Goal: Task Accomplishment & Management: Complete application form

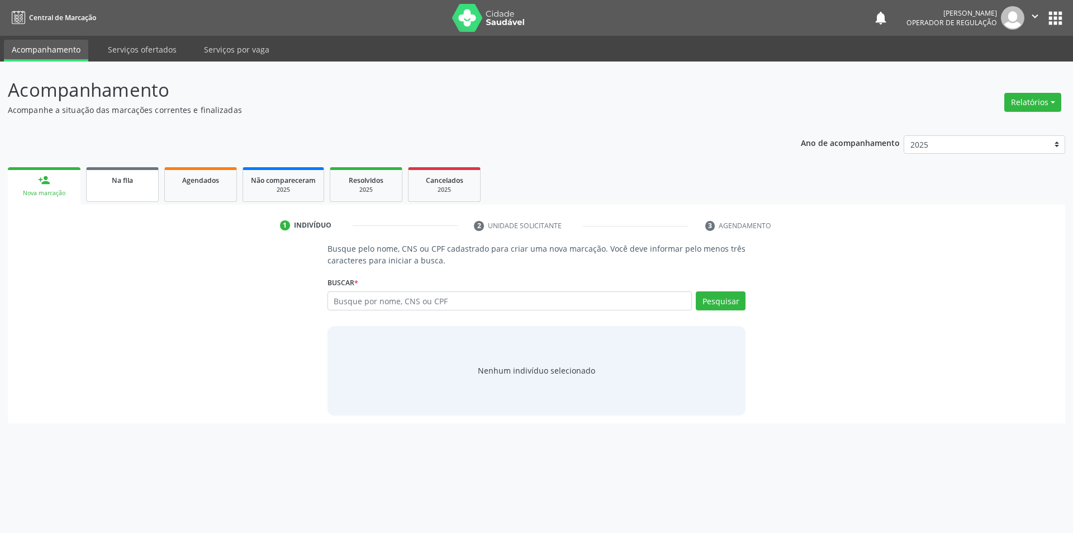
click at [127, 191] on link "Na fila" at bounding box center [122, 184] width 73 height 35
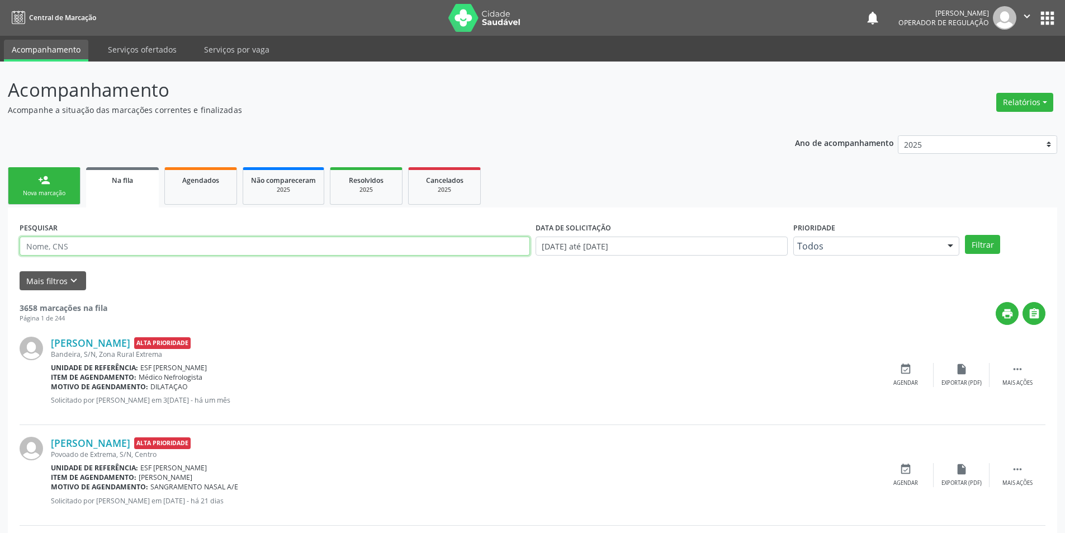
click at [67, 242] on input "text" at bounding box center [275, 245] width 510 height 19
click at [38, 191] on div "Nova marcação" at bounding box center [44, 193] width 56 height 8
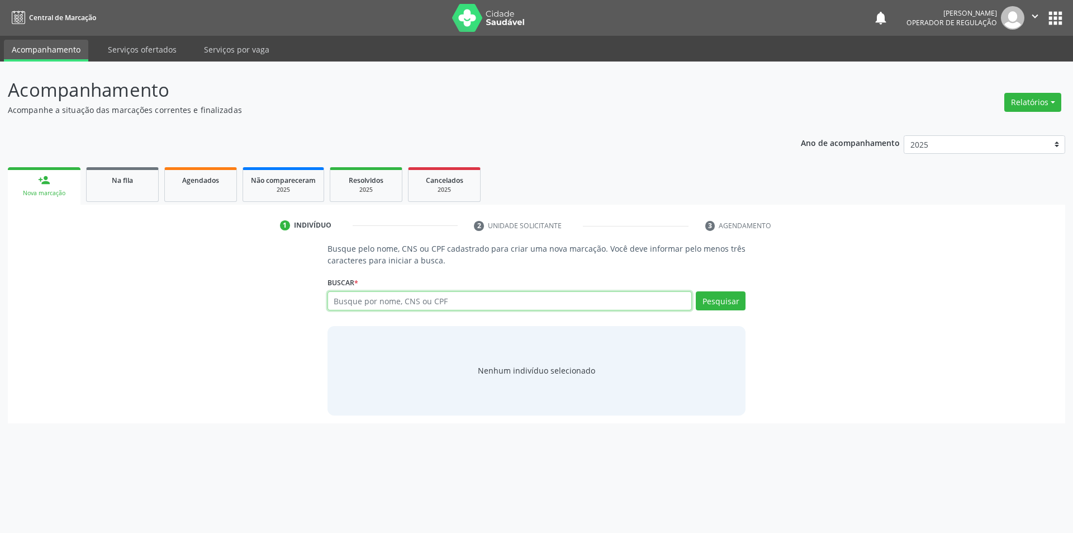
click at [566, 301] on input "text" at bounding box center [510, 300] width 365 height 19
type input "704202790044185"
click at [724, 287] on div "Buscar * 704202790044185 Busque por nome, CNS ou CPF Nenhum resultado encontrad…" at bounding box center [537, 296] width 419 height 44
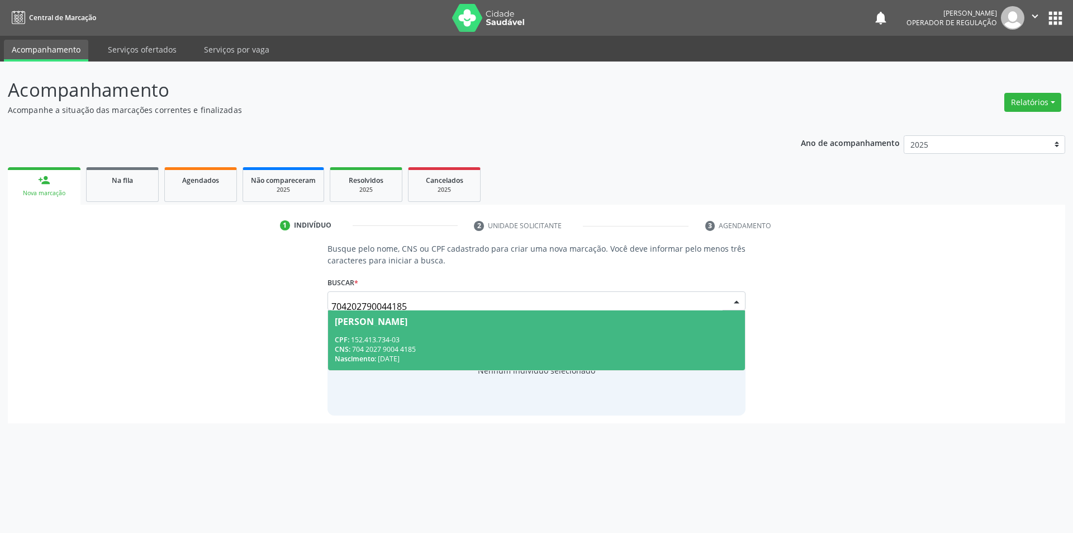
click at [588, 341] on div "CPF: 152.413.734-03" at bounding box center [537, 340] width 404 height 10
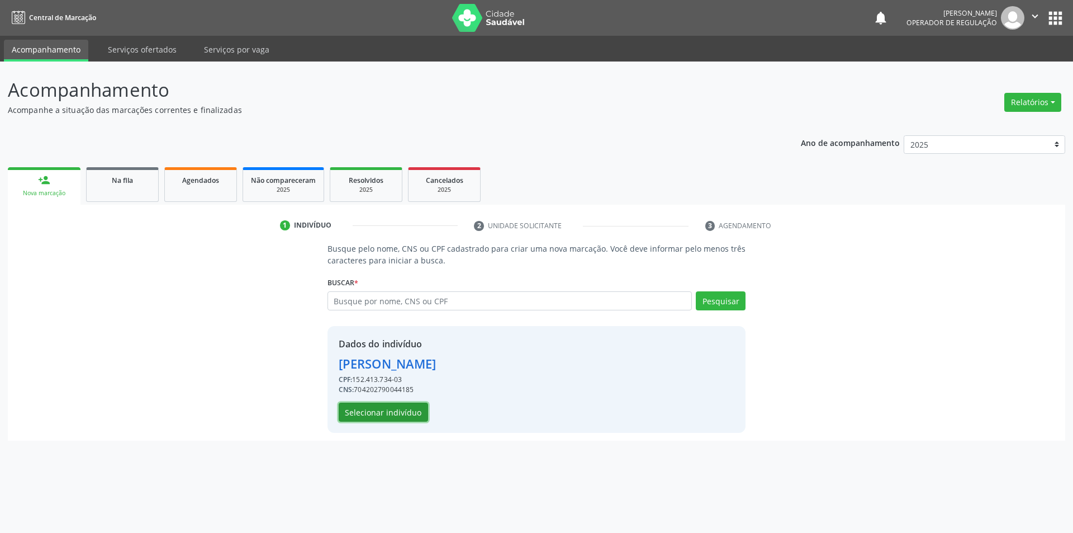
click at [395, 419] on button "Selecionar indivíduo" at bounding box center [383, 411] width 89 height 19
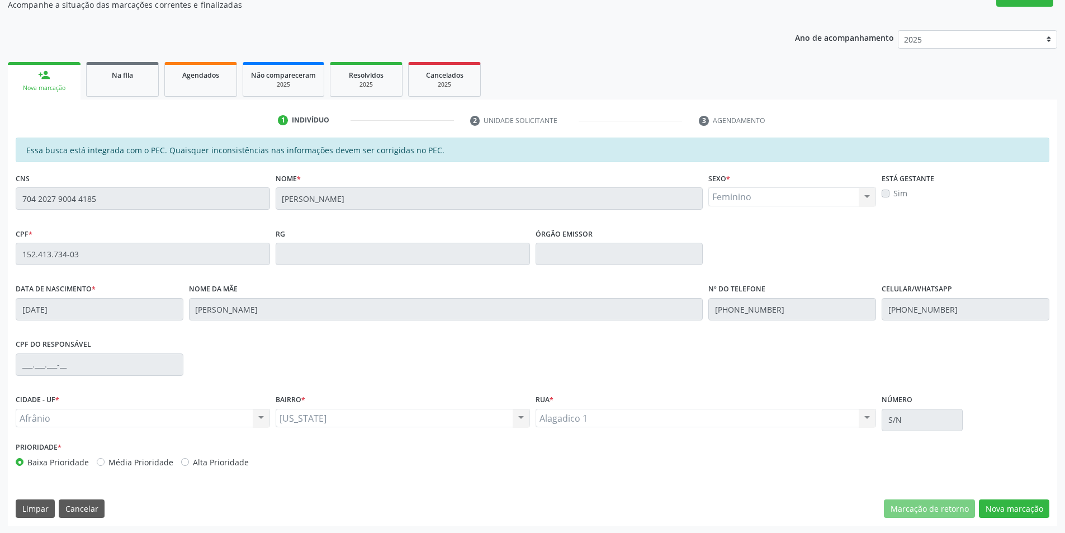
scroll to position [106, 0]
click at [987, 500] on button "Nova marcação" at bounding box center [1014, 508] width 70 height 19
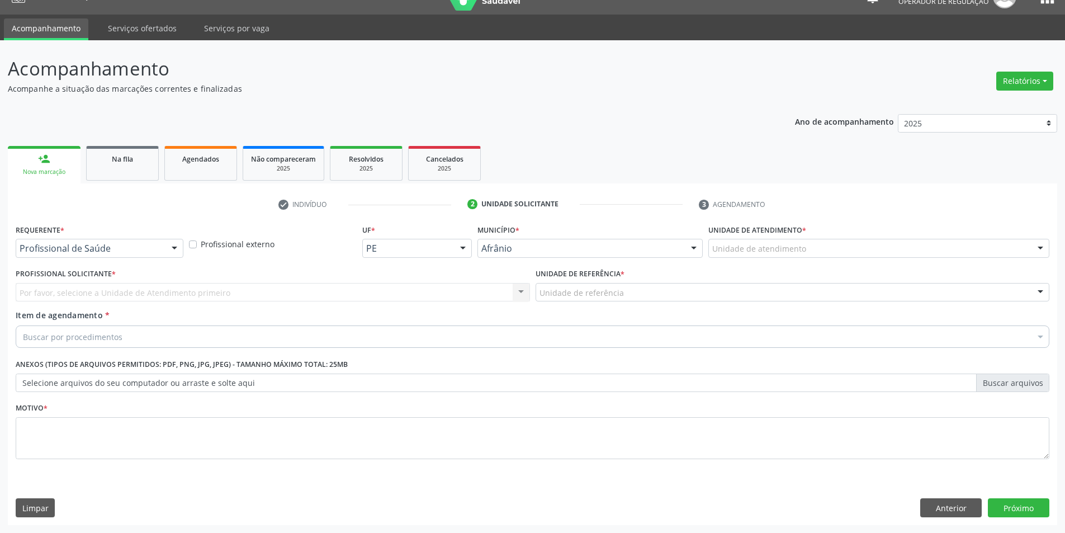
scroll to position [21, 0]
click at [869, 253] on div "Unidade de atendimento" at bounding box center [878, 248] width 341 height 19
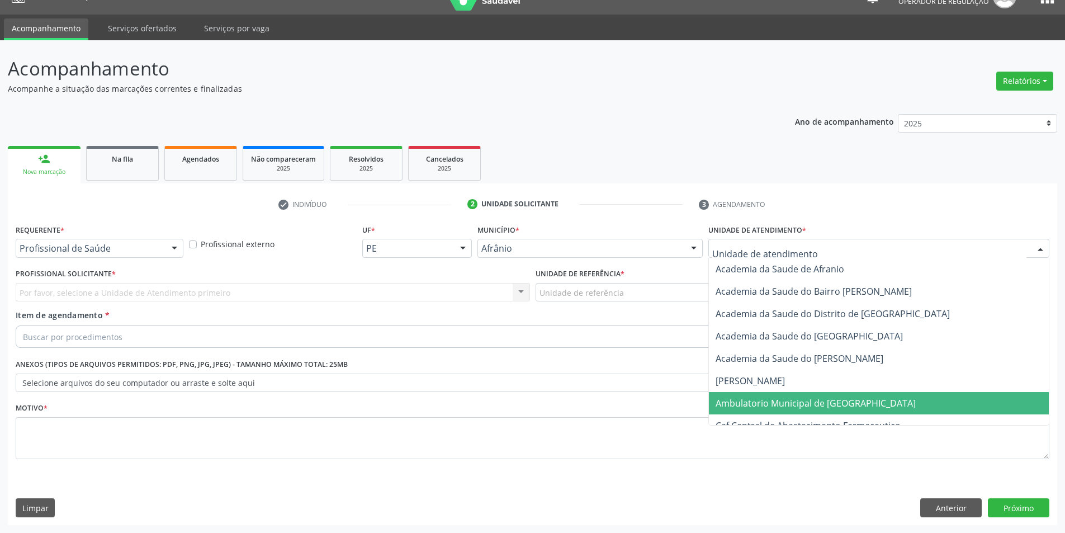
click at [835, 407] on span "Ambulatorio Municipal de [GEOGRAPHIC_DATA]" at bounding box center [815, 403] width 200 height 12
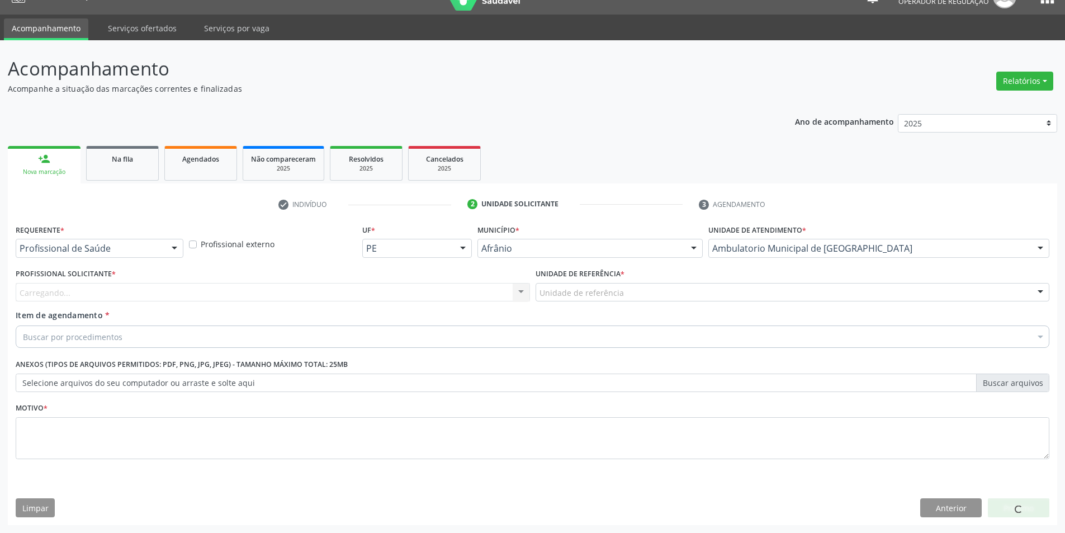
click at [472, 288] on div "Carregando... Nenhum resultado encontrado para: " " Não há nenhuma opção para s…" at bounding box center [273, 292] width 514 height 19
click at [472, 288] on div "Profissional solicitante" at bounding box center [273, 292] width 514 height 19
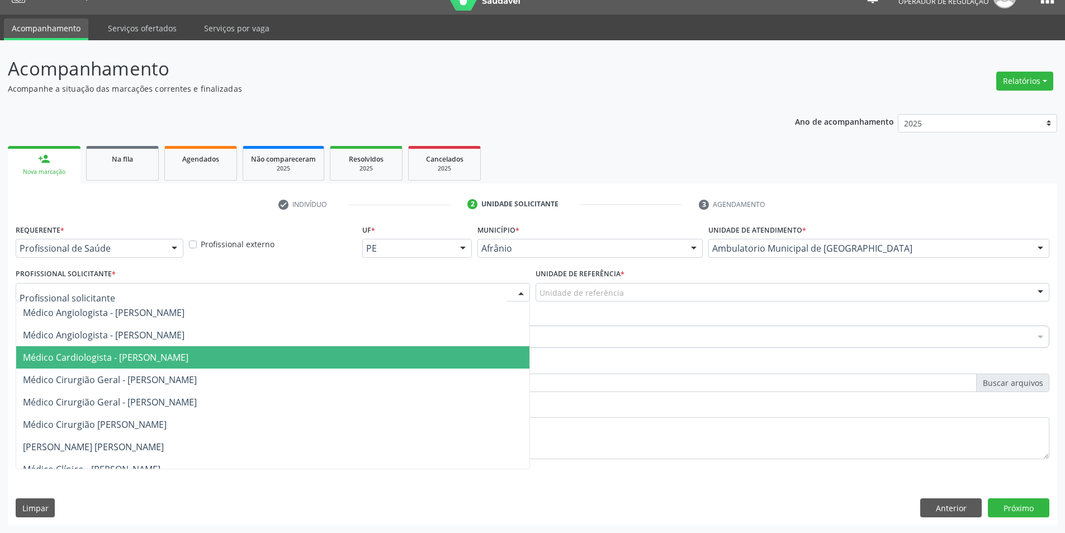
click at [449, 354] on span "Médico Cardiologista - [PERSON_NAME]" at bounding box center [272, 357] width 513 height 22
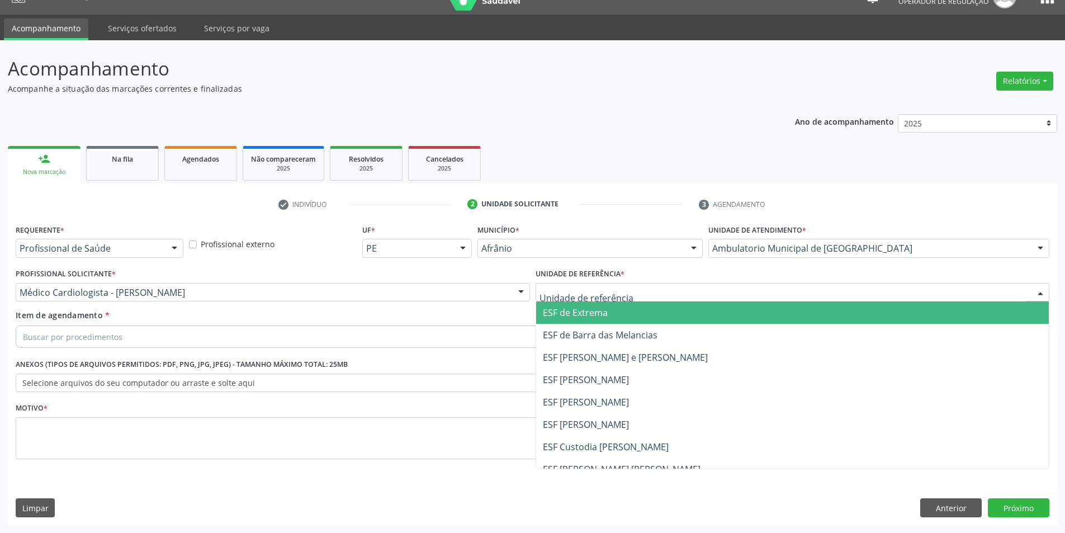
click at [672, 297] on div at bounding box center [792, 292] width 514 height 19
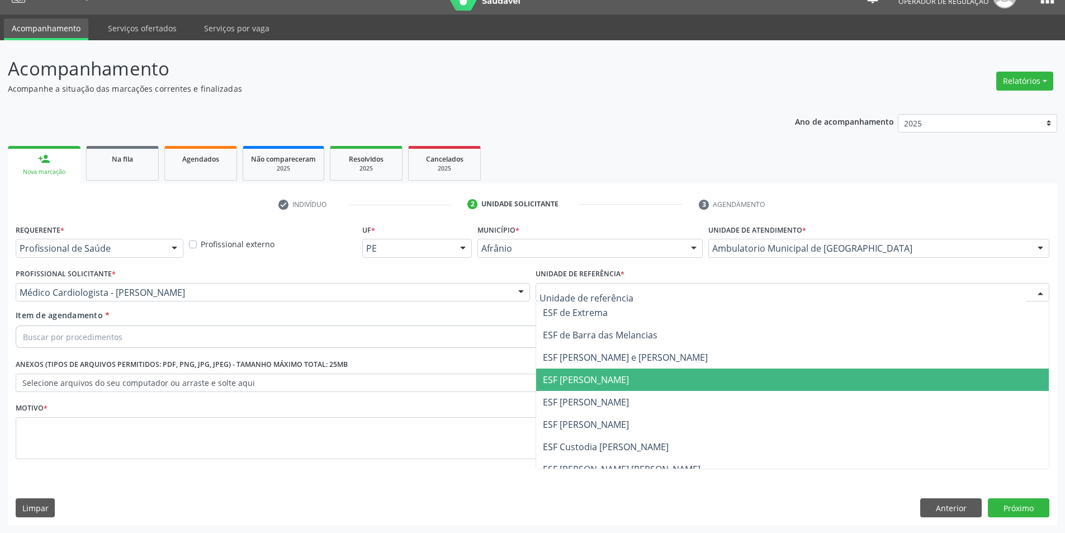
click at [686, 387] on span "ESF [PERSON_NAME]" at bounding box center [792, 379] width 513 height 22
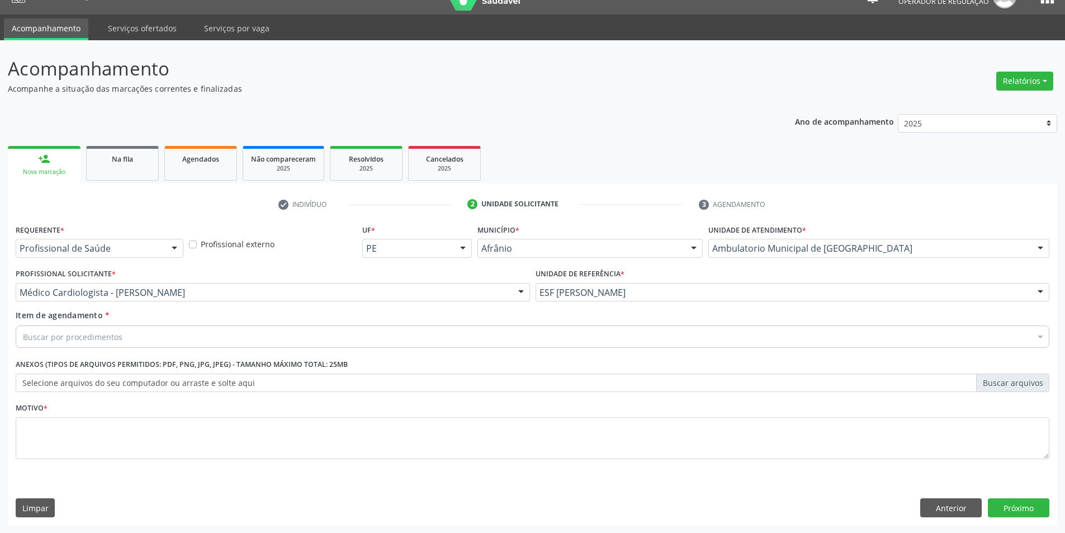
click at [673, 347] on div "Buscar por procedimentos" at bounding box center [533, 336] width 1034 height 22
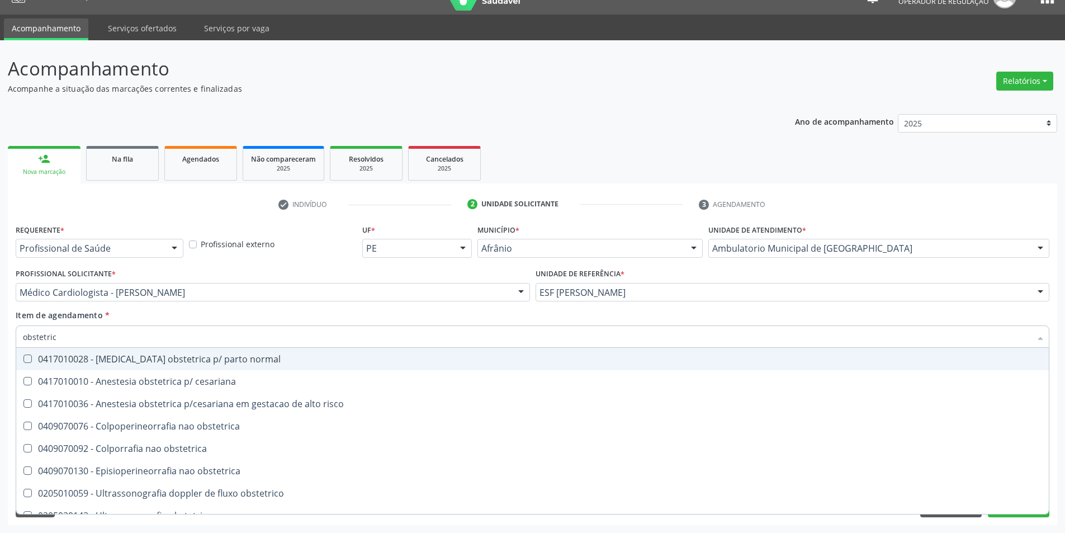
type input "obstetrica"
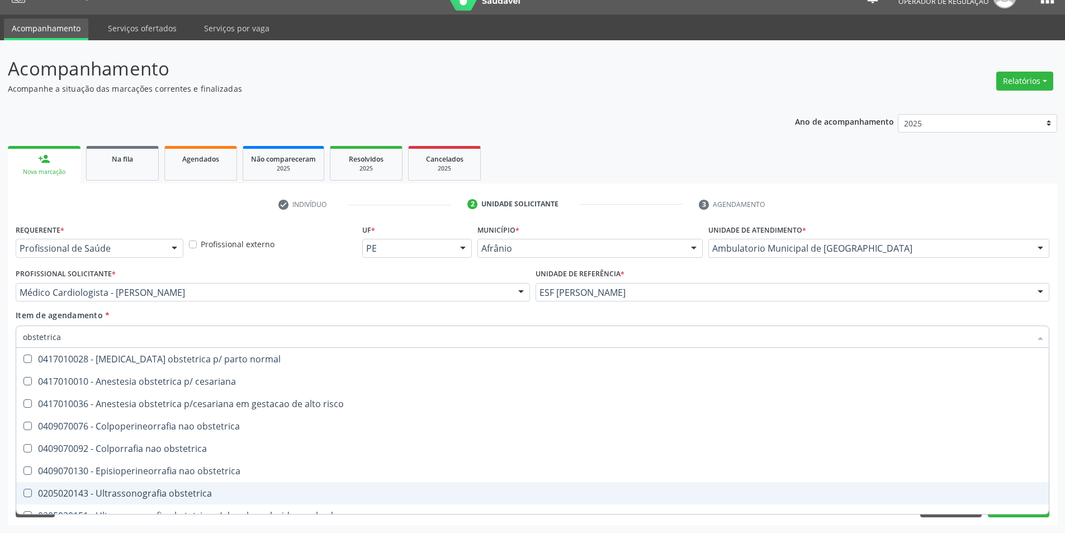
click at [233, 497] on div "0205020143 - Ultrassonografia obstetrica" at bounding box center [532, 493] width 1019 height 9
checkbox obstetrica "true"
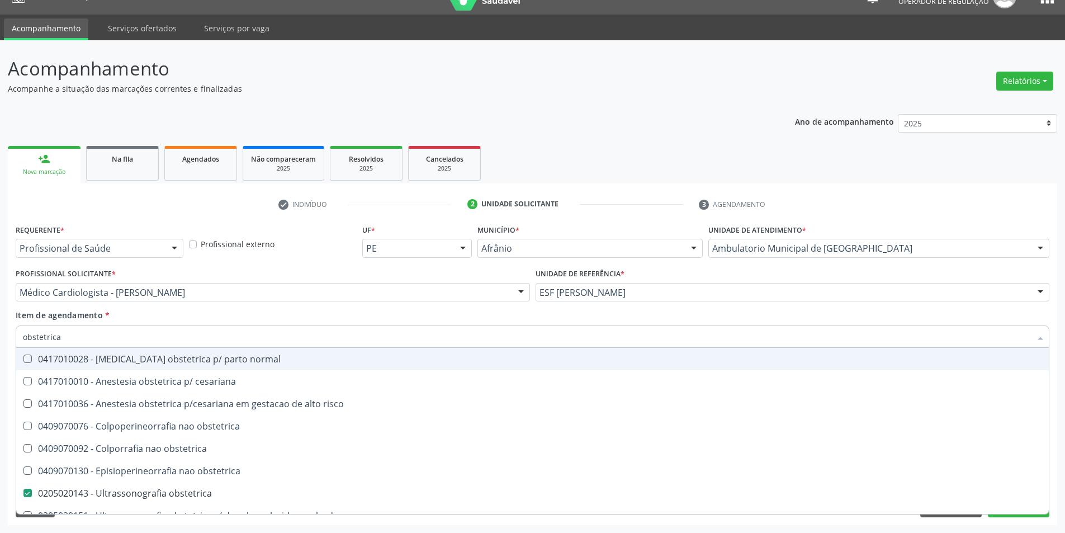
click at [222, 311] on div "Item de agendamento * obstetrica Desfazer seleção 0417010028 - Analgesia obstet…" at bounding box center [533, 326] width 1034 height 35
checkbox cesariana "true"
checkbox obstetrica "false"
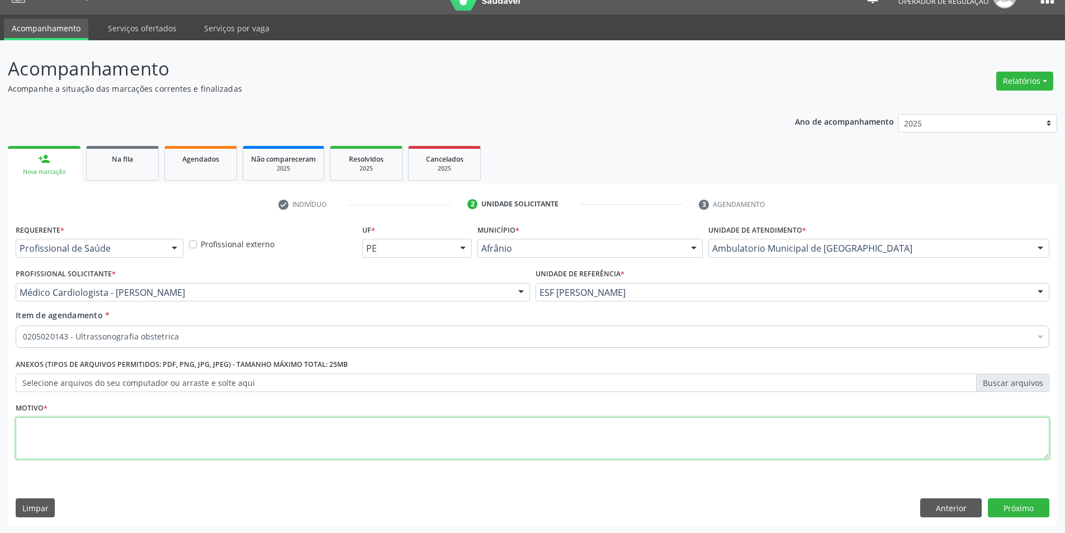
click at [301, 429] on textarea at bounding box center [533, 438] width 1034 height 42
type textarea "p"
type textarea "PRÉ-NATAL"
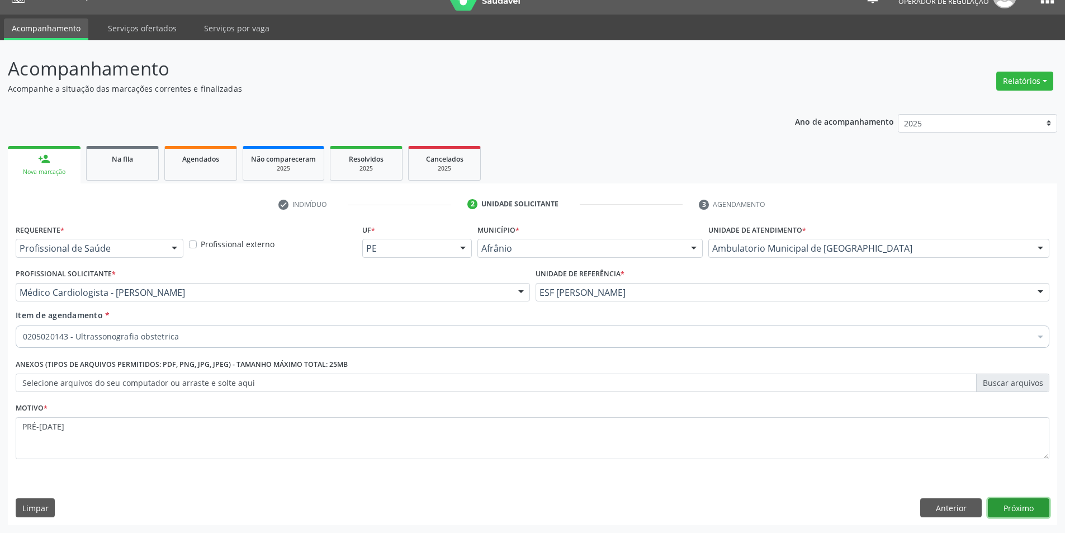
click at [1045, 514] on button "Próximo" at bounding box center [1018, 507] width 61 height 19
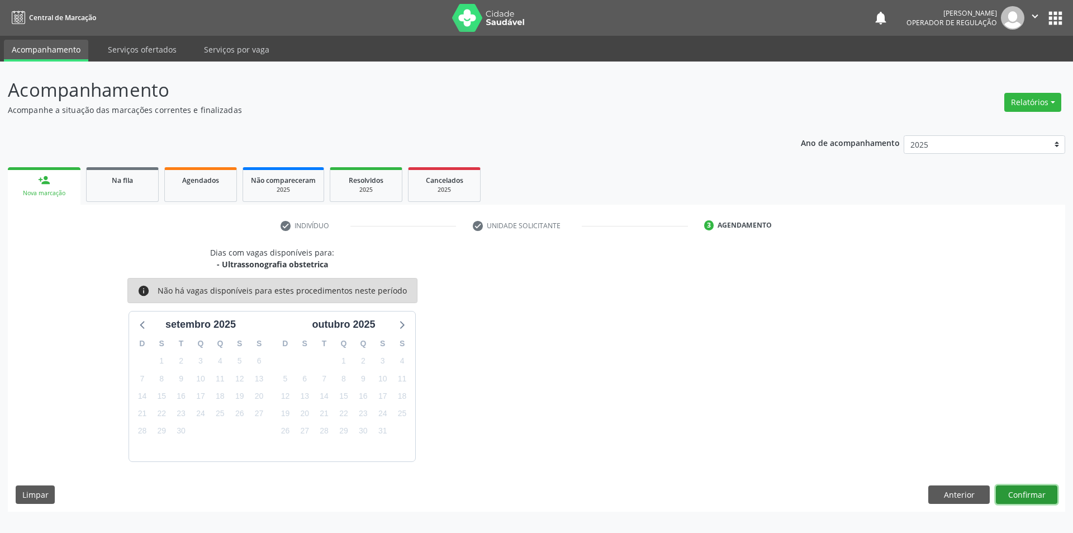
click at [1042, 495] on button "Confirmar" at bounding box center [1026, 494] width 61 height 19
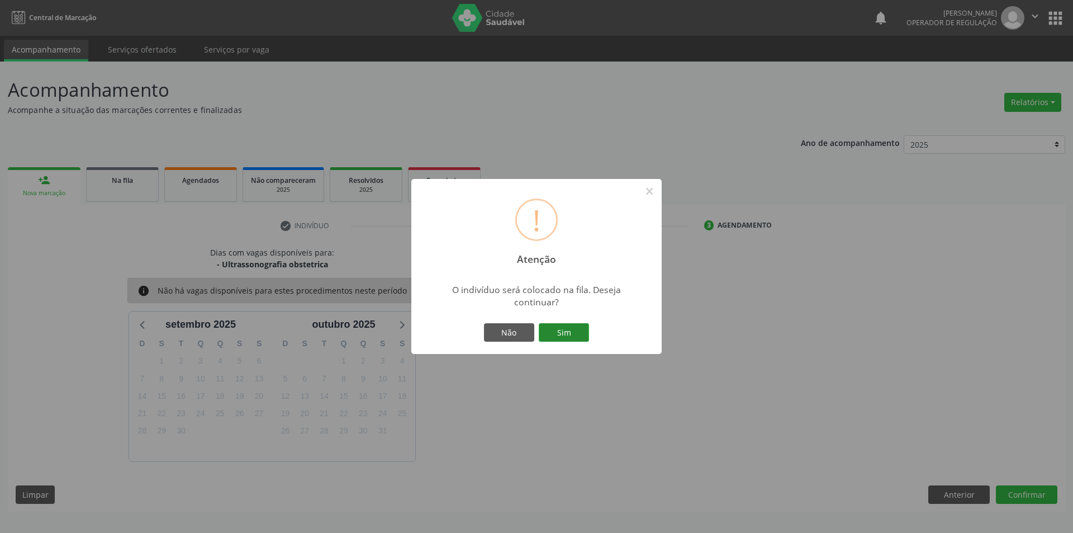
click at [568, 329] on button "Sim" at bounding box center [564, 332] width 50 height 19
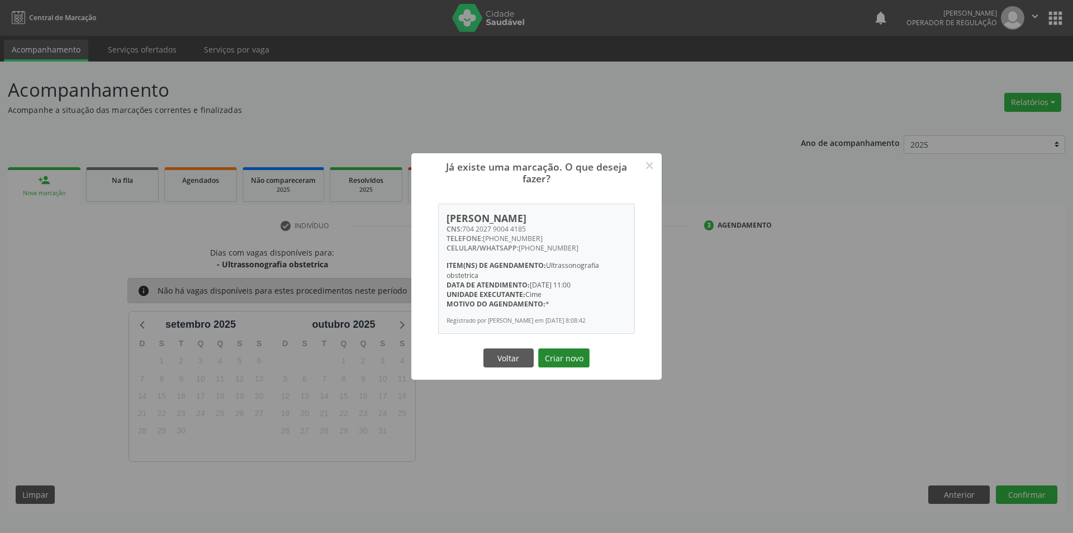
click at [579, 356] on button "Criar novo" at bounding box center [563, 357] width 51 height 19
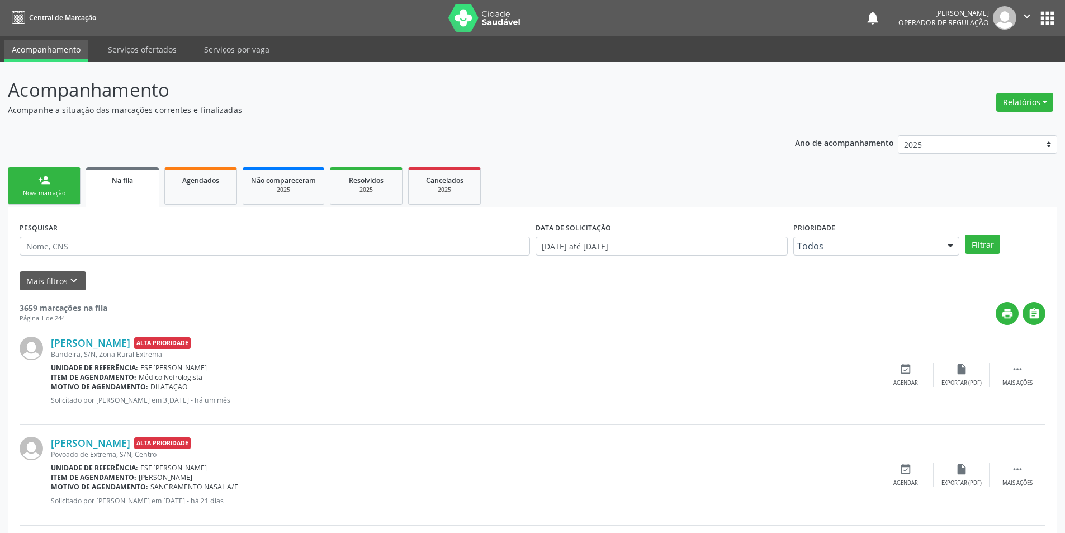
click at [11, 171] on link "person_add Nova marcação" at bounding box center [44, 185] width 73 height 37
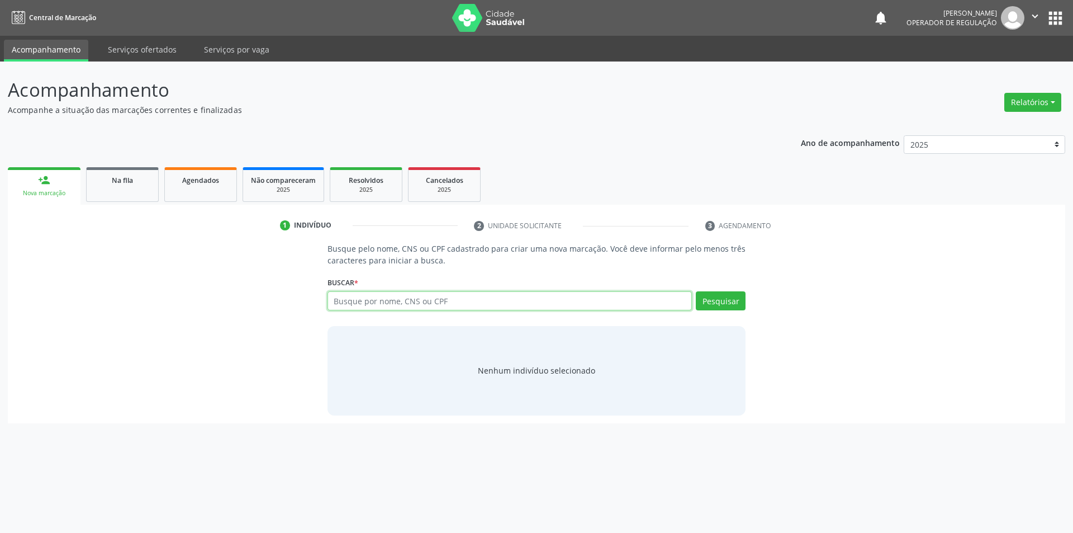
click at [418, 297] on input "text" at bounding box center [510, 300] width 365 height 19
type input "704202890044"
type input "7"
type input "15241373403"
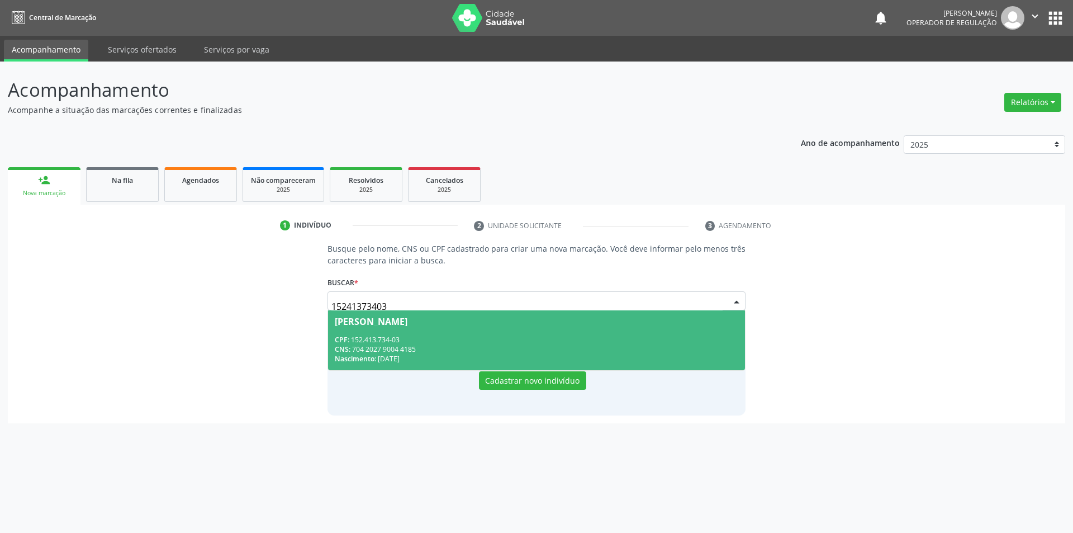
click at [447, 318] on div "Cassiana Gomes Souza" at bounding box center [537, 321] width 404 height 9
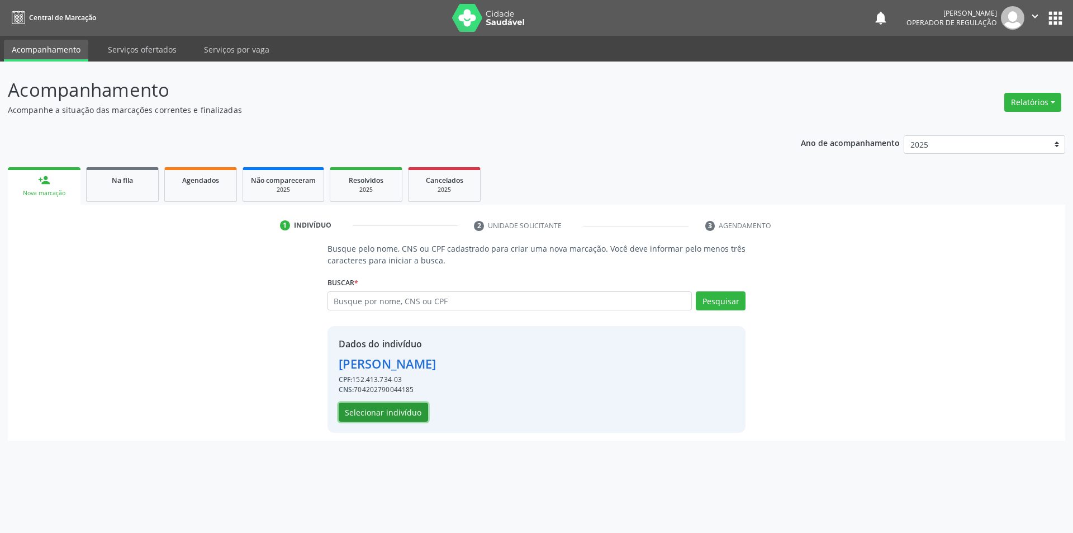
click at [381, 420] on button "Selecionar indivíduo" at bounding box center [383, 411] width 89 height 19
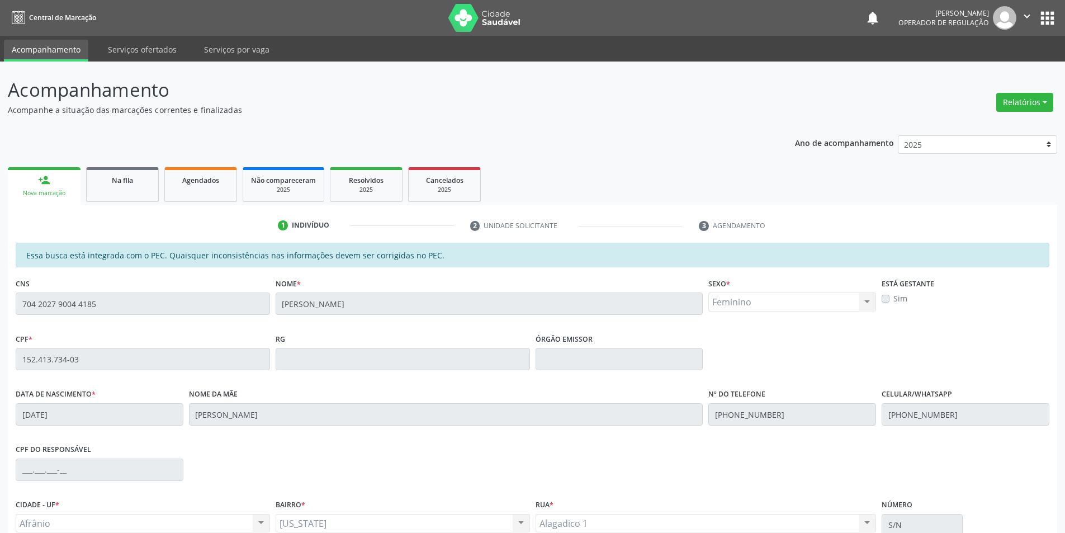
scroll to position [106, 0]
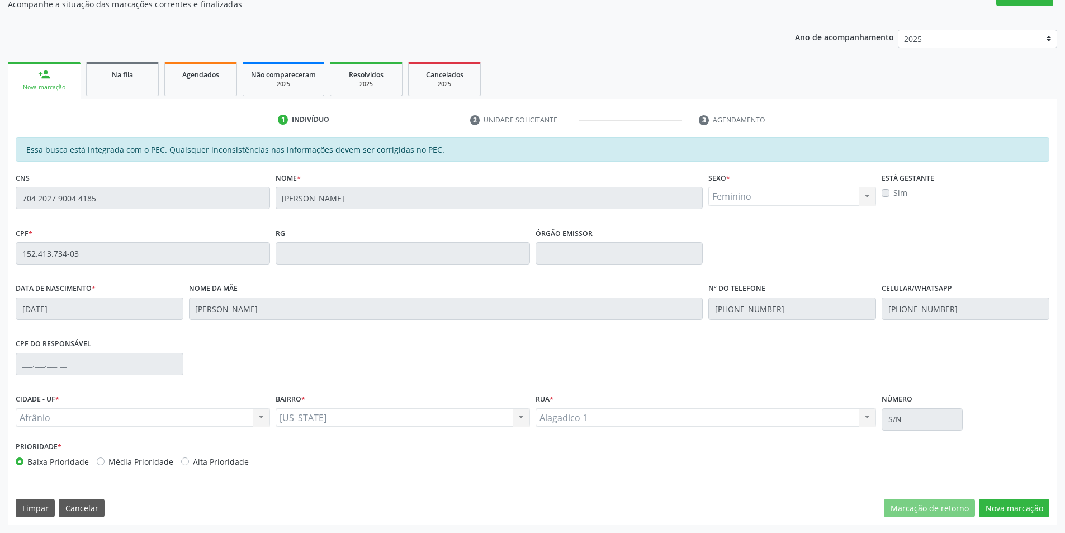
click at [1036, 494] on div "Essa busca está integrada com o PEC. Quaisquer inconsistências nas informações …" at bounding box center [532, 331] width 1049 height 388
click at [1021, 508] on button "Nova marcação" at bounding box center [1014, 508] width 70 height 19
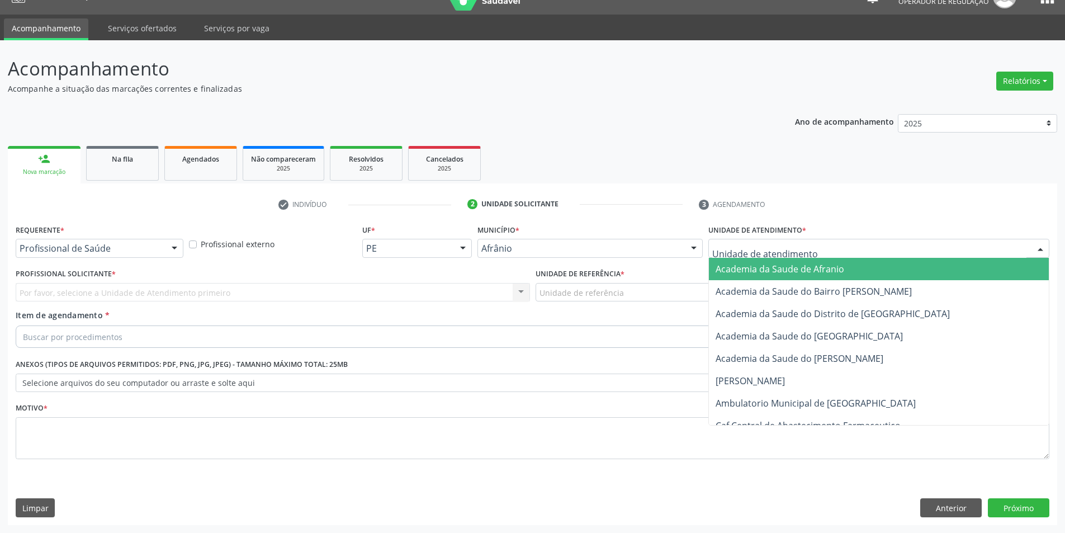
click at [941, 239] on div at bounding box center [878, 248] width 341 height 19
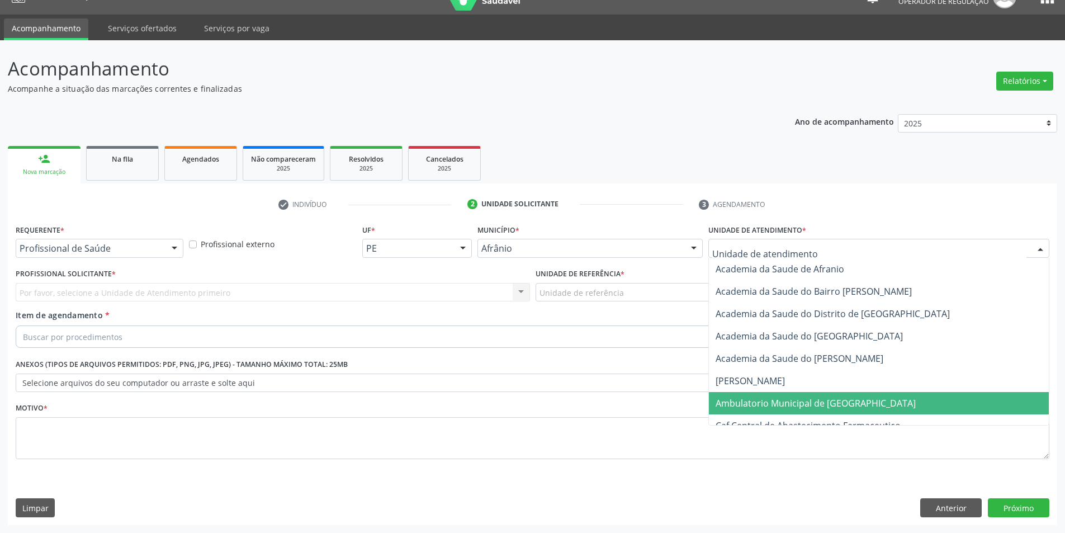
click at [837, 405] on span "Ambulatorio Municipal de [GEOGRAPHIC_DATA]" at bounding box center [815, 403] width 200 height 12
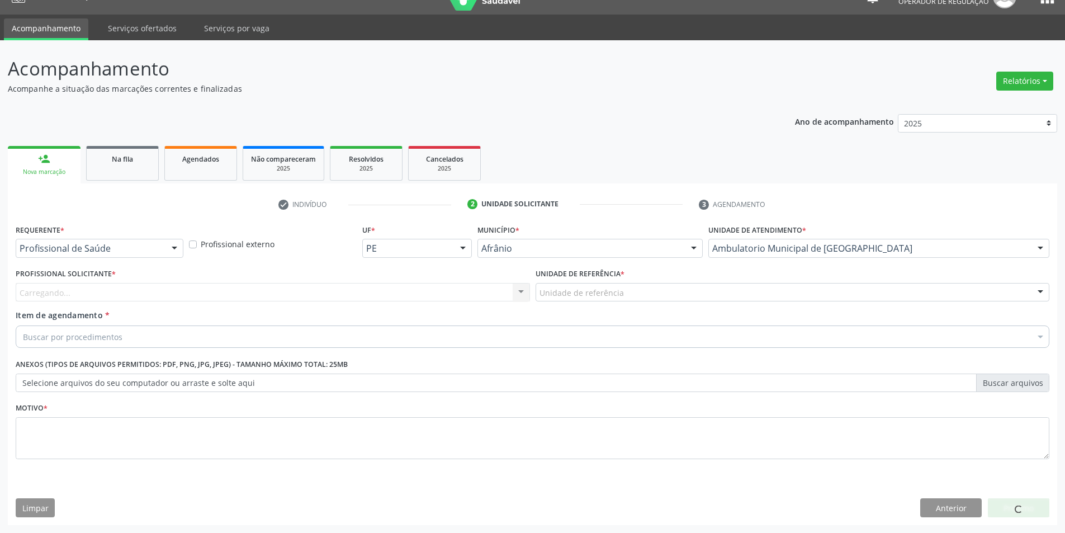
click at [241, 298] on div "Carregando... Nenhum resultado encontrado para: " " Não há nenhuma opção para s…" at bounding box center [273, 292] width 514 height 19
click at [241, 298] on div "Carregando..." at bounding box center [273, 292] width 514 height 19
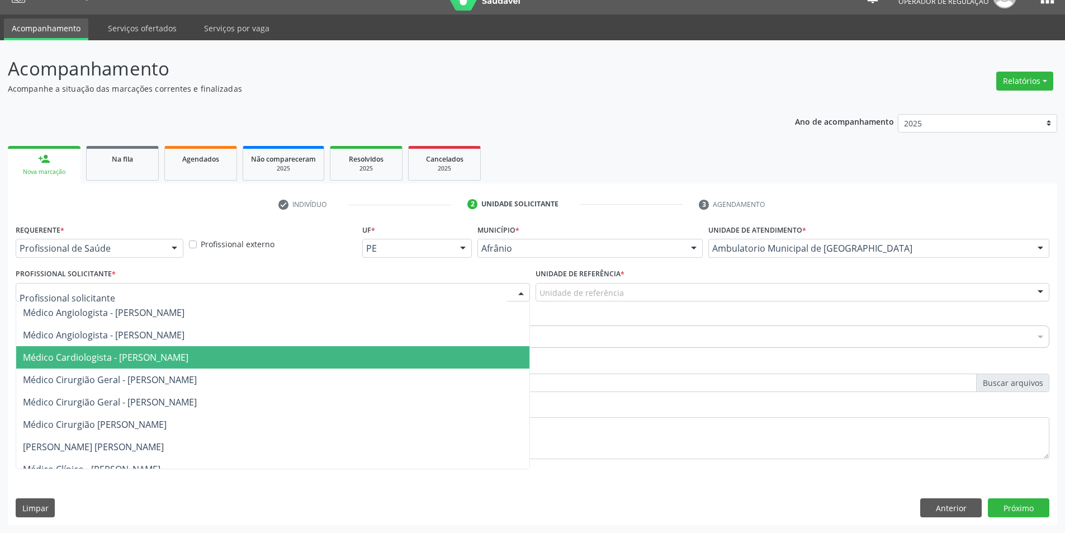
click at [197, 384] on span "Médico Cirurgião Geral - [PERSON_NAME]" at bounding box center [110, 379] width 174 height 12
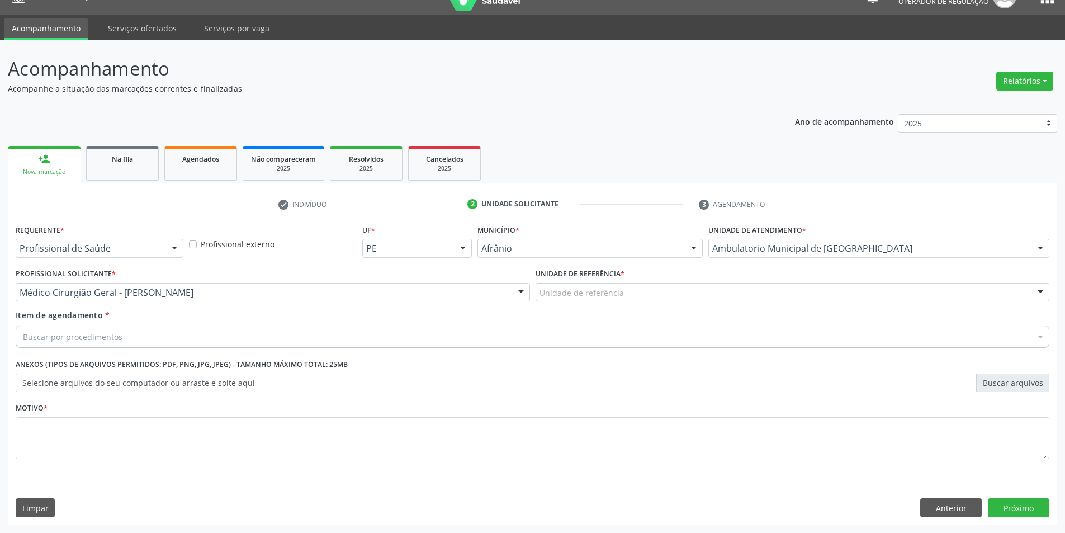
click at [737, 278] on div "Unidade de referência * Unidade de referência ESF de Extrema ESF de Barra das M…" at bounding box center [792, 284] width 514 height 36
click at [734, 290] on div "Unidade de referência" at bounding box center [792, 292] width 514 height 19
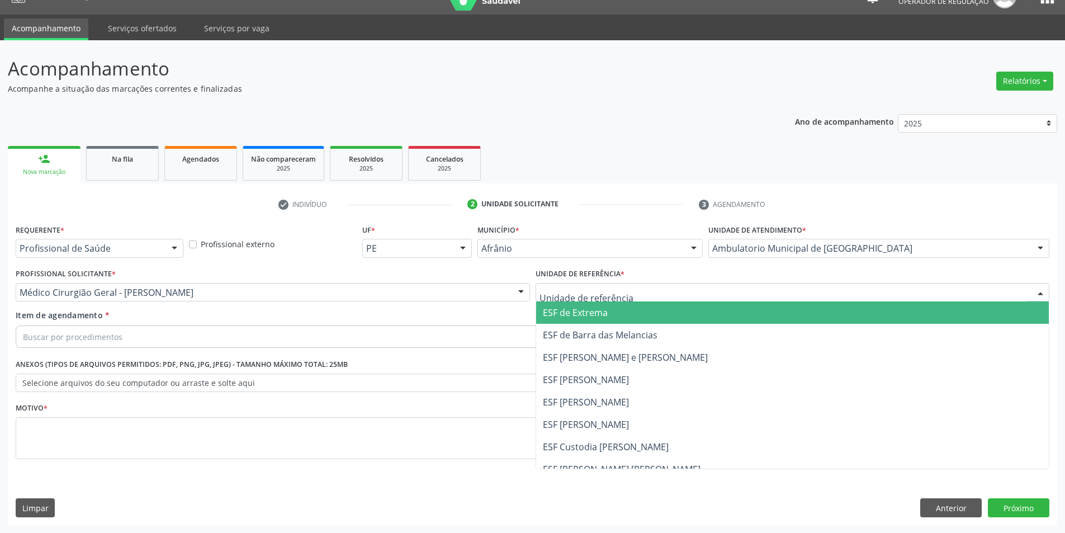
click at [714, 352] on span "ESF [PERSON_NAME] e [PERSON_NAME]" at bounding box center [792, 357] width 513 height 22
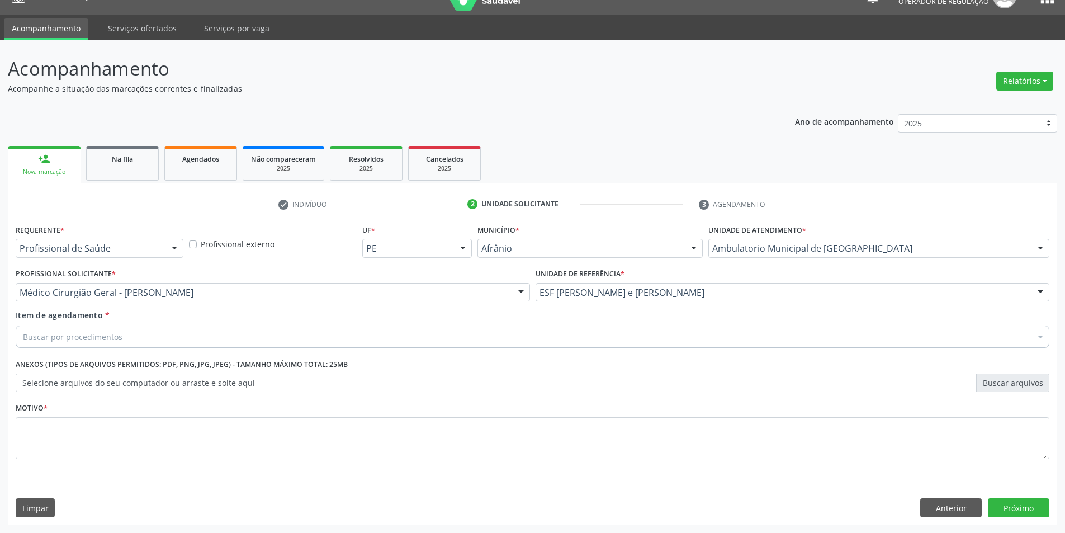
click at [709, 343] on div "Buscar por procedimentos" at bounding box center [533, 336] width 1034 height 22
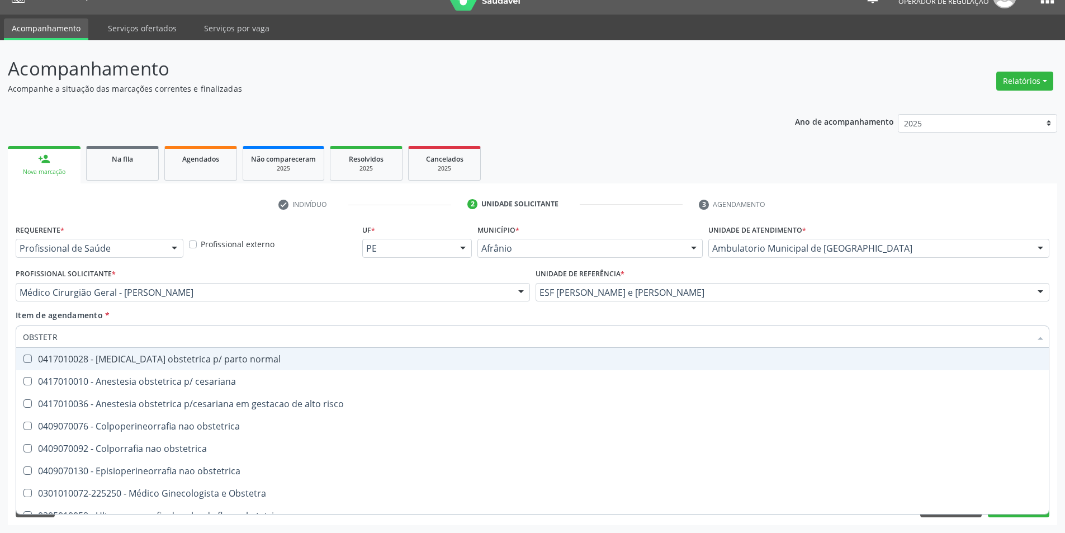
type input "OBSTETRA"
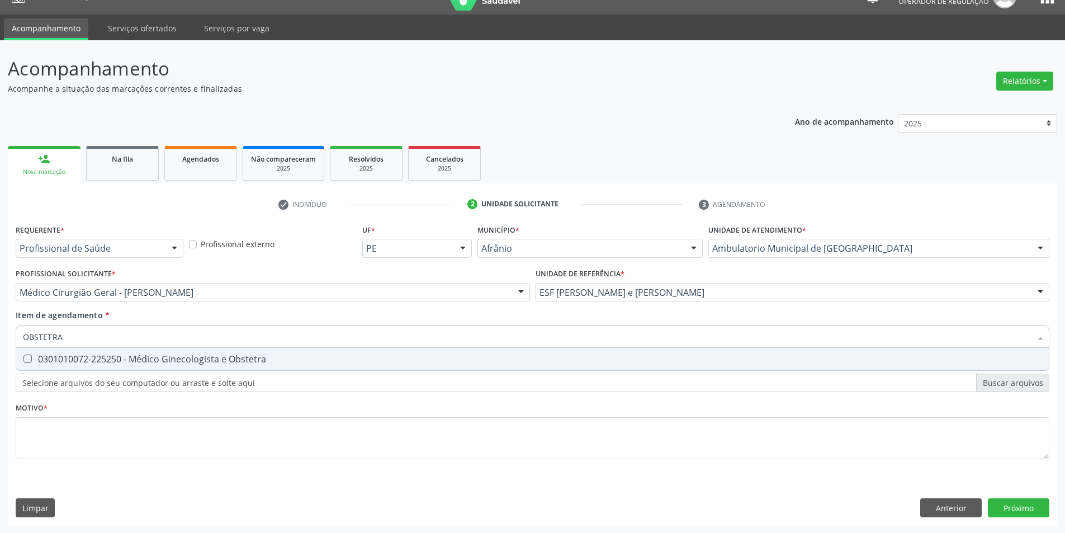
click at [319, 355] on div "0301010072-225250 - Médico Ginecologista e Obstetra" at bounding box center [532, 358] width 1019 height 9
checkbox Obstetra "true"
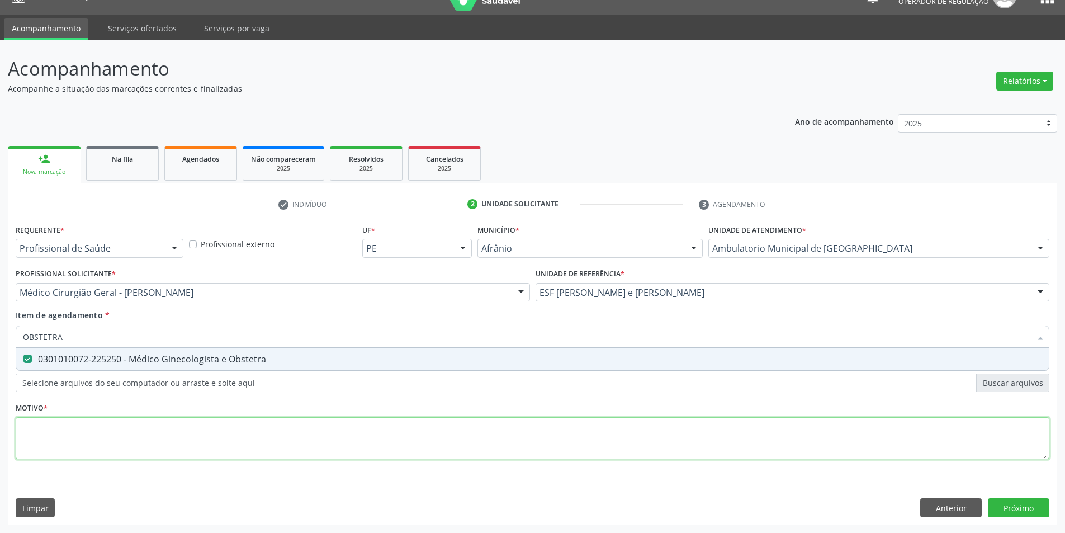
click at [328, 434] on div "Requerente * Profissional de Saúde Profissional de Saúde Paciente Nenhum result…" at bounding box center [533, 347] width 1034 height 253
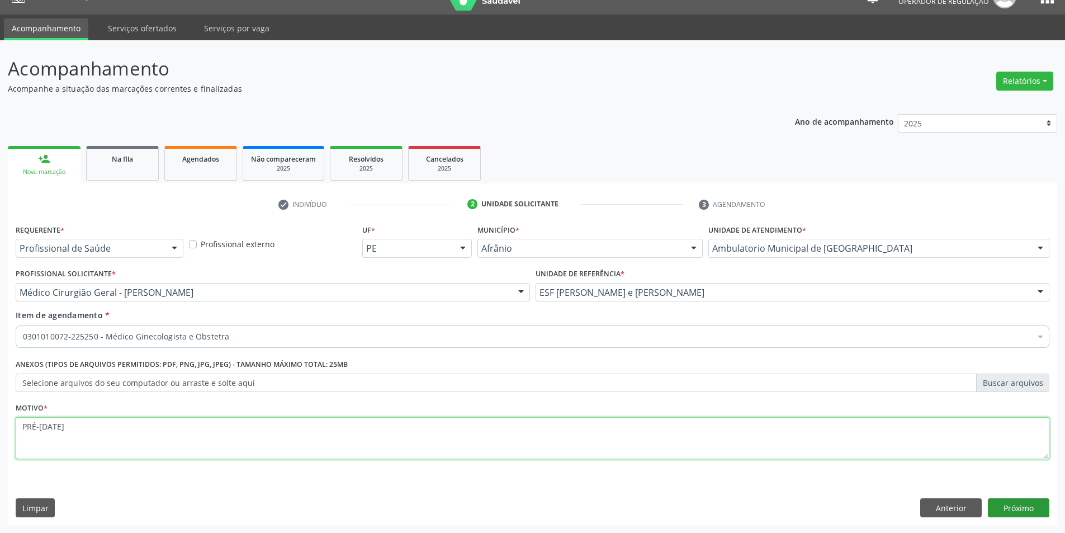
type textarea "PRÉ-NATAL"
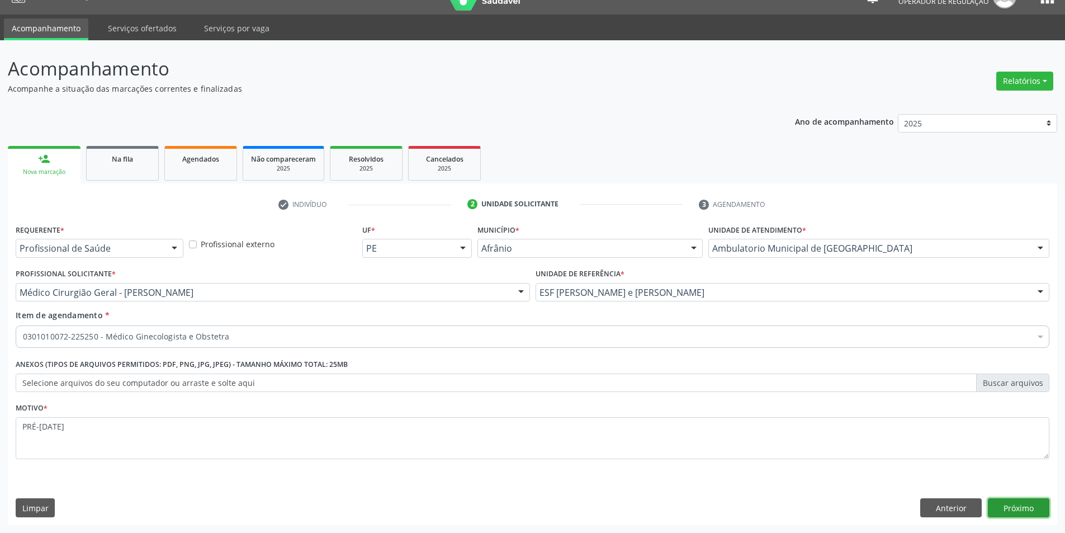
click at [1040, 499] on button "Próximo" at bounding box center [1018, 507] width 61 height 19
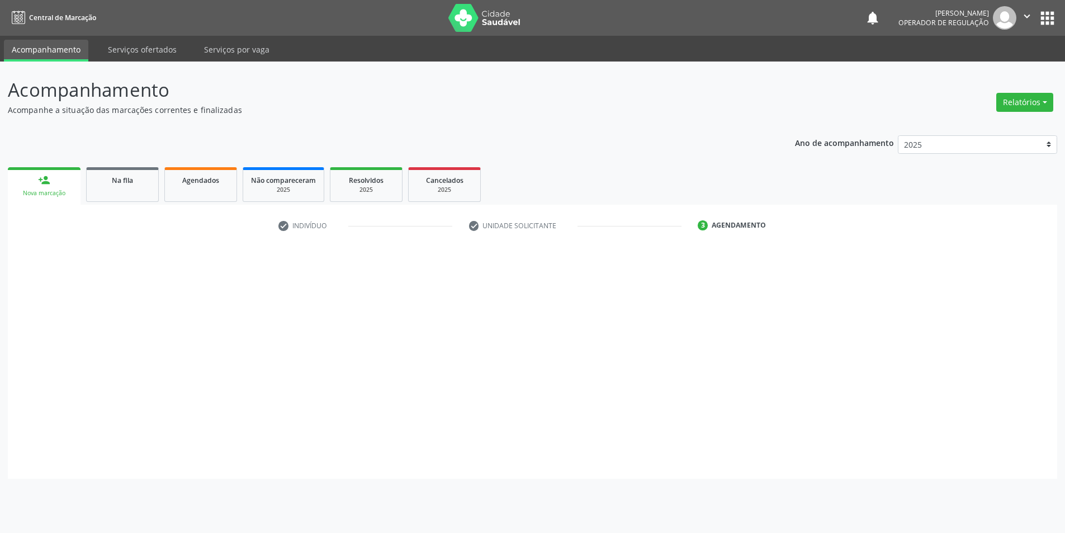
scroll to position [0, 0]
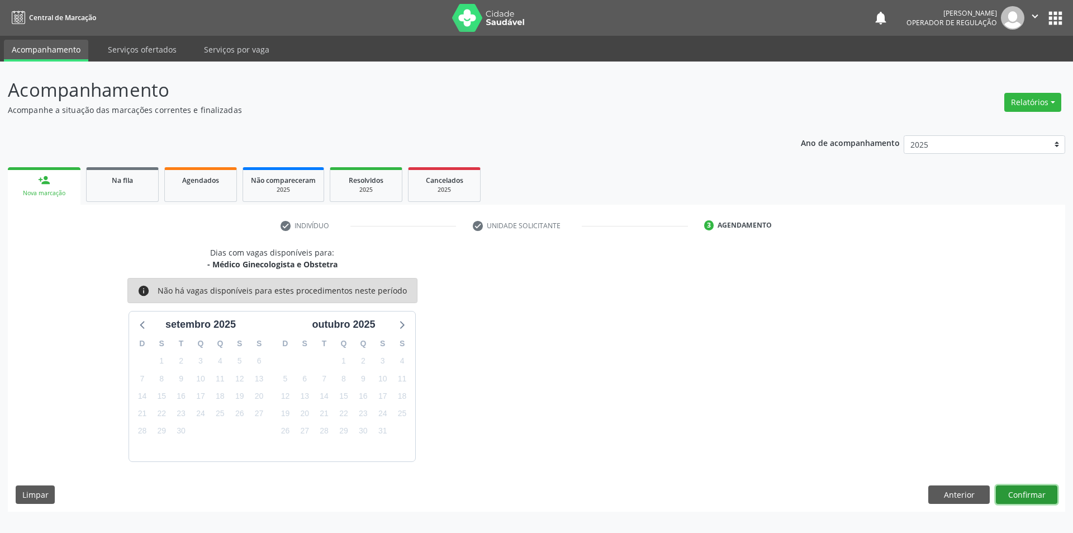
click at [1029, 497] on button "Confirmar" at bounding box center [1026, 494] width 61 height 19
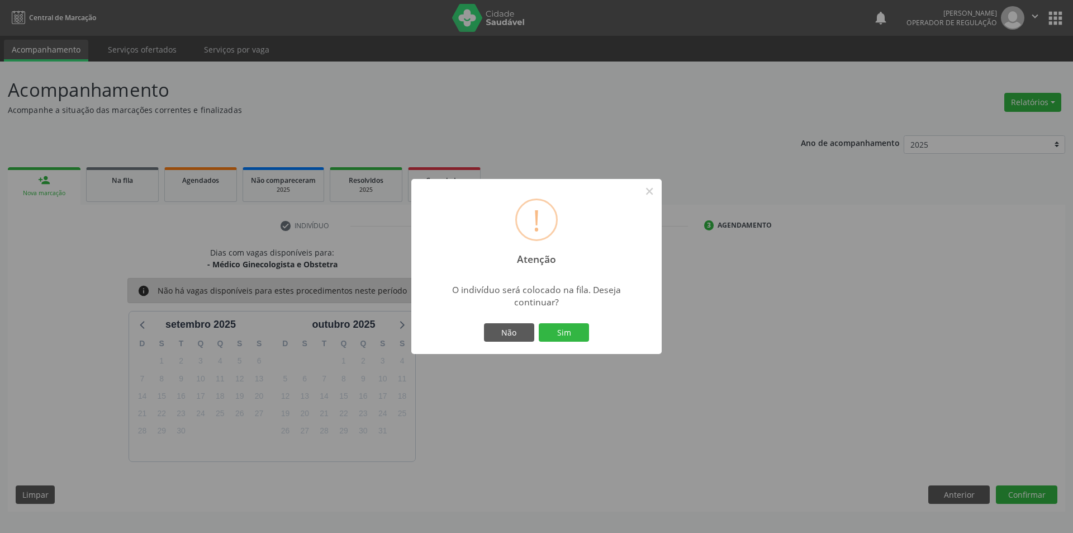
click at [539, 323] on button "Sim" at bounding box center [564, 332] width 50 height 19
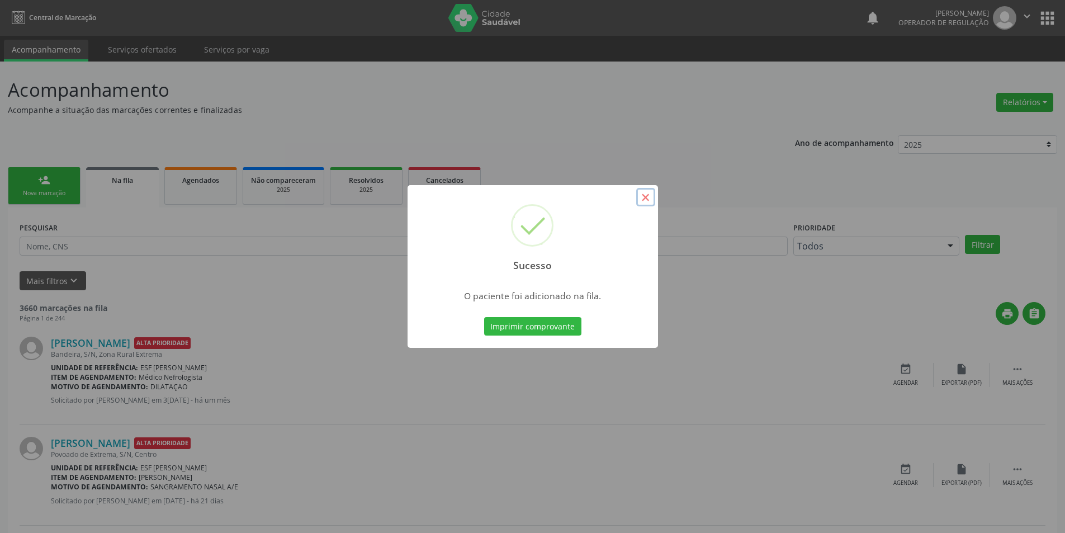
click at [644, 201] on button "×" at bounding box center [645, 197] width 19 height 19
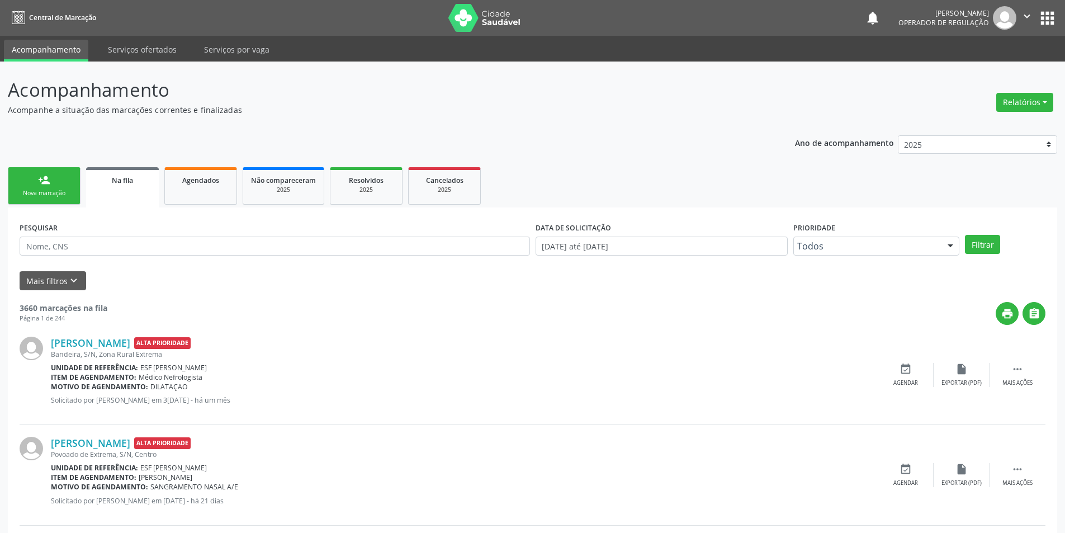
click at [55, 182] on link "person_add Nova marcação" at bounding box center [44, 185] width 73 height 37
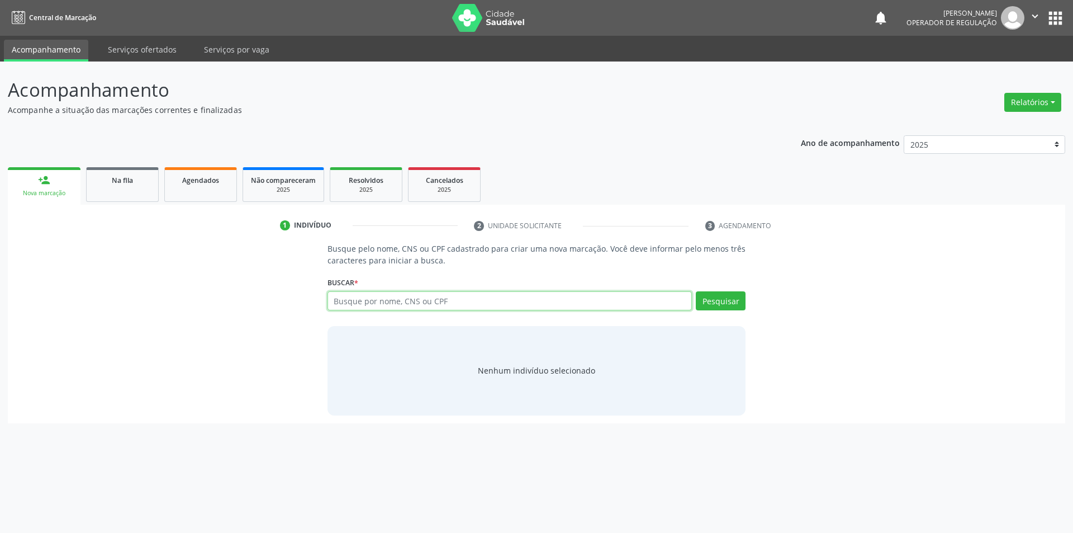
click at [439, 305] on input "text" at bounding box center [510, 300] width 365 height 19
type input "03024575421"
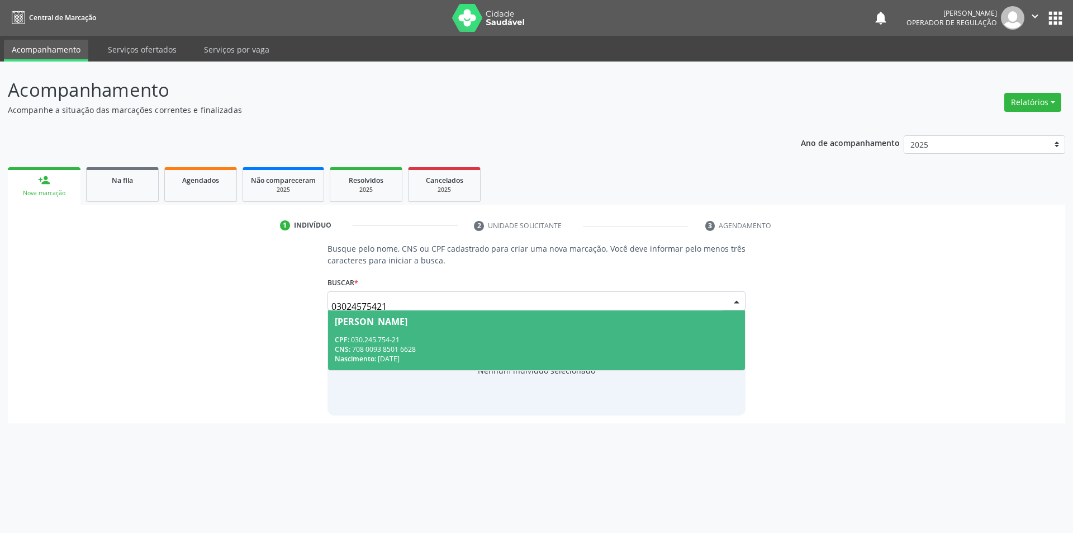
click at [451, 340] on div "CPF: 030.245.754-21" at bounding box center [537, 340] width 404 height 10
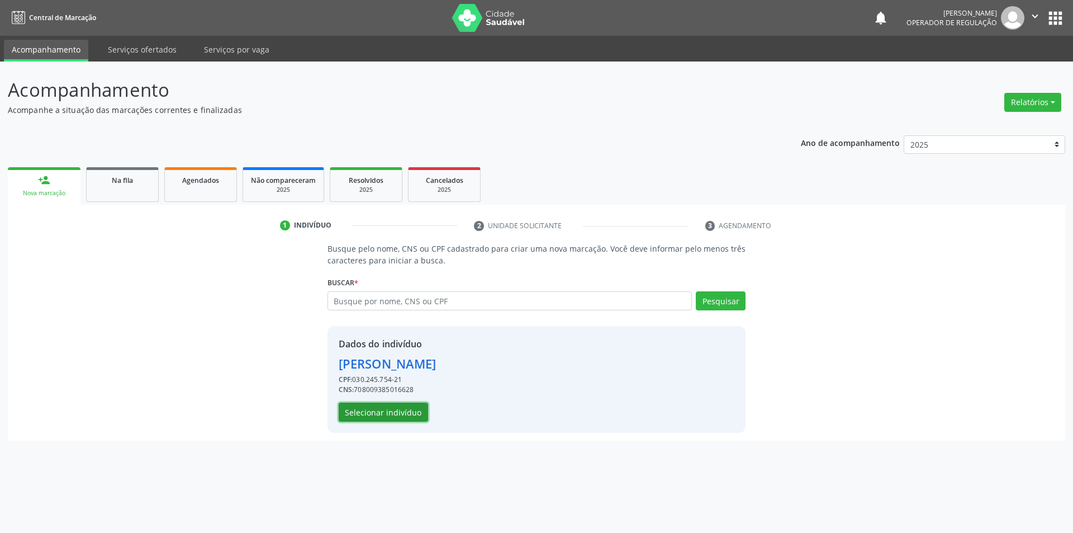
click at [392, 414] on button "Selecionar indivíduo" at bounding box center [383, 411] width 89 height 19
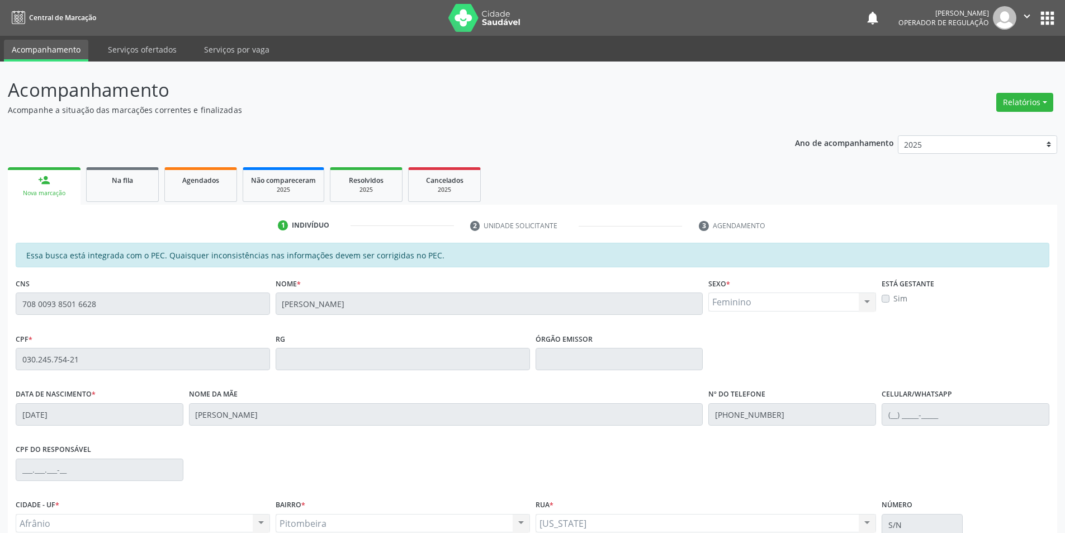
scroll to position [106, 0]
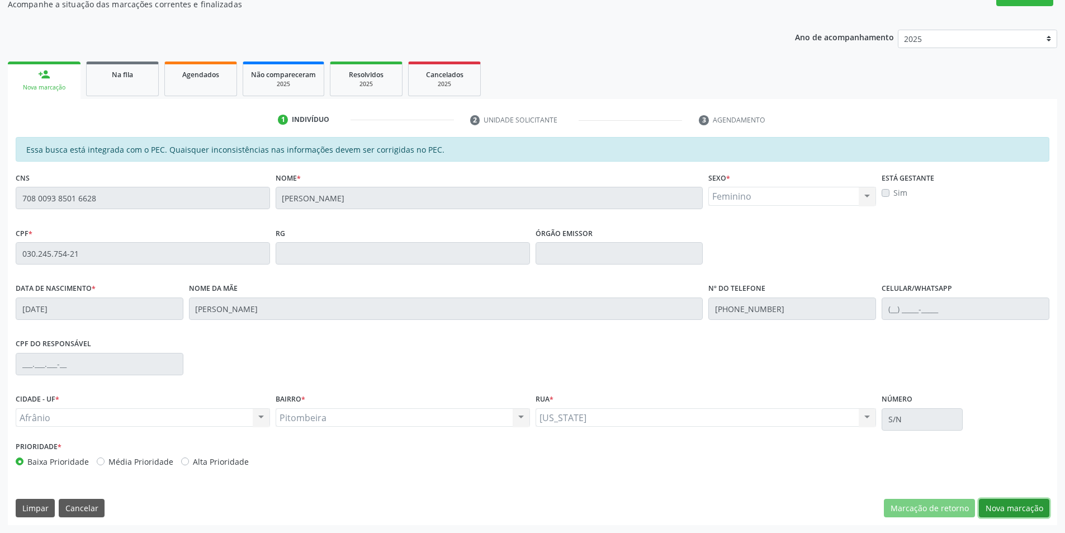
click at [1027, 511] on button "Nova marcação" at bounding box center [1014, 508] width 70 height 19
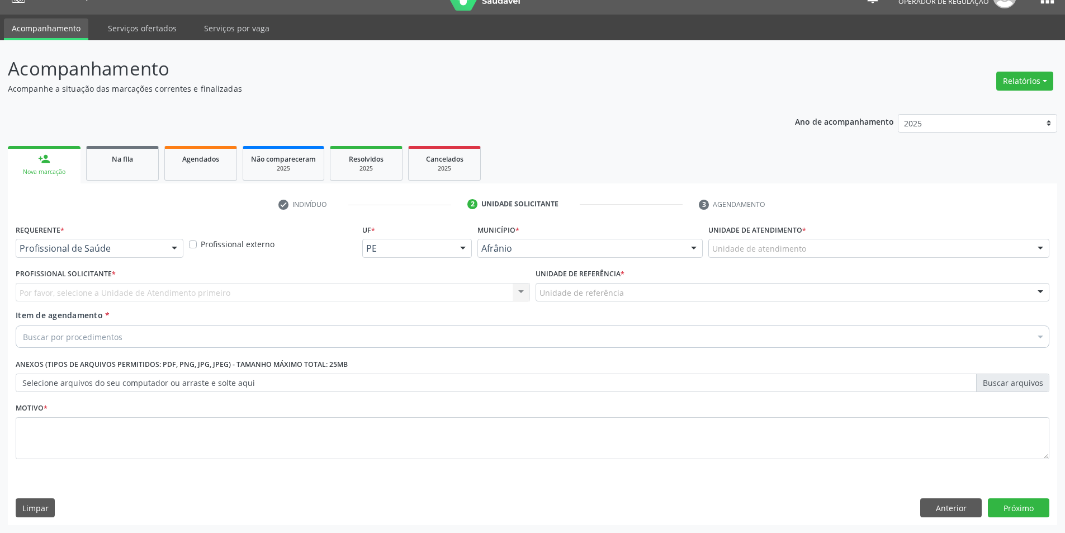
scroll to position [21, 0]
click at [748, 259] on div "Unidade de atendimento * Unidade de atendimento Academia da Saude de Afranio Ac…" at bounding box center [878, 243] width 347 height 44
click at [750, 255] on div "Unidade de atendimento" at bounding box center [878, 248] width 341 height 19
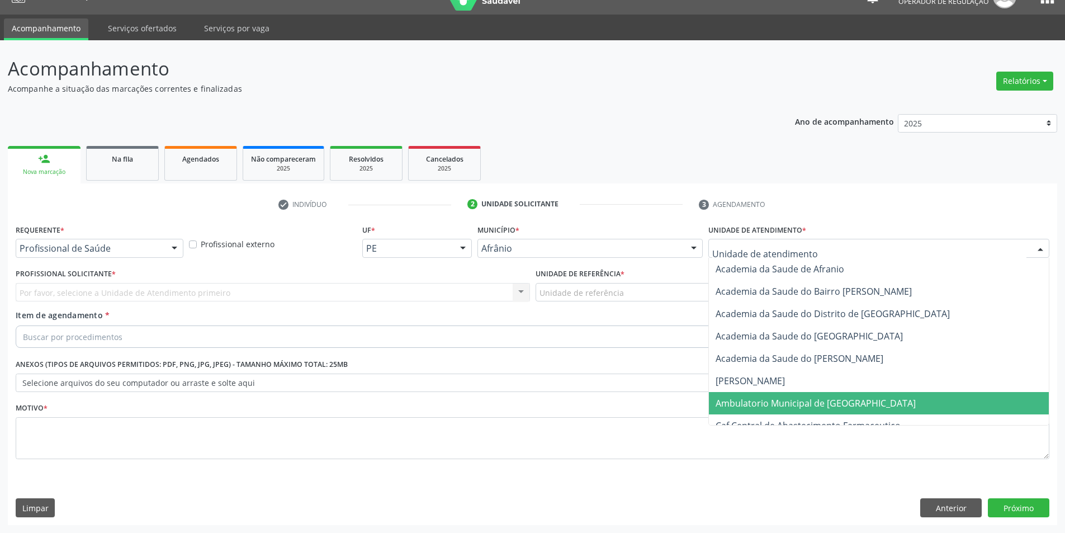
click at [767, 399] on span "Ambulatorio Municipal de [GEOGRAPHIC_DATA]" at bounding box center [815, 403] width 200 height 12
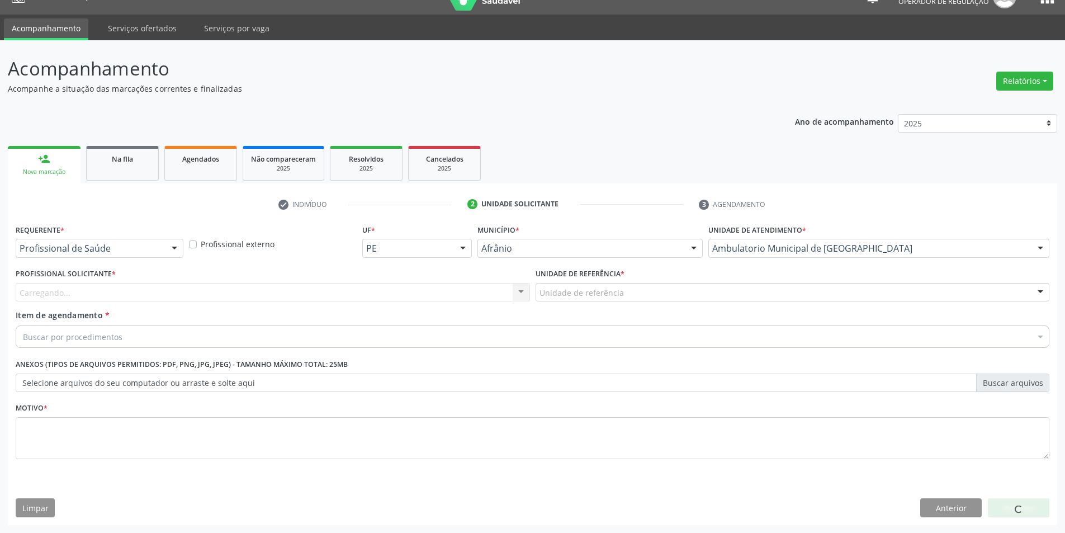
click at [136, 295] on div "Carregando... Nenhum resultado encontrado para: " " Não há nenhuma opção para s…" at bounding box center [273, 292] width 514 height 19
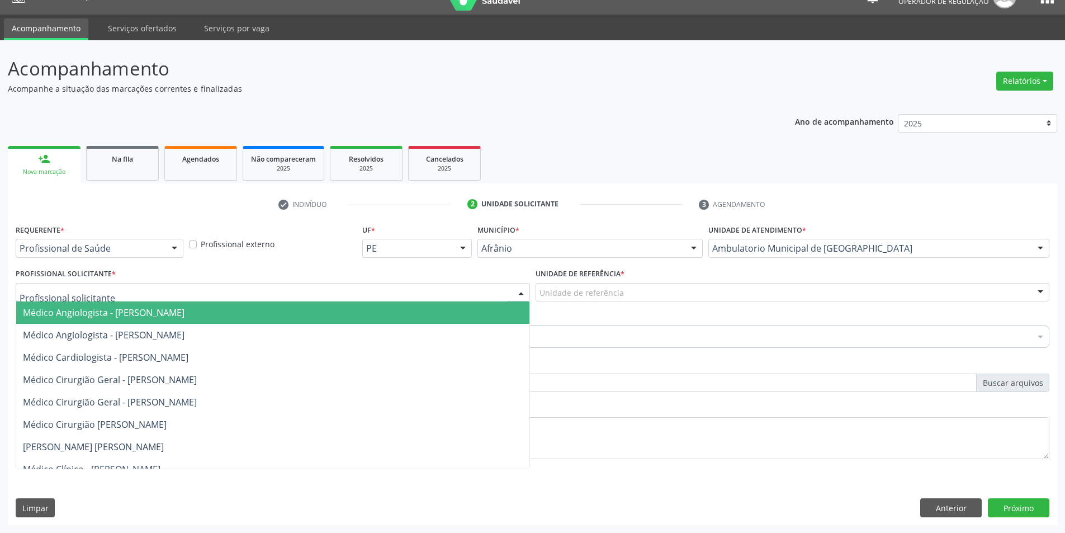
click at [142, 295] on div at bounding box center [273, 292] width 514 height 19
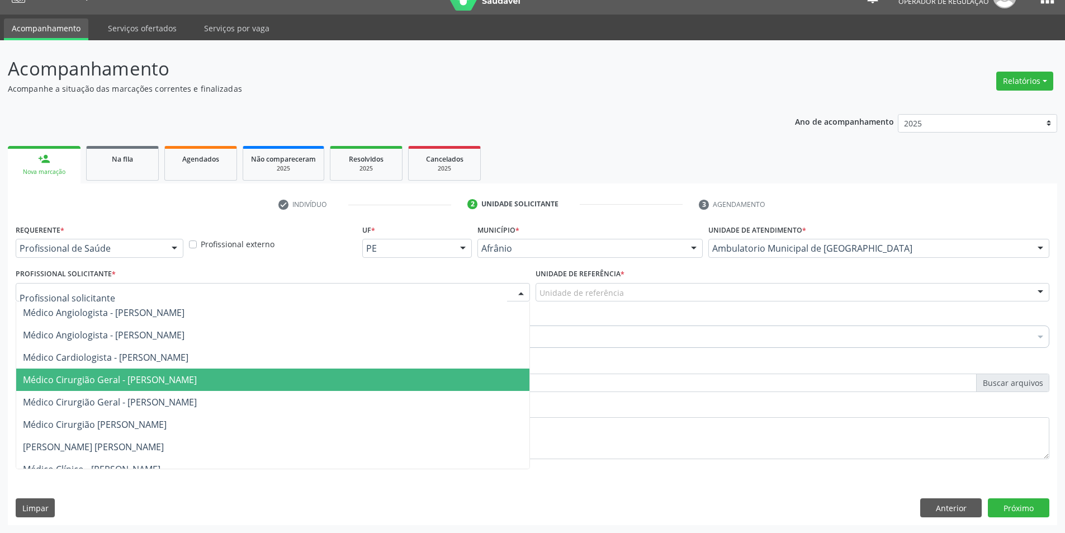
click at [128, 390] on span "Médico Cirurgião Geral - [PERSON_NAME]" at bounding box center [272, 379] width 513 height 22
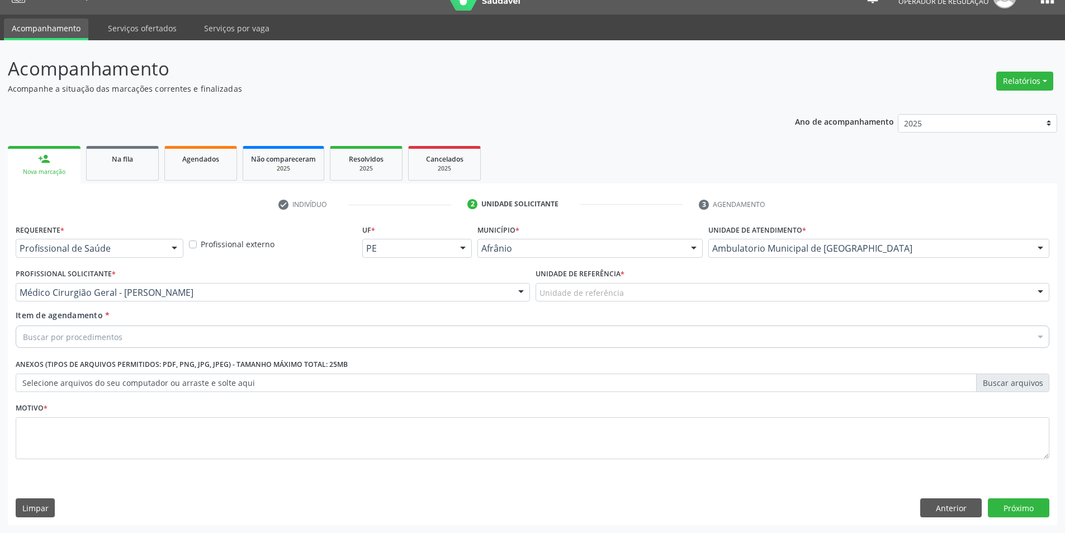
click at [665, 300] on div "Unidade de referência" at bounding box center [792, 292] width 514 height 19
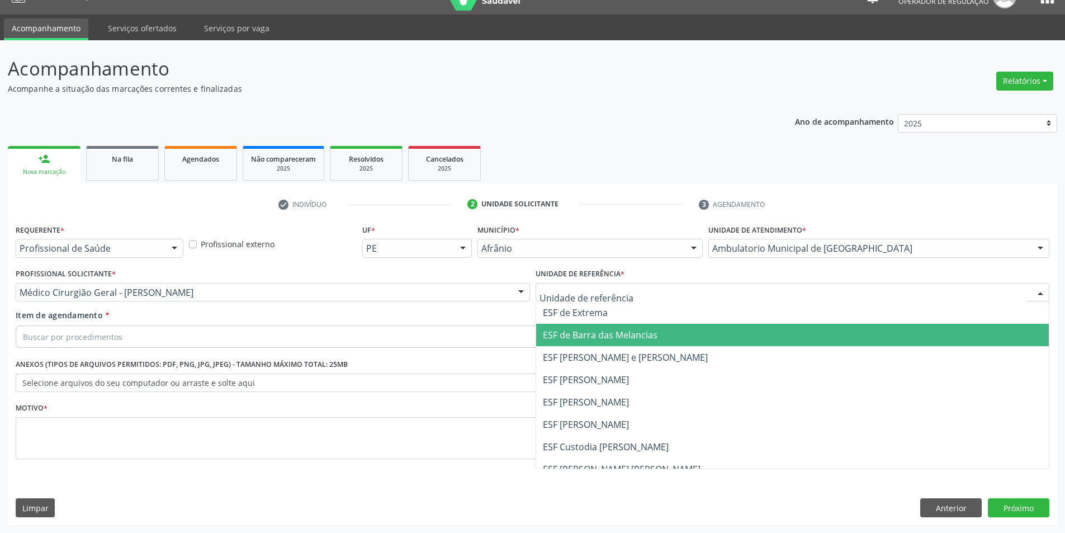
click at [665, 352] on span "ESF [PERSON_NAME] e [PERSON_NAME]" at bounding box center [625, 357] width 165 height 12
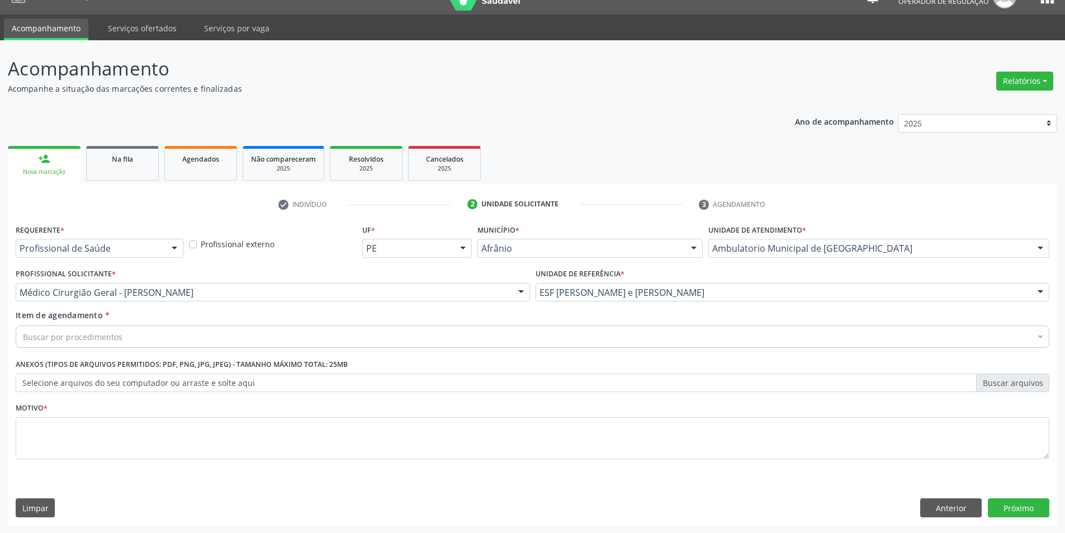
click at [393, 336] on div "Buscar por procedimentos" at bounding box center [533, 336] width 1034 height 22
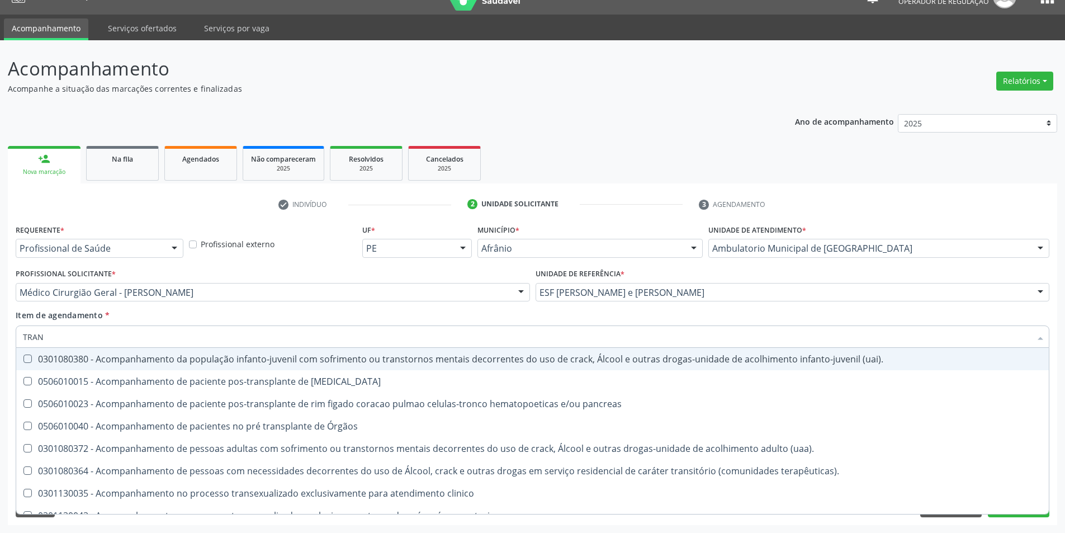
type input "TRANSVAGINA"
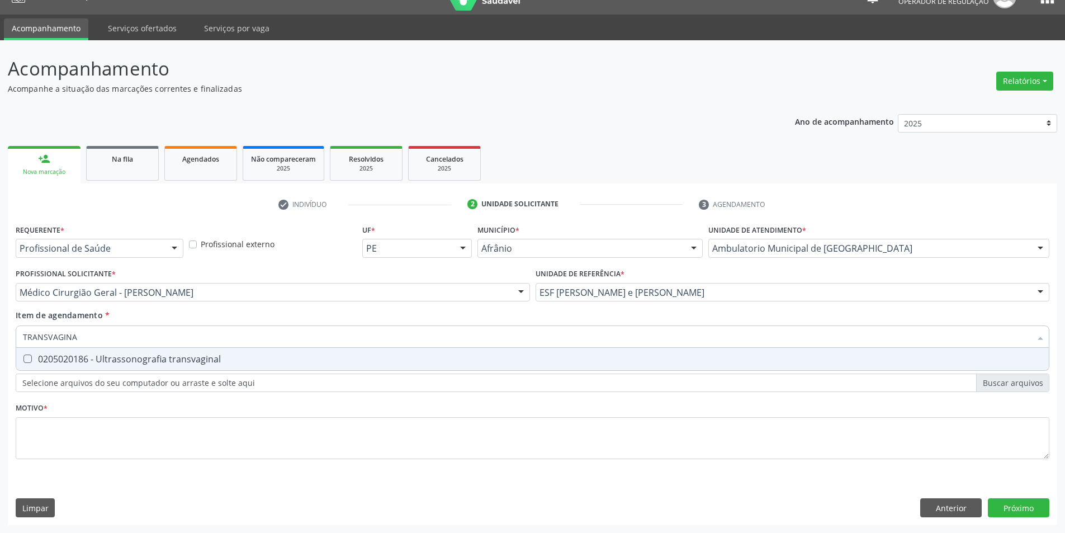
click at [179, 359] on div "0205020186 - Ultrassonografia transvaginal" at bounding box center [532, 358] width 1019 height 9
checkbox transvaginal "true"
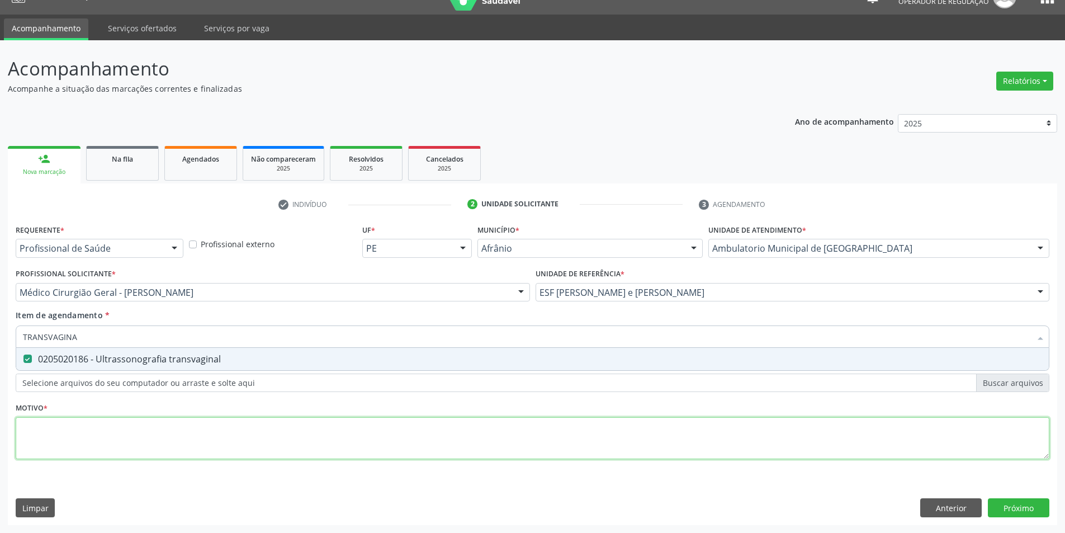
click at [155, 426] on div "Requerente * Profissional de Saúde Profissional de Saúde Paciente Nenhum result…" at bounding box center [533, 347] width 1034 height 253
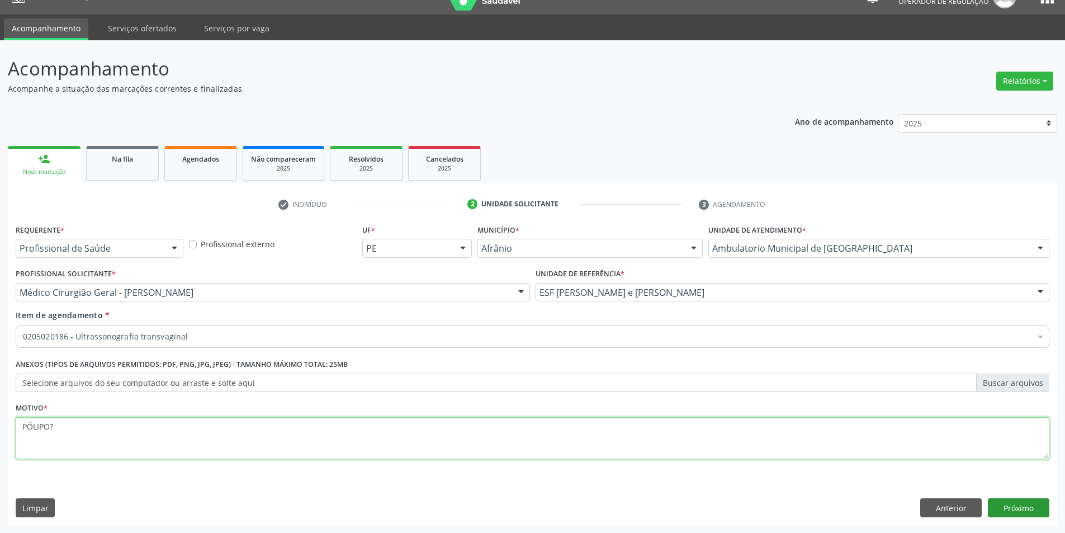
type textarea "PÓLIPO?"
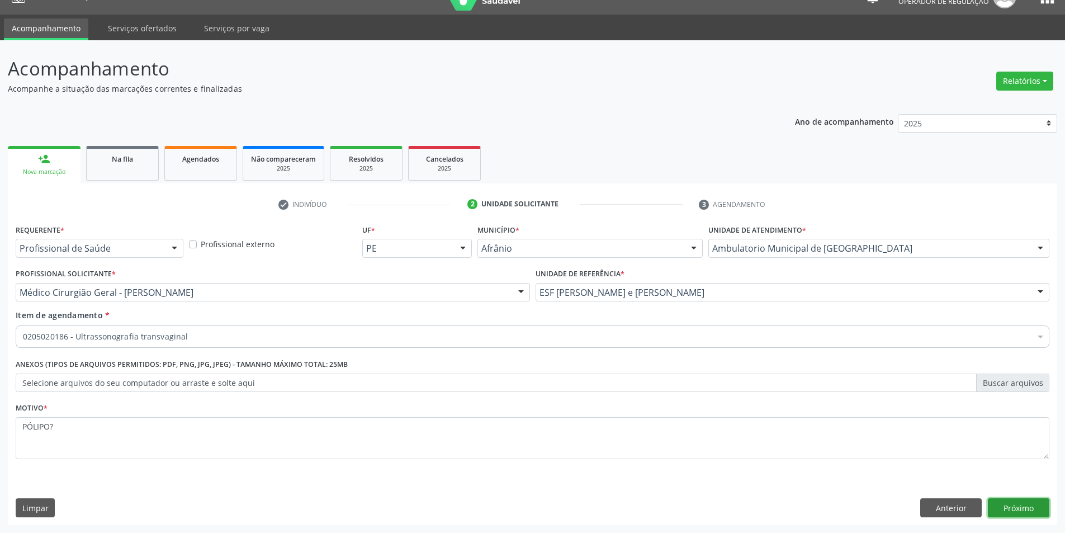
click at [1042, 504] on button "Próximo" at bounding box center [1018, 507] width 61 height 19
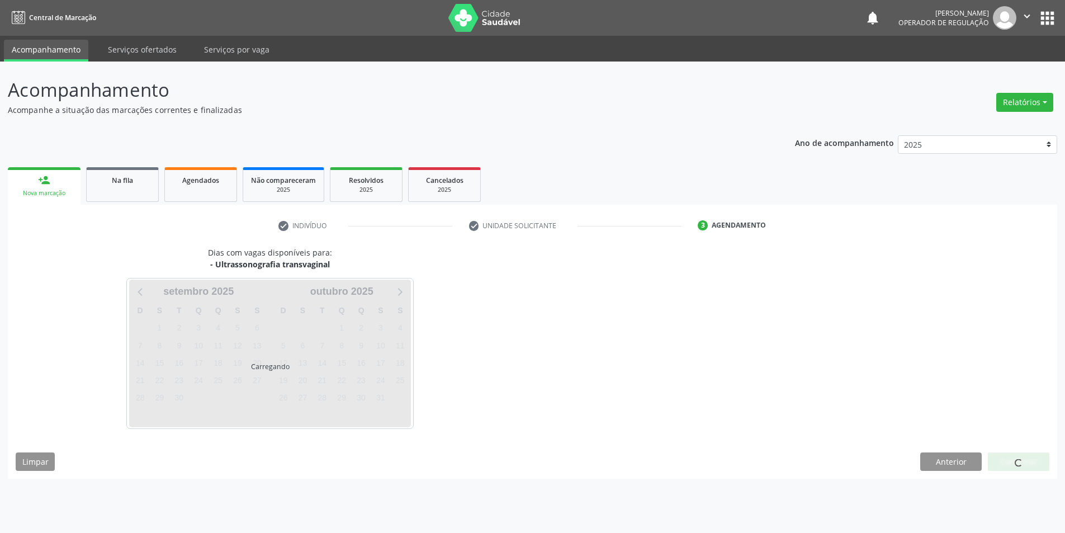
scroll to position [0, 0]
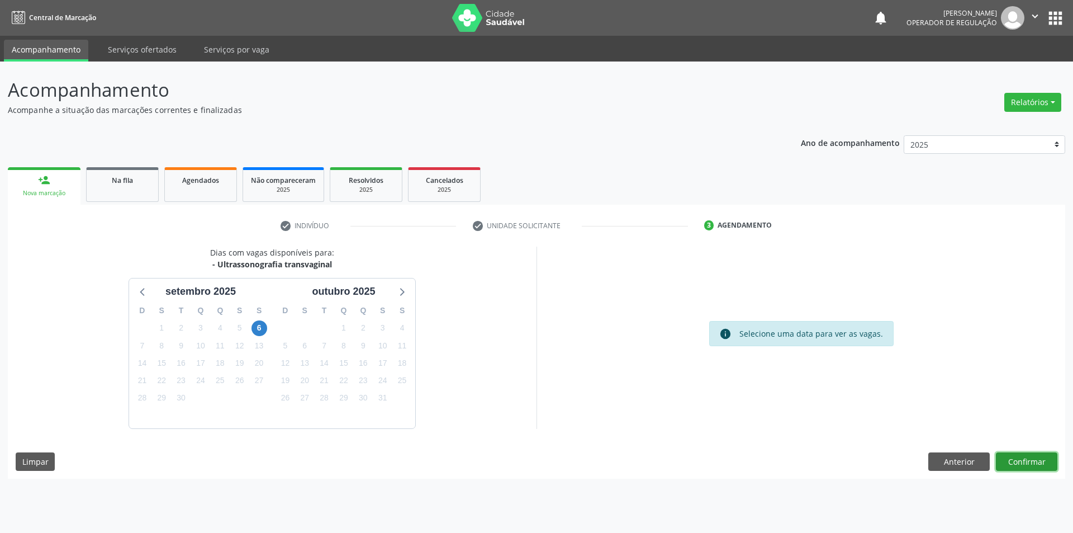
click at [1043, 466] on button "Confirmar" at bounding box center [1026, 461] width 61 height 19
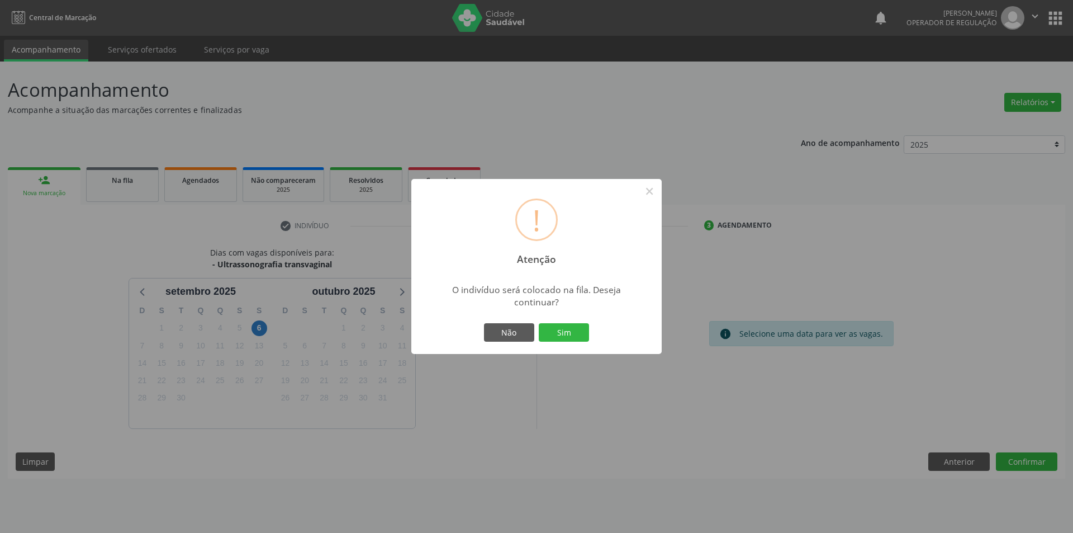
click at [539, 323] on button "Sim" at bounding box center [564, 332] width 50 height 19
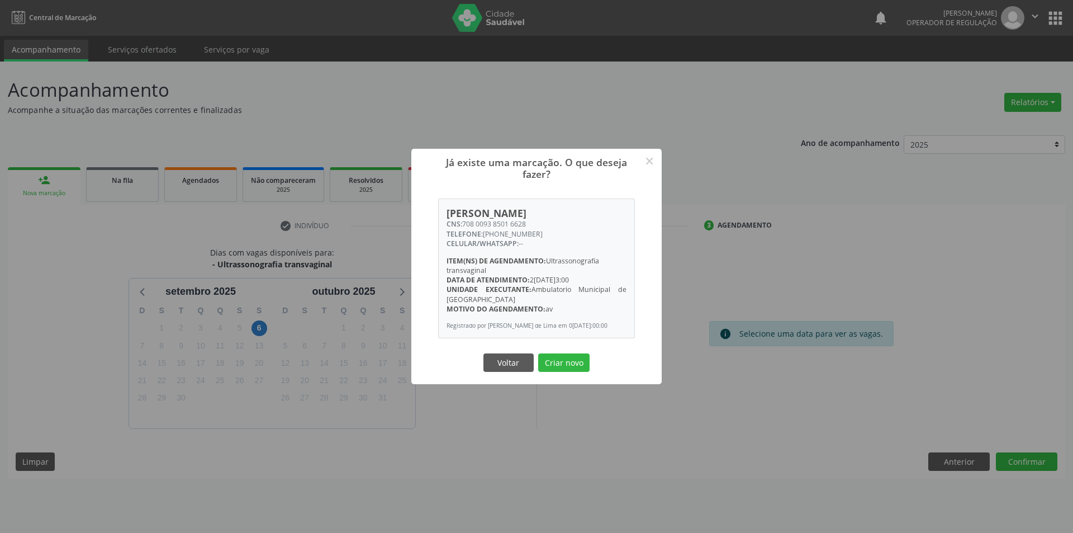
click at [538, 353] on button "Criar novo" at bounding box center [563, 362] width 51 height 19
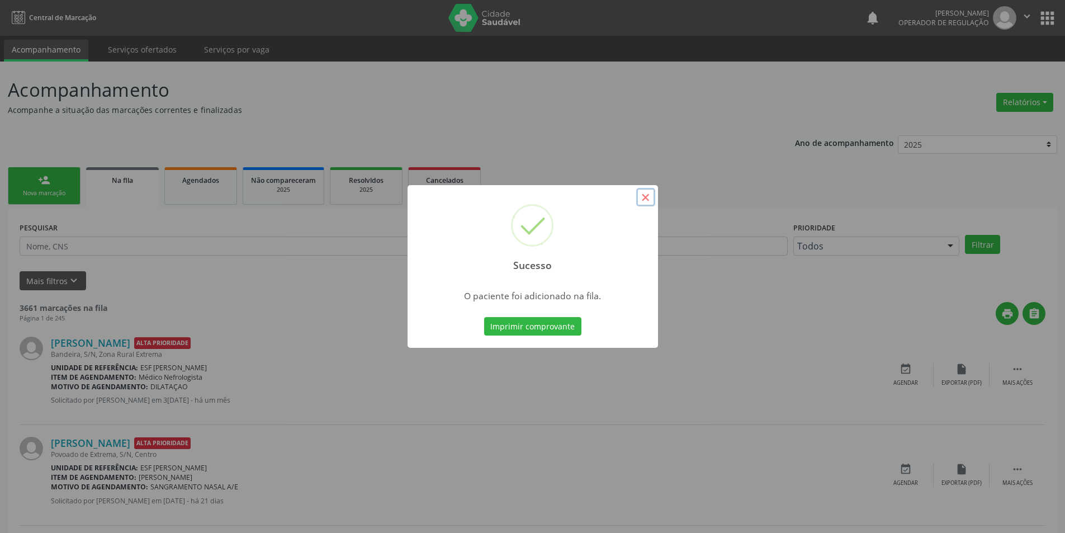
click at [646, 196] on button "×" at bounding box center [645, 197] width 19 height 19
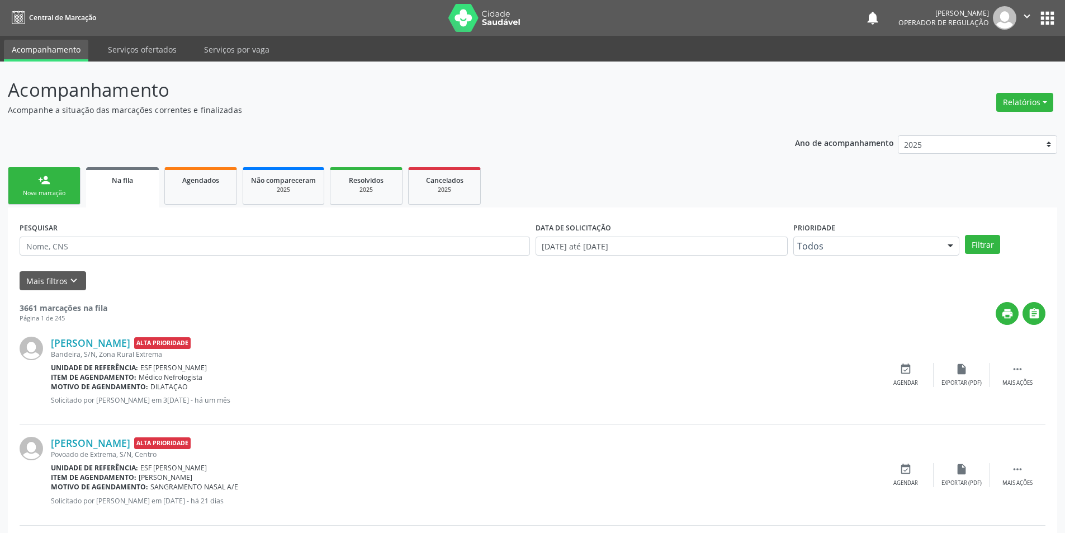
click at [39, 172] on link "person_add Nova marcação" at bounding box center [44, 185] width 73 height 37
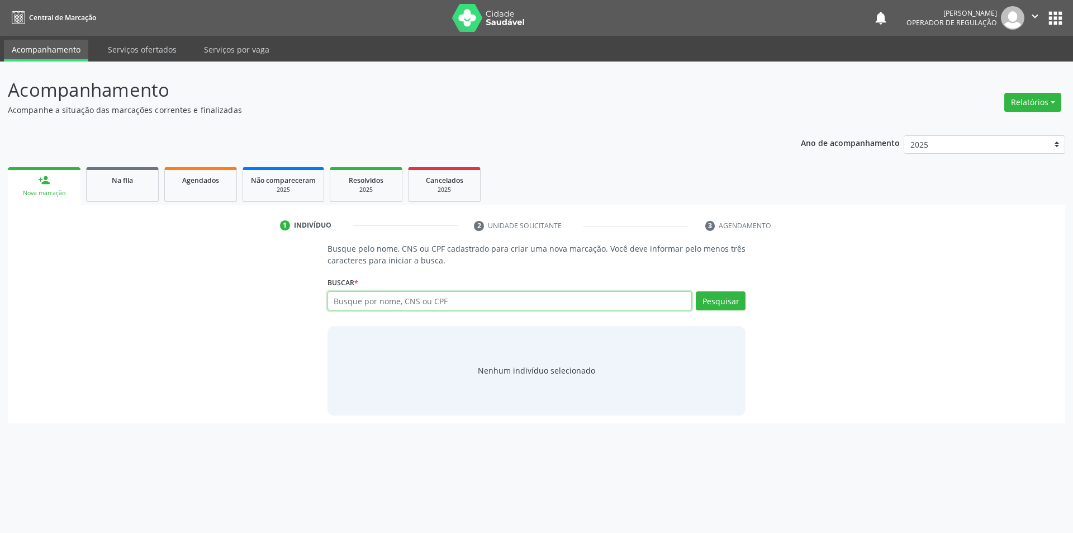
click at [629, 310] on input "text" at bounding box center [510, 300] width 365 height 19
type input "07913667826"
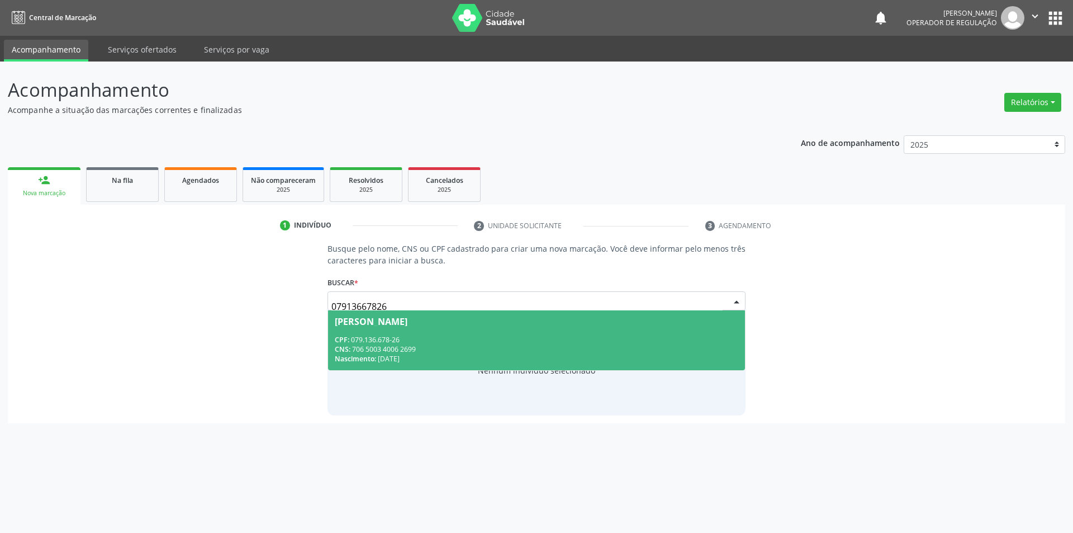
click at [402, 353] on div "CNS: 706 5003 4006 2699" at bounding box center [537, 349] width 404 height 10
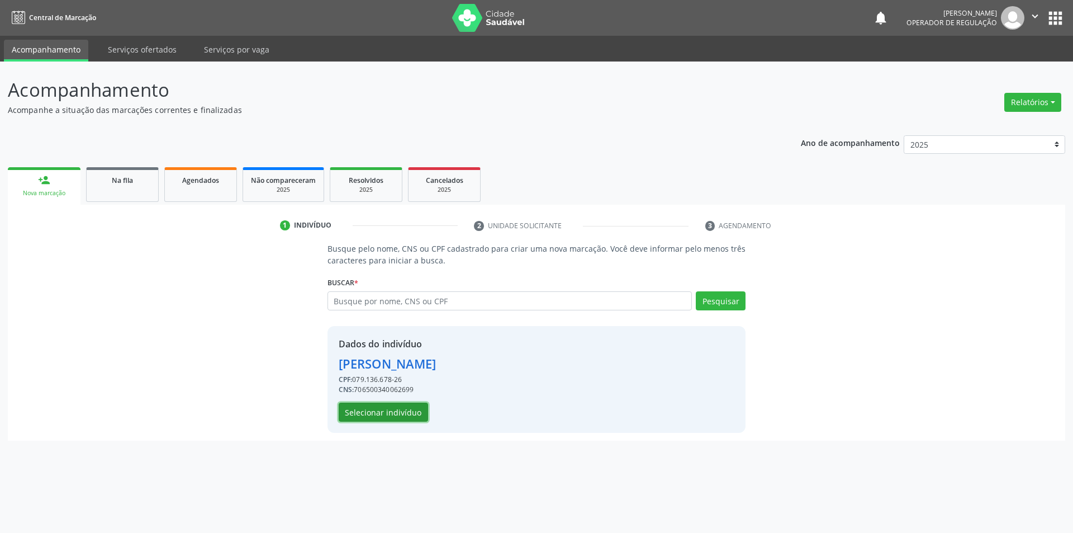
click at [406, 416] on button "Selecionar indivíduo" at bounding box center [383, 411] width 89 height 19
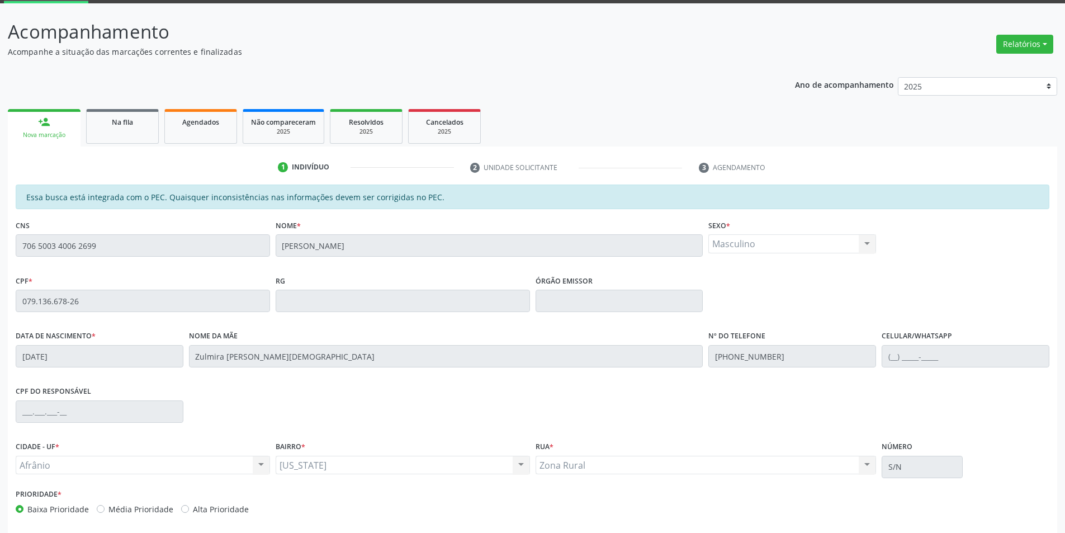
scroll to position [106, 0]
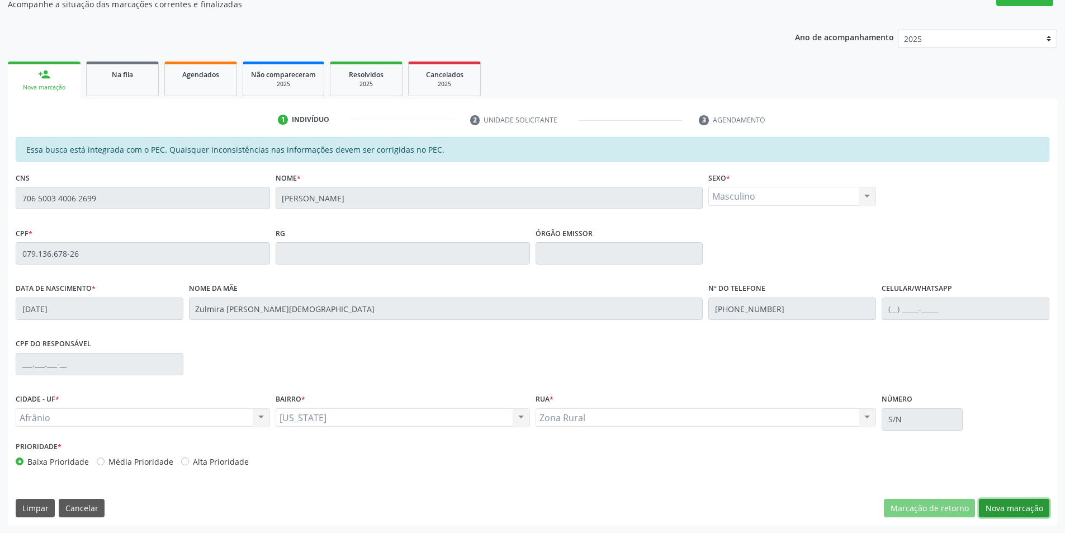
click at [1027, 499] on button "Nova marcação" at bounding box center [1014, 508] width 70 height 19
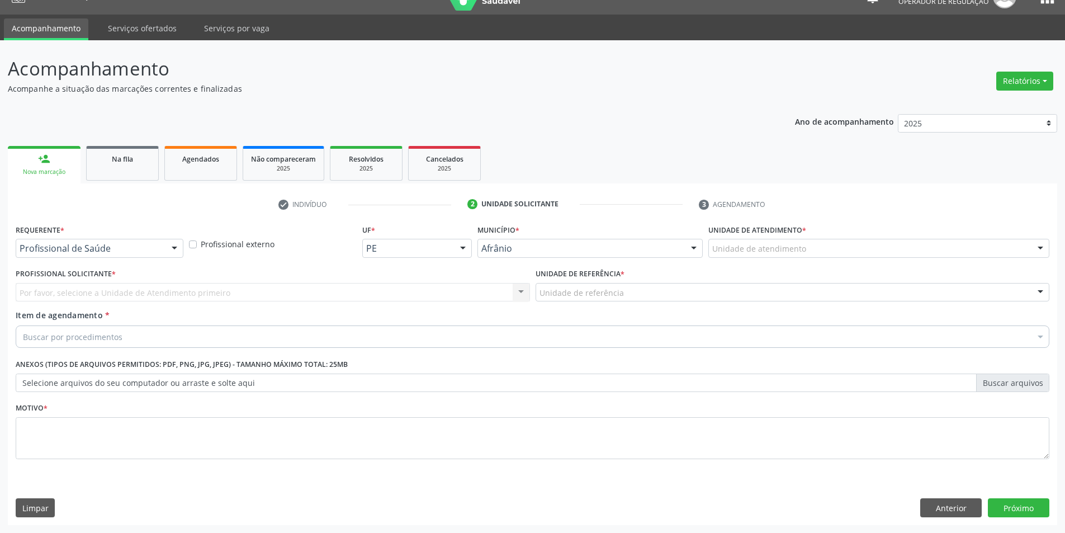
scroll to position [21, 0]
click at [129, 326] on div "Buscar por procedimentos" at bounding box center [533, 336] width 1034 height 22
click at [79, 346] on div "Buscar por procedimentos" at bounding box center [533, 336] width 1034 height 22
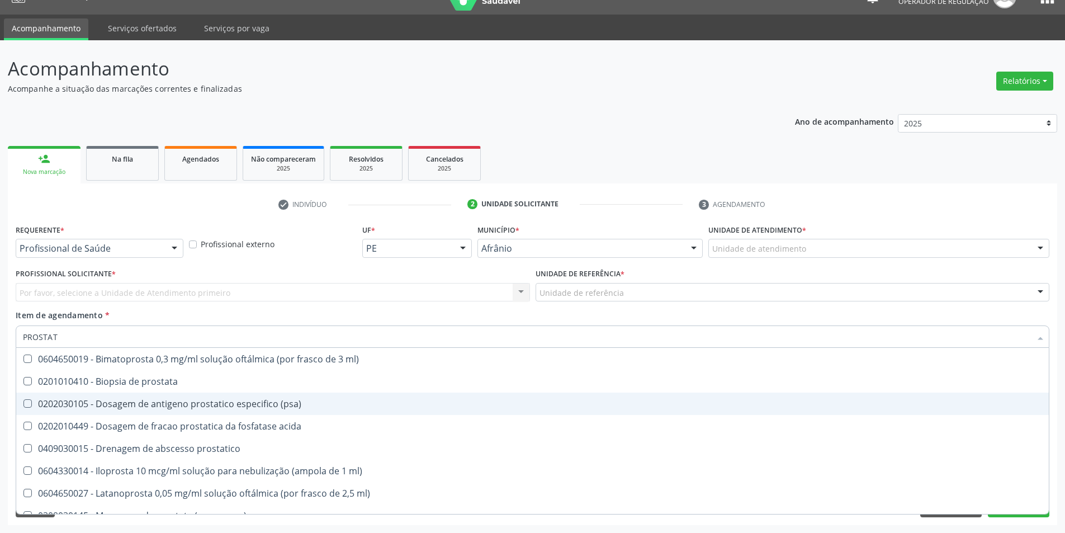
type input "PROSTATA"
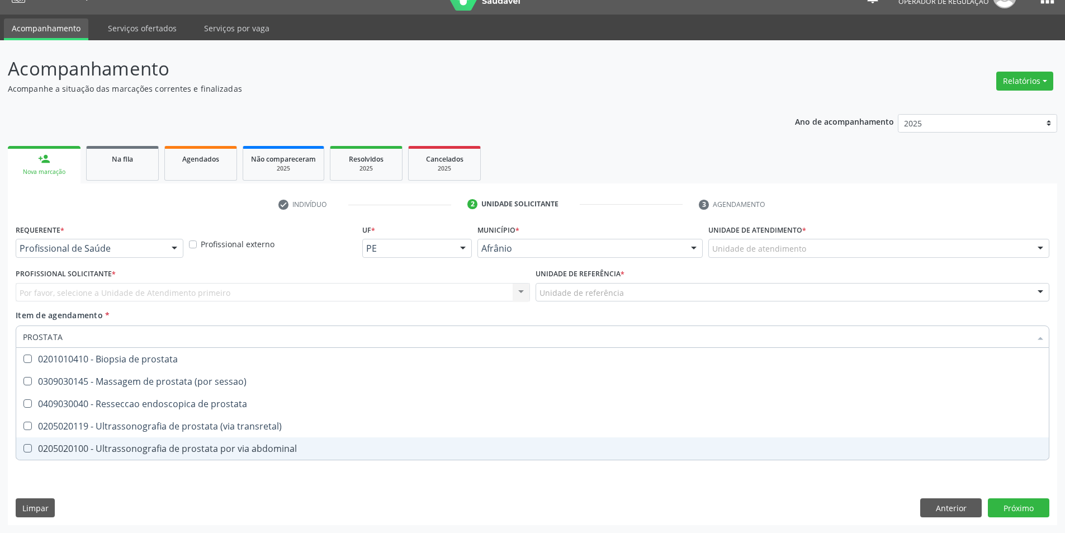
click at [182, 452] on div "0205020100 - Ultrassonografia de prostata por via abdominal" at bounding box center [532, 448] width 1019 height 9
checkbox abdominal "true"
click at [186, 492] on div "Requerente * Profissional de Saúde Profissional de Saúde Paciente Nenhum result…" at bounding box center [532, 373] width 1049 height 304
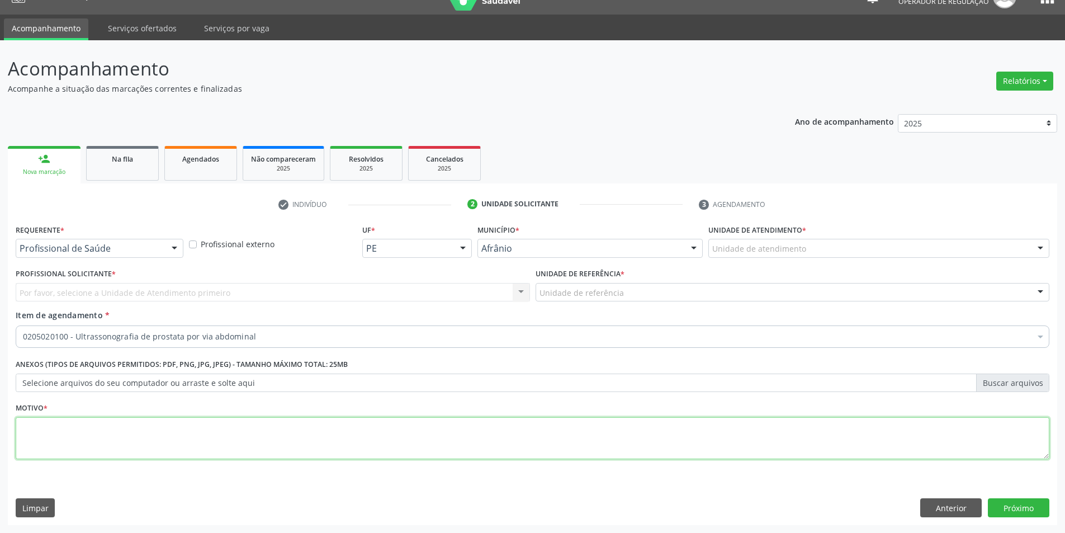
click at [208, 424] on textarea at bounding box center [533, 438] width 1034 height 42
type textarea "HPB"
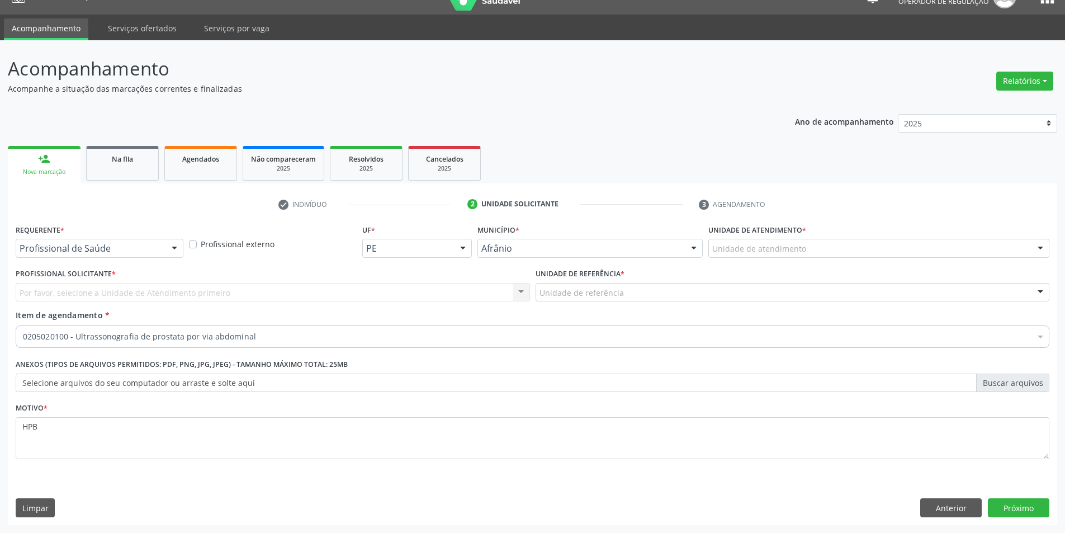
click at [1049, 516] on div "Próximo" at bounding box center [1018, 507] width 61 height 19
click at [1042, 511] on button "Próximo" at bounding box center [1018, 507] width 61 height 19
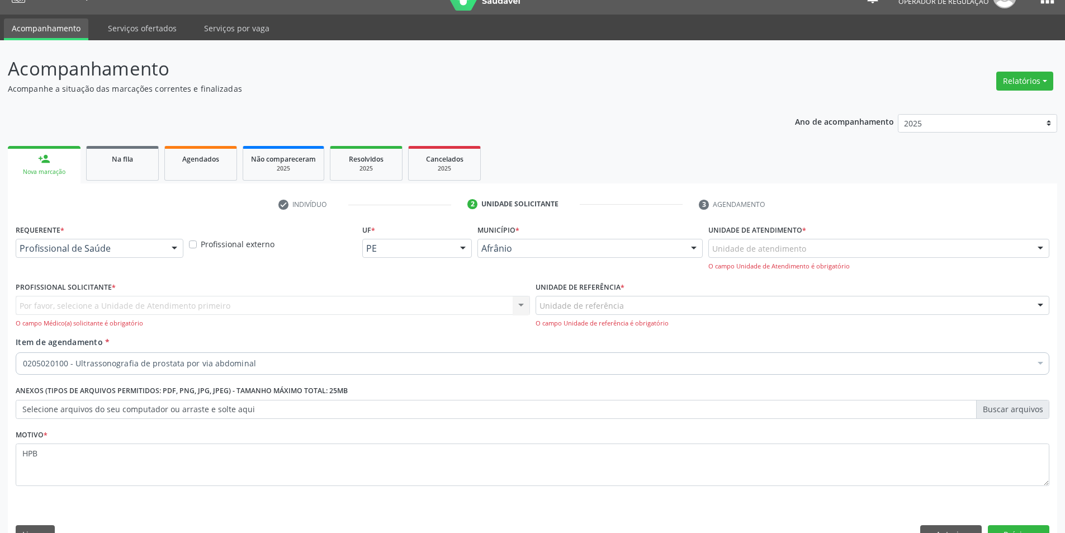
click at [665, 314] on div "Unidade de referência" at bounding box center [792, 305] width 514 height 19
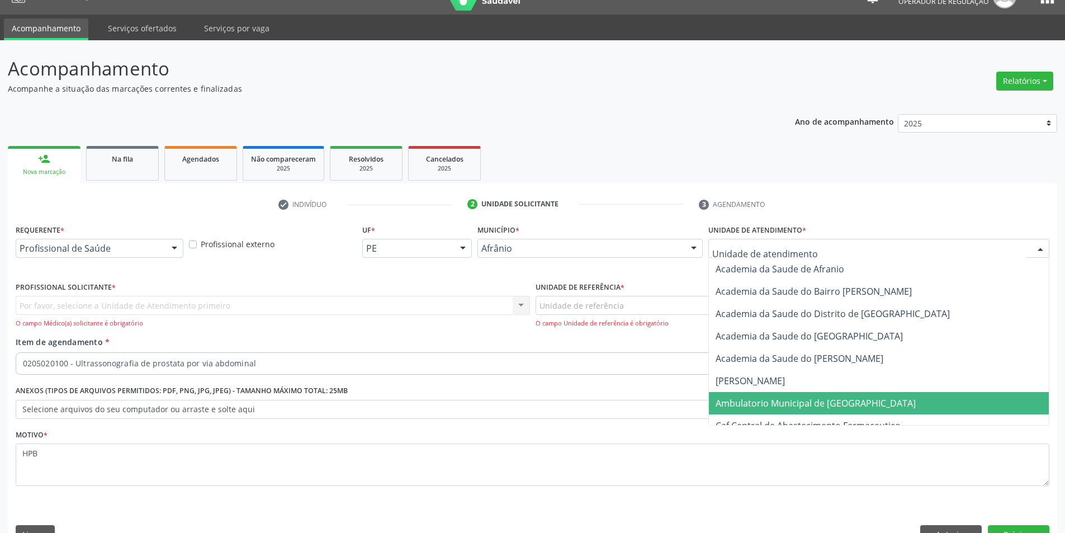
click at [772, 392] on span "Ambulatorio Municipal de [GEOGRAPHIC_DATA]" at bounding box center [879, 403] width 340 height 22
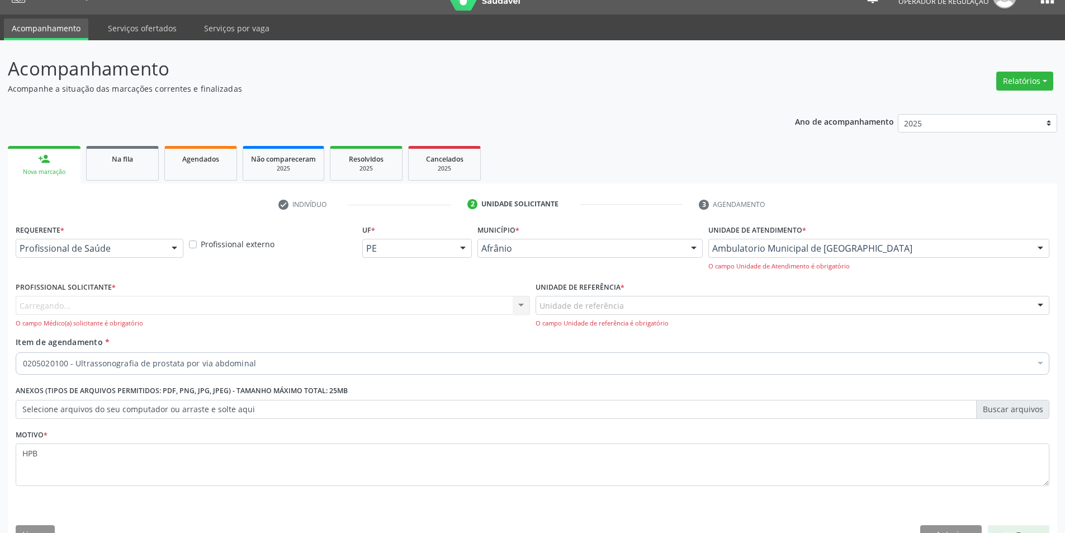
click at [438, 310] on div "Carregando... Nenhum resultado encontrado para: " " Não há nenhuma opção para s…" at bounding box center [273, 312] width 514 height 32
click at [438, 310] on div "Carregando..." at bounding box center [273, 305] width 514 height 19
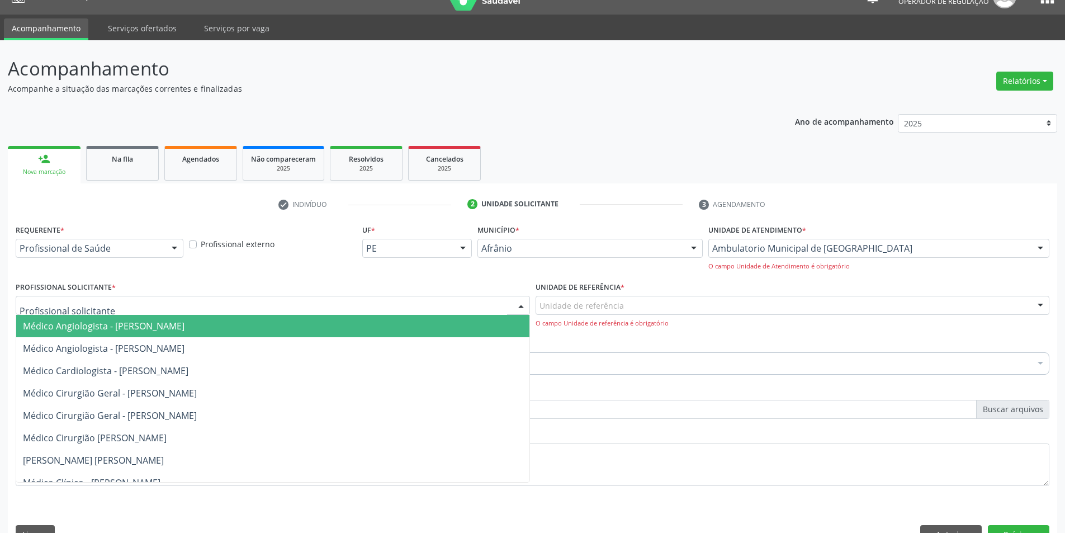
click at [451, 382] on span "Médico Cirurgião Geral - [PERSON_NAME]" at bounding box center [272, 393] width 513 height 22
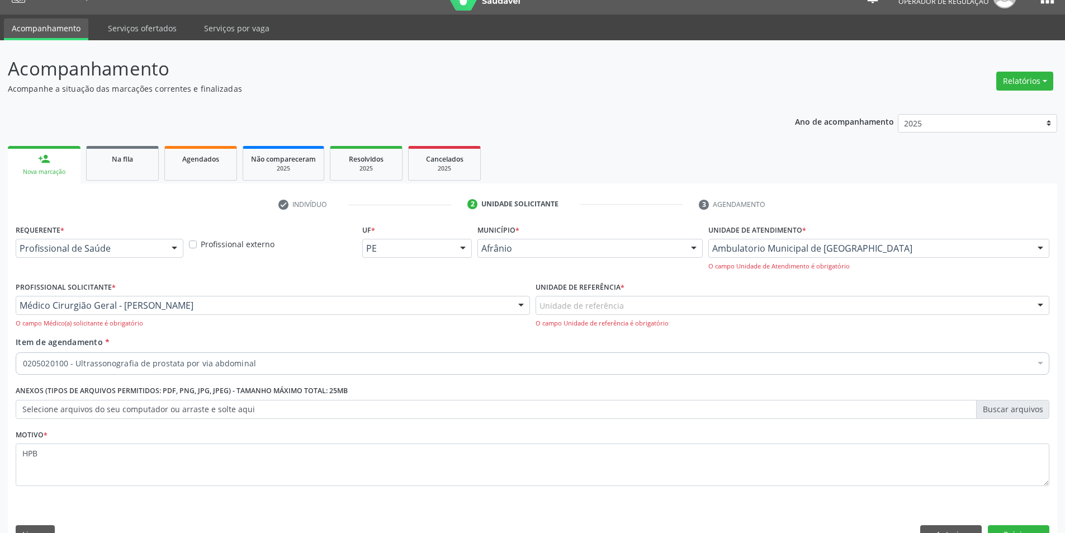
click at [632, 294] on div "Unidade de referência * Unidade de referência ESF de Extrema ESF de Barra das M…" at bounding box center [792, 303] width 514 height 49
click at [654, 301] on div "Unidade de referência" at bounding box center [792, 305] width 514 height 19
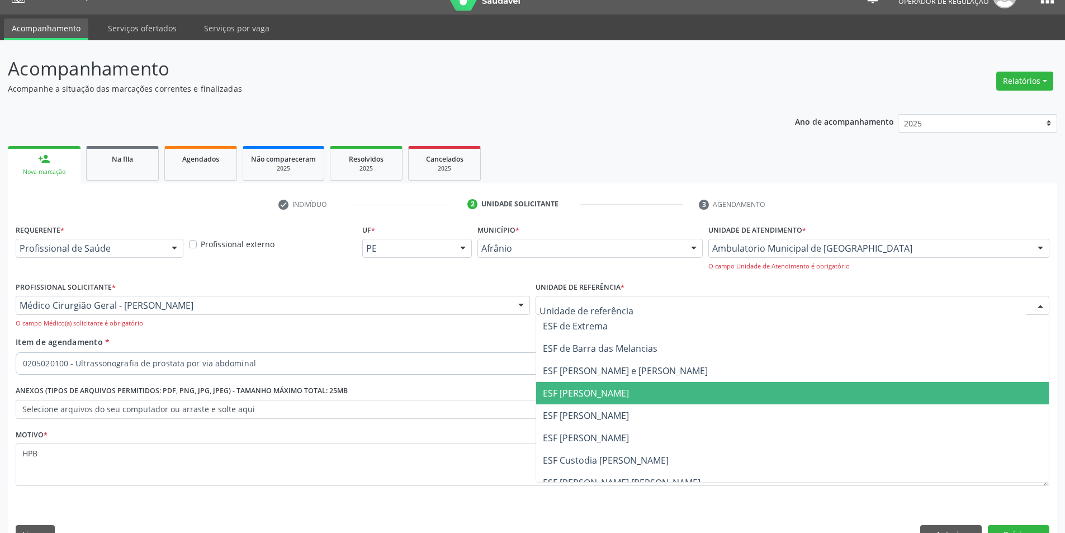
click at [612, 391] on span "ESF [PERSON_NAME]" at bounding box center [586, 393] width 86 height 12
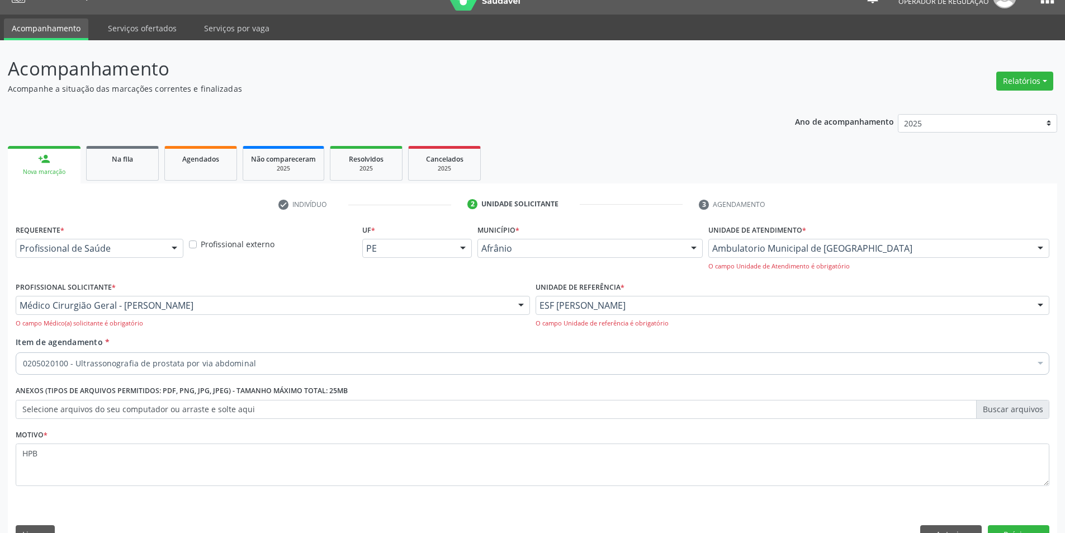
scroll to position [48, 0]
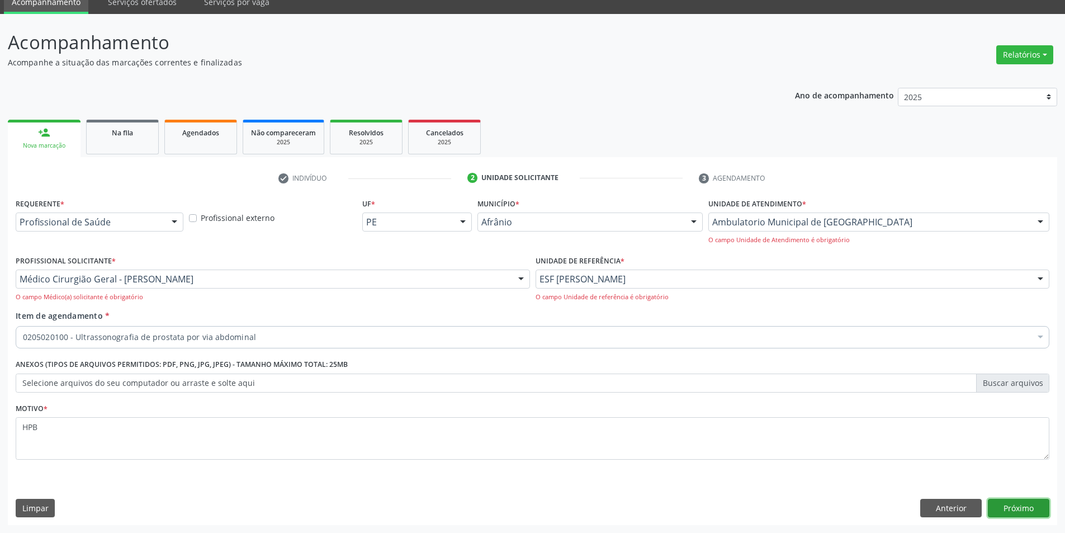
click at [1029, 502] on button "Próximo" at bounding box center [1018, 508] width 61 height 19
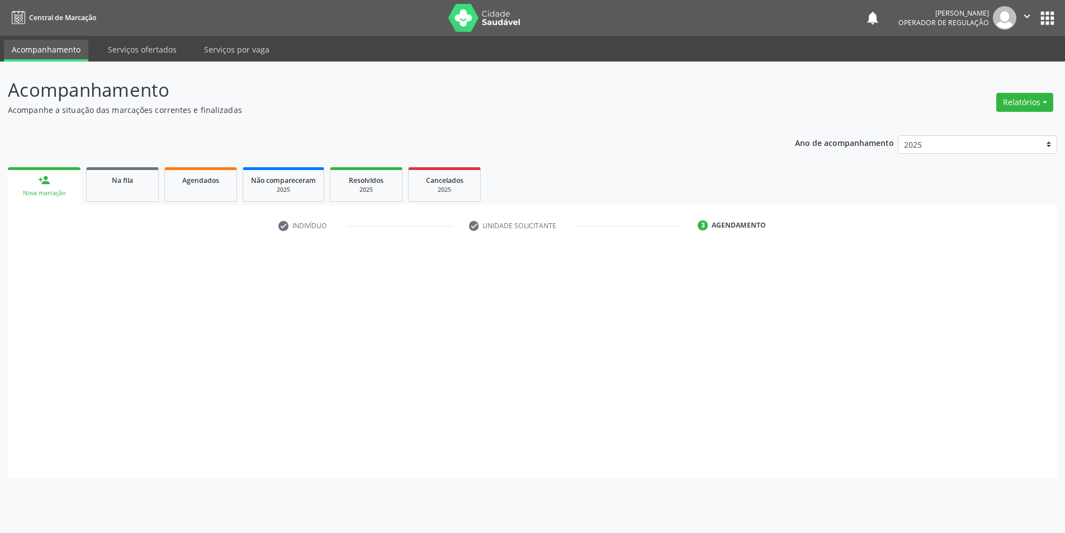
scroll to position [0, 0]
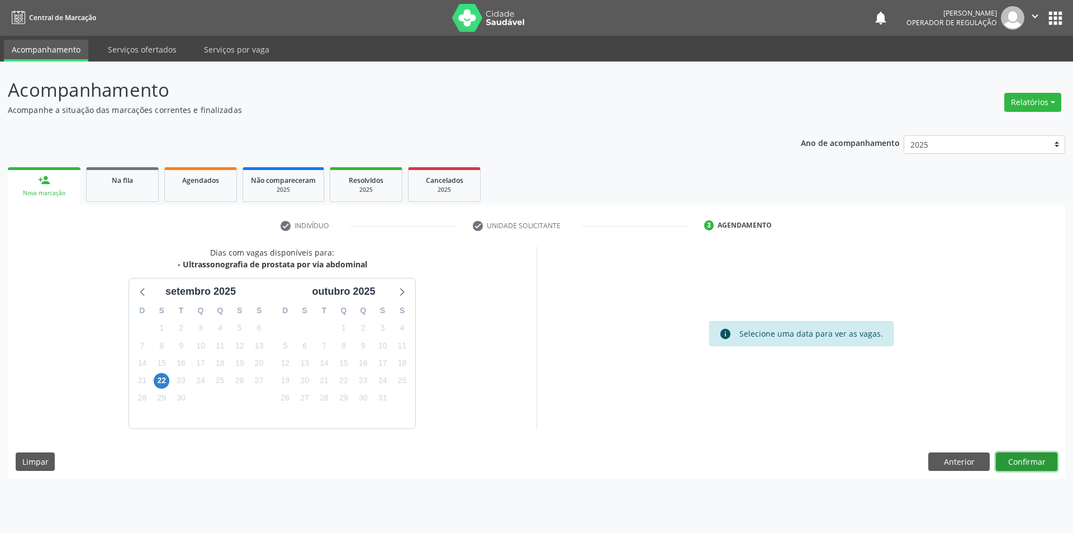
click at [1028, 467] on button "Confirmar" at bounding box center [1026, 461] width 61 height 19
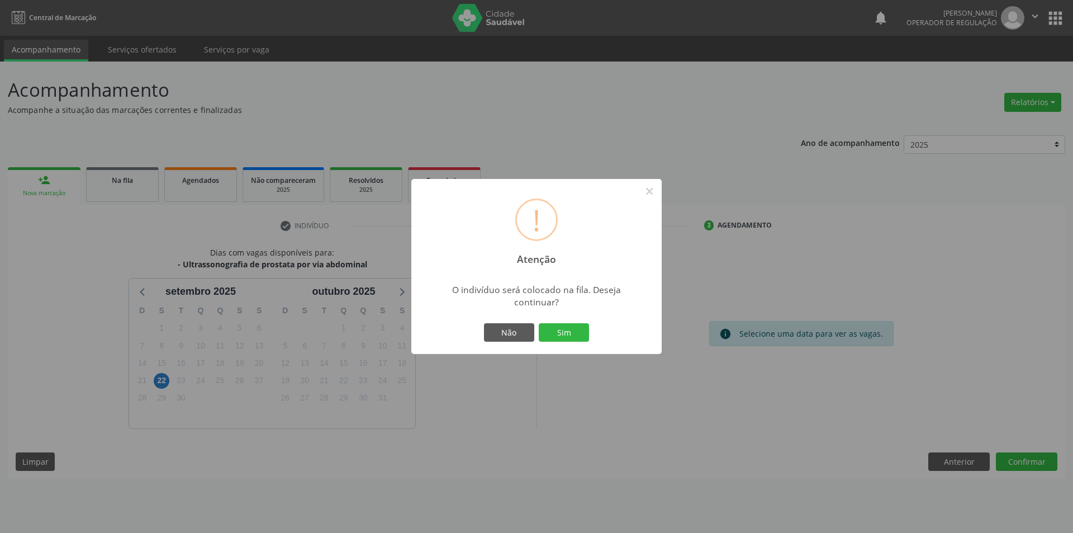
click at [539, 323] on button "Sim" at bounding box center [564, 332] width 50 height 19
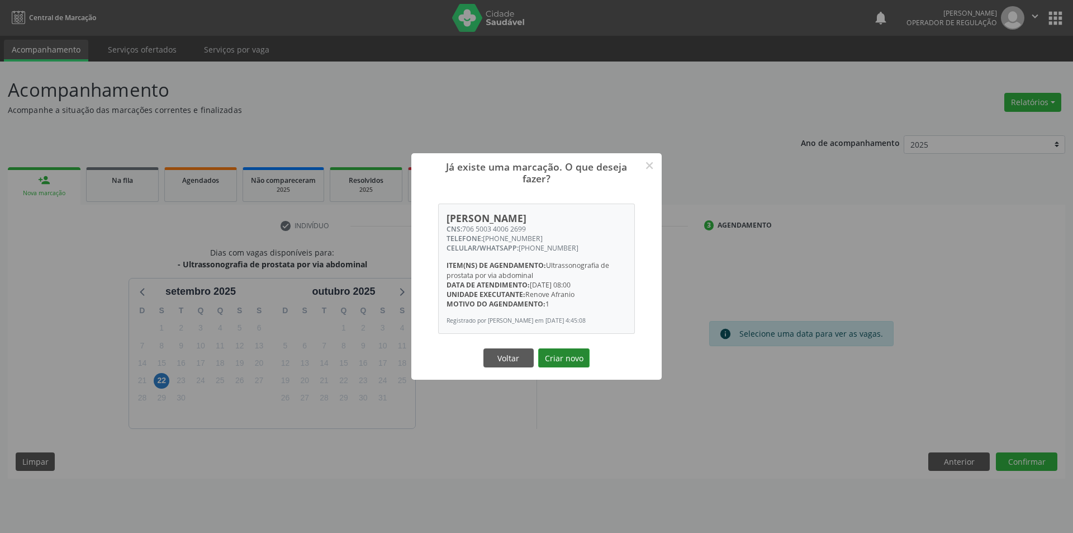
click at [582, 367] on button "Criar novo" at bounding box center [563, 357] width 51 height 19
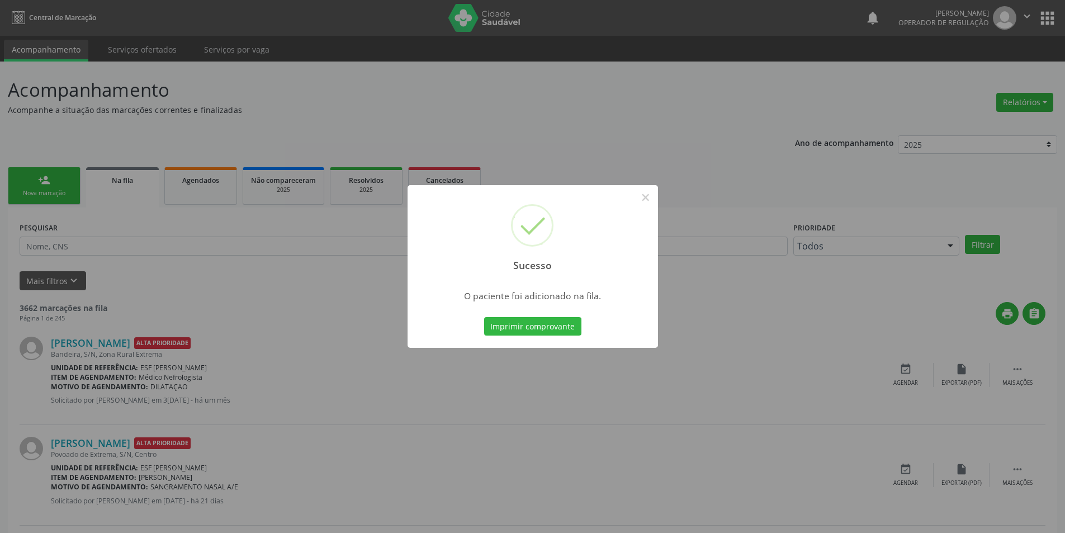
click at [296, 238] on div "Sucesso × O paciente foi adicionado na fila. Imprimir comprovante Cancel" at bounding box center [532, 266] width 1065 height 533
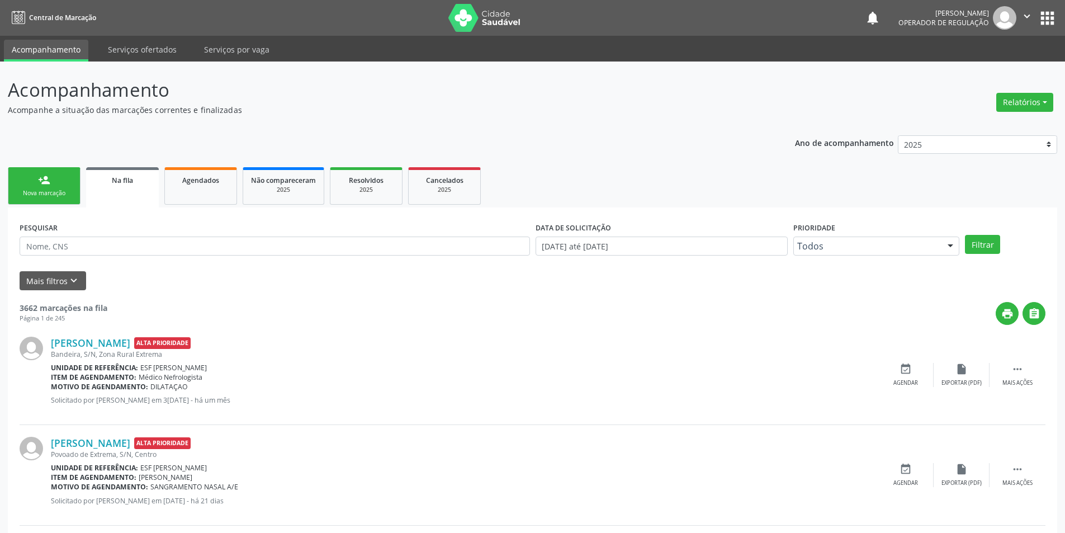
click at [56, 193] on div "Nova marcação" at bounding box center [44, 193] width 56 height 8
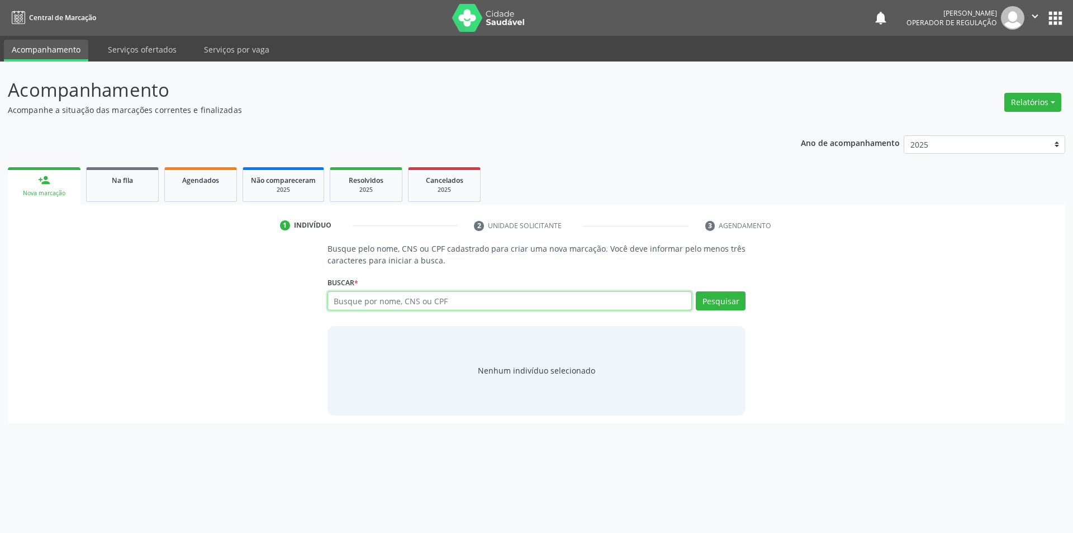
click at [486, 307] on input "text" at bounding box center [510, 300] width 365 height 19
type input "13892727457"
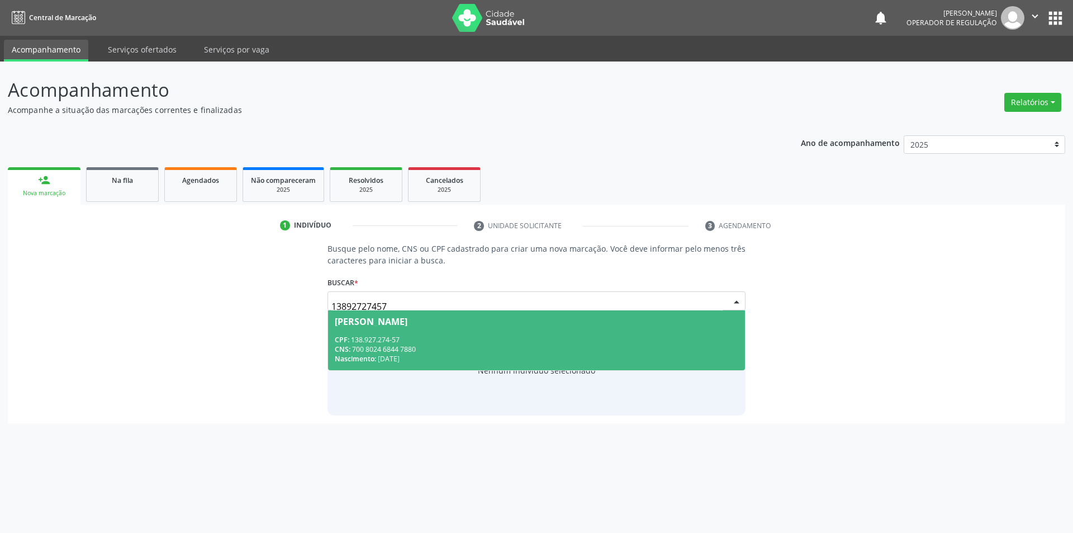
click at [508, 345] on div "CNS: 700 8024 6844 7880" at bounding box center [537, 349] width 404 height 10
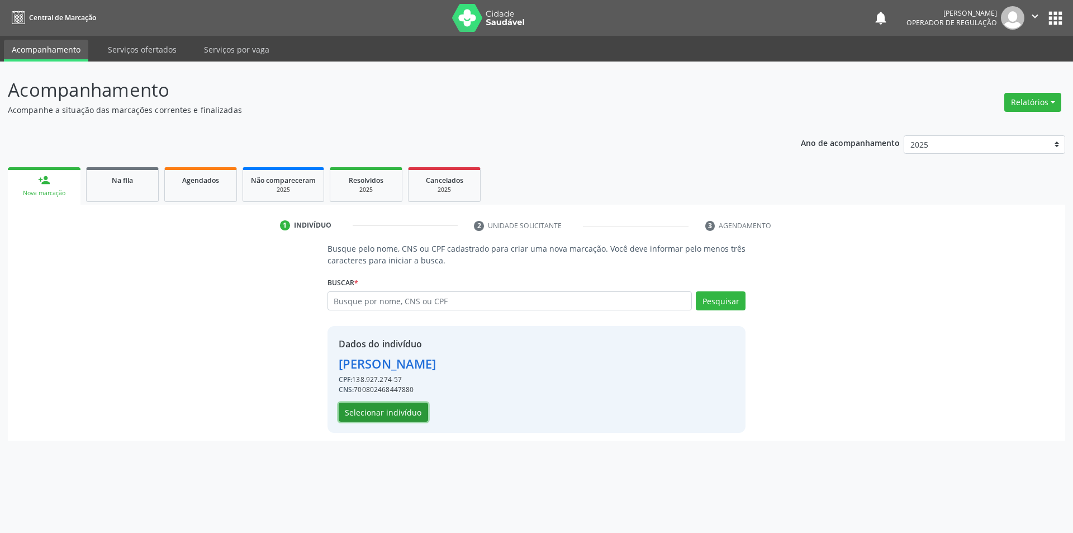
click at [388, 418] on button "Selecionar indivíduo" at bounding box center [383, 411] width 89 height 19
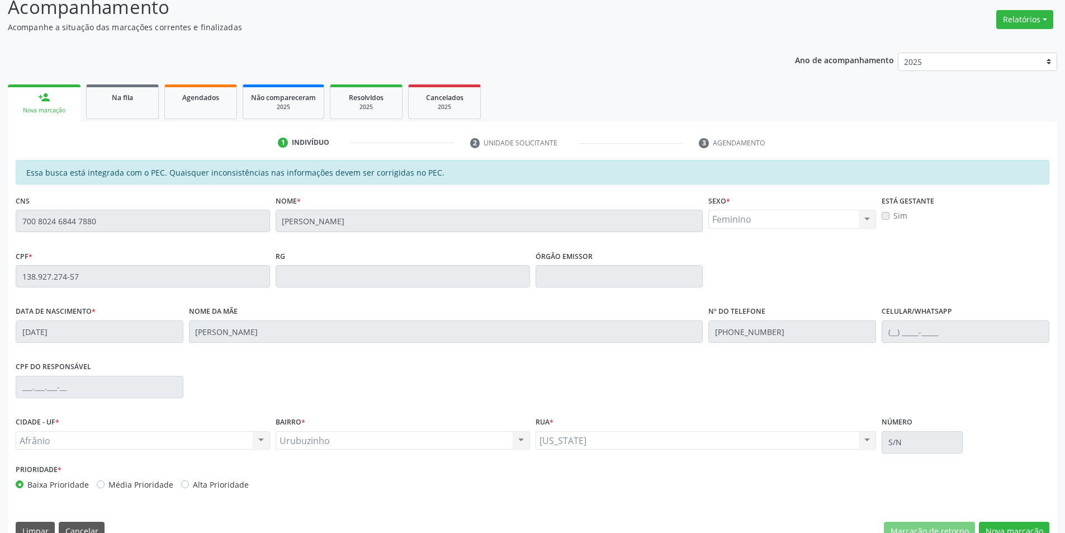
scroll to position [106, 0]
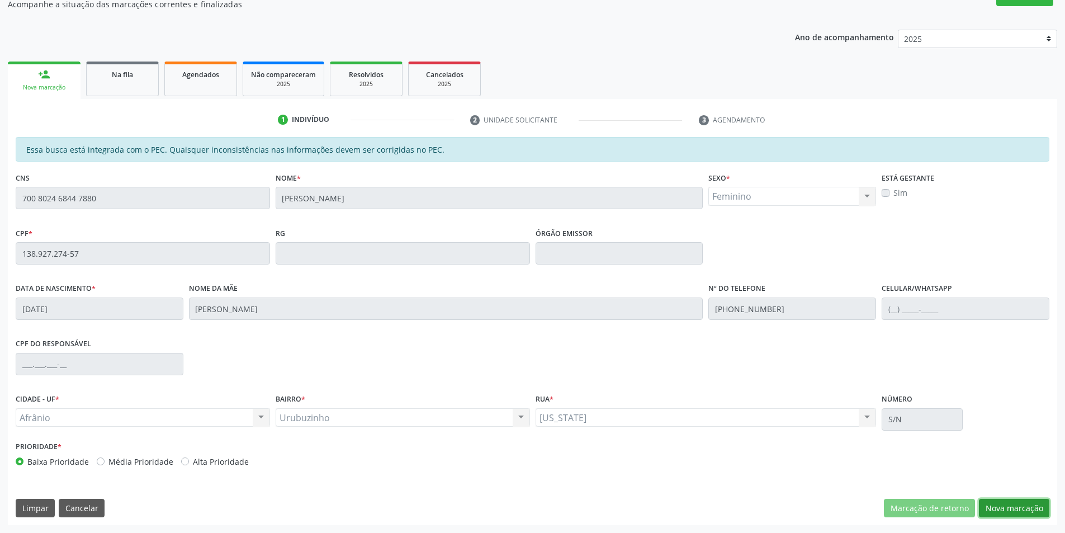
click at [999, 504] on button "Nova marcação" at bounding box center [1014, 508] width 70 height 19
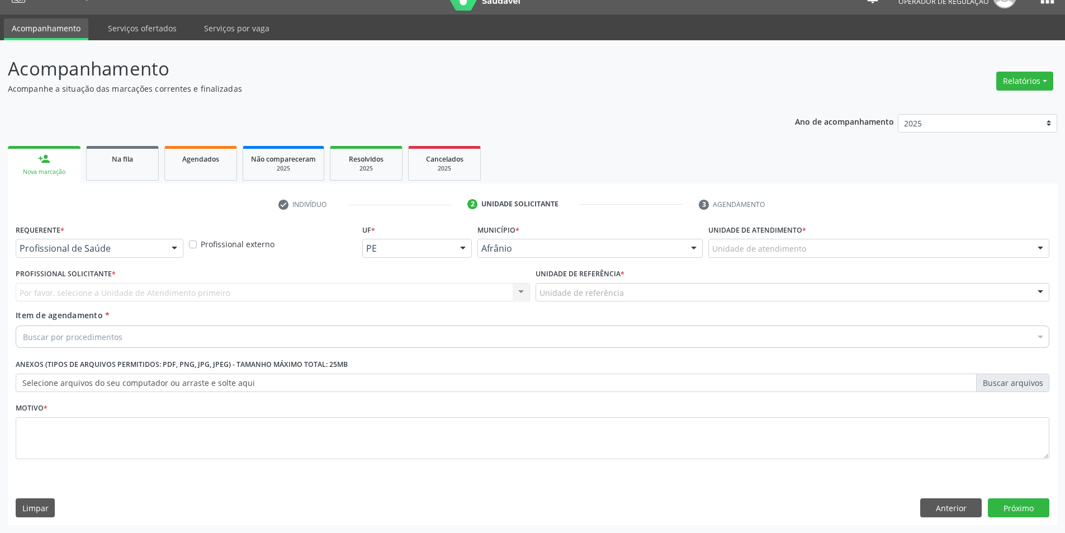
scroll to position [21, 0]
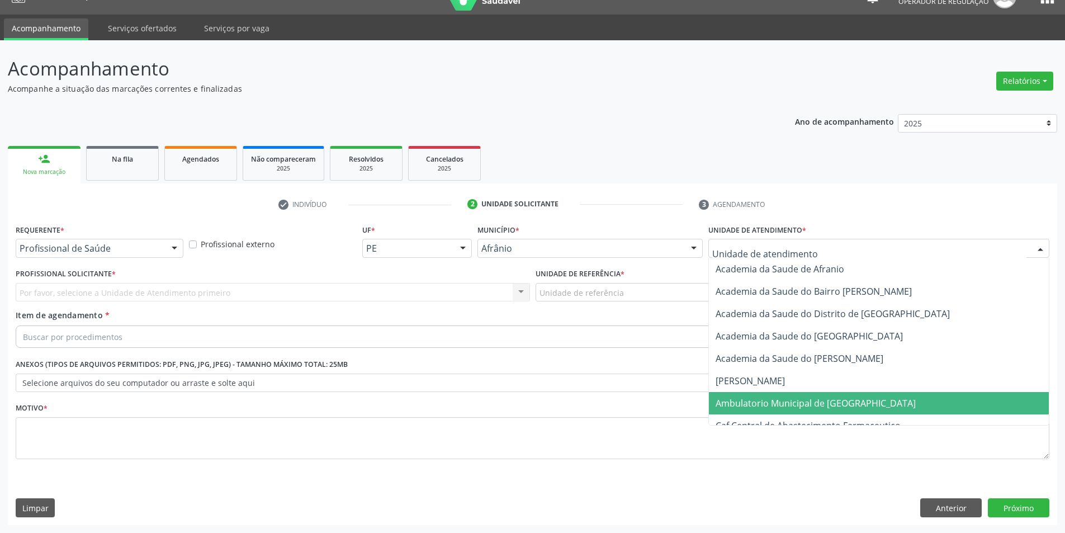
click at [748, 401] on span "Ambulatorio Municipal de [GEOGRAPHIC_DATA]" at bounding box center [815, 403] width 200 height 12
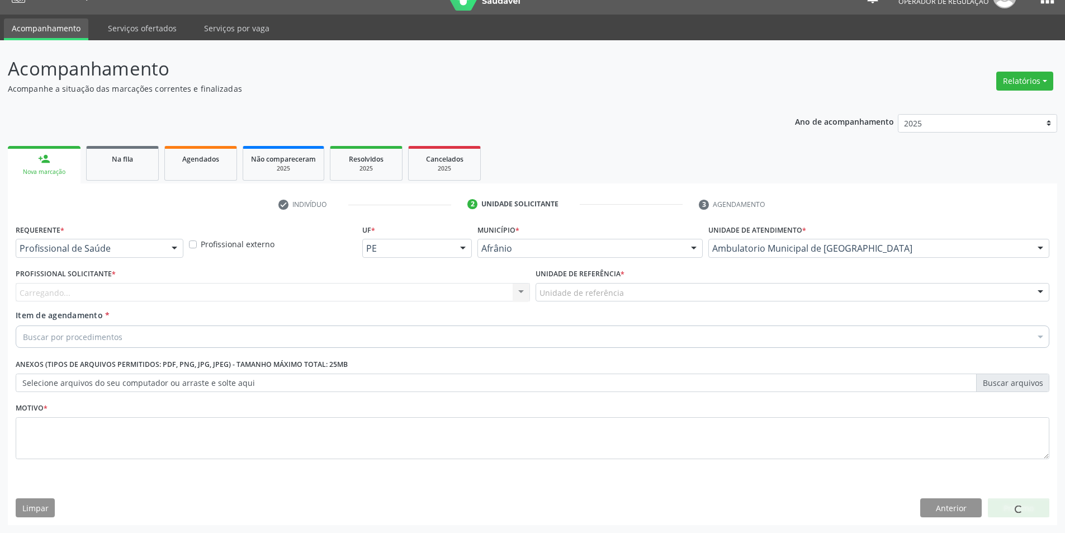
click at [473, 304] on div "Profissional Solicitante * [GEOGRAPHIC_DATA]... Nenhum resultado encontrado par…" at bounding box center [273, 288] width 520 height 44
click at [473, 304] on div "Profissional Solicitante * Profissional solicitante Médico Angiologista - [PERS…" at bounding box center [273, 288] width 520 height 44
click at [453, 298] on div "Profissional solicitante" at bounding box center [273, 292] width 514 height 19
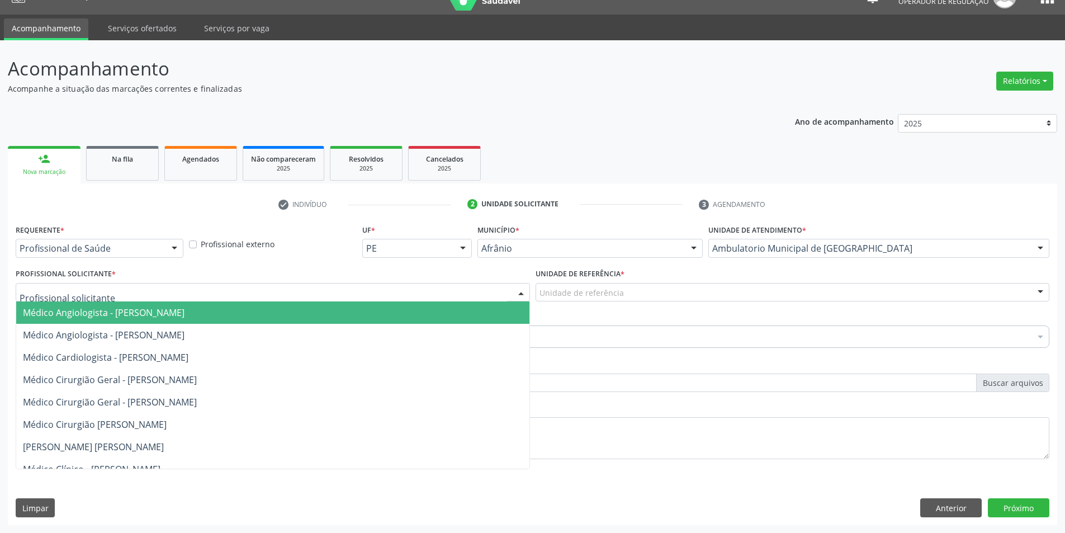
click at [417, 377] on span "Médico Cirurgião Geral - [PERSON_NAME]" at bounding box center [272, 379] width 513 height 22
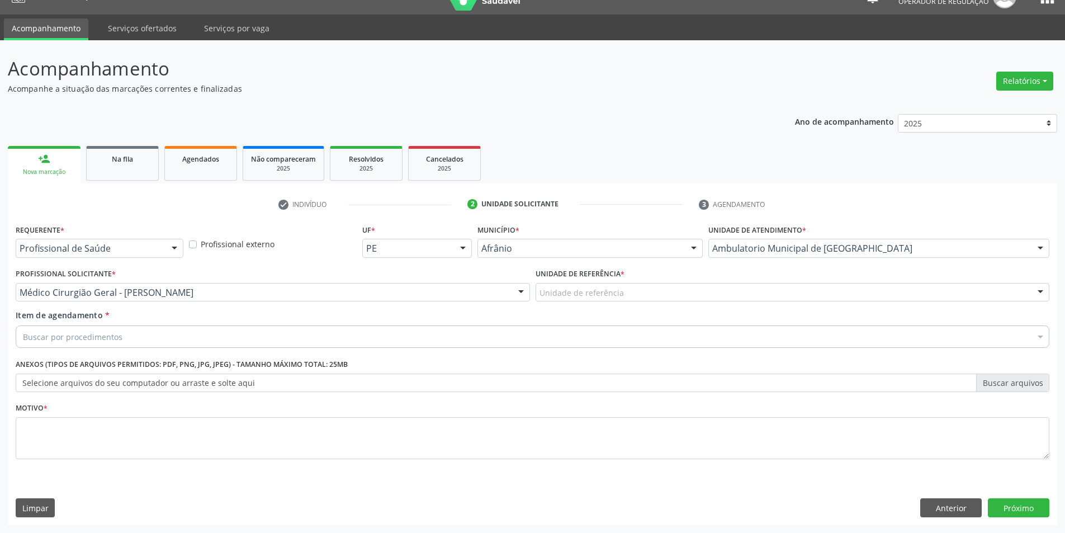
click at [580, 298] on div "Unidade de referência" at bounding box center [792, 292] width 514 height 19
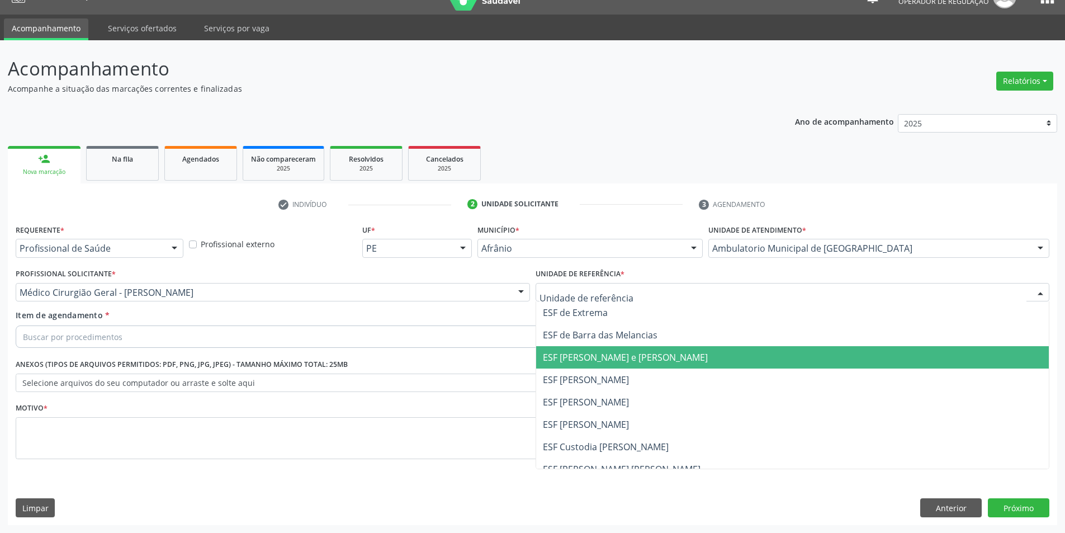
click at [591, 366] on span "ESF [PERSON_NAME] e [PERSON_NAME]" at bounding box center [792, 357] width 513 height 22
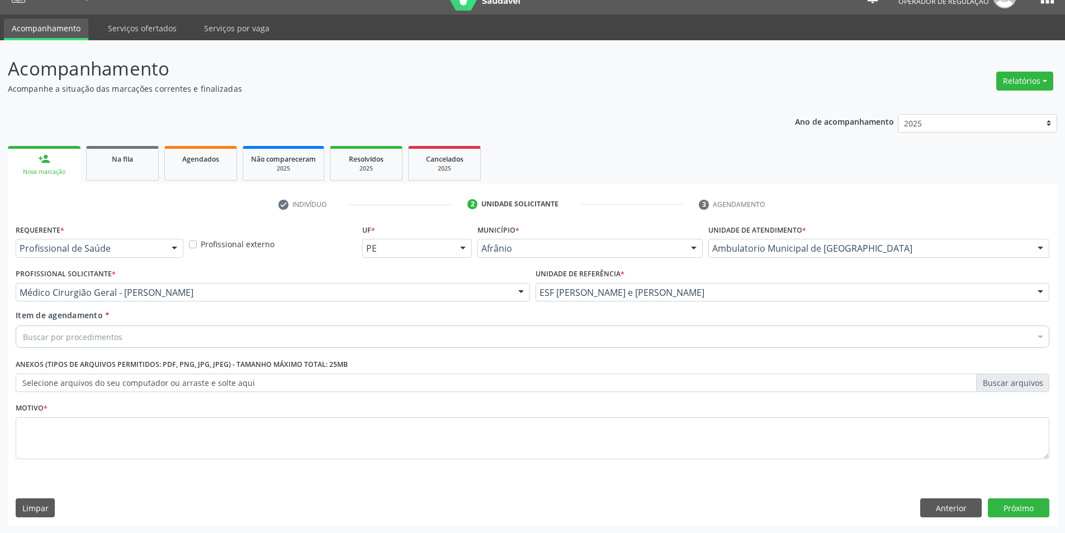
click at [571, 339] on div "Buscar por procedimentos" at bounding box center [533, 336] width 1034 height 22
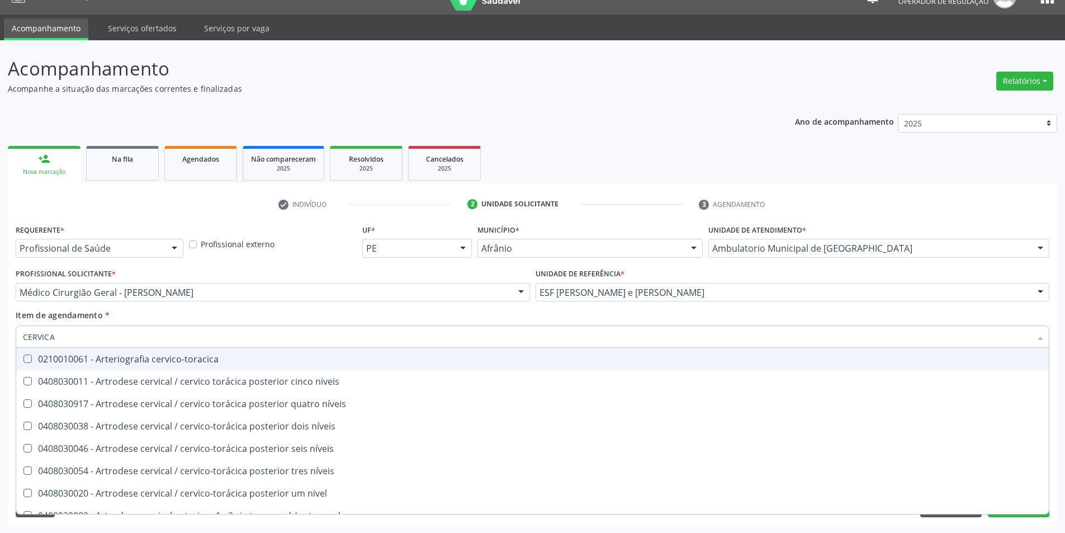
type input "CERVICAL"
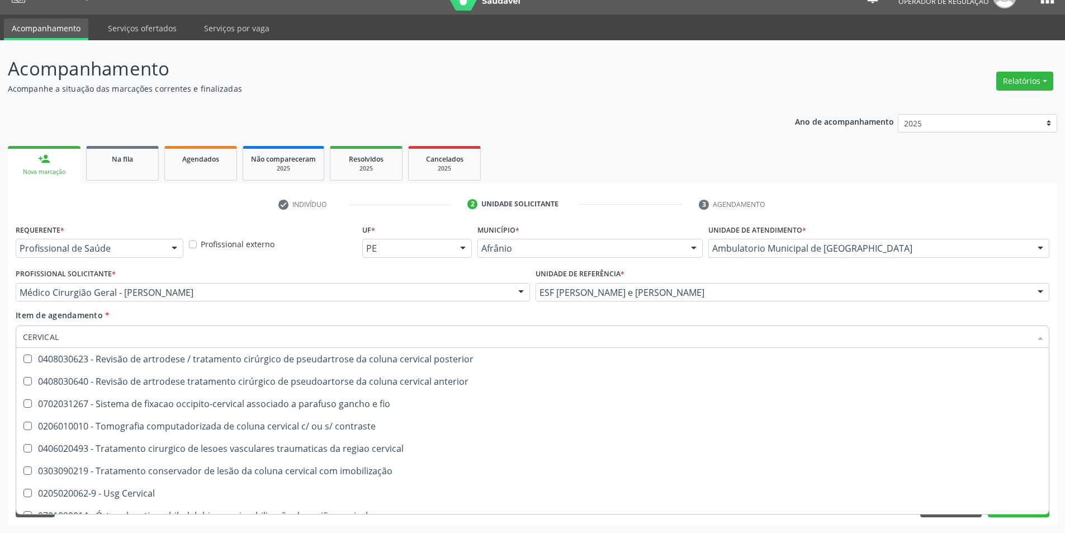
scroll to position [1153, 0]
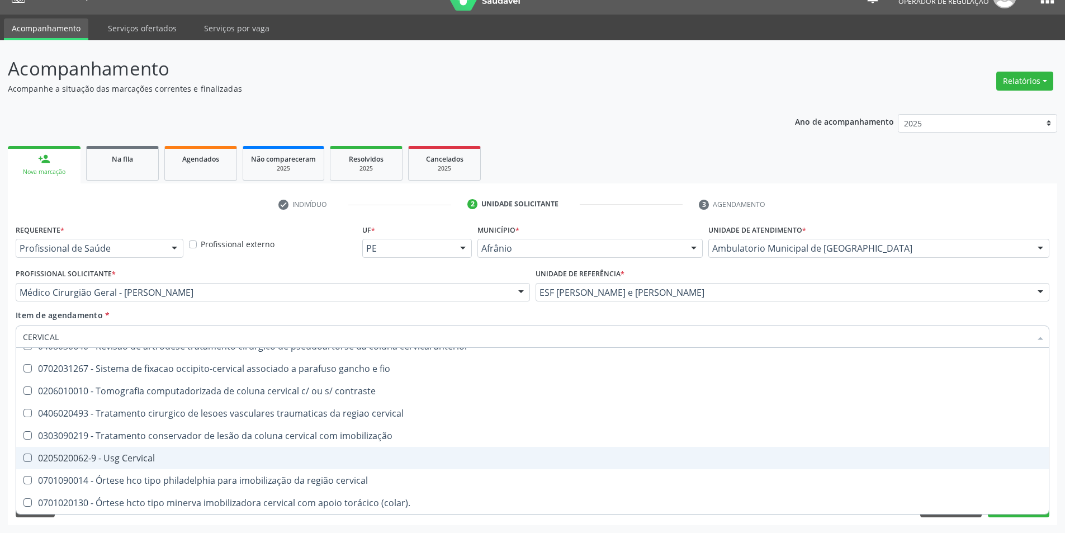
click at [519, 456] on div "0205020062-9 - Usg Cervical" at bounding box center [532, 457] width 1019 height 9
checkbox Cervical "true"
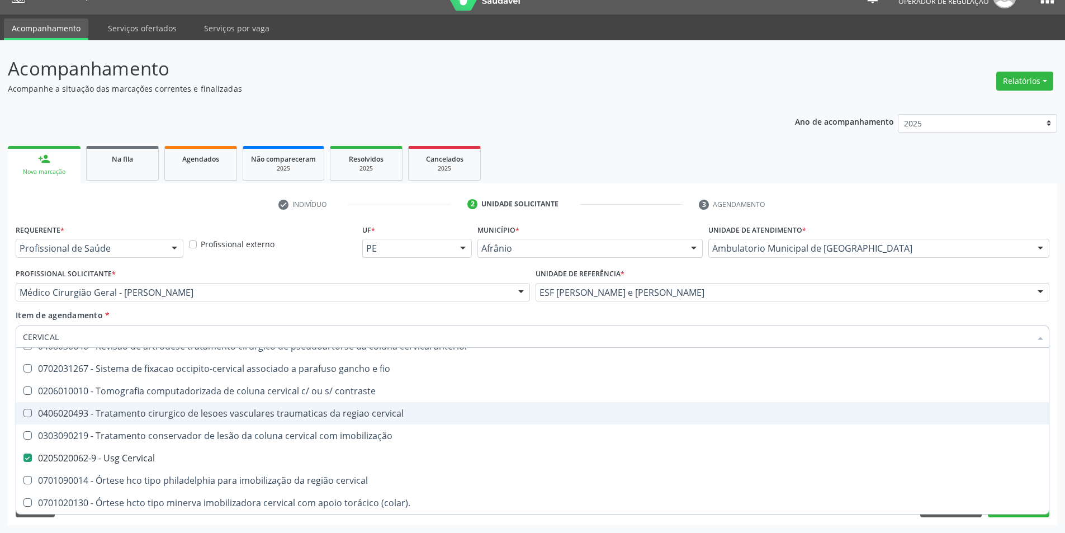
click at [0, 423] on div "Acompanhamento Acompanhe a situação das marcações correntes e finalizadas Relat…" at bounding box center [532, 286] width 1065 height 492
checkbox níveis "true"
checkbox Cervical "false"
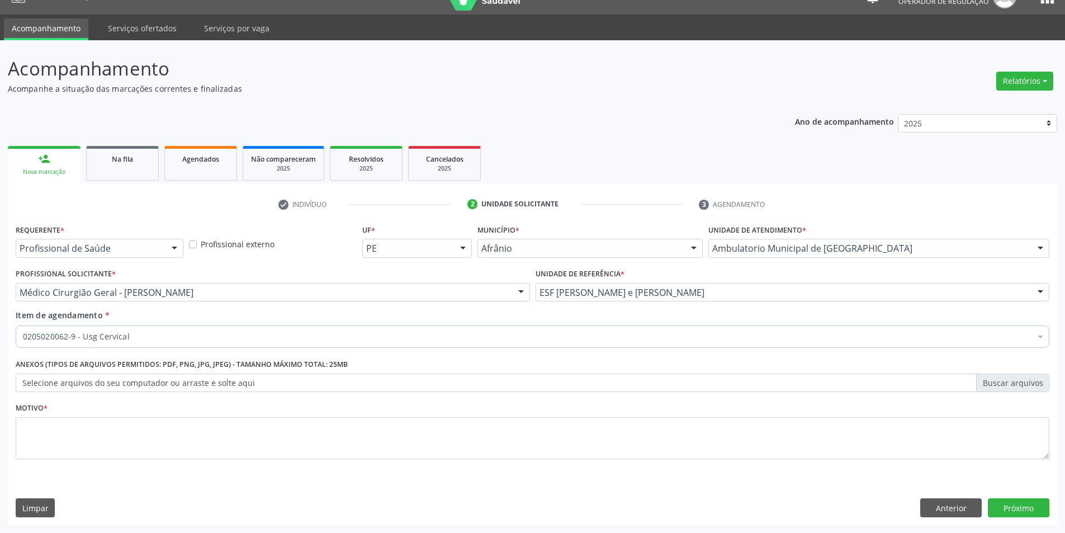
scroll to position [0, 0]
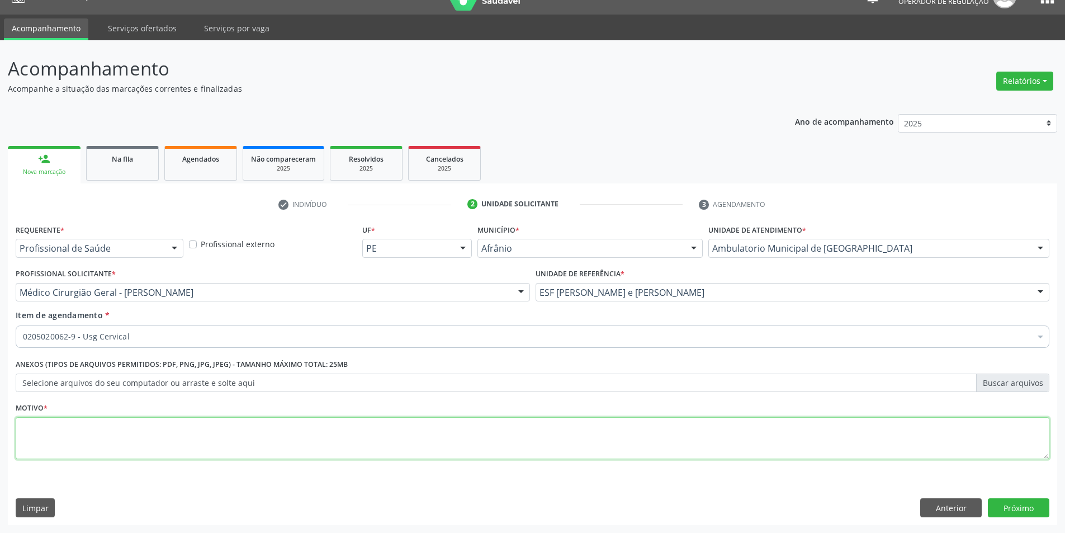
click at [55, 429] on textarea at bounding box center [533, 438] width 1034 height 42
type textarea "NÓDULO PALPÁVEL"
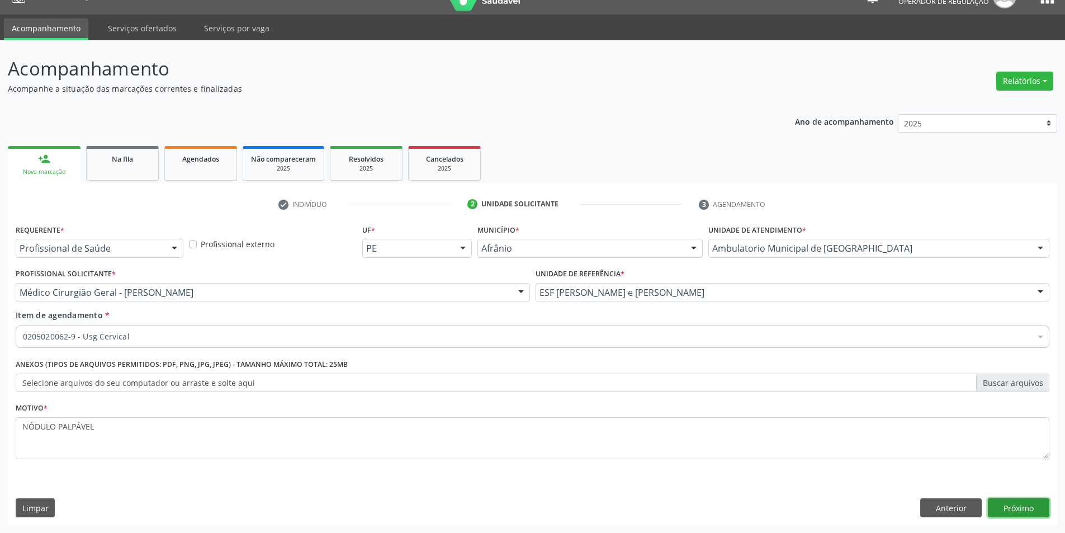
click at [1020, 503] on button "Próximo" at bounding box center [1018, 507] width 61 height 19
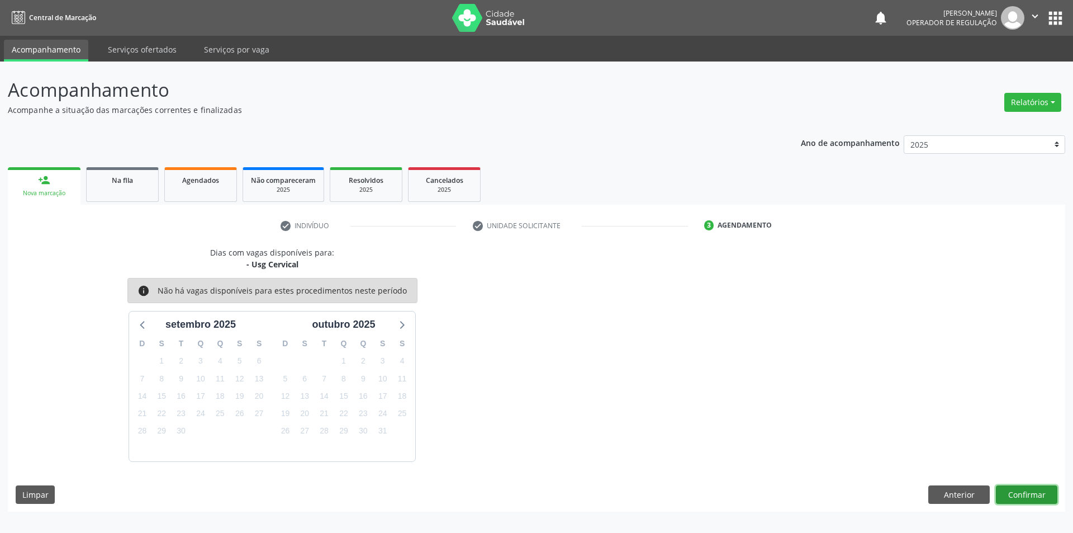
click at [1035, 490] on button "Confirmar" at bounding box center [1026, 494] width 61 height 19
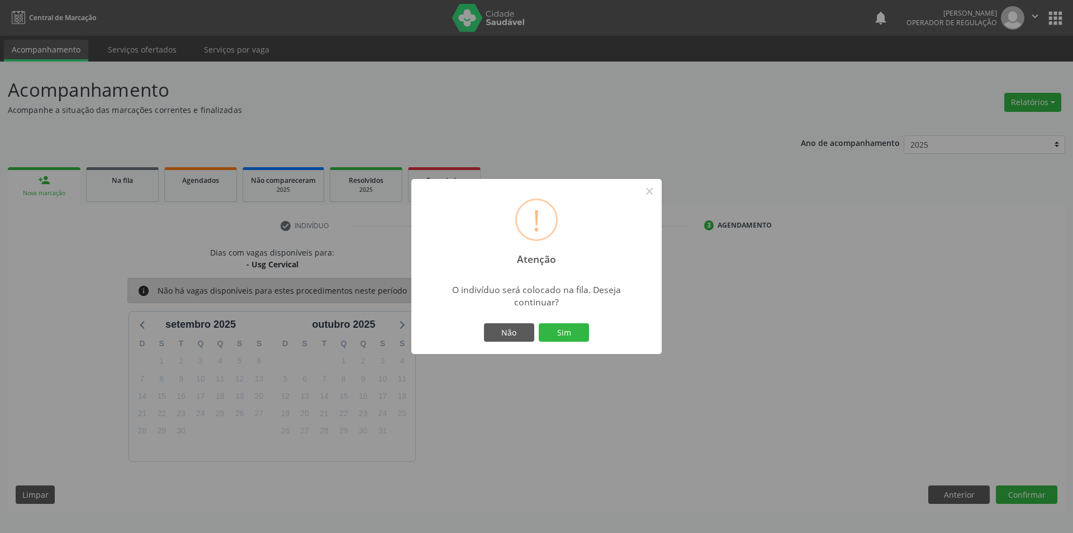
click at [576, 344] on div "Não Sim" at bounding box center [536, 332] width 111 height 23
click at [575, 334] on button "Sim" at bounding box center [564, 332] width 50 height 19
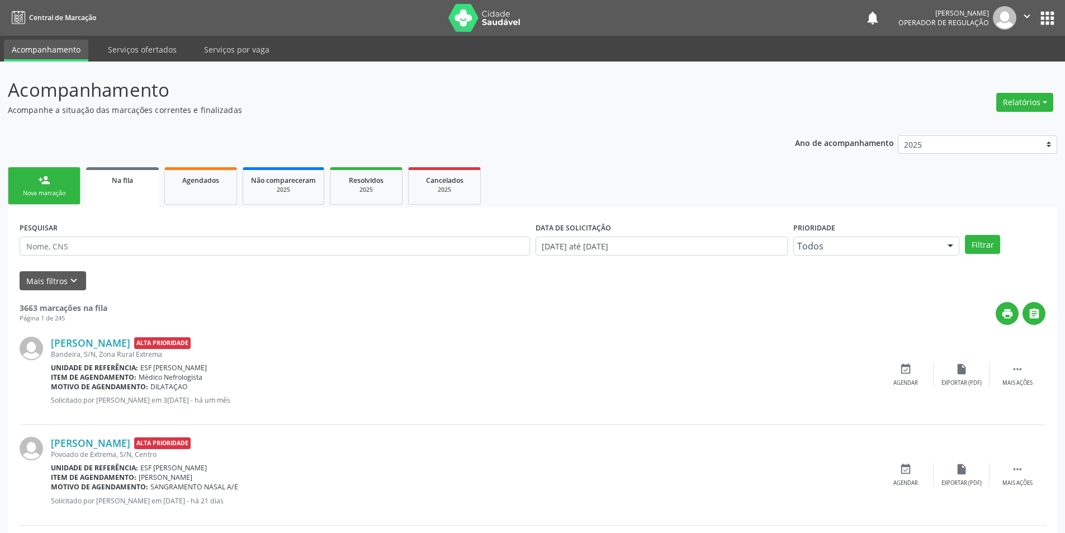
click at [68, 198] on link "person_add Nova marcação" at bounding box center [44, 185] width 73 height 37
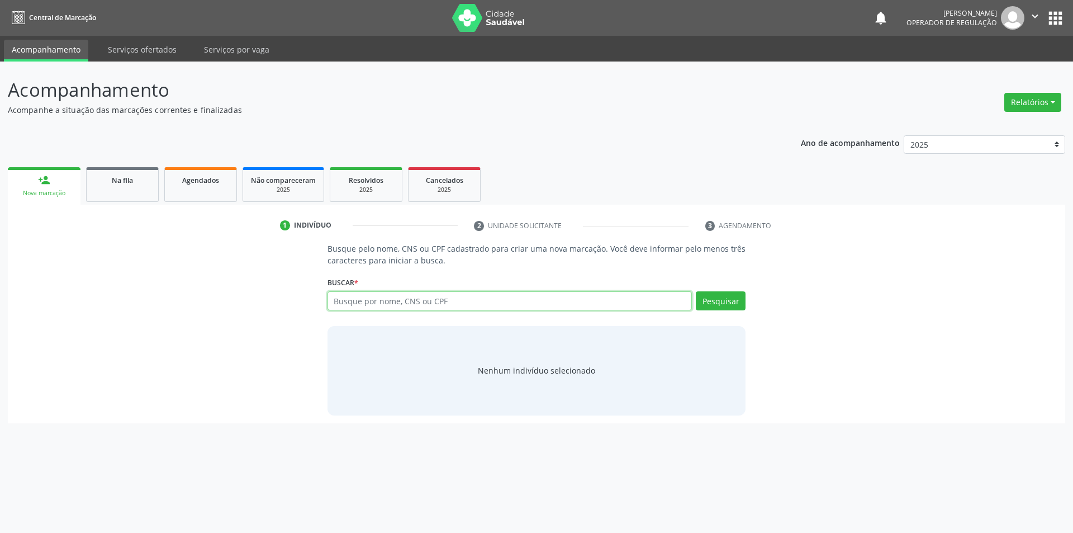
click at [669, 303] on input "text" at bounding box center [510, 300] width 365 height 19
type input "704009864598462"
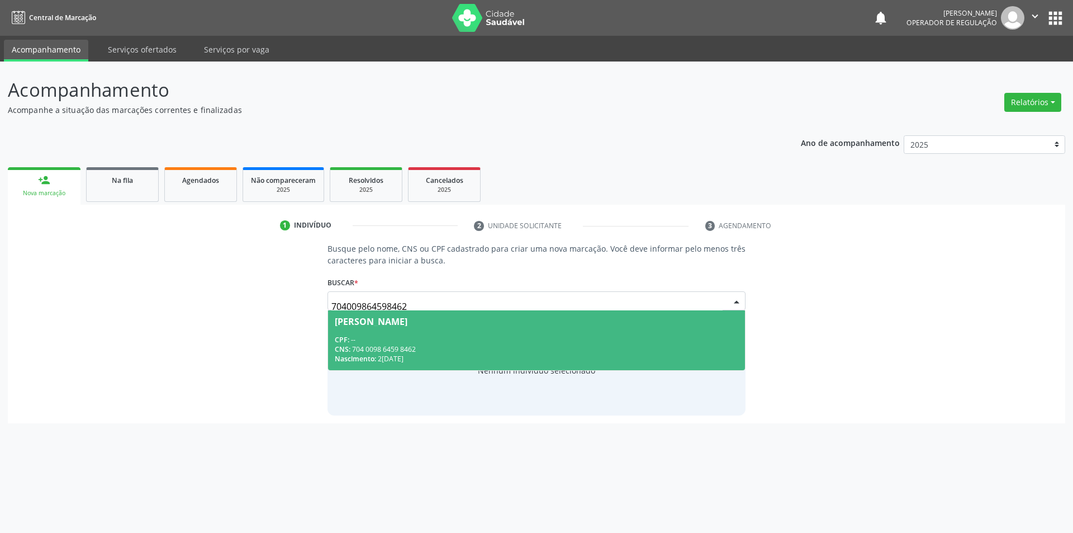
click at [638, 343] on div "CPF: --" at bounding box center [537, 340] width 404 height 10
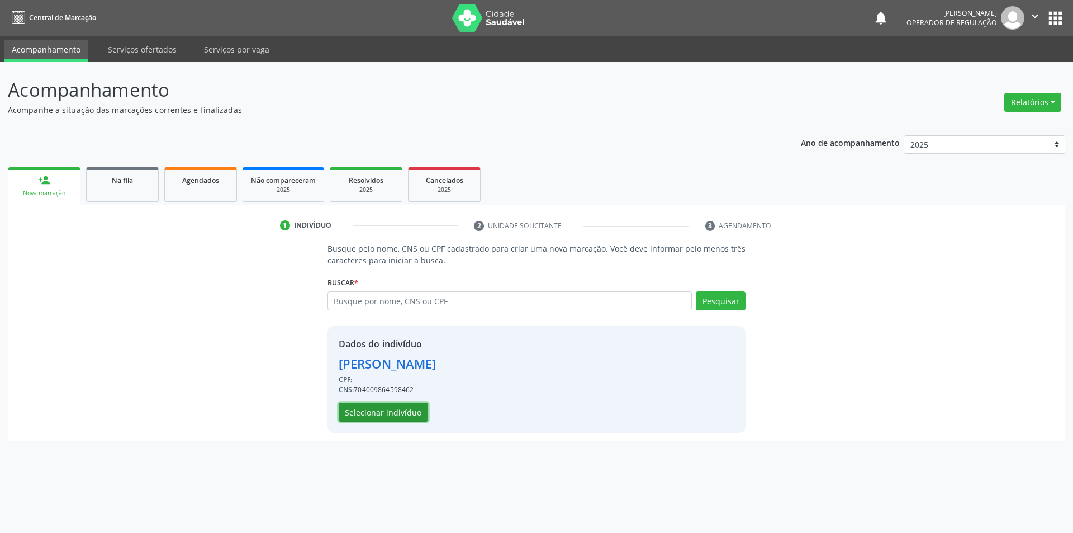
click at [402, 406] on button "Selecionar indivíduo" at bounding box center [383, 411] width 89 height 19
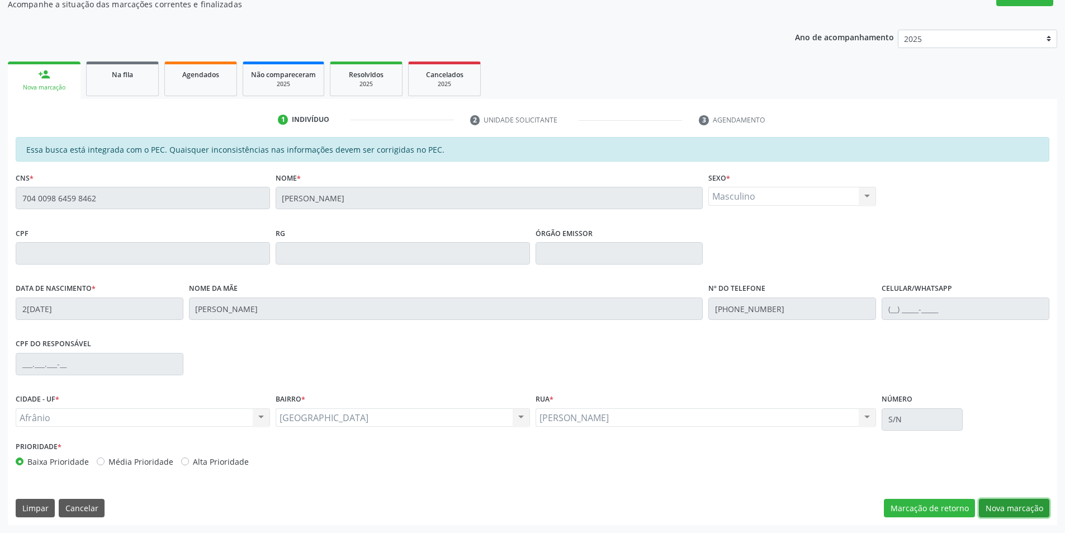
click at [1038, 506] on button "Nova marcação" at bounding box center [1014, 508] width 70 height 19
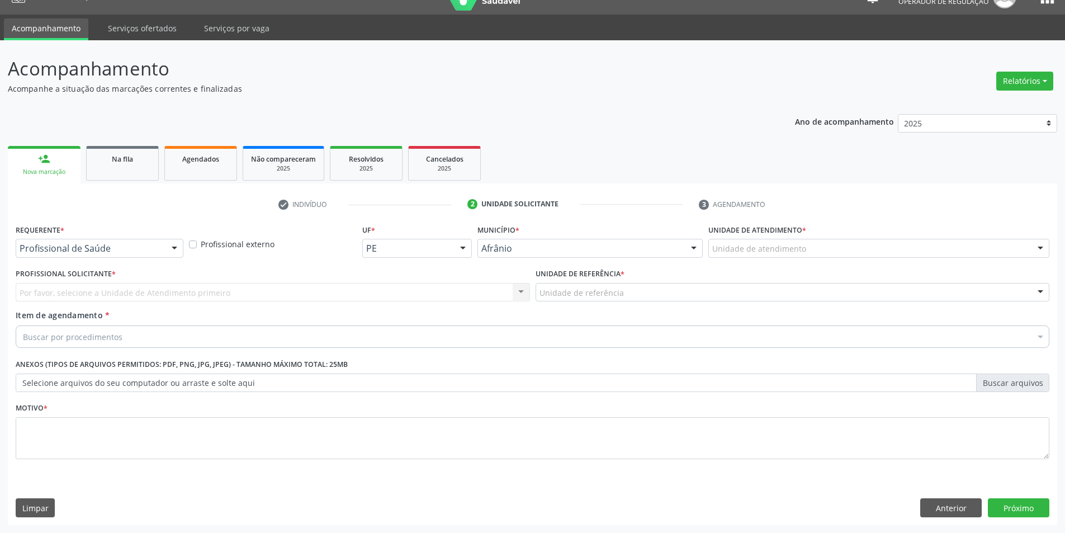
scroll to position [21, 0]
click at [840, 254] on div "Unidade de atendimento" at bounding box center [878, 248] width 341 height 19
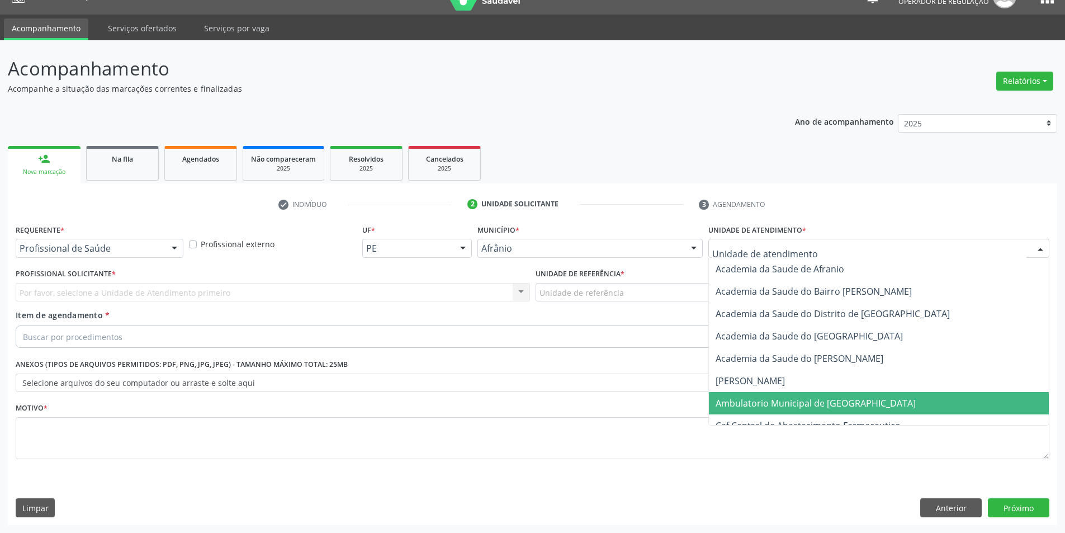
click at [774, 401] on span "Ambulatorio Municipal de [GEOGRAPHIC_DATA]" at bounding box center [815, 403] width 200 height 12
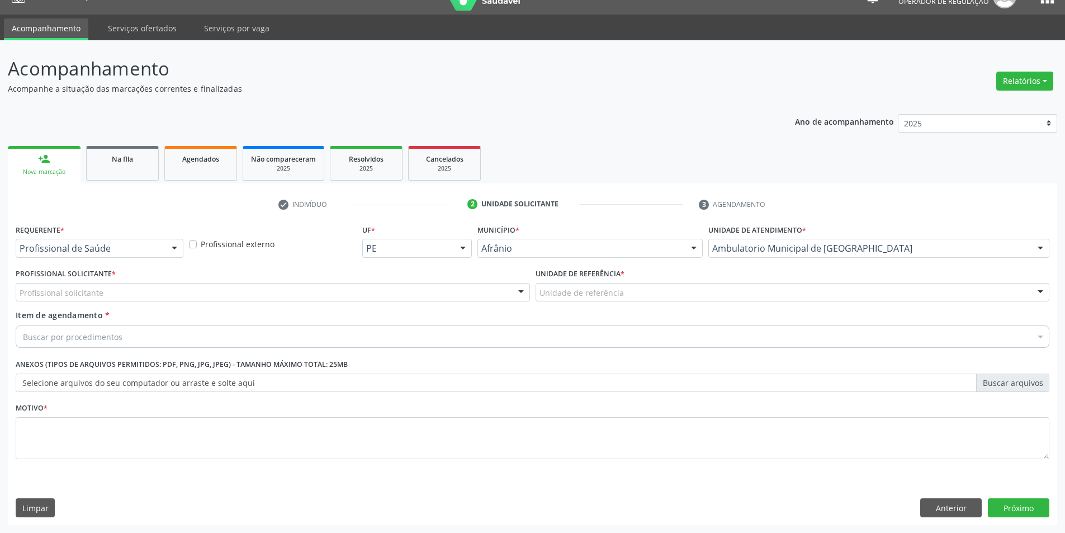
click at [135, 331] on div "Buscar por procedimentos" at bounding box center [533, 336] width 1034 height 22
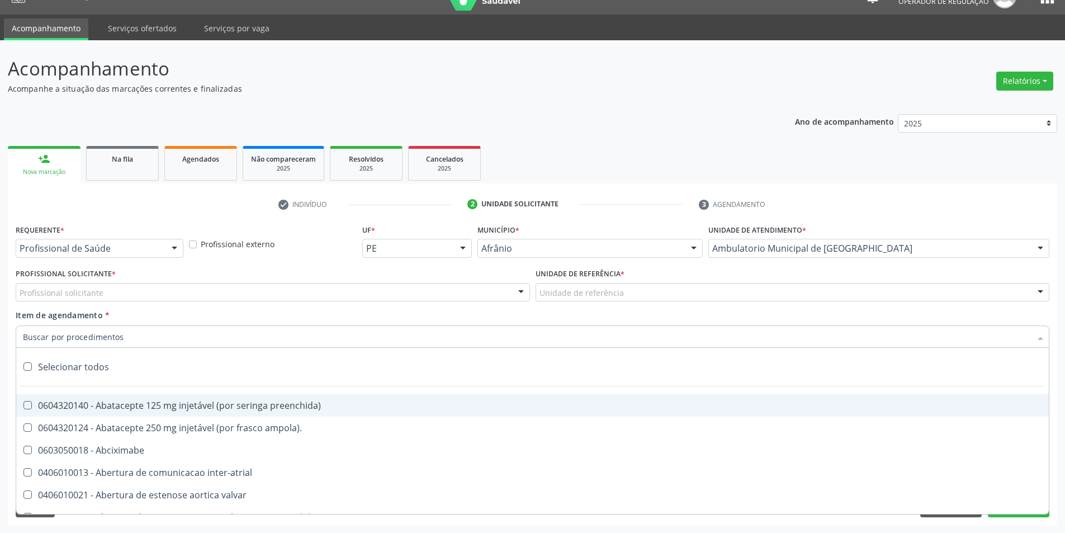
click at [174, 302] on div "Profissional Solicitante * Profissional solicitante Médico Angiologista - [PERS…" at bounding box center [273, 288] width 520 height 44
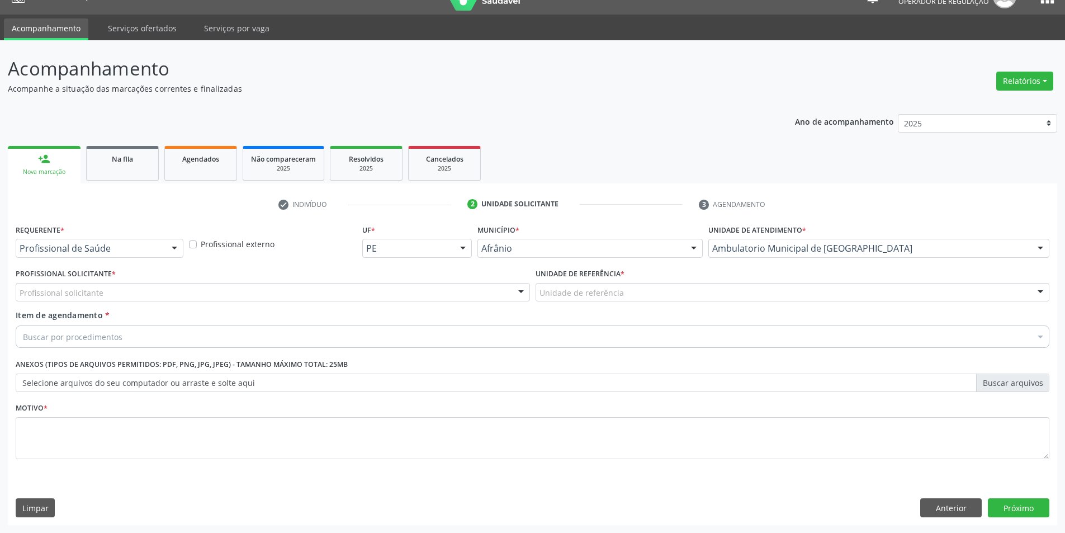
click at [200, 295] on div "Profissional solicitante" at bounding box center [273, 292] width 514 height 19
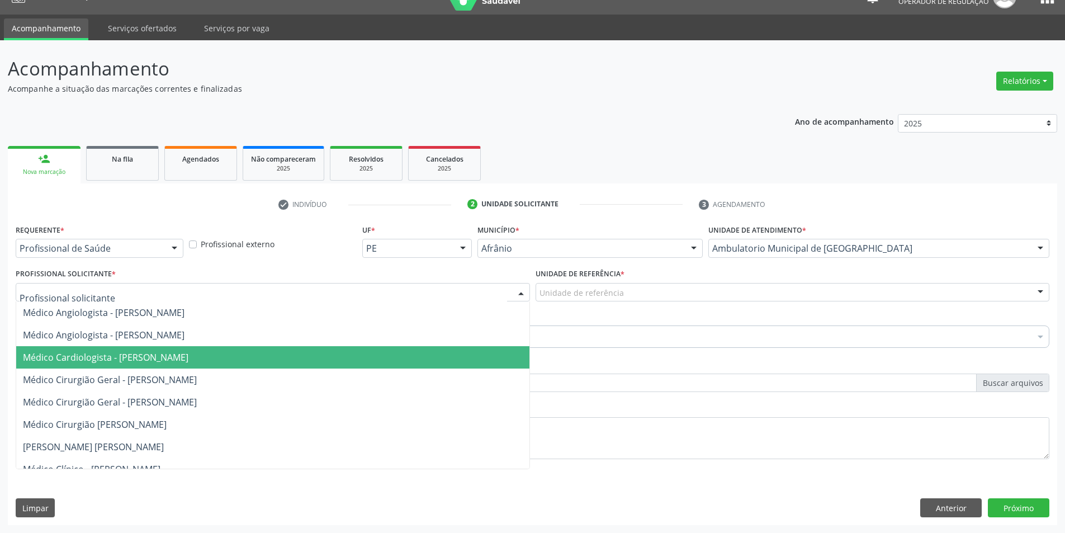
click at [197, 347] on span "Médico Cardiologista - [PERSON_NAME]" at bounding box center [272, 357] width 513 height 22
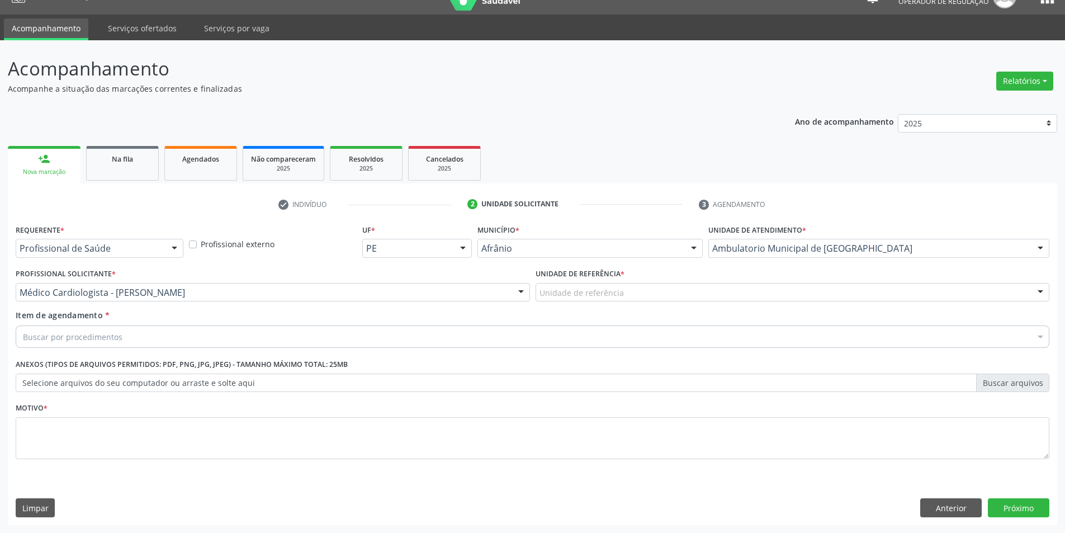
drag, startPoint x: 592, startPoint y: 293, endPoint x: 587, endPoint y: 348, distance: 55.0
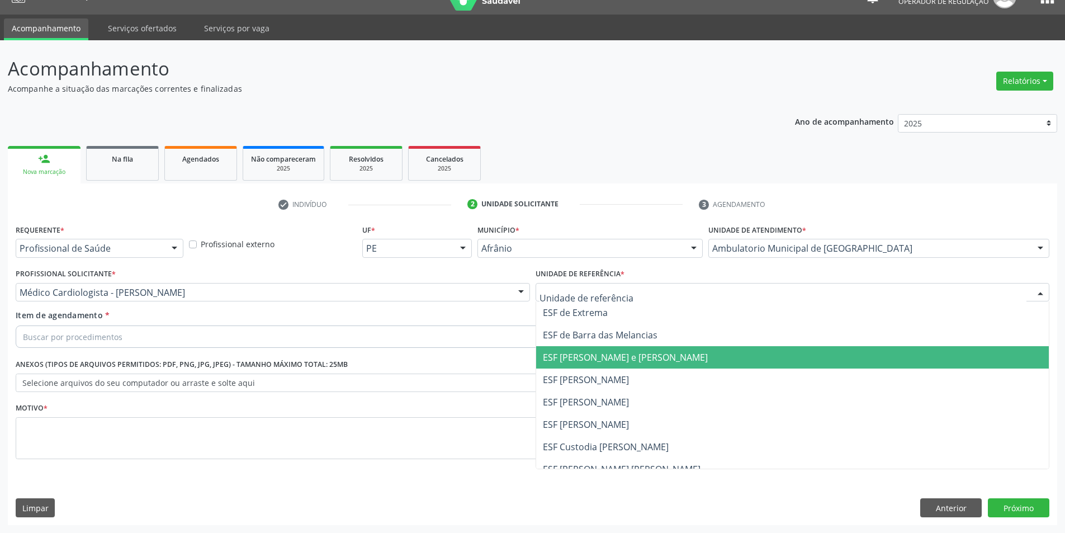
click at [587, 399] on span "ESF [PERSON_NAME]" at bounding box center [586, 402] width 86 height 12
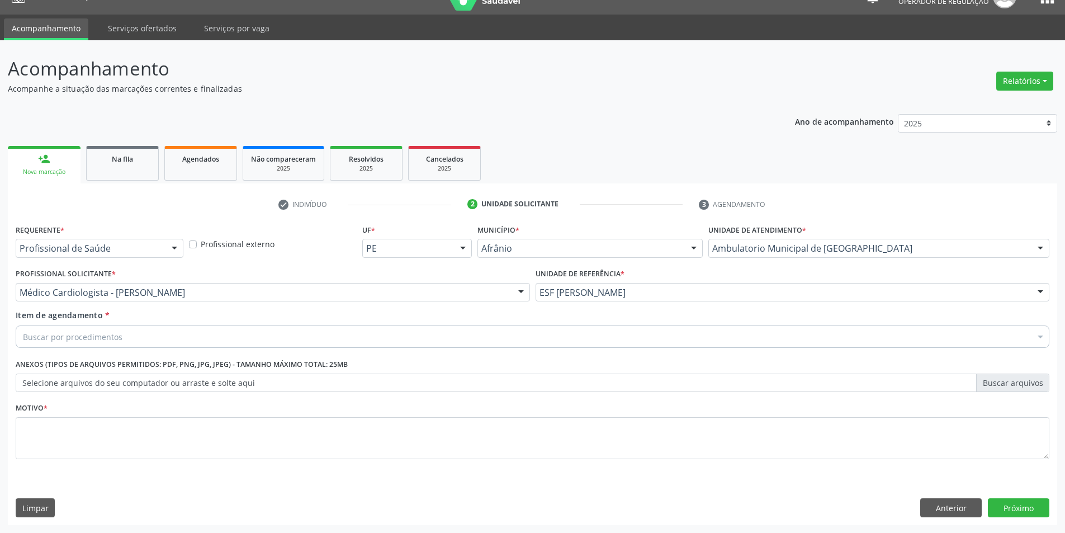
click at [659, 333] on div "Buscar por procedimentos" at bounding box center [533, 336] width 1034 height 22
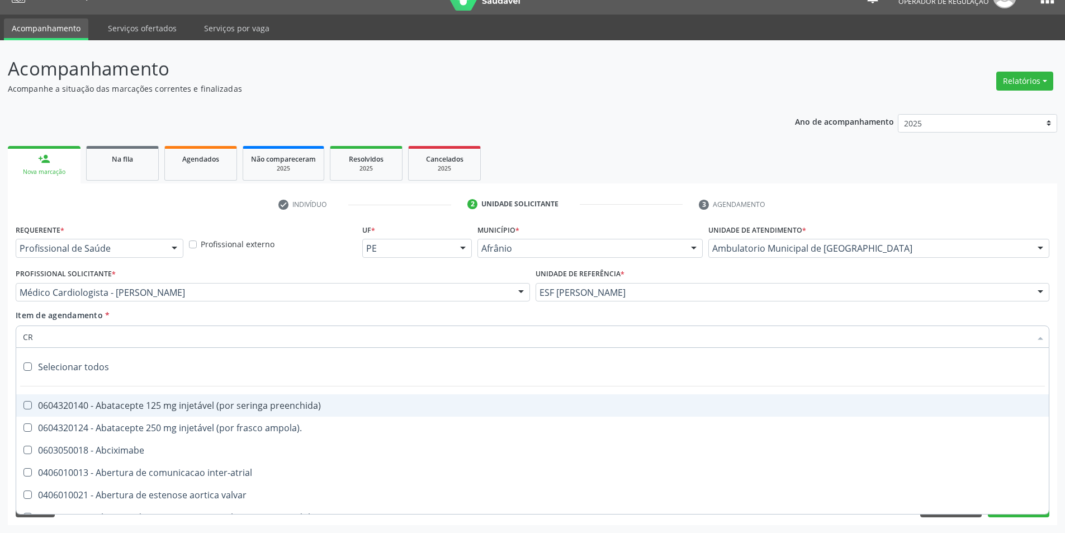
type input "CRA"
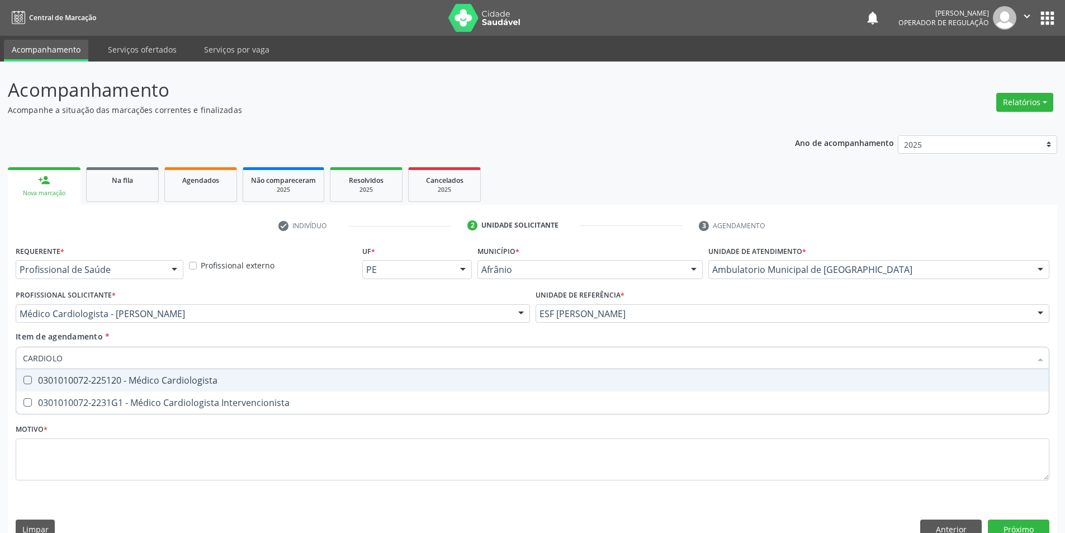
scroll to position [21, 0]
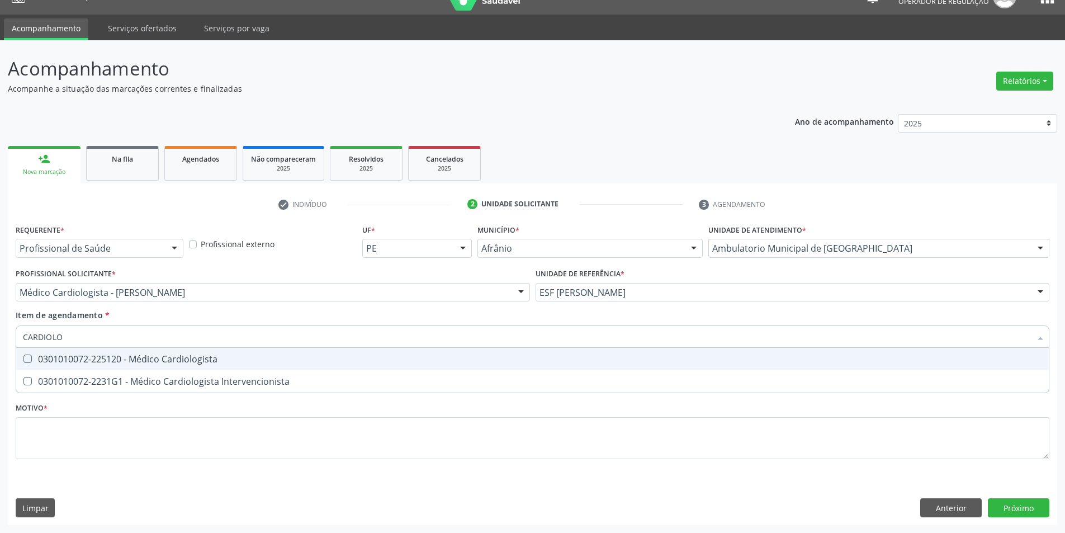
click at [182, 367] on span "0301010072-225120 - Médico Cardiologista" at bounding box center [532, 359] width 1032 height 22
checkbox Cardiologista "true"
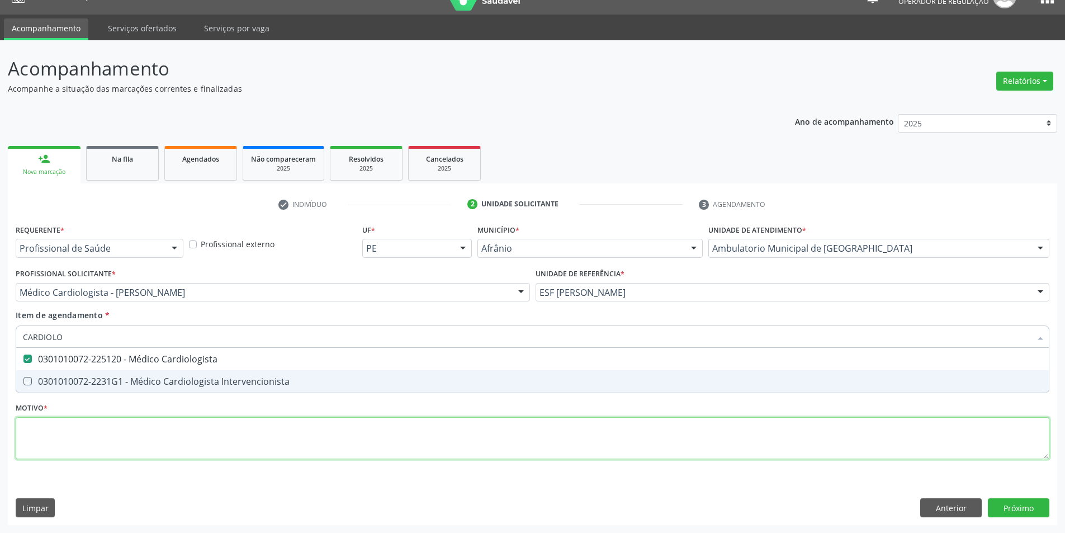
click at [189, 448] on div "Requerente * Profissional de Saúde Profissional de Saúde Paciente Nenhum result…" at bounding box center [533, 347] width 1034 height 253
checkbox Intervencionista "true"
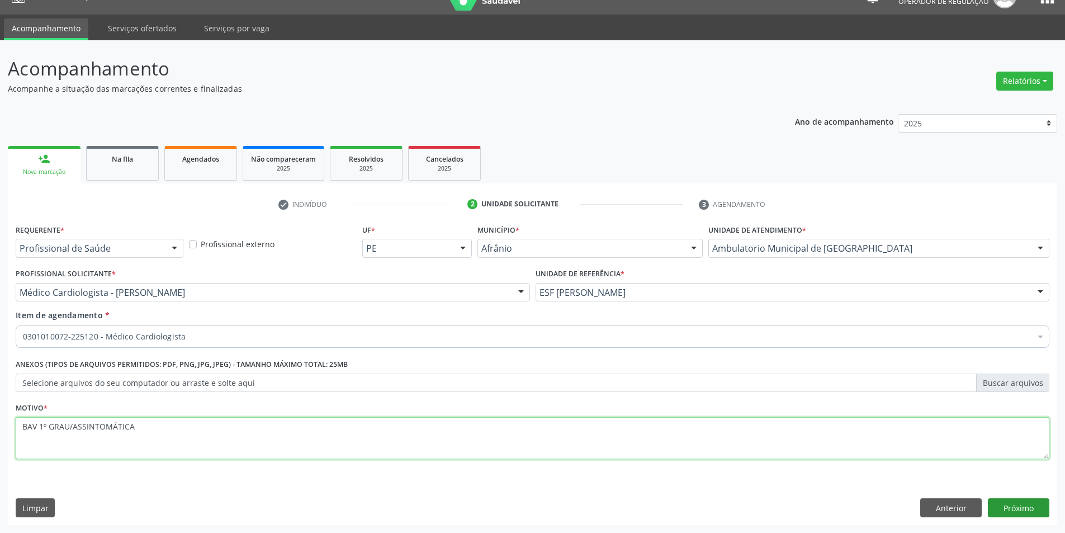
type textarea "BAV 1º GRAU/ASSINTOMÁTICA"
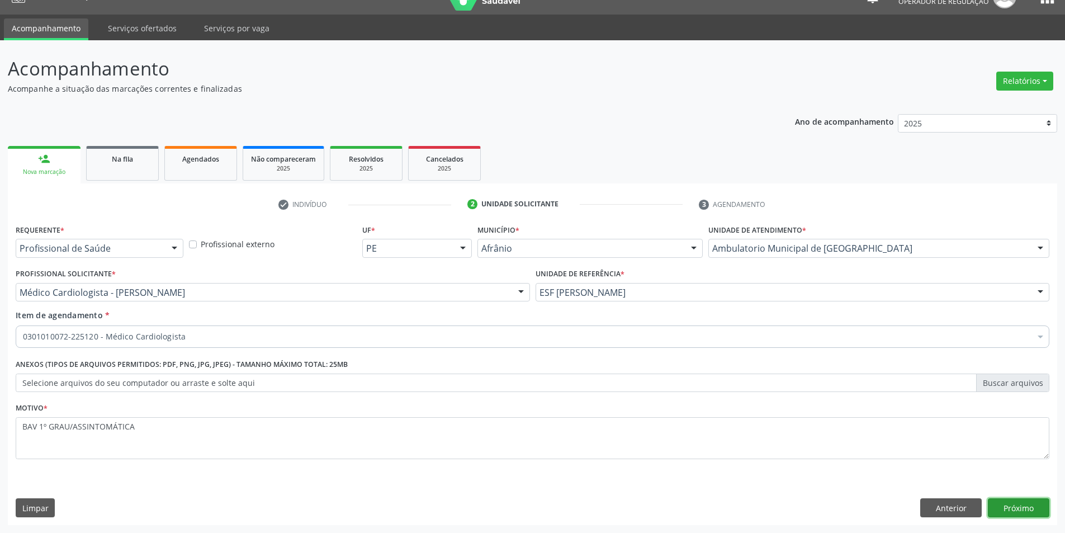
click at [1008, 505] on button "Próximo" at bounding box center [1018, 507] width 61 height 19
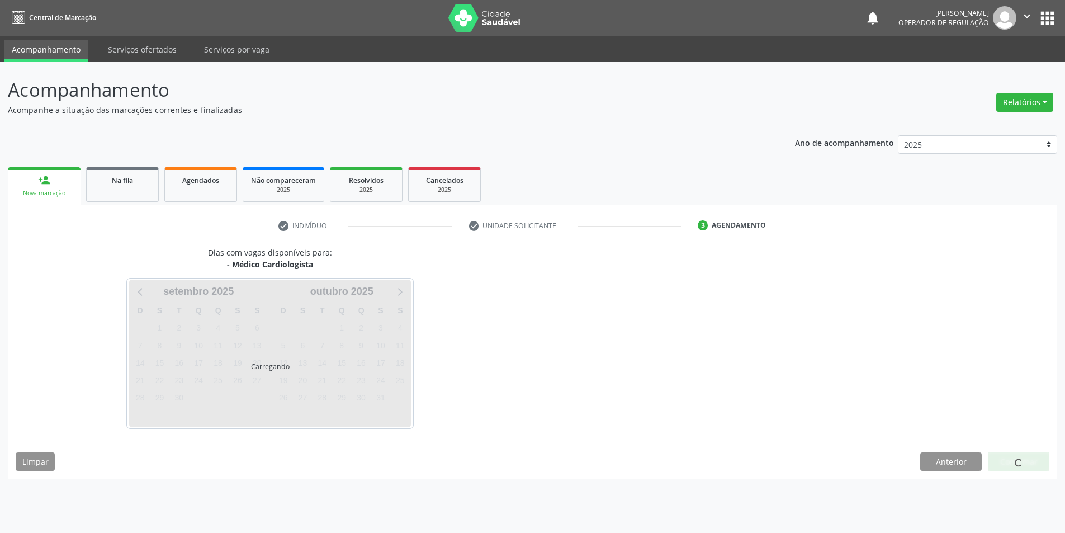
scroll to position [0, 0]
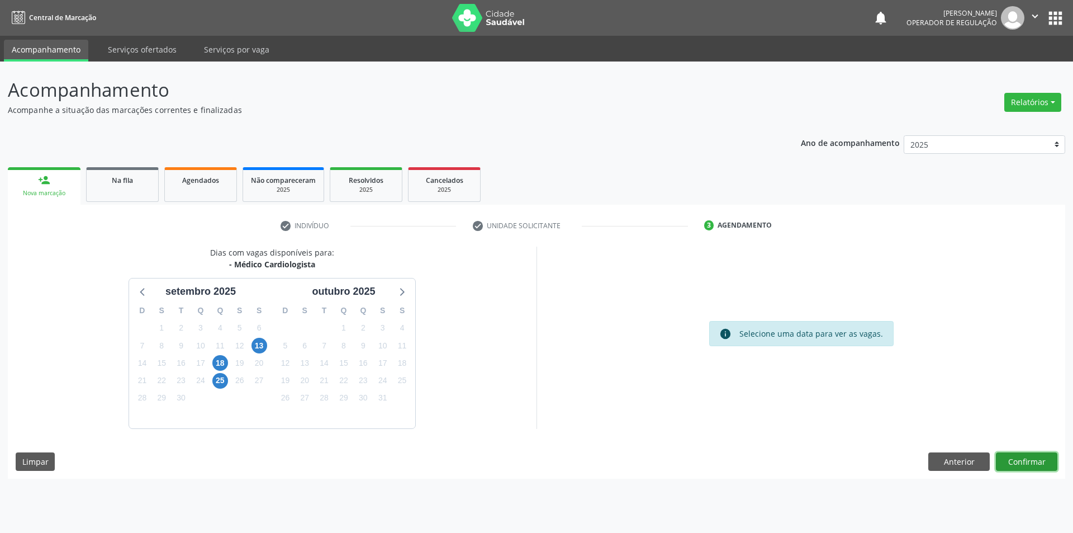
click at [1028, 468] on button "Confirmar" at bounding box center [1026, 461] width 61 height 19
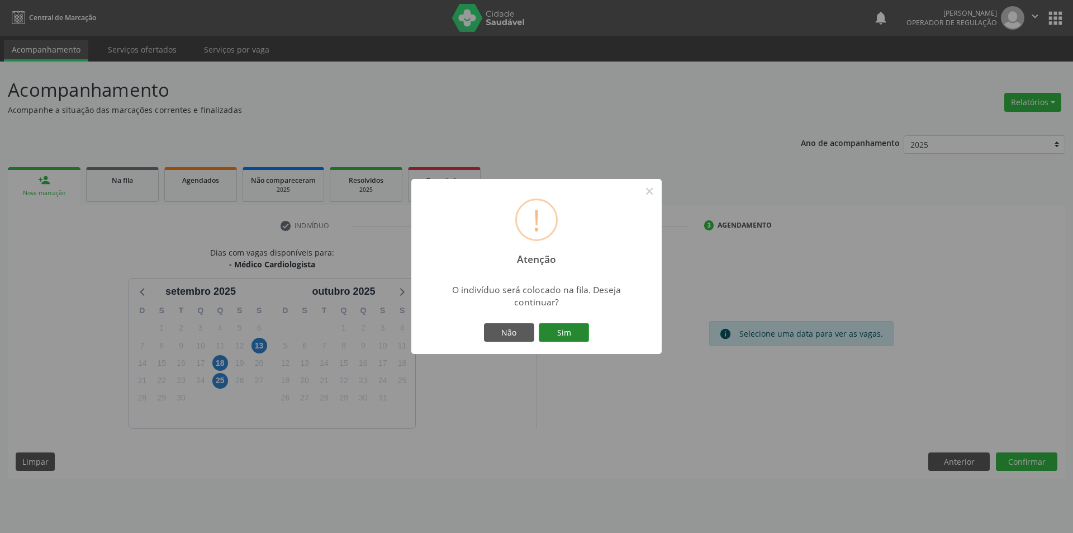
drag, startPoint x: 577, startPoint y: 329, endPoint x: 12, endPoint y: 523, distance: 598.0
click at [576, 328] on button "Sim" at bounding box center [564, 332] width 50 height 19
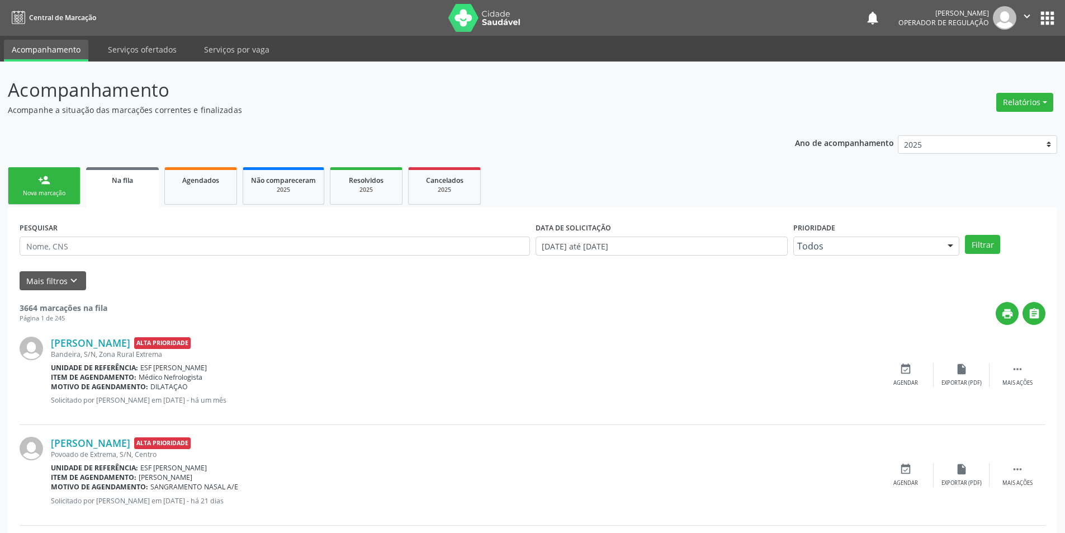
click at [67, 194] on div "Nova marcação" at bounding box center [44, 193] width 56 height 8
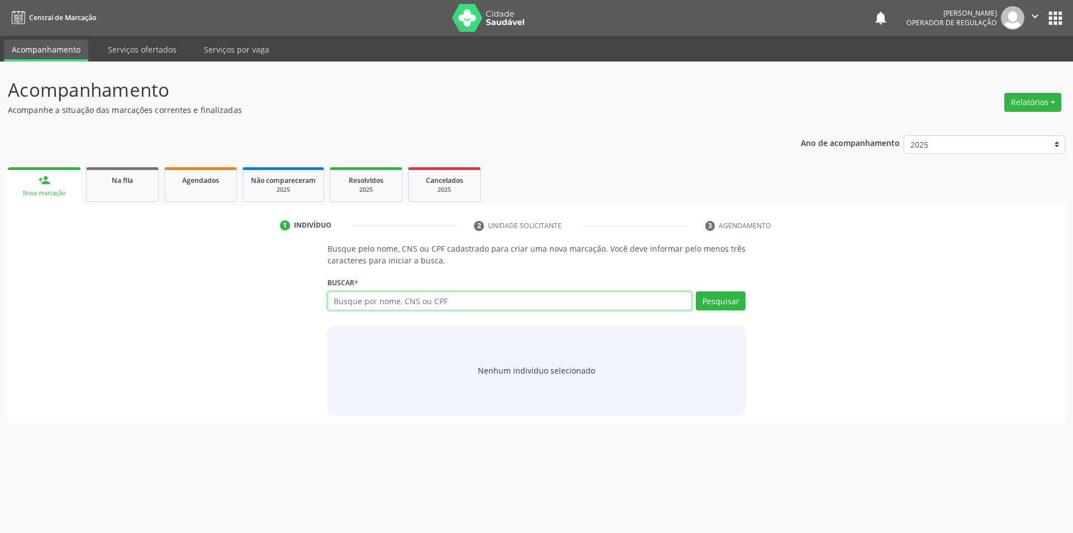
click at [426, 301] on input "text" at bounding box center [510, 300] width 365 height 19
type input "700307958915235"
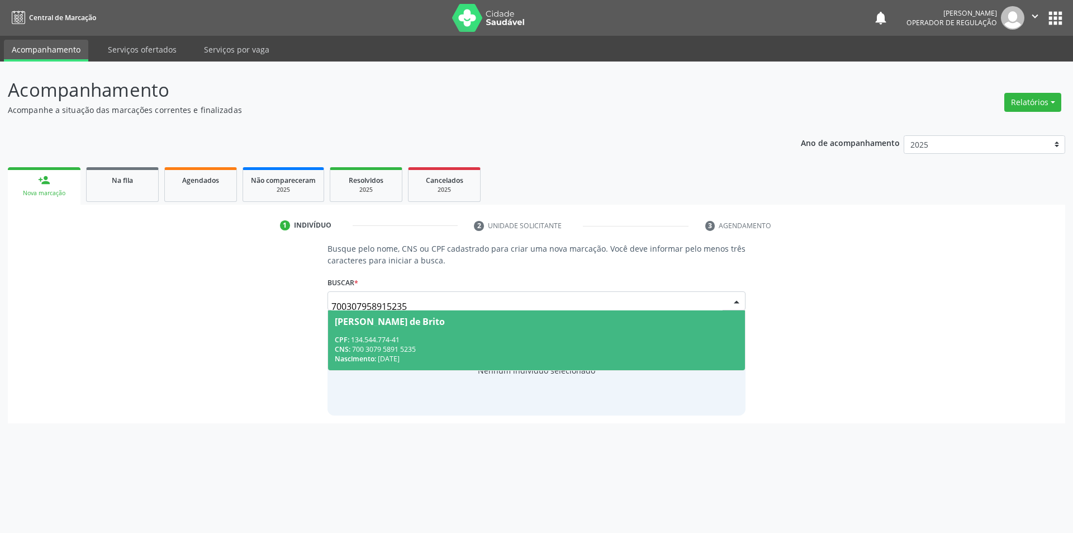
click at [584, 364] on span "Rebeca Maira Santana de Brito CPF: 134.544.774-41 CNS: 700 3079 5891 5235 Nasci…" at bounding box center [537, 340] width 418 height 60
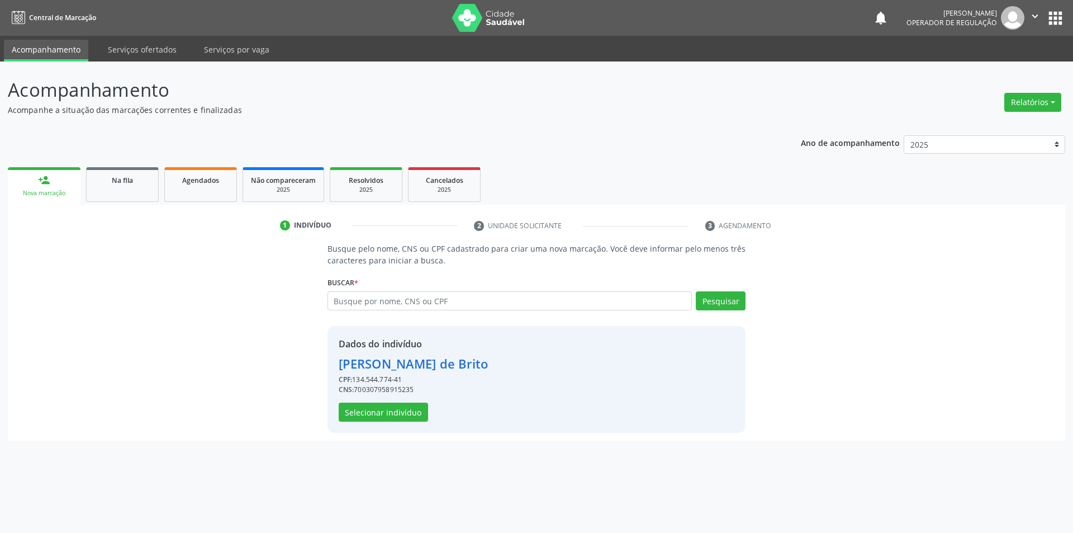
click at [400, 423] on div "Dados do indivíduo Rebeca Maira Santana de Brito CPF: 134.544.774-41 CNS: 70030…" at bounding box center [537, 379] width 419 height 107
click at [408, 418] on button "Selecionar indivíduo" at bounding box center [383, 411] width 89 height 19
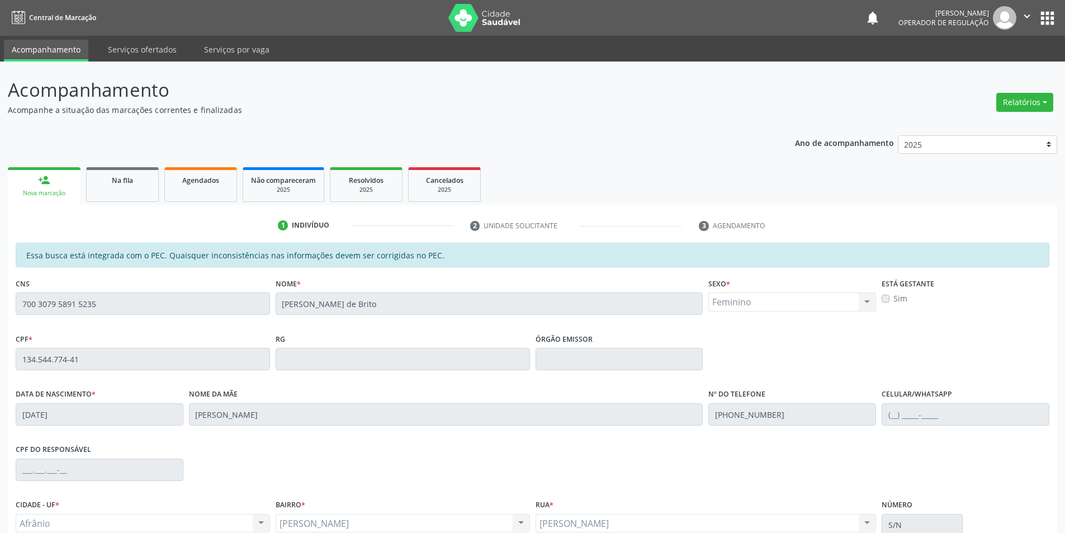
scroll to position [106, 0]
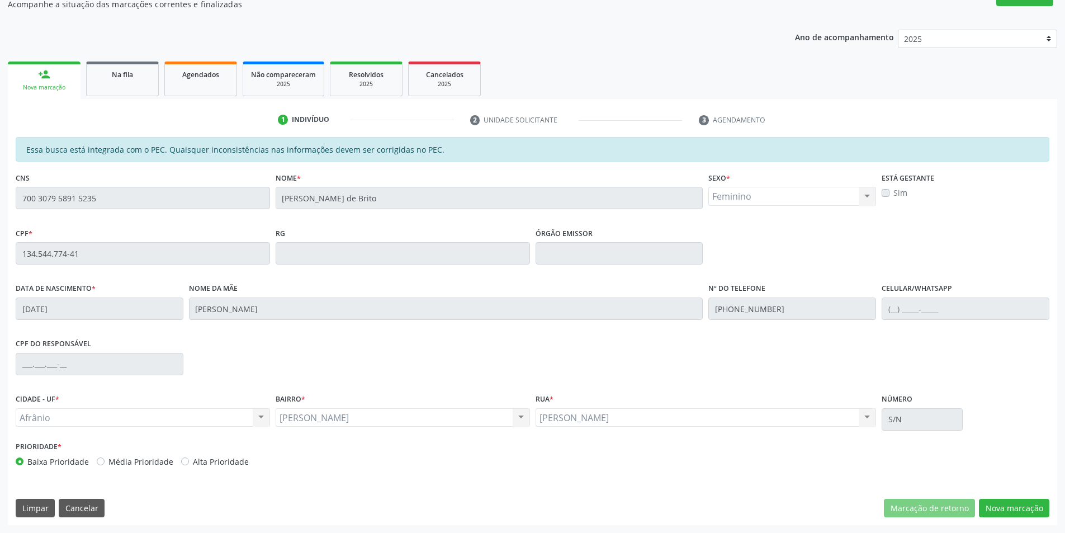
click at [1011, 486] on div "Essa busca está integrada com o PEC. Quaisquer inconsistências nas informações …" at bounding box center [532, 331] width 1049 height 388
click at [1009, 501] on button "Nova marcação" at bounding box center [1014, 508] width 70 height 19
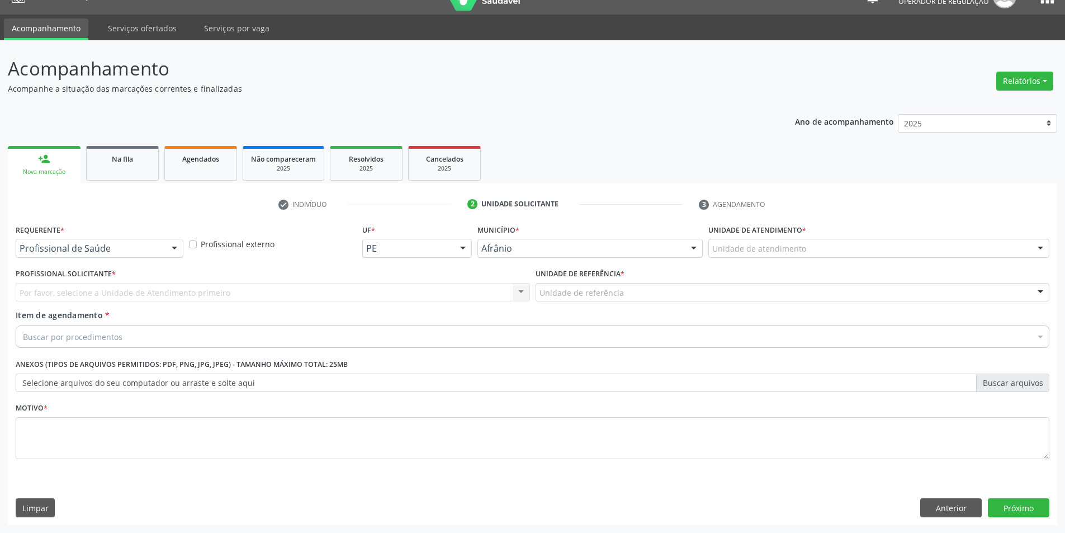
click at [846, 231] on div "Unidade de atendimento * Unidade de atendimento Academia da Saude de Afranio Ac…" at bounding box center [878, 239] width 341 height 36
click at [835, 244] on div "Unidade de atendimento" at bounding box center [878, 248] width 341 height 19
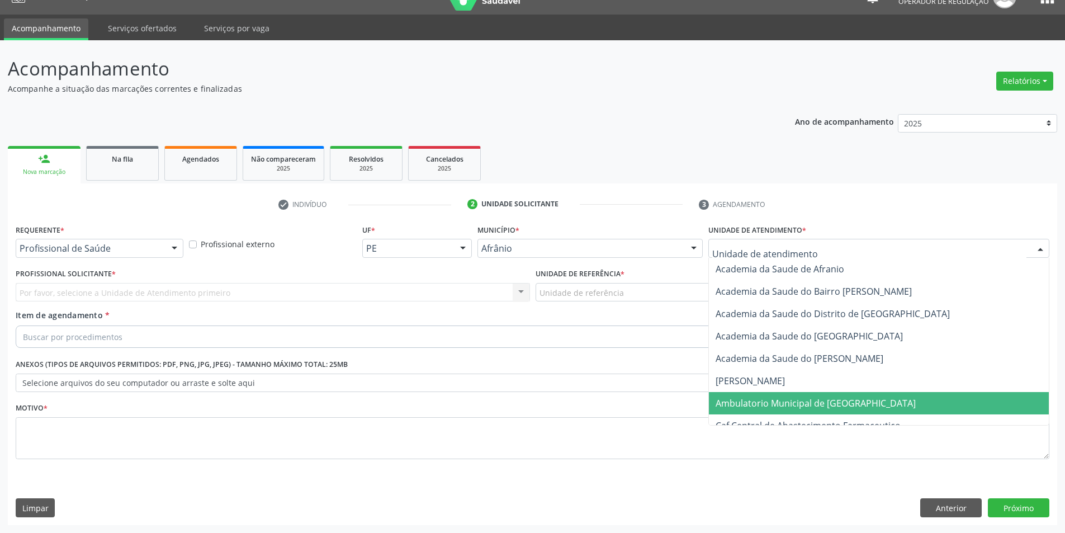
click at [783, 400] on span "Ambulatorio Municipal de [GEOGRAPHIC_DATA]" at bounding box center [815, 403] width 200 height 12
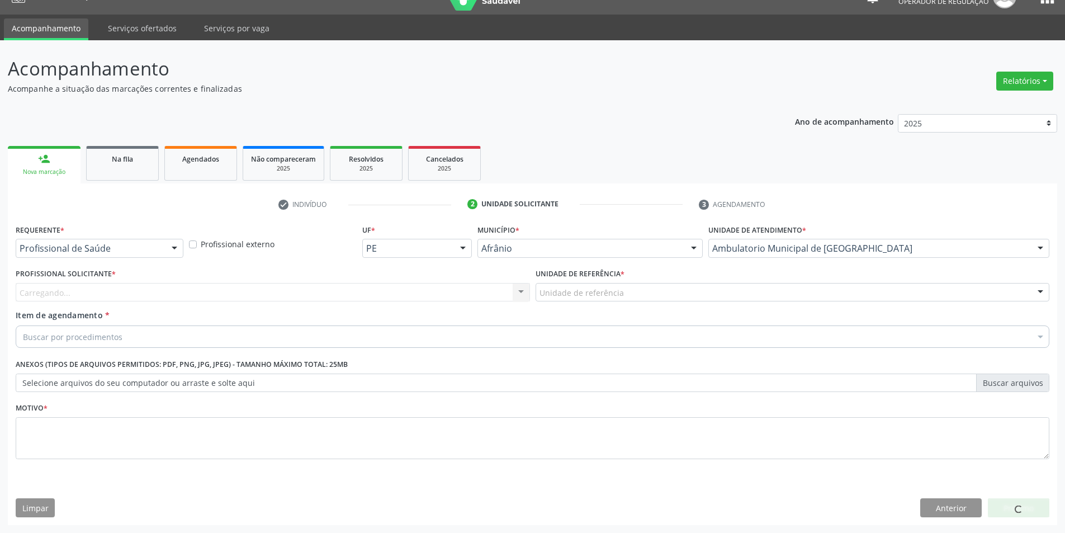
click at [418, 293] on div "Carregando... Nenhum resultado encontrado para: " " Não há nenhuma opção para s…" at bounding box center [273, 292] width 514 height 19
click at [418, 293] on div "Profissional solicitante" at bounding box center [273, 292] width 514 height 19
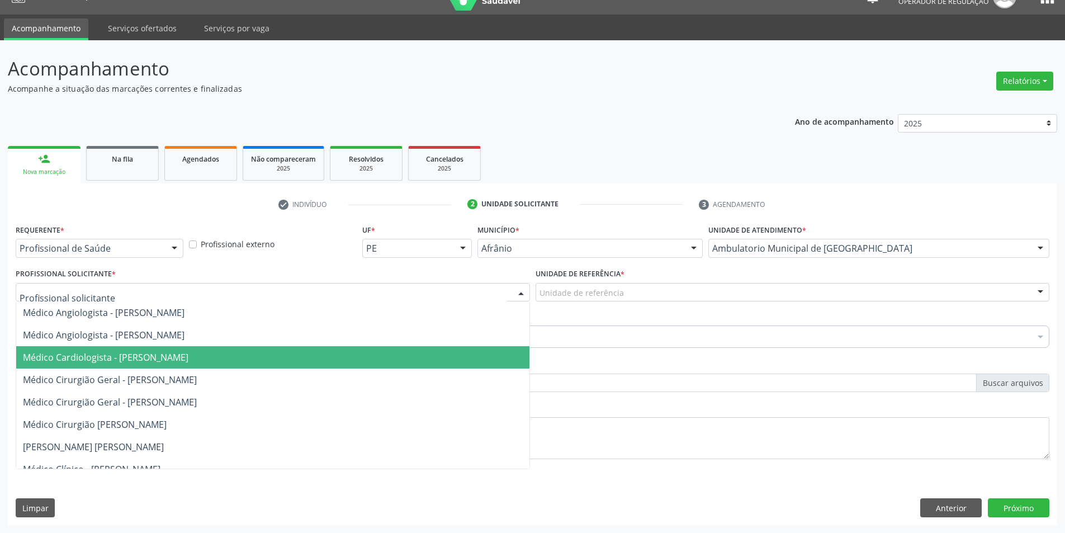
click at [398, 391] on span "Médico Cirurgião Geral - [PERSON_NAME]" at bounding box center [272, 402] width 513 height 22
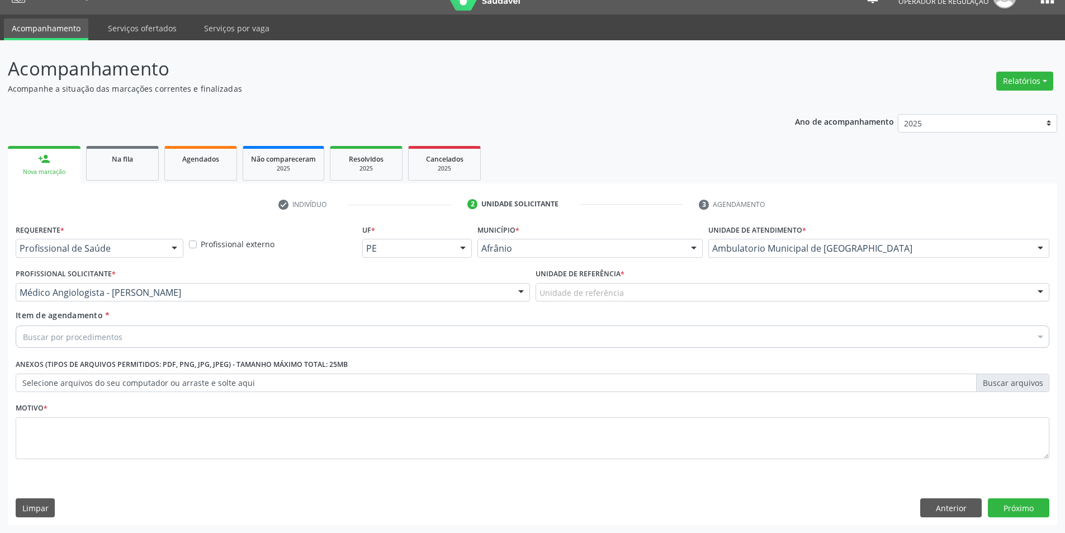
click at [670, 277] on div "Unidade de referência * Unidade de referência ESF de Extrema ESF de Barra das M…" at bounding box center [792, 284] width 514 height 36
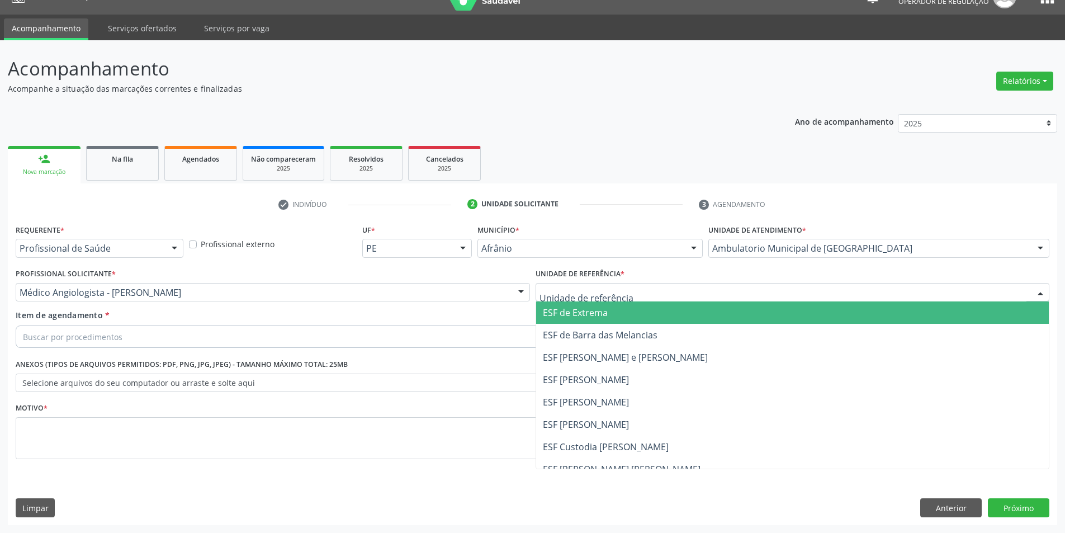
click at [666, 301] on div at bounding box center [792, 292] width 514 height 19
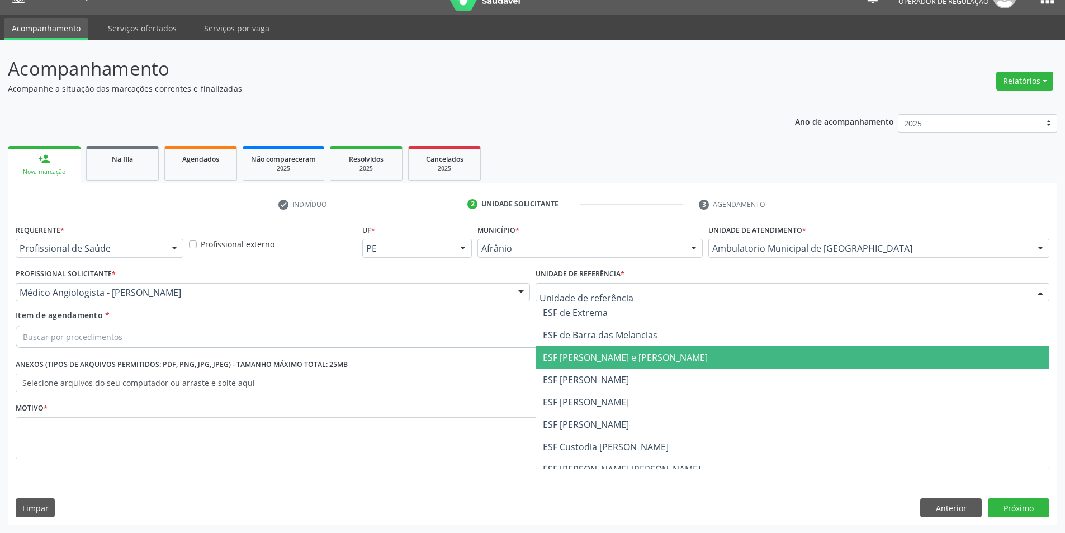
click at [666, 359] on span "ESF [PERSON_NAME] e [PERSON_NAME]" at bounding box center [625, 357] width 165 height 12
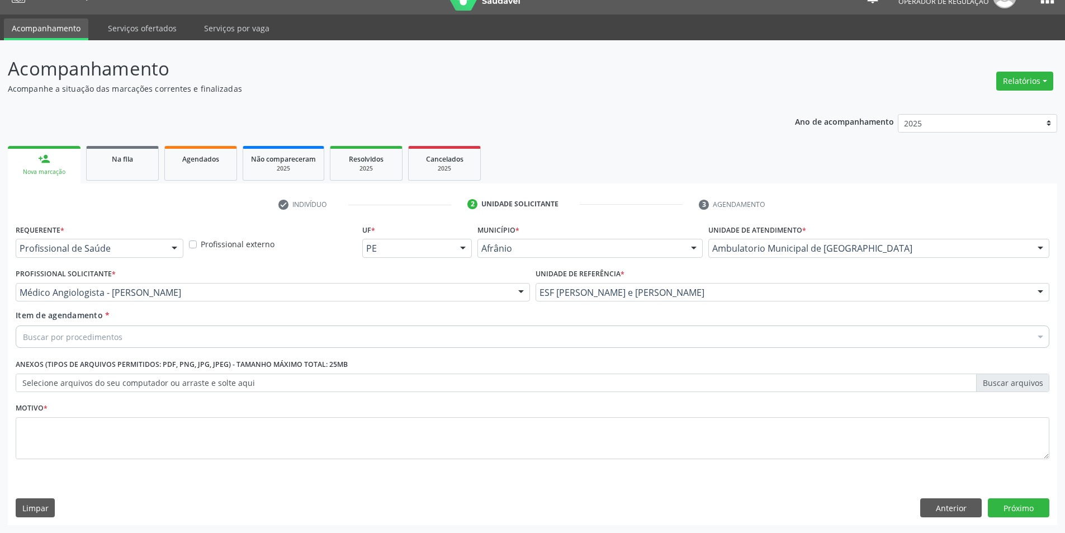
click at [534, 328] on div "Buscar por procedimentos" at bounding box center [533, 336] width 1034 height 22
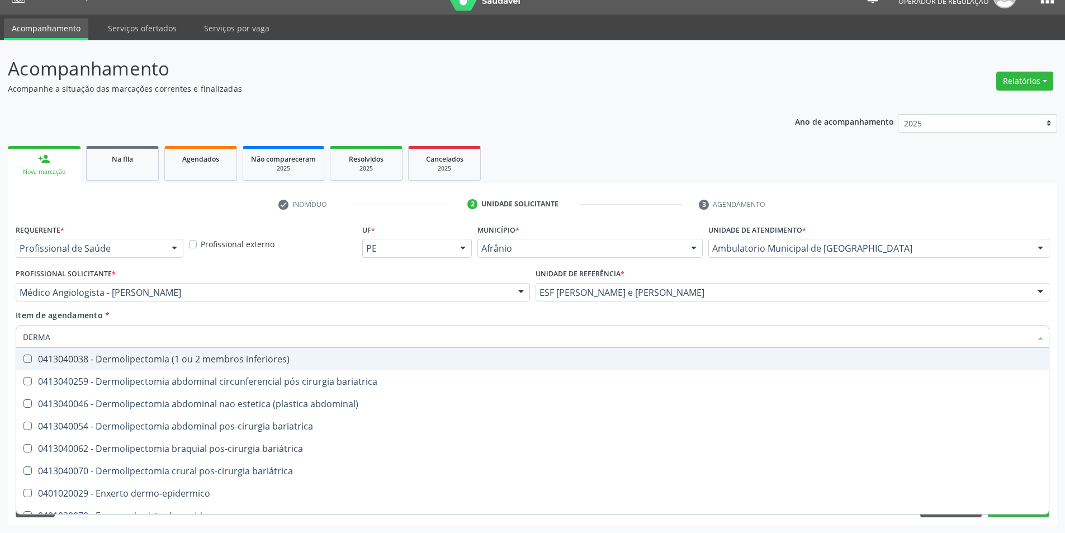
type input "DERMAT"
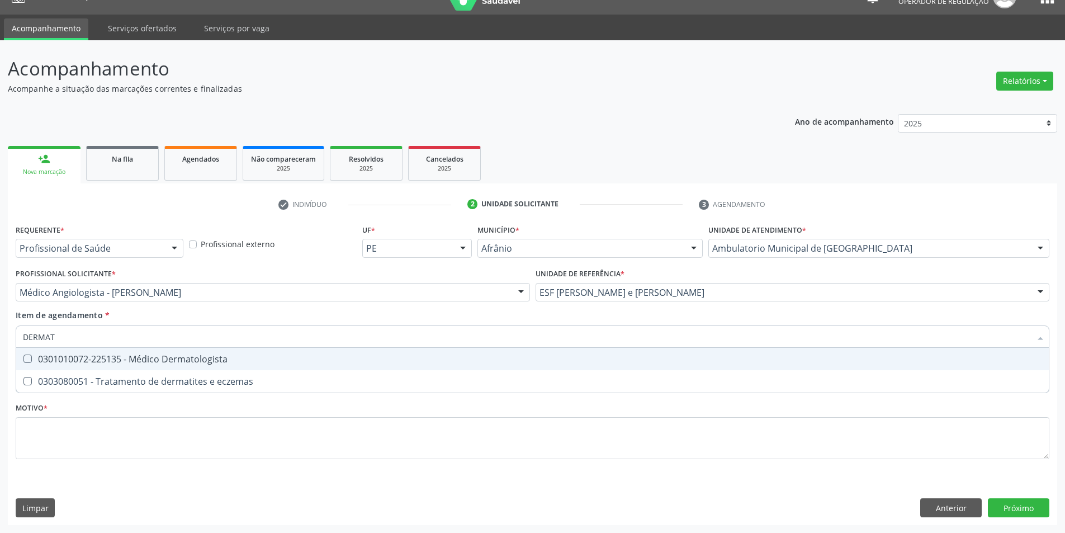
click at [239, 354] on div "0301010072-225135 - Médico Dermatologista" at bounding box center [532, 358] width 1019 height 9
checkbox Dermatologista "true"
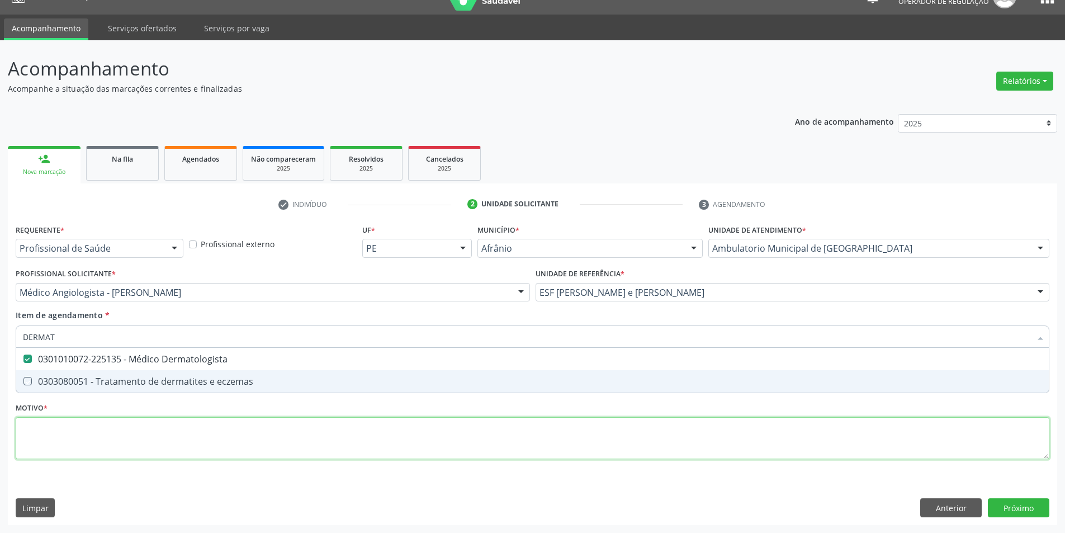
click at [222, 447] on div "Requerente * Profissional de Saúde Profissional de Saúde Paciente Nenhum result…" at bounding box center [533, 347] width 1034 height 253
checkbox eczemas "true"
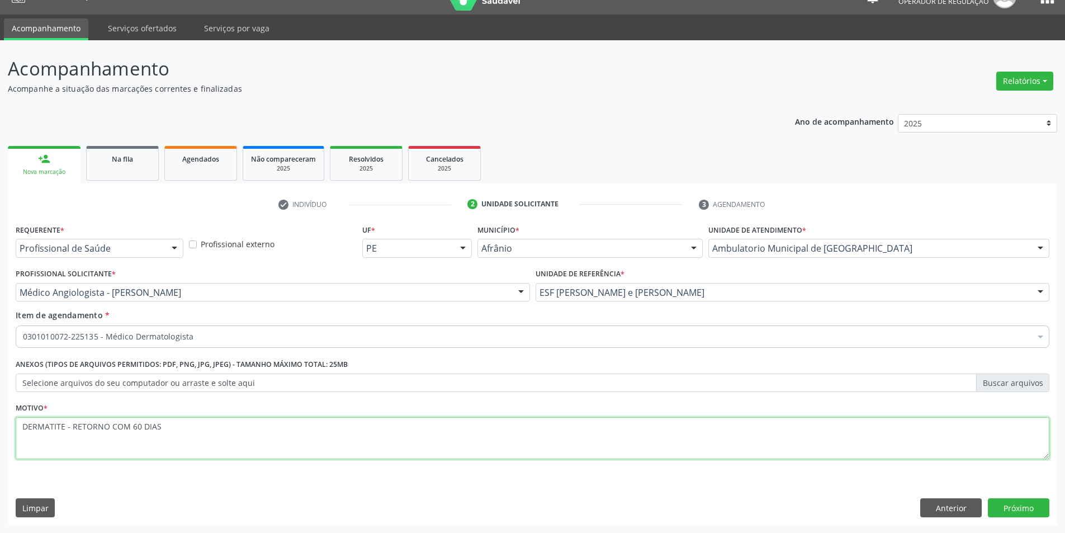
type textarea "DERMATITE - RETORNO COM 60 DIAS"
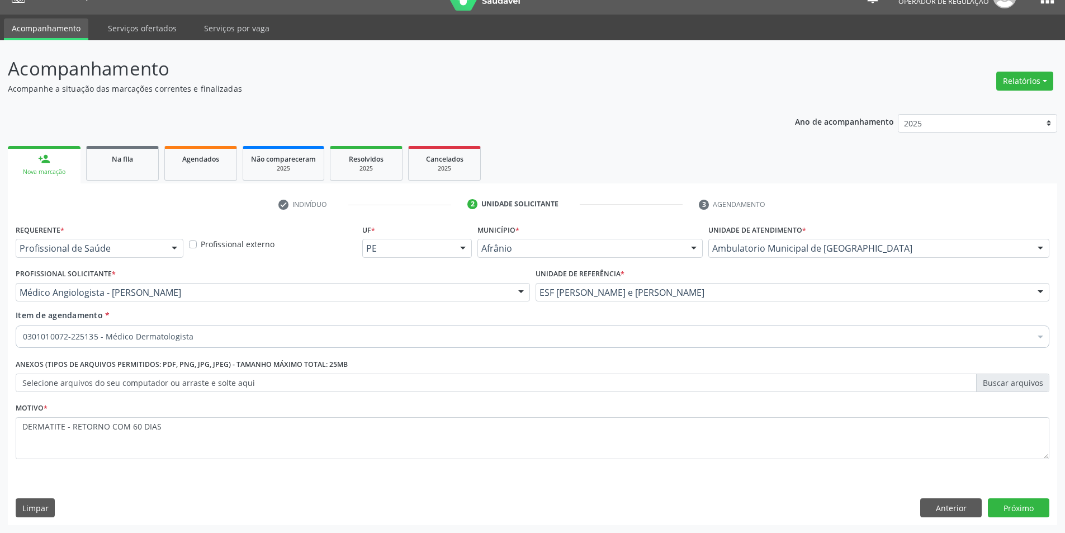
click at [1014, 495] on div "Requerente * Profissional de Saúde Profissional de Saúde Paciente Nenhum result…" at bounding box center [532, 373] width 1049 height 304
click at [1014, 499] on button "Próximo" at bounding box center [1018, 507] width 61 height 19
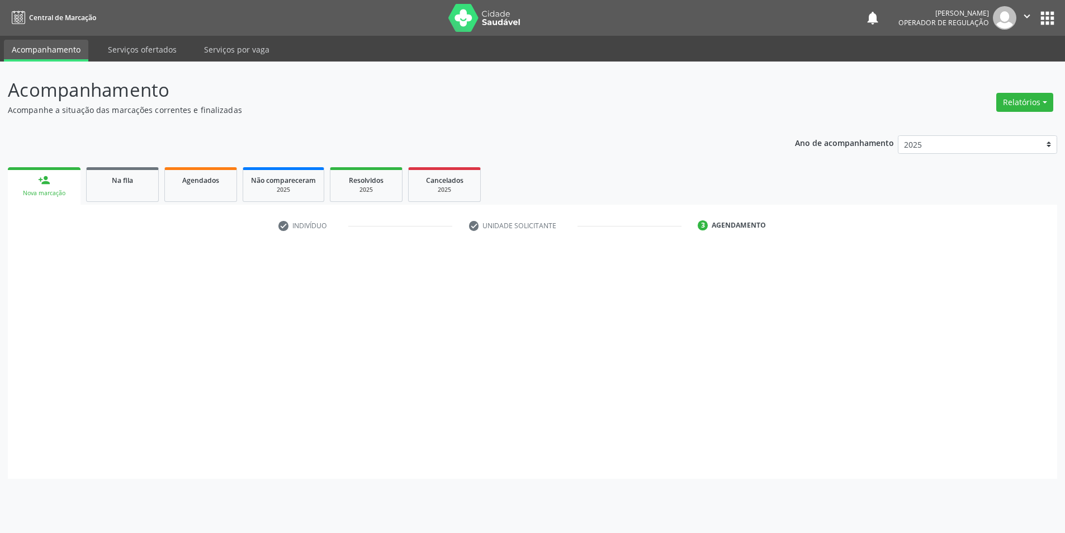
scroll to position [0, 0]
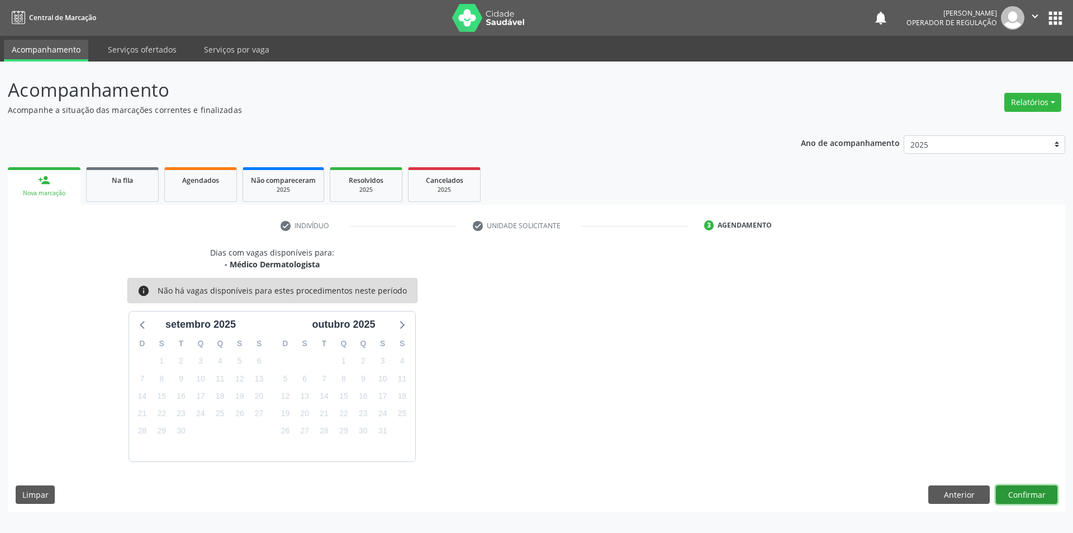
click at [1018, 497] on button "Confirmar" at bounding box center [1026, 494] width 61 height 19
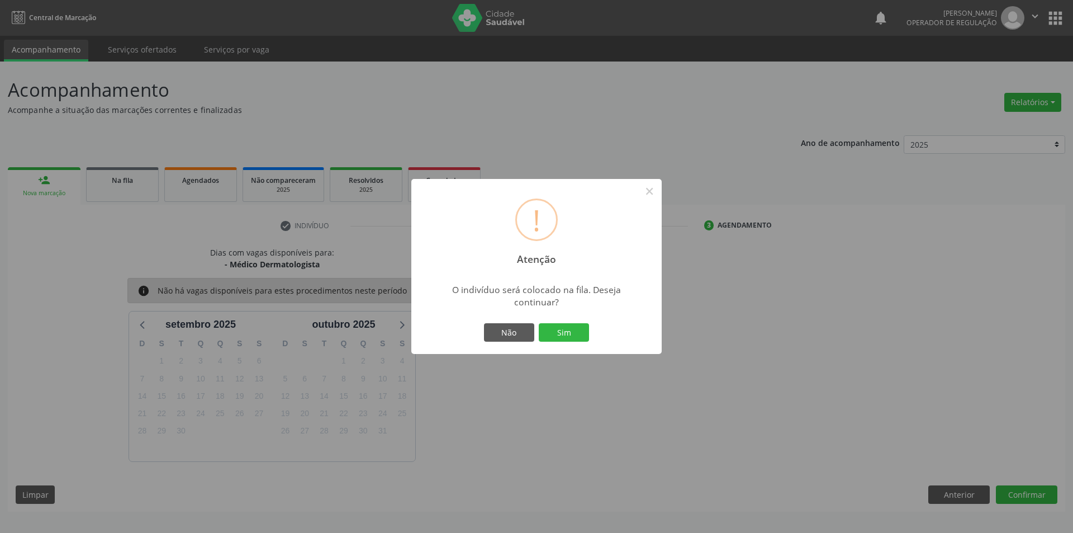
click at [539, 323] on button "Sim" at bounding box center [564, 332] width 50 height 19
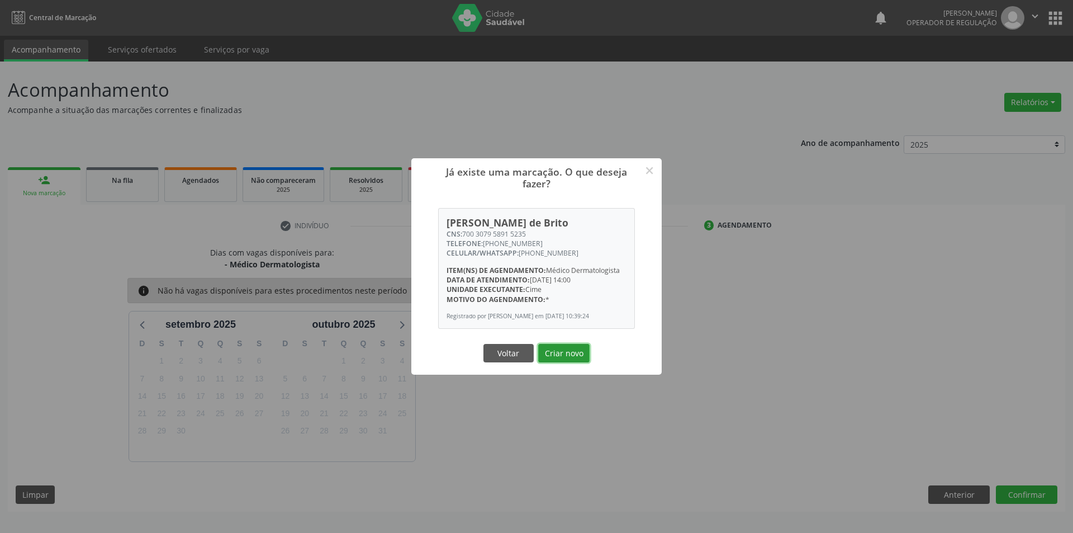
click at [538, 344] on button "Criar novo" at bounding box center [563, 353] width 51 height 19
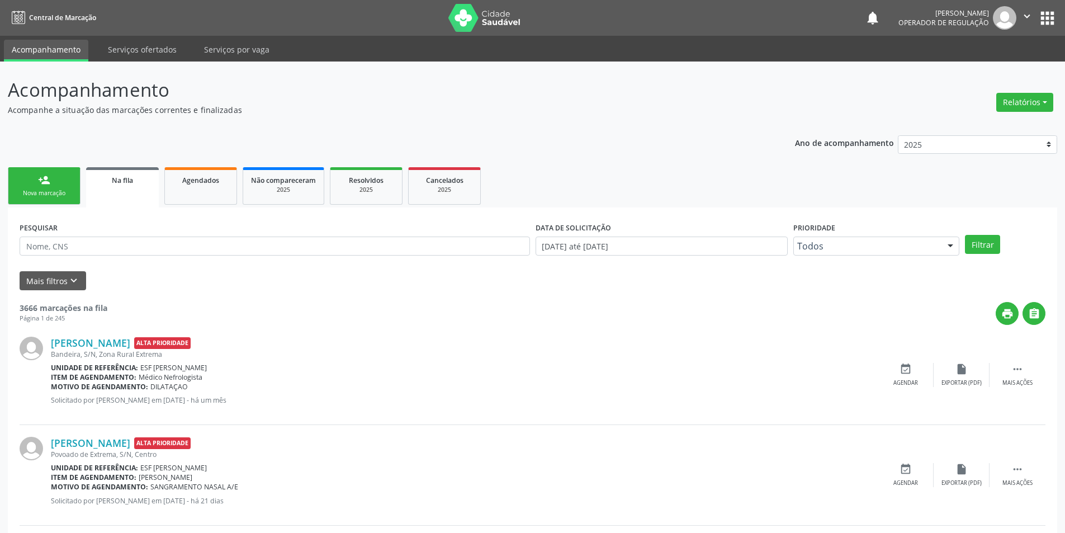
click at [59, 181] on link "person_add Nova marcação" at bounding box center [44, 185] width 73 height 37
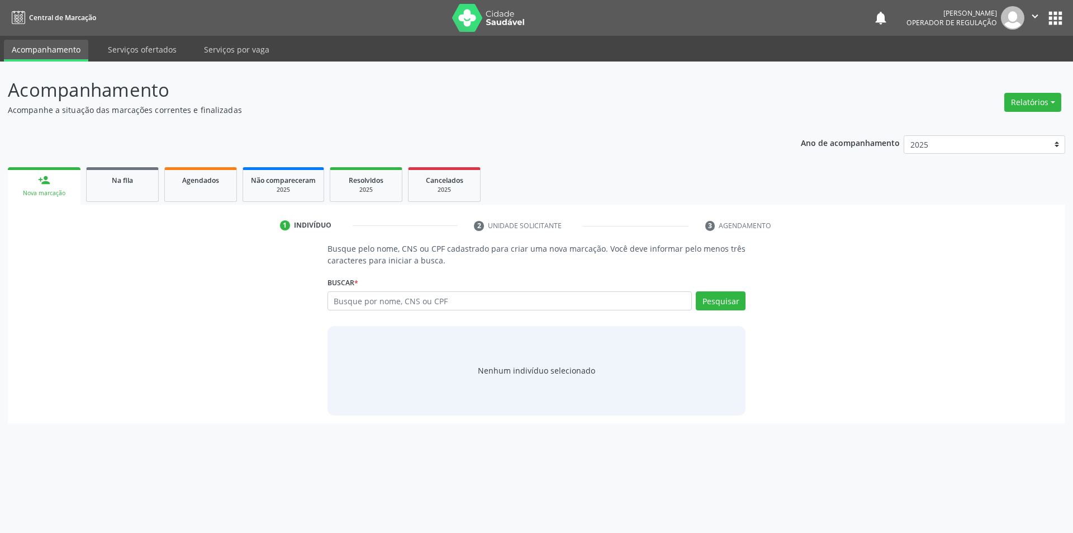
click at [553, 290] on div "Buscar * Busque por nome, CNS ou CPF Nenhum resultado encontrado para: " " Digi…" at bounding box center [537, 296] width 419 height 44
click at [550, 308] on input "text" at bounding box center [510, 300] width 365 height 19
type input "898003722681369"
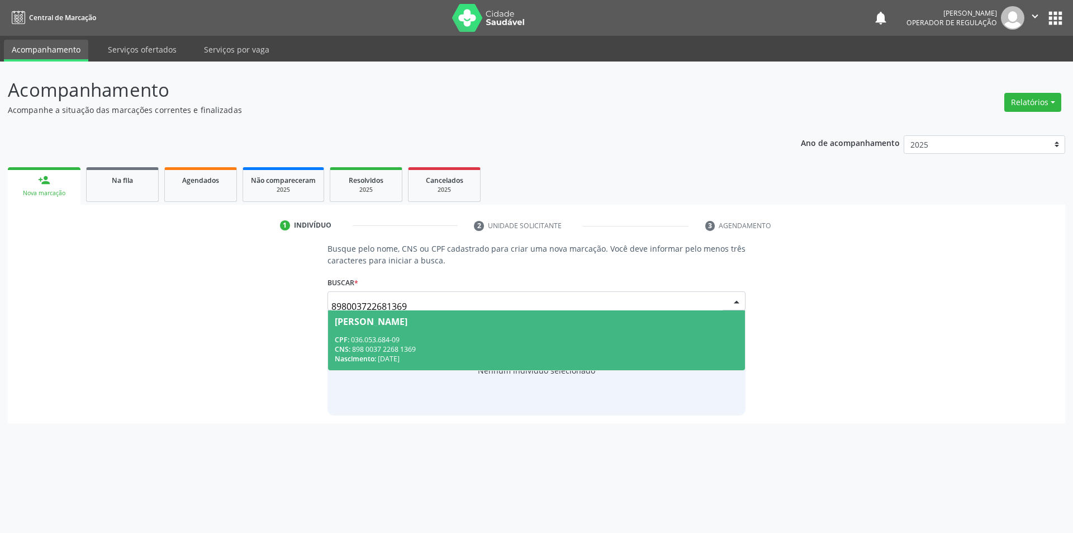
click at [567, 346] on div "CNS: 898 0037 2268 1369" at bounding box center [537, 349] width 404 height 10
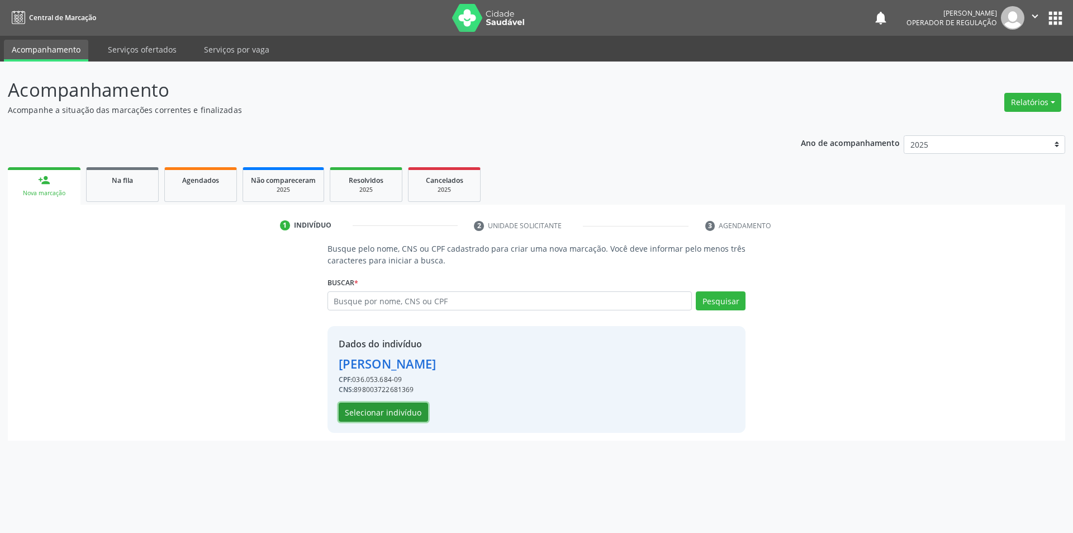
click at [400, 420] on button "Selecionar indivíduo" at bounding box center [383, 411] width 89 height 19
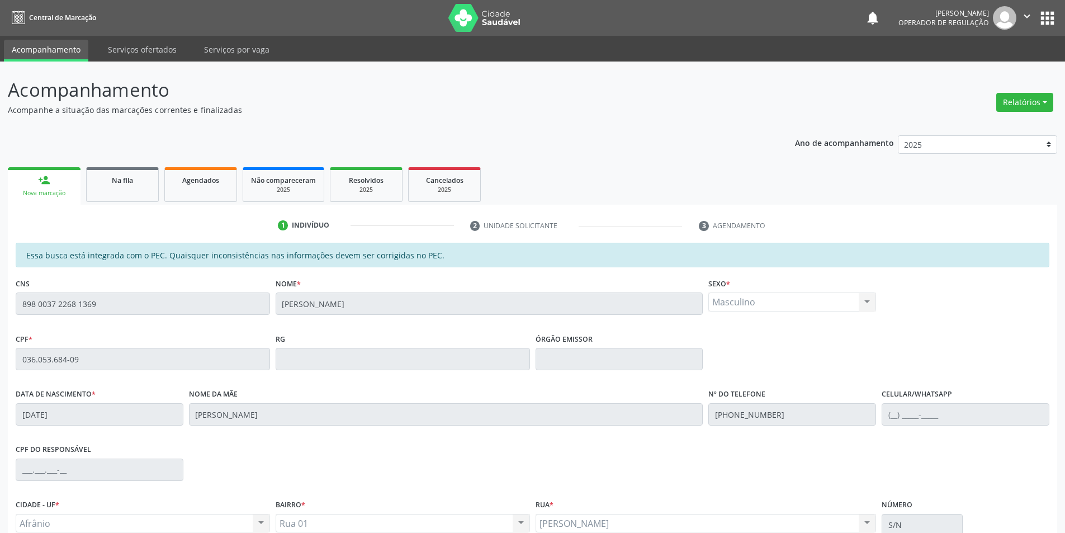
scroll to position [106, 0]
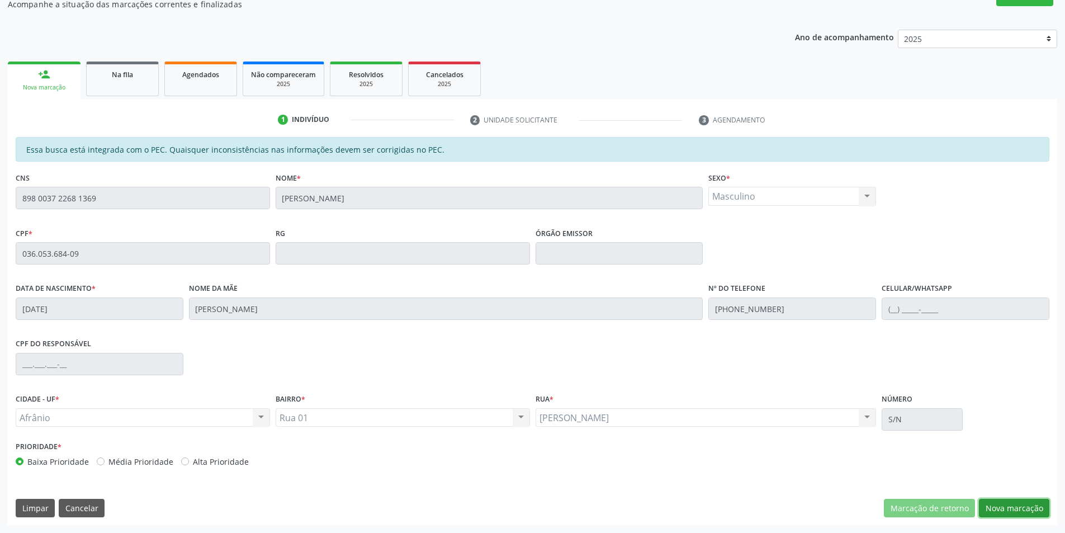
click at [1007, 506] on button "Nova marcação" at bounding box center [1014, 508] width 70 height 19
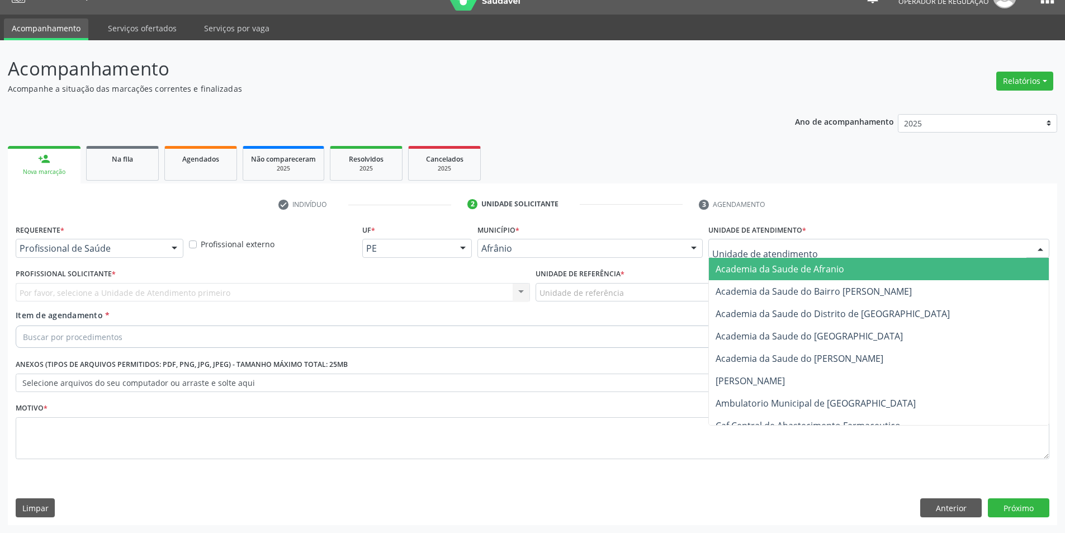
click at [881, 252] on div at bounding box center [878, 248] width 341 height 19
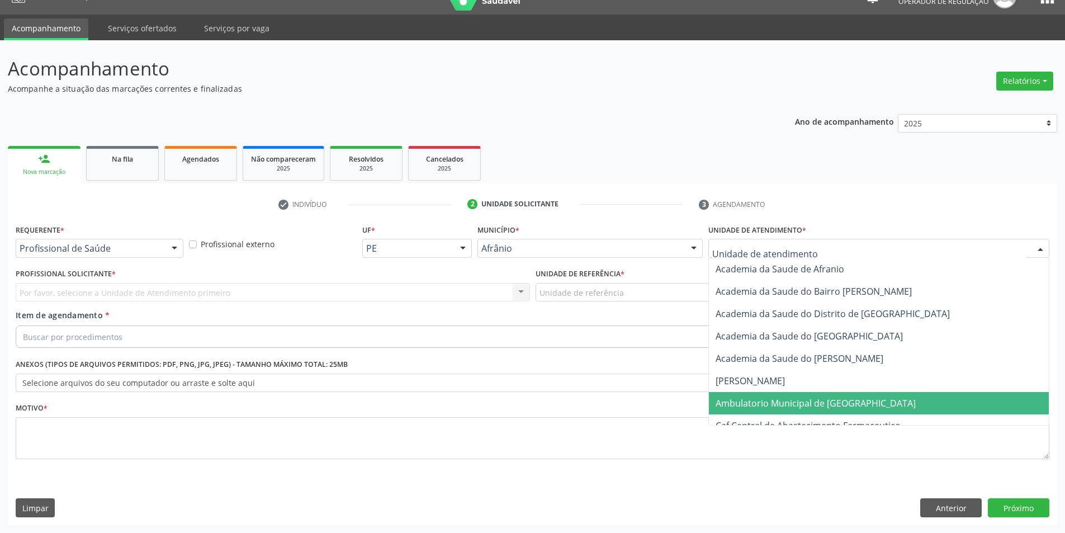
click at [788, 406] on span "Ambulatorio Municipal de [GEOGRAPHIC_DATA]" at bounding box center [815, 403] width 200 height 12
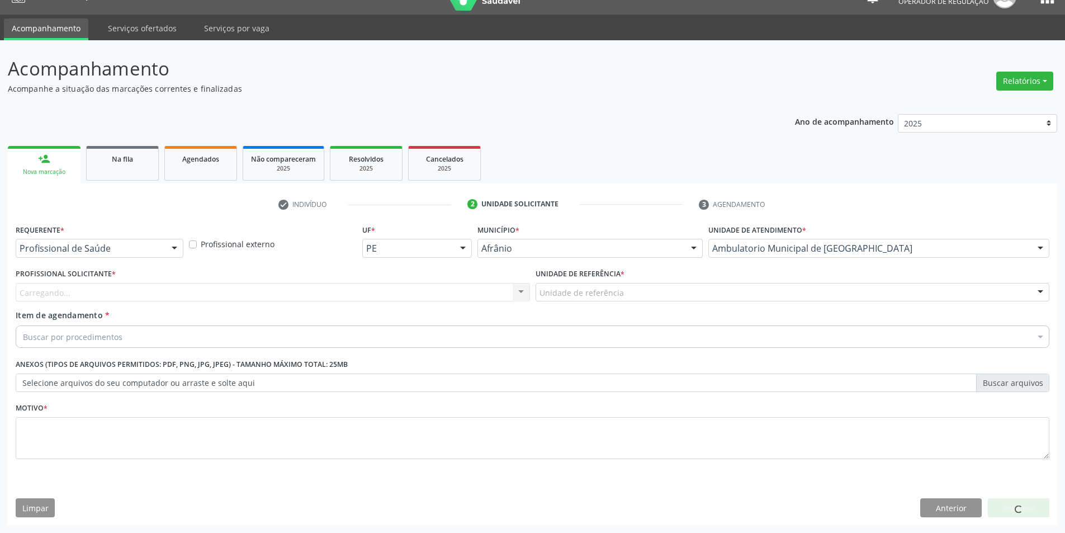
click at [202, 294] on div "Carregando... Nenhum resultado encontrado para: " " Não há nenhuma opção para s…" at bounding box center [273, 292] width 514 height 19
click at [202, 294] on div "Profissional solicitante" at bounding box center [273, 292] width 514 height 19
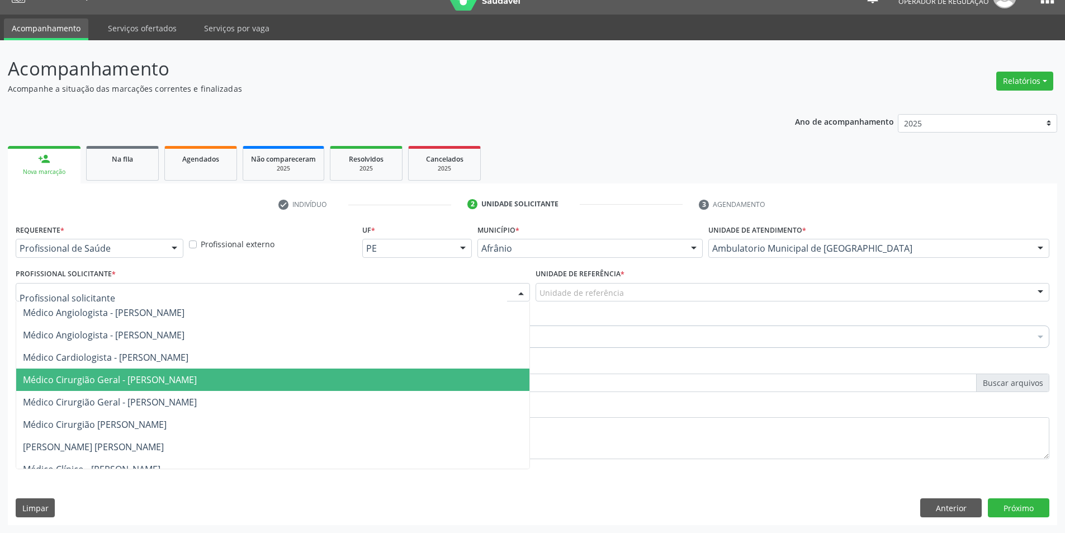
click at [196, 378] on span "Médico Cirurgião Geral - [PERSON_NAME]" at bounding box center [110, 379] width 174 height 12
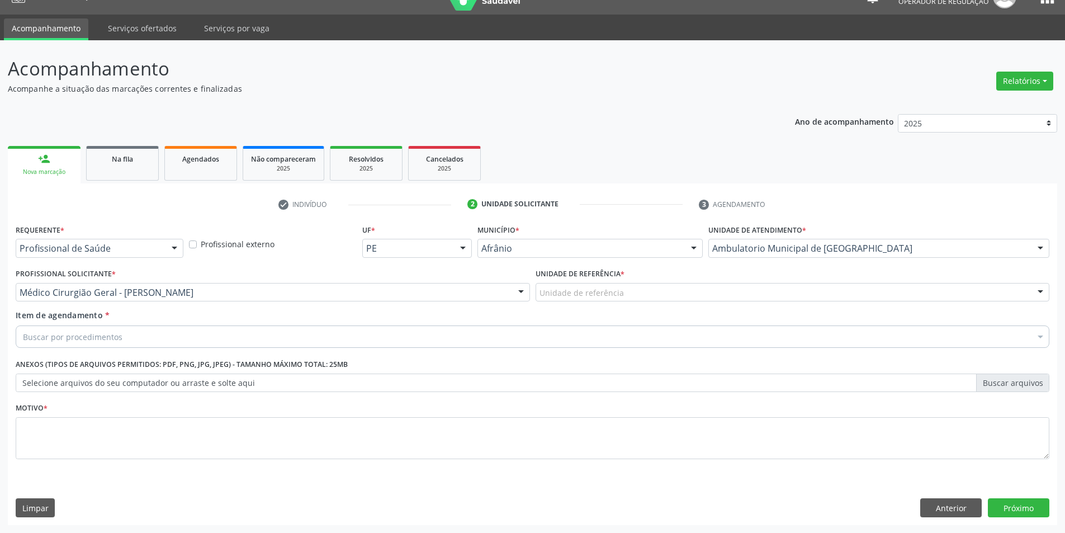
click at [648, 287] on div "Unidade de referência" at bounding box center [792, 292] width 514 height 19
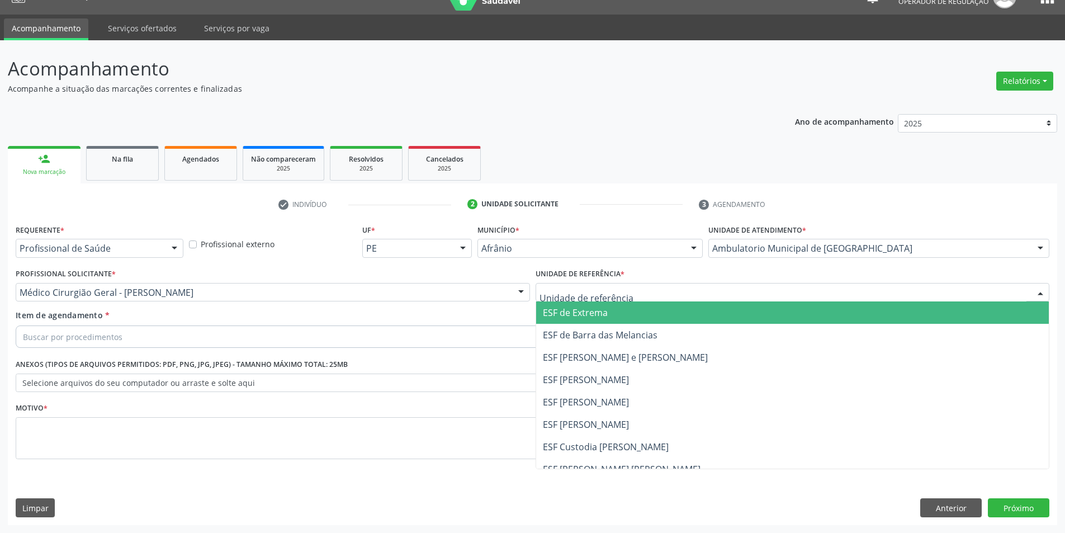
click at [650, 355] on span "ESF [PERSON_NAME] e [PERSON_NAME]" at bounding box center [625, 357] width 165 height 12
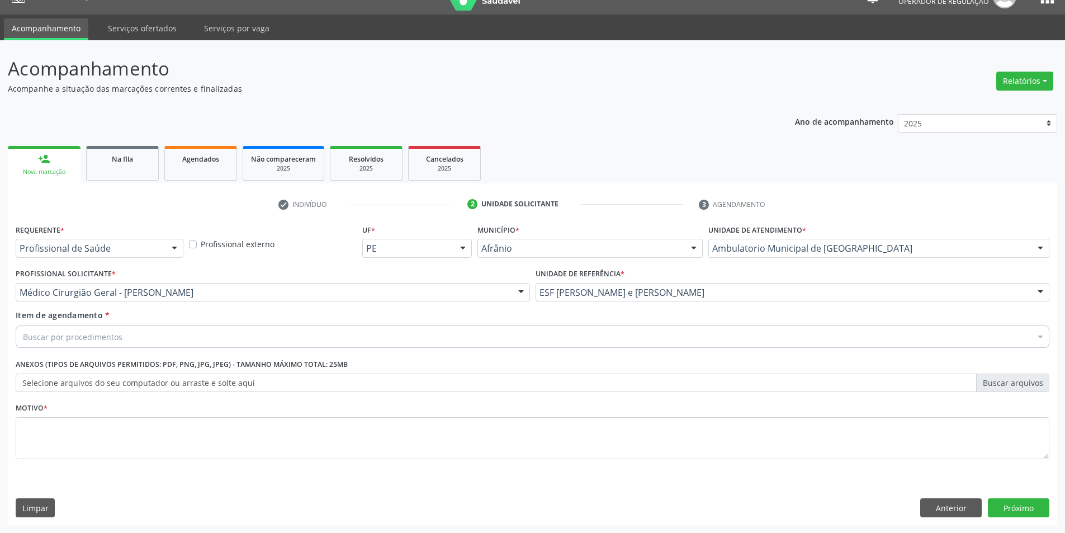
click at [656, 330] on div "Buscar por procedimentos" at bounding box center [533, 336] width 1034 height 22
type input "O"
click at [251, 340] on div "Buscar por procedimentos" at bounding box center [533, 336] width 1034 height 22
click at [149, 335] on div "Buscar por procedimentos" at bounding box center [533, 336] width 1034 height 22
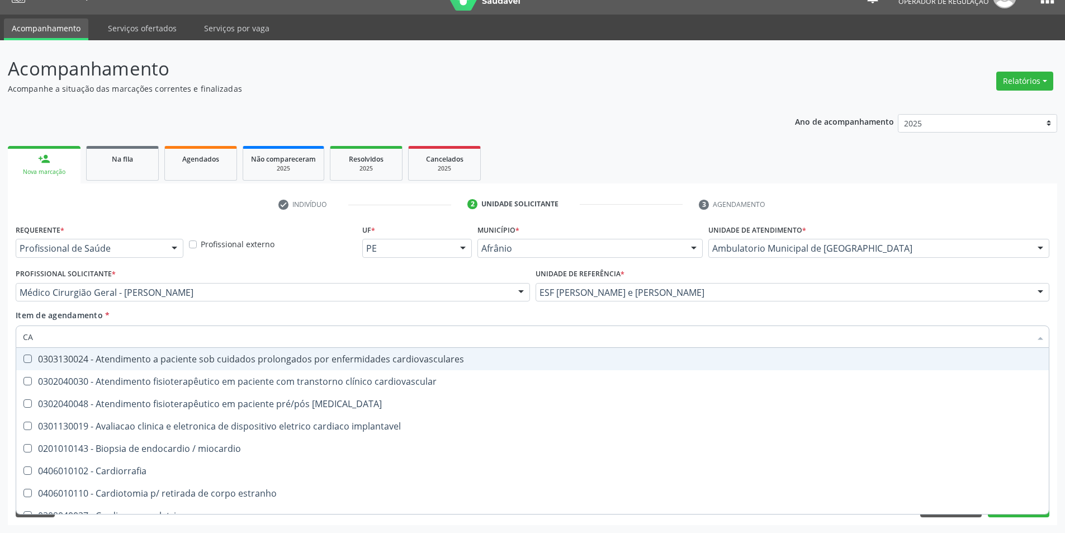
type input "C"
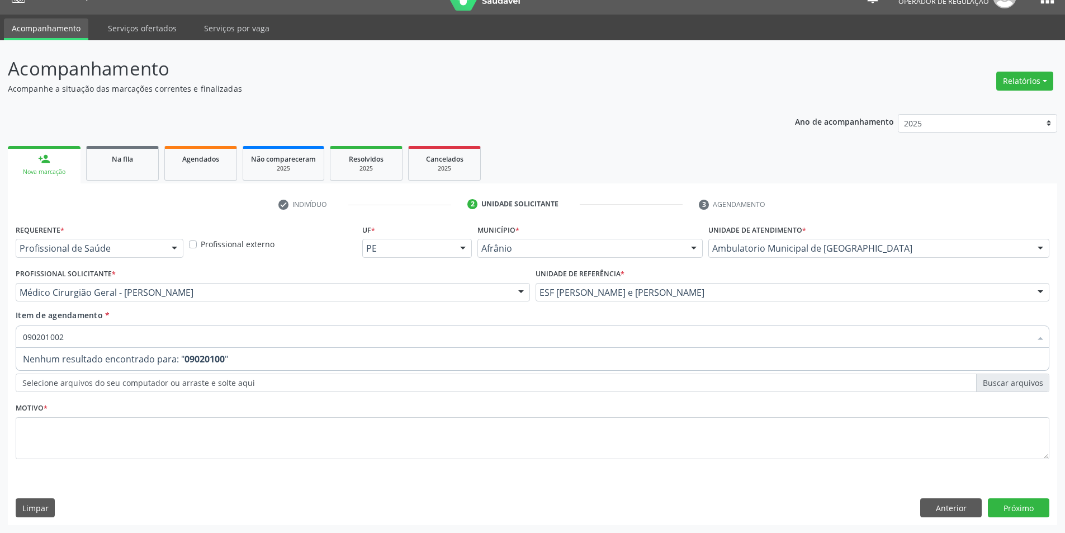
type input "0902010026"
drag, startPoint x: 161, startPoint y: 333, endPoint x: 0, endPoint y: 338, distance: 161.1
click at [0, 338] on div "Acompanhamento Acompanhe a situação das marcações correntes e finalizadas Relat…" at bounding box center [532, 286] width 1065 height 492
type input "0902010026"
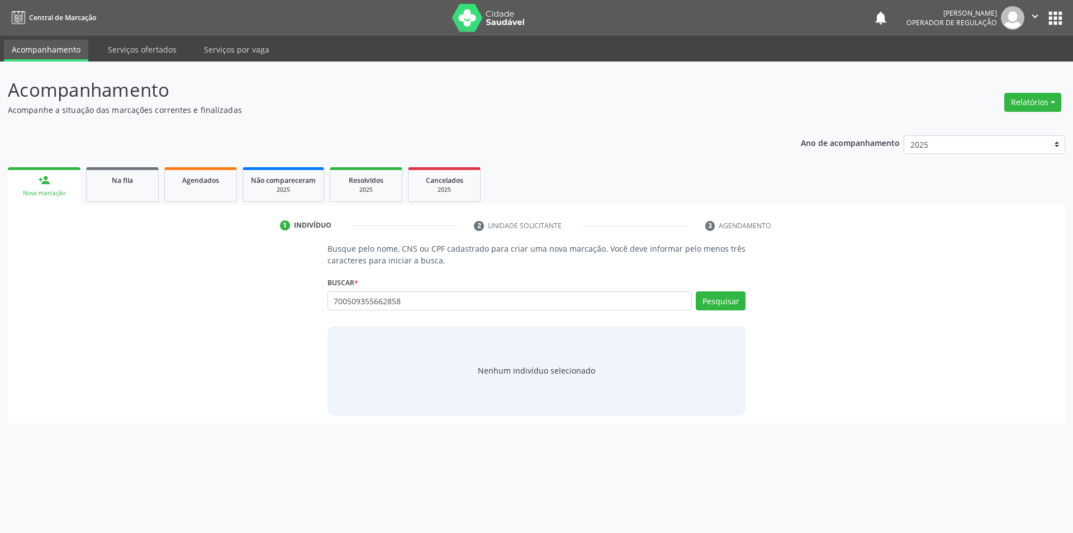
type input "700509355662858"
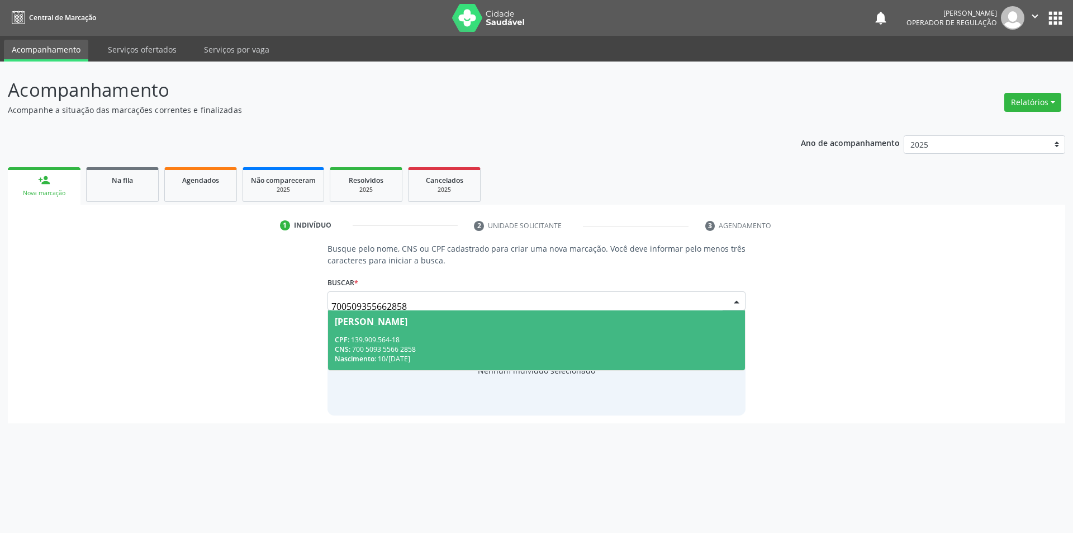
click at [586, 335] on div "CPF: 139.909.564-18" at bounding box center [537, 340] width 404 height 10
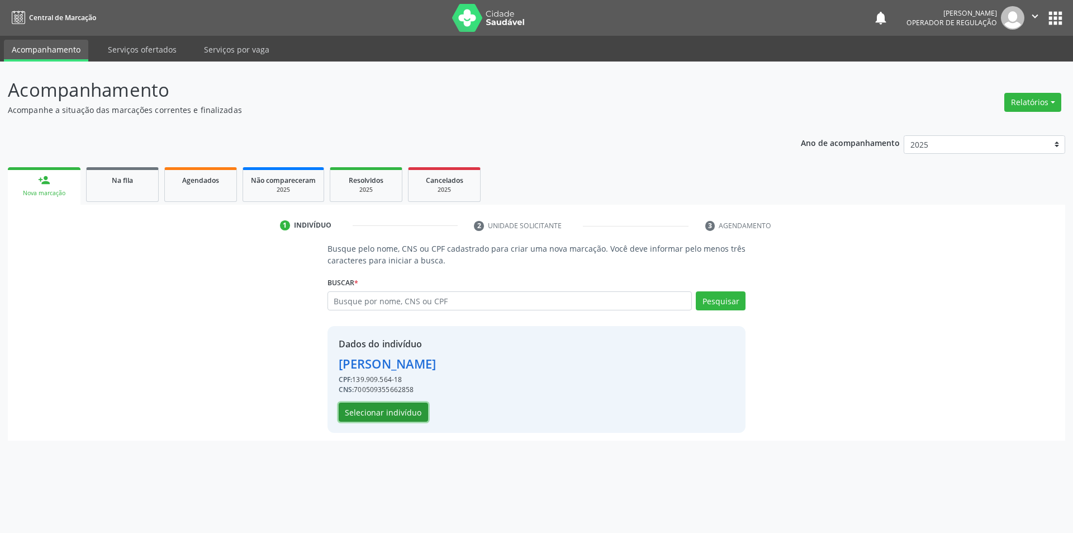
click at [409, 413] on button "Selecionar indivíduo" at bounding box center [383, 411] width 89 height 19
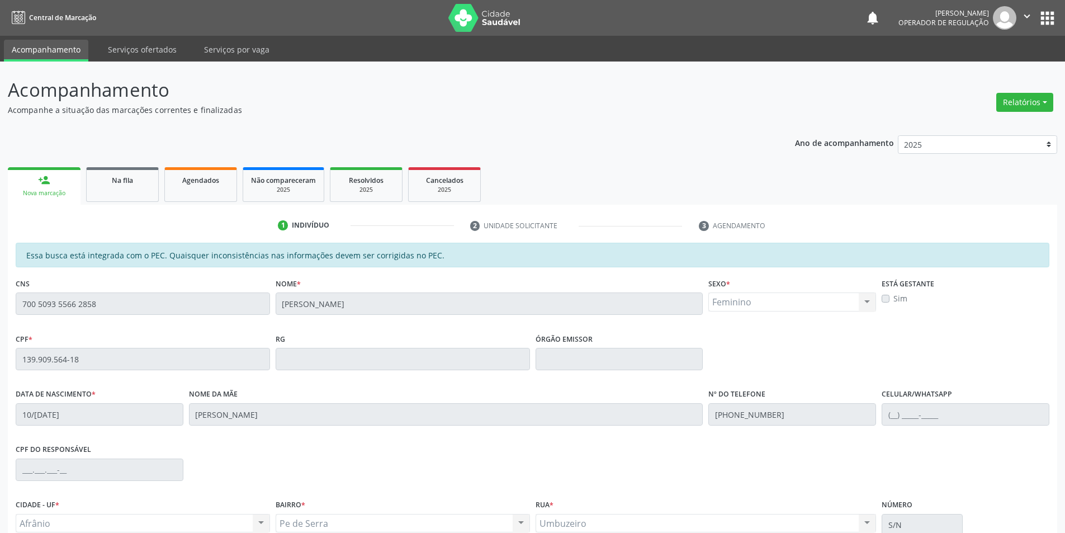
scroll to position [106, 0]
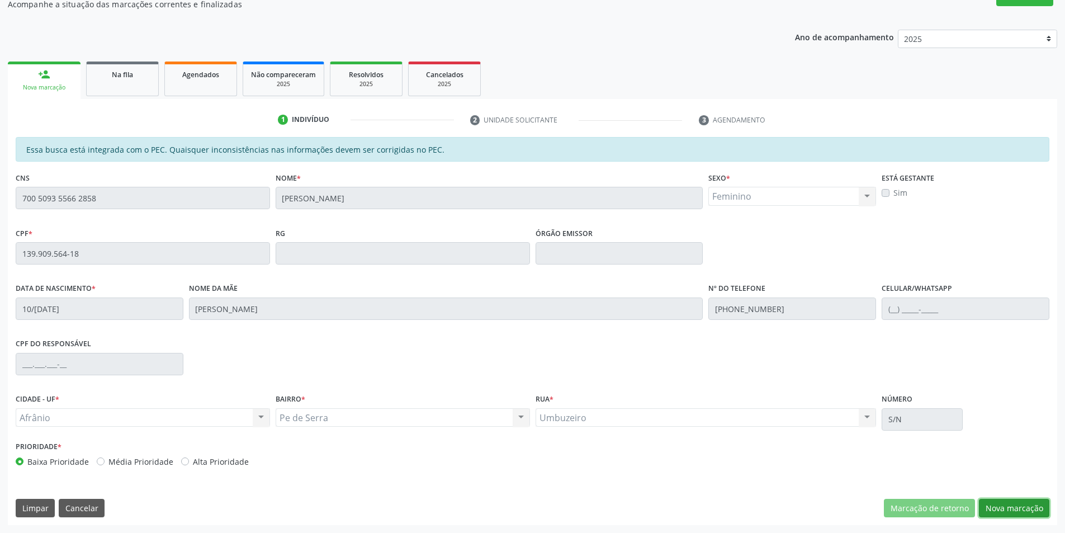
click at [1028, 504] on button "Nova marcação" at bounding box center [1014, 508] width 70 height 19
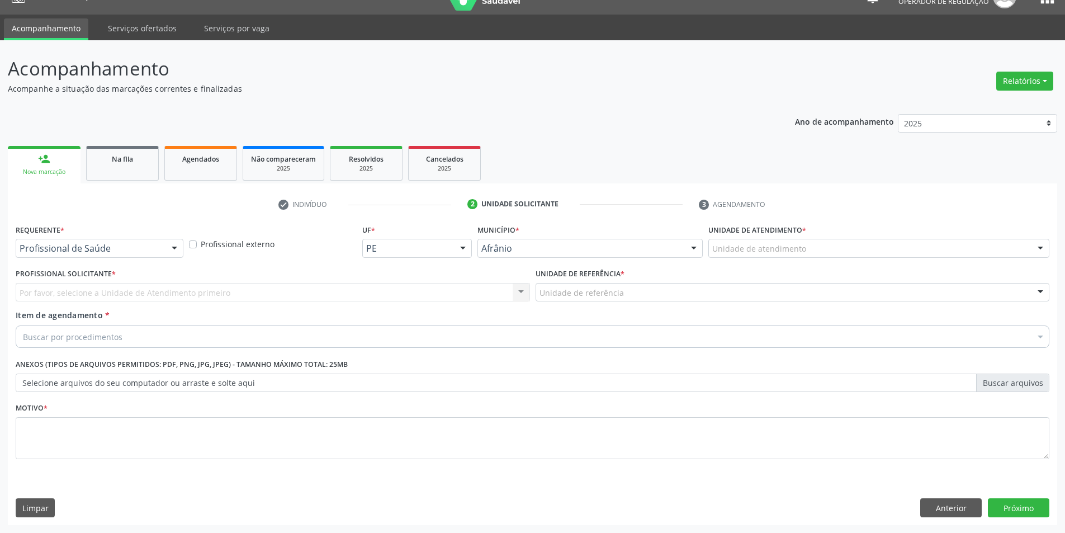
scroll to position [21, 0]
click at [864, 270] on div "Unidade de referência * Unidade de referência ESF de Extrema ESF de Barra das M…" at bounding box center [792, 284] width 514 height 36
click at [863, 252] on div "Unidade de atendimento" at bounding box center [878, 248] width 341 height 19
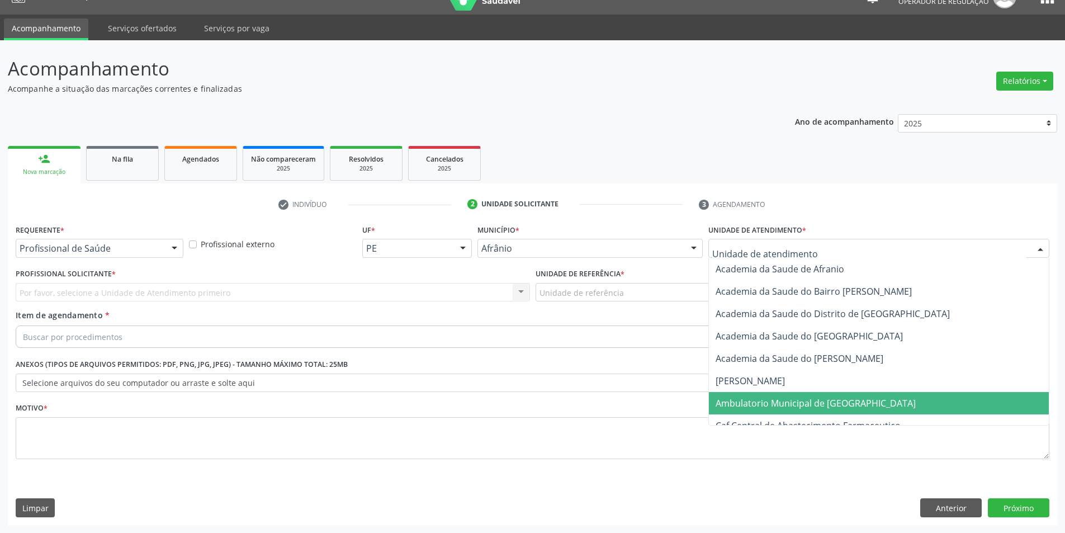
click at [802, 404] on span "Ambulatorio Municipal de [GEOGRAPHIC_DATA]" at bounding box center [815, 403] width 200 height 12
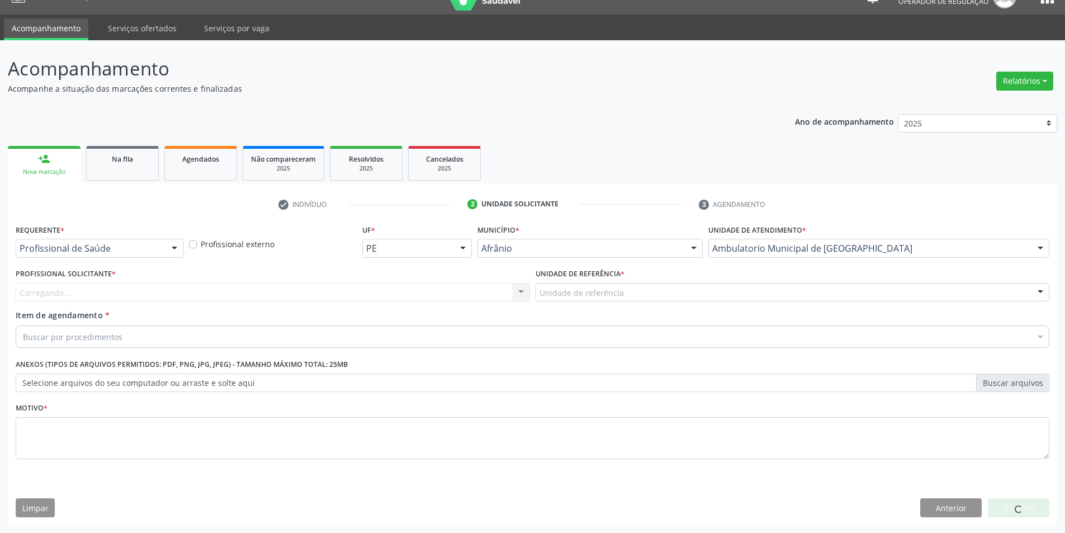
click at [392, 290] on div "Carregando..." at bounding box center [273, 292] width 514 height 19
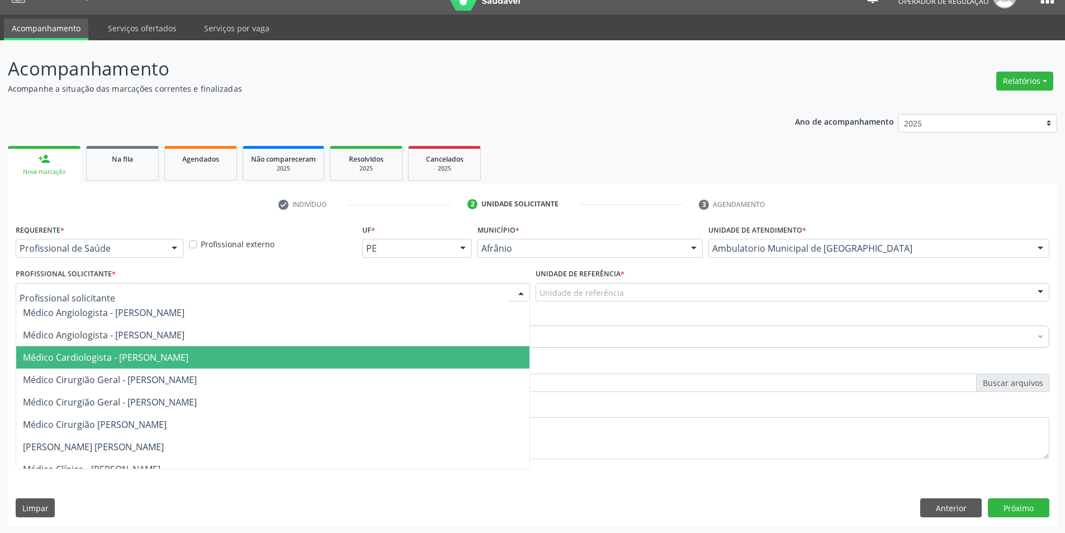
click at [388, 354] on span "Médico Cardiologista - [PERSON_NAME]" at bounding box center [272, 357] width 513 height 22
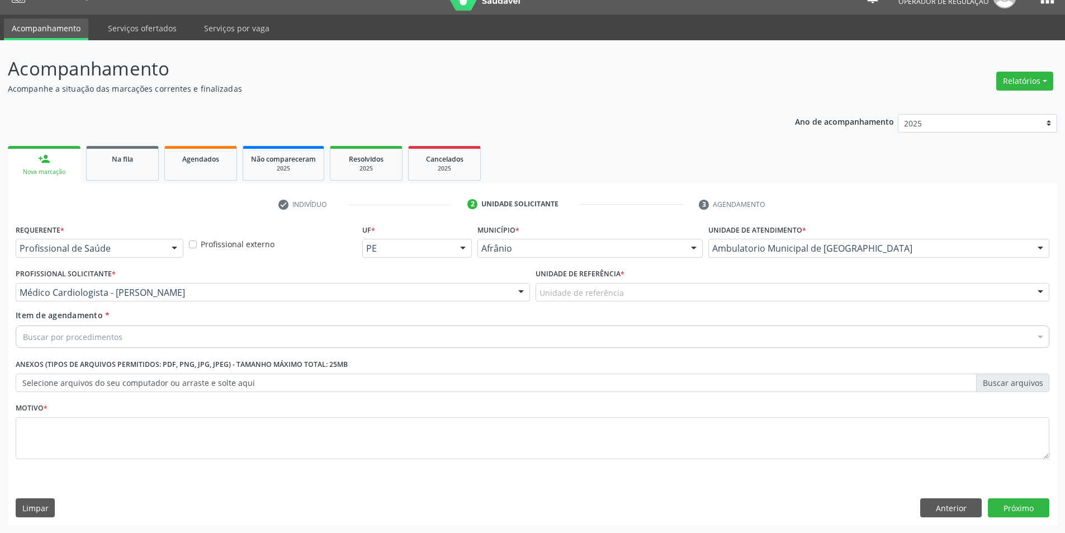
click at [660, 293] on div "Unidade de referência" at bounding box center [792, 292] width 514 height 19
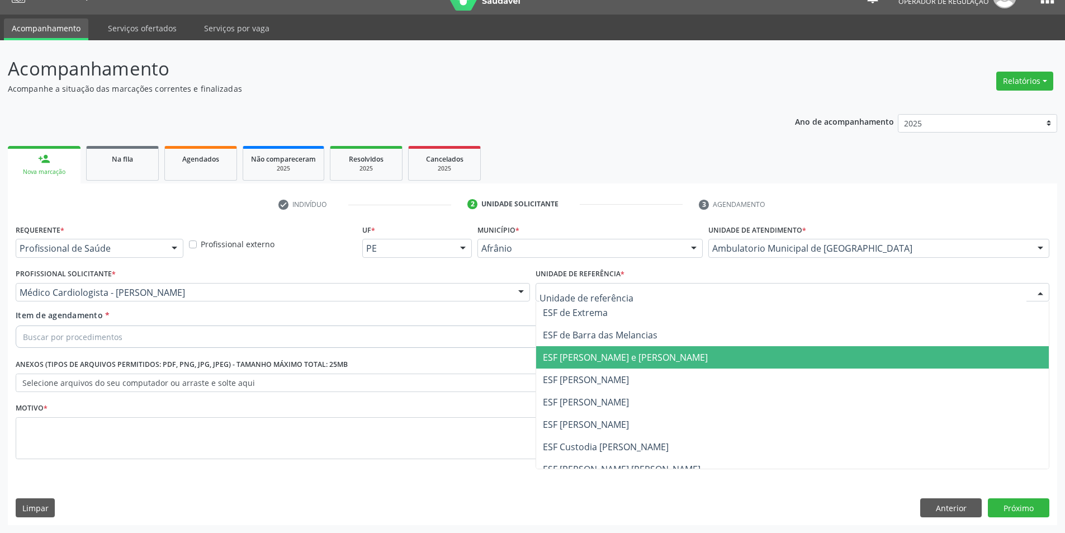
click at [660, 359] on span "ESF [PERSON_NAME] e [PERSON_NAME]" at bounding box center [625, 357] width 165 height 12
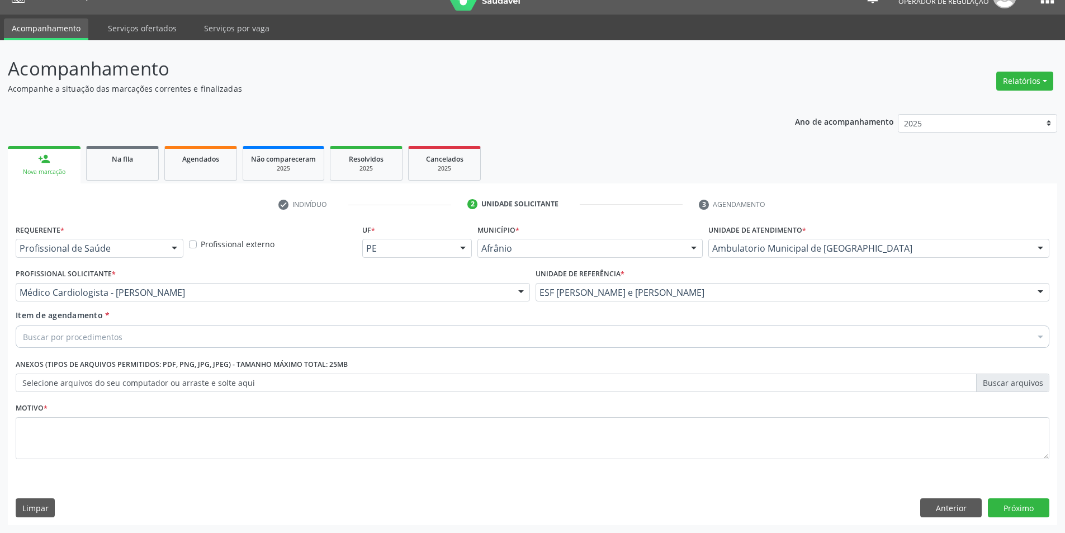
click at [605, 340] on div "Buscar por procedimentos" at bounding box center [533, 336] width 1034 height 22
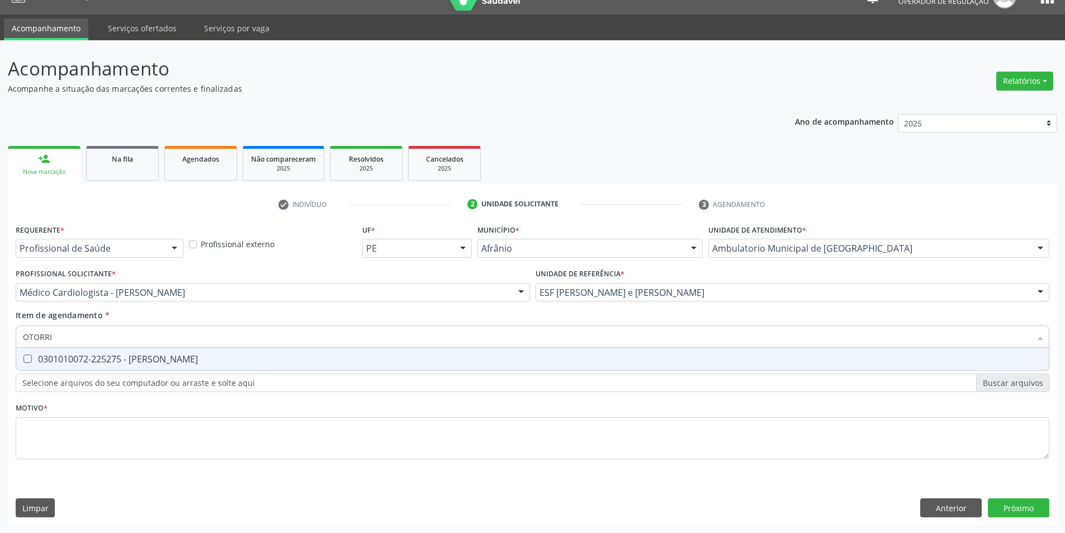
type input "OTORRIN"
click at [628, 350] on span "0301010072-225275 - Médico Otorrinolaringologista" at bounding box center [532, 359] width 1032 height 22
checkbox Otorrinolaringologista "true"
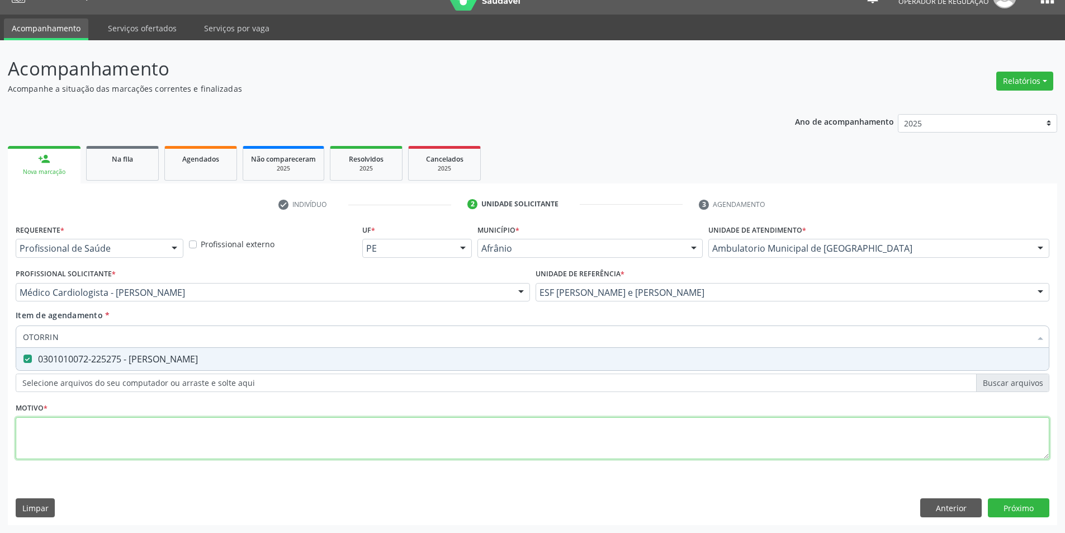
click at [599, 445] on div "Requerente * Profissional de Saúde Profissional de Saúde Paciente Nenhum result…" at bounding box center [533, 347] width 1034 height 253
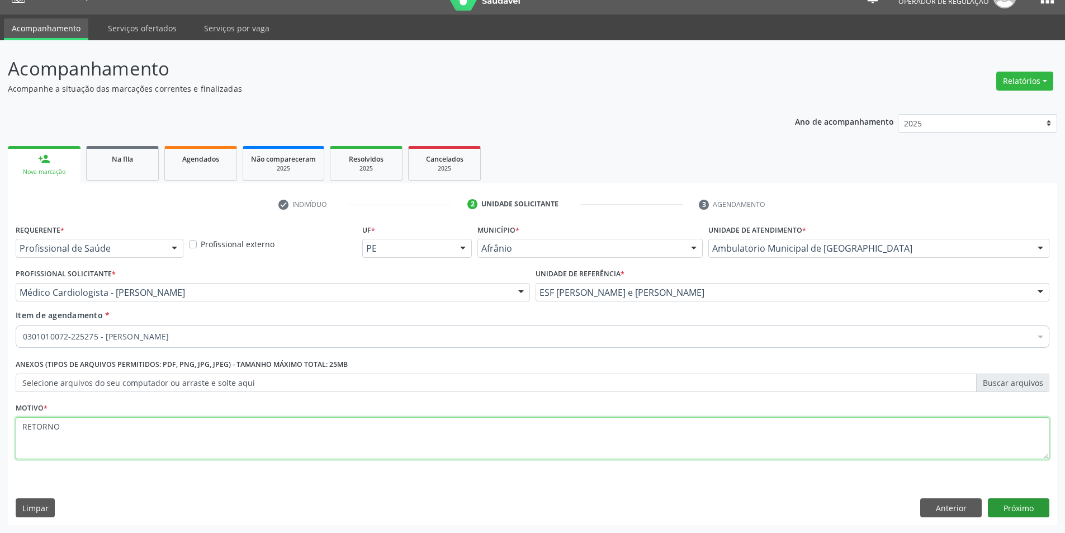
type textarea "RETORNO"
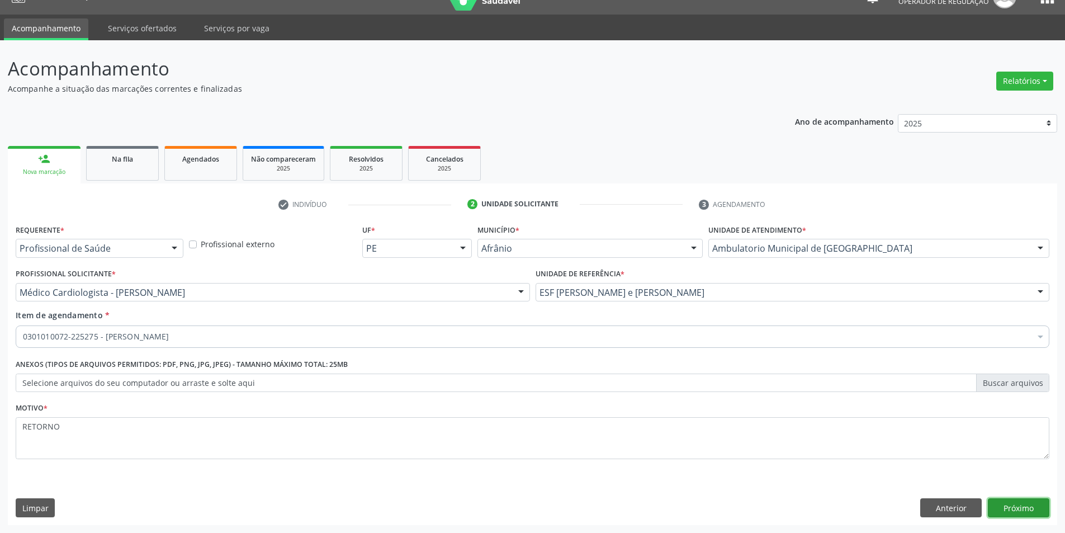
click at [1036, 508] on button "Próximo" at bounding box center [1018, 507] width 61 height 19
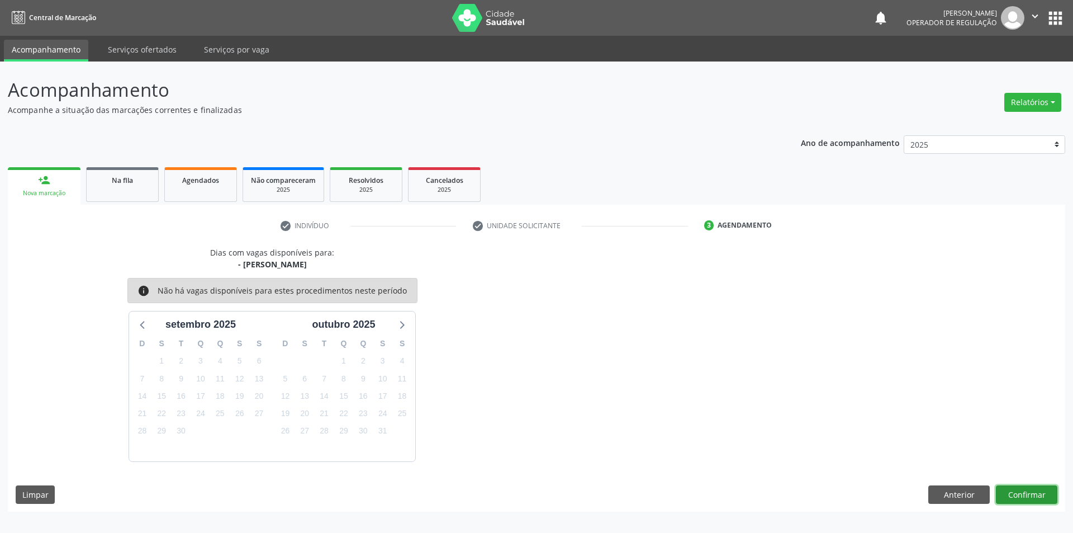
click at [1036, 495] on button "Confirmar" at bounding box center [1026, 494] width 61 height 19
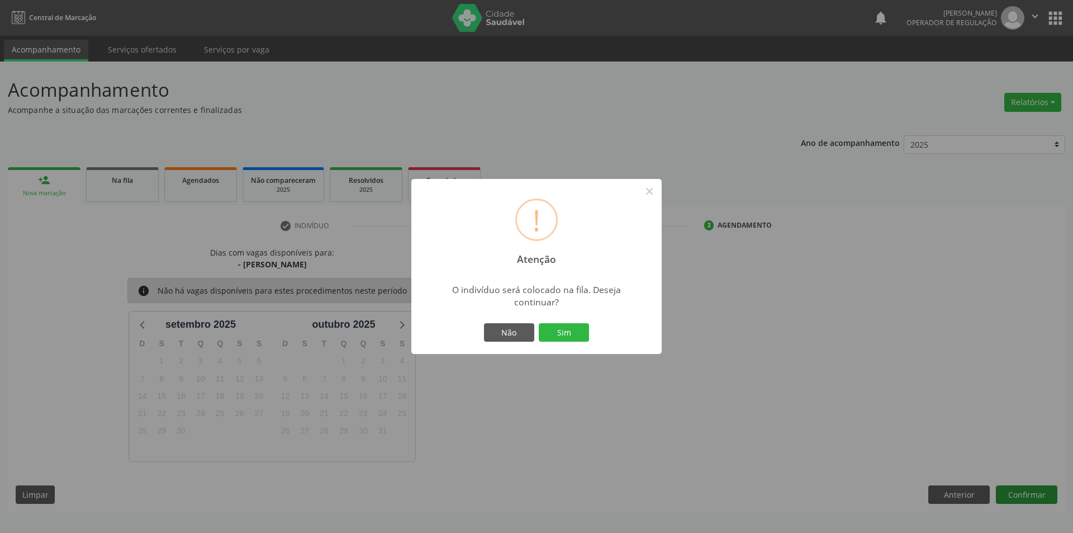
click at [539, 323] on button "Sim" at bounding box center [564, 332] width 50 height 19
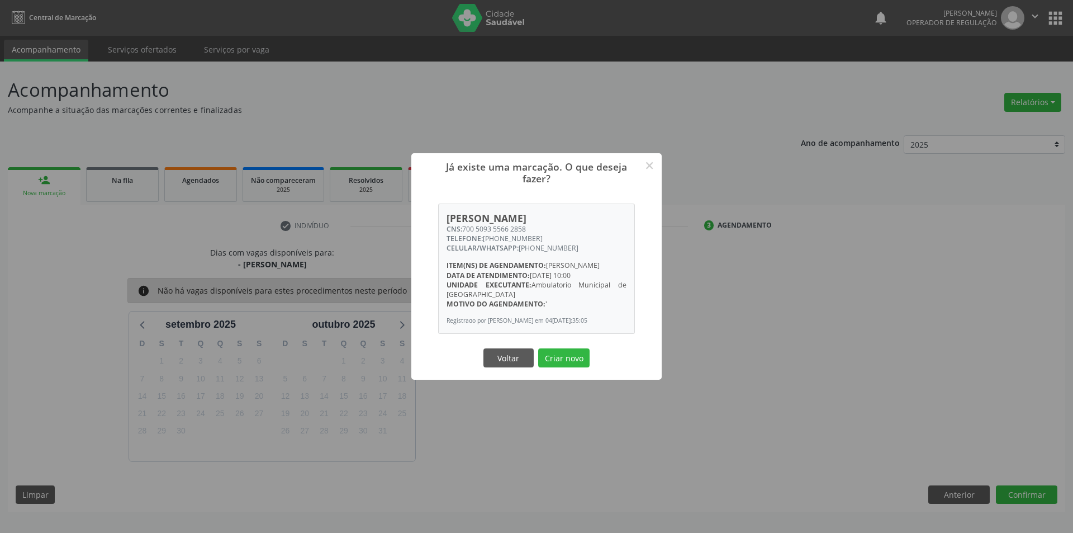
click at [538, 348] on button "Criar novo" at bounding box center [563, 357] width 51 height 19
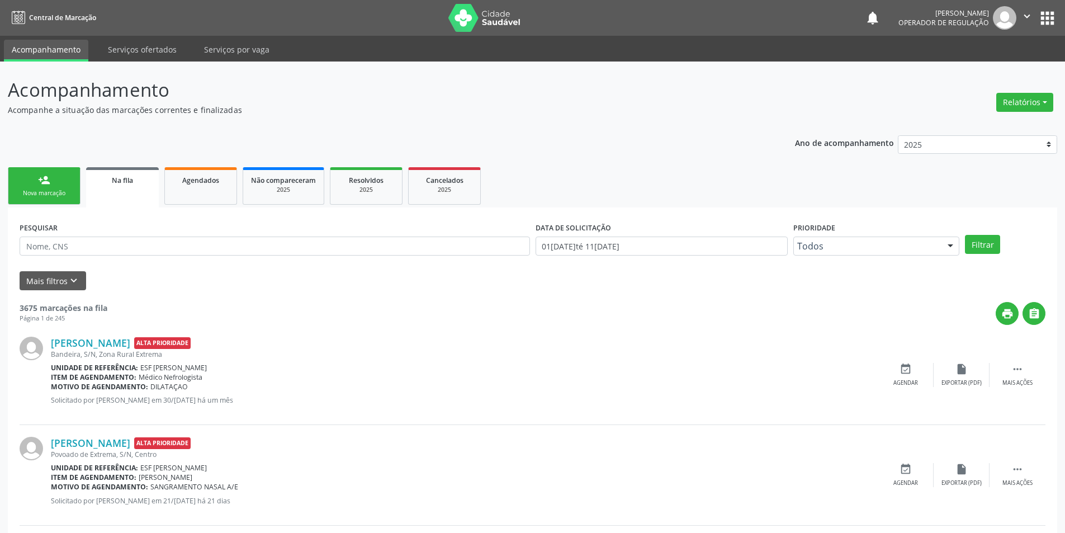
click at [63, 179] on link "person_add Nova marcação" at bounding box center [44, 185] width 73 height 37
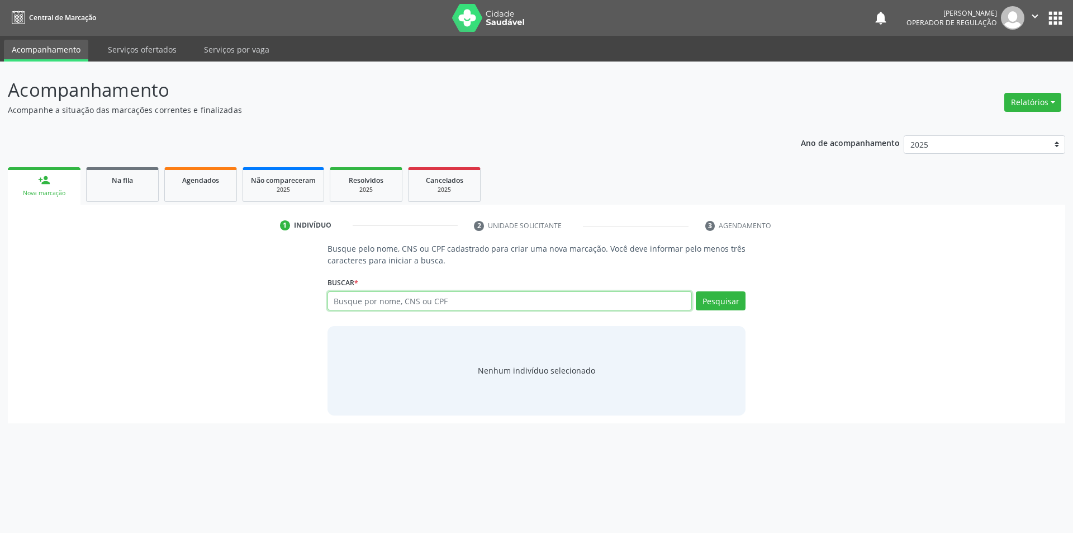
click at [461, 291] on input "text" at bounding box center [510, 300] width 365 height 19
type input "704306527553492"
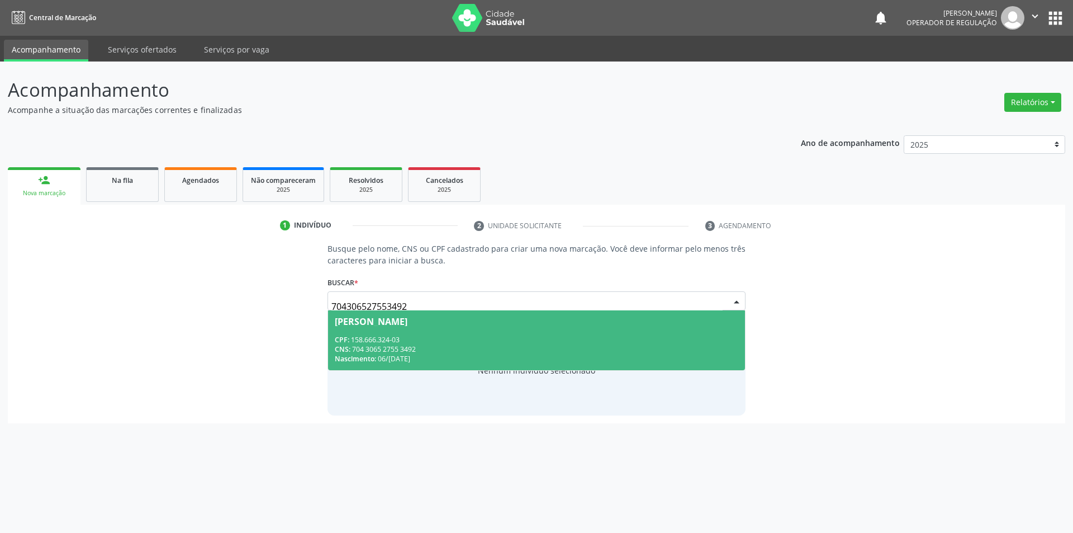
click at [548, 324] on div "Saullo Havy Silva Lacerda" at bounding box center [537, 321] width 404 height 9
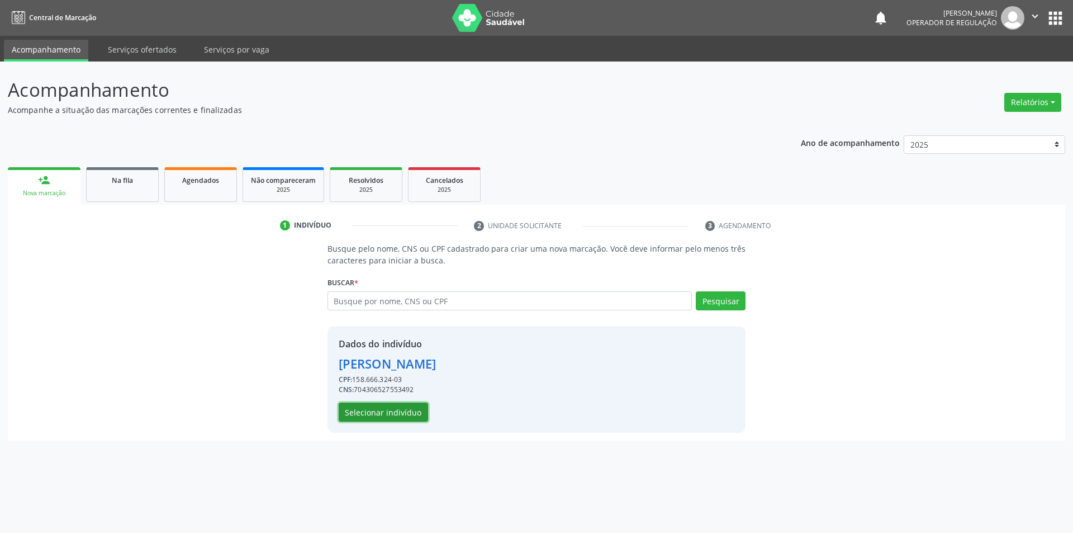
click at [385, 409] on button "Selecionar indivíduo" at bounding box center [383, 411] width 89 height 19
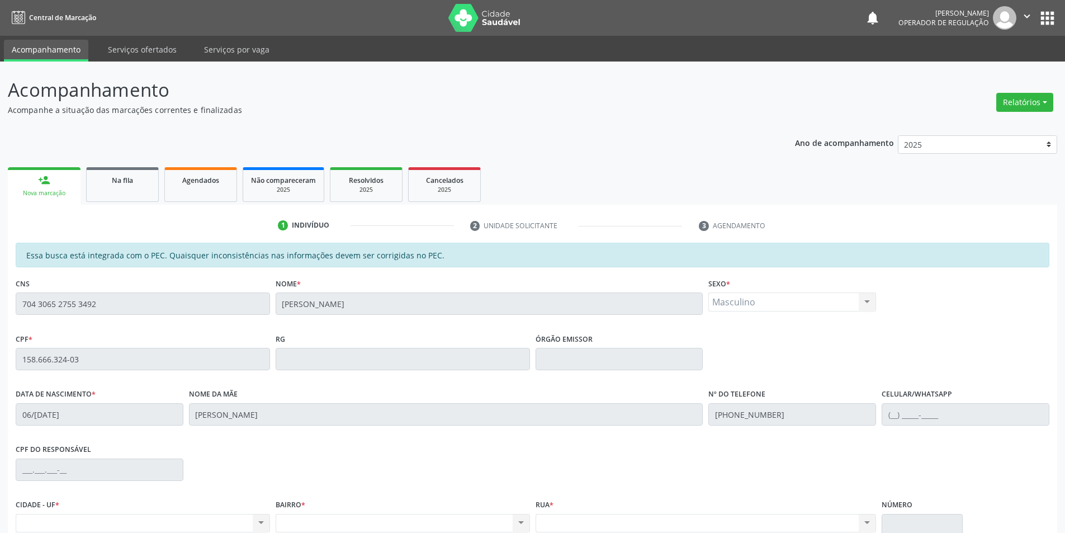
scroll to position [106, 0]
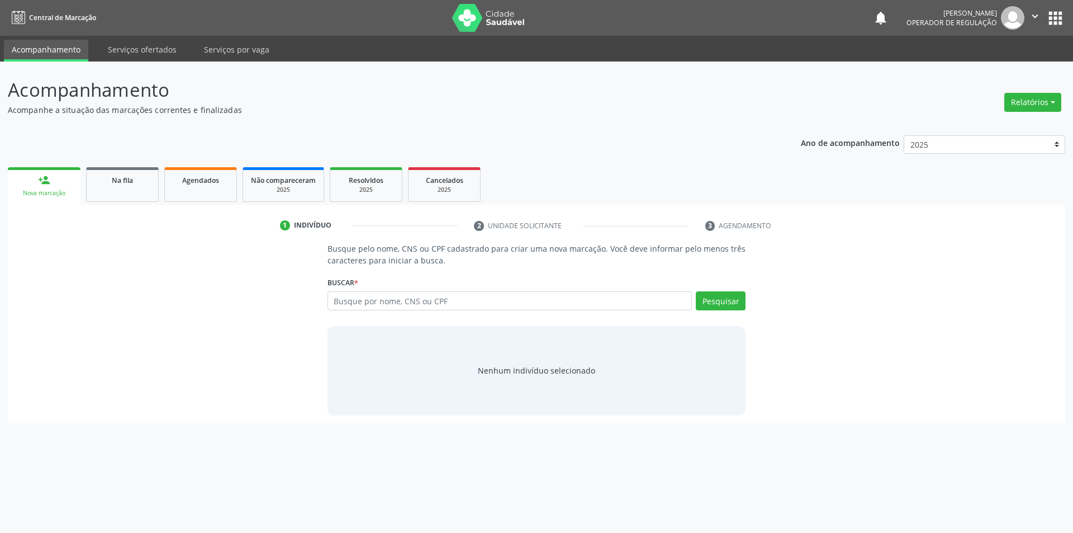
click at [610, 301] on input "text" at bounding box center [510, 300] width 365 height 19
type input "706003849671449"
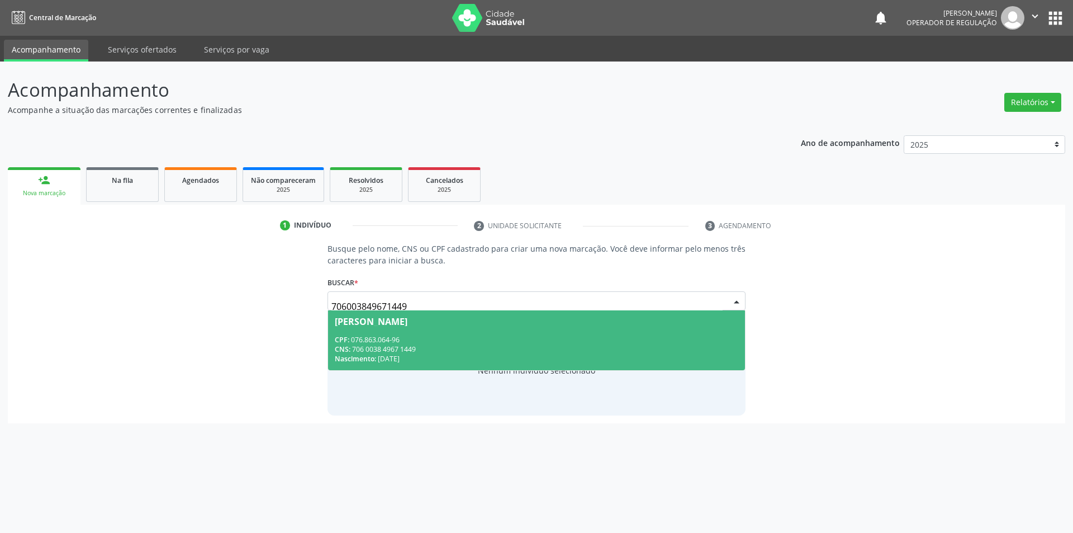
click at [568, 336] on div "CPF: 076.863.064-96" at bounding box center [537, 340] width 404 height 10
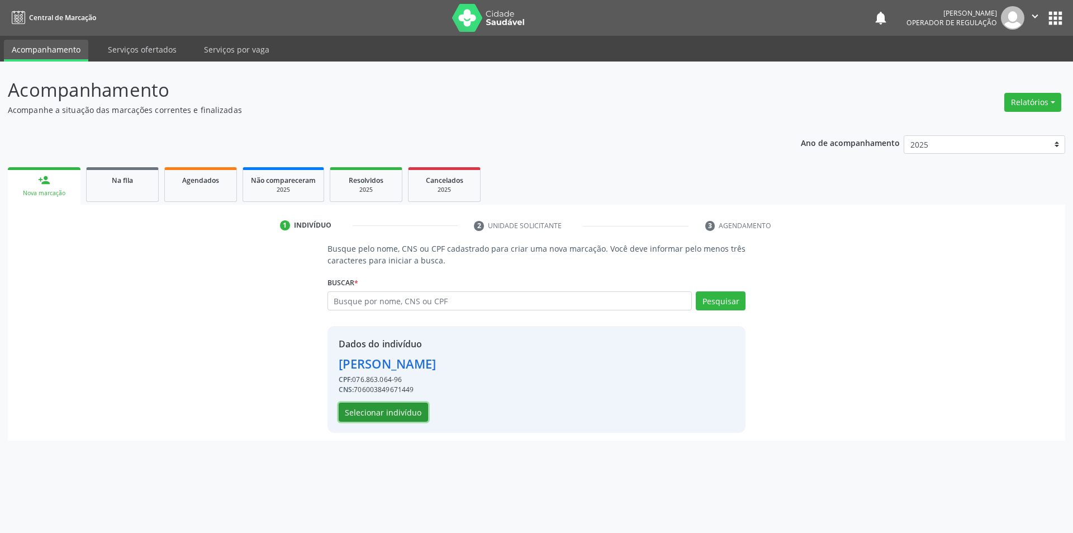
click at [386, 415] on button "Selecionar indivíduo" at bounding box center [383, 411] width 89 height 19
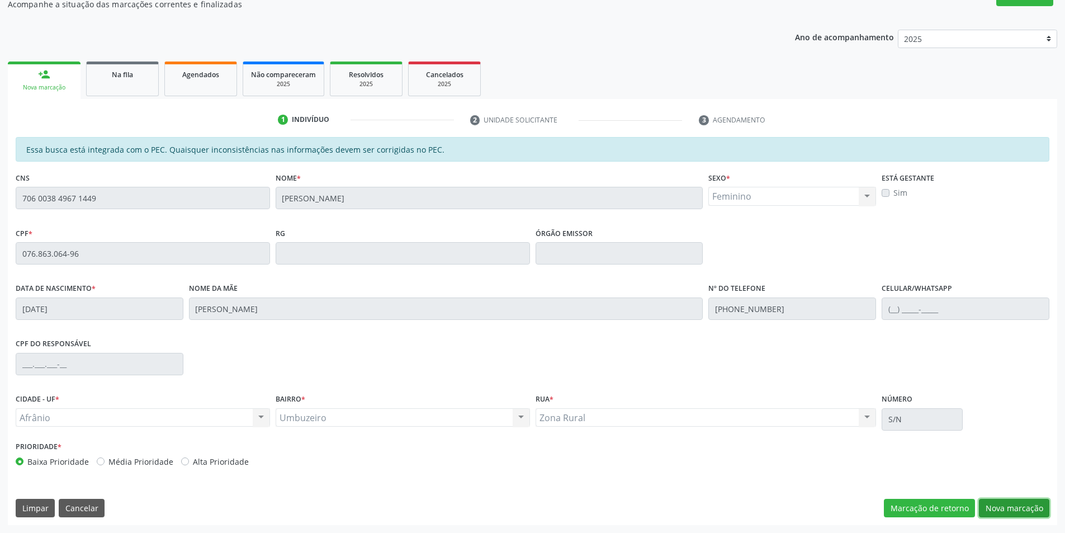
click at [1004, 501] on button "Nova marcação" at bounding box center [1014, 508] width 70 height 19
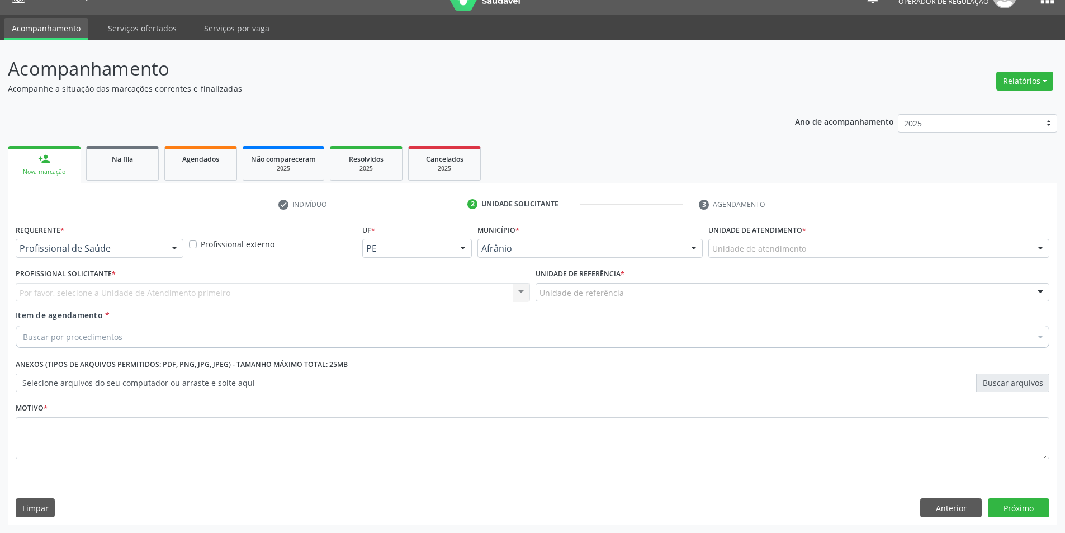
scroll to position [21, 0]
click at [849, 252] on div "Unidade de atendimento" at bounding box center [878, 248] width 341 height 19
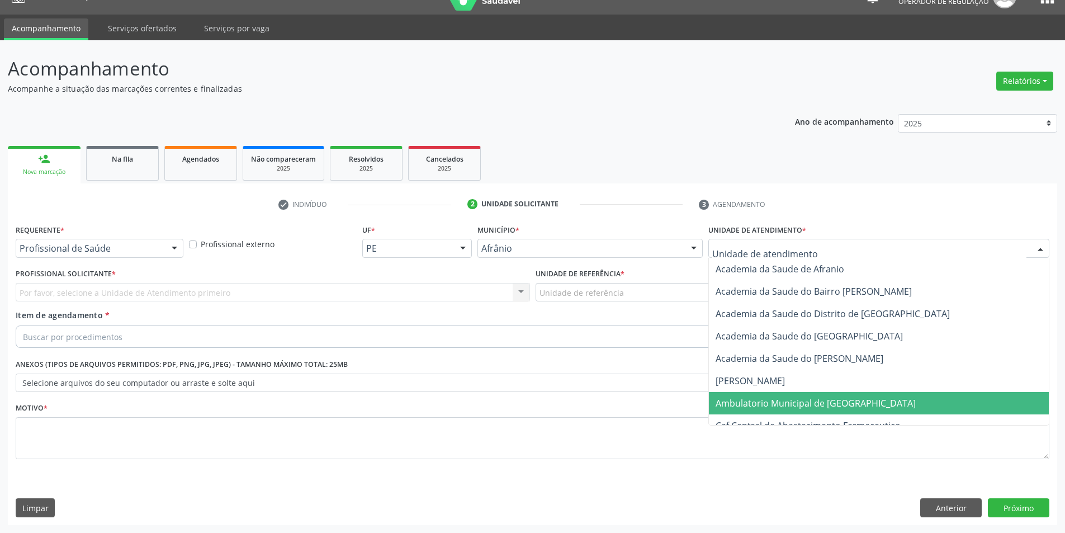
click at [792, 410] on span "Ambulatorio Municipal de [GEOGRAPHIC_DATA]" at bounding box center [879, 403] width 340 height 22
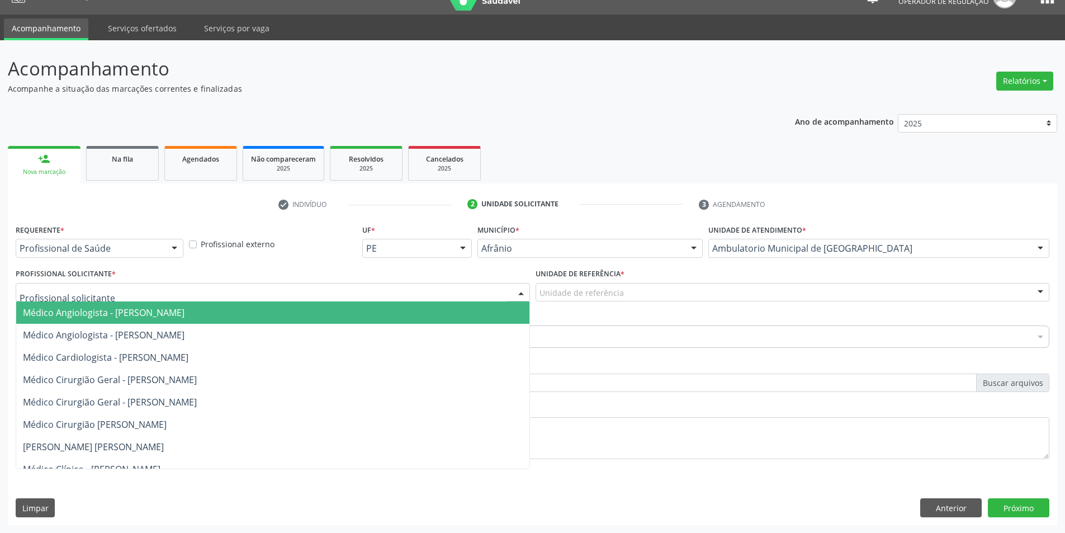
click at [240, 295] on div at bounding box center [273, 292] width 514 height 19
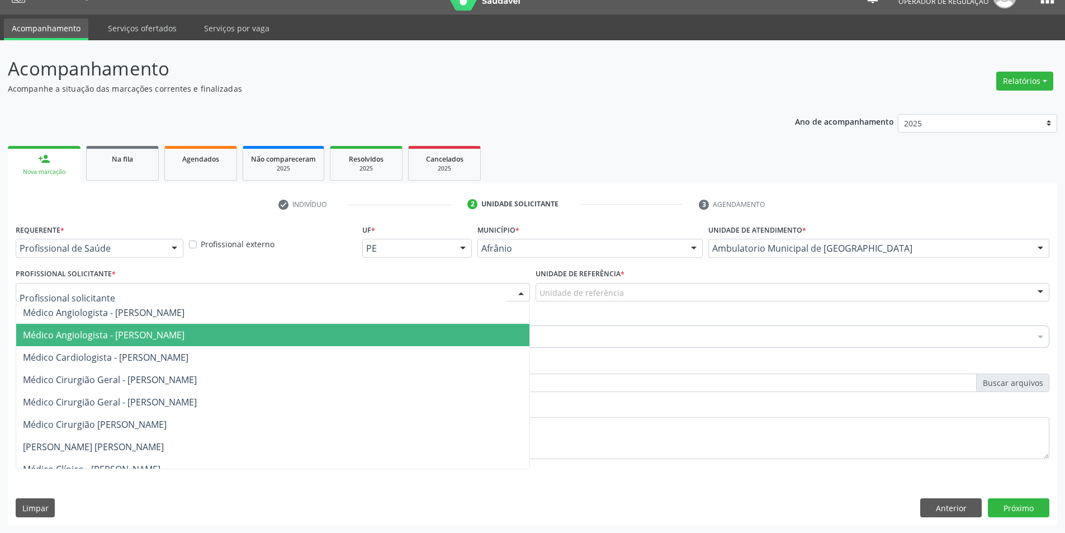
click at [188, 353] on span "Médico Cardiologista - [PERSON_NAME]" at bounding box center [105, 357] width 165 height 12
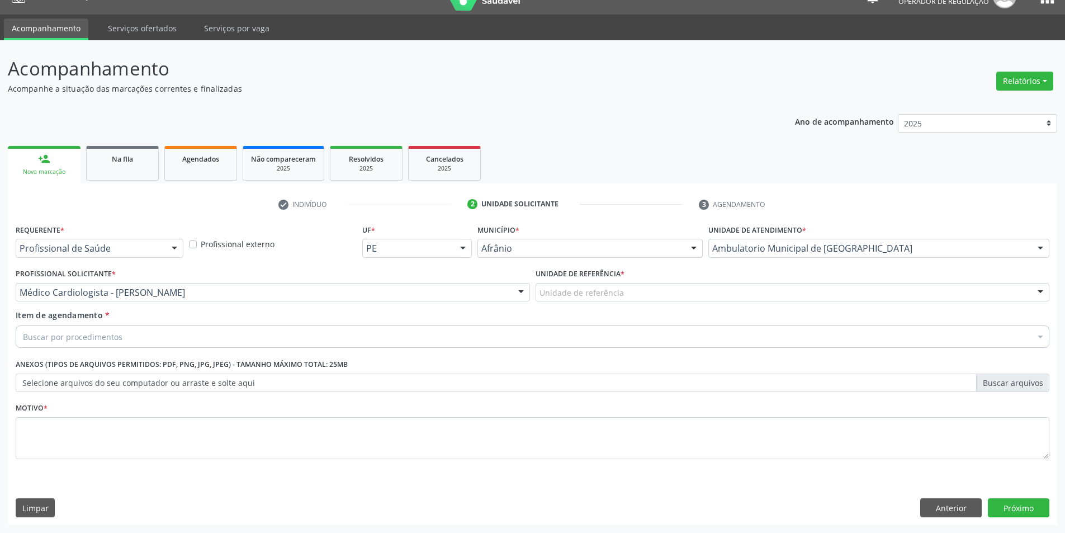
click at [696, 296] on div "Unidade de referência" at bounding box center [792, 292] width 514 height 19
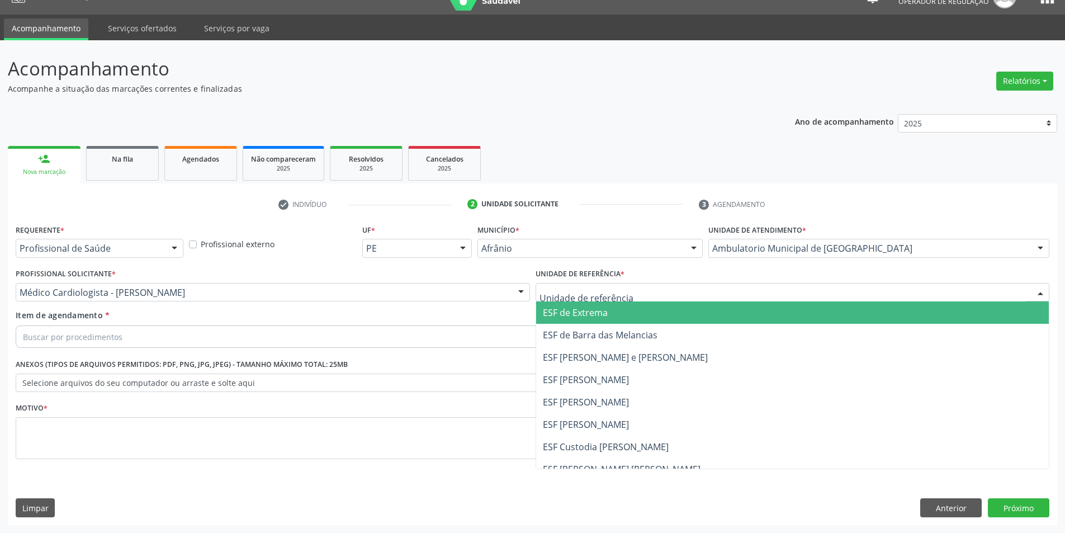
click at [699, 315] on span "ESF de Extrema" at bounding box center [792, 312] width 513 height 22
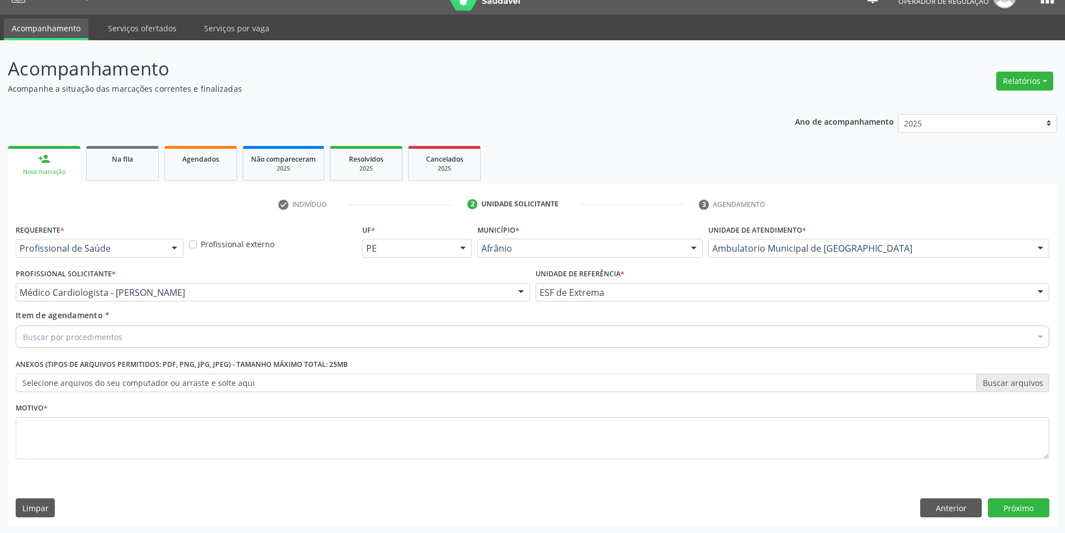
click at [376, 324] on div "Item de agendamento * Buscar por procedimentos Selecionar todos 0604320140 - Ab…" at bounding box center [533, 326] width 1034 height 35
click at [381, 341] on div "Buscar por procedimentos" at bounding box center [533, 336] width 1034 height 22
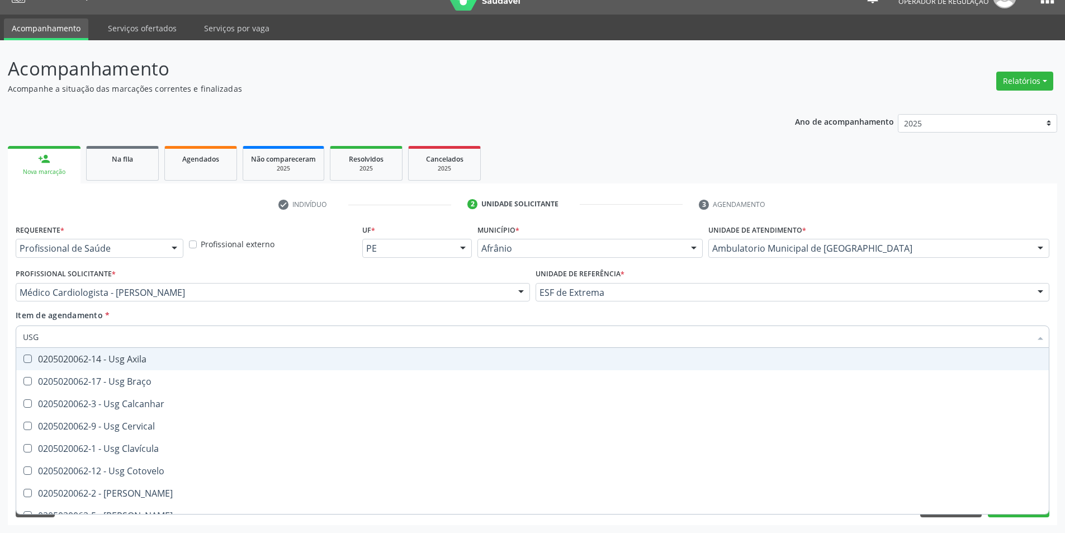
type input "USG O"
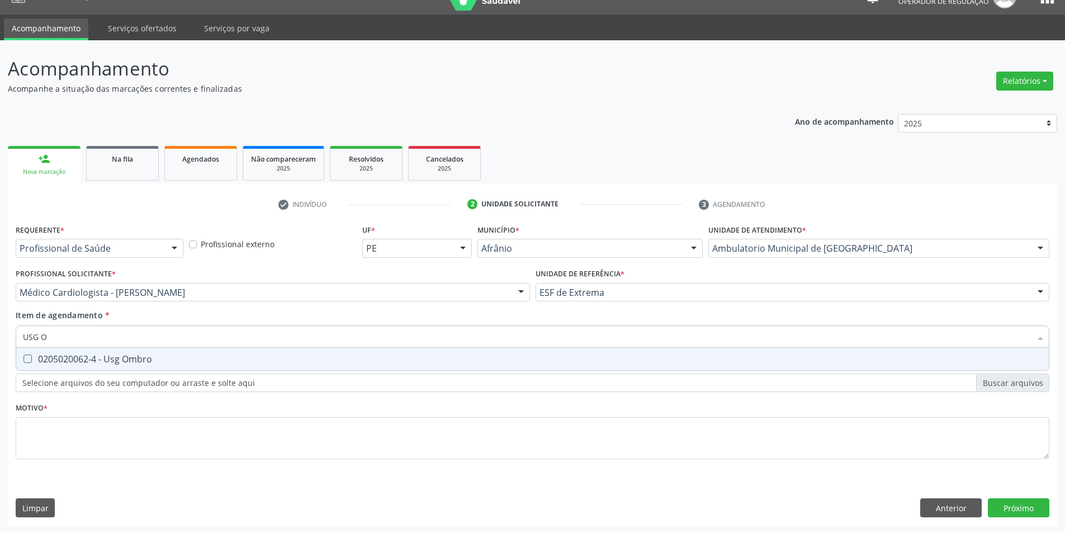
click at [141, 361] on div "0205020062-4 - Usg Ombro" at bounding box center [532, 358] width 1019 height 9
checkbox Ombro "true"
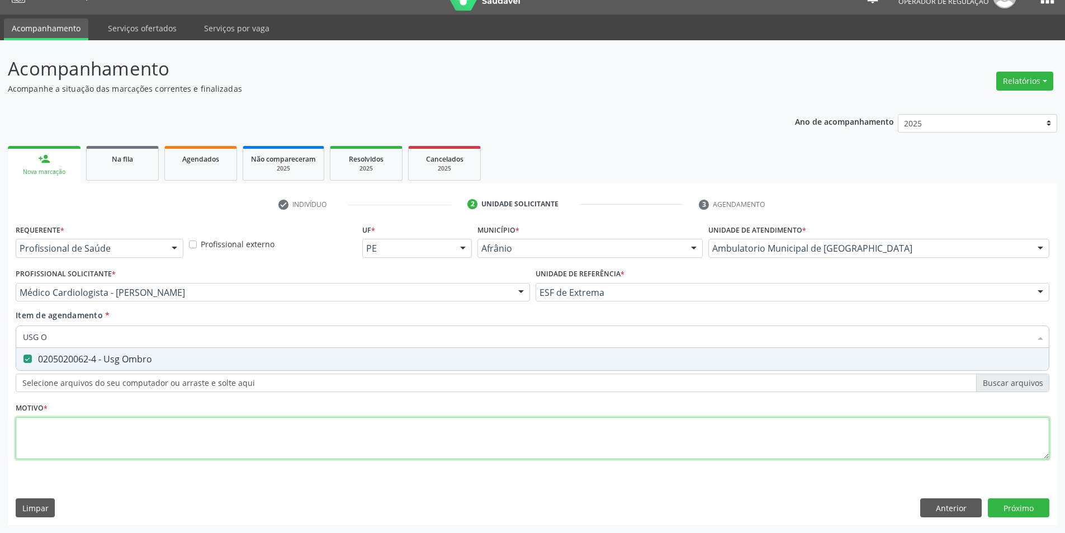
click at [139, 421] on div "Requerente * Profissional de Saúde Profissional de Saúde Paciente Nenhum result…" at bounding box center [533, 347] width 1034 height 253
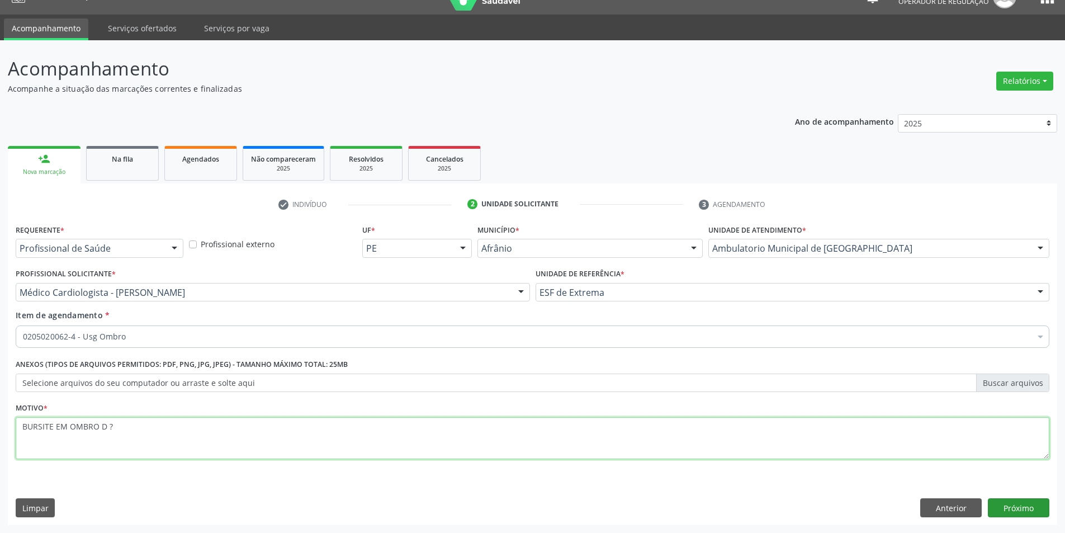
type textarea "BURSITE EM OMBRO D ?"
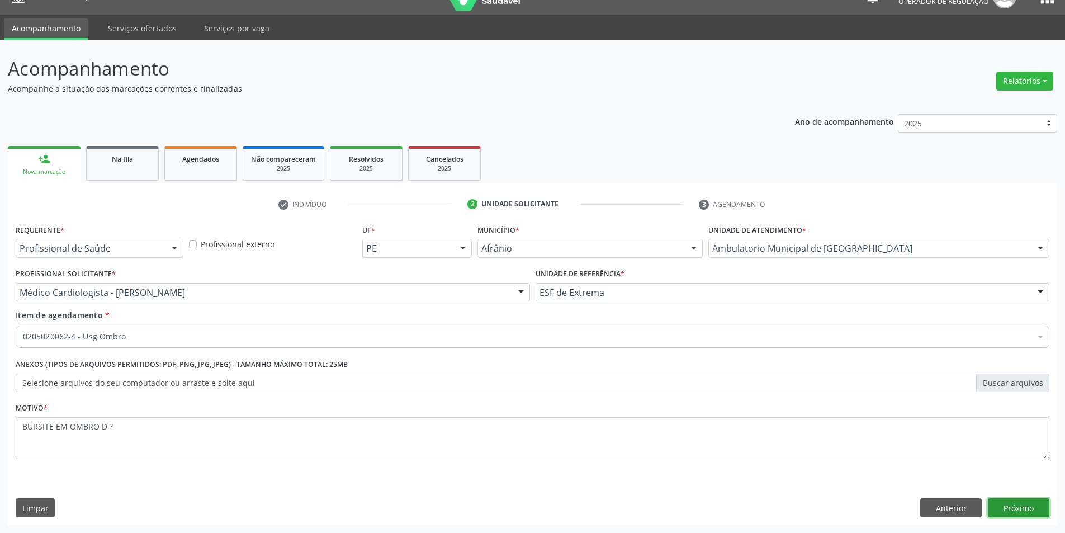
click at [1044, 504] on button "Próximo" at bounding box center [1018, 507] width 61 height 19
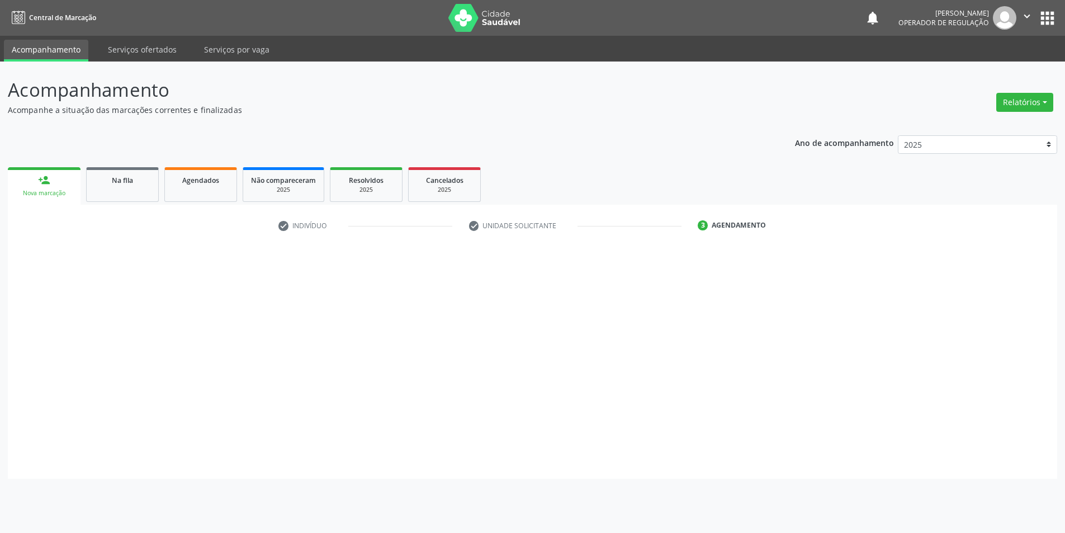
scroll to position [0, 0]
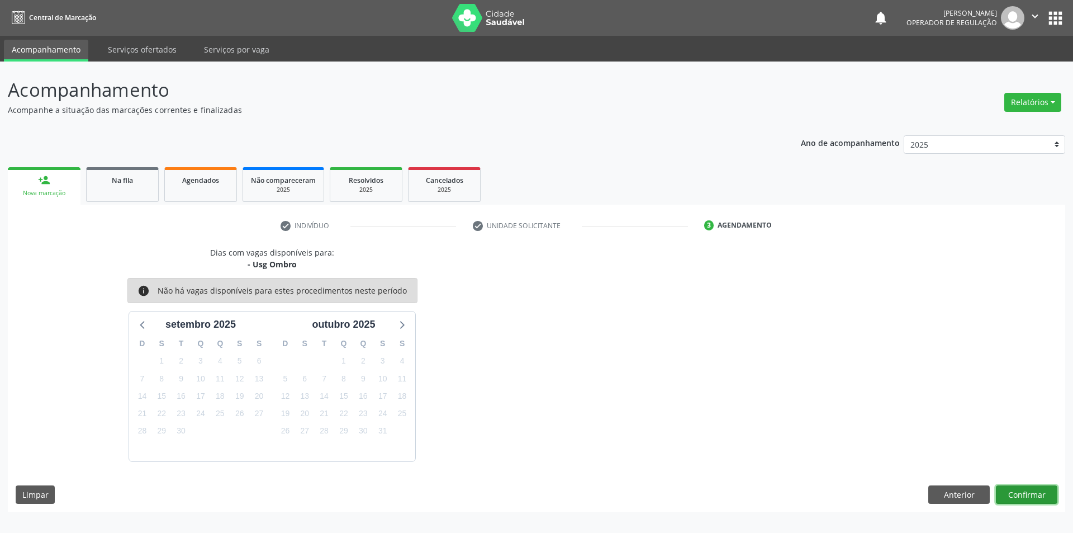
click at [1025, 495] on button "Confirmar" at bounding box center [1026, 494] width 61 height 19
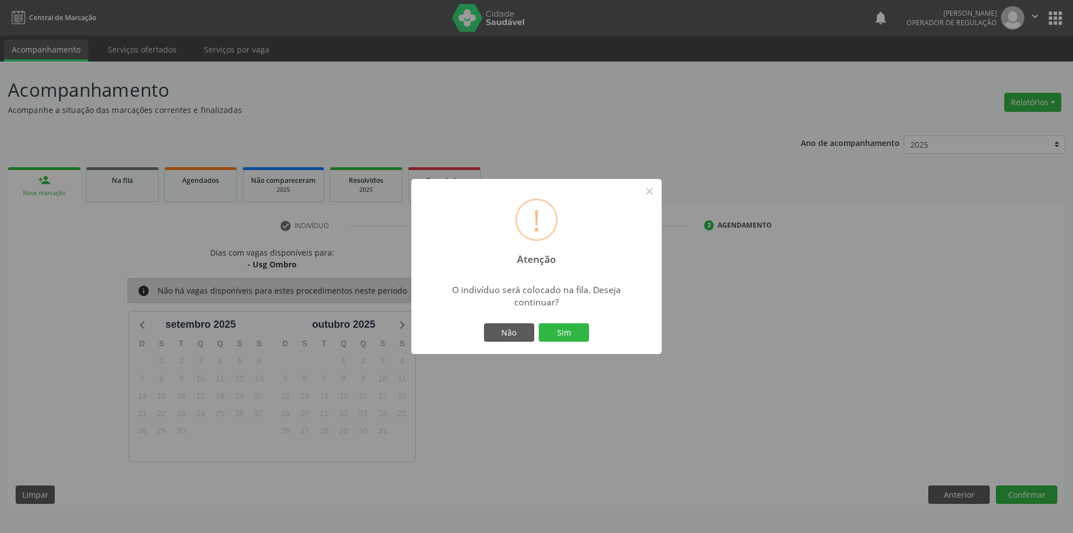
click at [539, 323] on button "Sim" at bounding box center [564, 332] width 50 height 19
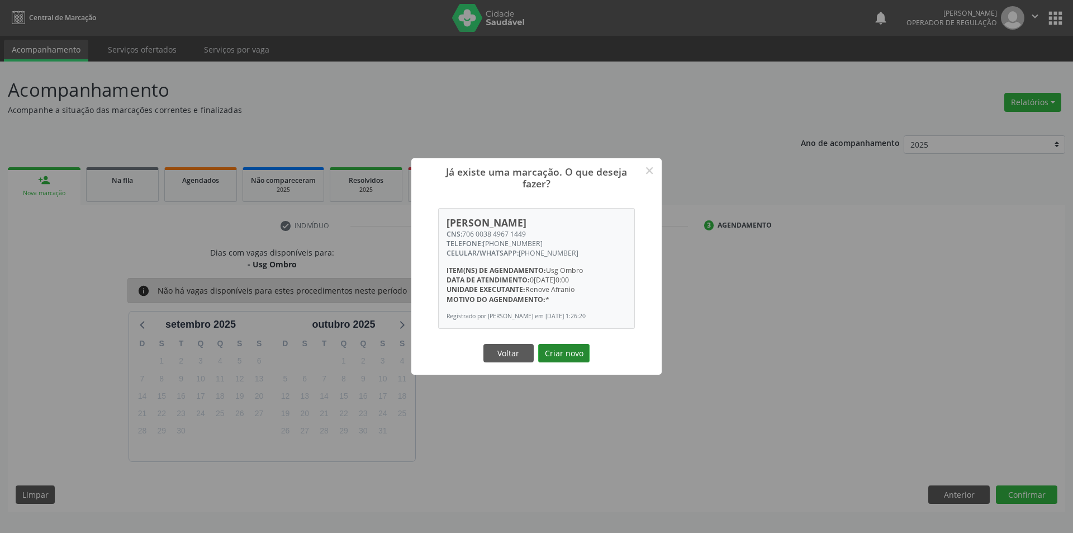
click at [538, 344] on button "Criar novo" at bounding box center [563, 353] width 51 height 19
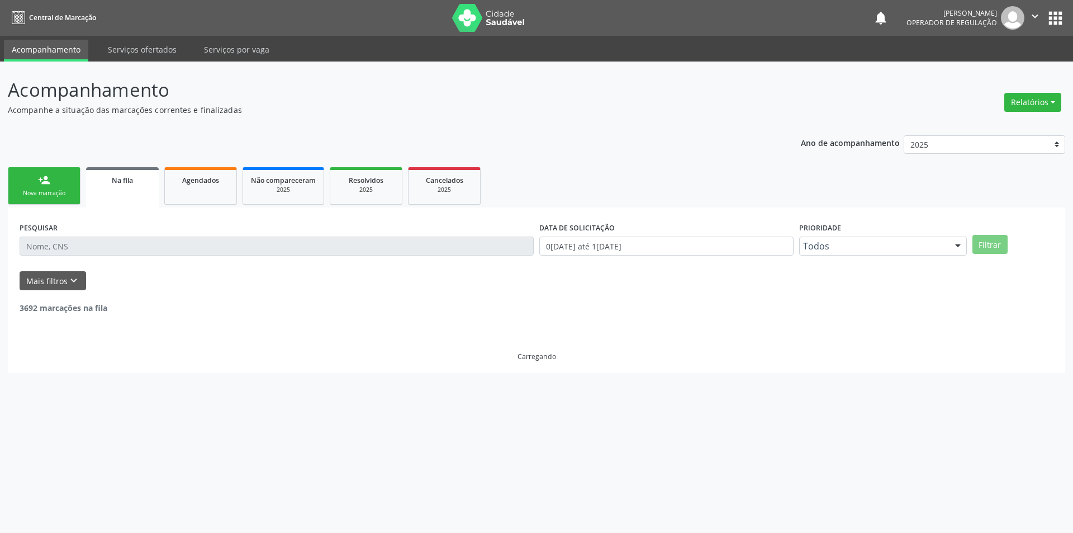
click at [33, 174] on link "person_add Nova marcação" at bounding box center [44, 185] width 73 height 37
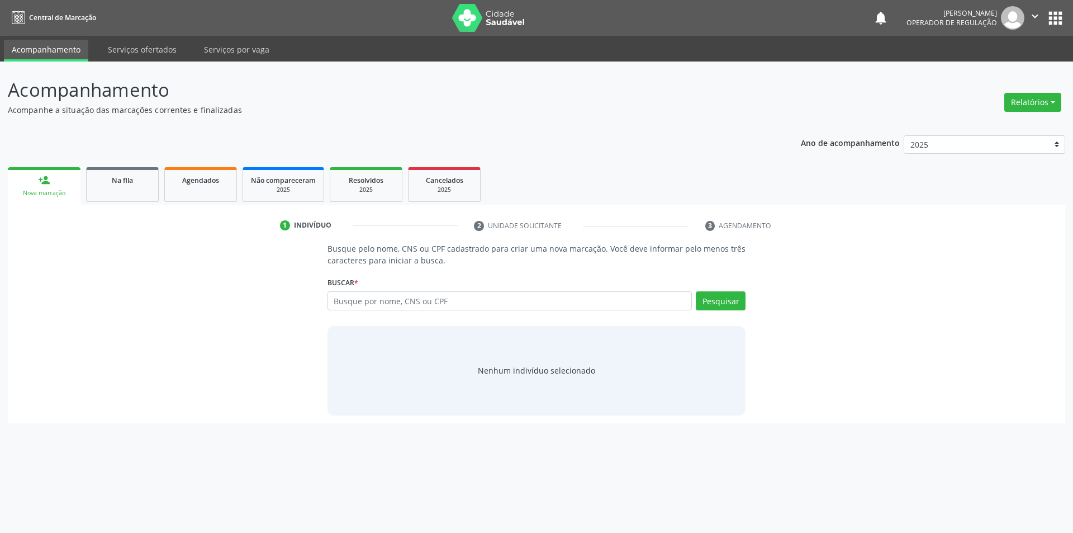
click at [36, 174] on link "person_add Nova marcação" at bounding box center [44, 185] width 73 height 37
click at [454, 299] on input "text" at bounding box center [510, 300] width 365 height 19
drag, startPoint x: 575, startPoint y: 304, endPoint x: 0, endPoint y: 233, distance: 579.0
click at [0, 233] on div "Acompanhamento Acompanhe a situação das marcações correntes e finalizadas Relat…" at bounding box center [536, 296] width 1073 height 471
type input "7"
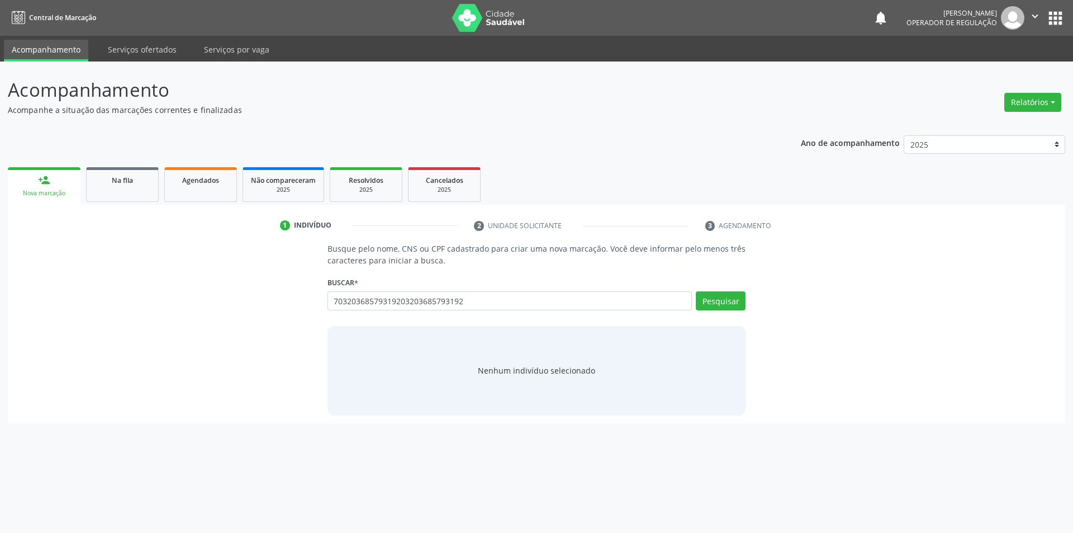
type input "70320368579319203203685793192"
drag, startPoint x: 589, startPoint y: 283, endPoint x: 503, endPoint y: 295, distance: 87.0
click at [499, 293] on div "Buscar * 70320368579319203203685793192 Busque por nome, CNS ou CPF Ana Vitoria …" at bounding box center [537, 296] width 419 height 44
drag, startPoint x: 503, startPoint y: 295, endPoint x: 257, endPoint y: 304, distance: 246.1
click at [257, 304] on div "Busque pelo nome, CNS ou CPF cadastrado para criar uma nova marcação. Você deve…" at bounding box center [537, 329] width 1042 height 172
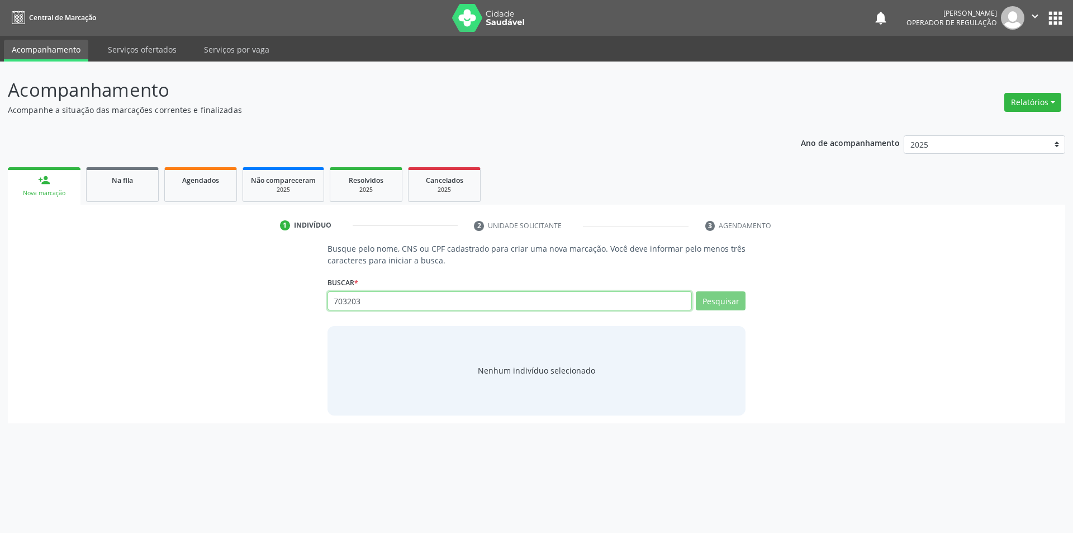
type input "7032036"
type input "7"
type input "703203685793192"
drag, startPoint x: 149, startPoint y: 310, endPoint x: 21, endPoint y: 313, distance: 128.0
click at [22, 313] on div "Busque pelo nome, CNS ou CPF cadastrado para criar uma nova marcação. Você deve…" at bounding box center [537, 329] width 1042 height 172
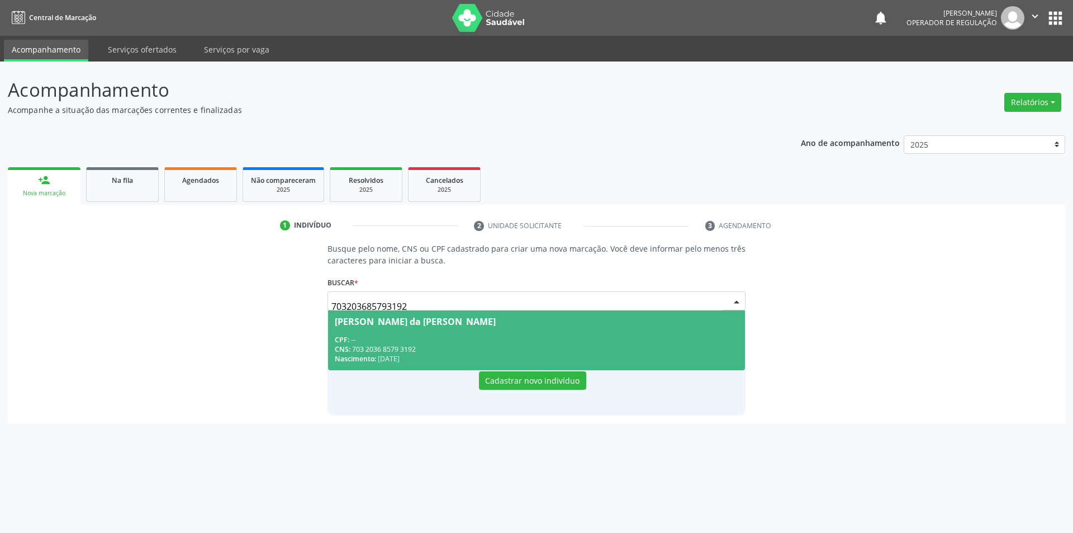
click at [510, 332] on span "Ana Vitoria da Conceicao Rodrigues CPF: -- CNS: 703 2036 8579 3192 Nascimento: …" at bounding box center [537, 340] width 418 height 60
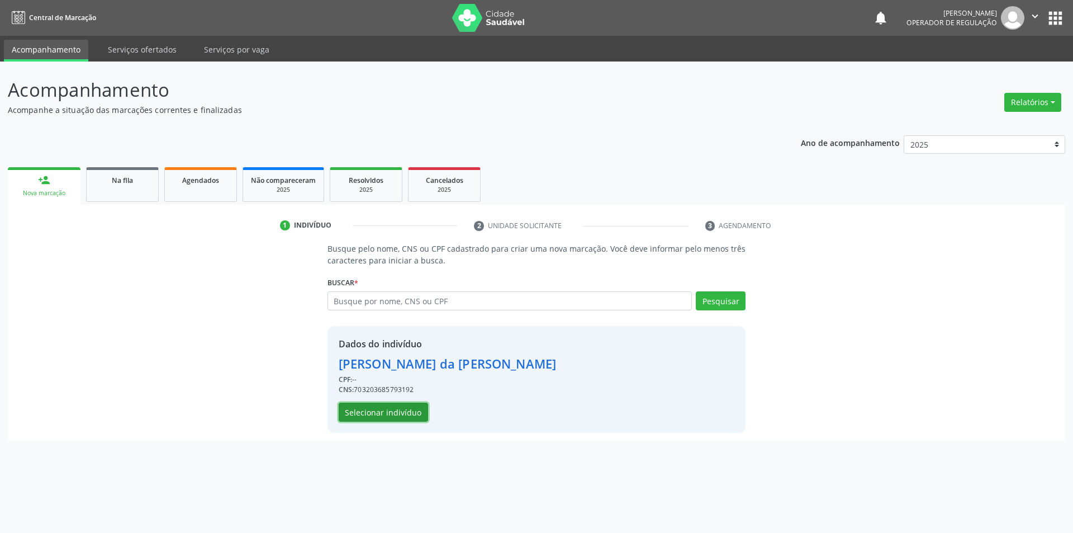
click at [359, 406] on button "Selecionar indivíduo" at bounding box center [383, 411] width 89 height 19
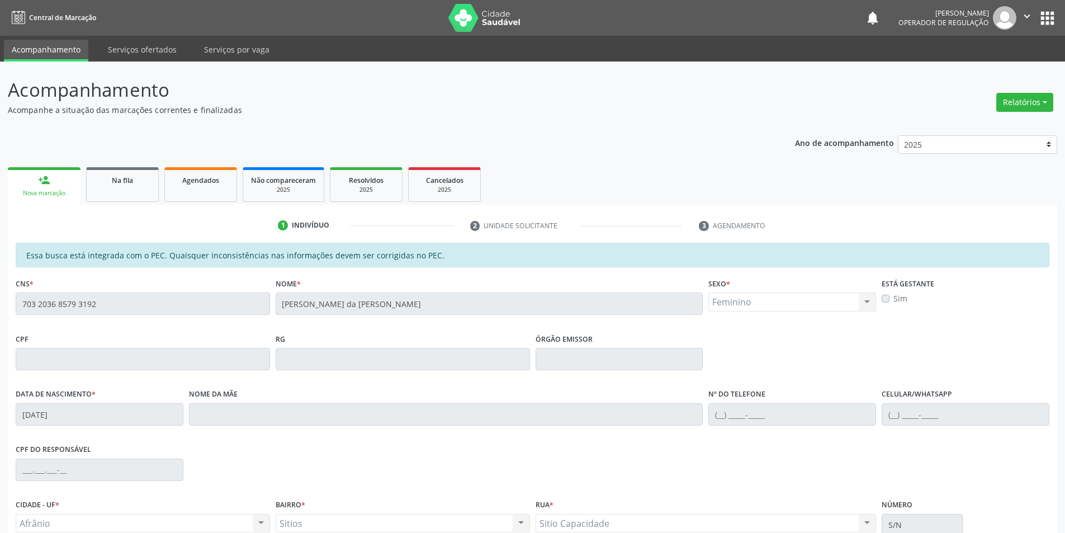
scroll to position [106, 0]
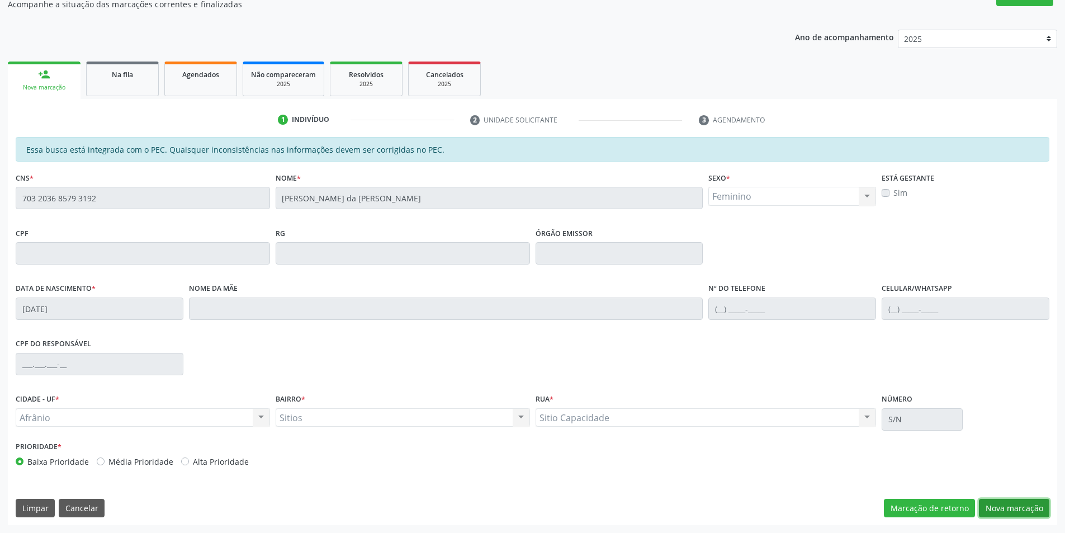
click at [1014, 515] on button "Nova marcação" at bounding box center [1014, 508] width 70 height 19
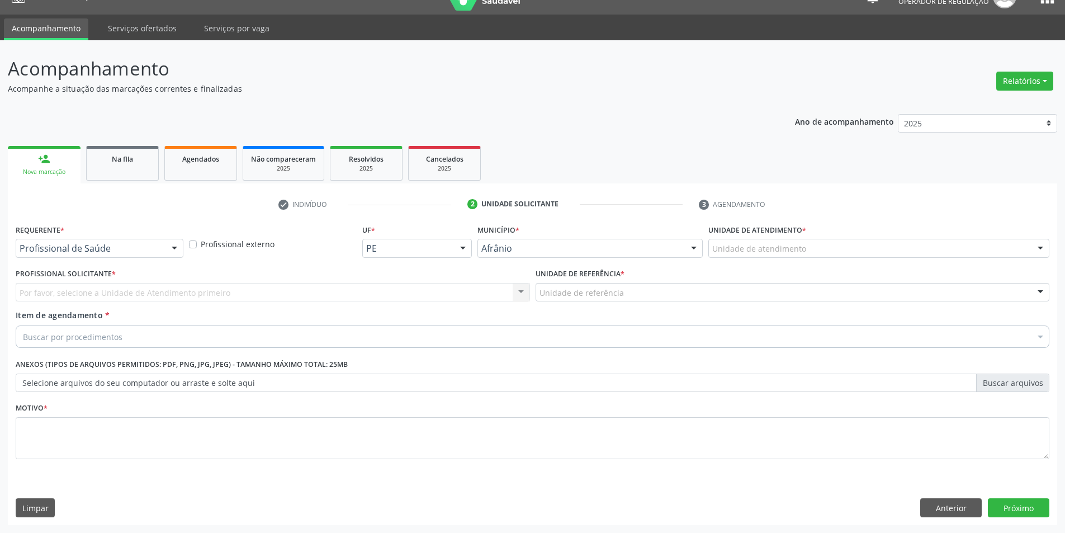
scroll to position [21, 0]
click at [895, 266] on div "Unidade de referência * Unidade de referência ESF de Extrema ESF de Barra das M…" at bounding box center [792, 284] width 514 height 36
click at [890, 244] on div "Unidade de atendimento" at bounding box center [878, 248] width 341 height 19
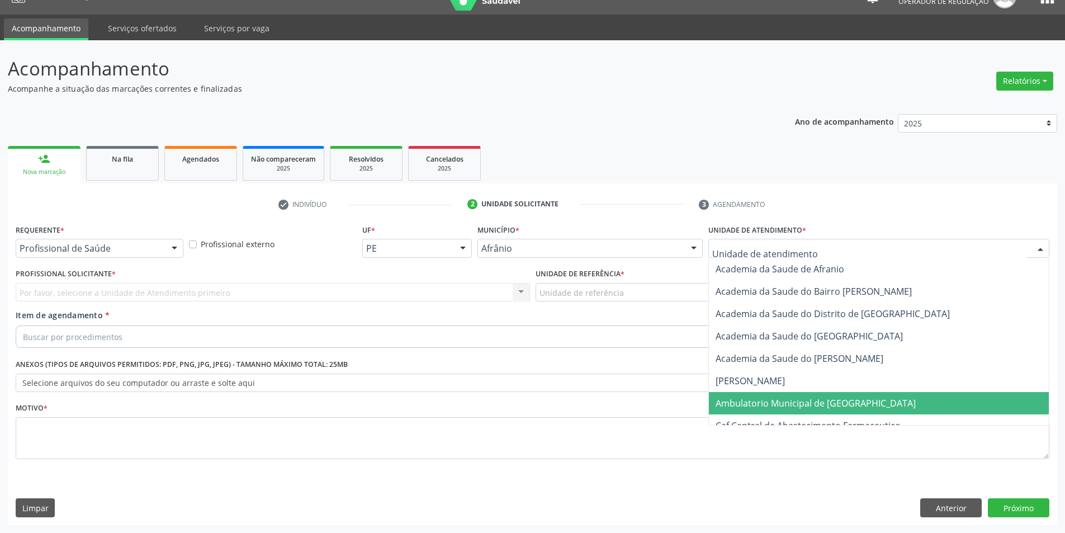
click at [897, 405] on span "Ambulatorio Municipal de [GEOGRAPHIC_DATA]" at bounding box center [879, 403] width 340 height 22
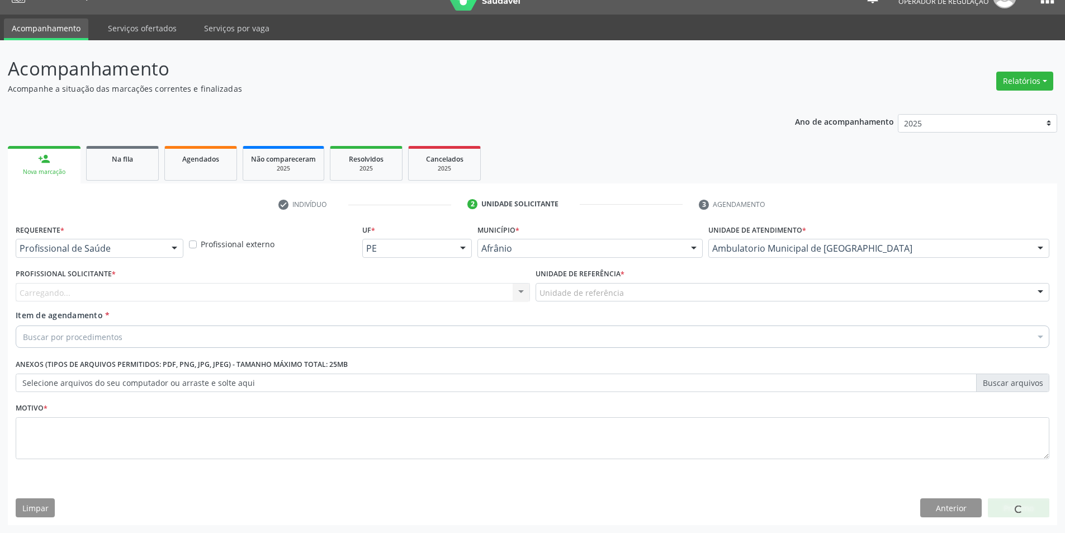
click at [249, 286] on div "Carregando... Nenhum resultado encontrado para: " " Não há nenhuma opção para s…" at bounding box center [273, 292] width 514 height 19
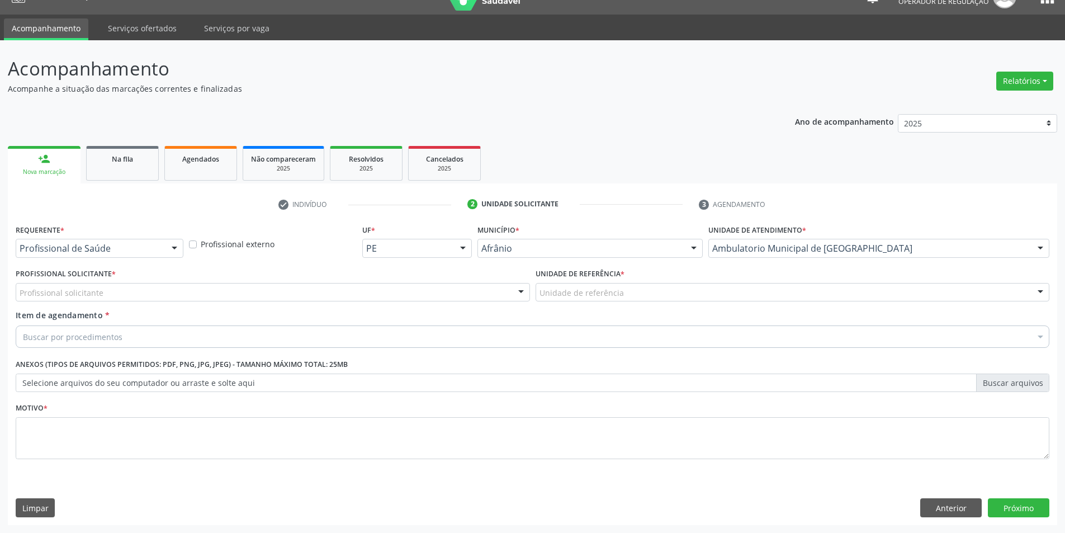
click at [230, 295] on div "Profissional solicitante" at bounding box center [273, 292] width 514 height 19
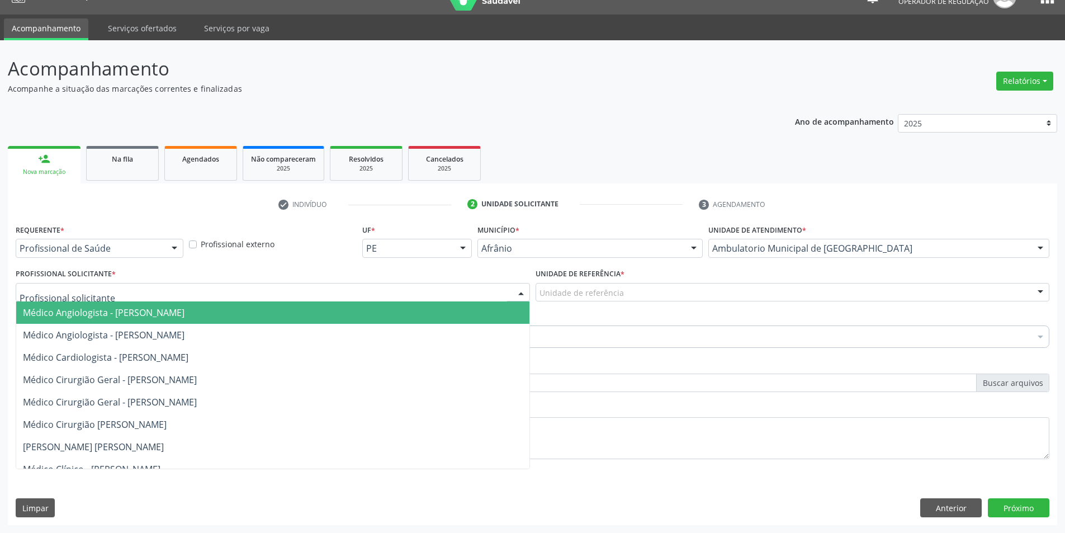
click at [269, 346] on span "Médico Cardiologista - [PERSON_NAME]" at bounding box center [272, 357] width 513 height 22
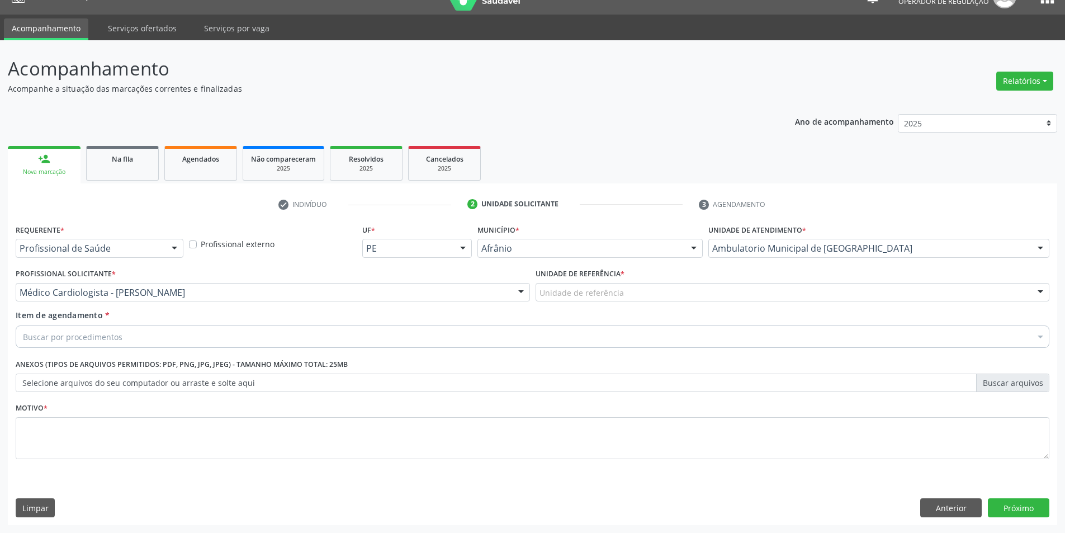
click at [586, 301] on div "Unidade de referência" at bounding box center [792, 292] width 514 height 19
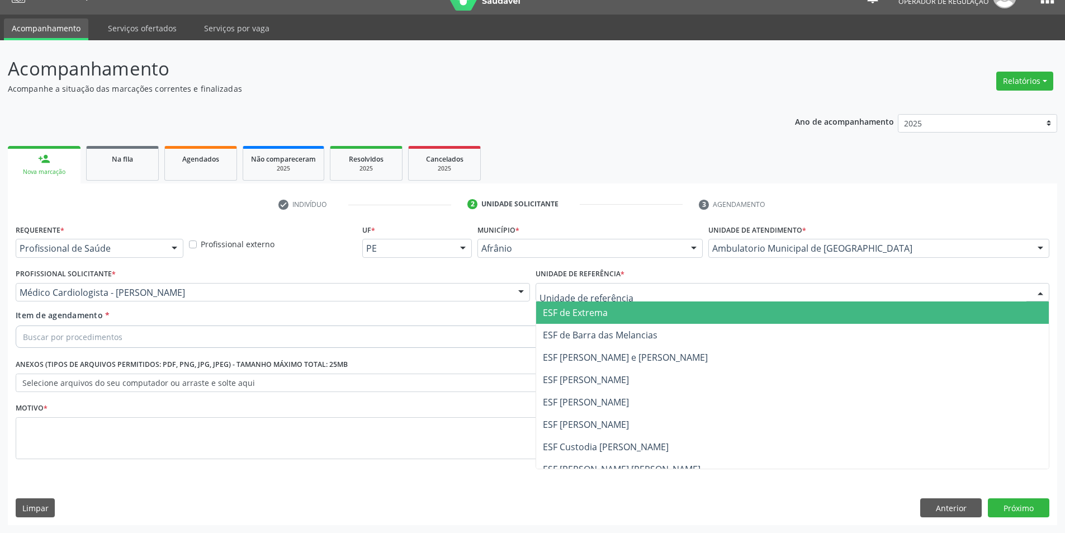
click at [598, 353] on span "ESF [PERSON_NAME] e [PERSON_NAME]" at bounding box center [625, 357] width 165 height 12
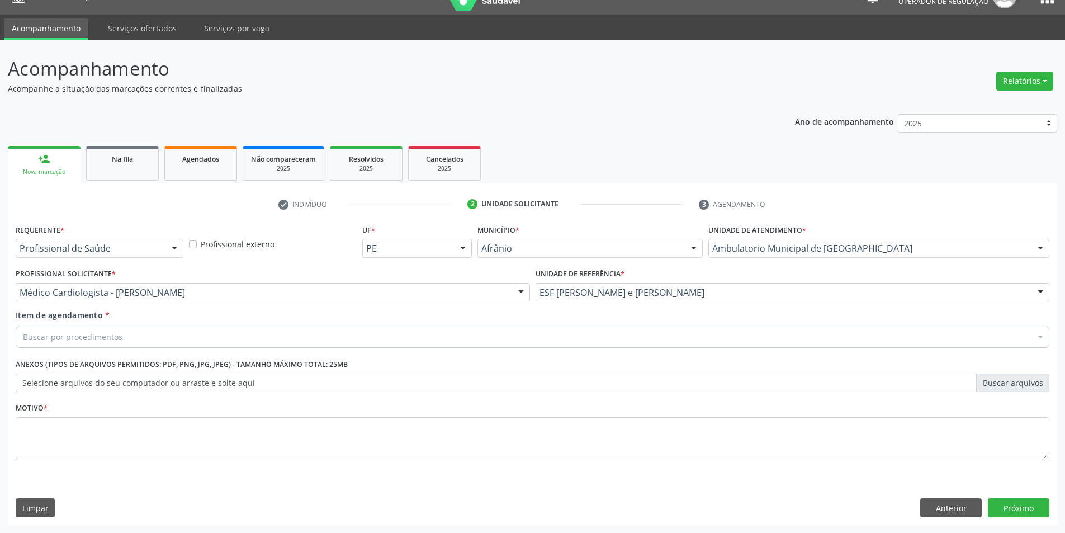
click at [583, 339] on div "Buscar por procedimentos" at bounding box center [533, 336] width 1034 height 22
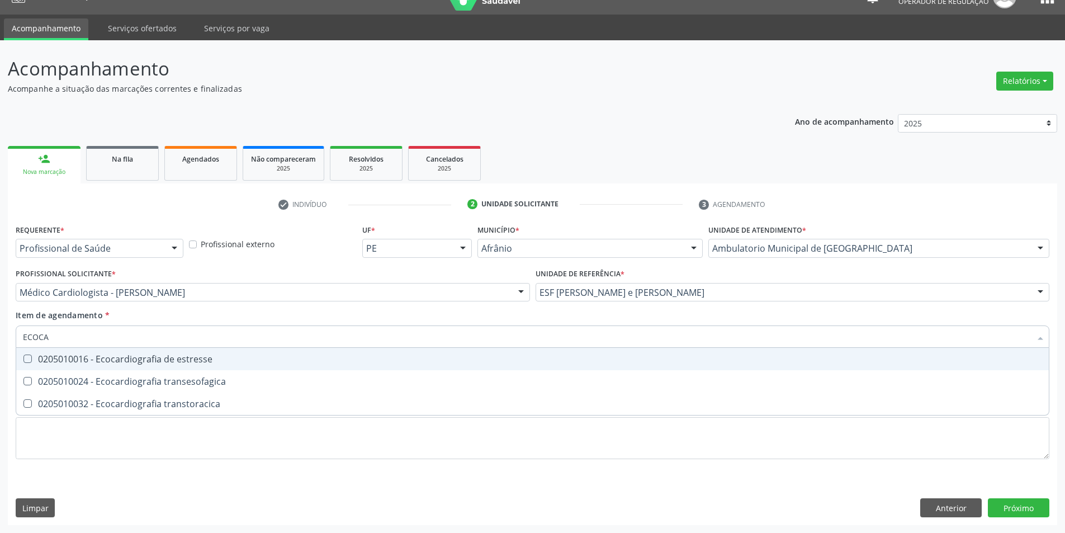
type input "ECOCAR"
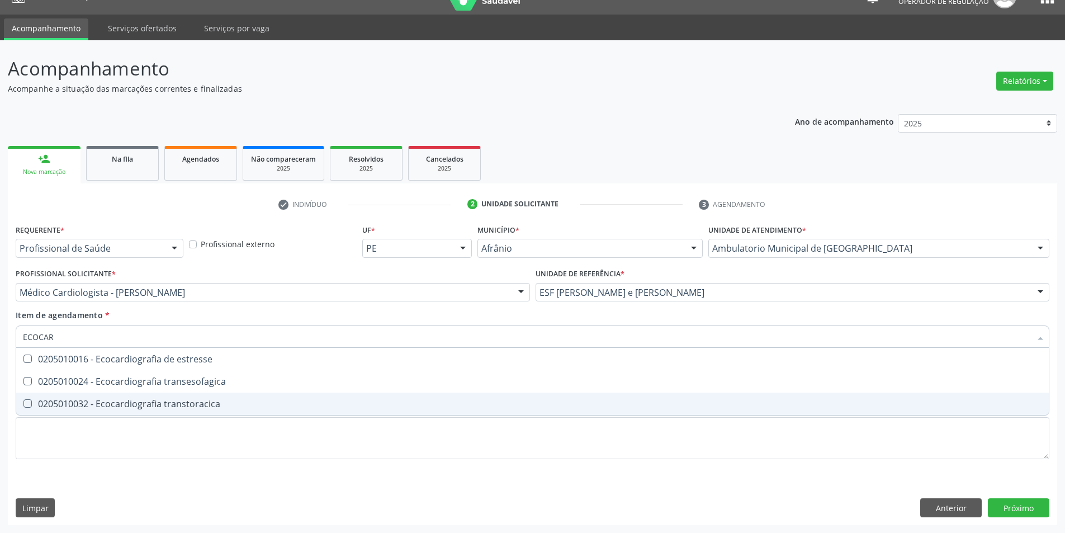
click at [344, 394] on span "0205010032 - Ecocardiografia transtoracica" at bounding box center [532, 403] width 1032 height 22
checkbox transtoracica "true"
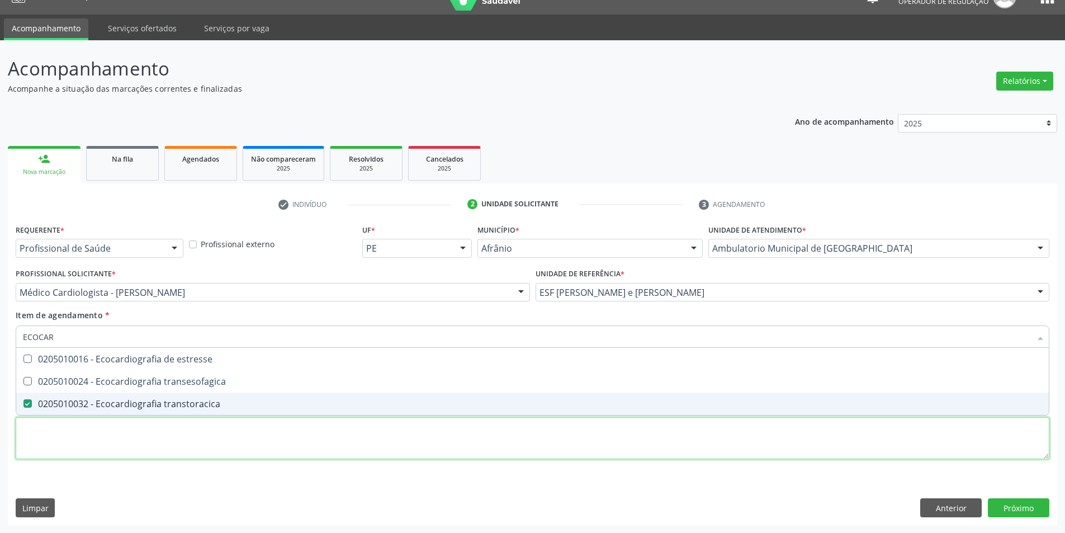
click at [408, 440] on div "Requerente * Profissional de Saúde Profissional de Saúde Paciente Nenhum result…" at bounding box center [533, 347] width 1034 height 253
checkbox transesofagica "true"
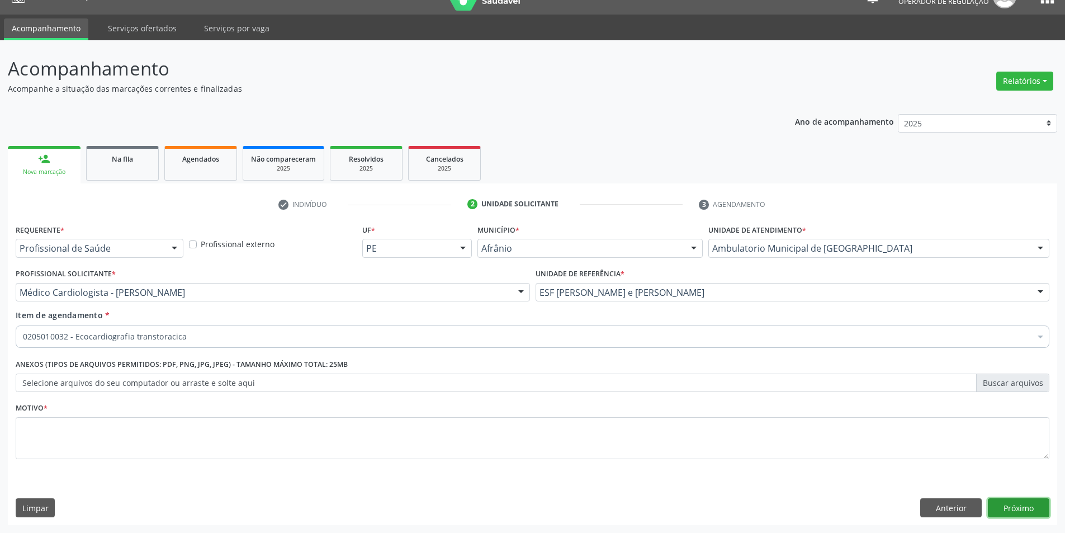
click at [1037, 501] on button "Próximo" at bounding box center [1018, 507] width 61 height 19
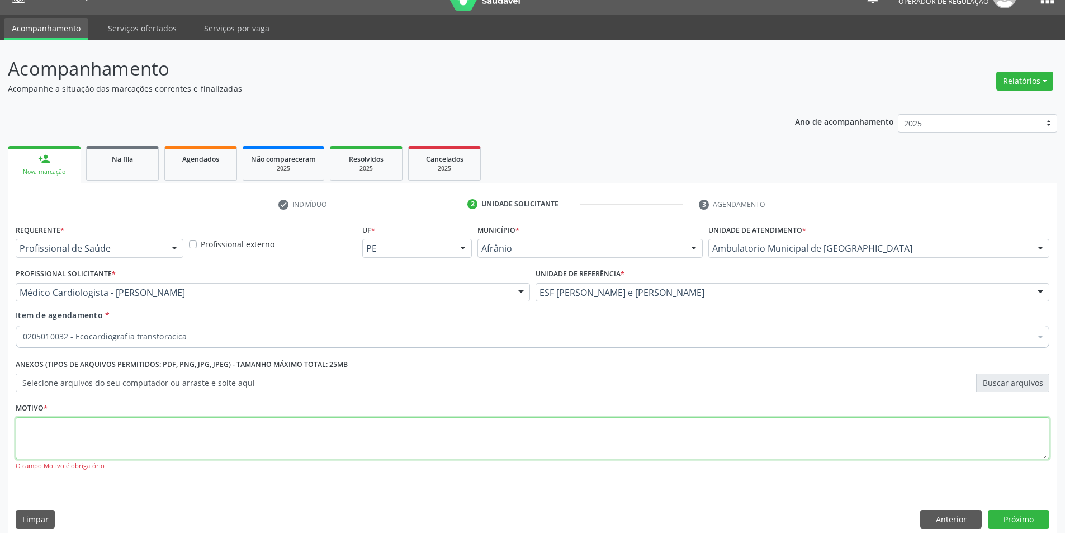
click at [282, 431] on textarea at bounding box center [533, 438] width 1034 height 42
type textarea "'"
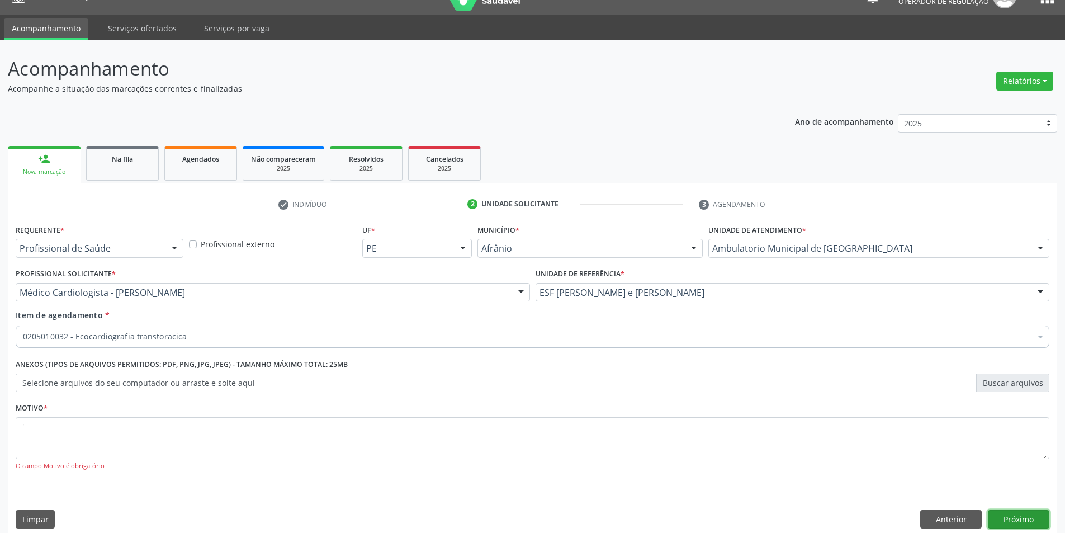
click at [1024, 515] on button "Próximo" at bounding box center [1018, 519] width 61 height 19
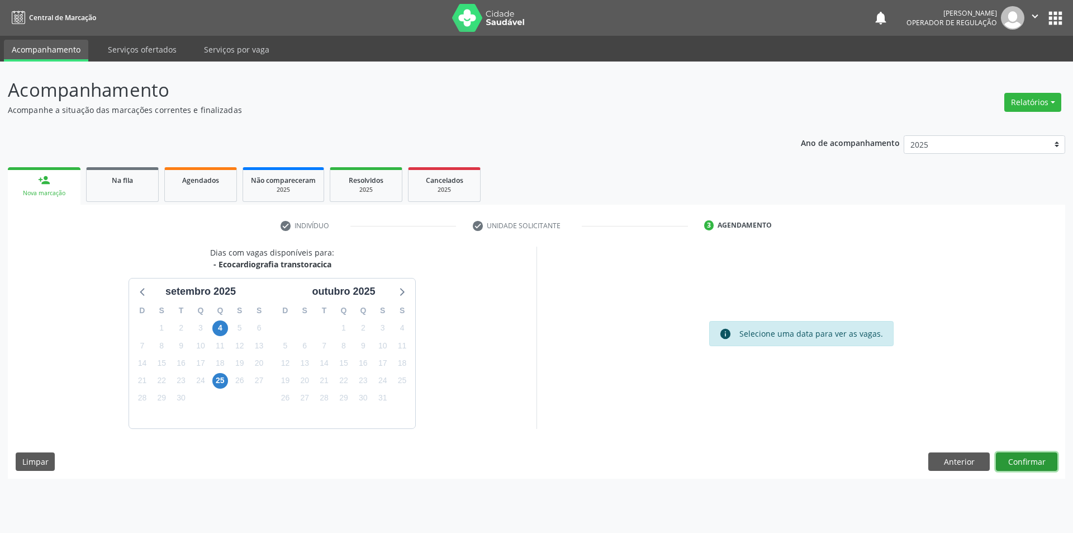
click at [1057, 467] on button "Confirmar" at bounding box center [1026, 461] width 61 height 19
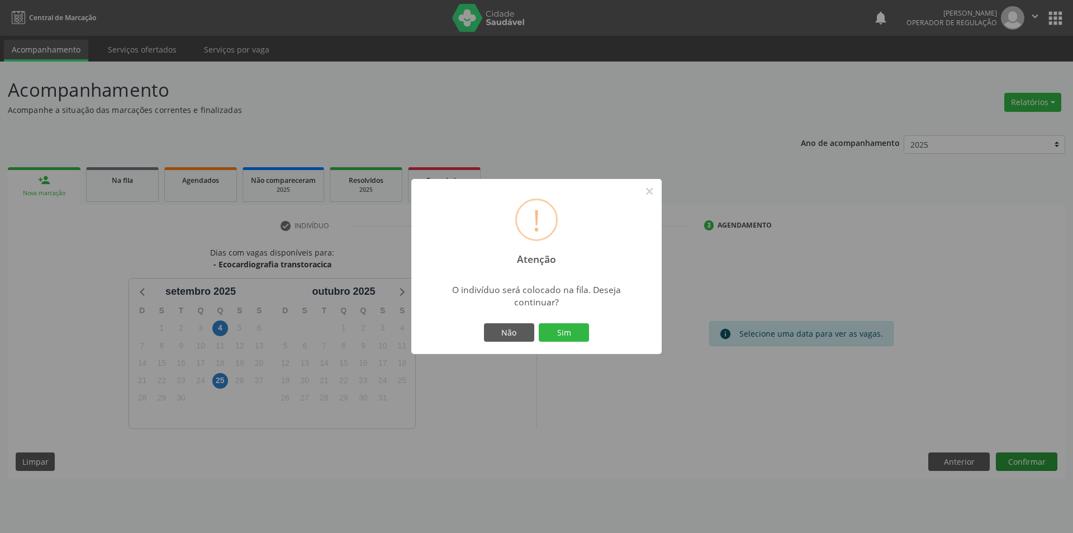
click at [539, 323] on button "Sim" at bounding box center [564, 332] width 50 height 19
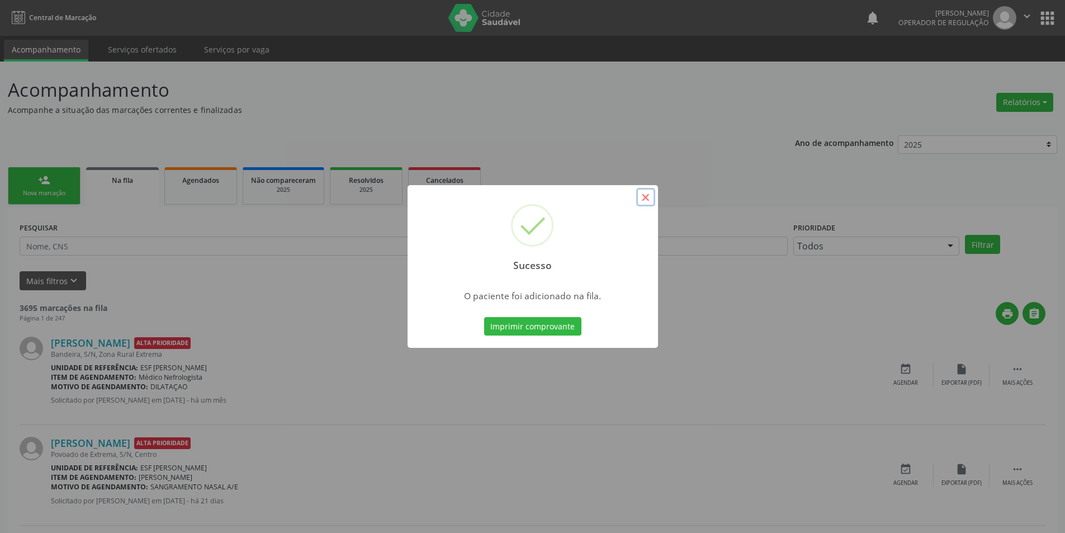
click at [650, 203] on button "×" at bounding box center [645, 197] width 19 height 19
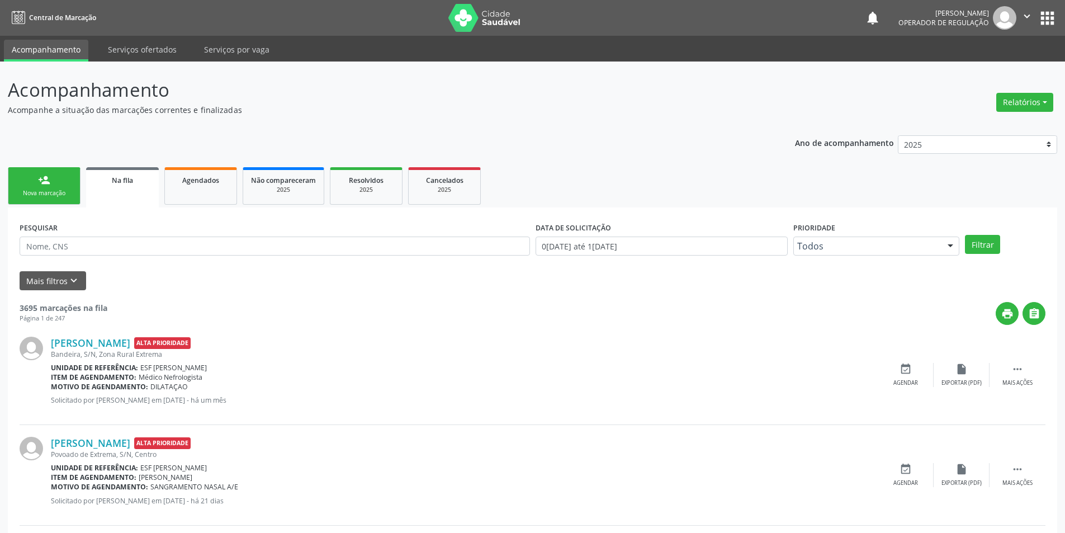
click at [65, 167] on link "person_add Nova marcação" at bounding box center [44, 185] width 73 height 37
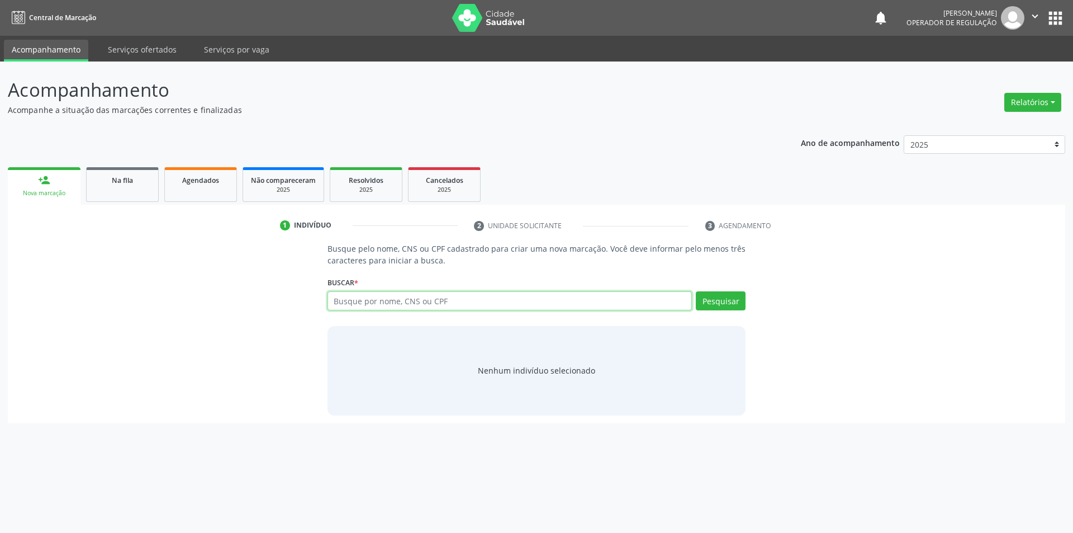
click at [454, 302] on input "text" at bounding box center [510, 300] width 365 height 19
type input "703203685793192"
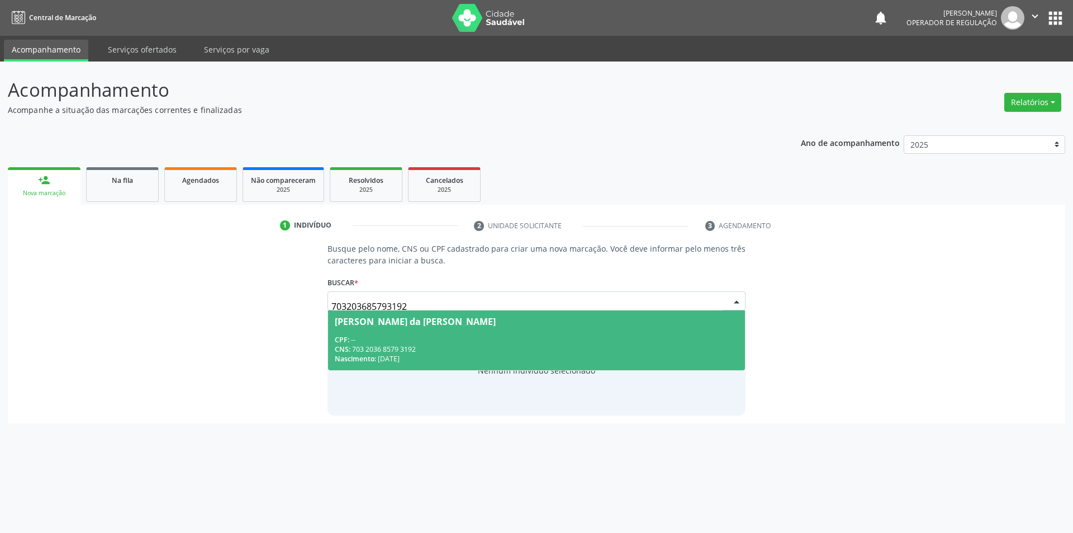
click at [362, 318] on div "Ana Vitoria da Conceicao Rodrigues" at bounding box center [415, 321] width 161 height 9
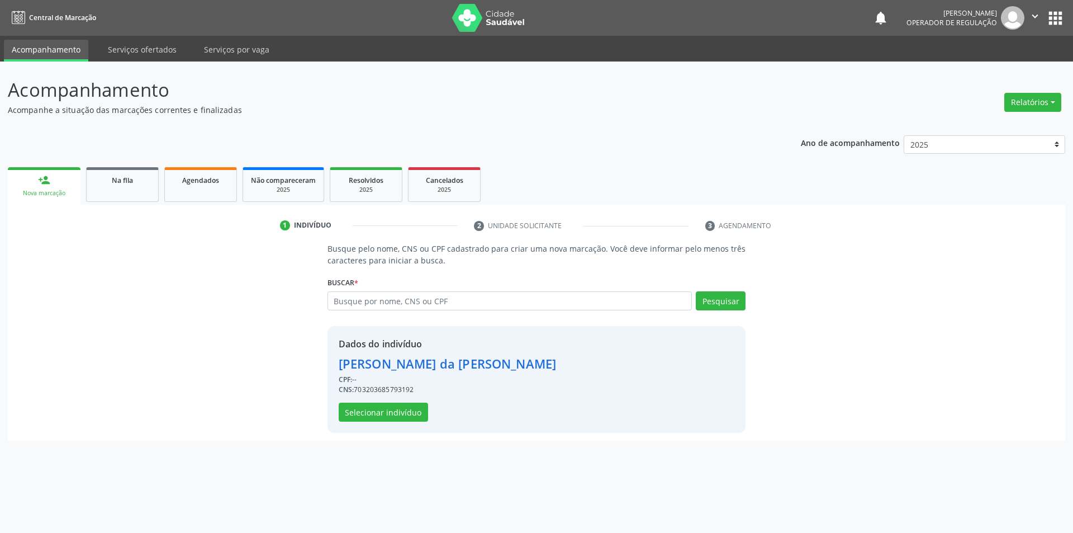
click at [399, 402] on div "Dados do indivíduo Ana Vitoria da Conceicao Rodrigues CPF: -- CNS: 703203685793…" at bounding box center [448, 379] width 218 height 84
click at [394, 415] on button "Selecionar indivíduo" at bounding box center [383, 411] width 89 height 19
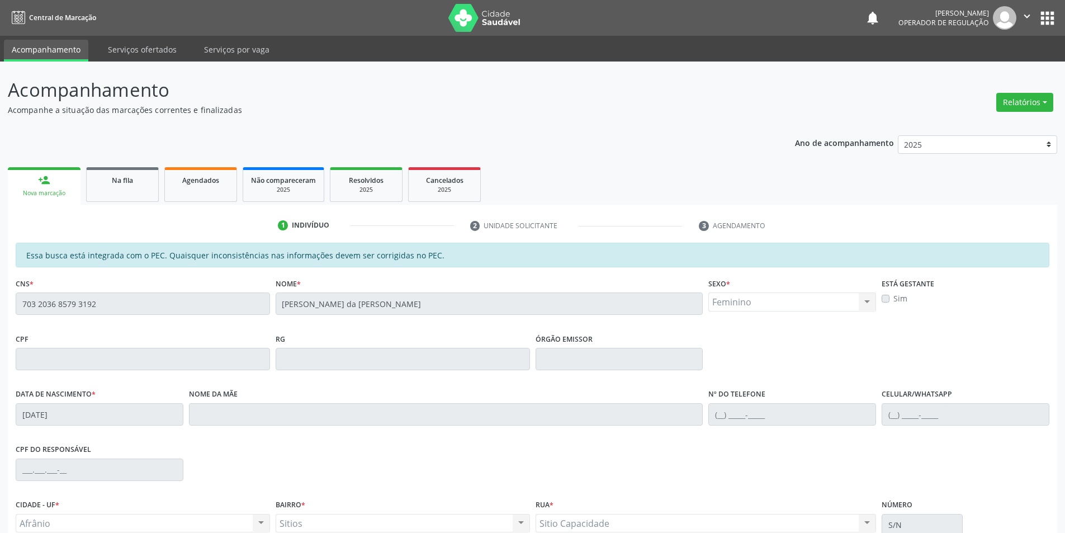
scroll to position [106, 0]
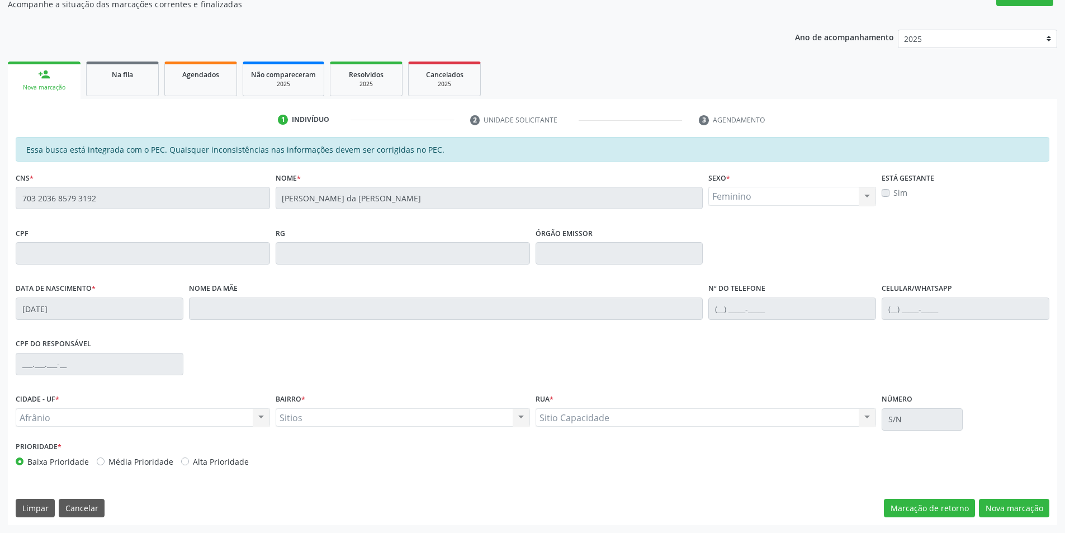
click at [1028, 497] on div "Essa busca está integrada com o PEC. Quaisquer inconsistências nas informações …" at bounding box center [532, 331] width 1049 height 388
click at [1029, 507] on button "Nova marcação" at bounding box center [1014, 508] width 70 height 19
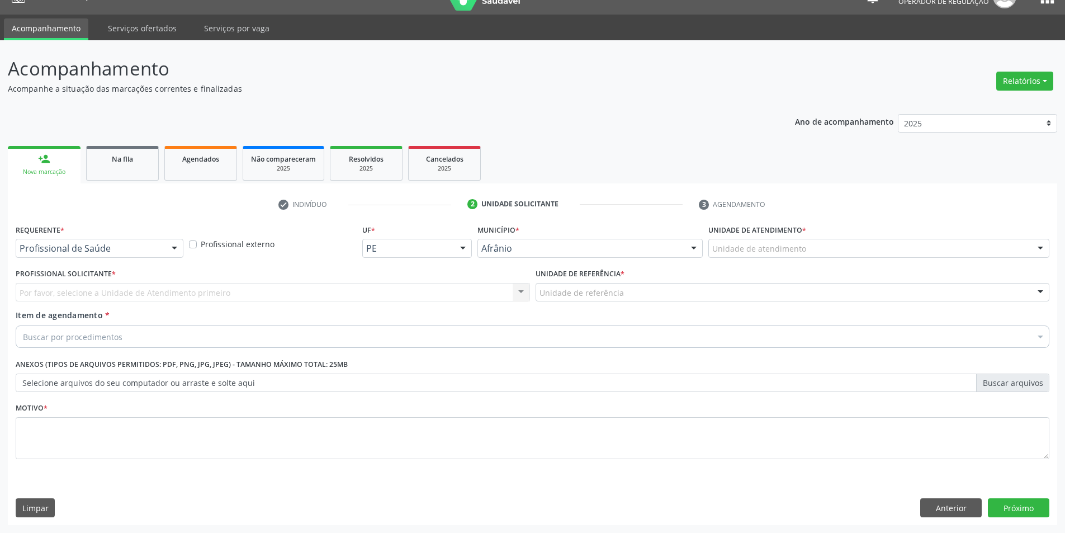
scroll to position [21, 0]
click at [933, 258] on div "Unidade de atendimento * Unidade de atendimento Academia da Saude de Afranio Ac…" at bounding box center [878, 243] width 347 height 44
click at [939, 251] on div "Unidade de atendimento" at bounding box center [878, 248] width 341 height 19
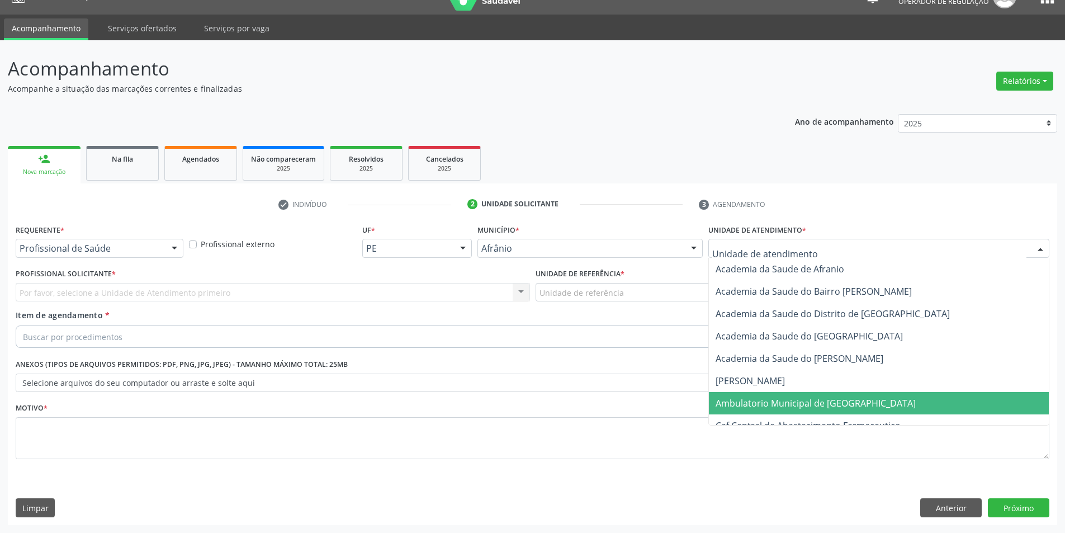
click at [779, 397] on span "Ambulatorio Municipal de [GEOGRAPHIC_DATA]" at bounding box center [815, 403] width 200 height 12
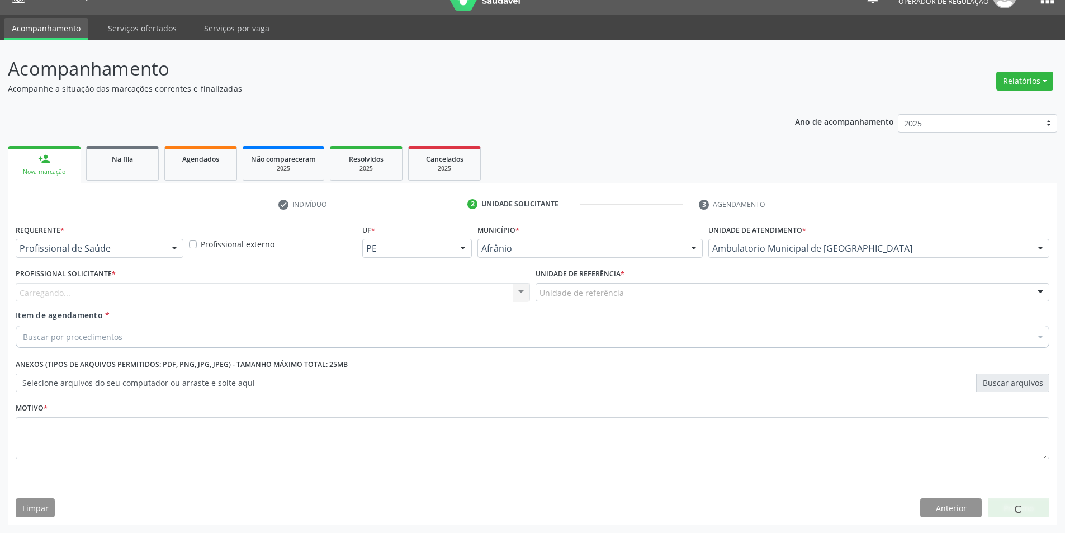
click at [374, 290] on div "Carregando... Nenhum resultado encontrado para: " " Não há nenhuma opção para s…" at bounding box center [273, 292] width 514 height 19
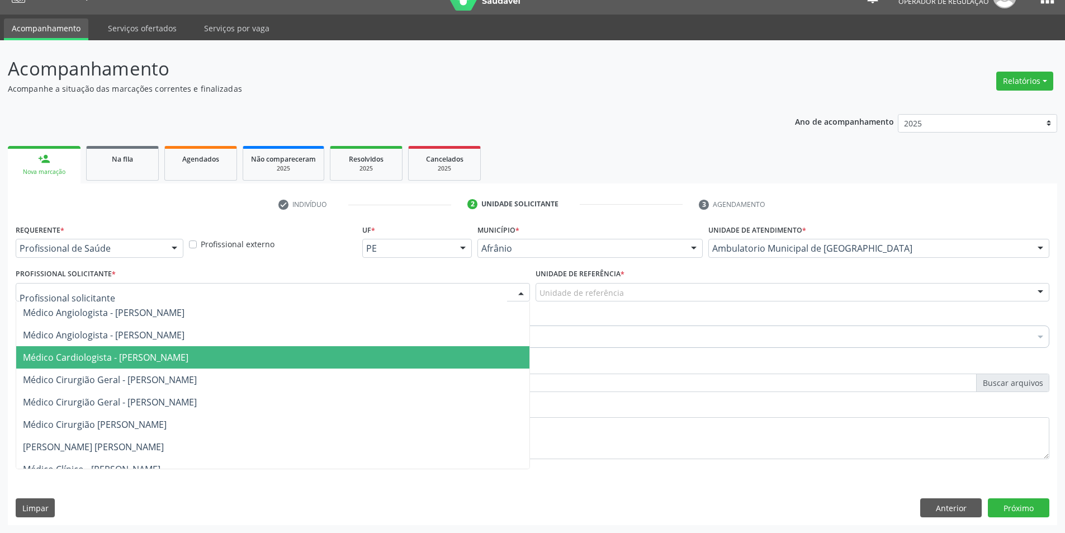
click at [125, 362] on span "Médico Cardiologista - [PERSON_NAME]" at bounding box center [105, 357] width 165 height 12
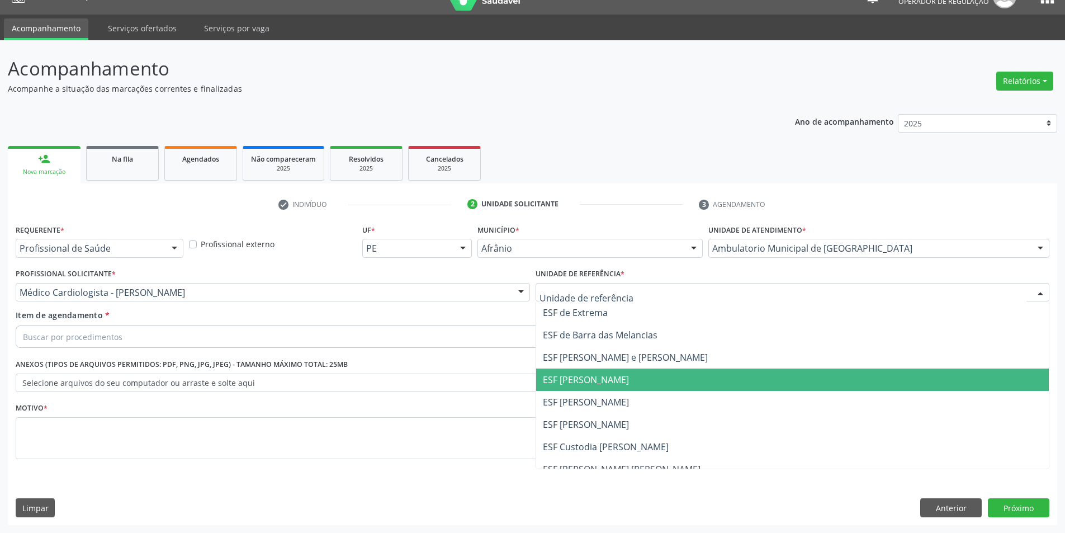
click at [609, 377] on span "ESF [PERSON_NAME]" at bounding box center [586, 379] width 86 height 12
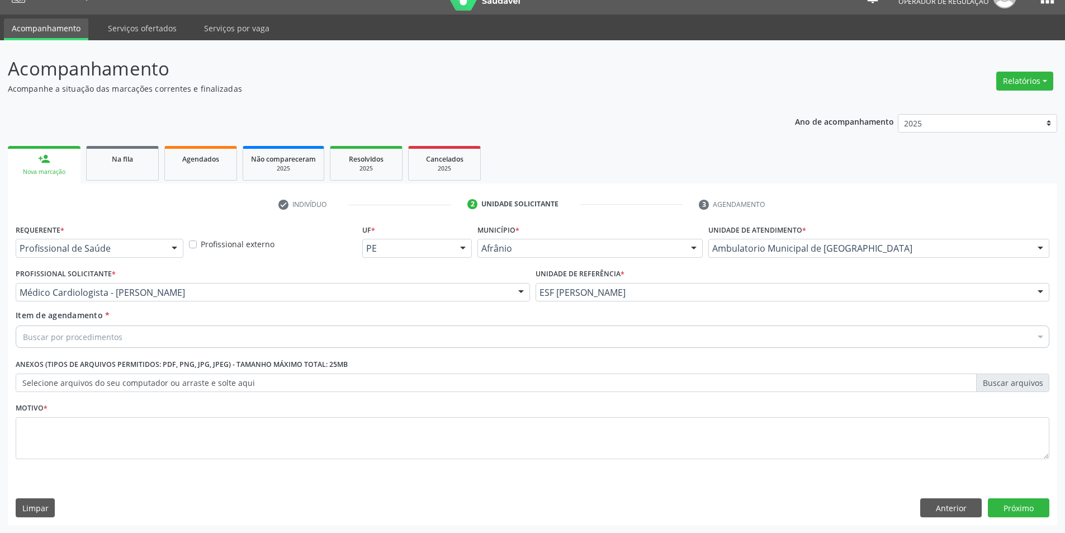
click at [597, 335] on div "Buscar por procedimentos" at bounding box center [533, 336] width 1034 height 22
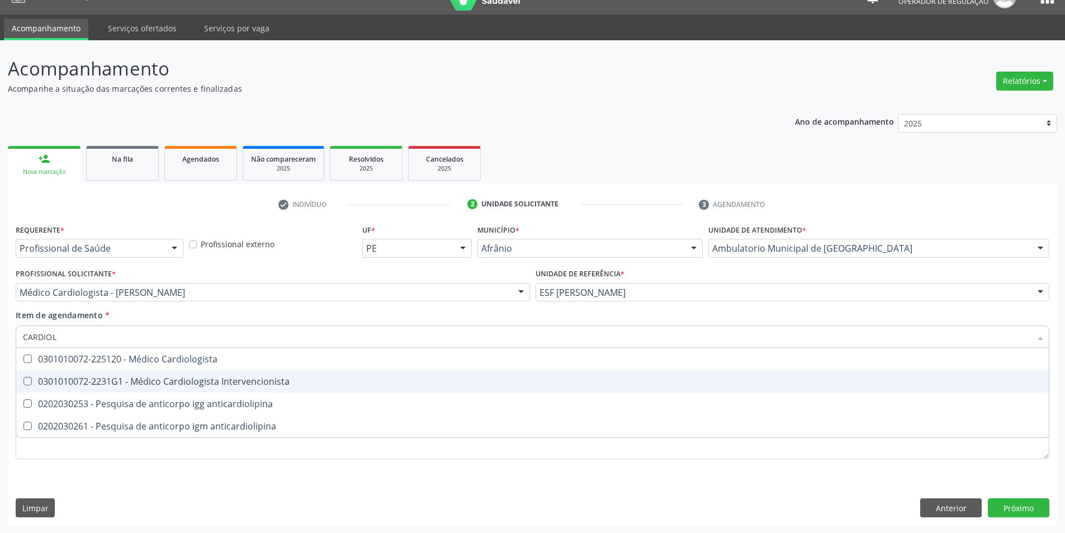
type input "CARDIOLO"
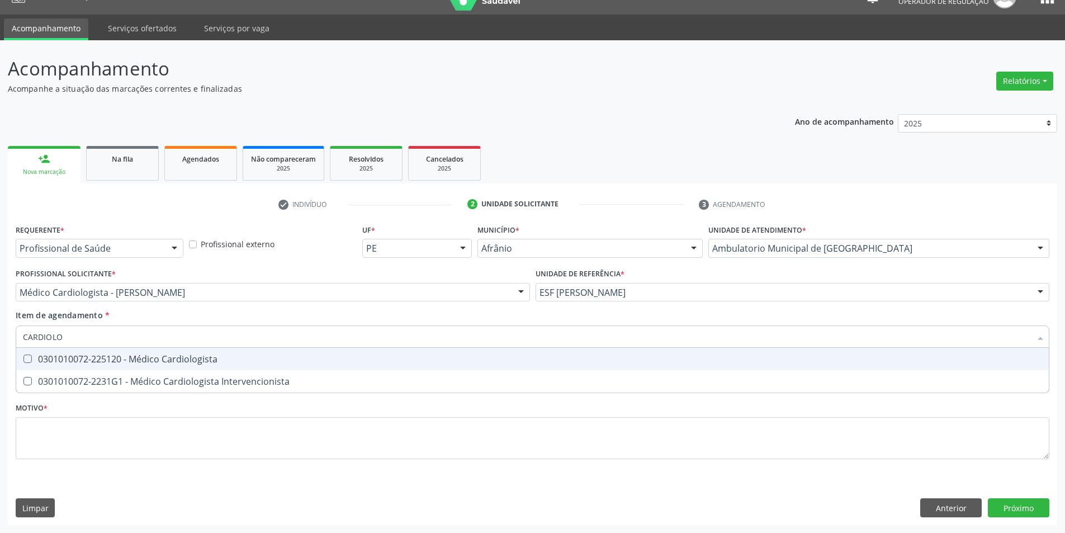
click at [324, 368] on span "0301010072-225120 - Médico Cardiologista" at bounding box center [532, 359] width 1032 height 22
checkbox Cardiologista "true"
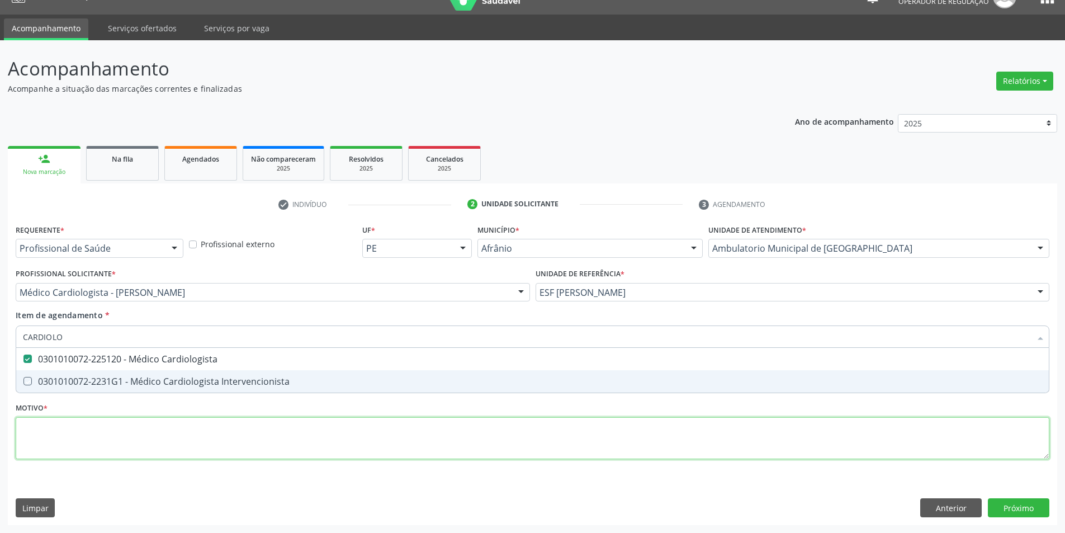
click at [621, 457] on div "Requerente * Profissional de Saúde Profissional de Saúde Paciente Nenhum result…" at bounding box center [533, 347] width 1034 height 253
checkbox Intervencionista "true"
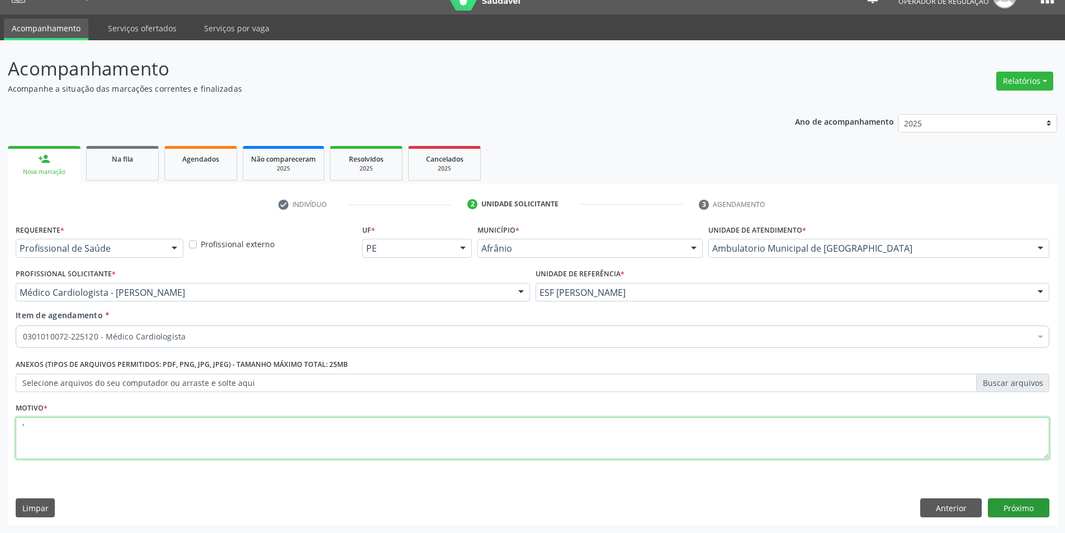
type textarea "'"
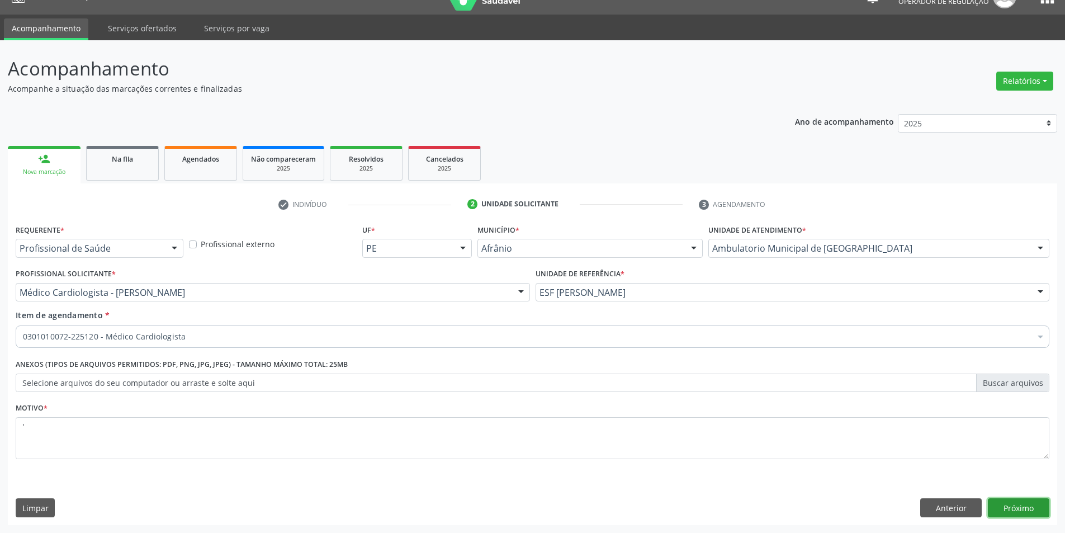
click at [1026, 515] on button "Próximo" at bounding box center [1018, 507] width 61 height 19
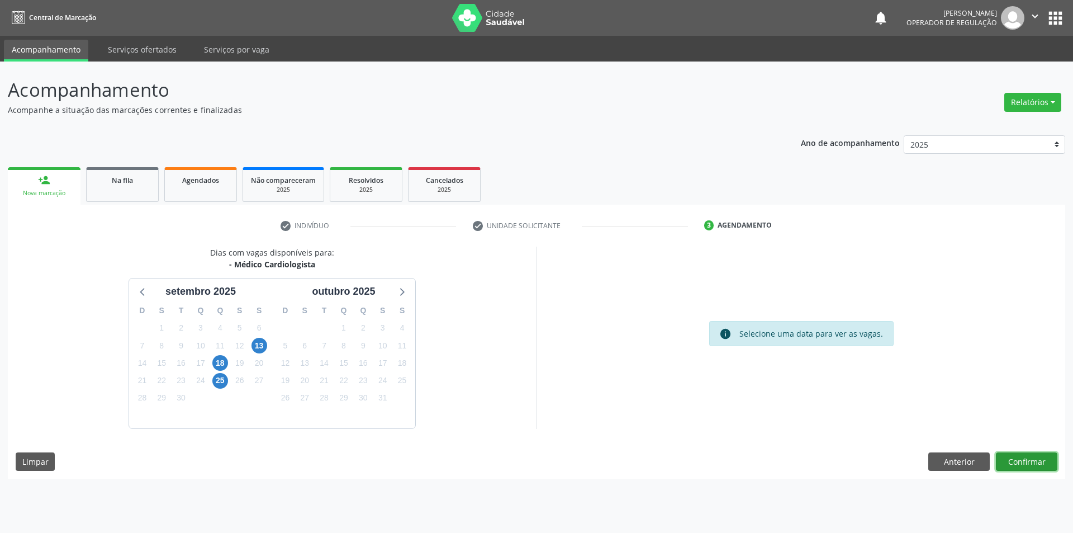
click at [1016, 462] on button "Confirmar" at bounding box center [1026, 461] width 61 height 19
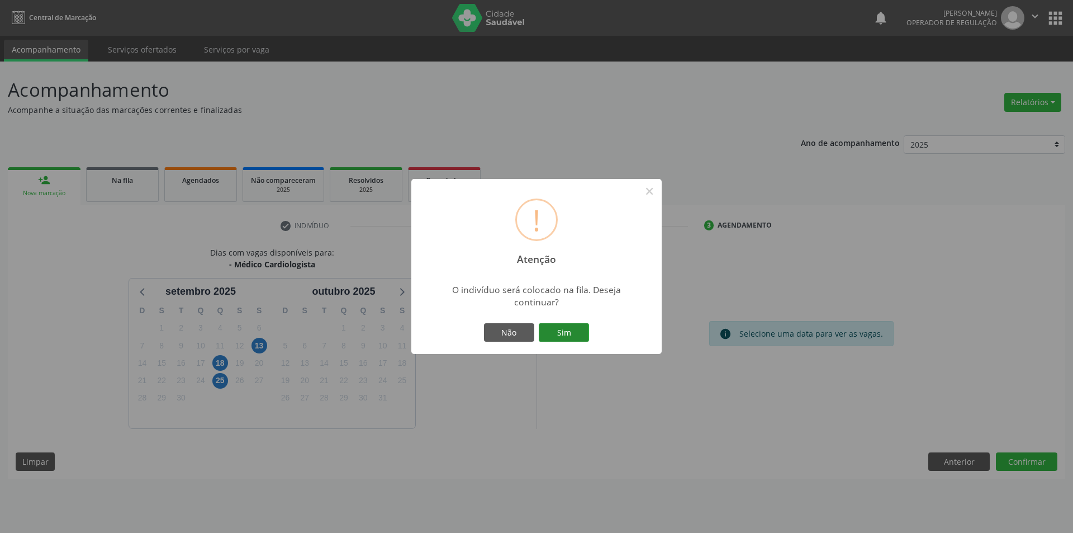
click at [549, 336] on button "Sim" at bounding box center [564, 332] width 50 height 19
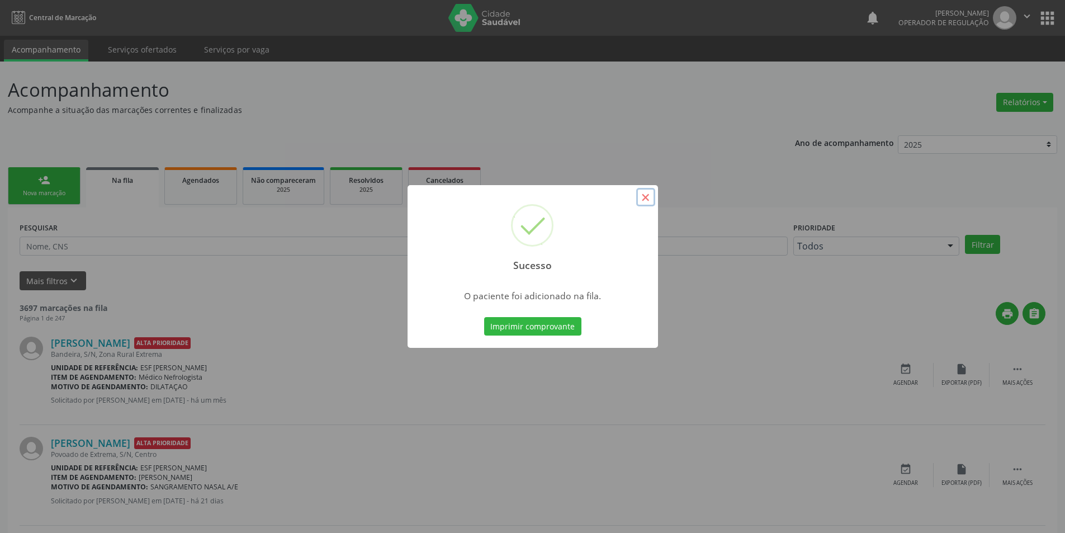
click at [652, 199] on button "×" at bounding box center [645, 197] width 19 height 19
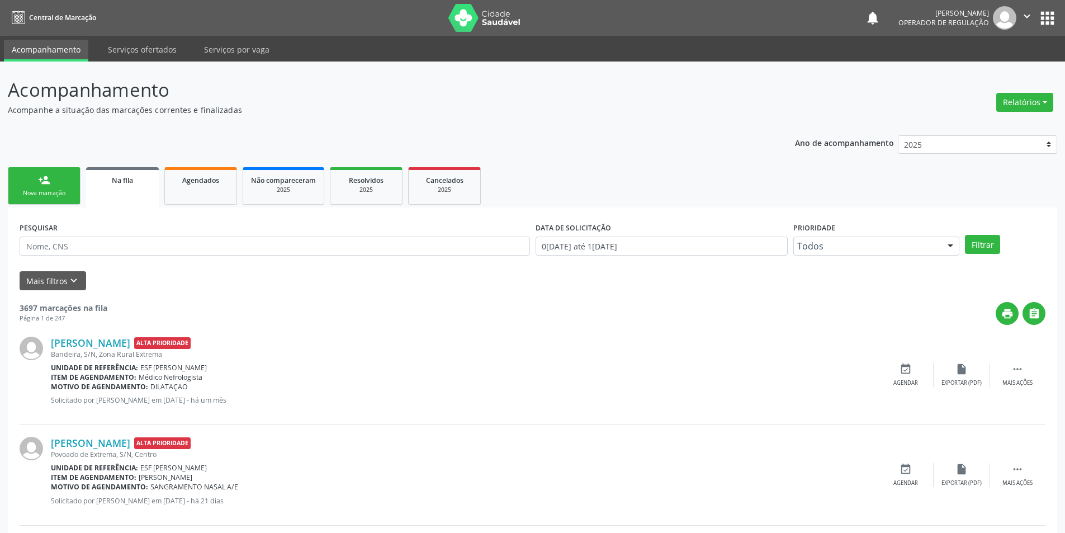
click at [20, 196] on div "Nova marcação" at bounding box center [44, 193] width 56 height 8
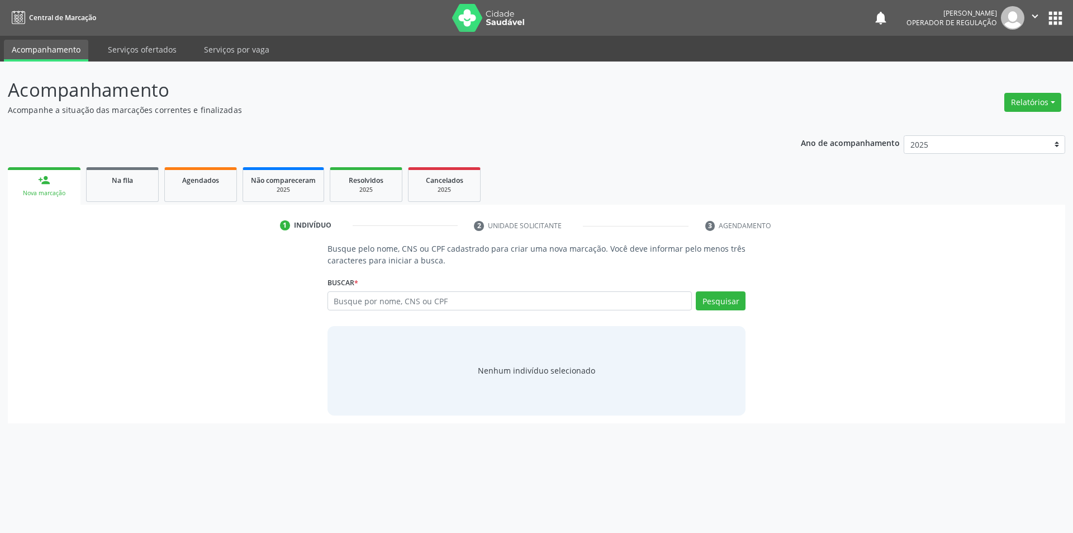
click at [524, 276] on div "Buscar * Busque por nome, CNS ou CPF Nenhum resultado encontrado para: " " Digi…" at bounding box center [537, 296] width 419 height 44
click at [115, 188] on link "Na fila" at bounding box center [122, 184] width 73 height 35
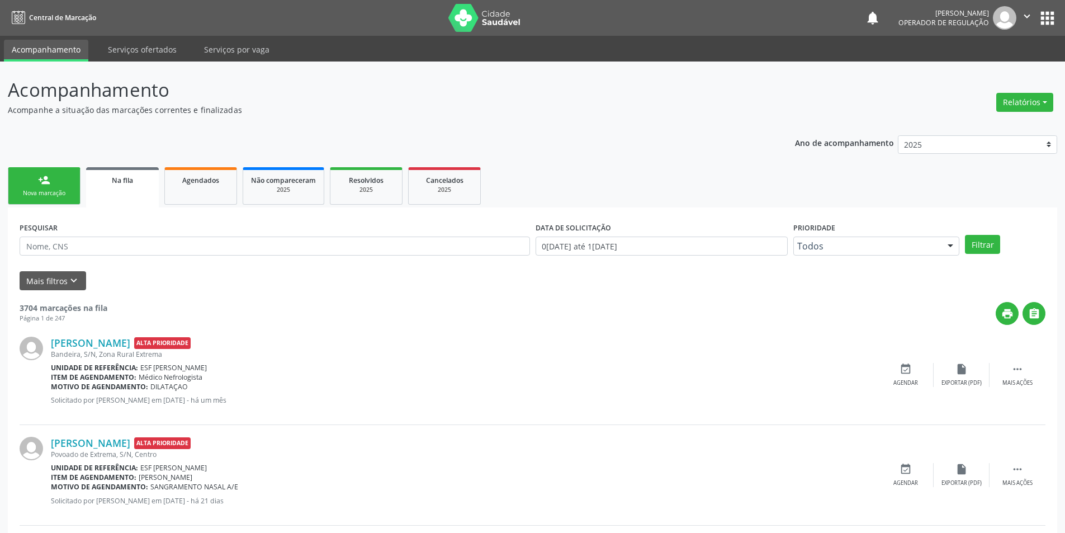
click at [45, 178] on div "person_add" at bounding box center [44, 180] width 12 height 12
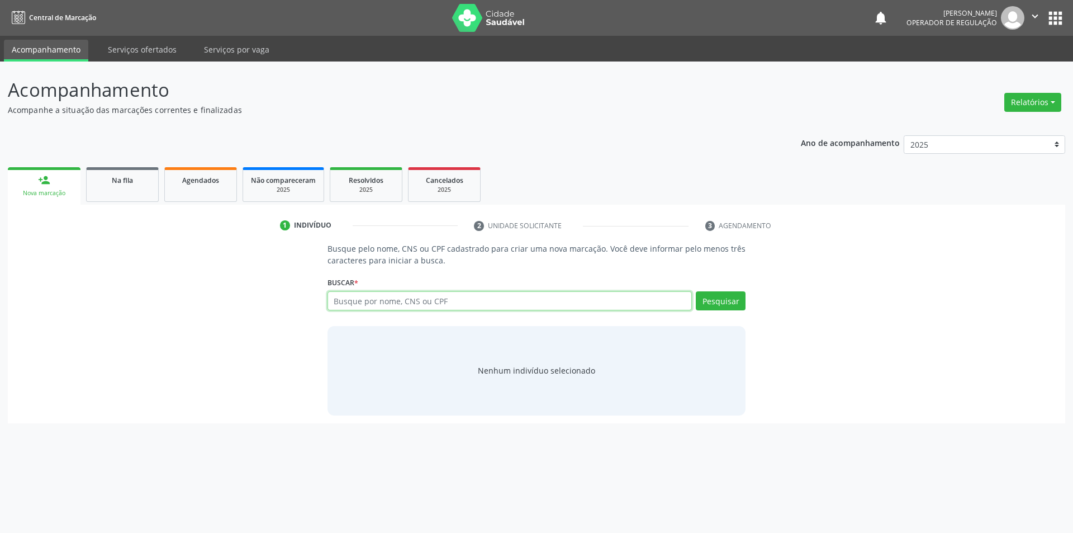
click at [407, 296] on input "text" at bounding box center [510, 300] width 365 height 19
type input "704507193923520"
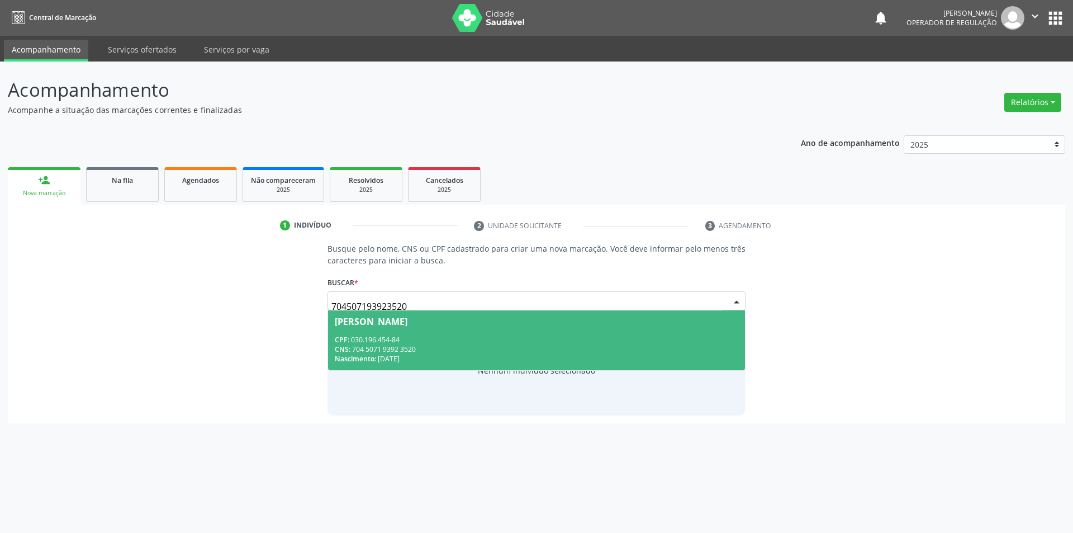
click at [470, 328] on span "Sueli Lenita de Araújo Albuquerque CPF: 030.196.454-84 CNS: 704 5071 9392 3520 …" at bounding box center [537, 340] width 418 height 60
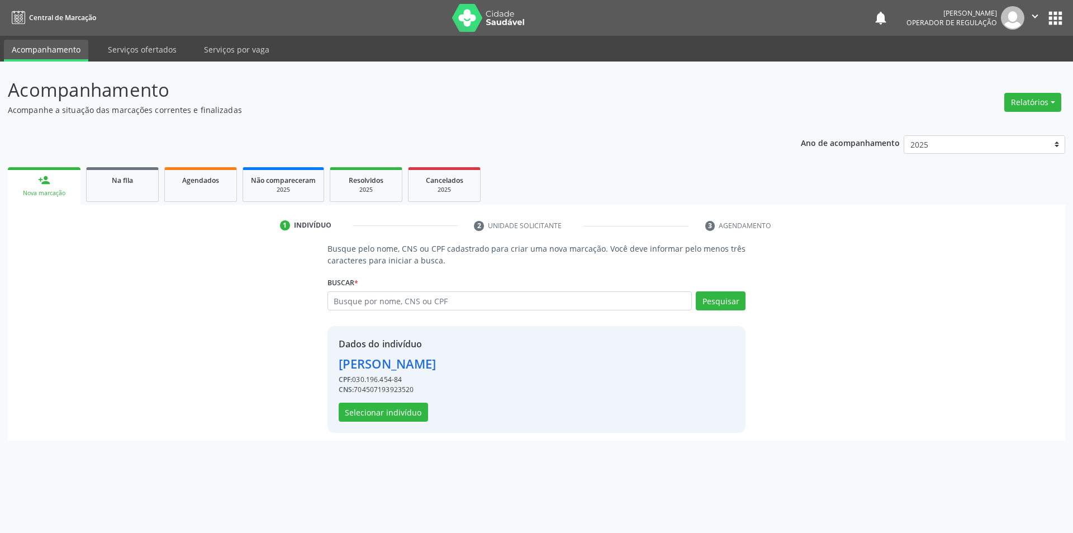
click at [397, 429] on div "Dados do indivíduo Sueli Lenita de Araújo Albuquerque CPF: 030.196.454-84 CNS: …" at bounding box center [537, 379] width 419 height 107
click at [396, 416] on button "Selecionar indivíduo" at bounding box center [383, 411] width 89 height 19
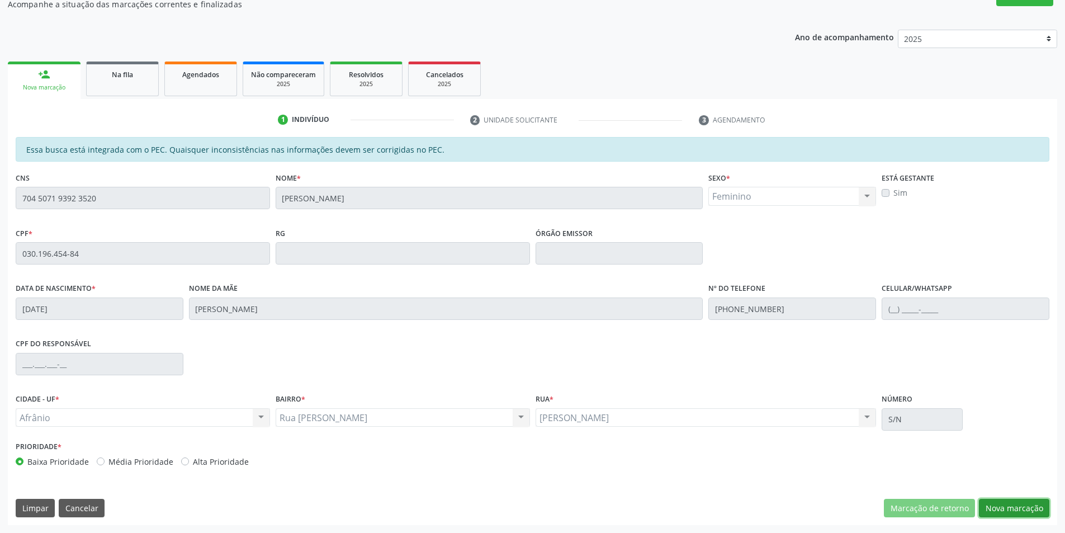
click at [1048, 505] on button "Nova marcação" at bounding box center [1014, 508] width 70 height 19
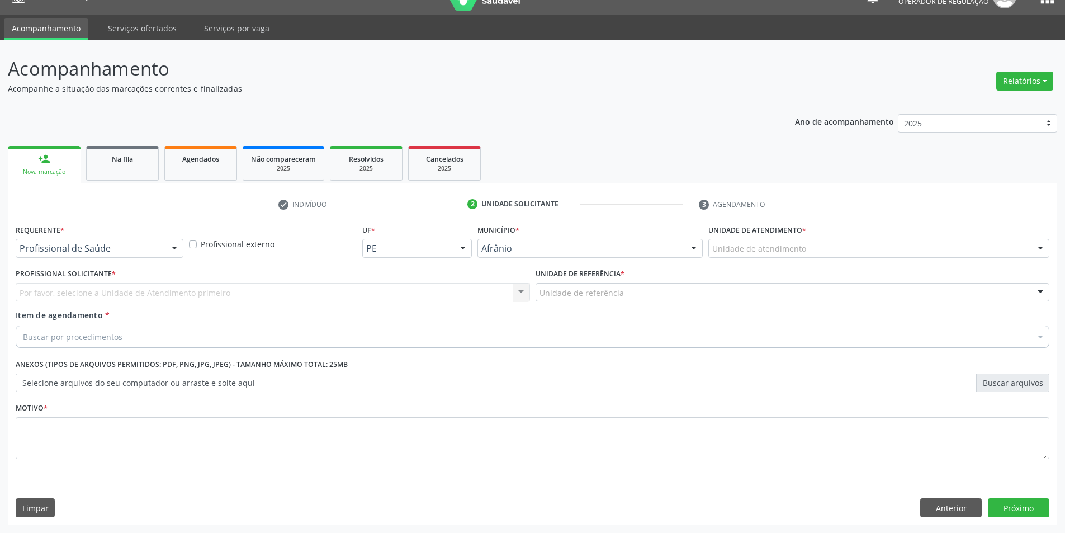
scroll to position [21, 0]
click at [892, 238] on div "Unidade de atendimento * Unidade de atendimento Academia da Saude de Afranio Ac…" at bounding box center [878, 239] width 341 height 36
click at [849, 259] on div "Unidade de atendimento * Unidade de atendimento Academia da Saude de Afranio Ac…" at bounding box center [878, 243] width 347 height 44
click at [851, 253] on div "Unidade de atendimento" at bounding box center [878, 248] width 341 height 19
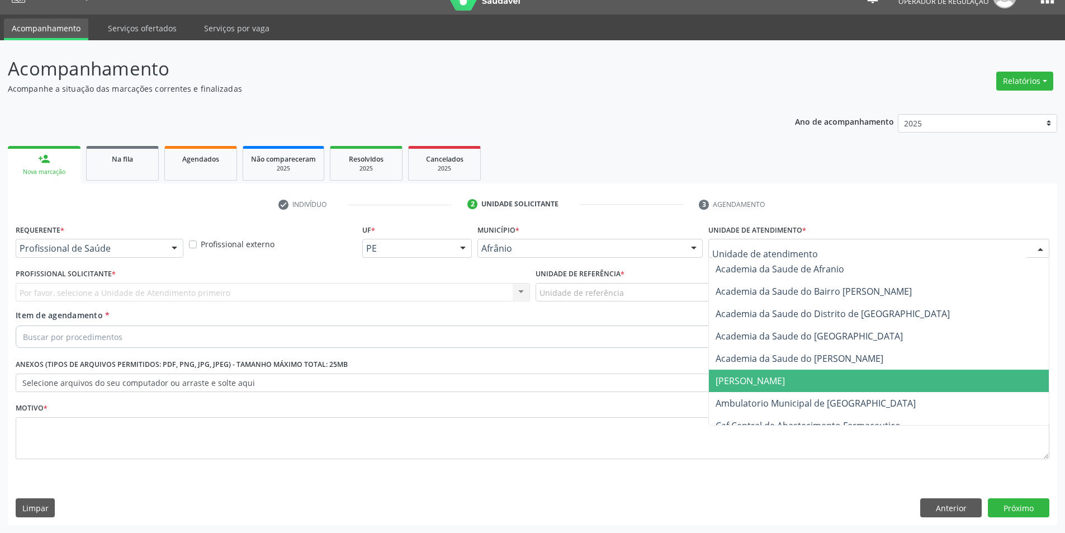
click at [809, 391] on span "[PERSON_NAME]" at bounding box center [879, 380] width 340 height 22
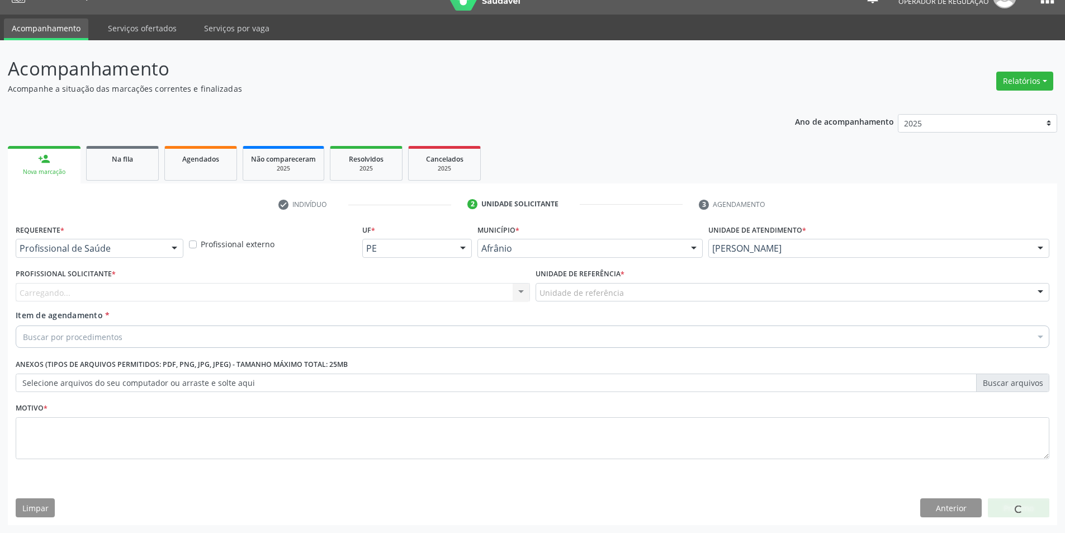
click at [413, 327] on div "Buscar por procedimentos" at bounding box center [533, 336] width 1034 height 22
click at [423, 321] on div "Item de agendamento * Buscar por procedimentos Selecionar todos 0604320140 - Ab…" at bounding box center [533, 326] width 1034 height 35
click at [448, 285] on div "Profissional solicitante Nenhum resultado encontrado para: " " Não há nenhuma o…" at bounding box center [273, 292] width 514 height 19
click at [404, 286] on div "Profissional solicitante Nenhum resultado encontrado para: " " Não há nenhuma o…" at bounding box center [273, 292] width 514 height 19
click at [404, 295] on div "Profissional solicitante Nenhum resultado encontrado para: " " Não há nenhuma o…" at bounding box center [273, 292] width 514 height 19
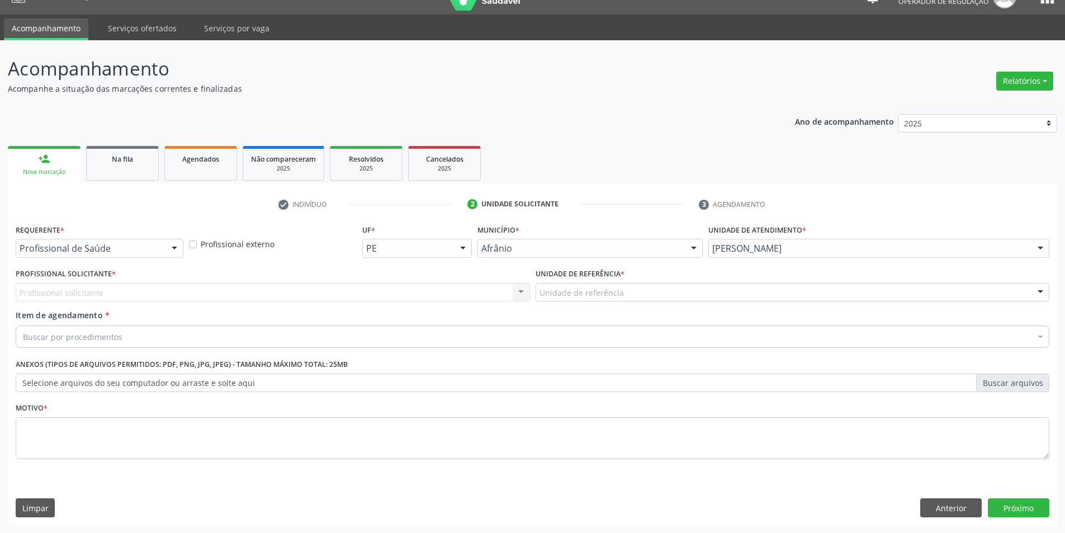
click at [404, 295] on div "Profissional solicitante Nenhum resultado encontrado para: " " Não há nenhuma o…" at bounding box center [273, 292] width 514 height 19
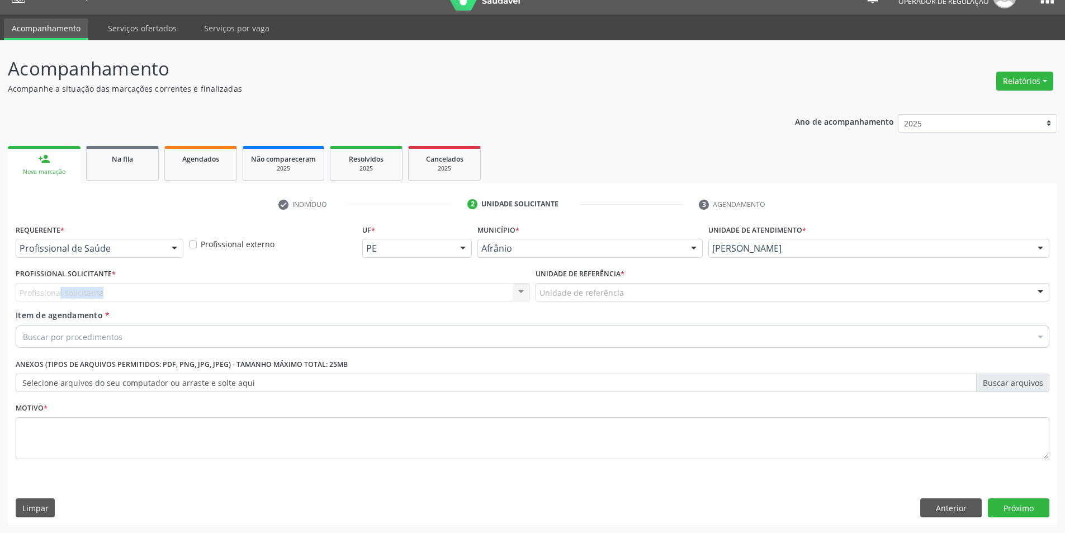
click at [420, 290] on div "Profissional solicitante Nenhum resultado encontrado para: " " Não há nenhuma o…" at bounding box center [273, 292] width 514 height 19
click at [418, 303] on div "Profissional Solicitante * Profissional solicitante Nenhum resultado encontrado…" at bounding box center [273, 288] width 520 height 44
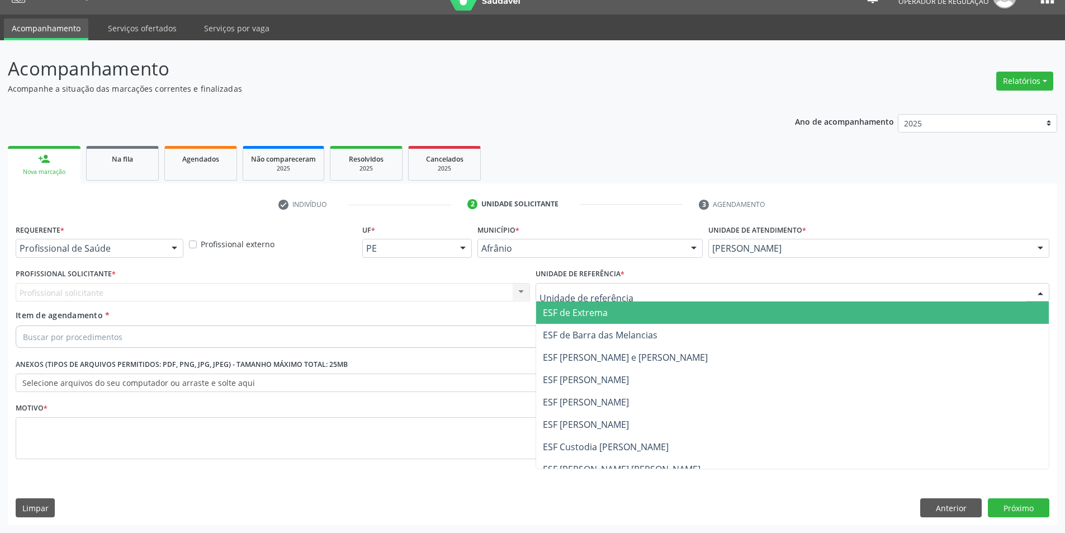
click at [537, 293] on div at bounding box center [792, 292] width 514 height 19
click at [777, 255] on div "[PERSON_NAME]" at bounding box center [878, 248] width 341 height 19
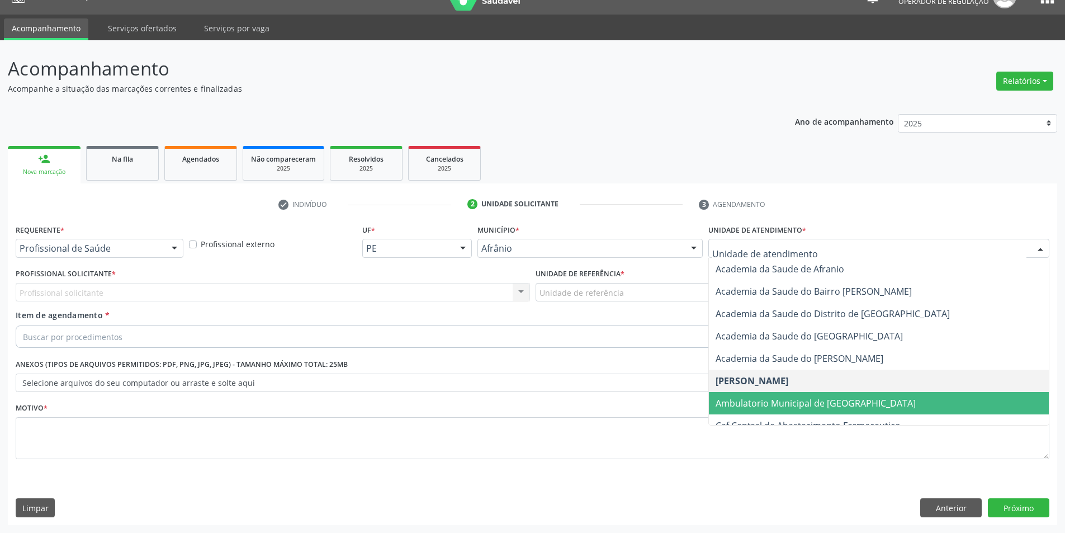
click at [785, 399] on span "Ambulatorio Municipal de [GEOGRAPHIC_DATA]" at bounding box center [815, 403] width 200 height 12
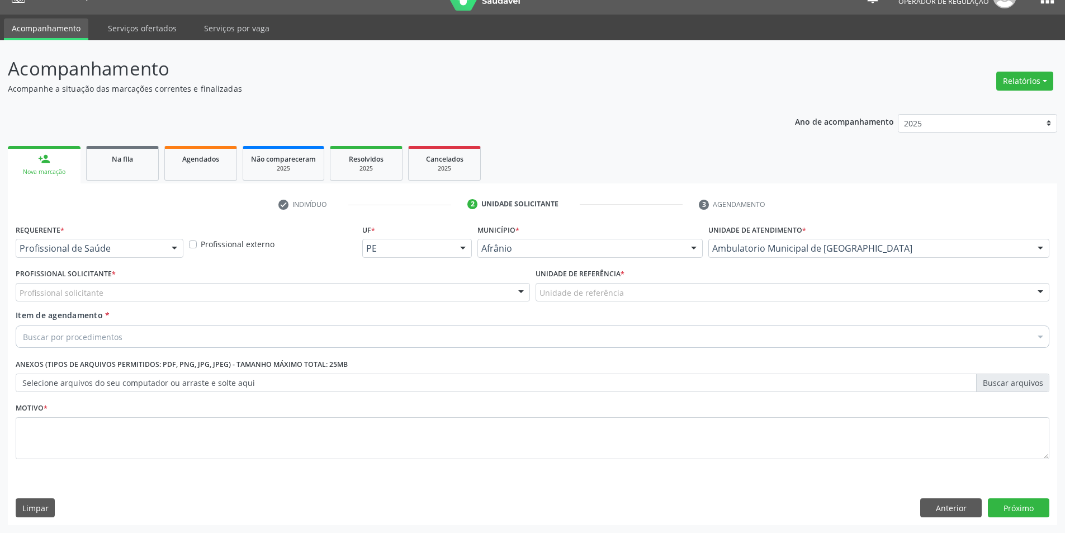
click at [451, 297] on div "Profissional solicitante" at bounding box center [273, 292] width 514 height 19
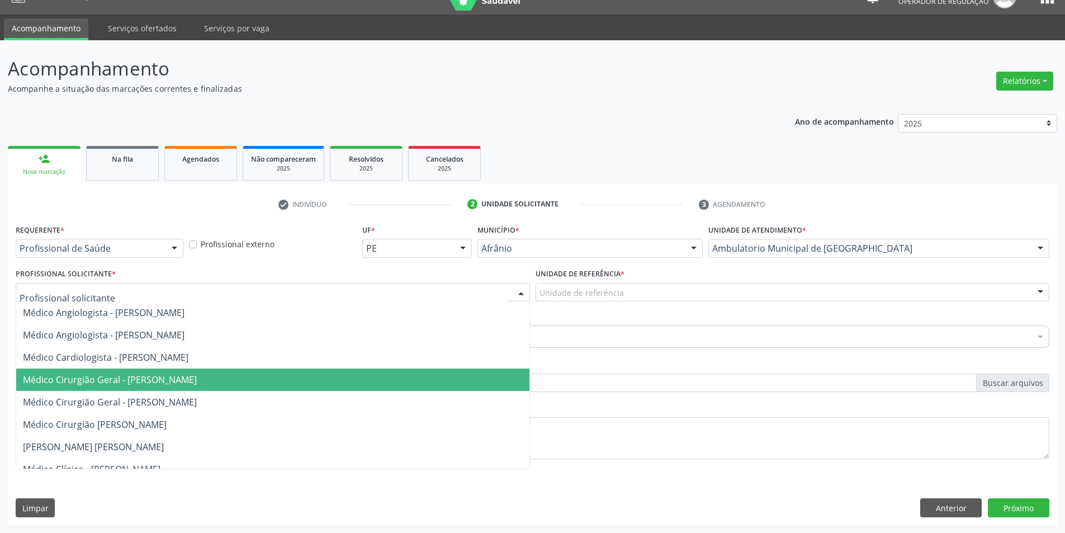
click at [422, 382] on span "Médico Cirurgião Geral - [PERSON_NAME]" at bounding box center [272, 379] width 513 height 22
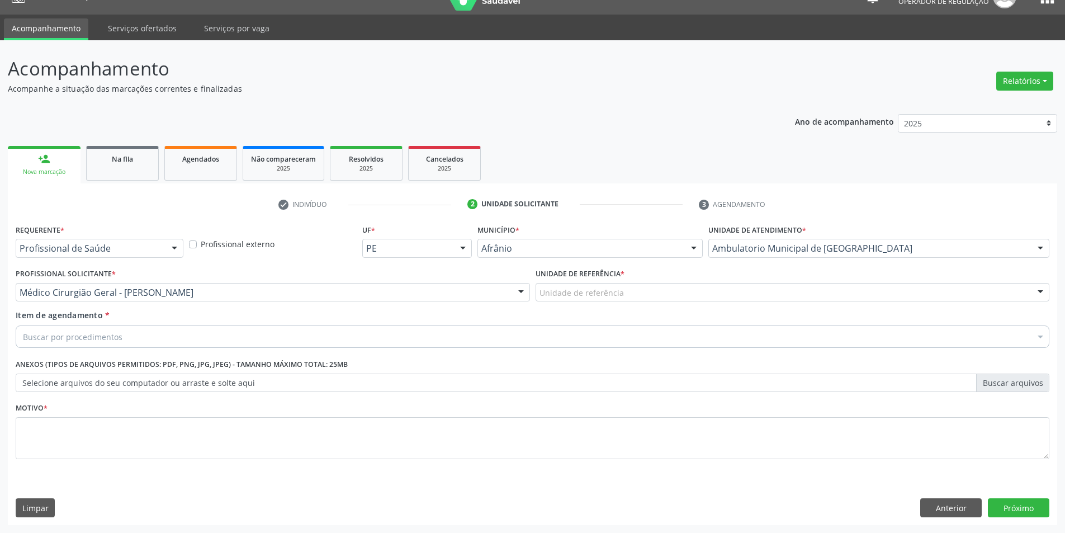
click at [641, 300] on div "Unidade de referência" at bounding box center [792, 292] width 514 height 19
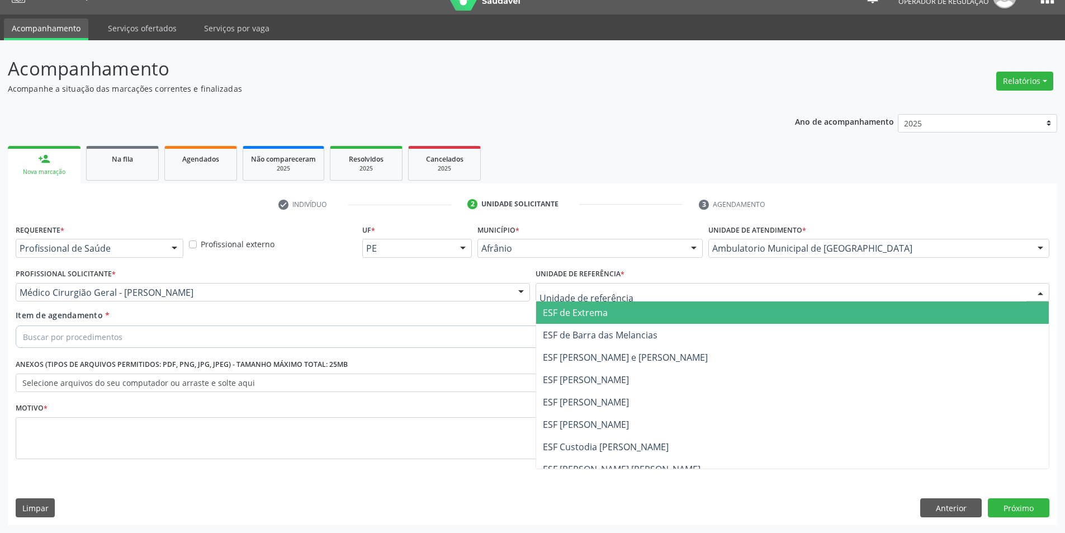
click at [653, 347] on span "ESF [PERSON_NAME] e [PERSON_NAME]" at bounding box center [792, 357] width 513 height 22
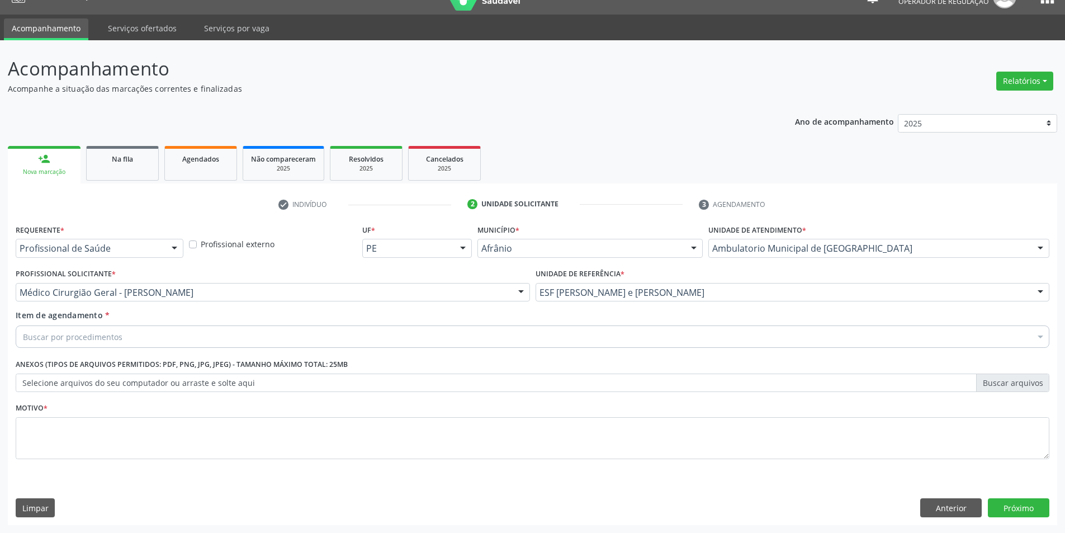
click at [652, 336] on div "Buscar por procedimentos" at bounding box center [533, 336] width 1034 height 22
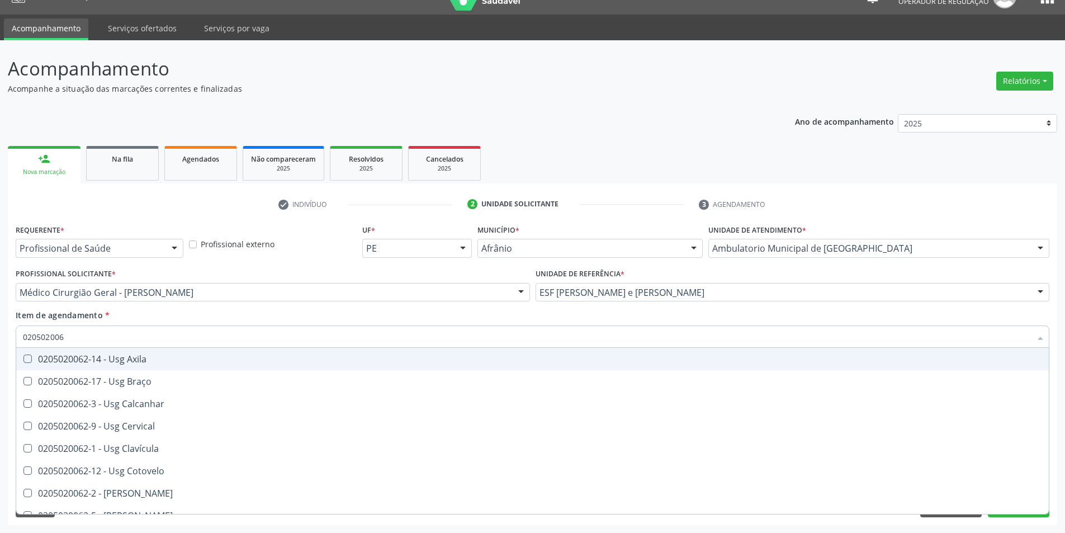
type input "0205020062"
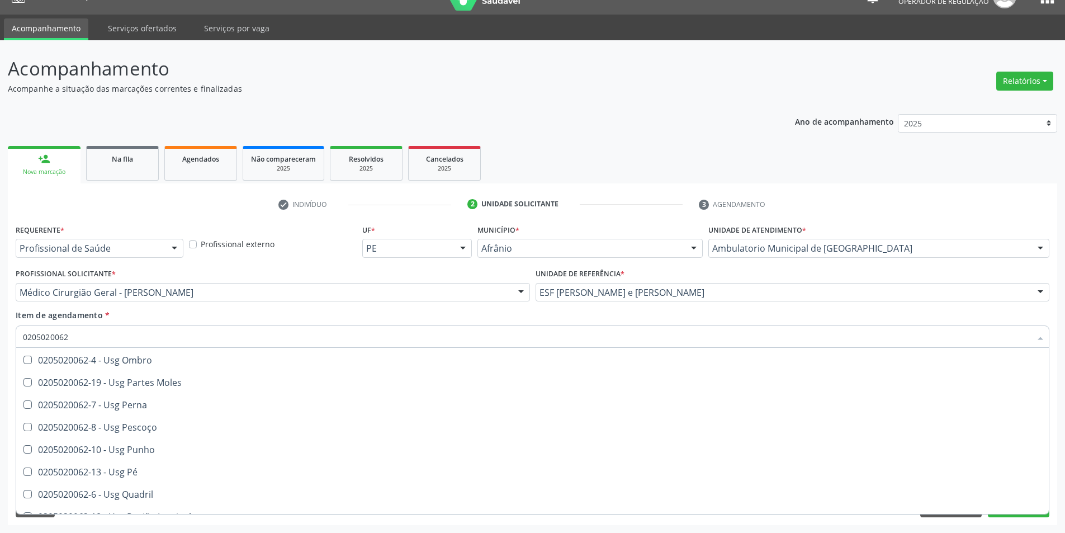
scroll to position [0, 0]
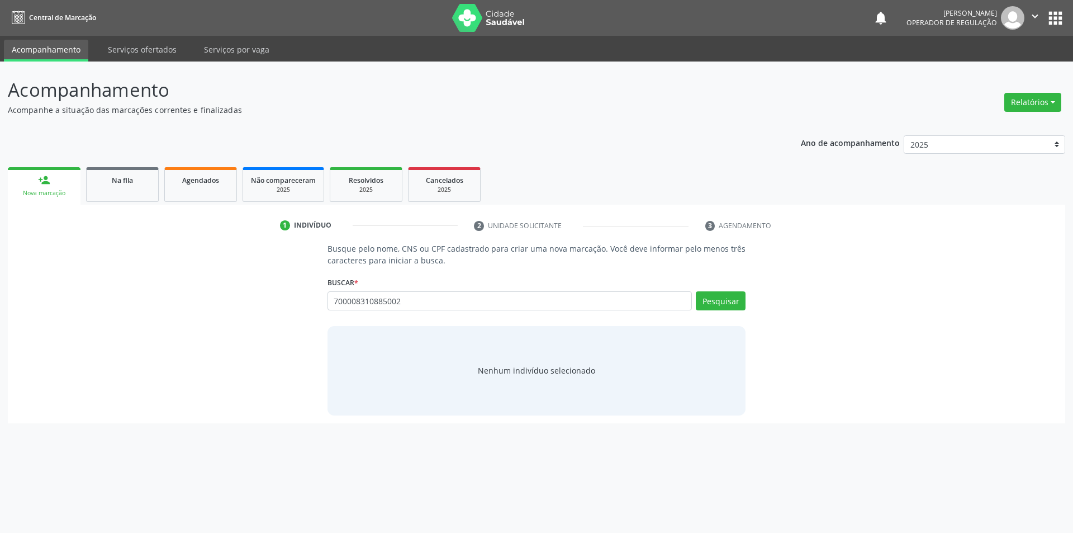
type input "700008310885002"
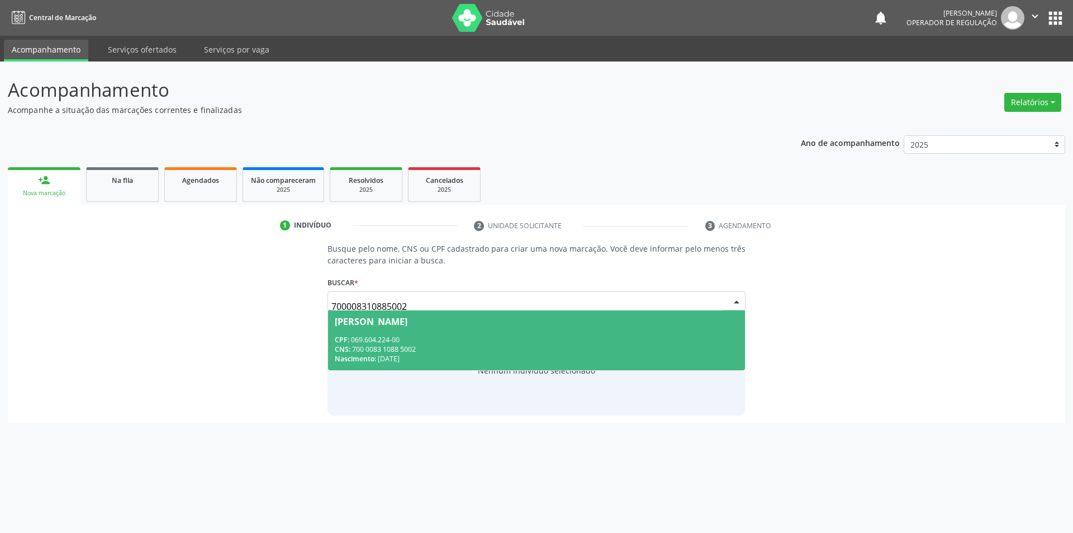
click at [541, 329] on span "[PERSON_NAME] CPF: 069.604.224-00 CNS: 700 0083 1088 5002 Nascimento: [DATE]" at bounding box center [537, 340] width 418 height 60
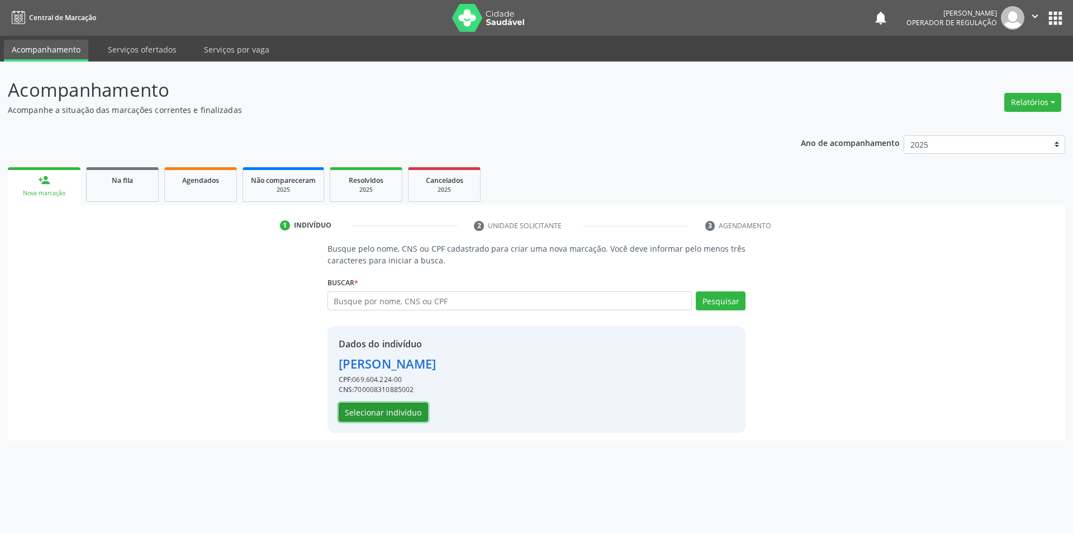
click at [383, 406] on button "Selecionar indivíduo" at bounding box center [383, 411] width 89 height 19
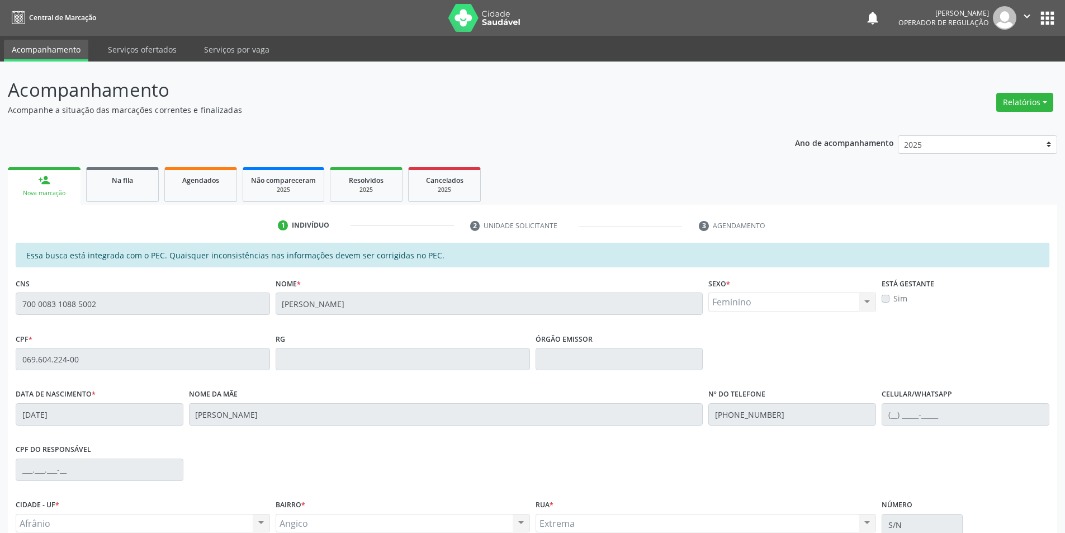
scroll to position [106, 0]
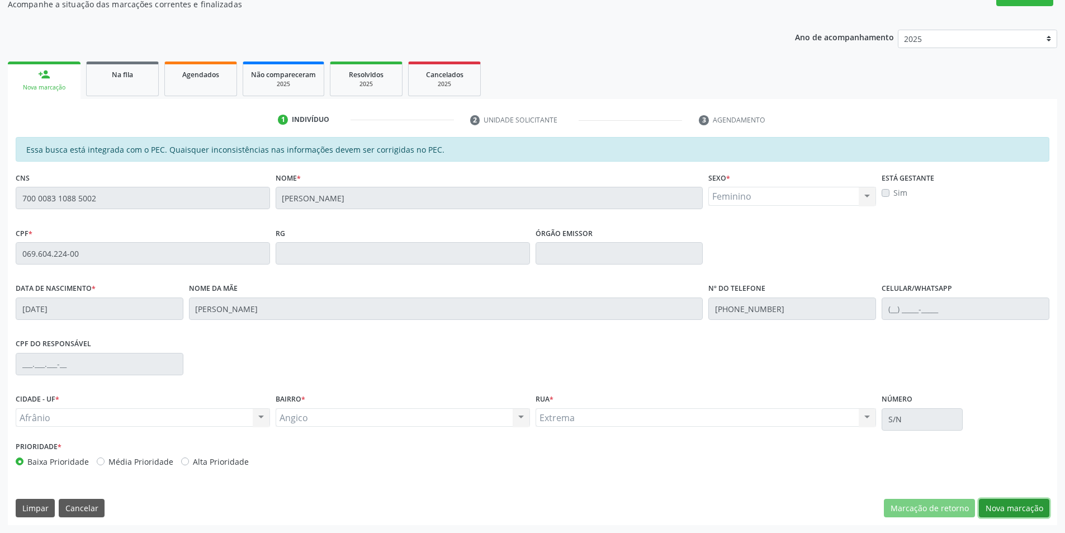
click at [1047, 511] on button "Nova marcação" at bounding box center [1014, 508] width 70 height 19
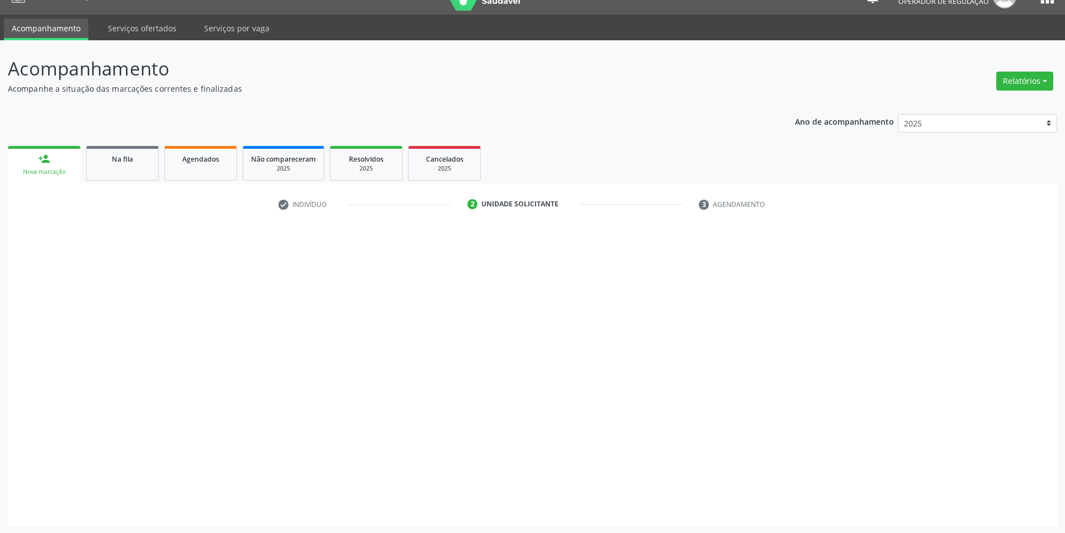
scroll to position [21, 0]
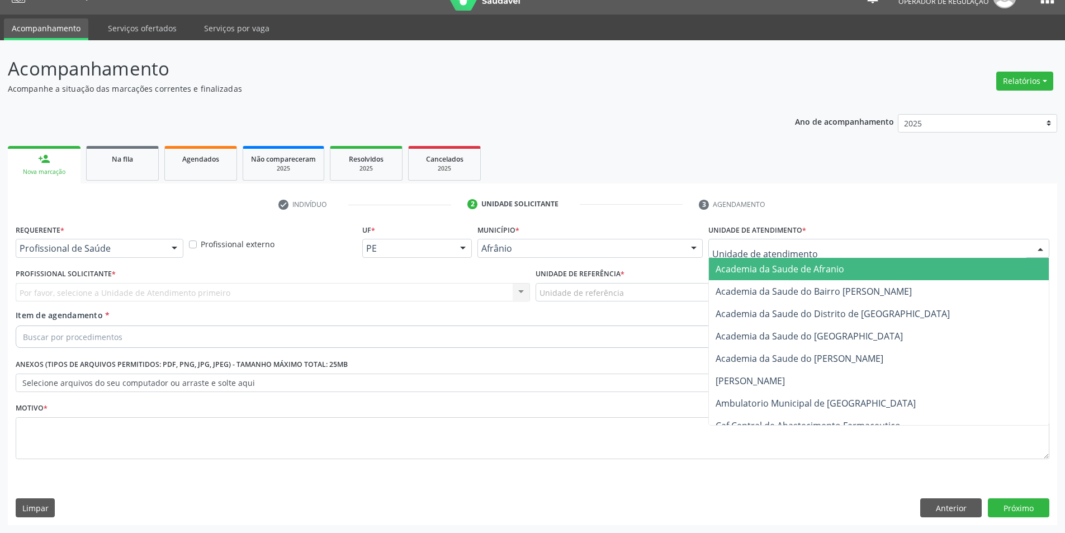
click at [940, 247] on div at bounding box center [878, 248] width 341 height 19
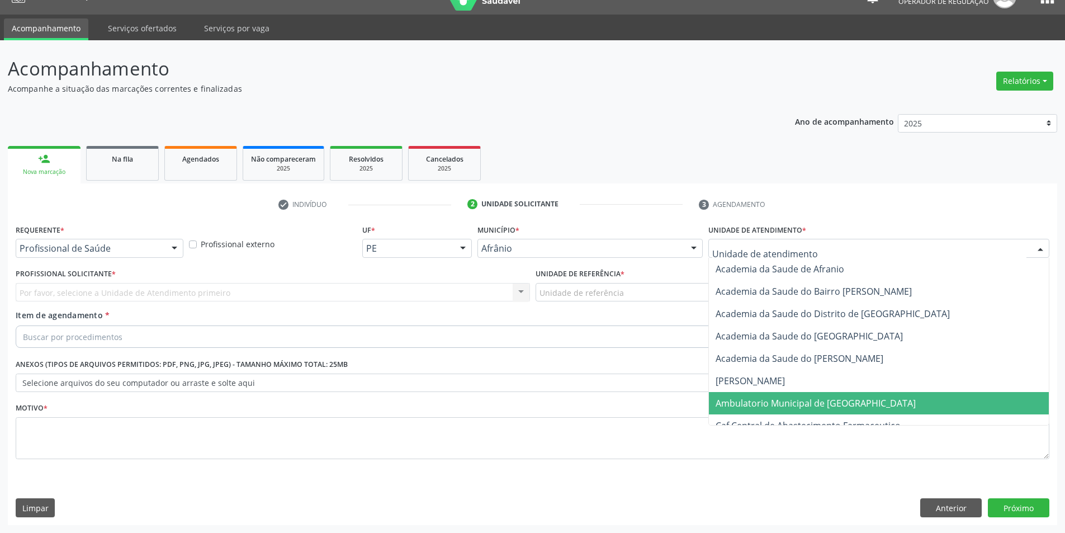
click at [789, 401] on span "Ambulatorio Municipal de [GEOGRAPHIC_DATA]" at bounding box center [815, 403] width 200 height 12
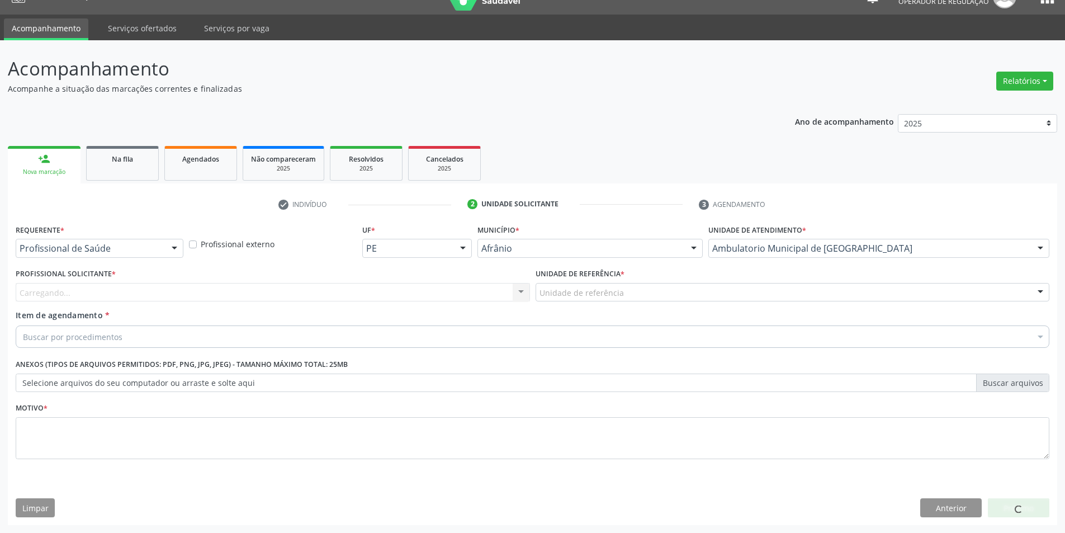
click at [479, 294] on div "Carregando... Nenhum resultado encontrado para: " " Não há nenhuma opção para s…" at bounding box center [273, 292] width 514 height 19
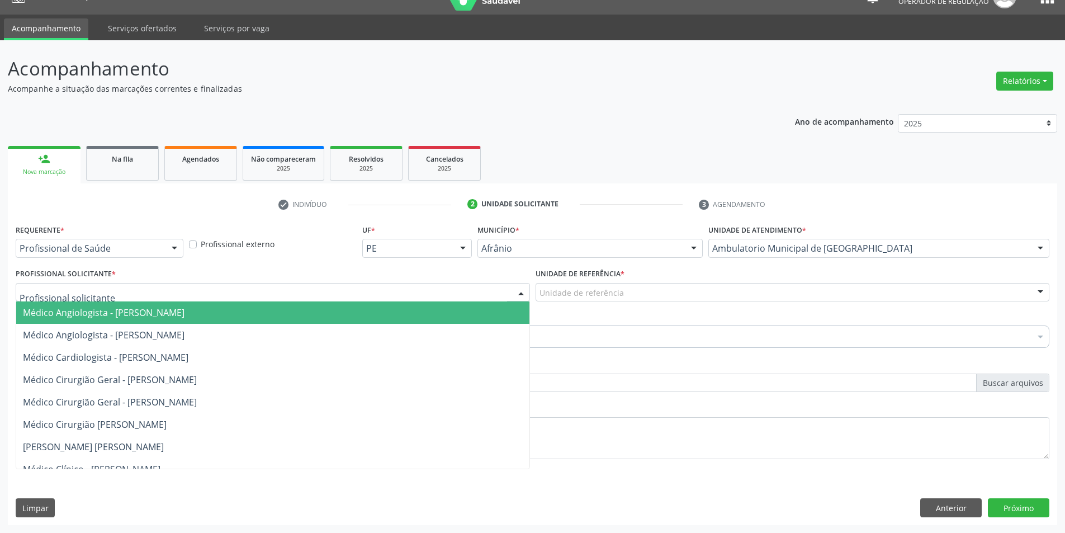
click at [424, 288] on div at bounding box center [273, 292] width 514 height 19
click at [424, 288] on input "text" at bounding box center [263, 298] width 487 height 22
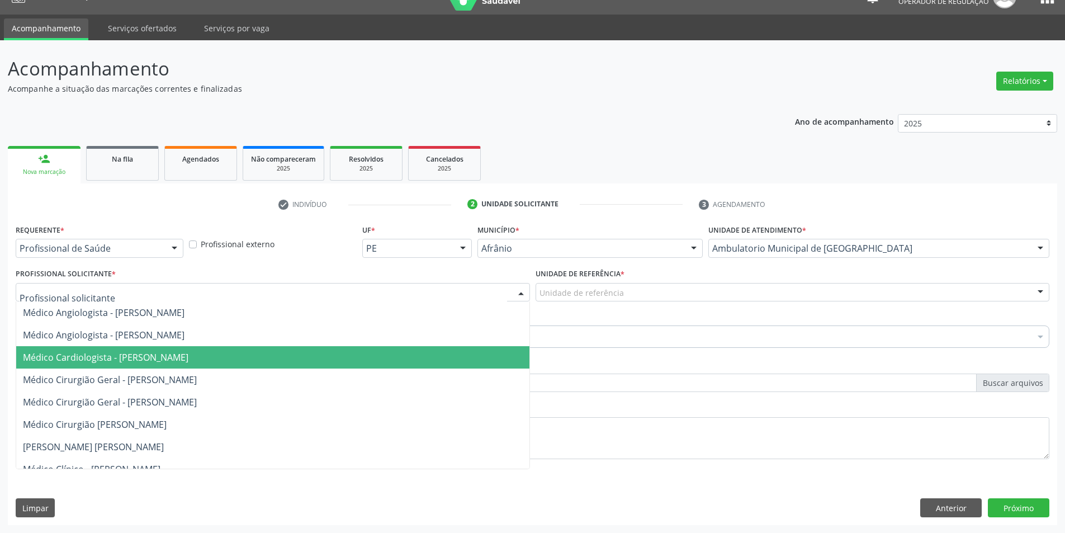
click at [384, 359] on span "Médico Cardiologista - [PERSON_NAME]" at bounding box center [272, 357] width 513 height 22
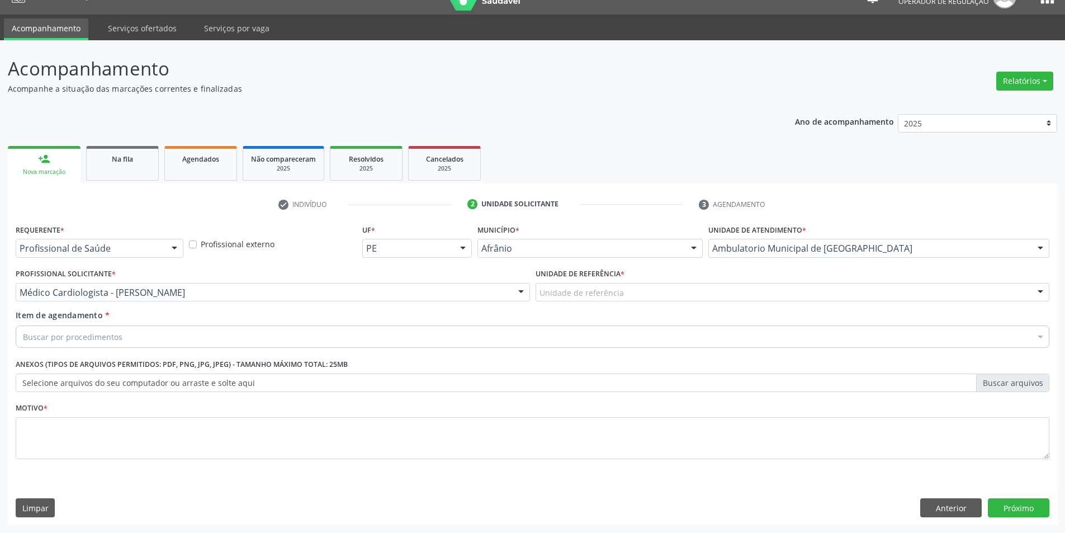
click at [653, 306] on div "Unidade de referência * Unidade de referência ESF de Extrema ESF de Barra das M…" at bounding box center [793, 288] width 520 height 44
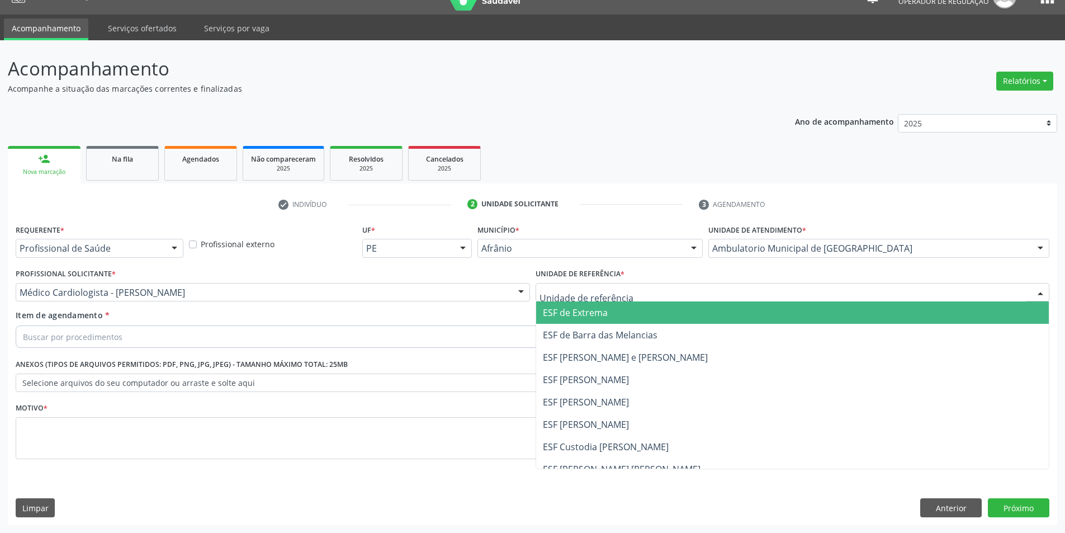
click at [661, 298] on div at bounding box center [792, 292] width 514 height 19
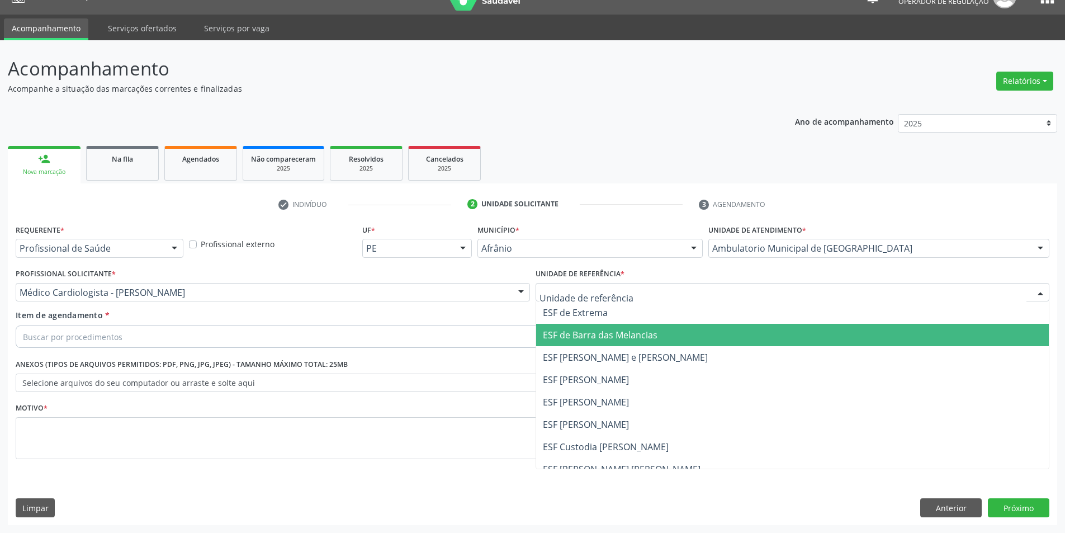
click at [668, 325] on span "ESF de Barra das Melancias" at bounding box center [792, 335] width 513 height 22
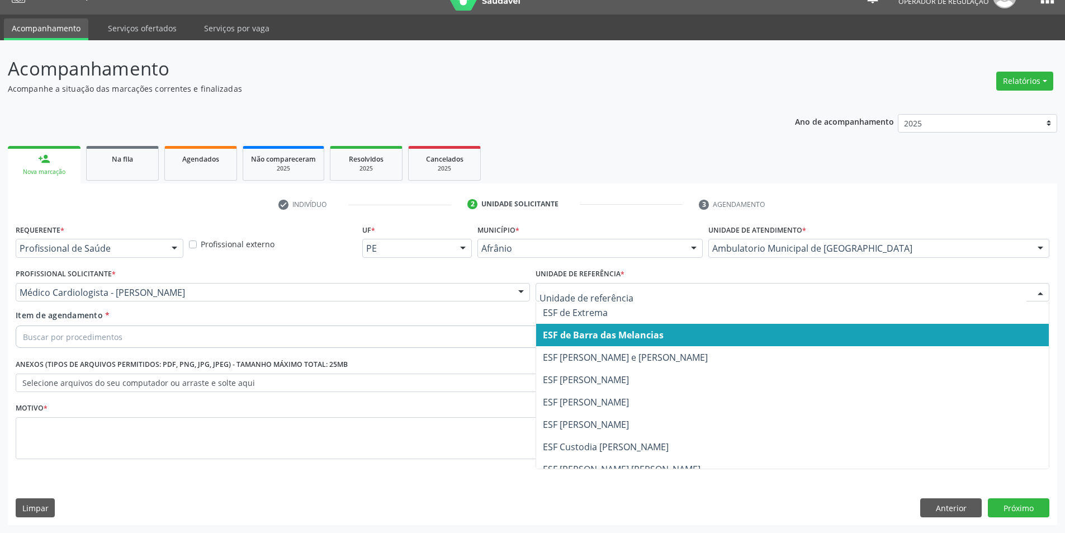
click at [679, 331] on span "ESF de Barra das Melancias" at bounding box center [792, 335] width 513 height 22
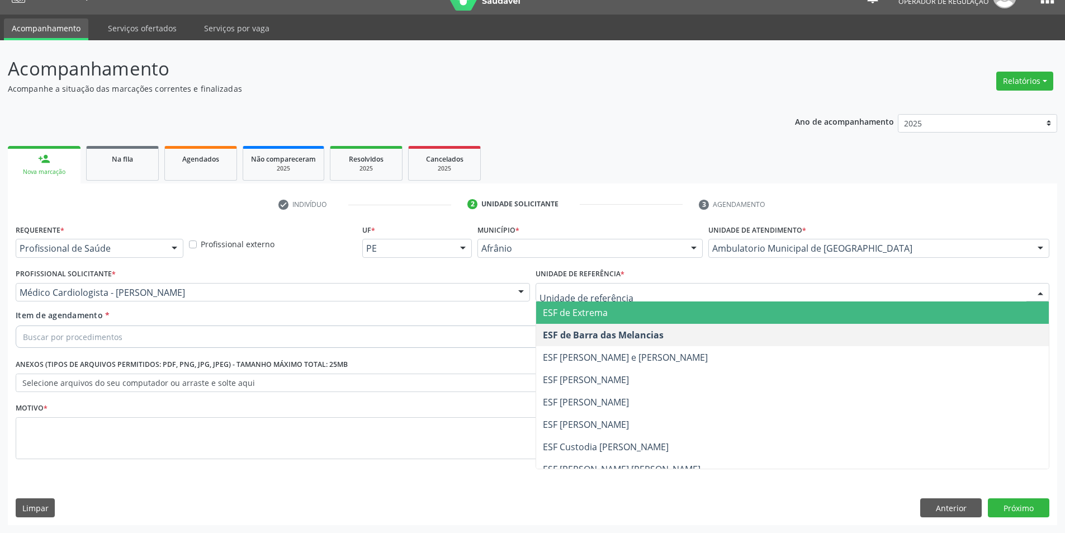
click at [603, 368] on span "ESF [PERSON_NAME]" at bounding box center [792, 379] width 513 height 22
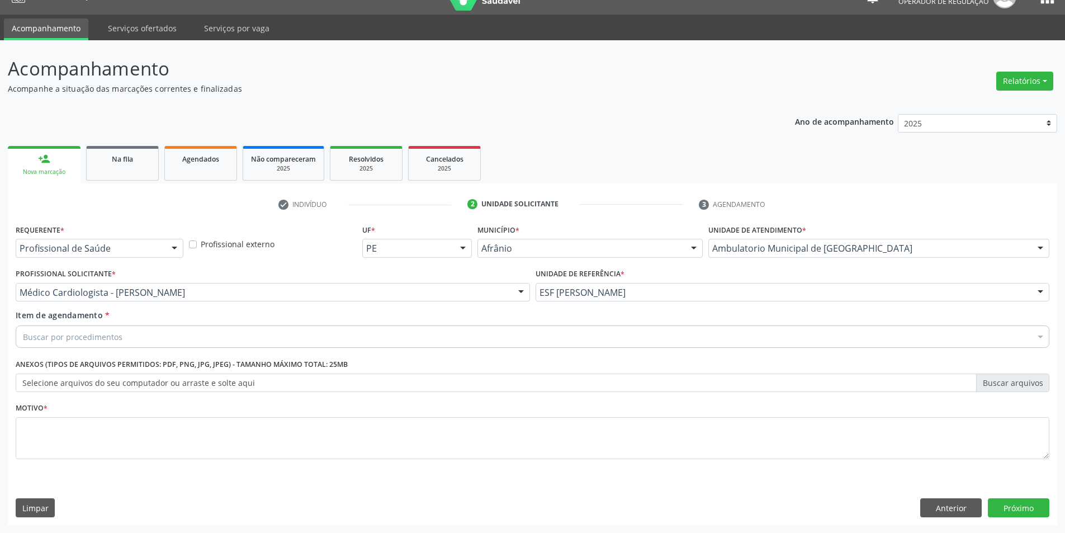
click at [553, 334] on div "Buscar por procedimentos" at bounding box center [533, 336] width 1034 height 22
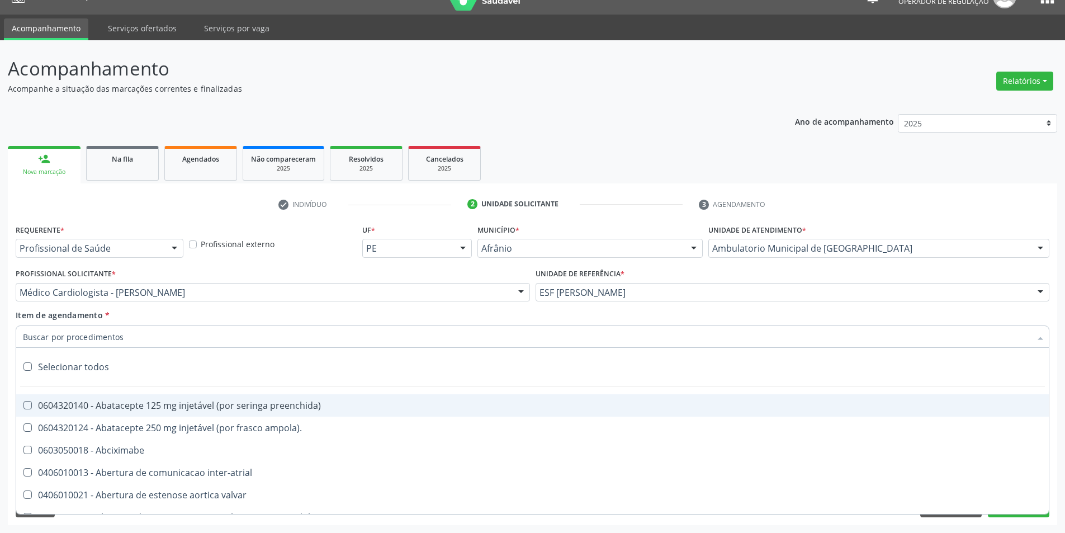
click at [161, 326] on input "Item de agendamento *" at bounding box center [527, 336] width 1008 height 22
click at [133, 340] on input "Item de agendamento *" at bounding box center [527, 336] width 1008 height 22
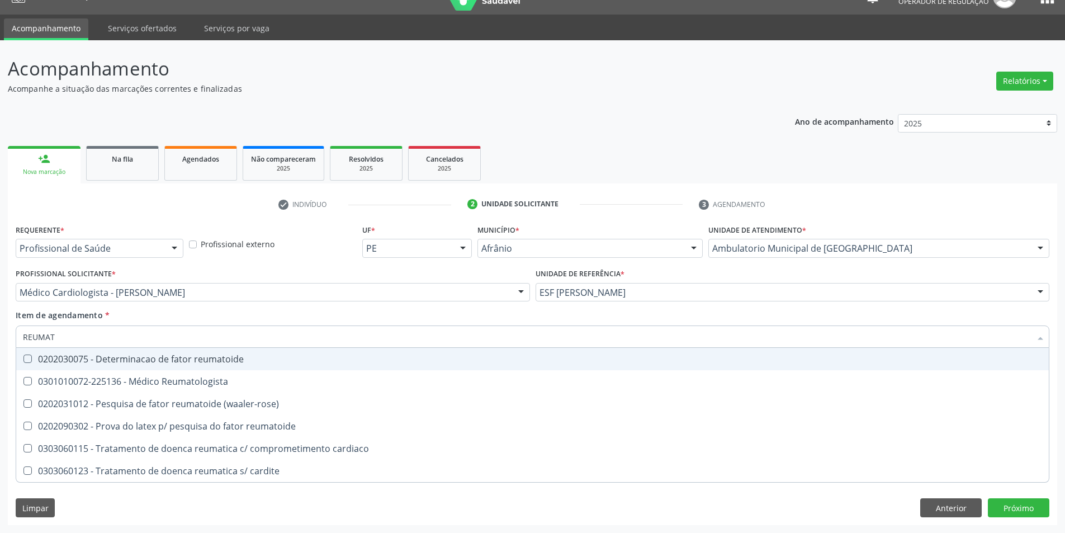
type input "REUMATO"
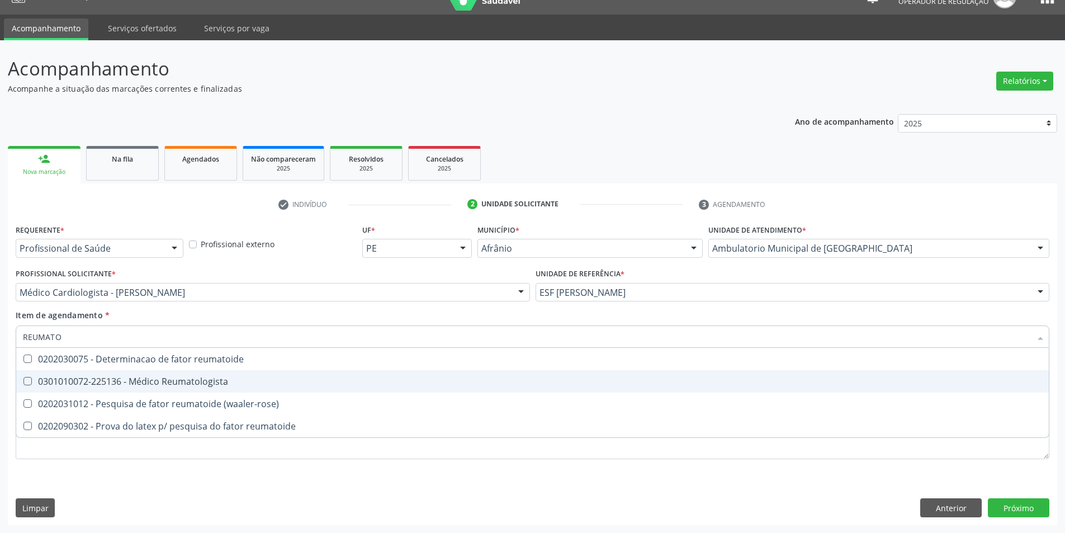
click at [214, 371] on span "0301010072-225136 - Médico Reumatologista" at bounding box center [532, 381] width 1032 height 22
checkbox Reumatologista "true"
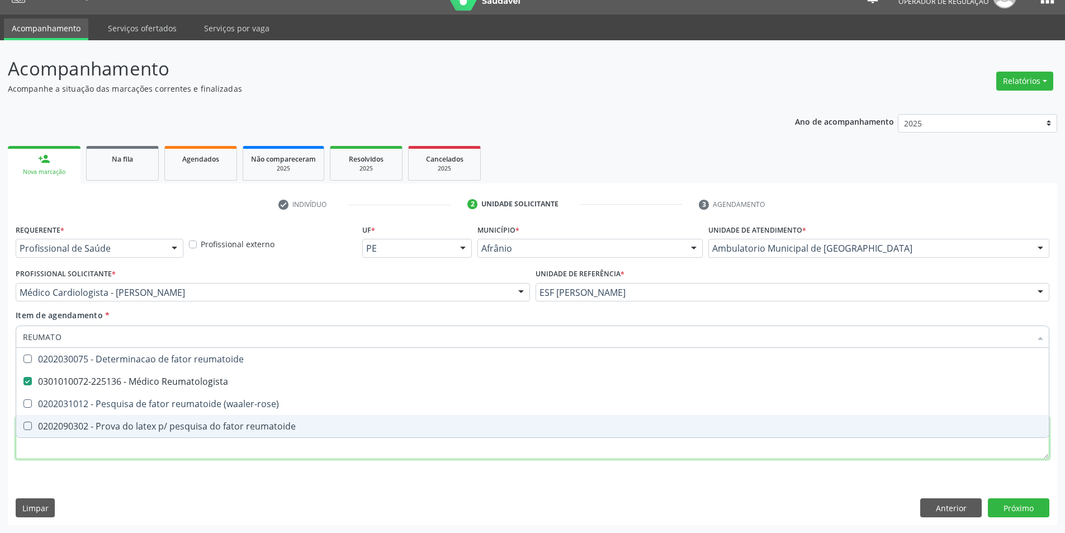
click at [169, 451] on div "Requerente * Profissional de Saúde Profissional de Saúde Paciente Nenhum result…" at bounding box center [533, 347] width 1034 height 253
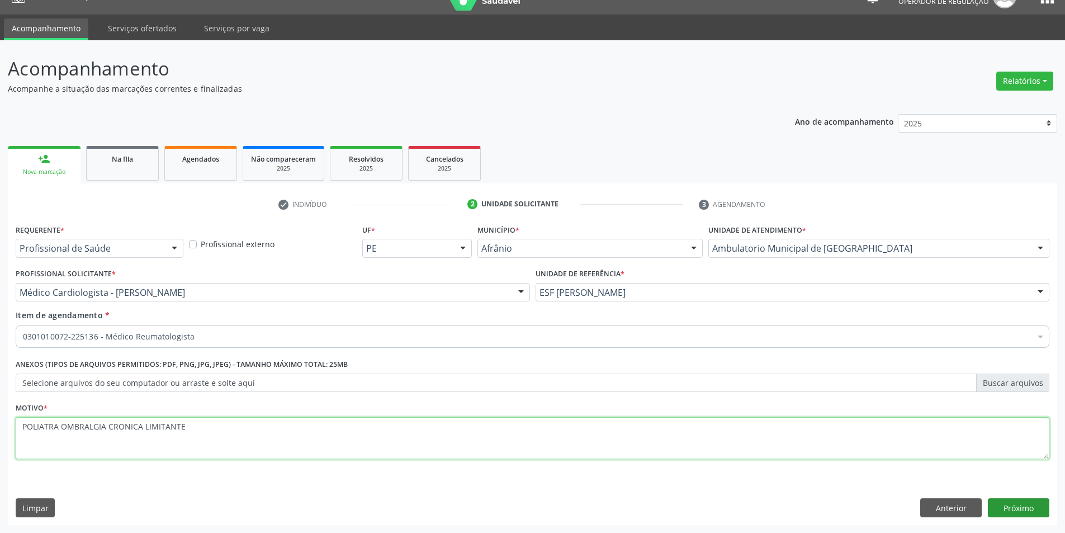
type textarea "POLIATRA OMBRALGIA CRONICA LIMITANTE"
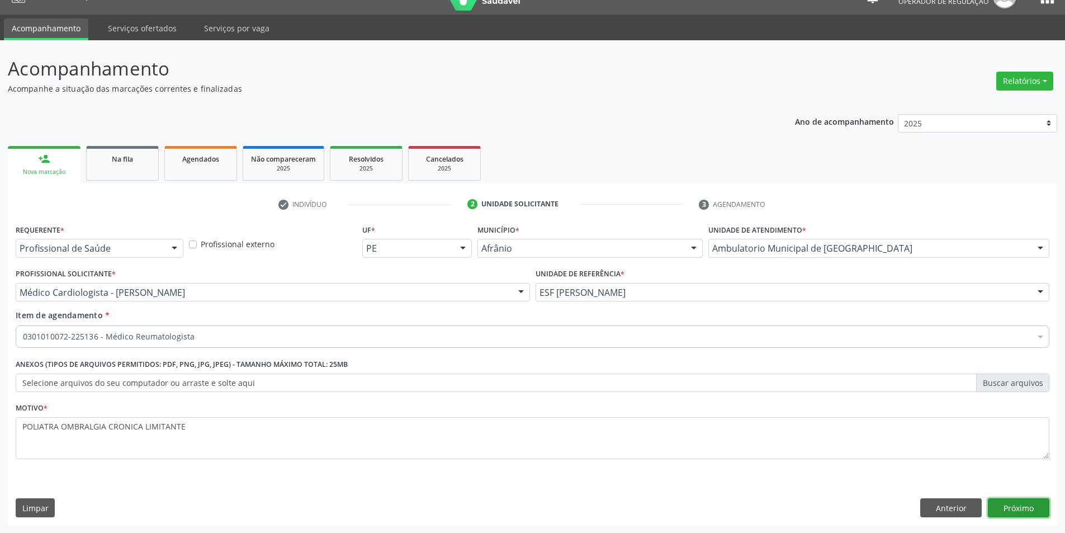
click at [1049, 515] on button "Próximo" at bounding box center [1018, 507] width 61 height 19
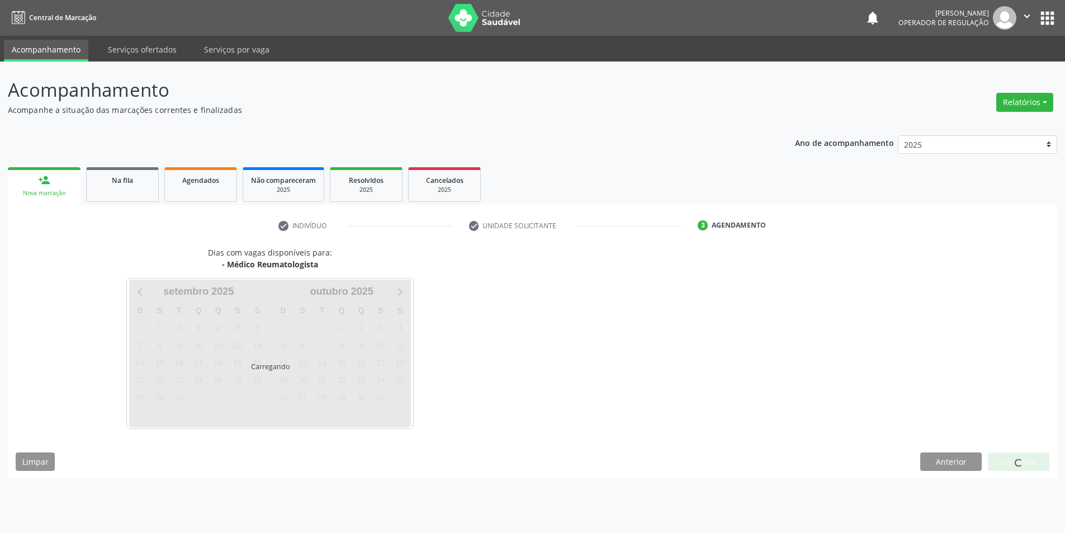
scroll to position [0, 0]
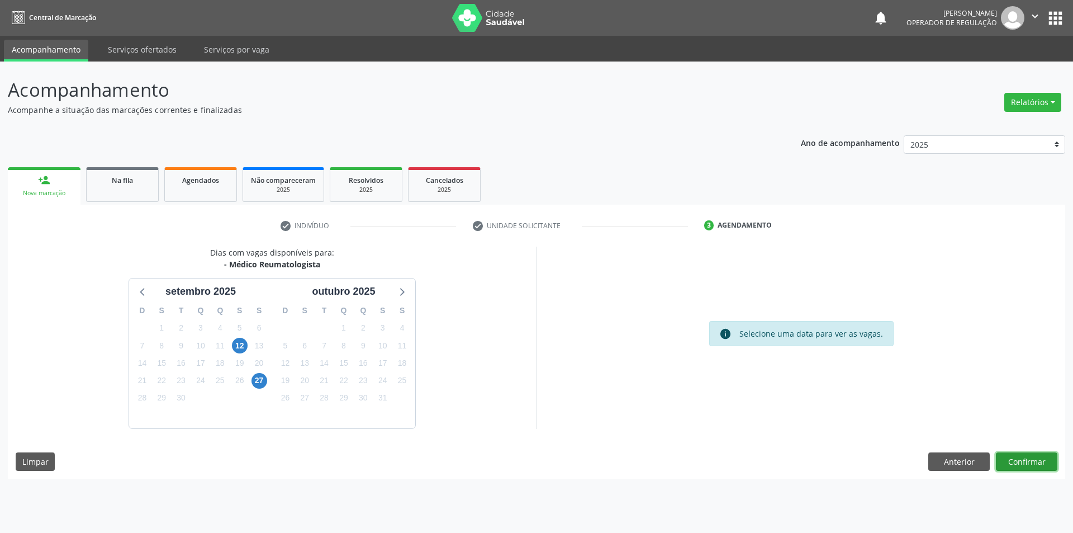
click at [1037, 452] on button "Confirmar" at bounding box center [1026, 461] width 61 height 19
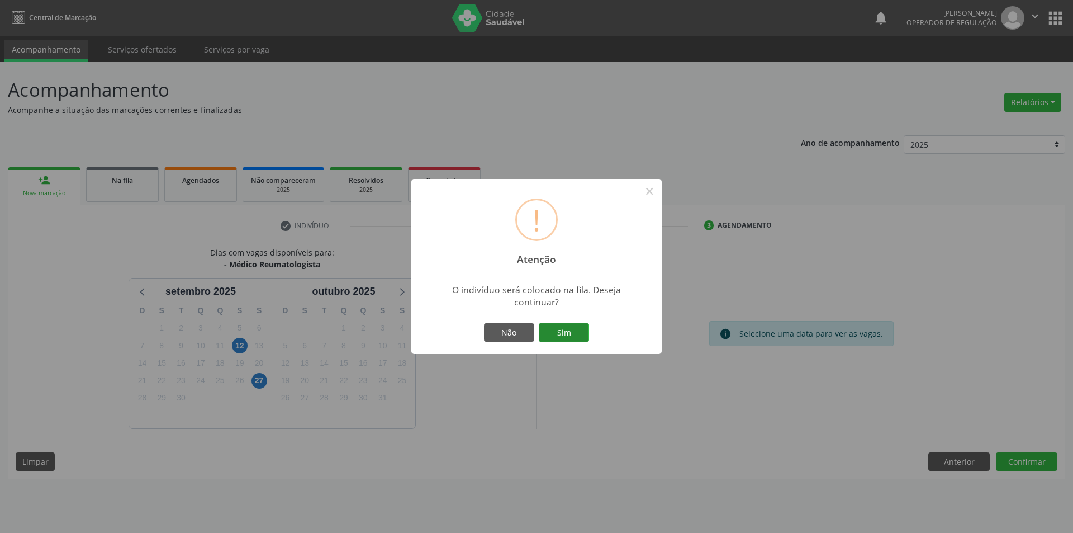
click at [575, 340] on button "Sim" at bounding box center [564, 332] width 50 height 19
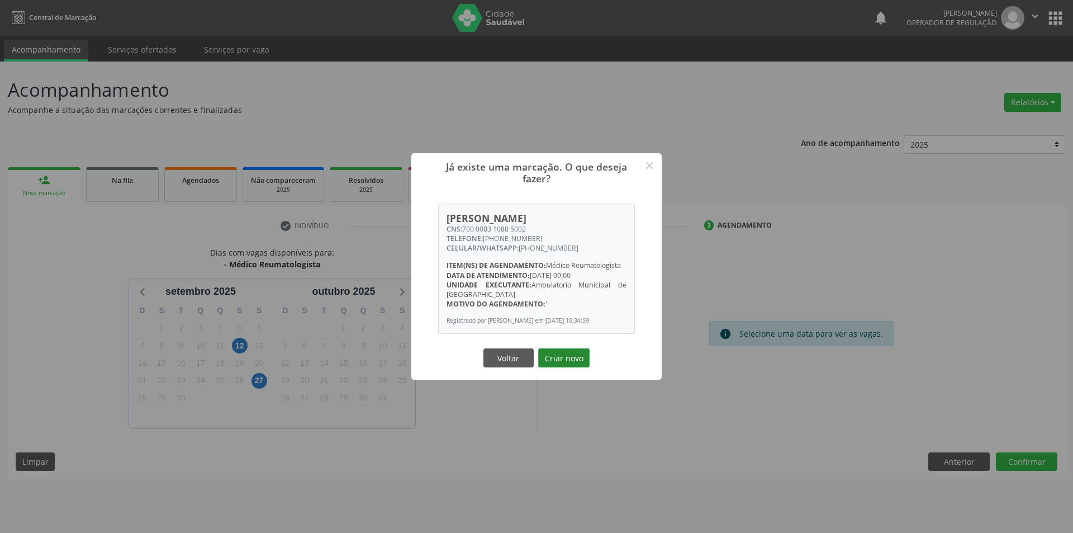
click at [568, 361] on button "Criar novo" at bounding box center [563, 357] width 51 height 19
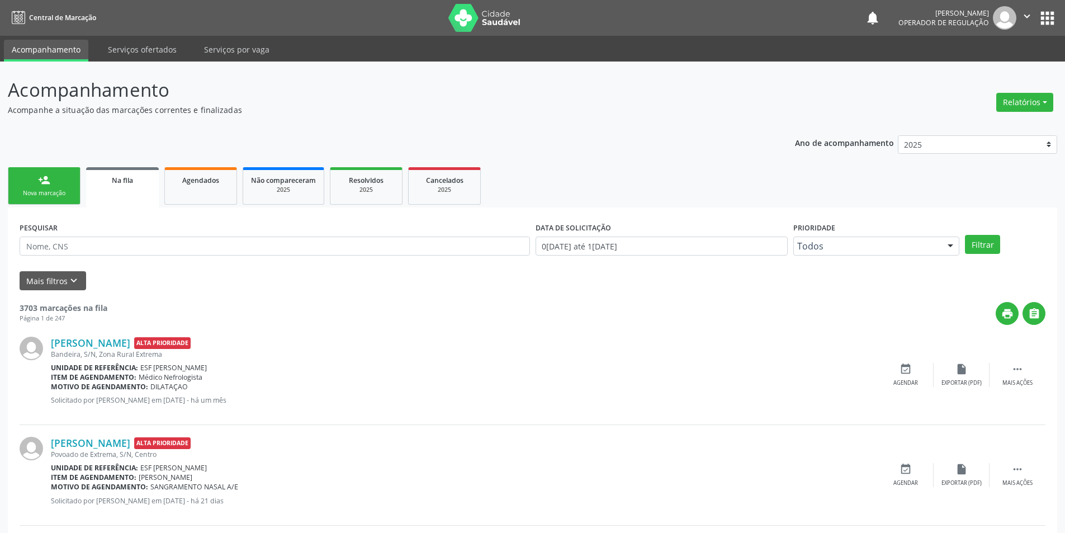
click at [17, 205] on ul "person_add Nova marcação Na fila Agendados Não compareceram 2025 Resolvidos 202…" at bounding box center [532, 185] width 1049 height 43
click at [74, 188] on link "person_add Nova marcação" at bounding box center [44, 185] width 73 height 37
click at [62, 188] on link "person_add Nova marcação" at bounding box center [44, 185] width 73 height 37
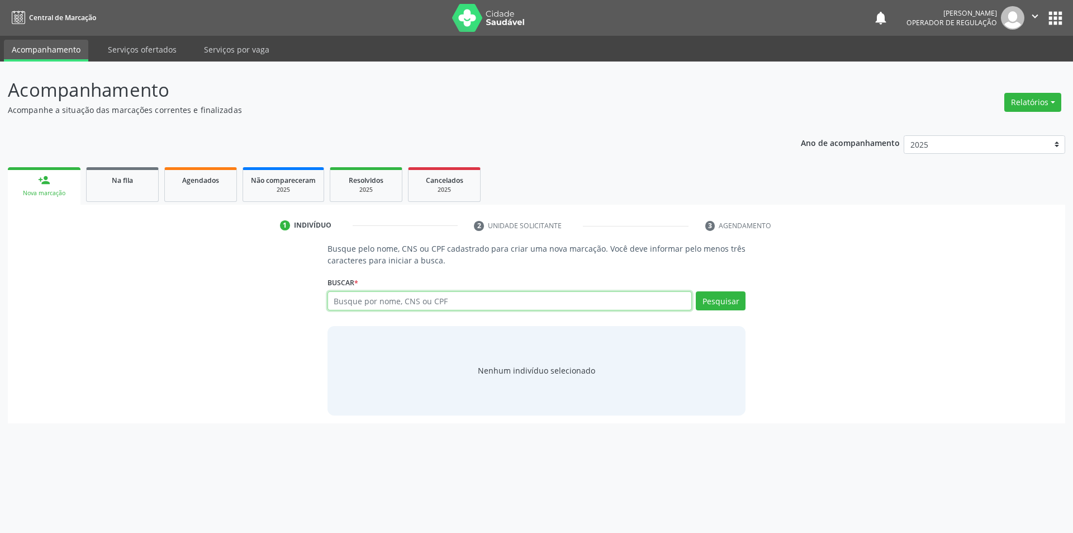
click at [438, 306] on input "text" at bounding box center [510, 300] width 365 height 19
type input "700404998282345"
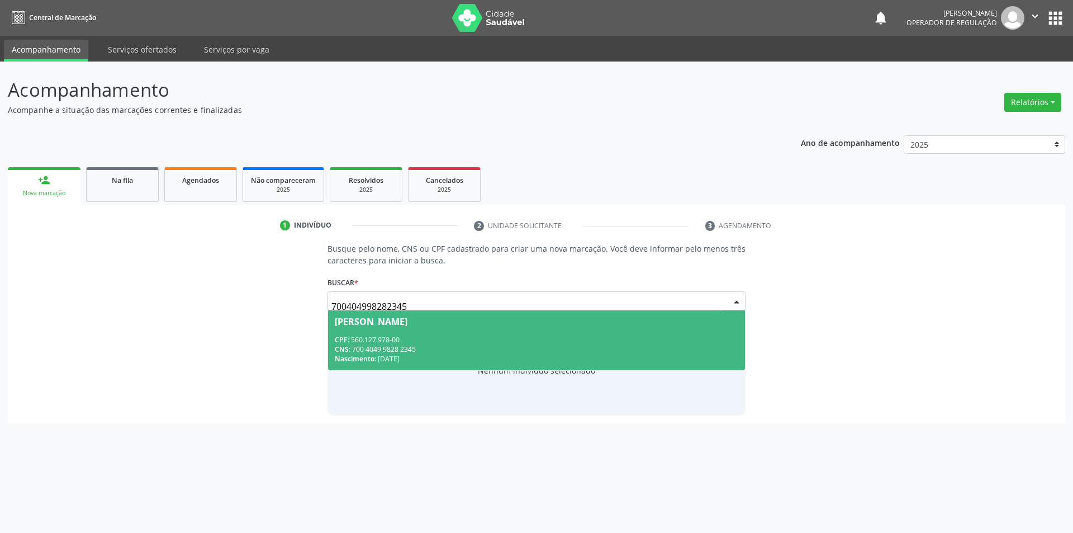
click at [487, 342] on div "CPF: 560.127.978-00" at bounding box center [537, 340] width 404 height 10
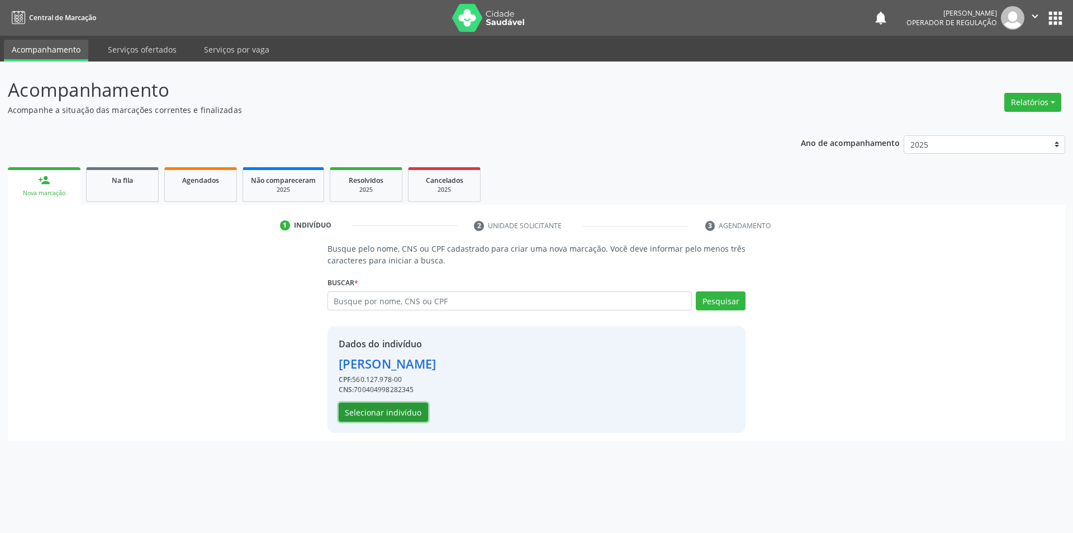
click at [387, 412] on button "Selecionar indivíduo" at bounding box center [383, 411] width 89 height 19
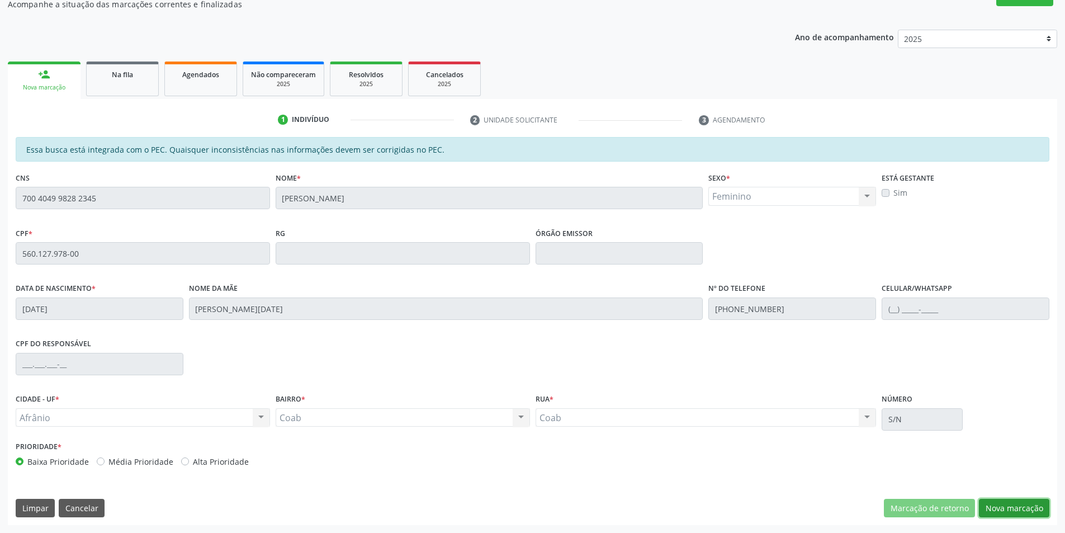
click at [992, 508] on button "Nova marcação" at bounding box center [1014, 508] width 70 height 19
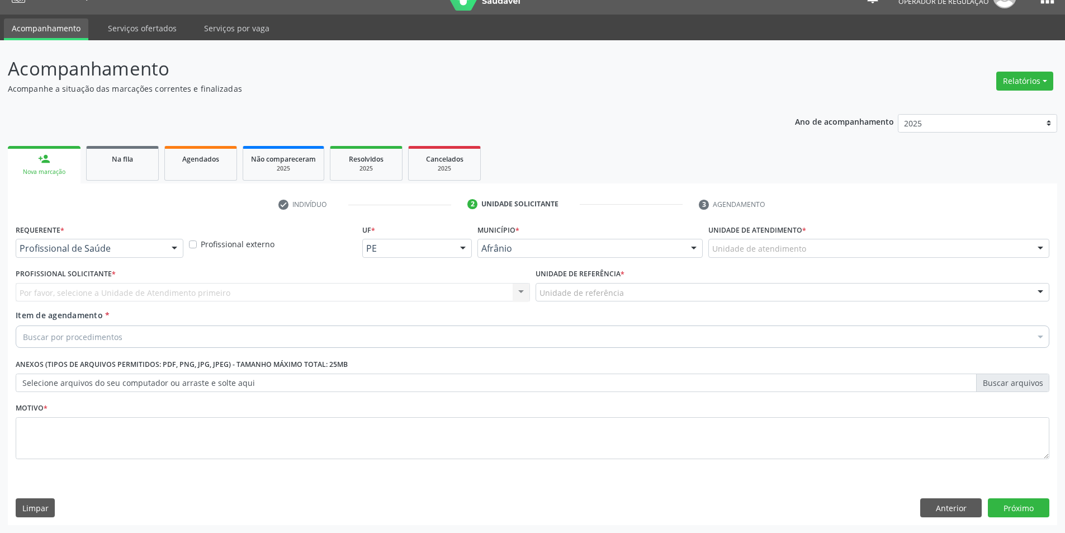
scroll to position [21, 0]
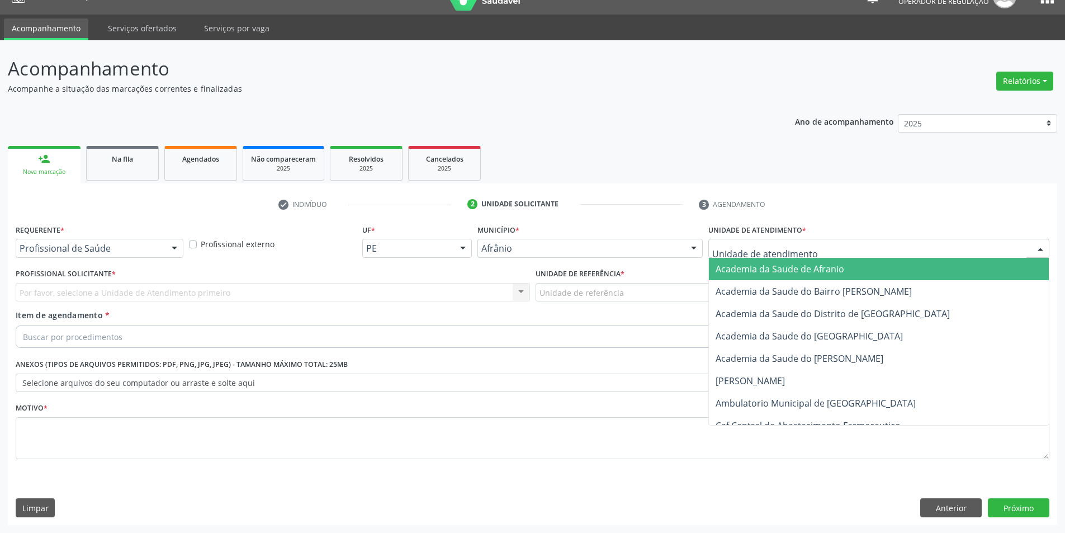
click at [902, 253] on div at bounding box center [878, 248] width 341 height 19
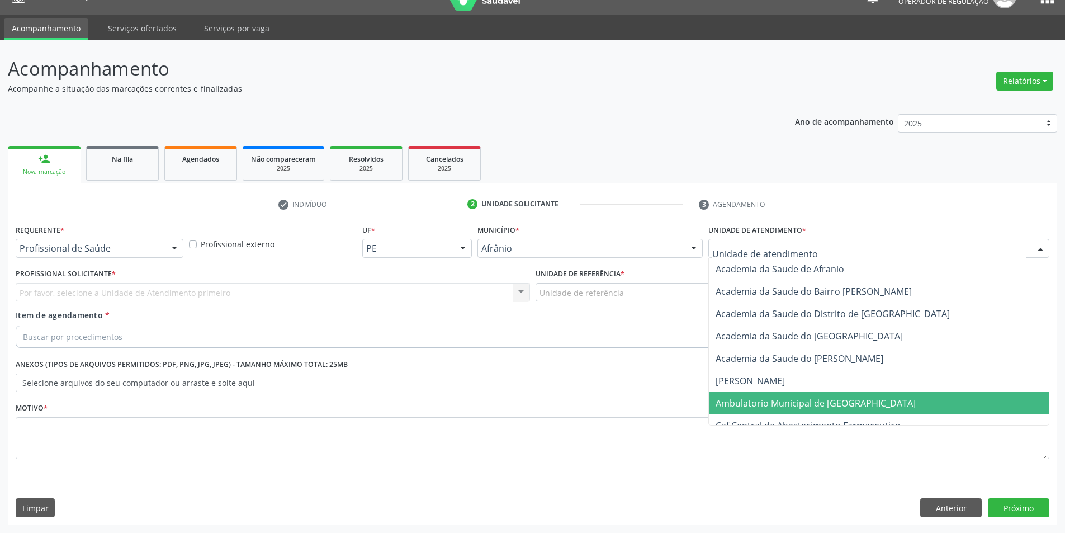
click at [863, 402] on span "Ambulatorio Municipal de [GEOGRAPHIC_DATA]" at bounding box center [879, 403] width 340 height 22
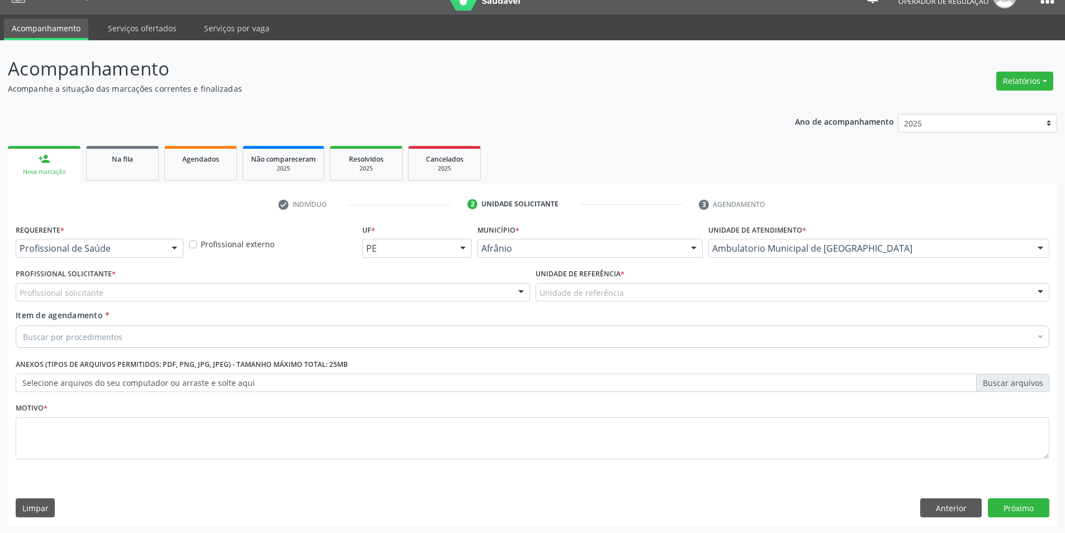
click at [206, 287] on div "Profissional solicitante" at bounding box center [273, 292] width 514 height 19
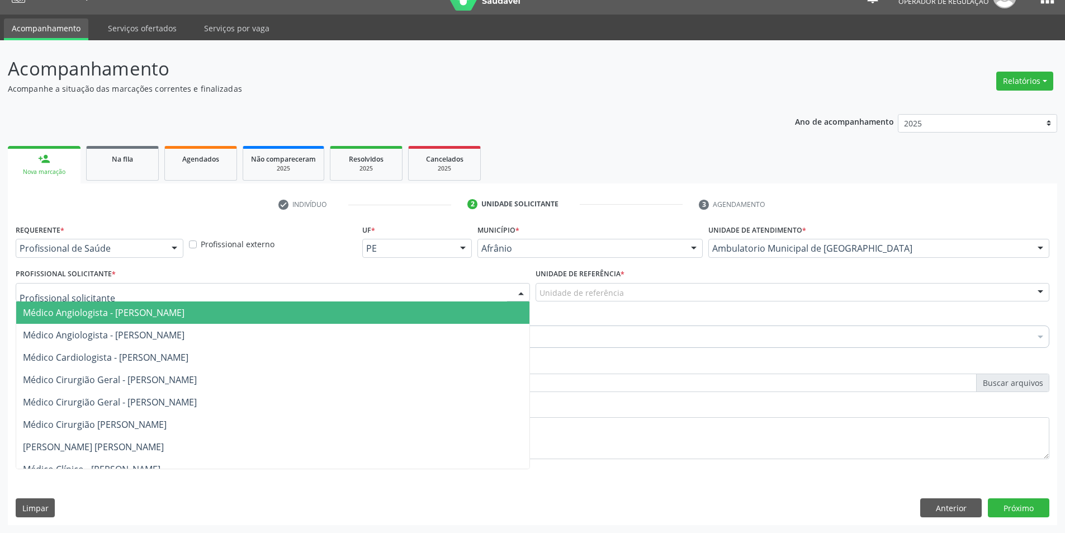
click at [188, 360] on span "Médico Cardiologista - [PERSON_NAME]" at bounding box center [105, 357] width 165 height 12
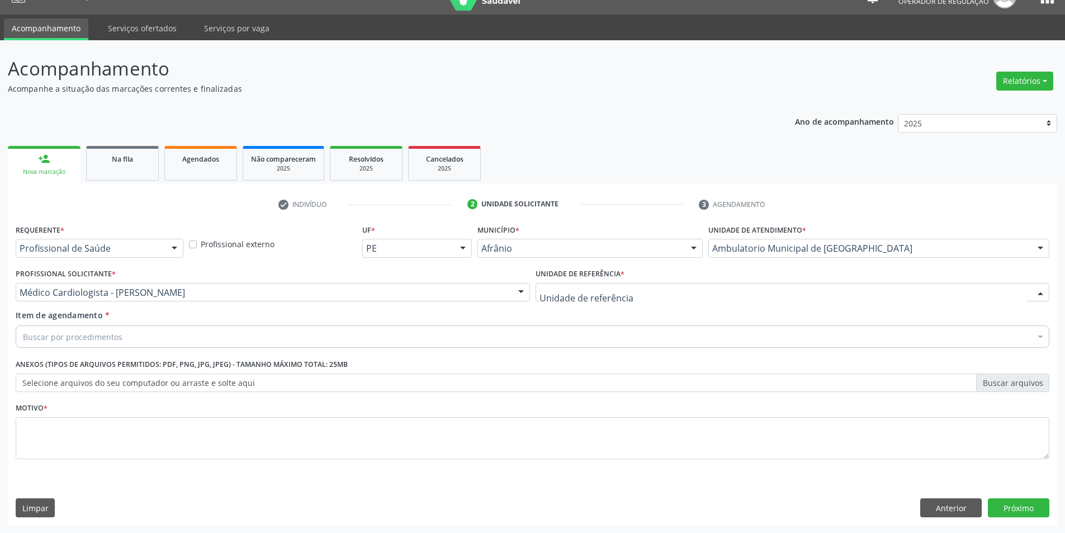
click at [625, 287] on div at bounding box center [792, 292] width 514 height 19
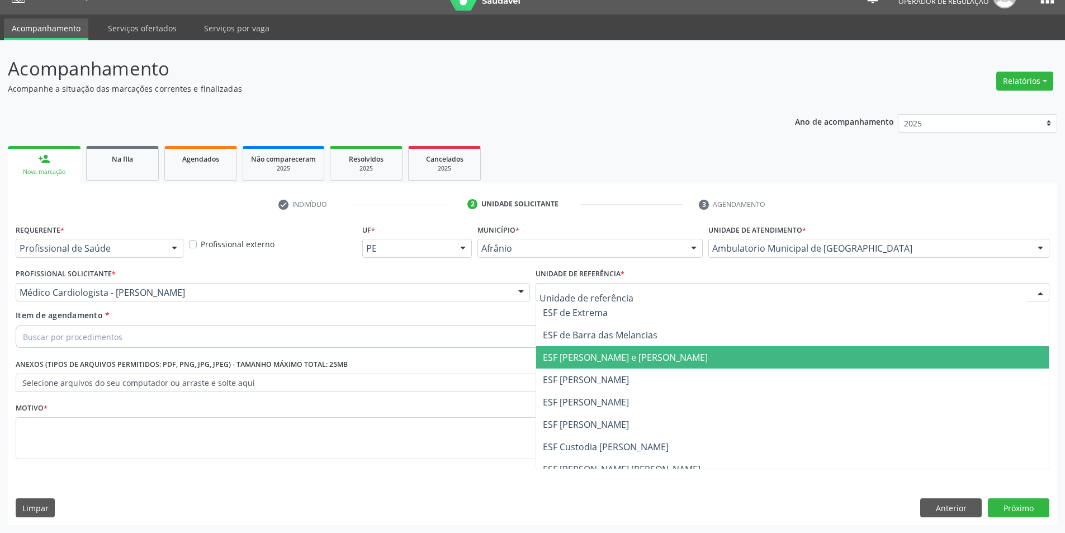
click at [646, 352] on span "ESF [PERSON_NAME] e [PERSON_NAME]" at bounding box center [625, 357] width 165 height 12
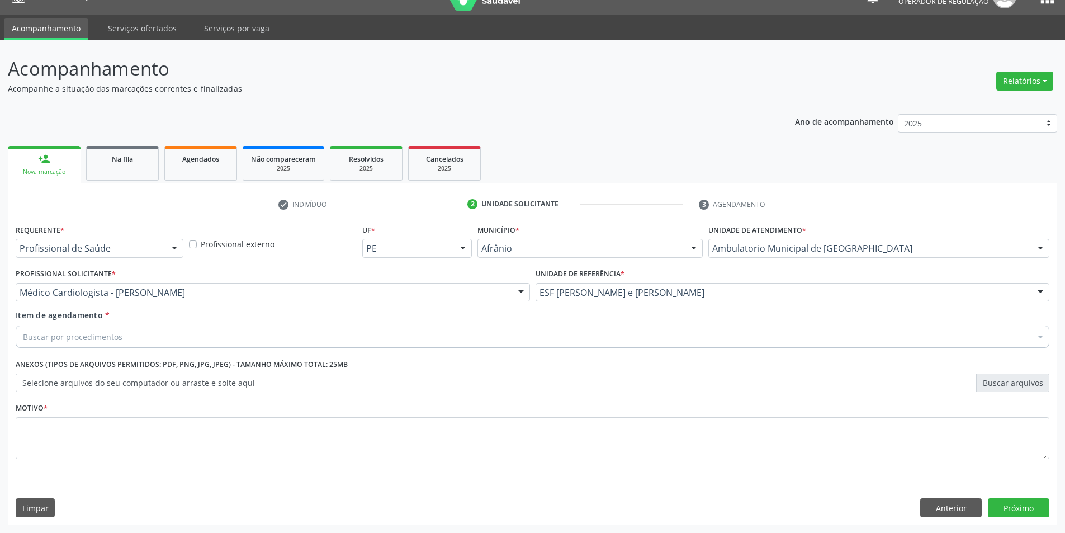
click at [359, 336] on div "Buscar por procedimentos" at bounding box center [533, 336] width 1034 height 22
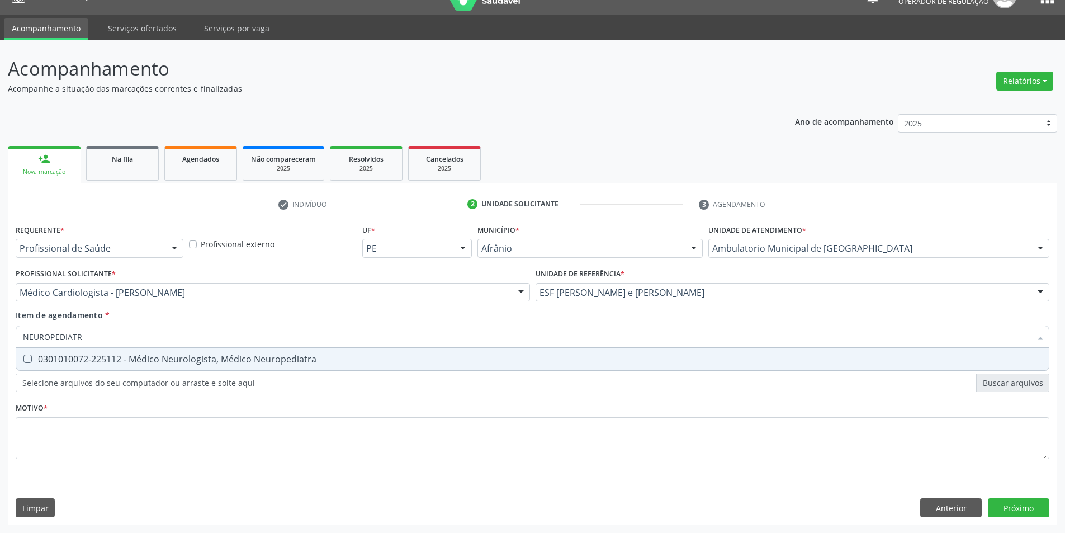
type input "NEUROPEDIATRA"
click at [377, 350] on span "0301010072-225112 - Médico Neurologista, Médico Neuropediatra" at bounding box center [532, 359] width 1032 height 22
checkbox Neuropediatra "true"
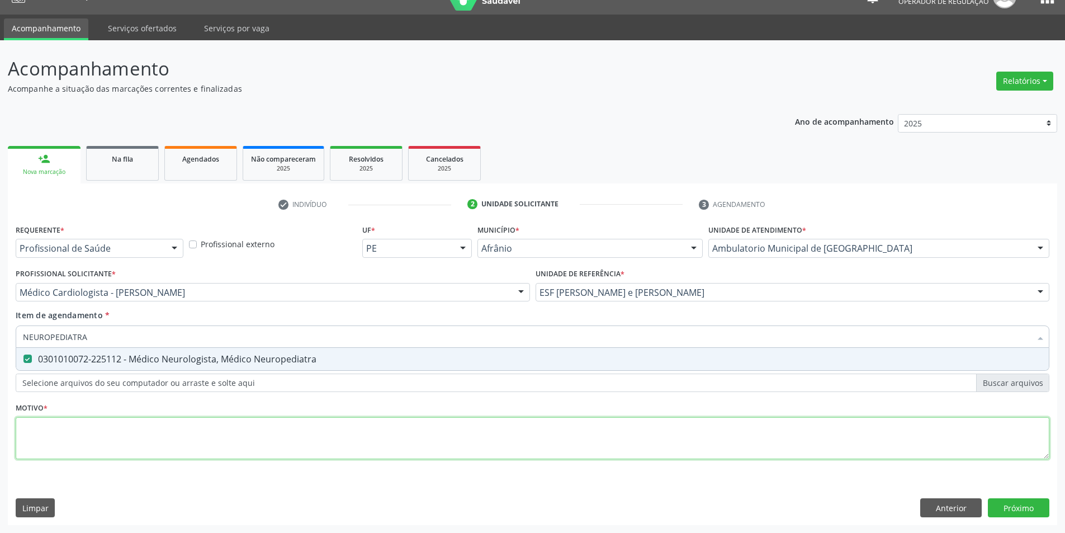
click at [366, 424] on div "Requerente * Profissional de Saúde Profissional de Saúde Paciente Nenhum result…" at bounding box center [533, 347] width 1034 height 253
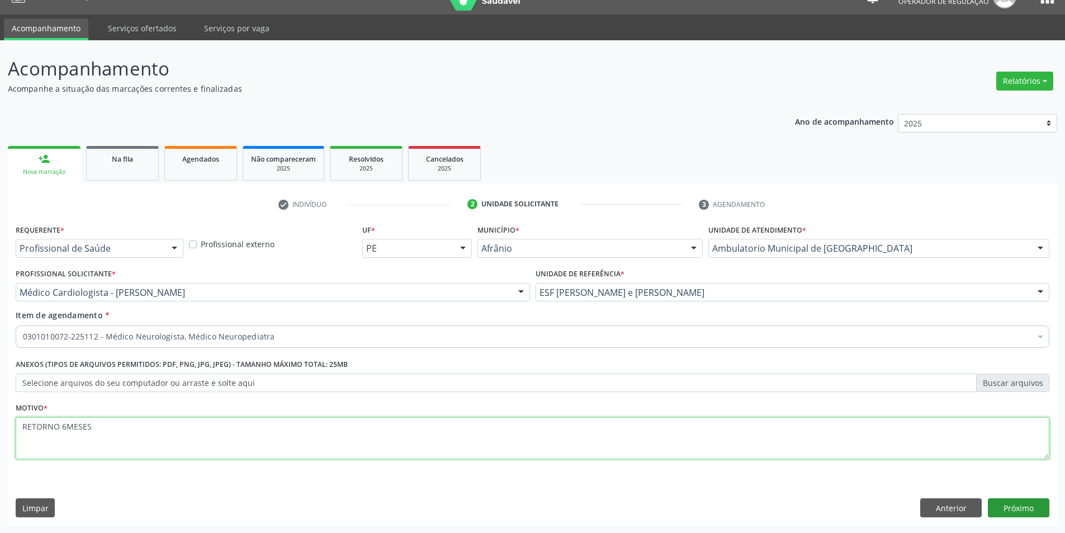
type textarea "RETORNO 6MESES"
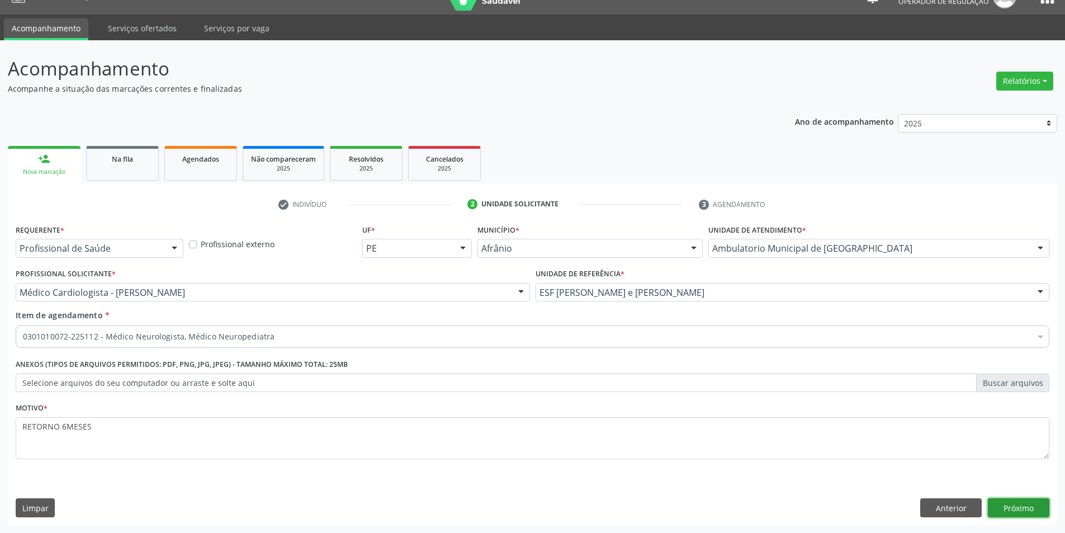
click at [1037, 502] on button "Próximo" at bounding box center [1018, 507] width 61 height 19
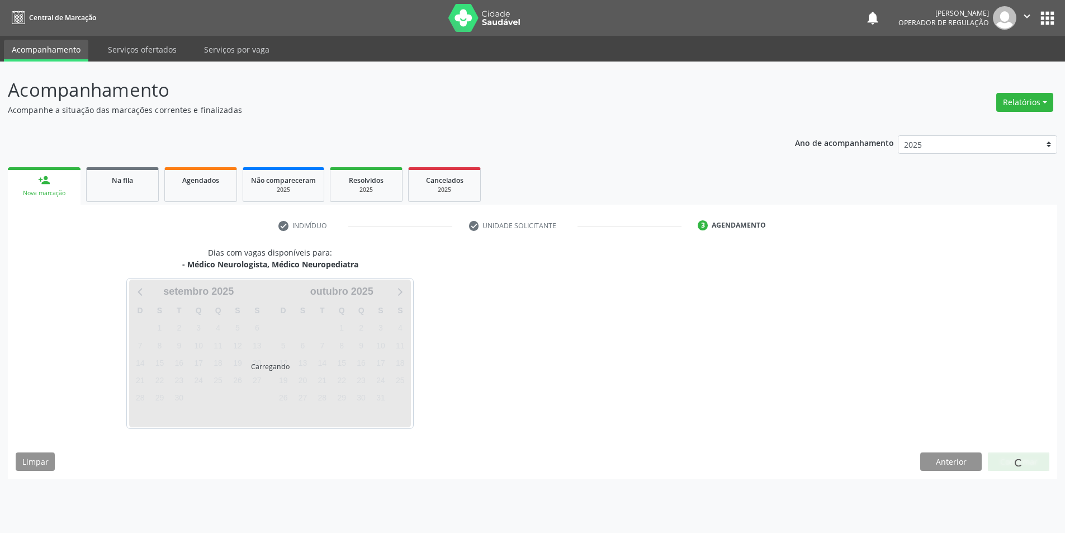
scroll to position [0, 0]
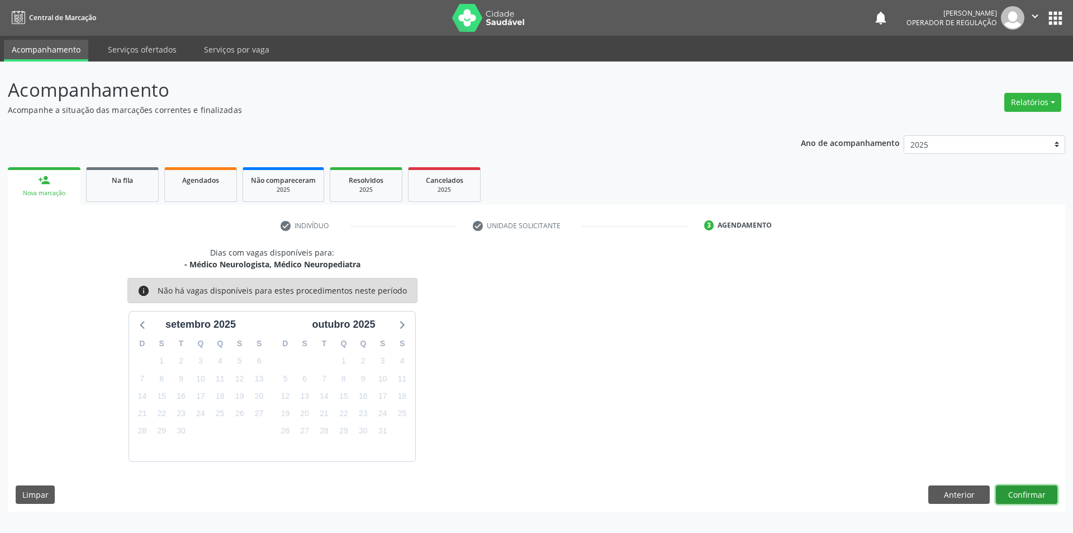
click at [1030, 499] on button "Confirmar" at bounding box center [1026, 494] width 61 height 19
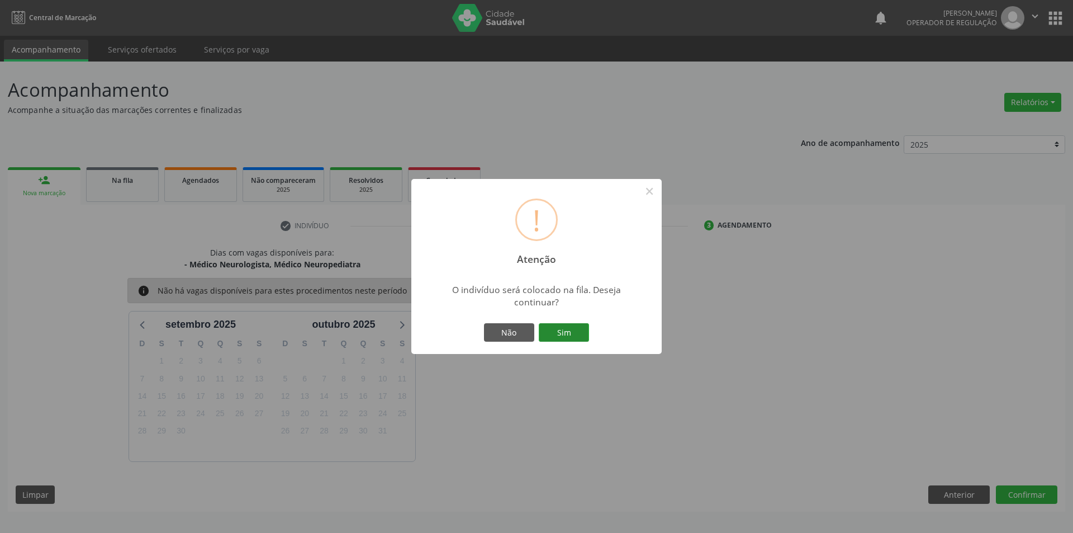
click at [588, 340] on button "Sim" at bounding box center [564, 332] width 50 height 19
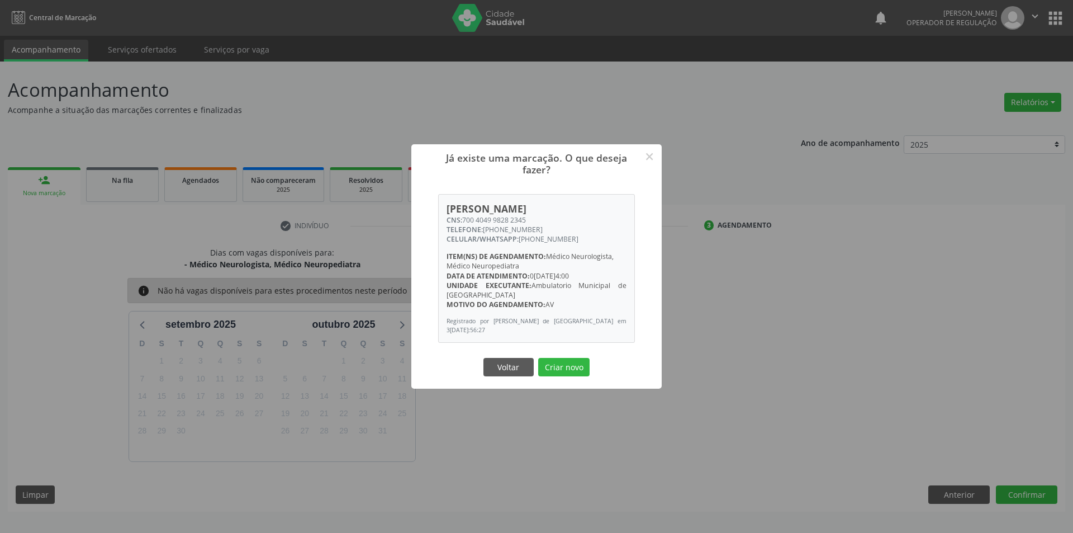
click at [538, 358] on button "Criar novo" at bounding box center [563, 367] width 51 height 19
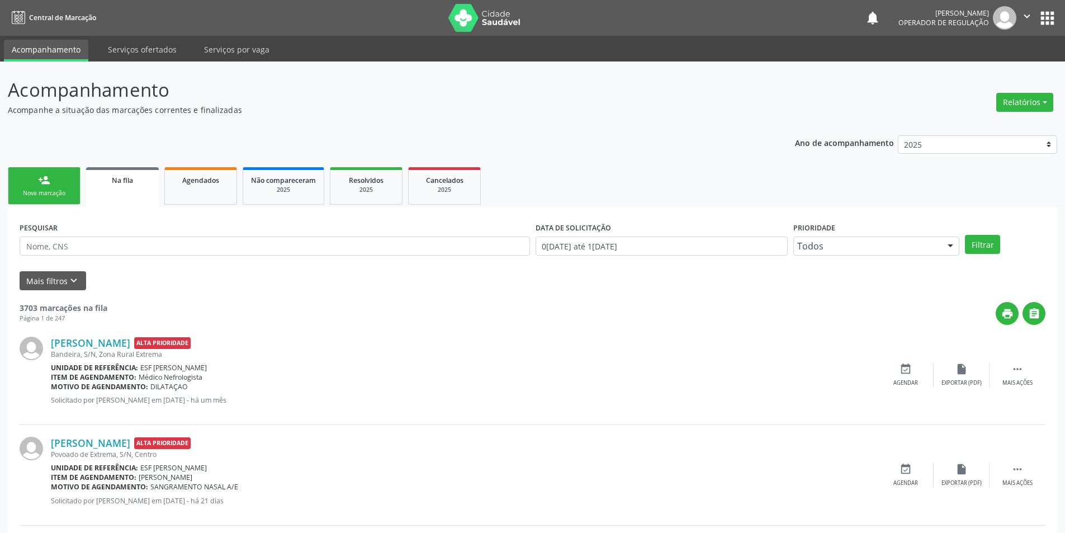
click at [37, 189] on div "Nova marcação" at bounding box center [44, 193] width 56 height 8
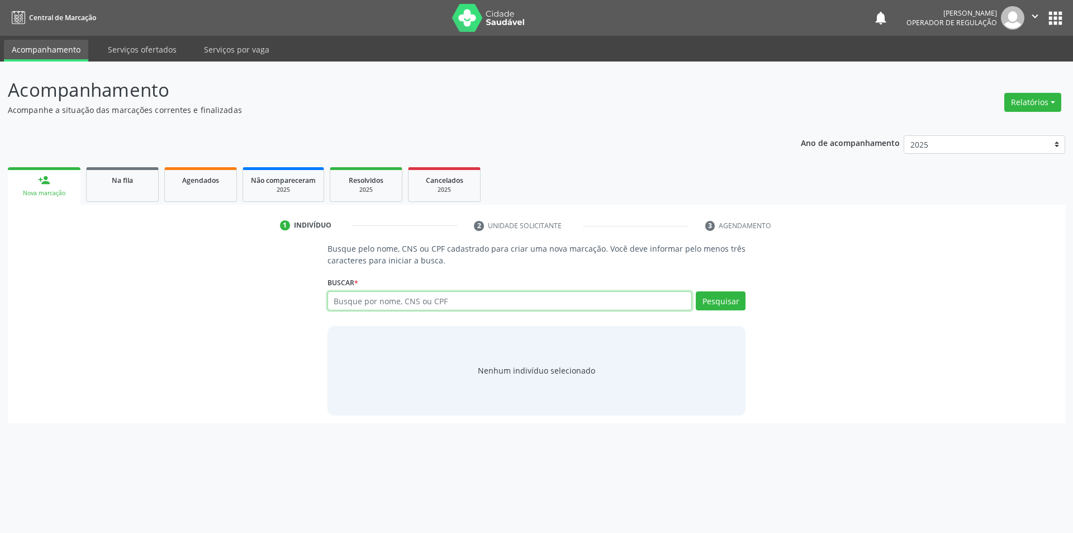
click at [391, 293] on input "text" at bounding box center [510, 300] width 365 height 19
type input "706707557038018"
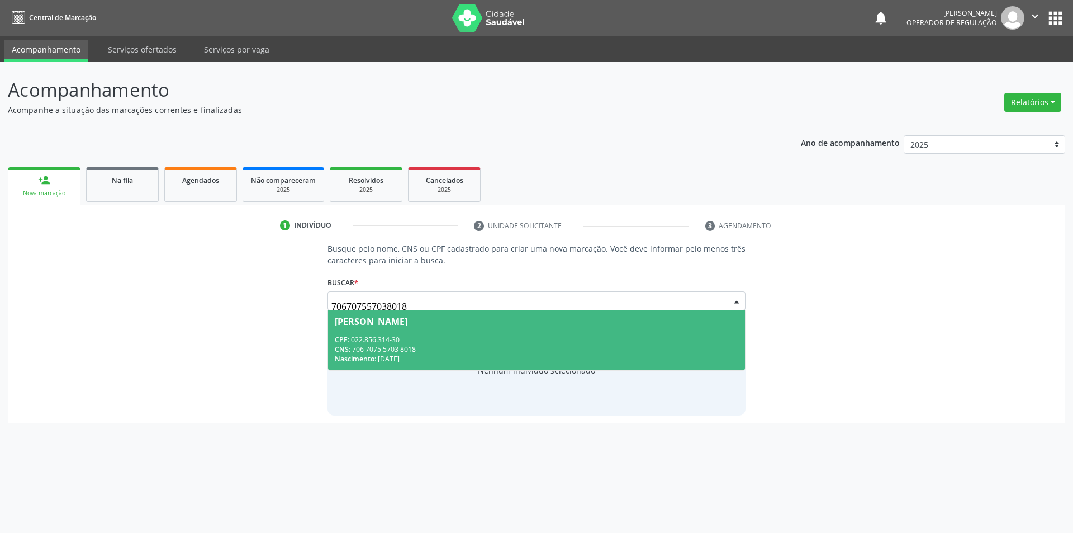
click at [557, 348] on div "CNS: 706 7075 5703 8018" at bounding box center [537, 349] width 404 height 10
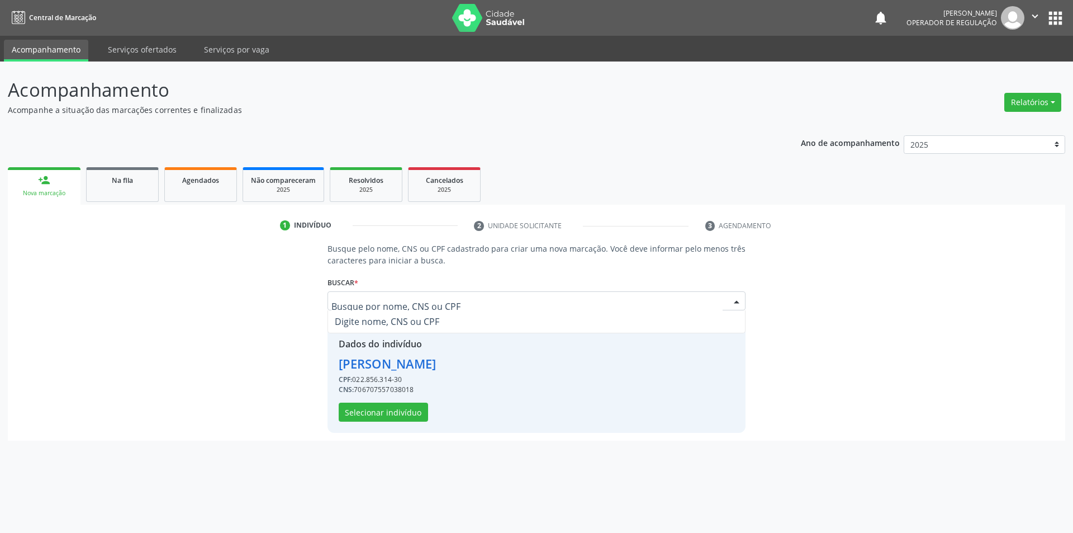
click at [371, 396] on div "Dados do indivíduo [PERSON_NAME] CPF: 022.856.314-30 CNS: 706707557038018 Selec…" at bounding box center [388, 379] width 98 height 84
drag, startPoint x: 382, startPoint y: 400, endPoint x: 396, endPoint y: 415, distance: 20.2
click at [392, 410] on div "Dados do indivíduo [PERSON_NAME] CPF: 022.856.314-30 CNS: 706707557038018 Selec…" at bounding box center [388, 379] width 98 height 84
click at [396, 415] on button "Selecionar indivíduo" at bounding box center [383, 411] width 89 height 19
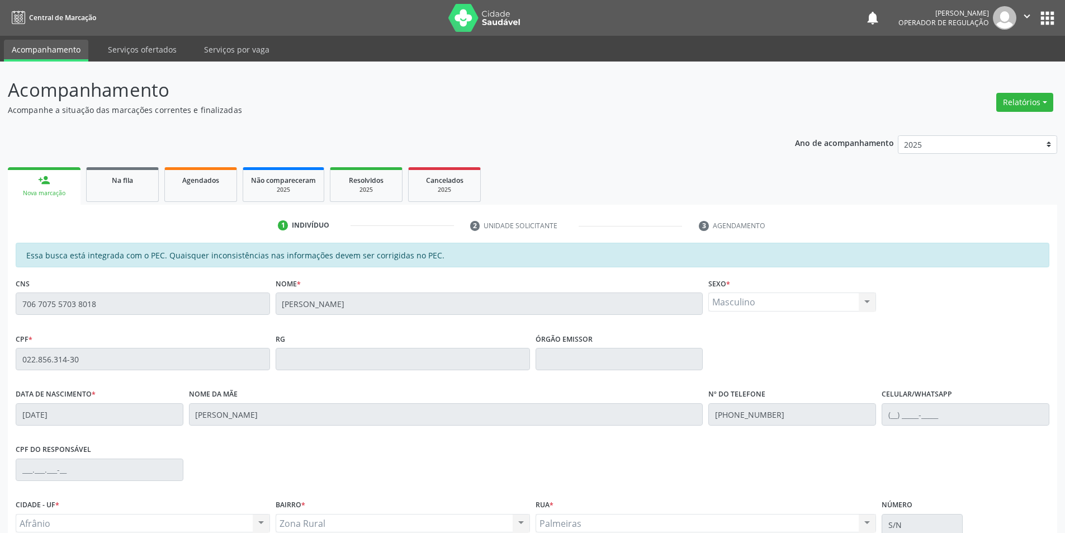
scroll to position [106, 0]
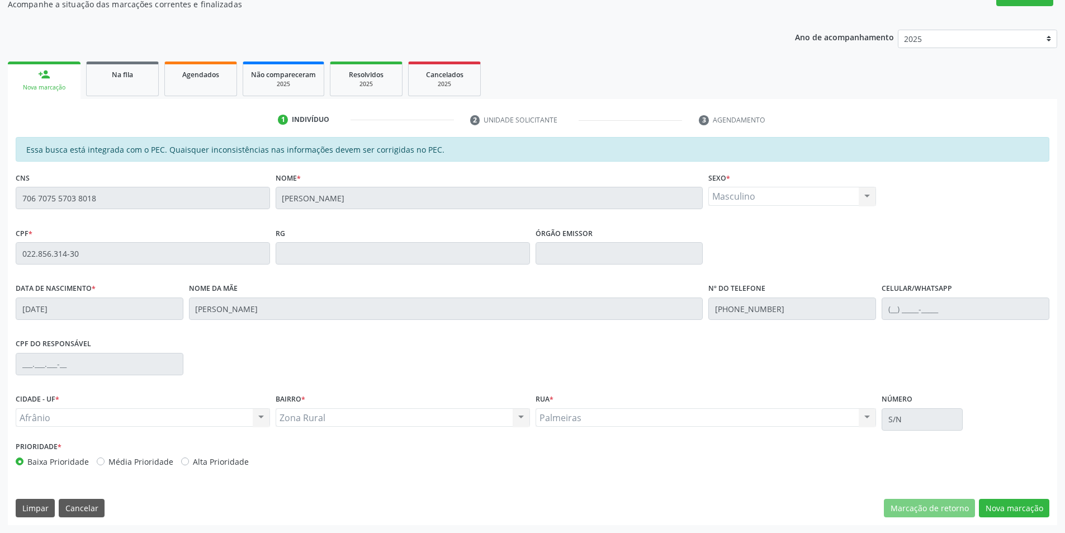
click at [989, 495] on div "Essa busca está integrada com o PEC. Quaisquer inconsistências nas informações …" at bounding box center [532, 331] width 1049 height 388
click at [995, 497] on div "Essa busca está integrada com o PEC. Quaisquer inconsistências nas informações …" at bounding box center [532, 331] width 1049 height 388
click at [1007, 502] on button "Nova marcação" at bounding box center [1014, 508] width 70 height 19
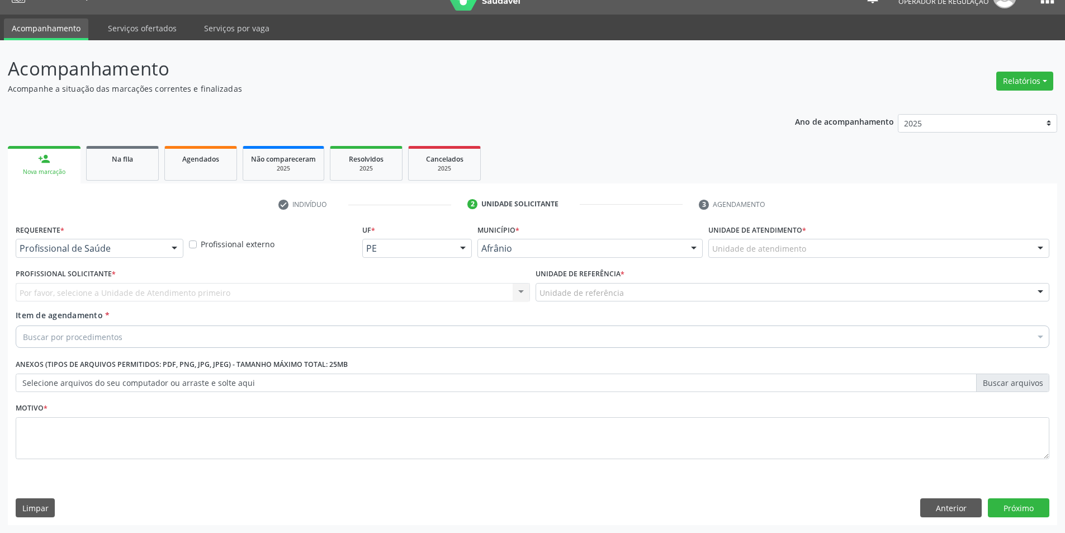
click at [822, 250] on div "Unidade de atendimento" at bounding box center [878, 248] width 341 height 19
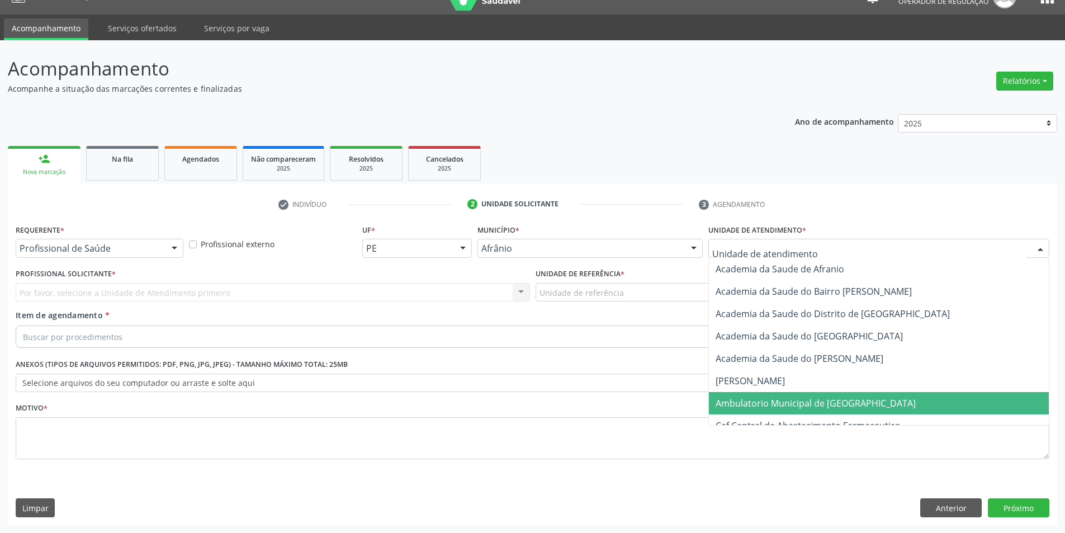
click at [822, 395] on span "Ambulatorio Municipal de [GEOGRAPHIC_DATA]" at bounding box center [879, 403] width 340 height 22
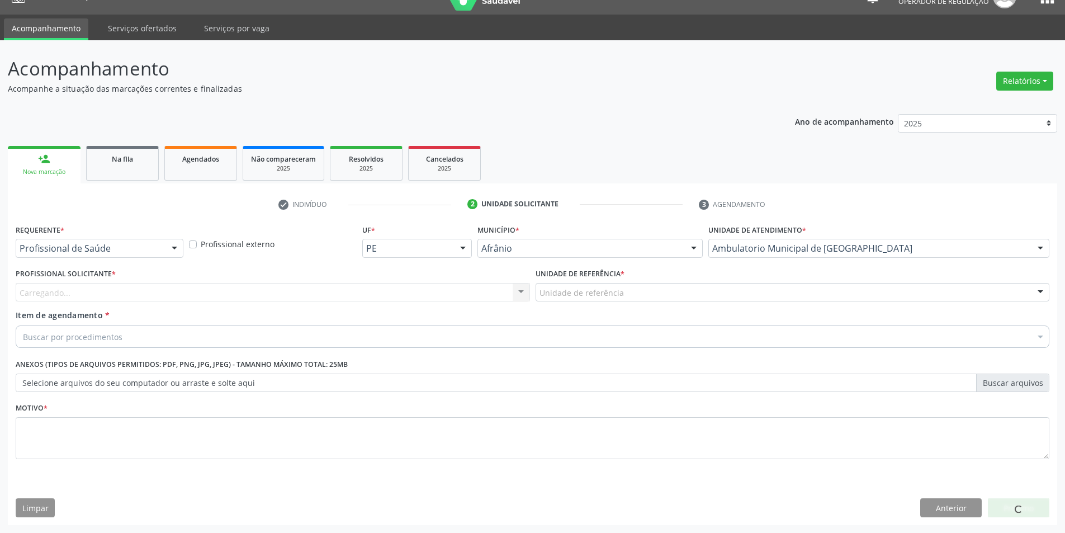
click at [409, 296] on div "Carregando... Nenhum resultado encontrado para: " " Não há nenhuma opção para s…" at bounding box center [273, 292] width 514 height 19
click at [409, 296] on div "Profissional solicitante" at bounding box center [273, 292] width 514 height 19
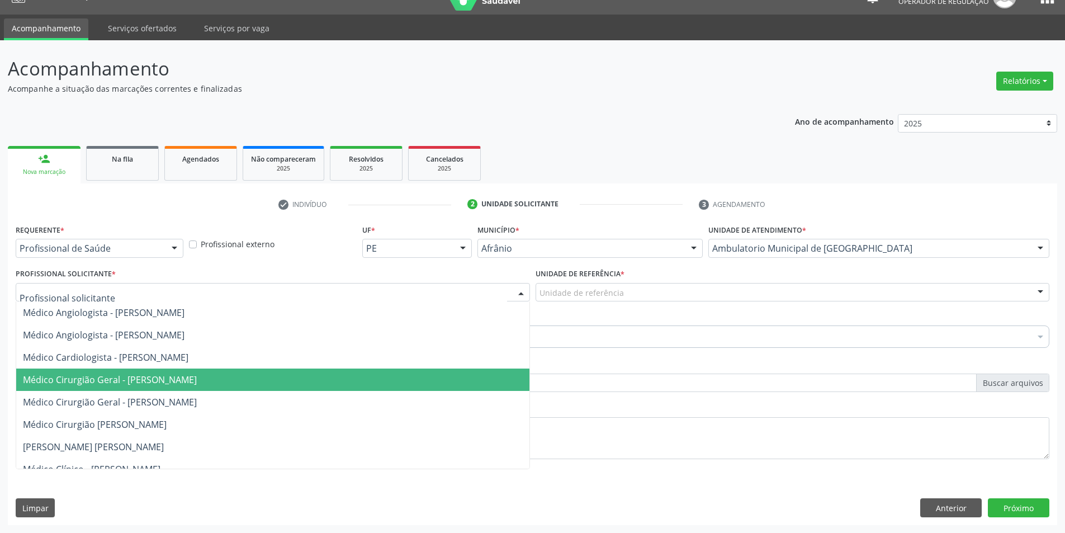
click at [429, 375] on span "Médico Cirurgião Geral - [PERSON_NAME]" at bounding box center [272, 379] width 513 height 22
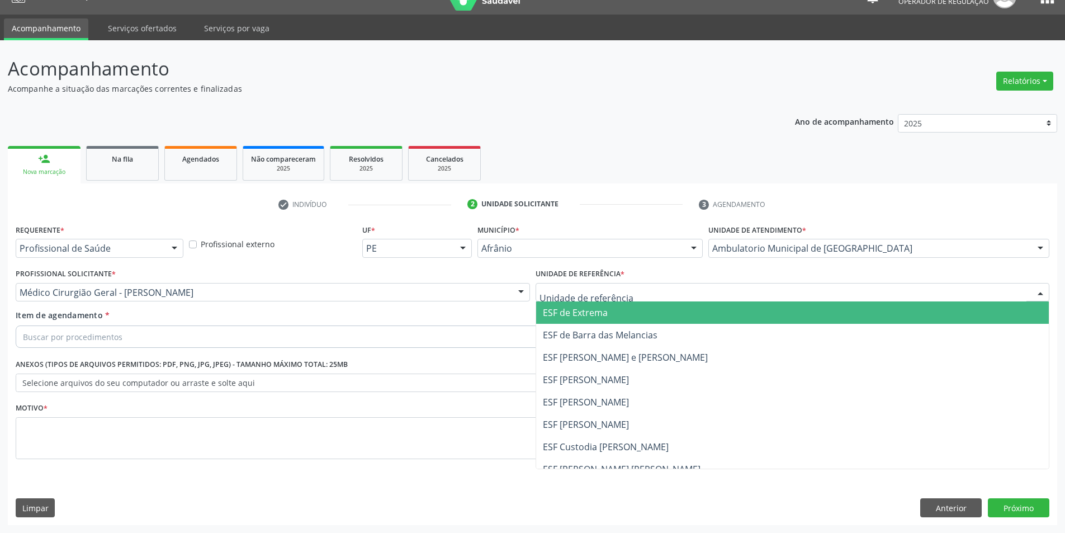
click at [584, 385] on span "ESF [PERSON_NAME]" at bounding box center [586, 379] width 86 height 12
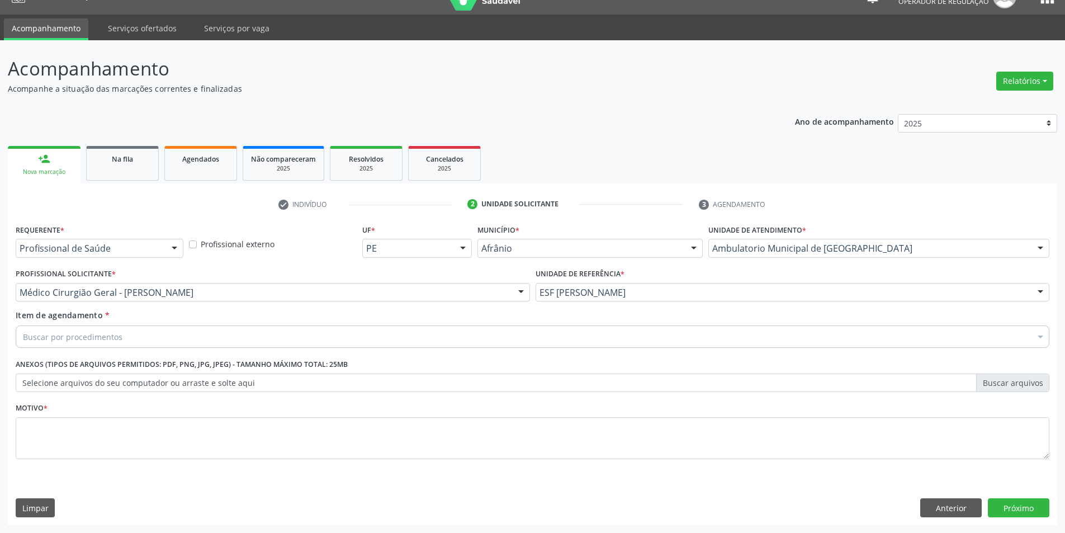
click at [595, 345] on div "Buscar por procedimentos" at bounding box center [533, 336] width 1034 height 22
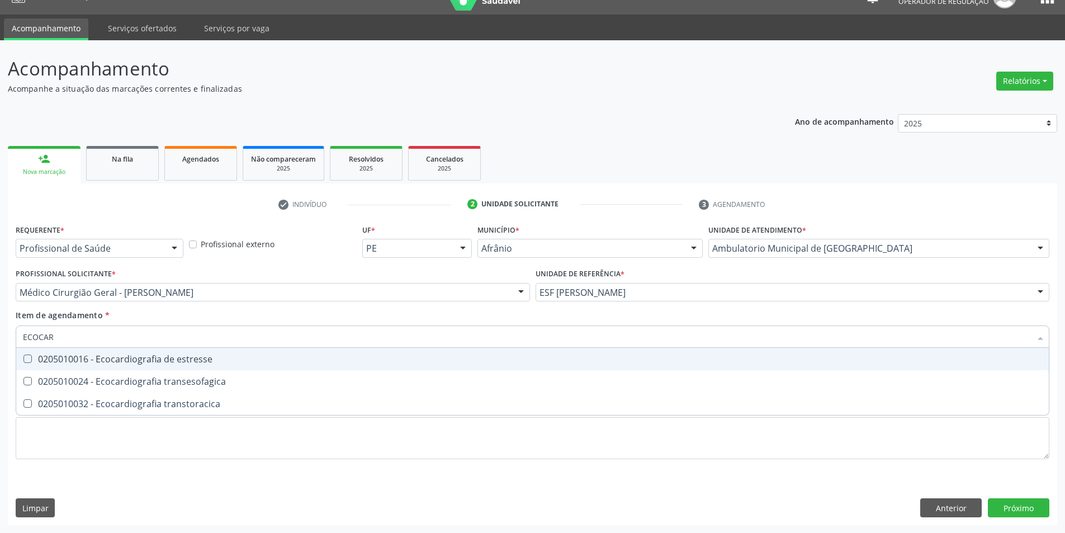
type input "ECOCARD"
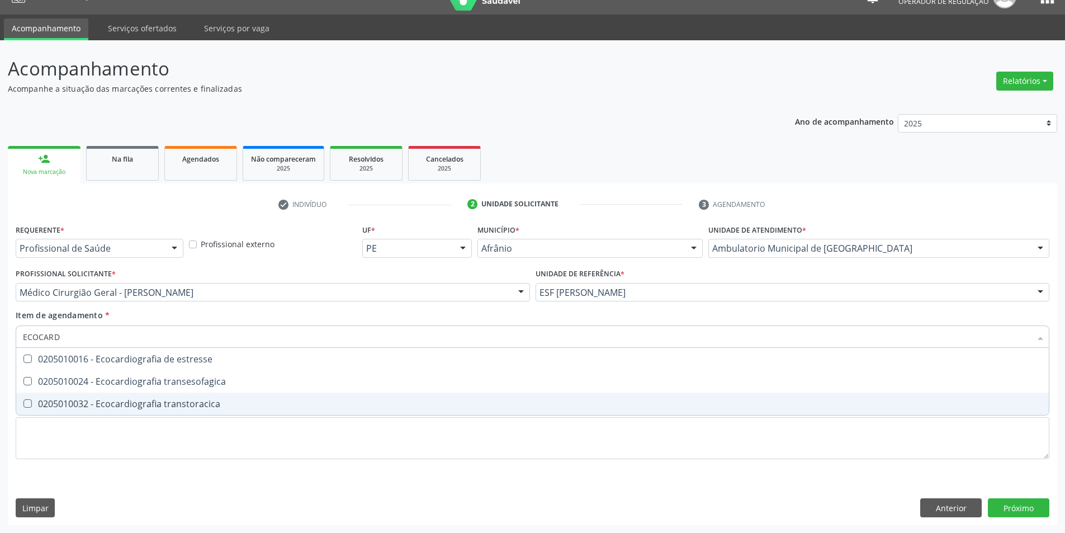
click at [450, 402] on div "0205010032 - Ecocardiografia transtoracica" at bounding box center [532, 403] width 1019 height 9
checkbox transtoracica "true"
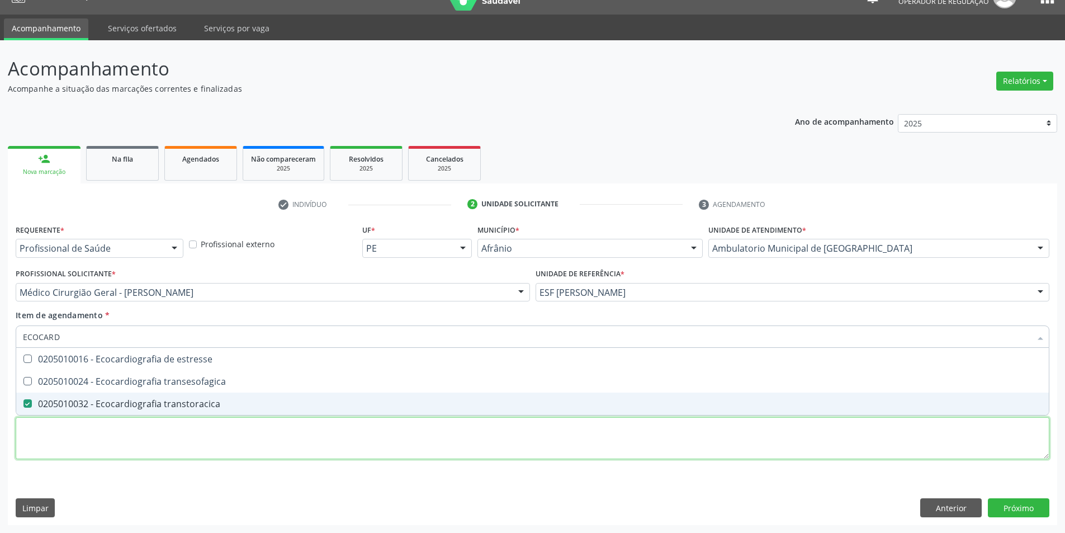
click at [419, 433] on div "Requerente * Profissional de Saúde Profissional de Saúde Paciente Nenhum result…" at bounding box center [533, 347] width 1034 height 253
checkbox transesofagica "true"
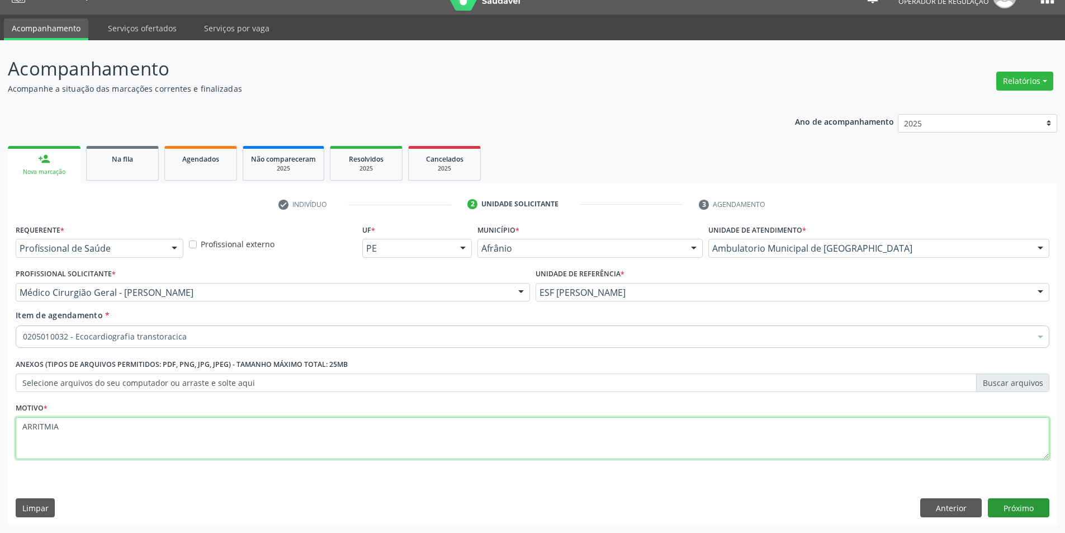
type textarea "ARRITMIA"
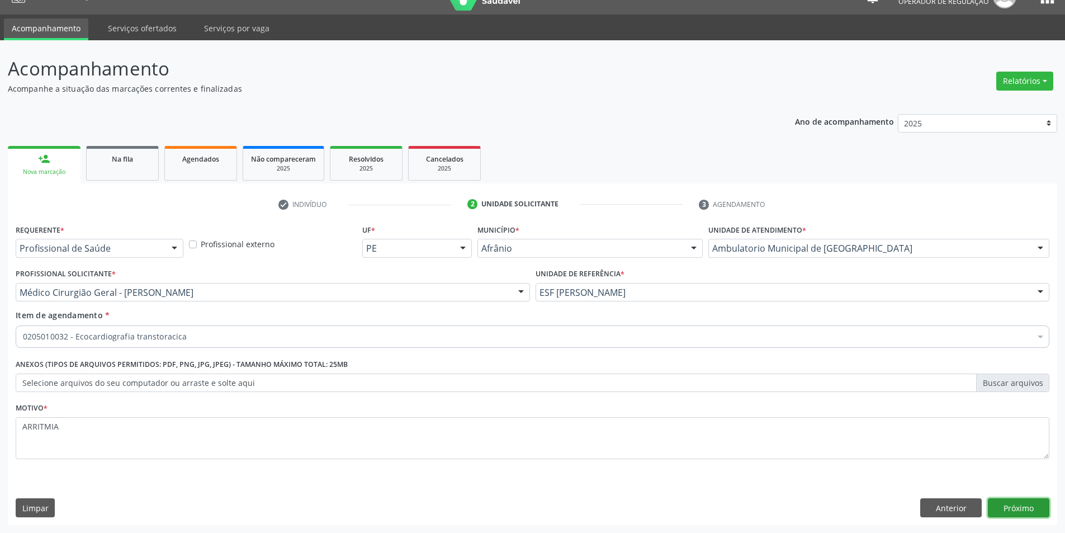
click at [1020, 500] on button "Próximo" at bounding box center [1018, 507] width 61 height 19
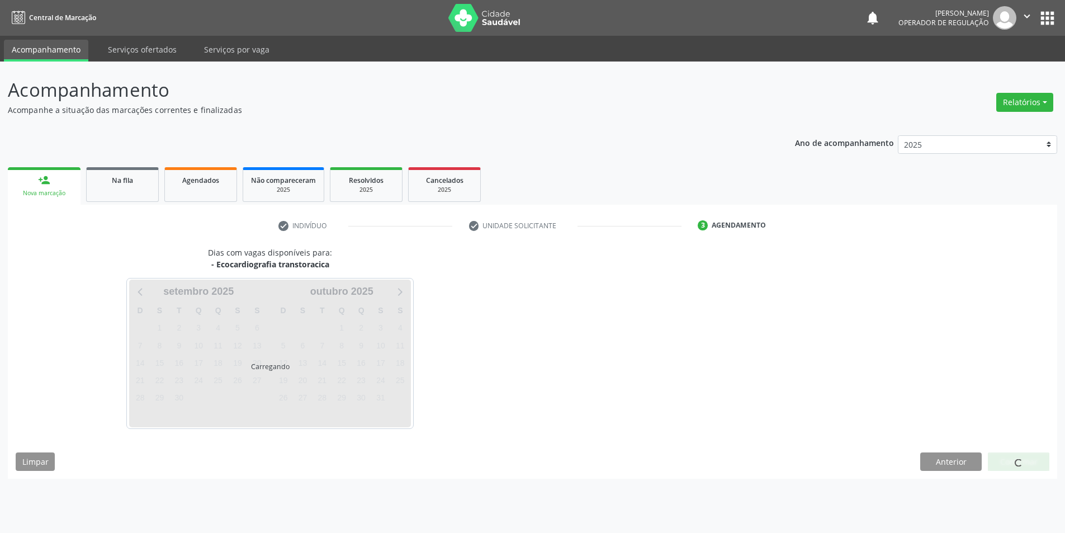
scroll to position [0, 0]
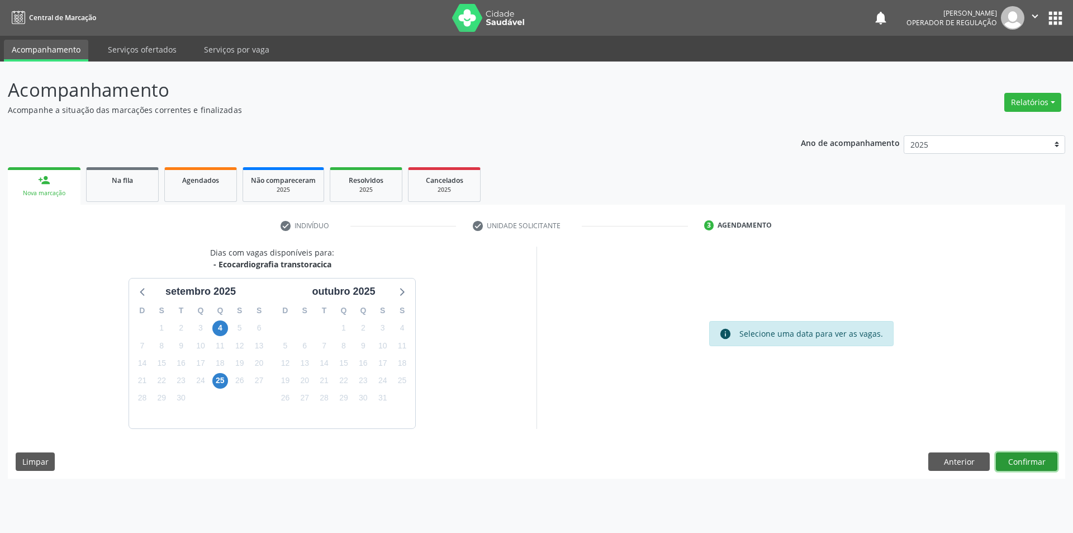
click at [1026, 462] on button "Confirmar" at bounding box center [1026, 461] width 61 height 19
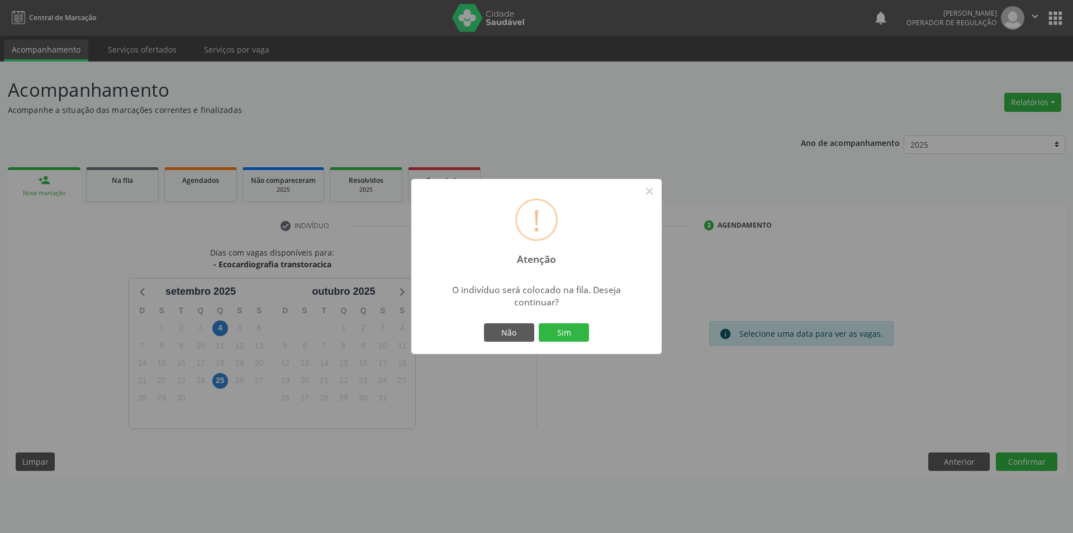
click at [539, 323] on button "Sim" at bounding box center [564, 332] width 50 height 19
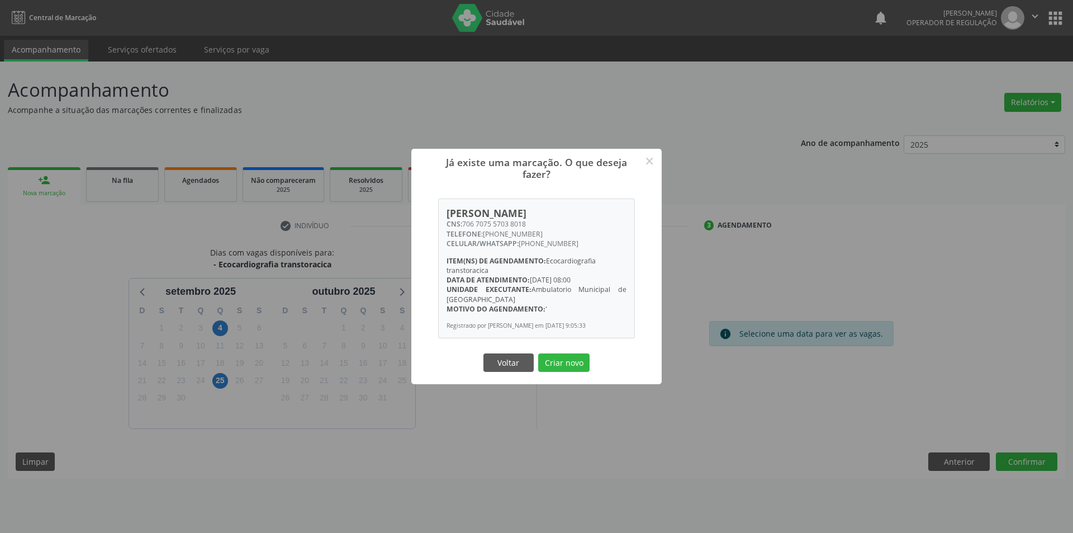
click at [538, 353] on button "Criar novo" at bounding box center [563, 362] width 51 height 19
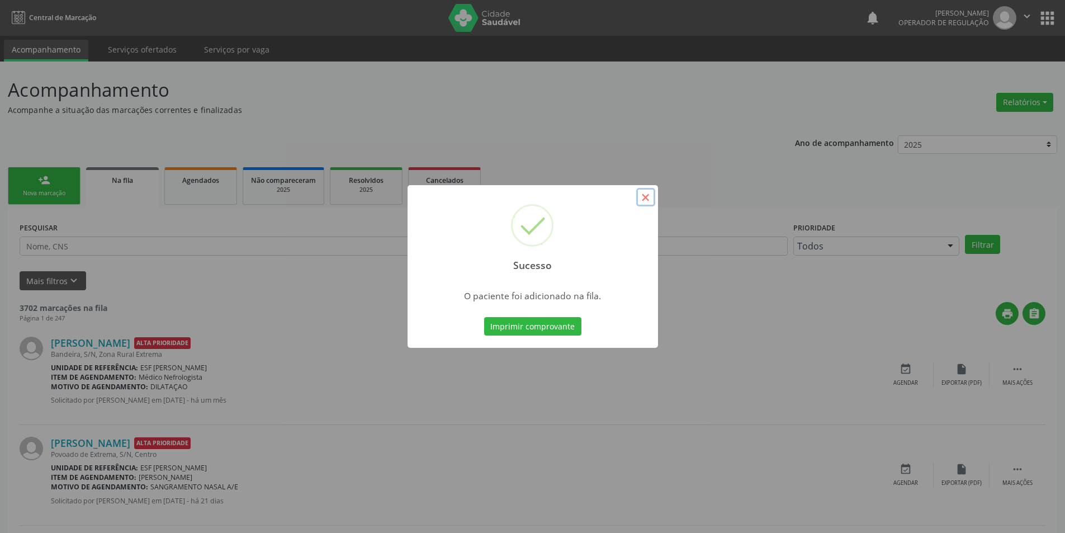
click at [648, 190] on button "×" at bounding box center [645, 197] width 19 height 19
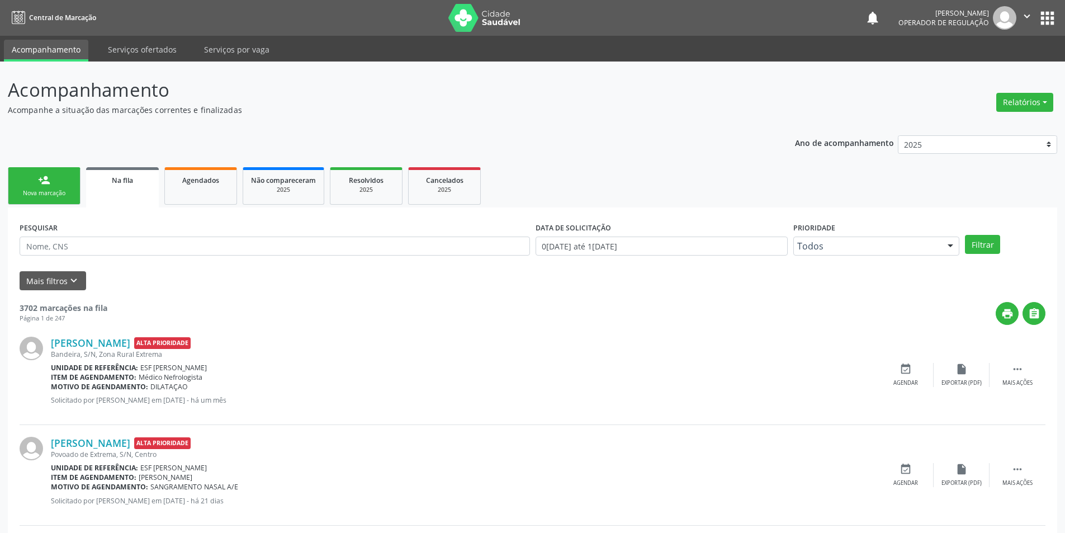
click at [52, 202] on link "person_add Nova marcação" at bounding box center [44, 185] width 73 height 37
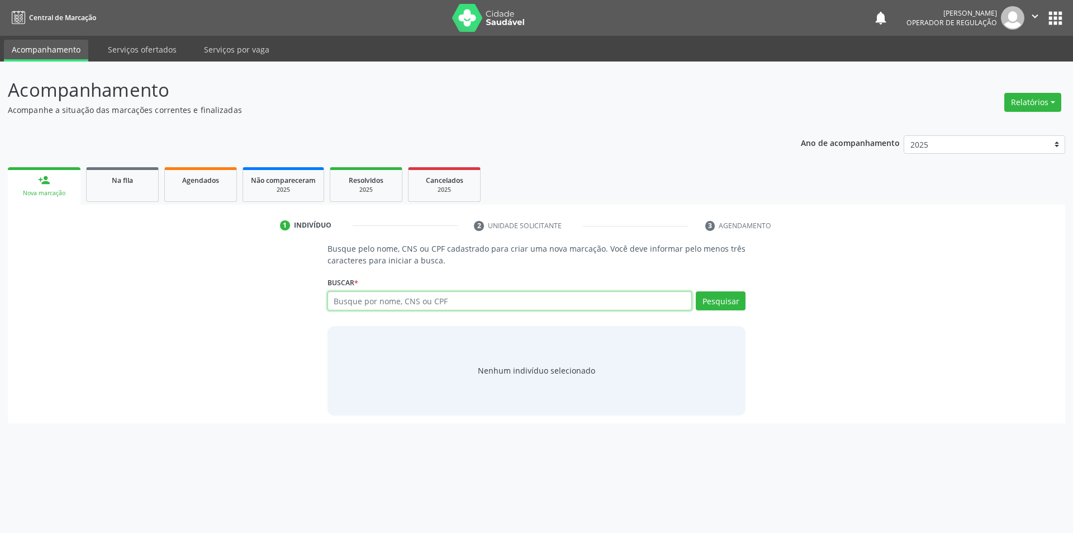
click at [494, 305] on input "text" at bounding box center [510, 300] width 365 height 19
type input "700001313966503"
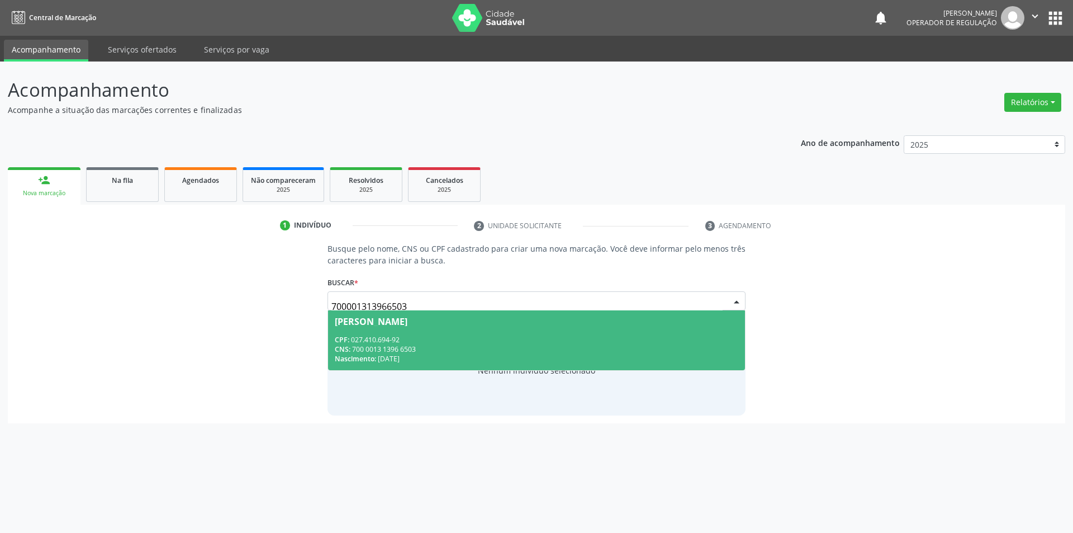
click at [456, 354] on div "Nascimento: 19/04/1978" at bounding box center [537, 359] width 404 height 10
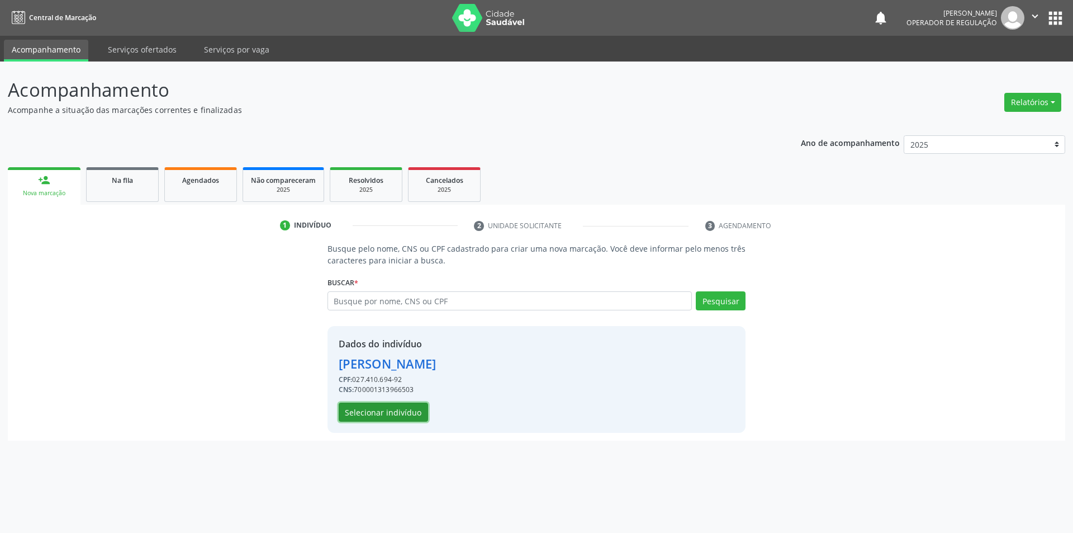
click at [363, 406] on button "Selecionar indivíduo" at bounding box center [383, 411] width 89 height 19
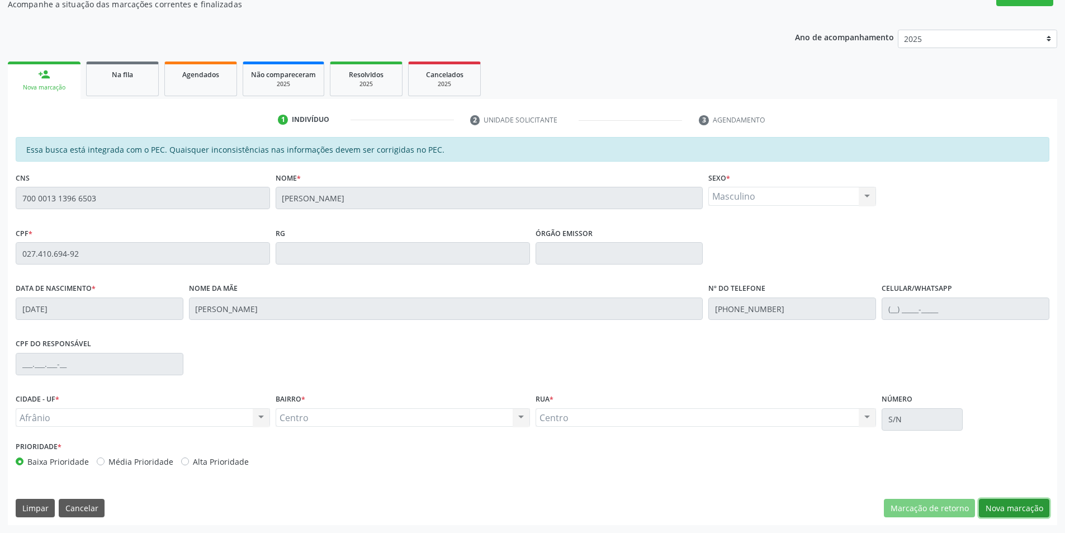
click at [1020, 499] on button "Nova marcação" at bounding box center [1014, 508] width 70 height 19
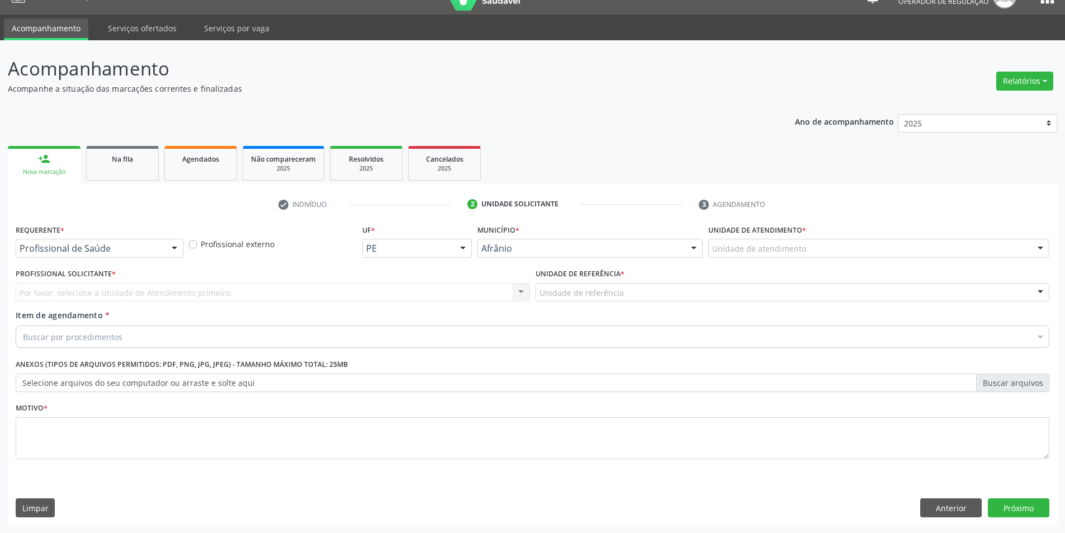
click at [960, 238] on div "Unidade de atendimento * Unidade de atendimento Academia da Saude de Afranio Ac…" at bounding box center [878, 239] width 341 height 36
click at [961, 259] on div "Unidade de atendimento * Unidade de atendimento Academia da Saude de Afranio Ac…" at bounding box center [878, 243] width 347 height 44
click at [951, 237] on div "Unidade de atendimento * Unidade de atendimento Academia da Saude de Afranio Ac…" at bounding box center [878, 239] width 341 height 36
click at [951, 250] on div "Unidade de atendimento" at bounding box center [878, 248] width 341 height 19
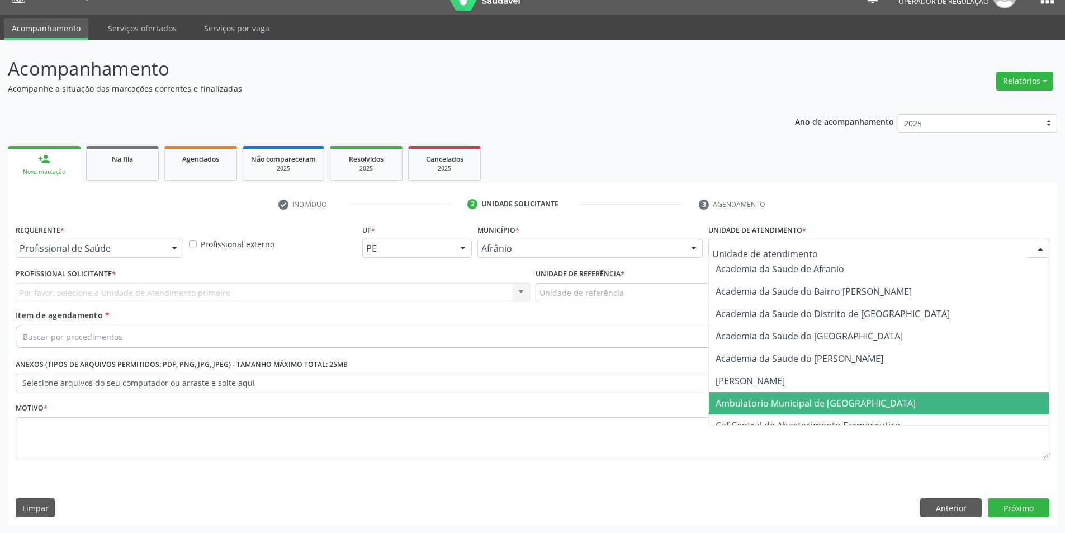
click at [925, 397] on span "Ambulatorio Municipal de [GEOGRAPHIC_DATA]" at bounding box center [879, 403] width 340 height 22
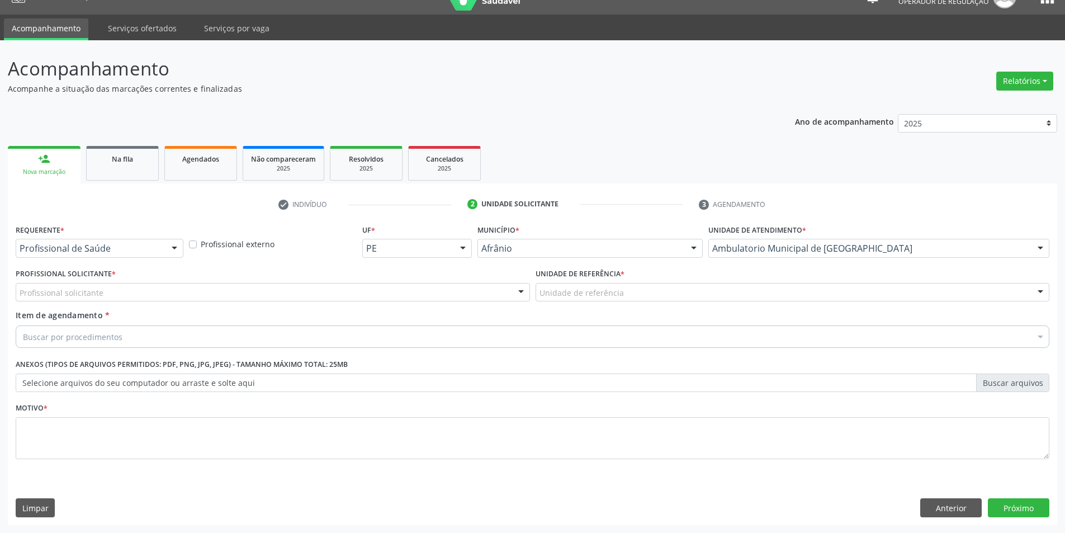
click at [348, 296] on div "Profissional solicitante" at bounding box center [273, 292] width 514 height 19
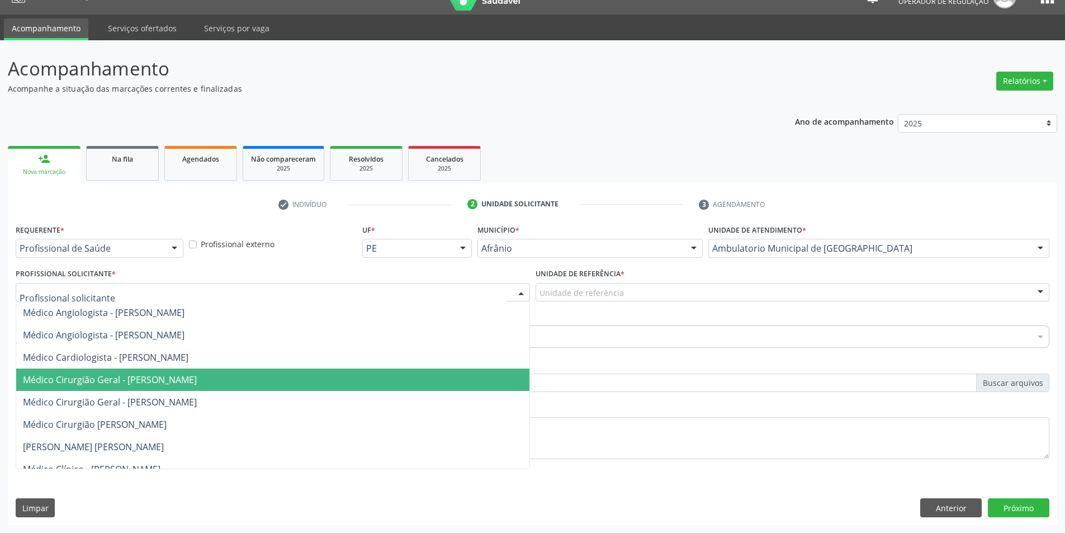
click at [346, 380] on span "Médico Cirurgião Geral - [PERSON_NAME]" at bounding box center [272, 379] width 513 height 22
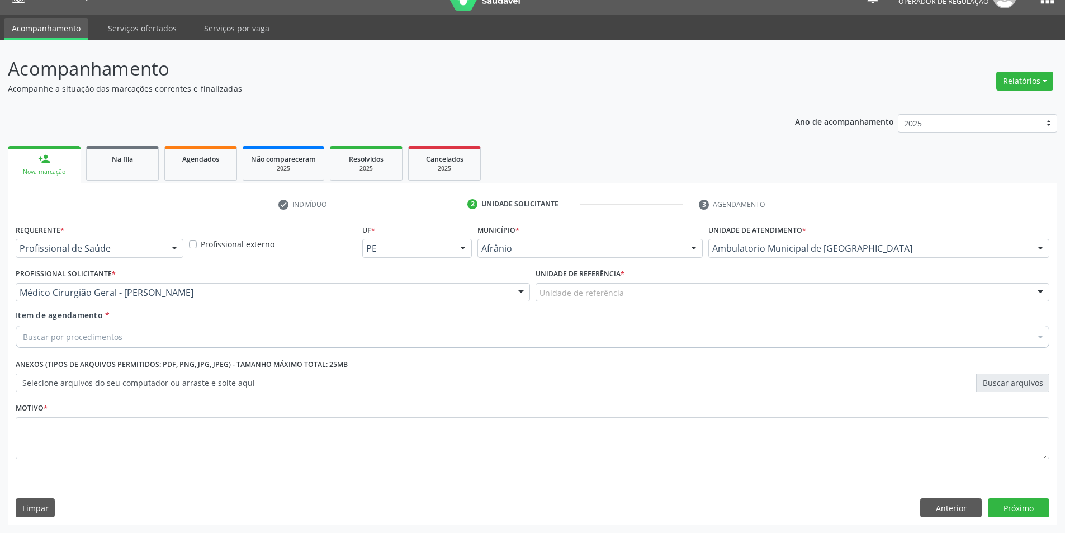
click at [581, 300] on div "Unidade de referência" at bounding box center [792, 292] width 514 height 19
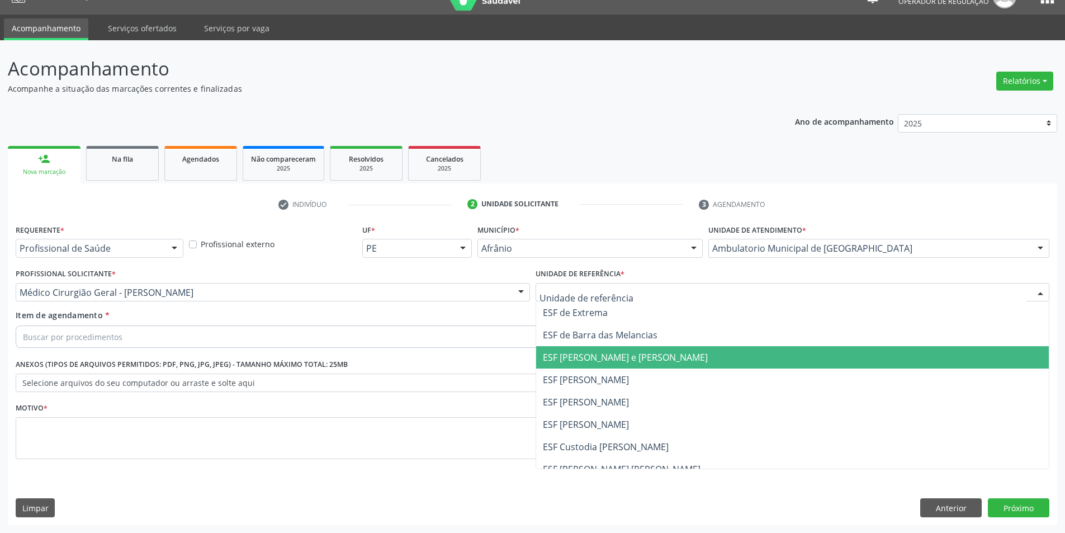
click at [596, 361] on span "ESF [PERSON_NAME] e [PERSON_NAME]" at bounding box center [625, 357] width 165 height 12
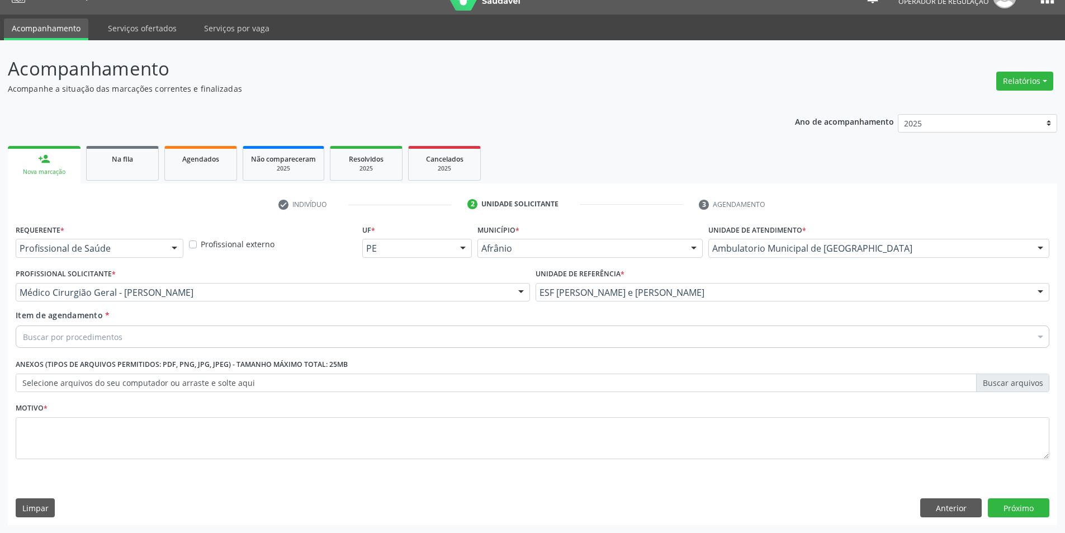
click at [594, 345] on div "Buscar por procedimentos" at bounding box center [533, 336] width 1034 height 22
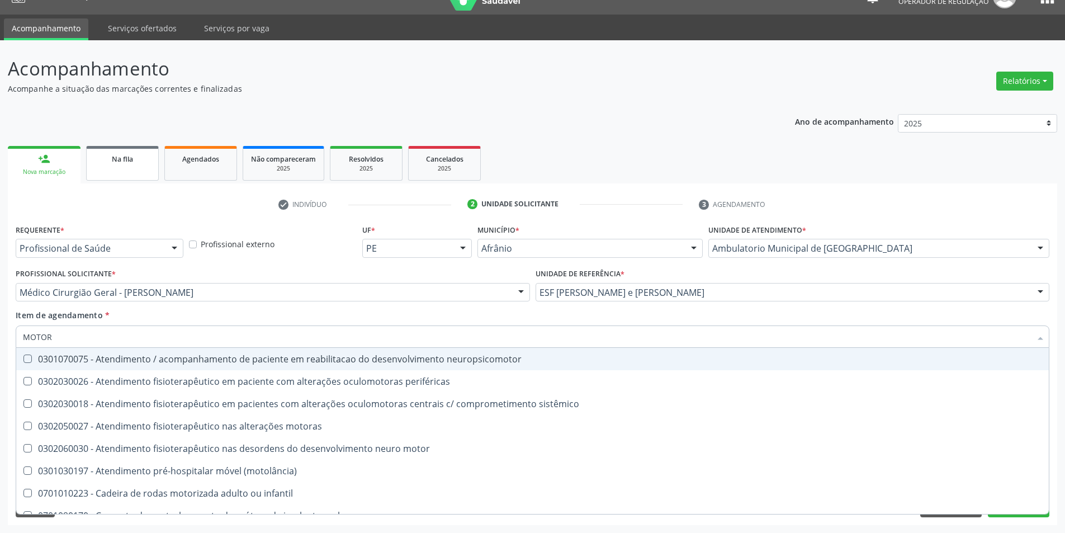
type input "MOTORA"
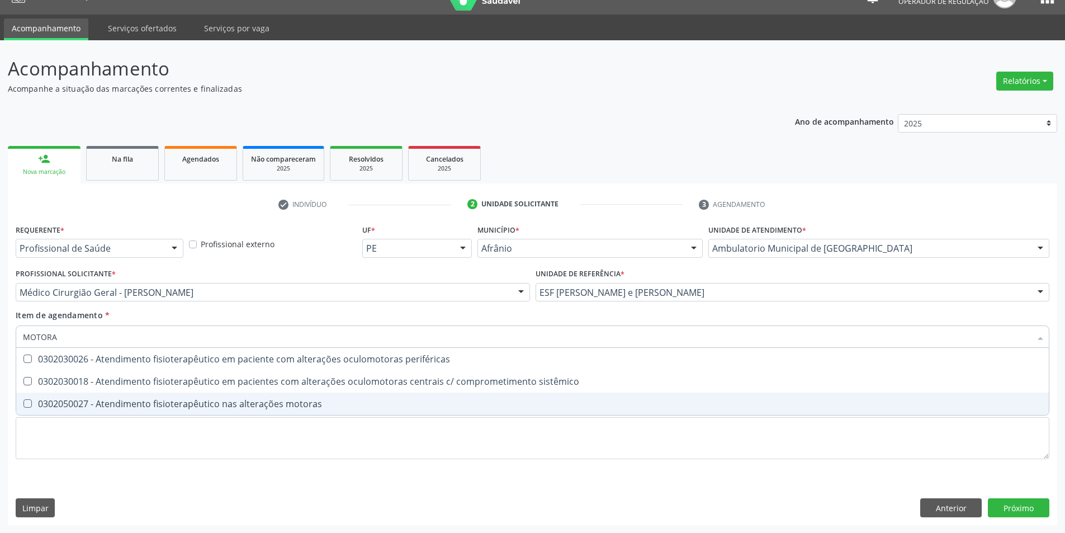
click at [216, 396] on span "0302050027 - Atendimento fisioterapêutico nas alterações motoras" at bounding box center [532, 403] width 1032 height 22
checkbox motoras "true"
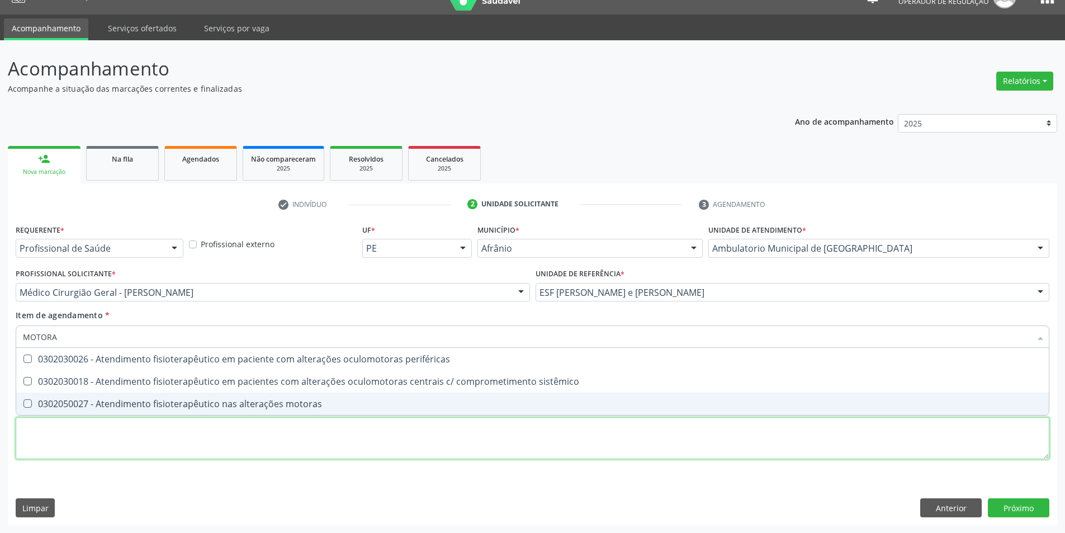
click at [222, 442] on div "Requerente * Profissional de Saúde Profissional de Saúde Paciente Nenhum result…" at bounding box center [533, 347] width 1034 height 253
checkbox sistêmico "true"
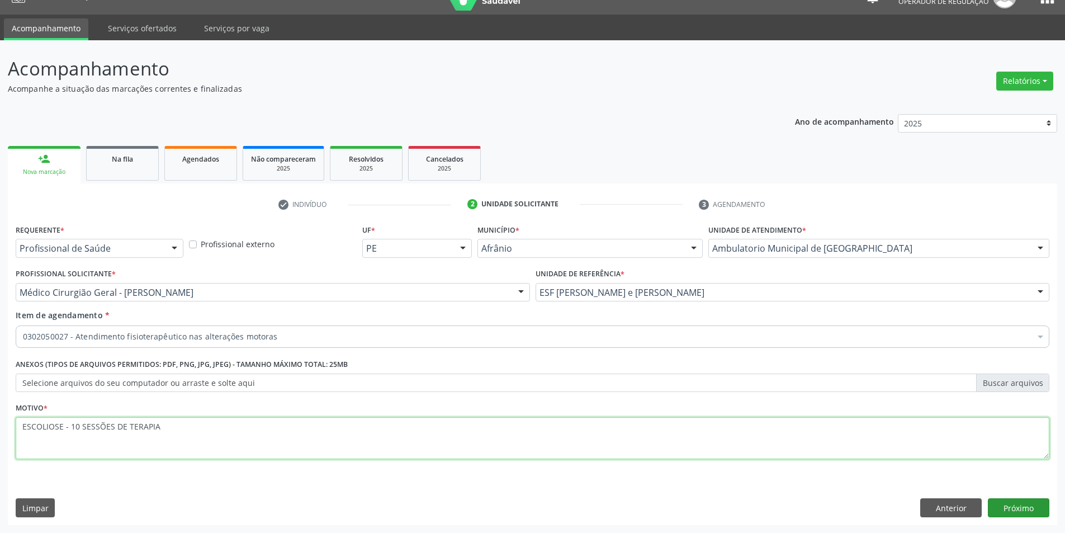
type textarea "ESCOLIOSE - 10 SESSÕES DE TERAPIA"
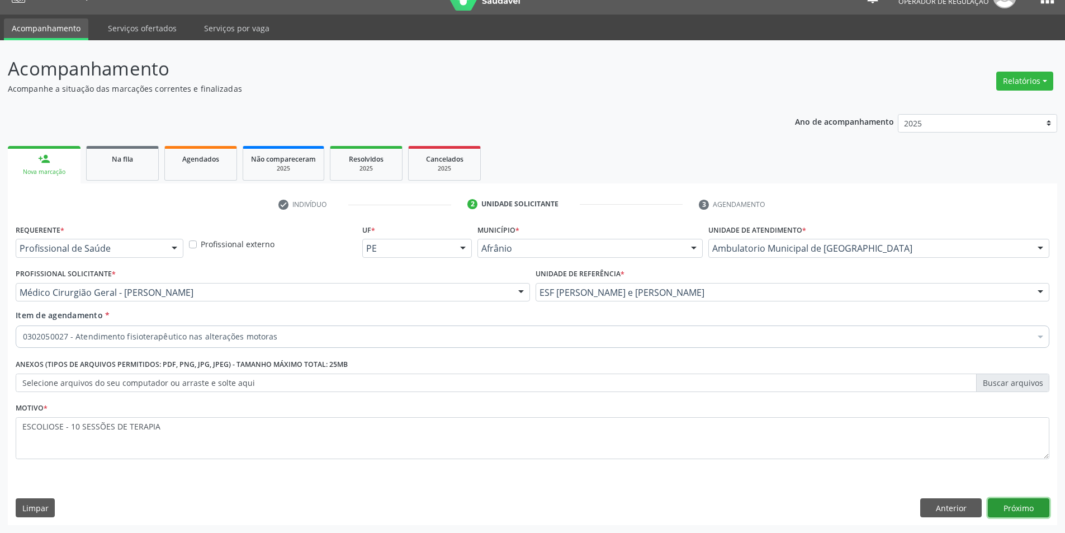
click at [1036, 506] on button "Próximo" at bounding box center [1018, 507] width 61 height 19
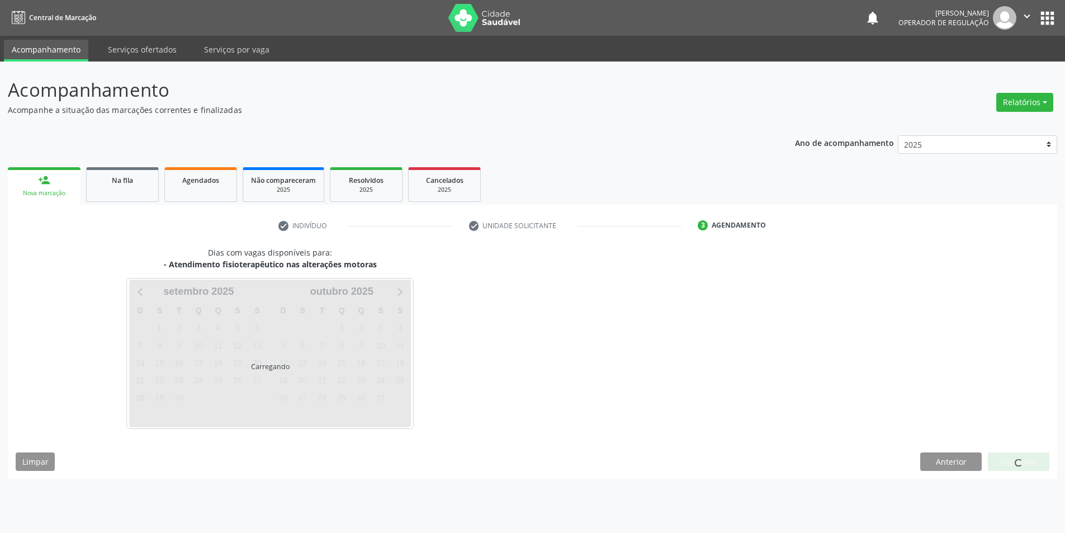
scroll to position [0, 0]
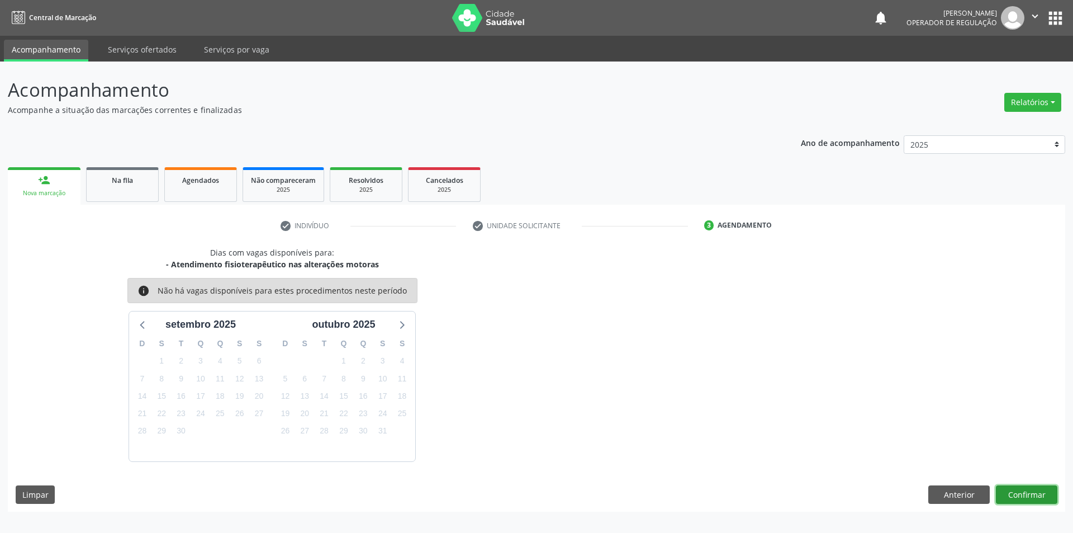
click at [1049, 501] on button "Confirmar" at bounding box center [1026, 494] width 61 height 19
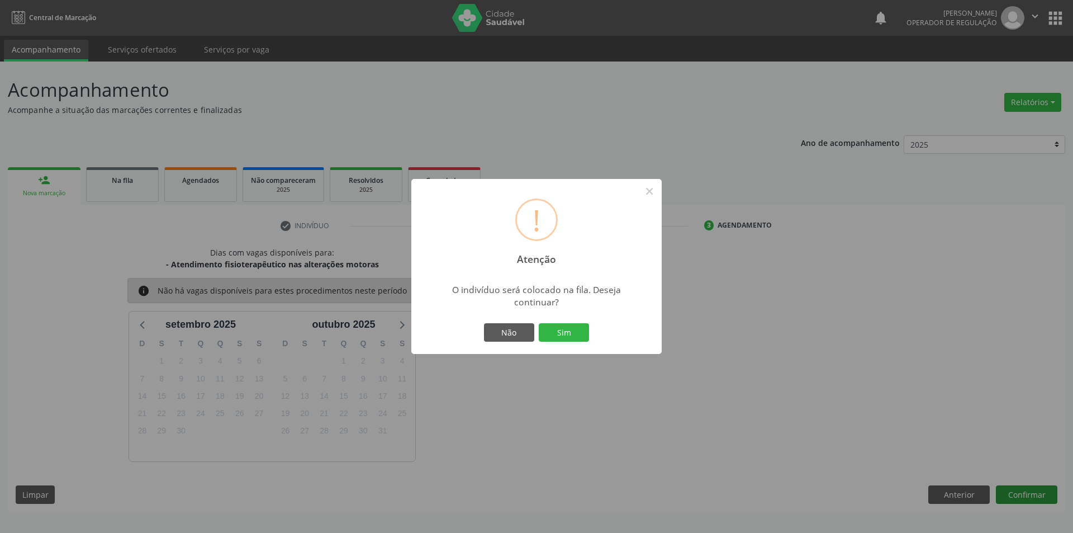
click at [539, 323] on button "Sim" at bounding box center [564, 332] width 50 height 19
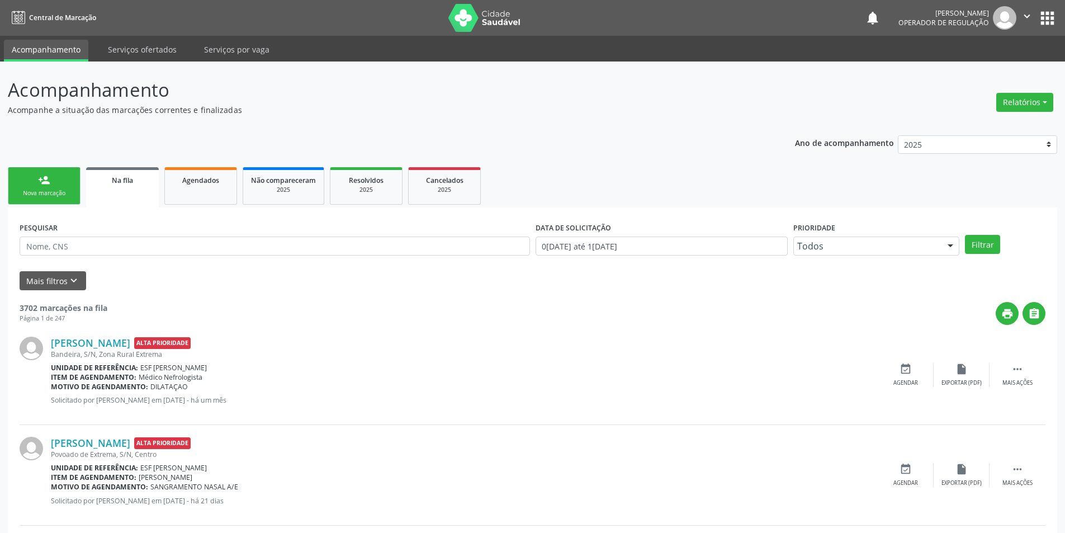
click at [73, 189] on link "person_add Nova marcação" at bounding box center [44, 185] width 73 height 37
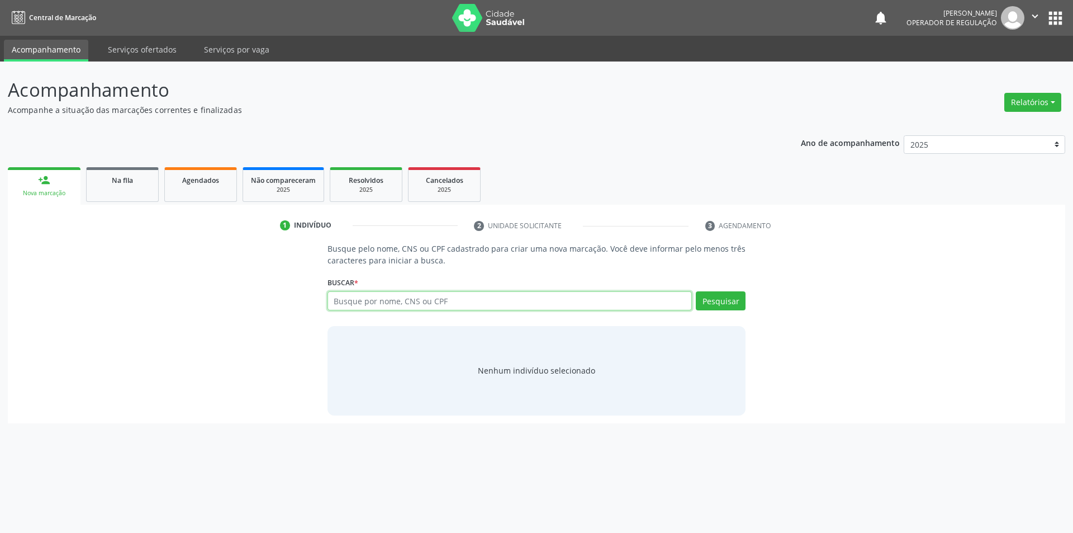
click at [436, 303] on input "text" at bounding box center [510, 300] width 365 height 19
type input "708509381170271"
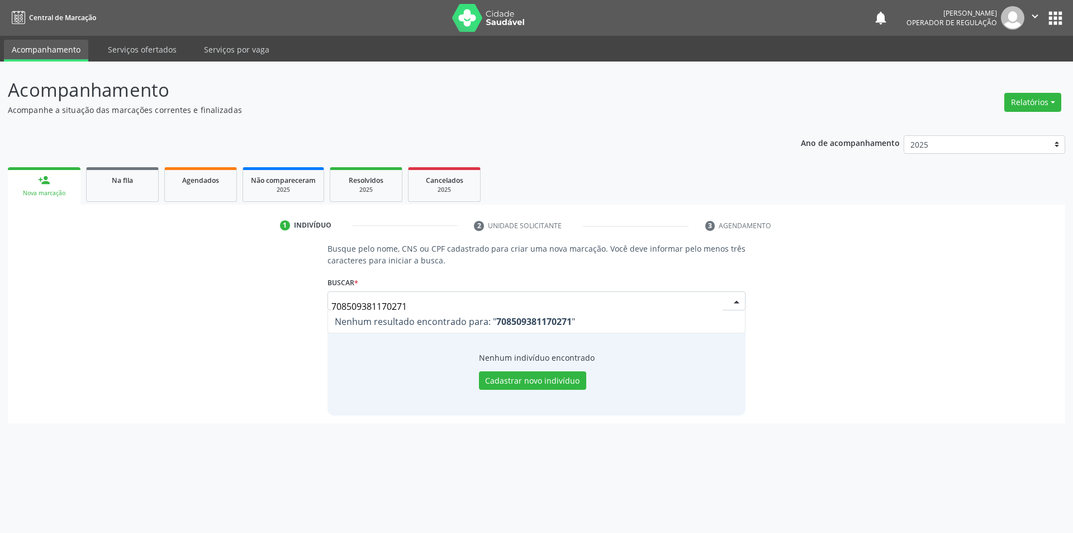
drag, startPoint x: 546, startPoint y: 305, endPoint x: 225, endPoint y: 335, distance: 322.3
click at [225, 335] on div "Busque pelo nome, CNS ou CPF cadastrado para criar uma nova marcação. Você deve…" at bounding box center [537, 329] width 1042 height 172
type input "708509387170271"
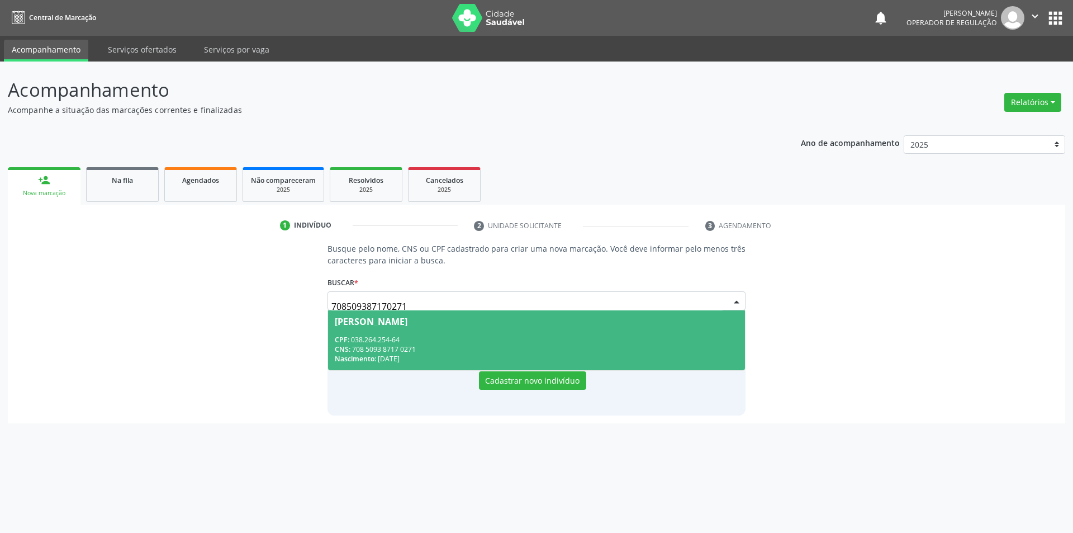
click at [446, 324] on div "Luciane Batista Pereira" at bounding box center [537, 321] width 404 height 9
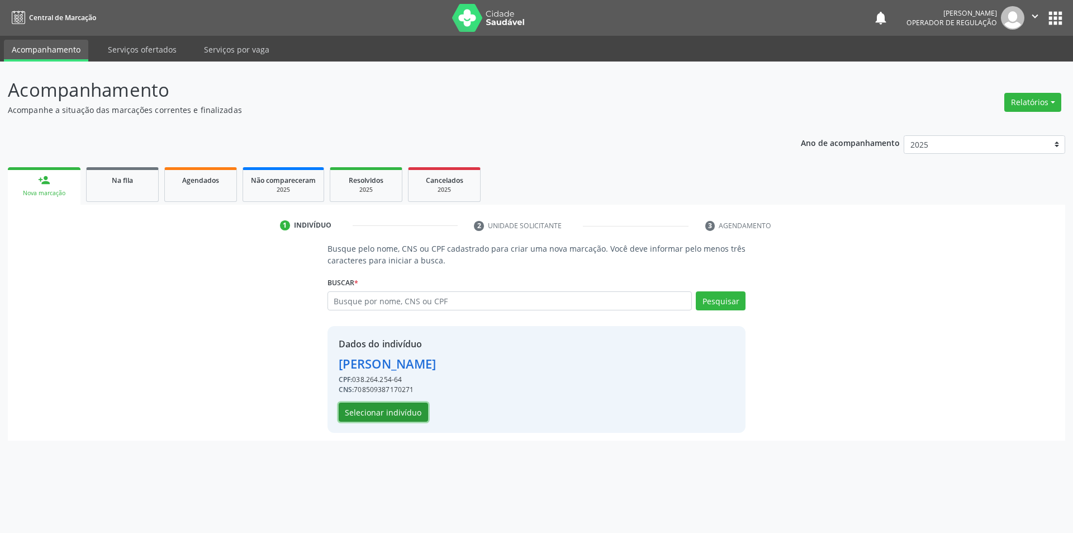
click at [383, 414] on button "Selecionar indivíduo" at bounding box center [383, 411] width 89 height 19
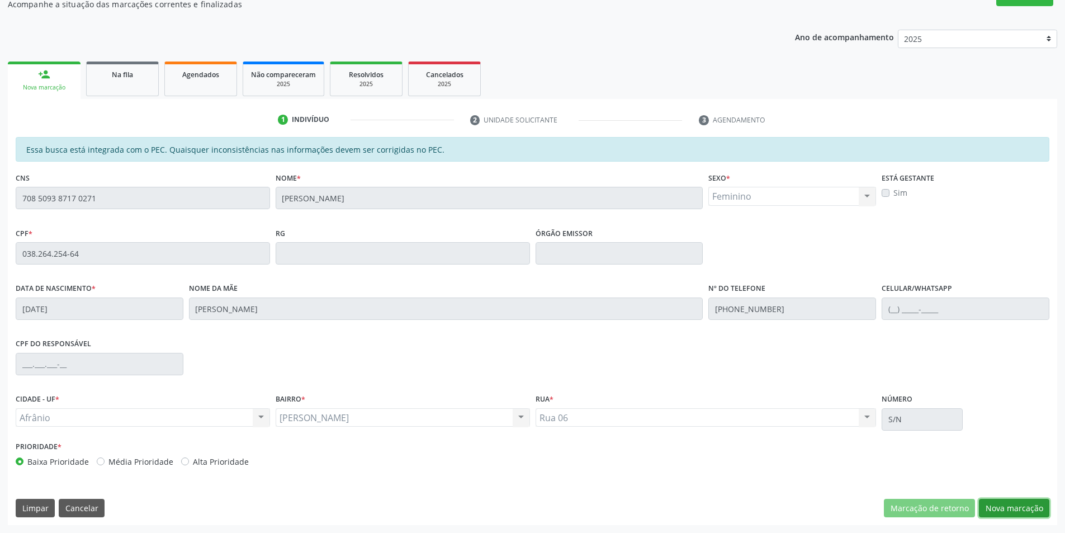
click at [1027, 503] on button "Nova marcação" at bounding box center [1014, 508] width 70 height 19
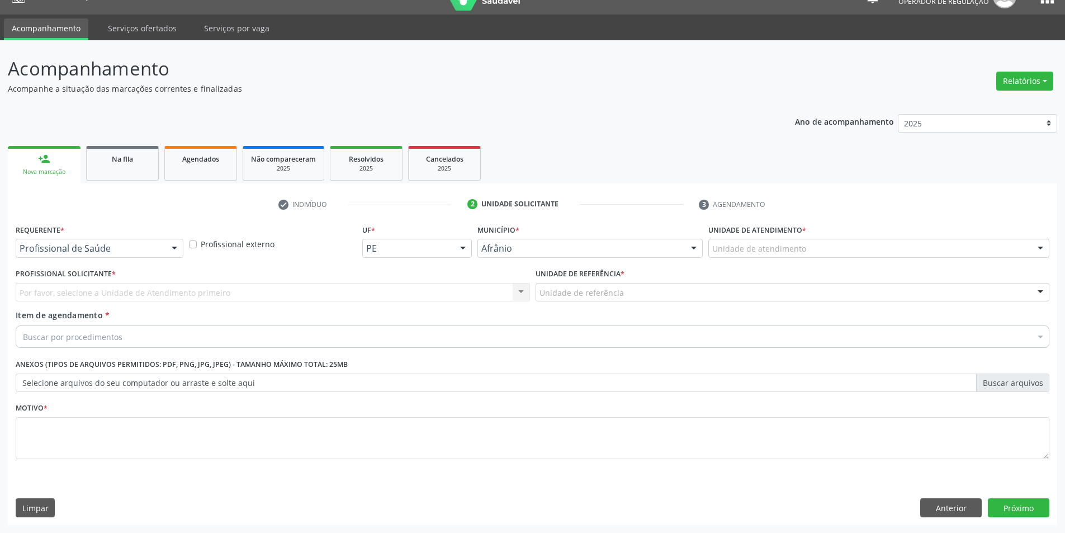
scroll to position [21, 0]
click at [976, 243] on div "Unidade de atendimento" at bounding box center [878, 248] width 341 height 19
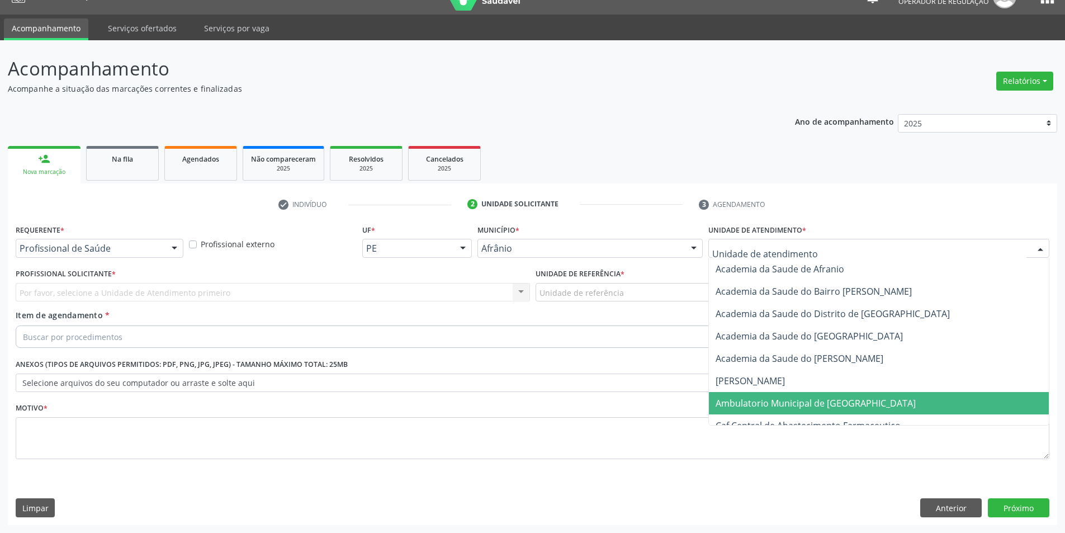
click at [874, 396] on span "Ambulatorio Municipal de [GEOGRAPHIC_DATA]" at bounding box center [879, 403] width 340 height 22
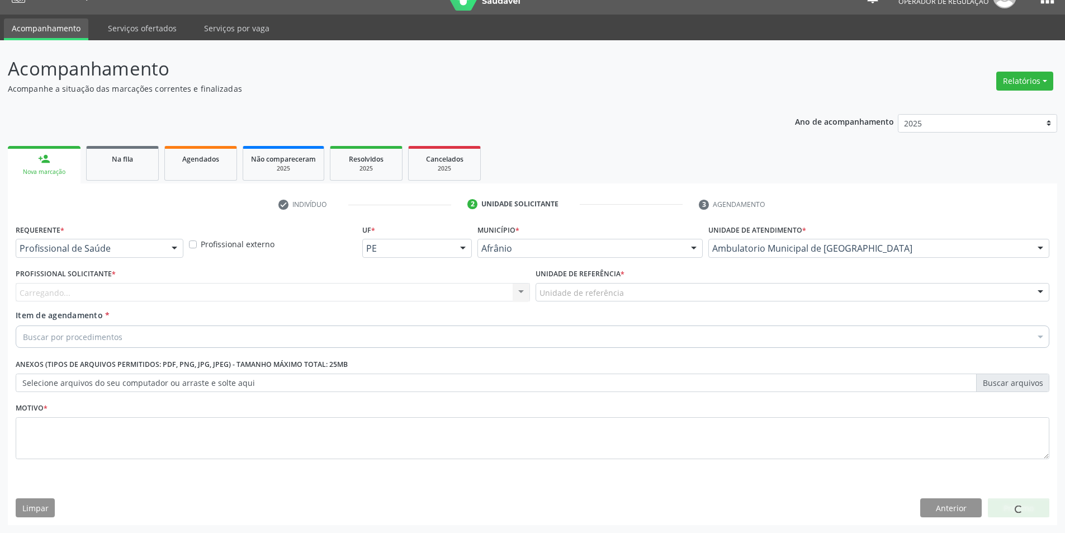
click at [414, 293] on div "Carregando... Nenhum resultado encontrado para: " " Não há nenhuma opção para s…" at bounding box center [273, 292] width 514 height 19
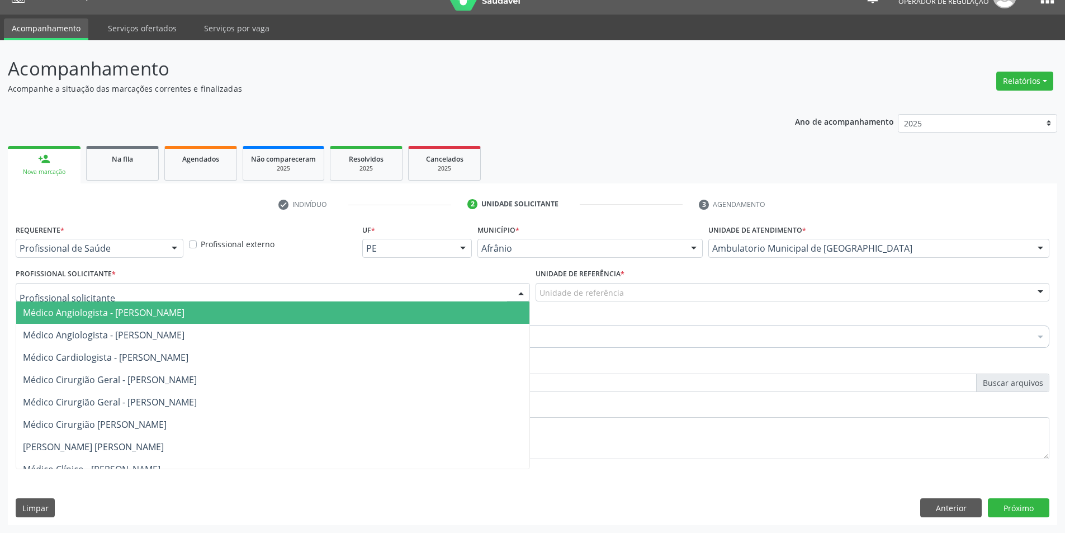
click at [414, 293] on div at bounding box center [273, 292] width 514 height 19
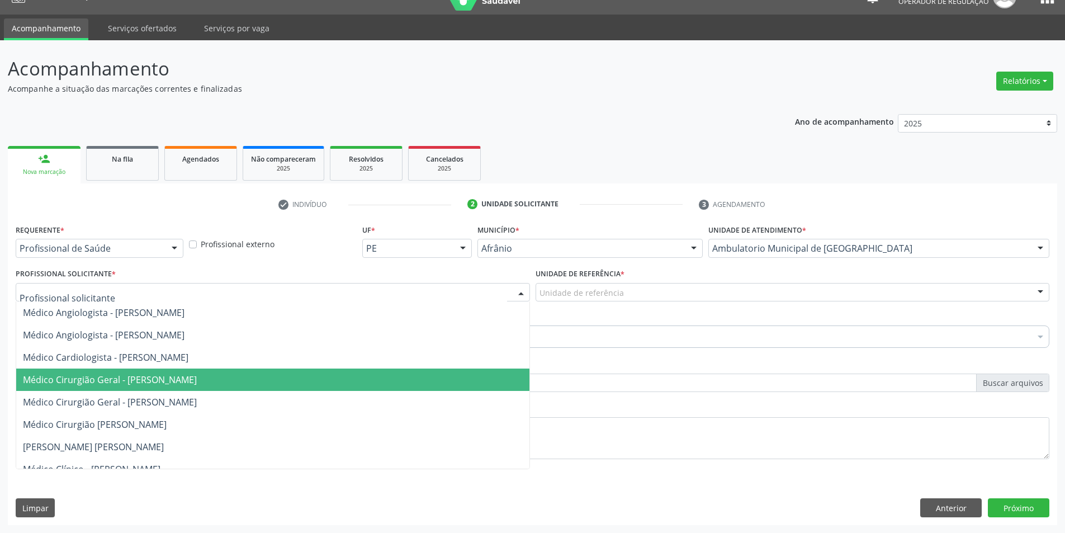
click at [344, 373] on span "Médico Cirurgião Geral - [PERSON_NAME]" at bounding box center [272, 379] width 513 height 22
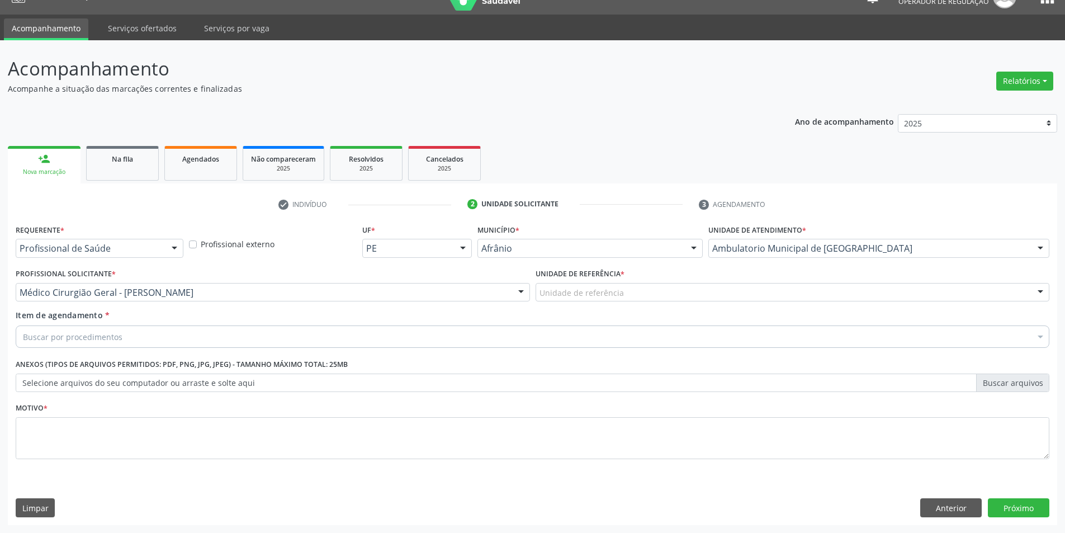
click at [622, 278] on label "Unidade de referência *" at bounding box center [579, 274] width 89 height 17
click at [622, 288] on div "Unidade de referência" at bounding box center [792, 292] width 514 height 19
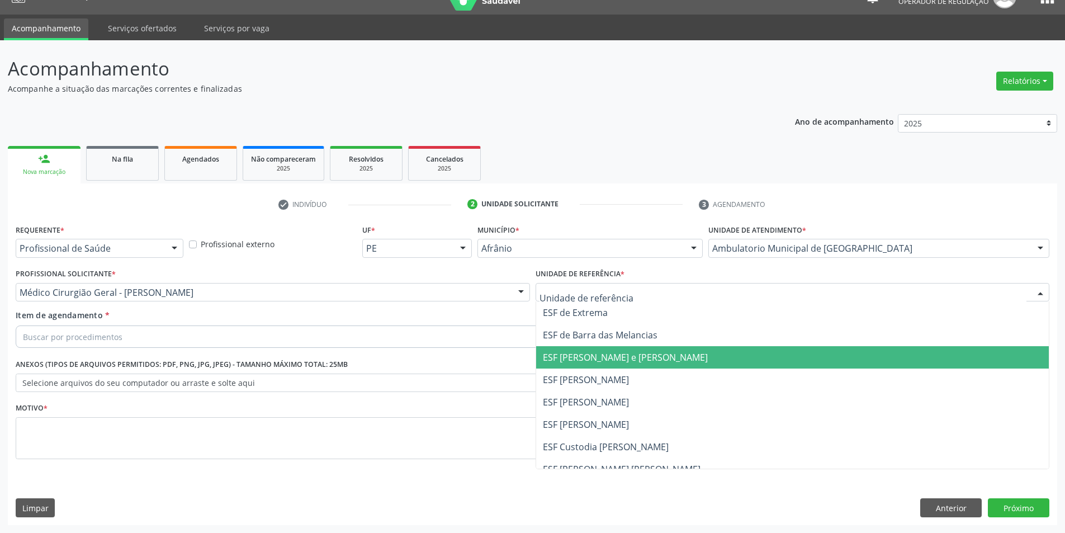
click at [635, 359] on span "ESF [PERSON_NAME] e [PERSON_NAME]" at bounding box center [625, 357] width 165 height 12
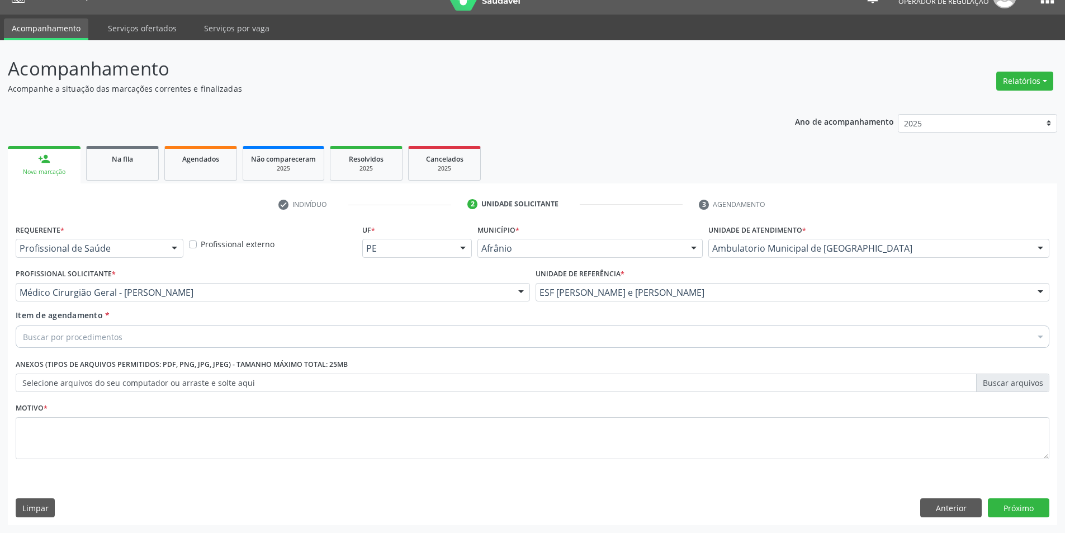
click at [641, 343] on div "Buscar por procedimentos" at bounding box center [533, 336] width 1034 height 22
type input "ELETROCAR"
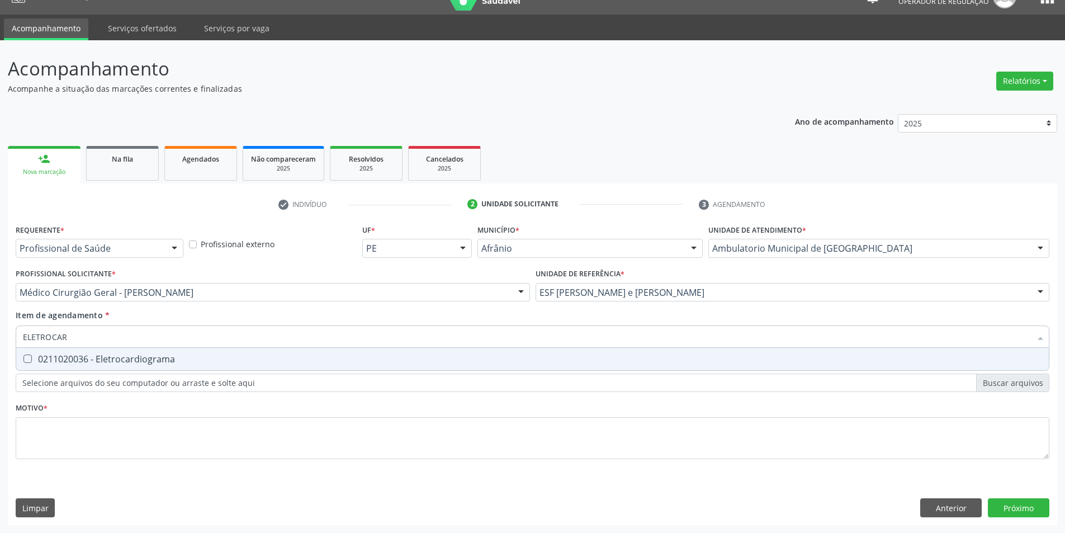
click at [179, 349] on span "0211020036 - Eletrocardiograma" at bounding box center [532, 359] width 1032 height 22
checkbox Eletrocardiograma "true"
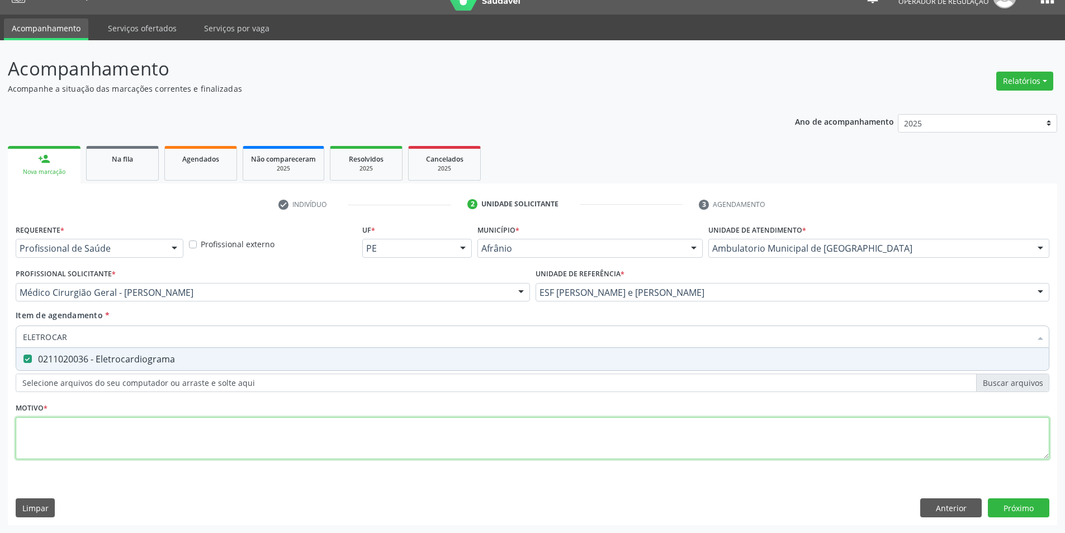
click at [188, 429] on div "Requerente * Profissional de Saúde Profissional de Saúde Paciente Nenhum result…" at bounding box center [533, 347] width 1034 height 253
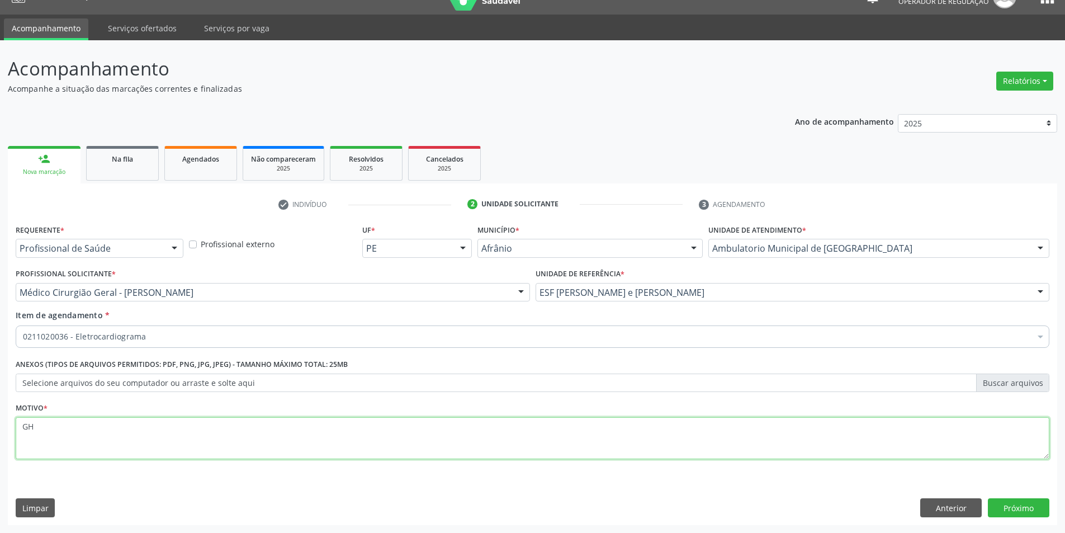
type textarea "G"
type textarea "HAS"
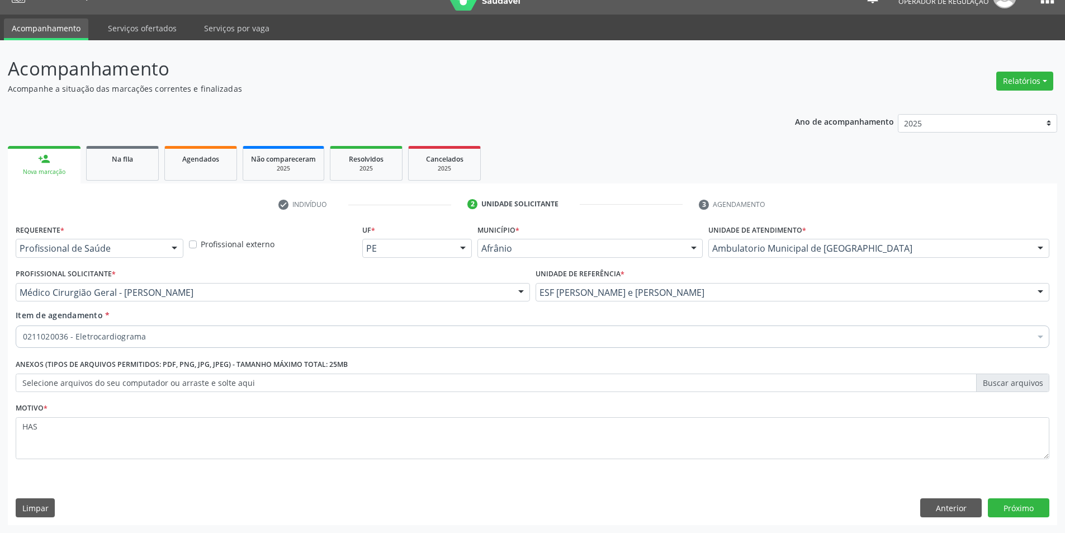
click at [1031, 520] on div "Requerente * Profissional de Saúde Profissional de Saúde Paciente Nenhum result…" at bounding box center [532, 373] width 1049 height 304
click at [1031, 515] on button "Próximo" at bounding box center [1018, 507] width 61 height 19
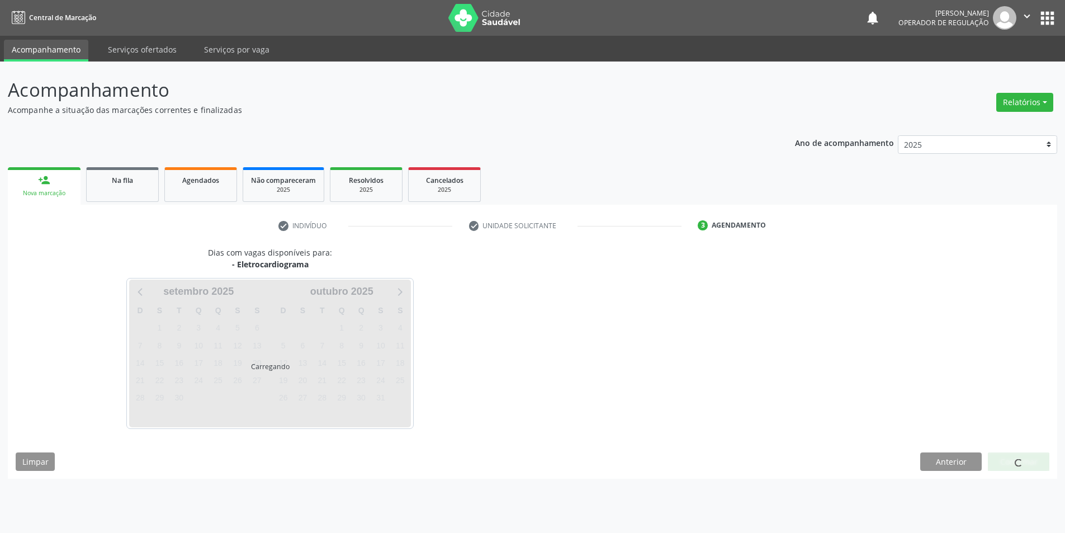
scroll to position [0, 0]
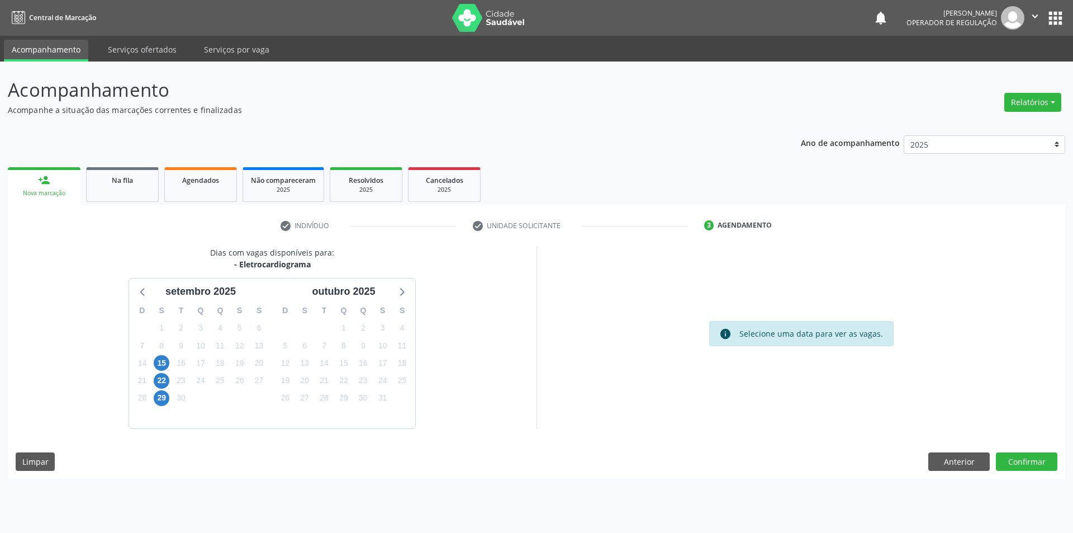
click at [1027, 472] on div "Dias com vagas disponíveis para: - Eletrocardiograma setembro 2025 D S T Q Q S …" at bounding box center [537, 362] width 1058 height 232
click at [1029, 466] on button "Confirmar" at bounding box center [1026, 461] width 61 height 19
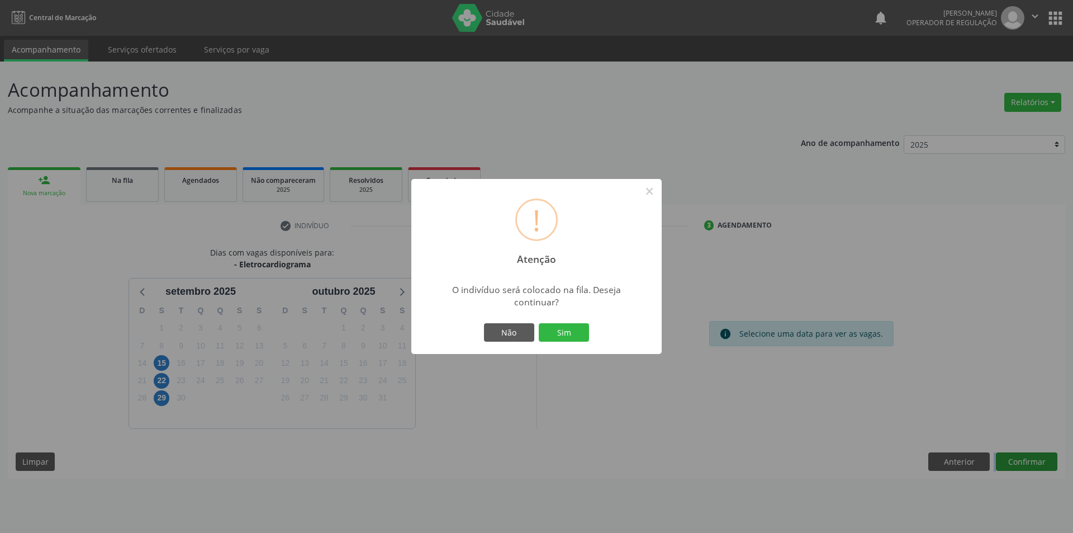
click at [539, 323] on button "Sim" at bounding box center [564, 332] width 50 height 19
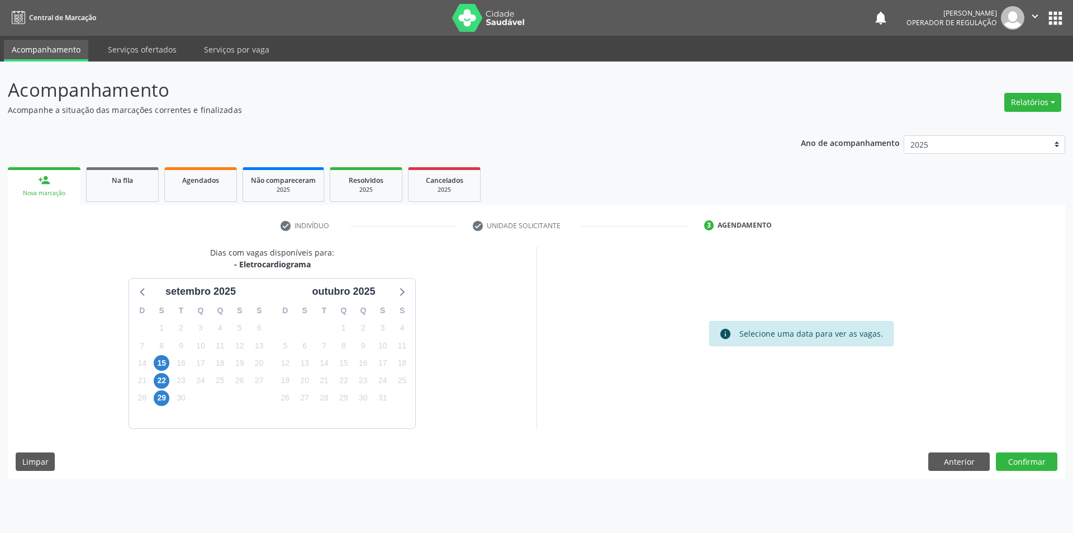
click at [1034, 440] on div "Dias com vagas disponíveis para: - Eletrocardiograma setembro 2025 D S T Q Q S …" at bounding box center [537, 362] width 1058 height 232
click at [1031, 485] on div "Acompanhamento Acompanhe a situação das marcações correntes e finalizadas Relat…" at bounding box center [536, 296] width 1073 height 471
click at [1031, 469] on button "Confirmar" at bounding box center [1026, 461] width 61 height 19
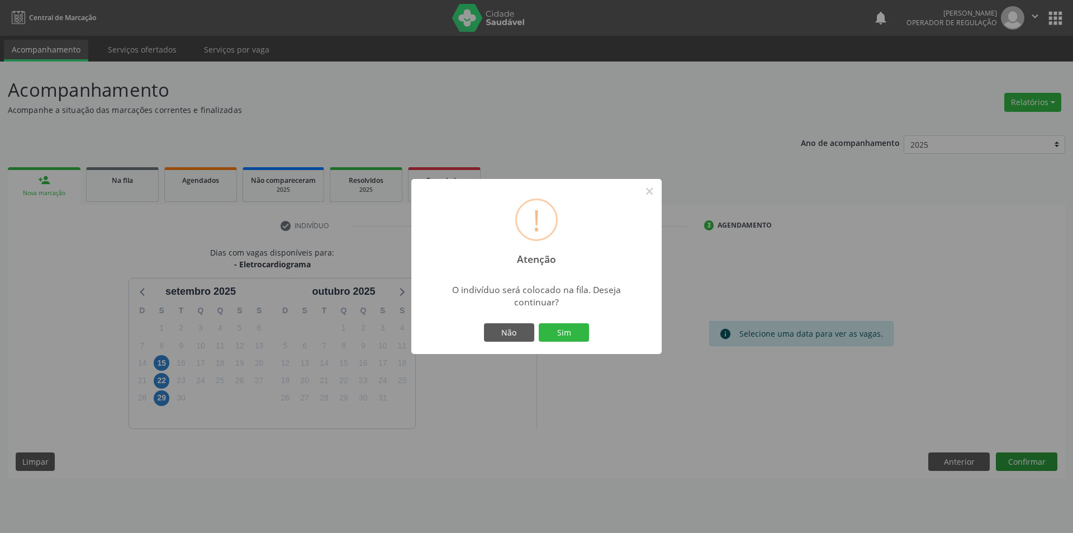
click at [539, 323] on button "Sim" at bounding box center [564, 332] width 50 height 19
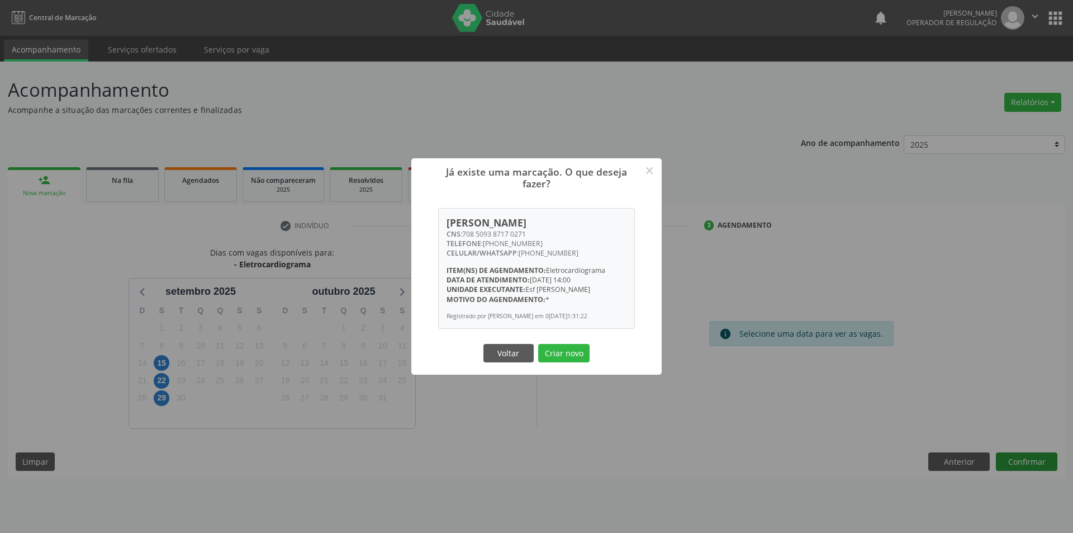
click at [538, 344] on button "Criar novo" at bounding box center [563, 353] width 51 height 19
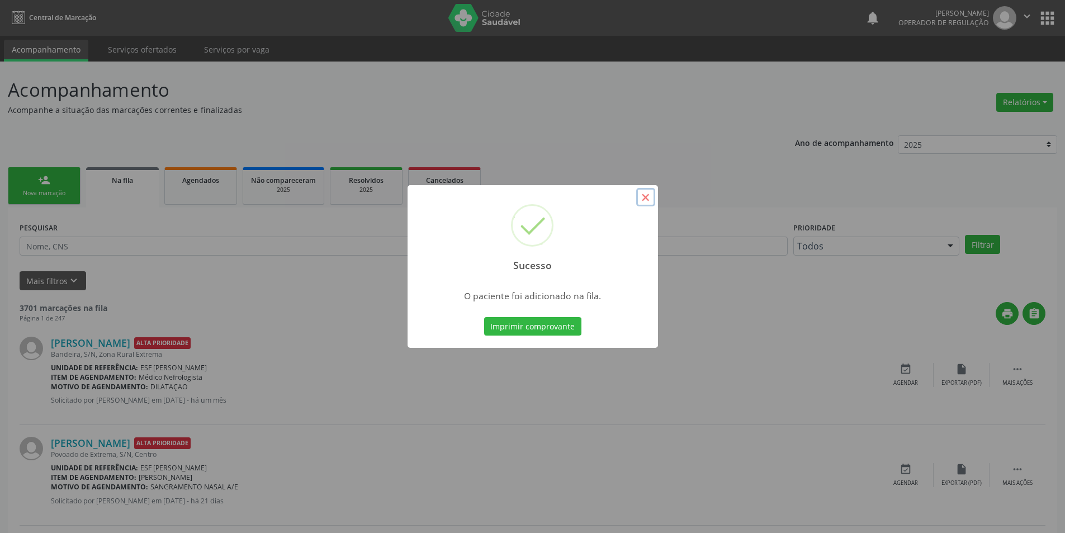
click at [647, 205] on button "×" at bounding box center [645, 197] width 19 height 19
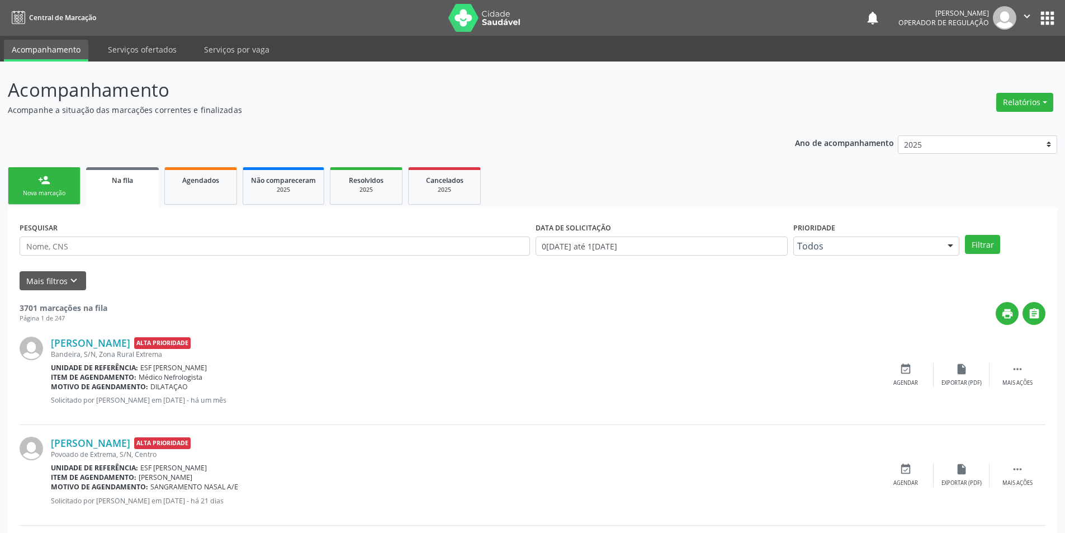
click at [75, 201] on link "person_add Nova marcação" at bounding box center [44, 185] width 73 height 37
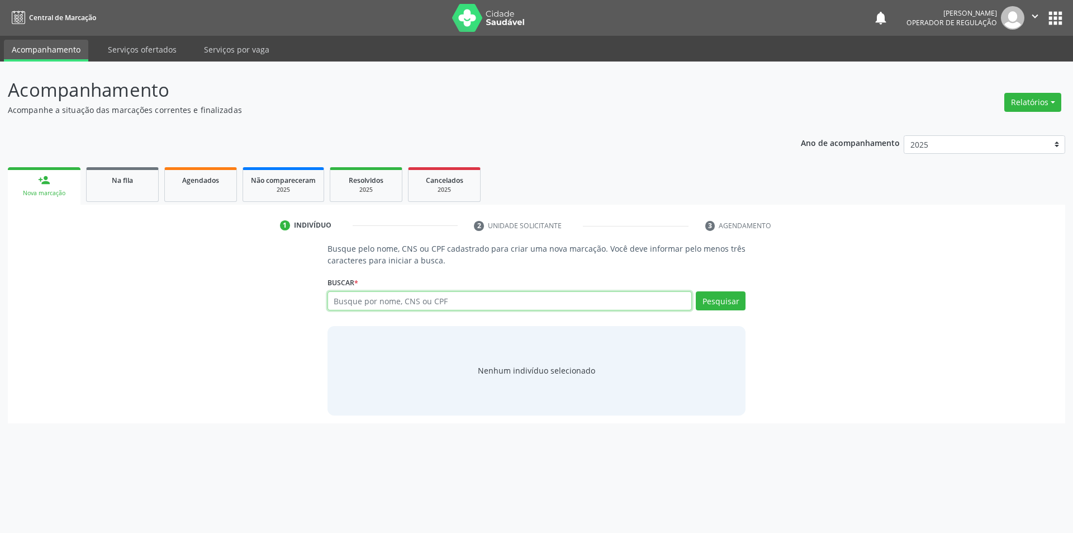
click at [486, 298] on input "text" at bounding box center [510, 300] width 365 height 19
type input "708709195118091"
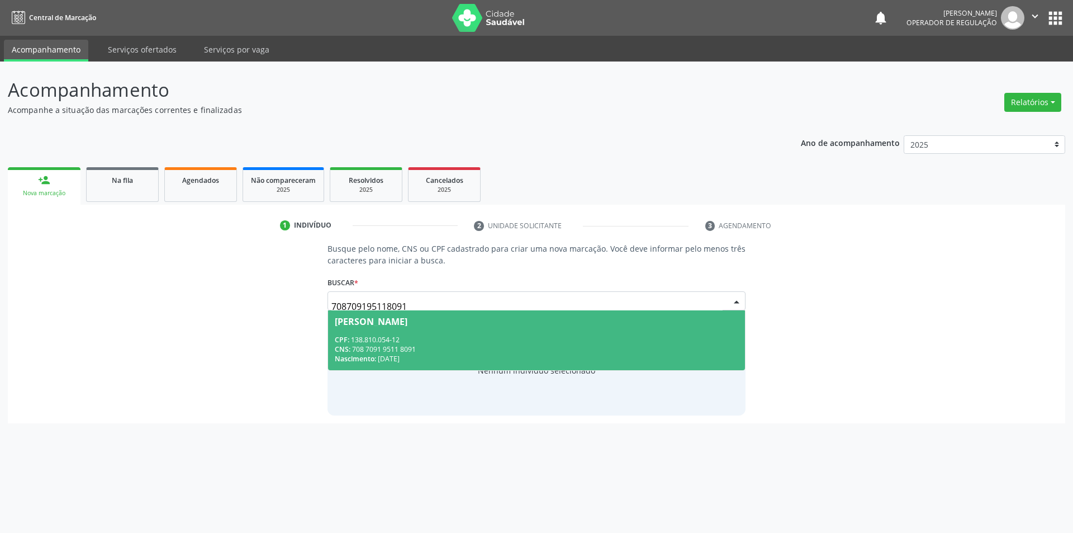
click at [611, 319] on div "Darlon Ferreira dos Santos" at bounding box center [537, 321] width 404 height 9
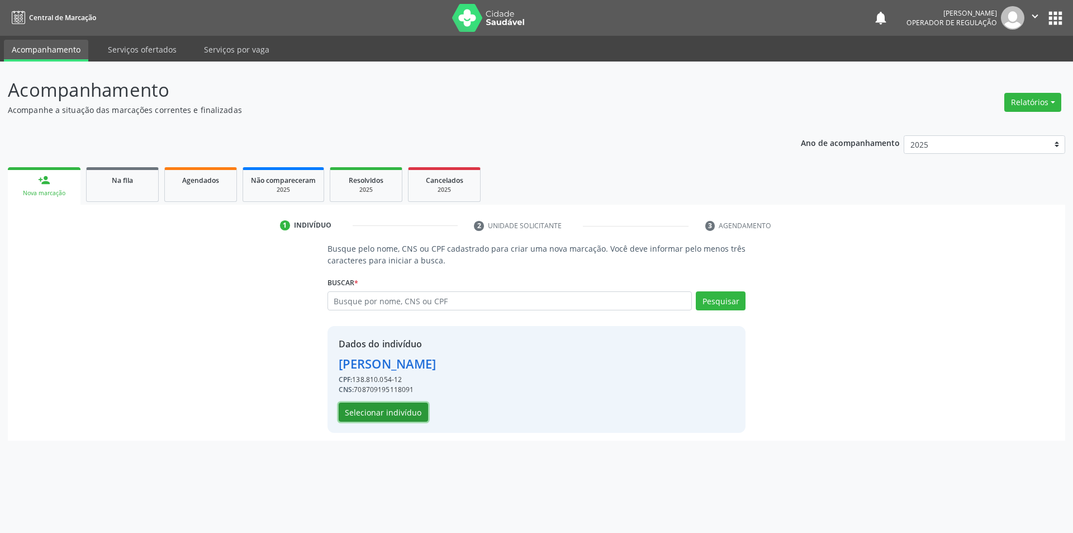
click at [358, 420] on button "Selecionar indivíduo" at bounding box center [383, 411] width 89 height 19
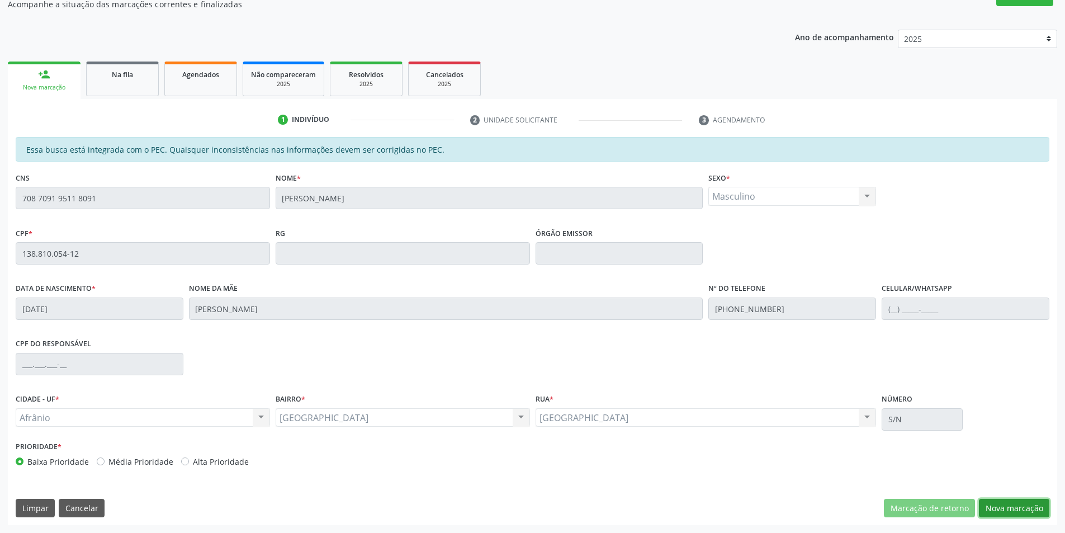
click at [1003, 502] on button "Nova marcação" at bounding box center [1014, 508] width 70 height 19
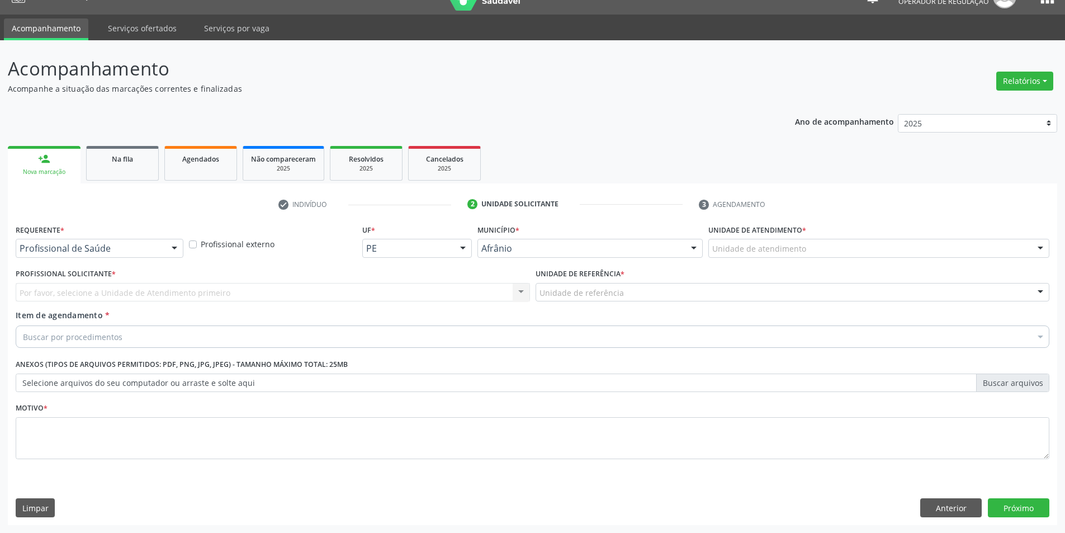
scroll to position [21, 0]
click at [959, 251] on div "Unidade de atendimento" at bounding box center [878, 248] width 341 height 19
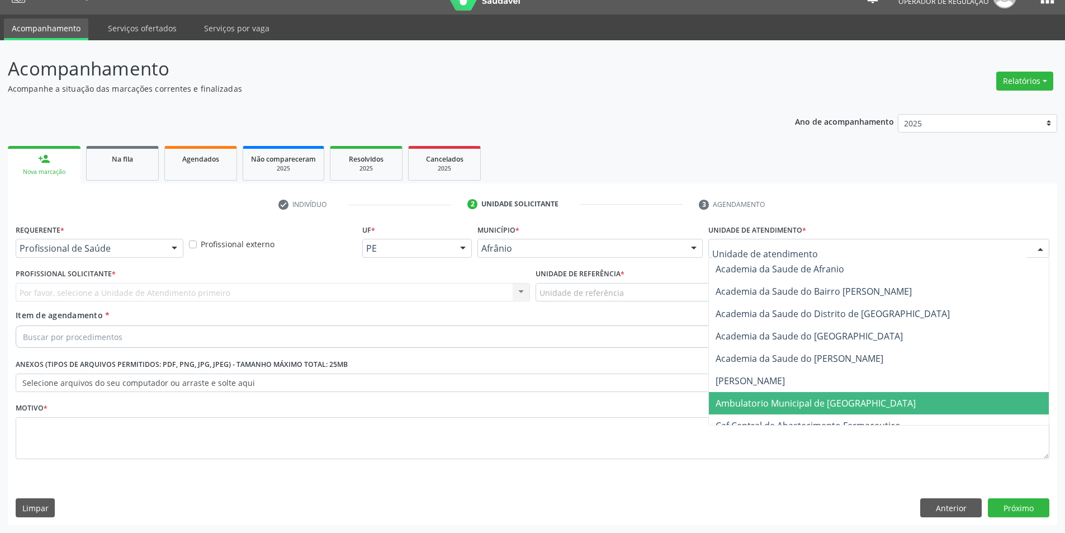
click at [856, 397] on span "Ambulatorio Municipal de [GEOGRAPHIC_DATA]" at bounding box center [879, 403] width 340 height 22
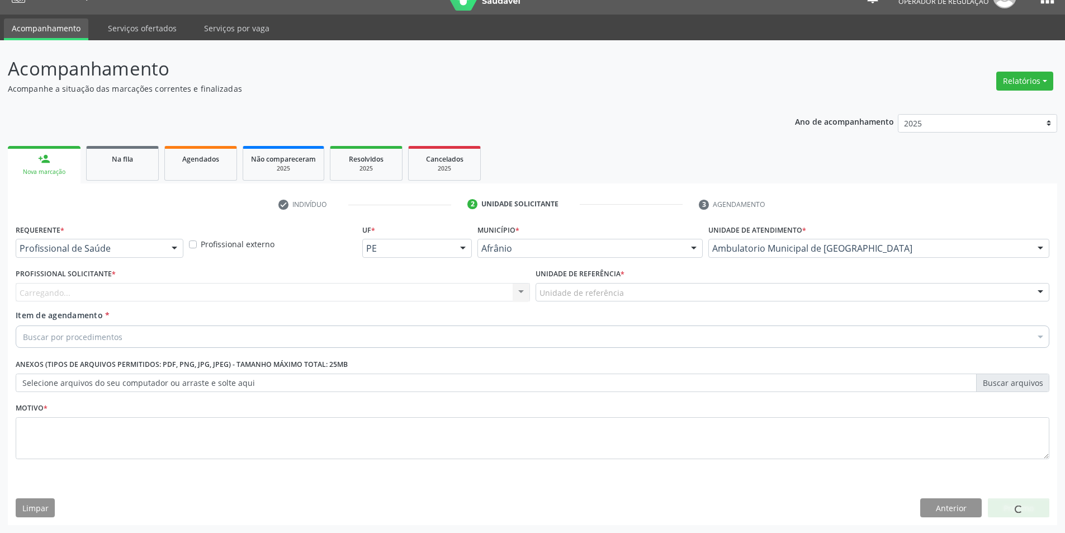
click at [416, 277] on div "Profissional Solicitante * Carregando... Nenhum resultado encontrado para: " " …" at bounding box center [273, 284] width 514 height 36
click at [415, 302] on div "Profissional Solicitante * Profissional solicitante Médico Angiologista - Luis …" at bounding box center [273, 288] width 520 height 44
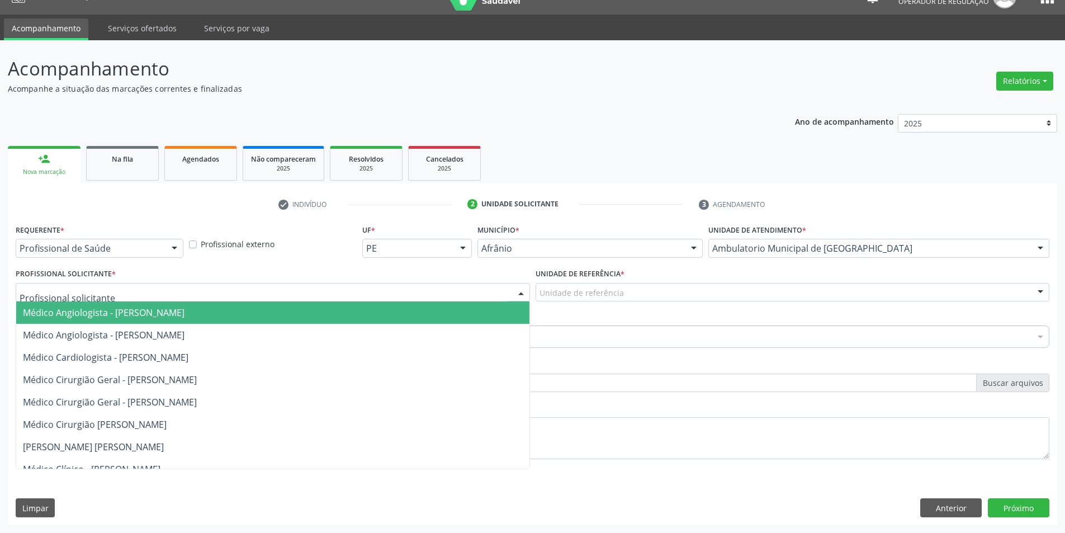
click at [445, 292] on div at bounding box center [273, 292] width 514 height 19
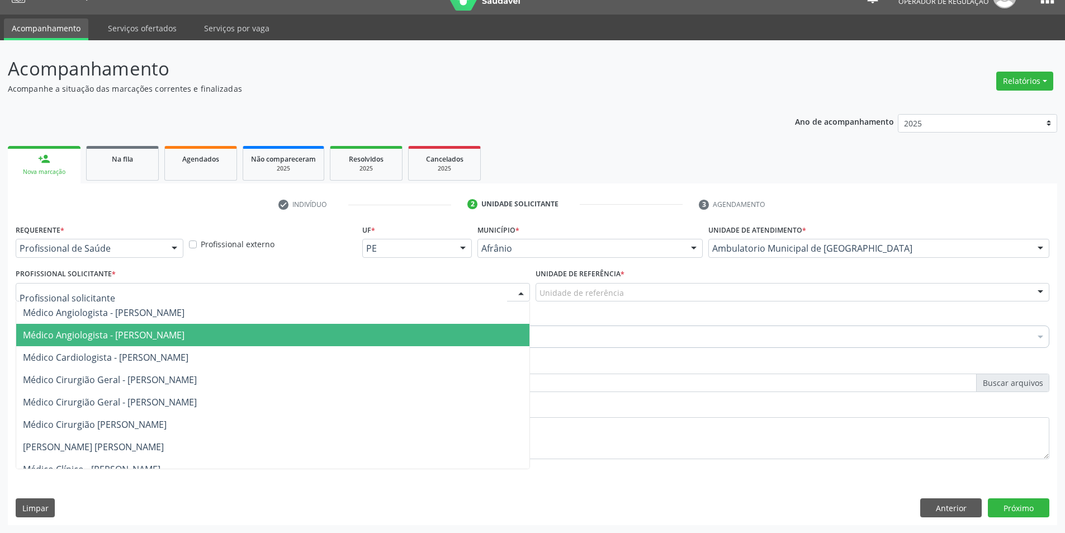
click at [426, 360] on span "Médico Cardiologista - [PERSON_NAME]" at bounding box center [272, 357] width 513 height 22
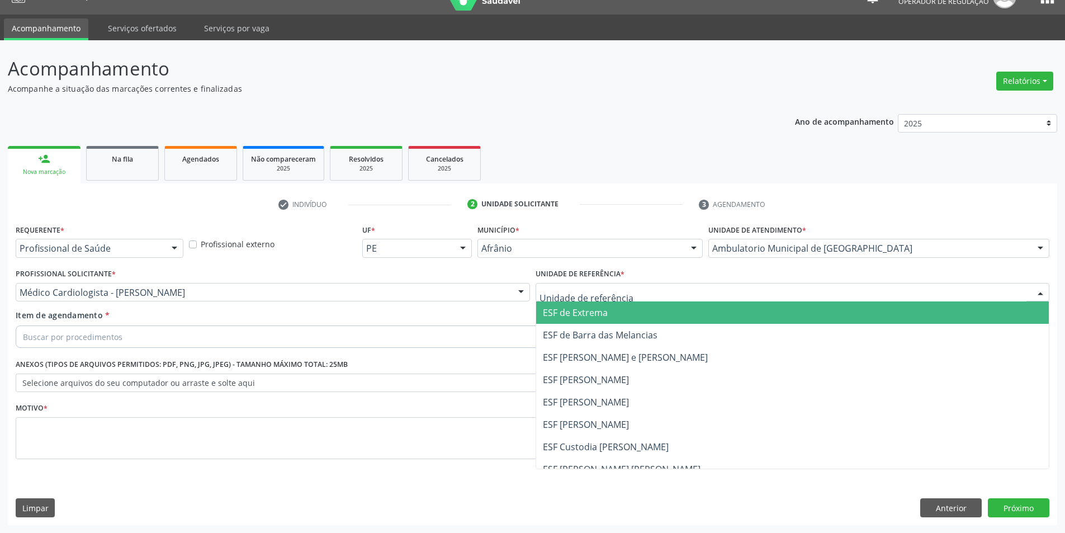
click at [663, 298] on div at bounding box center [792, 292] width 514 height 19
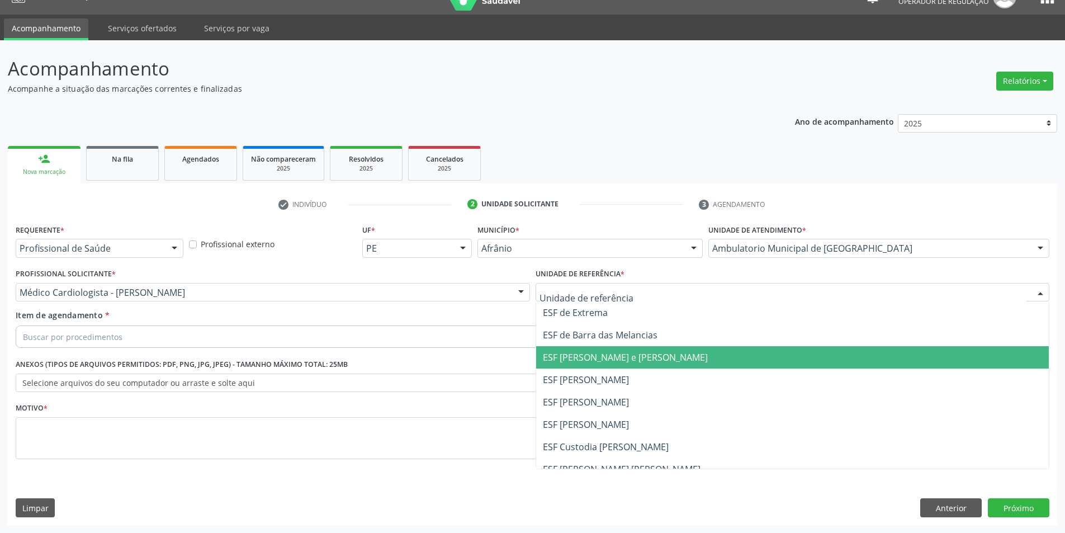
click at [650, 359] on span "ESF [PERSON_NAME] e [PERSON_NAME]" at bounding box center [625, 357] width 165 height 12
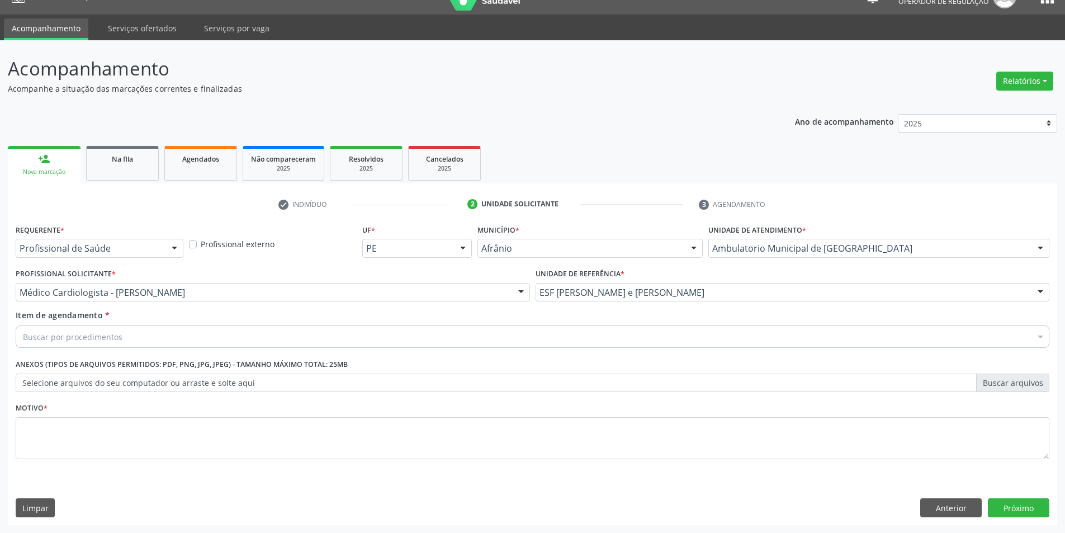
click at [646, 339] on div "Buscar por procedimentos" at bounding box center [533, 336] width 1034 height 22
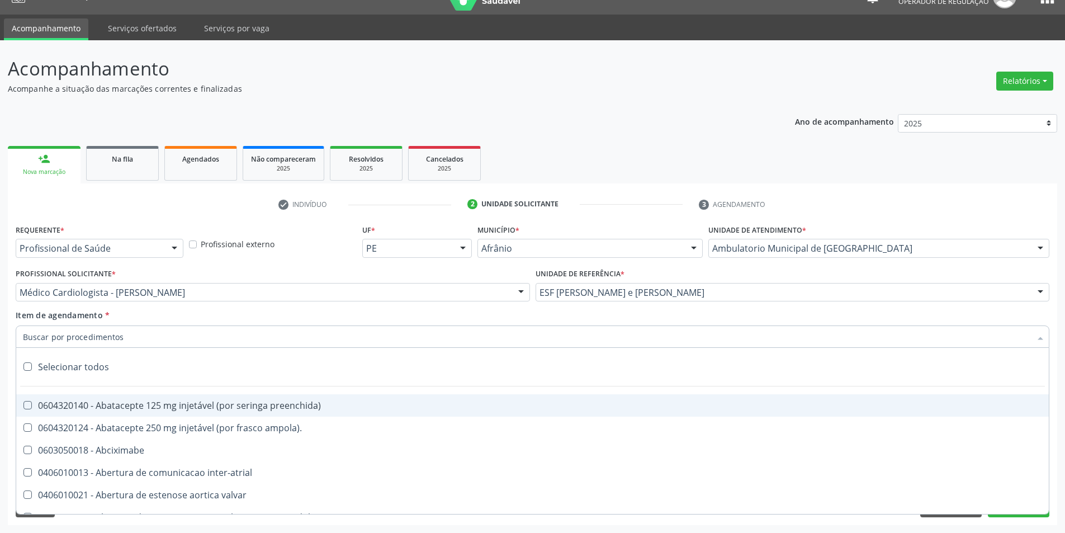
click at [349, 335] on input "Item de agendamento *" at bounding box center [527, 336] width 1008 height 22
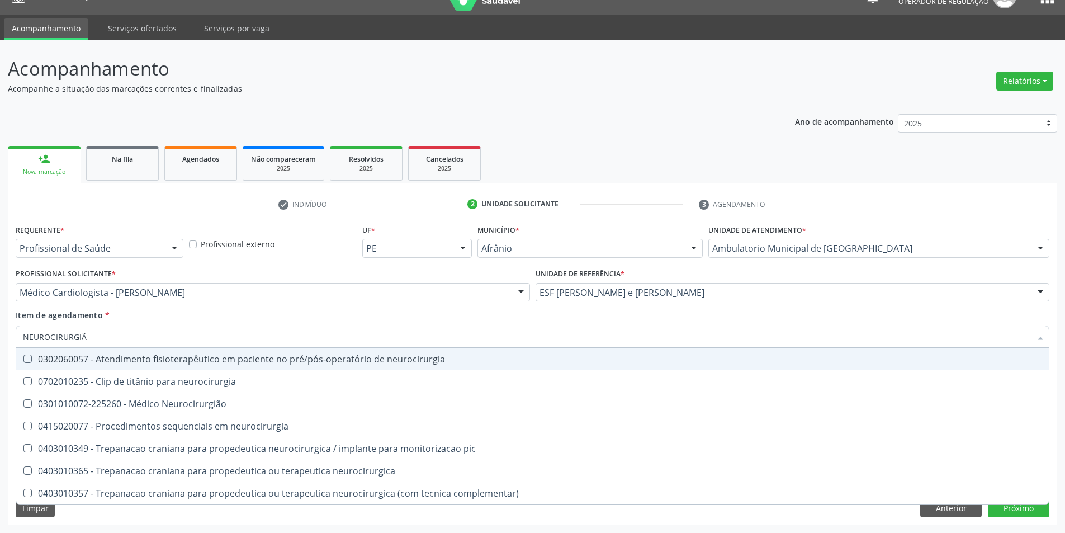
type input "NEUROCIRURGIÃO"
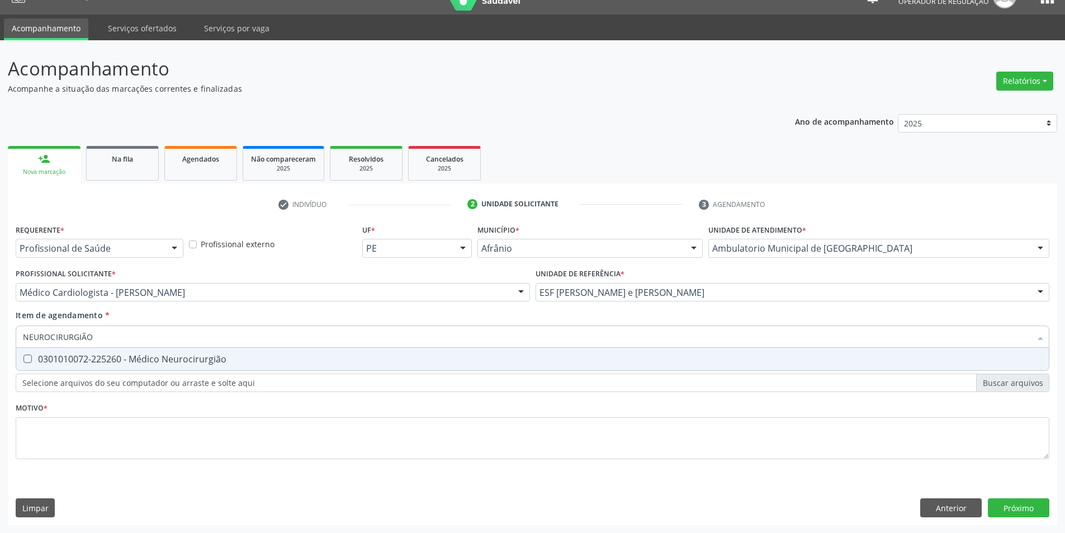
click at [437, 350] on span "0301010072-225260 - Médico Neurocirurgião" at bounding box center [532, 359] width 1032 height 22
checkbox Neurocirurgião "true"
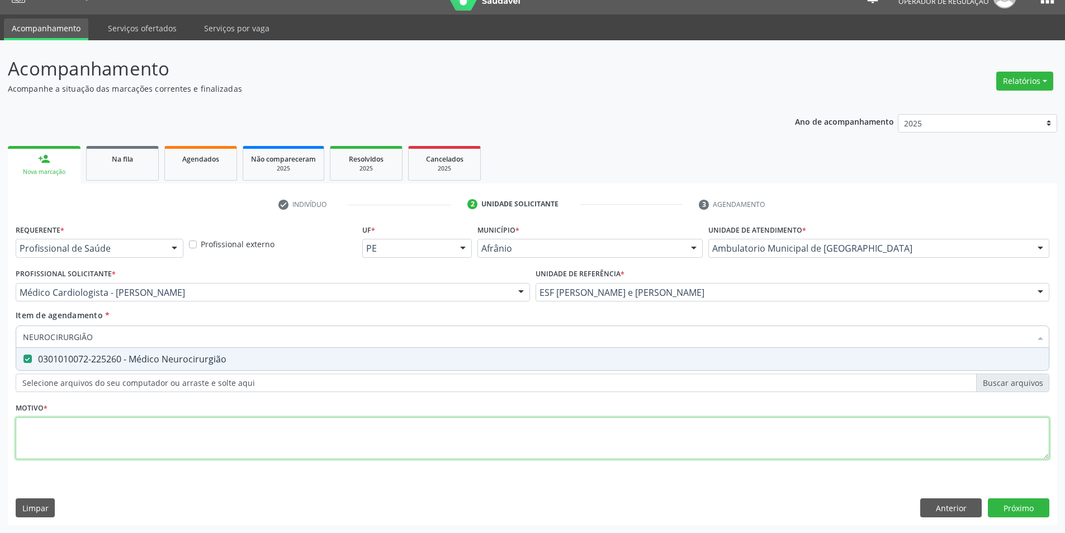
click at [357, 454] on div "Requerente * Profissional de Saúde Profissional de Saúde Paciente Nenhum result…" at bounding box center [533, 347] width 1034 height 253
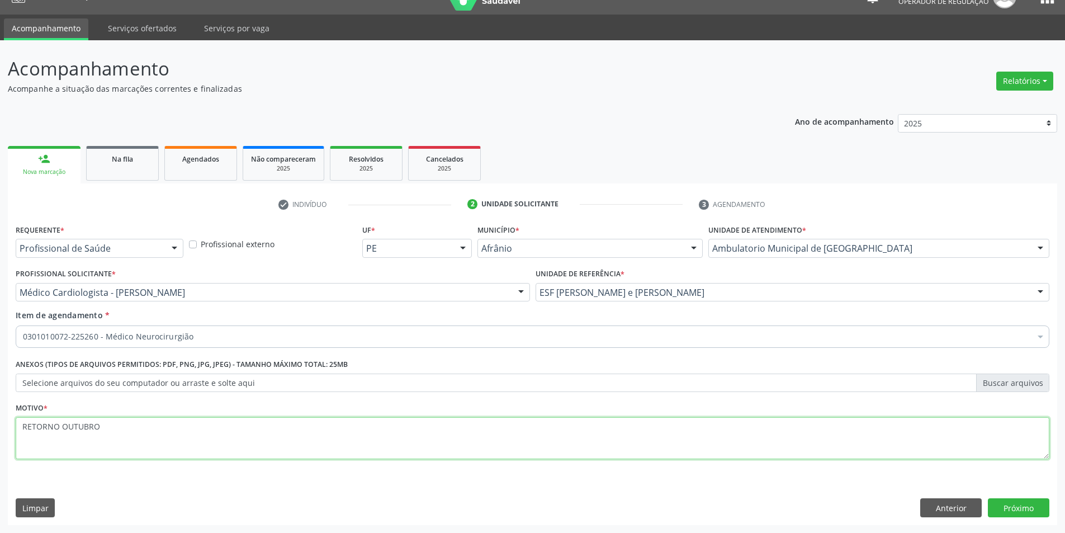
type textarea "RETORNO OUTUBRO"
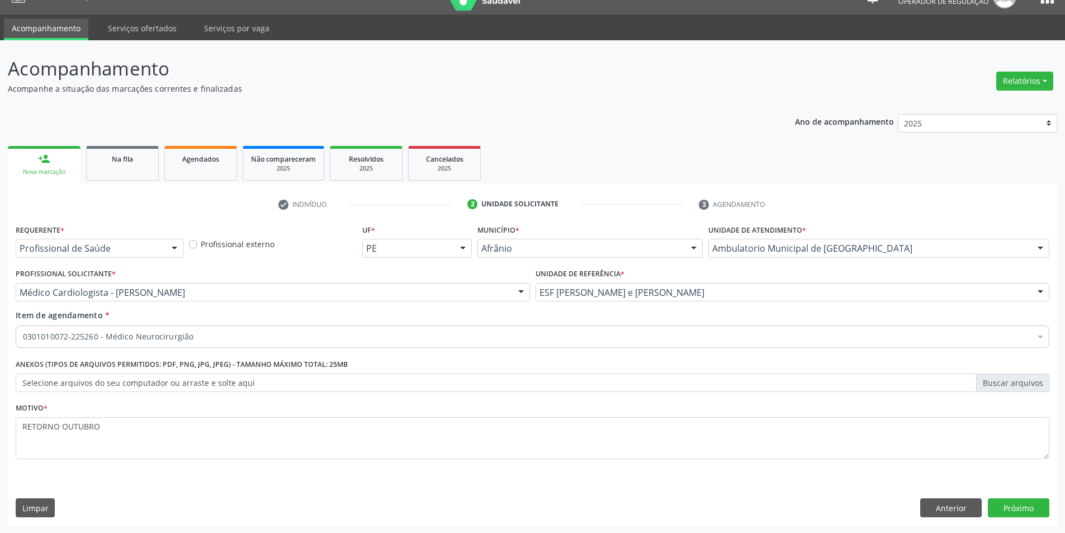
click at [1037, 497] on div "Requerente * Profissional de Saúde Profissional de Saúde Paciente Nenhum result…" at bounding box center [532, 373] width 1049 height 304
click at [1039, 508] on button "Próximo" at bounding box center [1018, 507] width 61 height 19
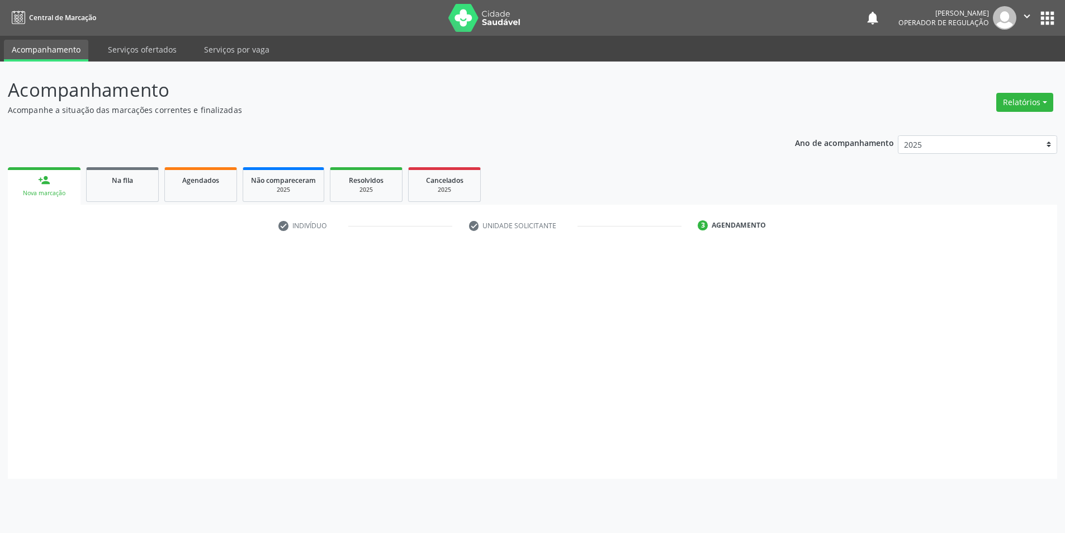
scroll to position [0, 0]
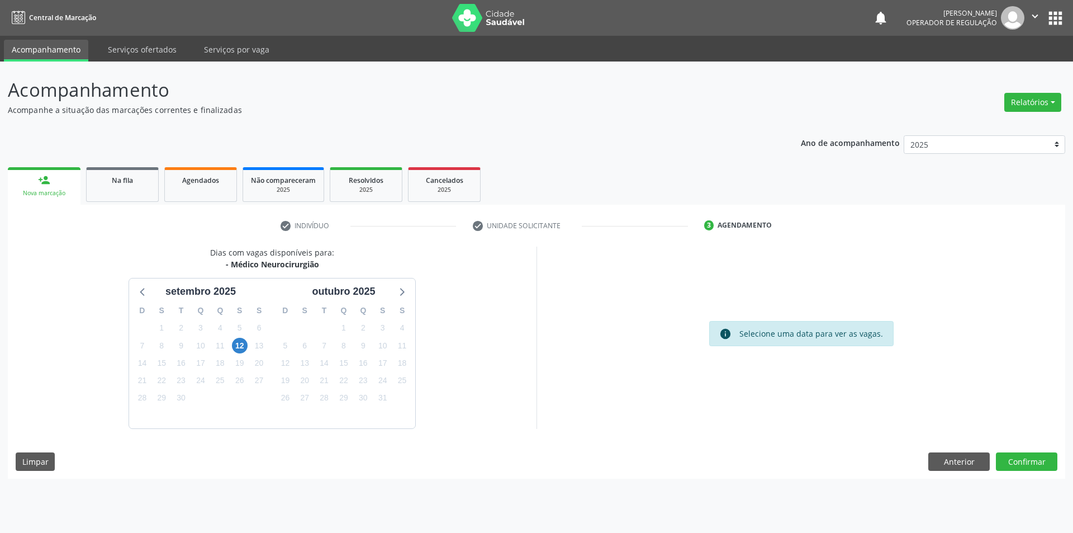
click at [1047, 474] on div "Dias com vagas disponíveis para: - Médico Neurocirurgião setembro 2025 D S T Q …" at bounding box center [537, 362] width 1058 height 232
click at [1042, 457] on button "Confirmar" at bounding box center [1026, 461] width 61 height 19
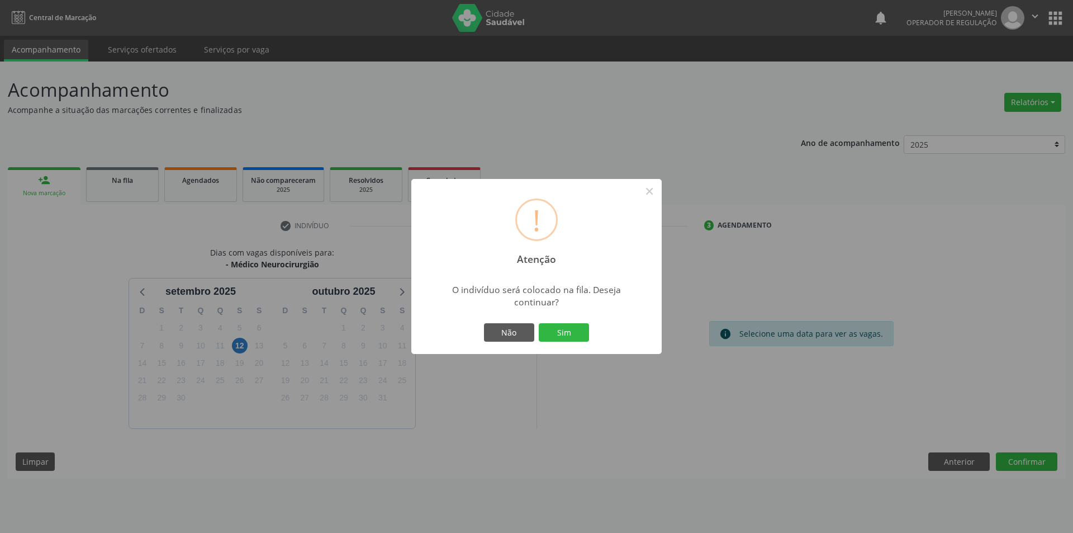
click at [539, 323] on button "Sim" at bounding box center [564, 332] width 50 height 19
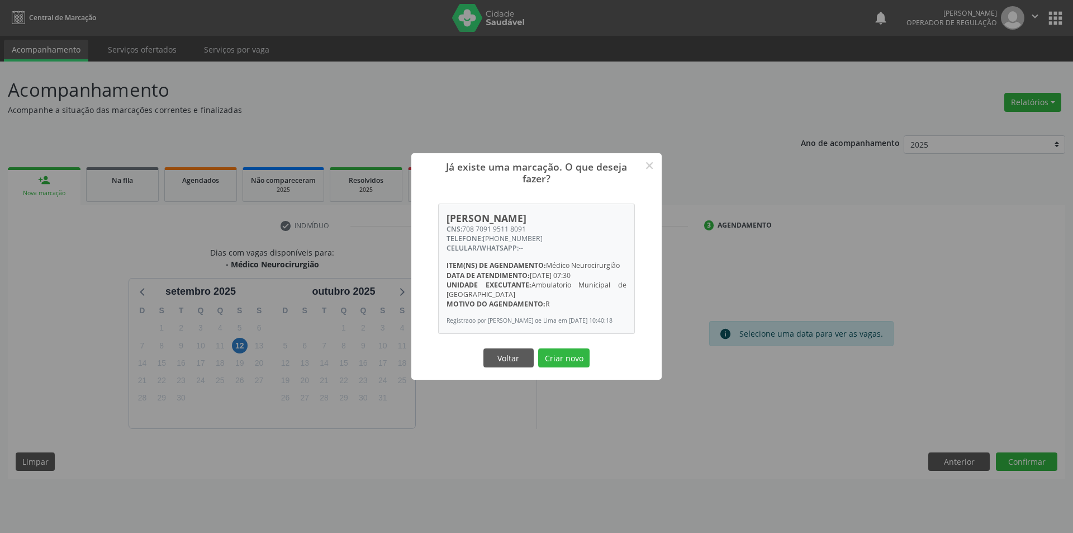
click at [538, 348] on button "Criar novo" at bounding box center [563, 357] width 51 height 19
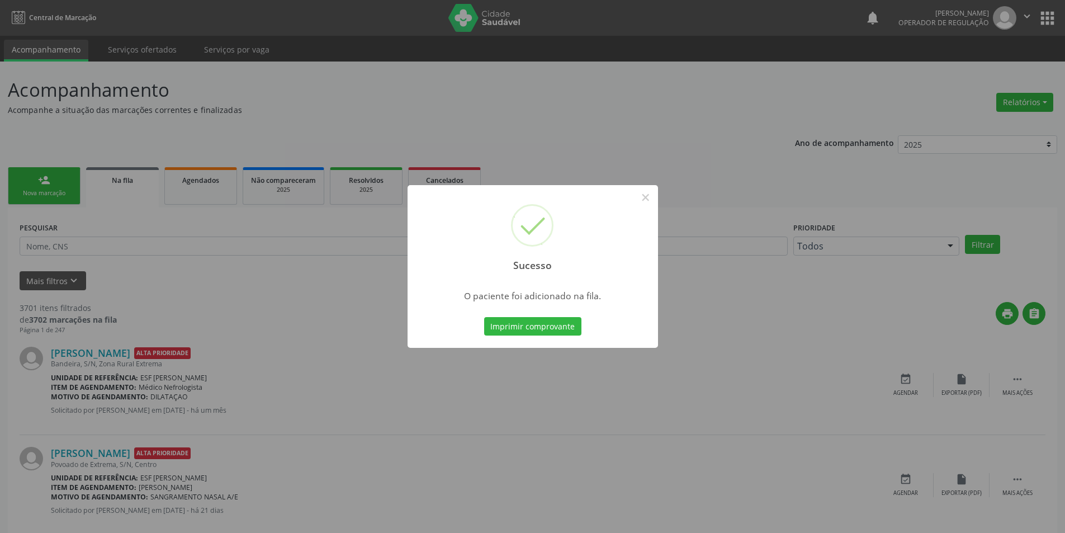
click at [667, 191] on div "Sucesso × O paciente foi adicionado na fila. Imprimir comprovante Cancel" at bounding box center [532, 266] width 1065 height 533
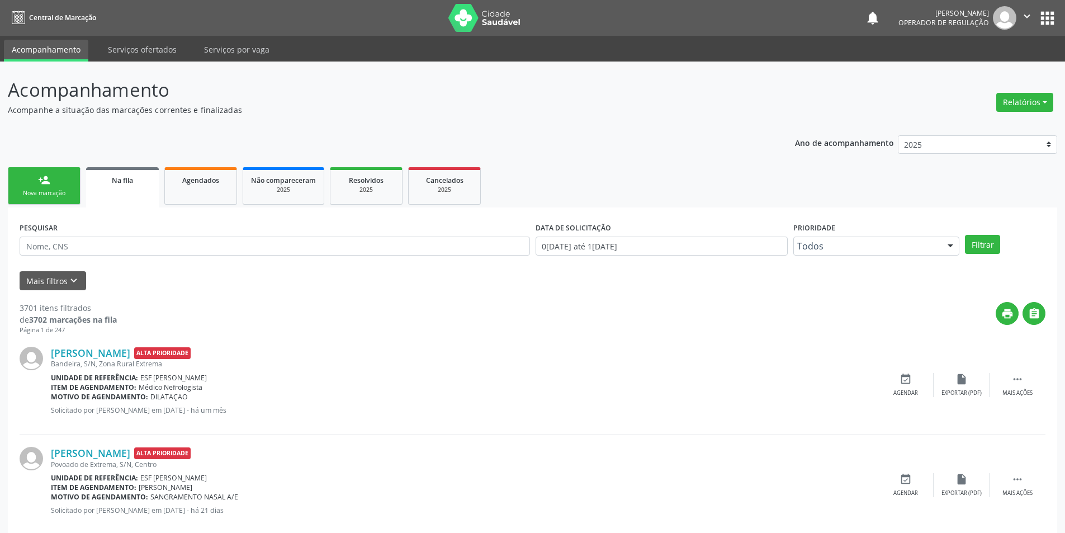
click at [86, 179] on link "Na fila" at bounding box center [122, 187] width 73 height 40
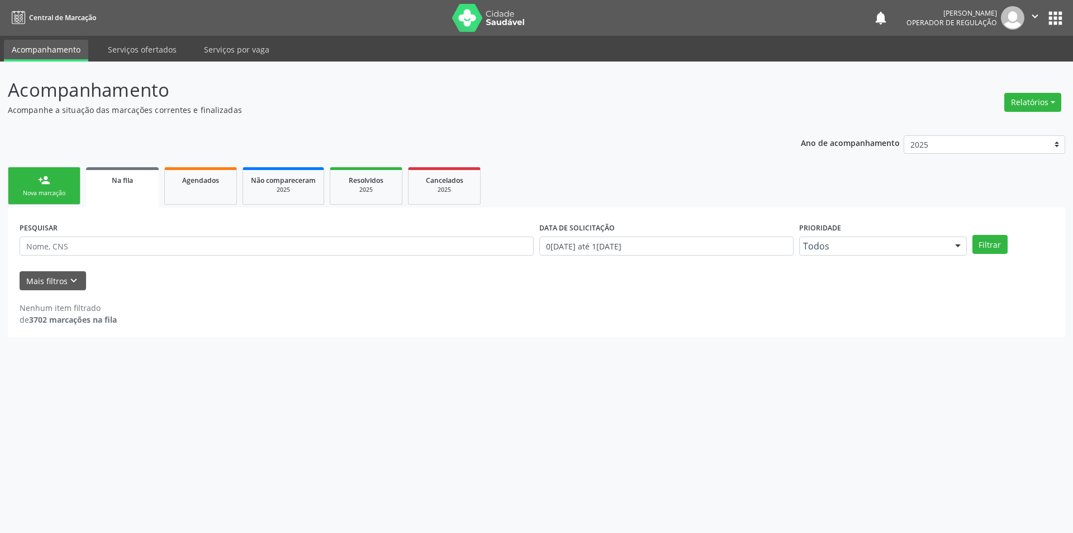
click at [106, 155] on div "Ano de acompanhamento 2025 2024 2023 2022 2021 2020 2019 2018 person_add Nova m…" at bounding box center [537, 232] width 1058 height 210
click at [86, 172] on ul "person_add Nova marcação Na fila Agendados Não compareceram 2025 Resolvidos 202…" at bounding box center [537, 185] width 1058 height 43
click at [54, 192] on div "Nova marcação" at bounding box center [44, 193] width 56 height 8
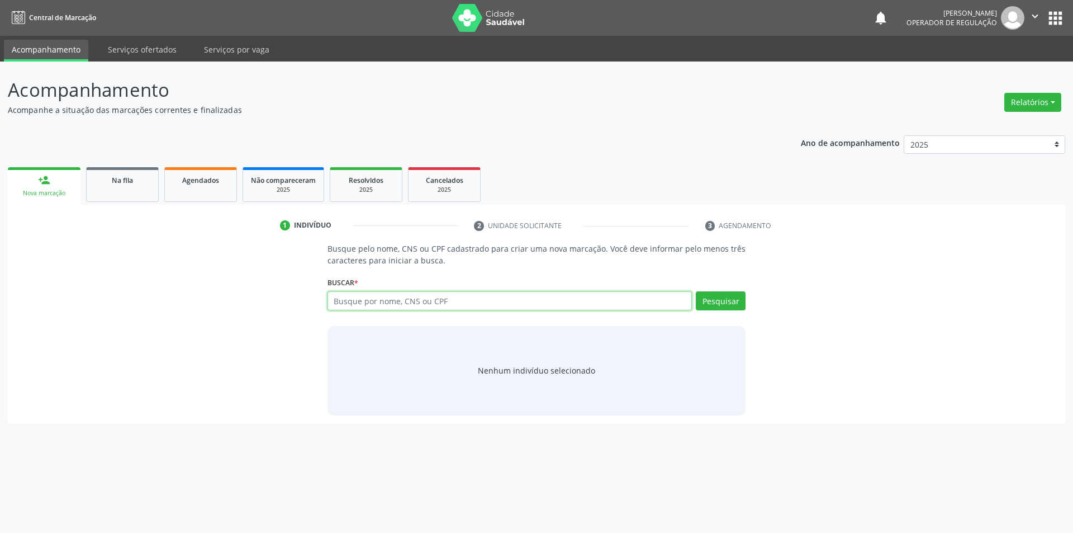
click at [399, 296] on input "text" at bounding box center [510, 300] width 365 height 19
type input "7060558486726"
type input "706105584867260"
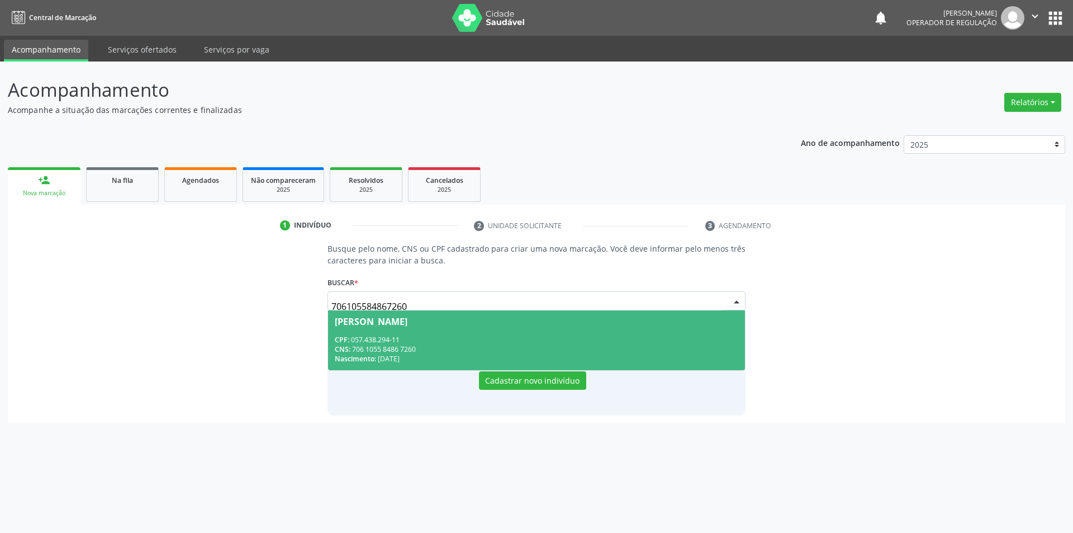
click at [407, 317] on div "[PERSON_NAME]" at bounding box center [371, 321] width 73 height 9
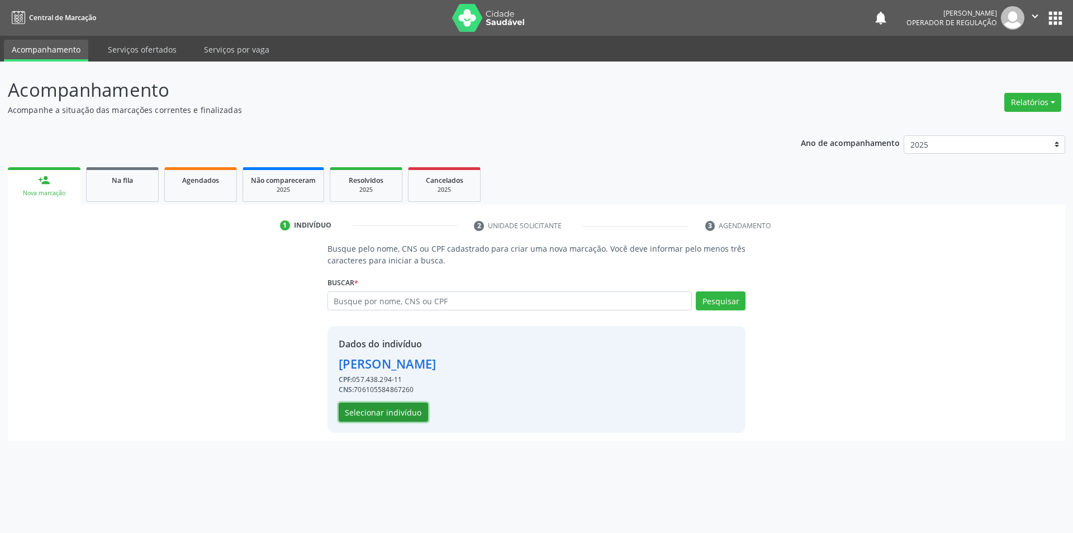
click at [410, 412] on button "Selecionar indivíduo" at bounding box center [383, 411] width 89 height 19
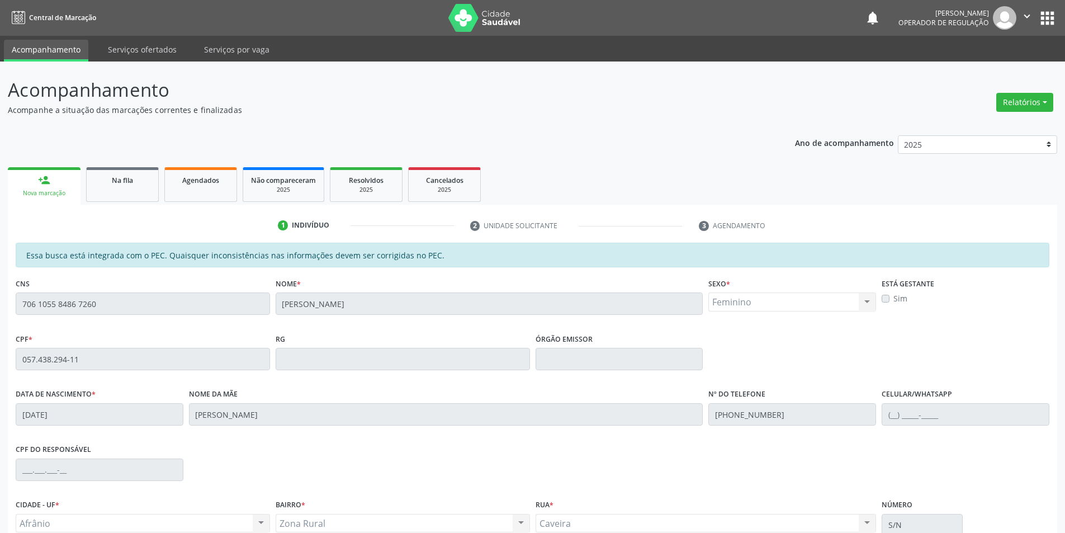
scroll to position [106, 0]
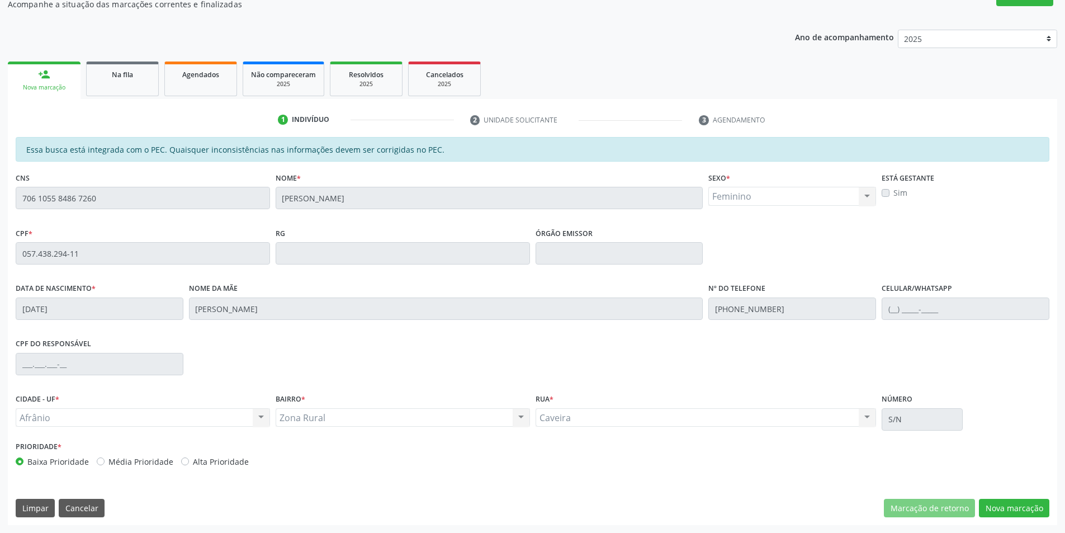
click at [1004, 497] on div "Essa busca está integrada com o PEC. Quaisquer inconsistências nas informações …" at bounding box center [532, 331] width 1049 height 388
click at [1004, 505] on button "Nova marcação" at bounding box center [1014, 508] width 70 height 19
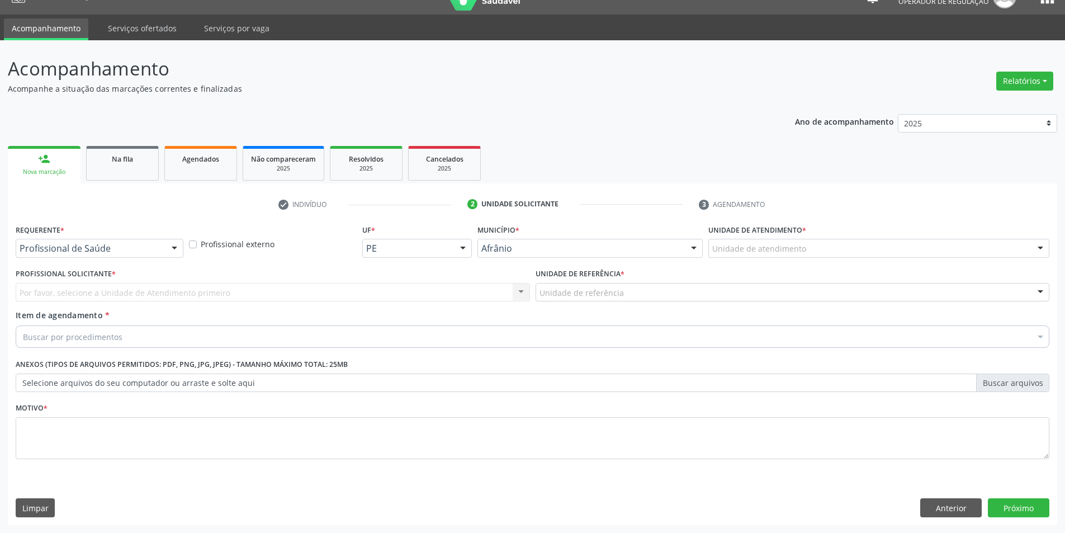
scroll to position [21, 0]
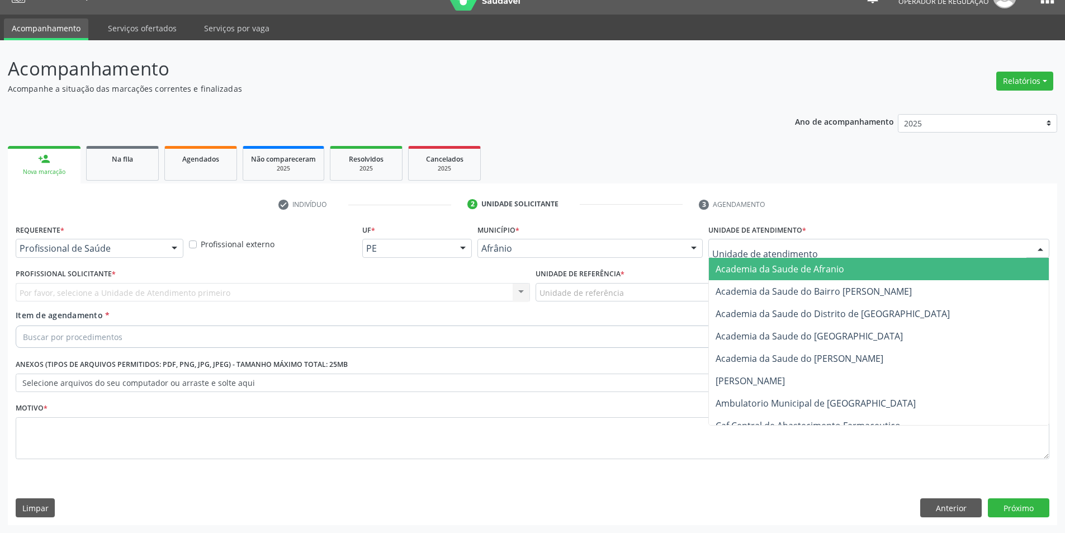
click at [964, 256] on div at bounding box center [878, 248] width 341 height 19
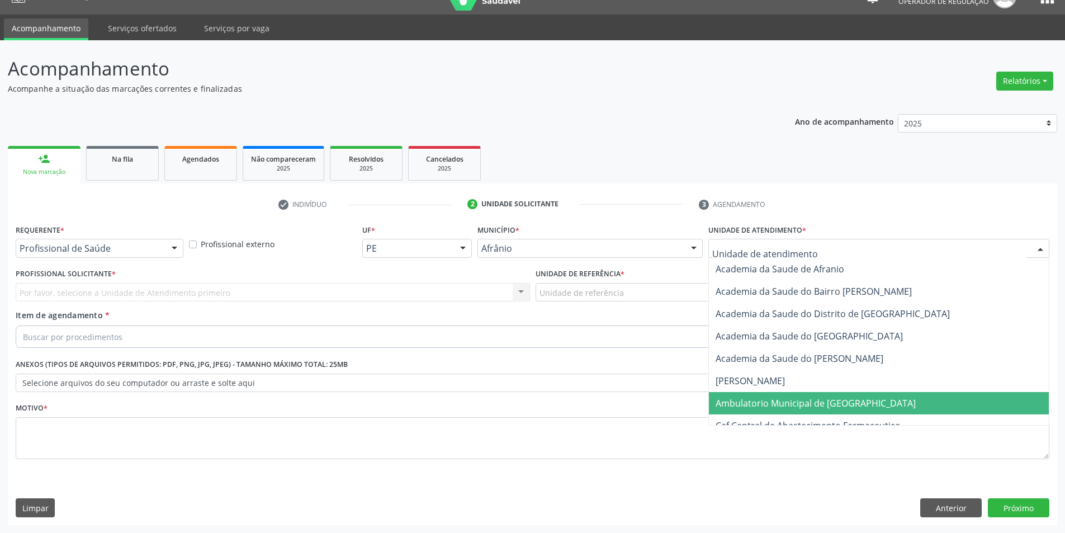
click at [908, 405] on span "Ambulatorio Municipal de [GEOGRAPHIC_DATA]" at bounding box center [879, 403] width 340 height 22
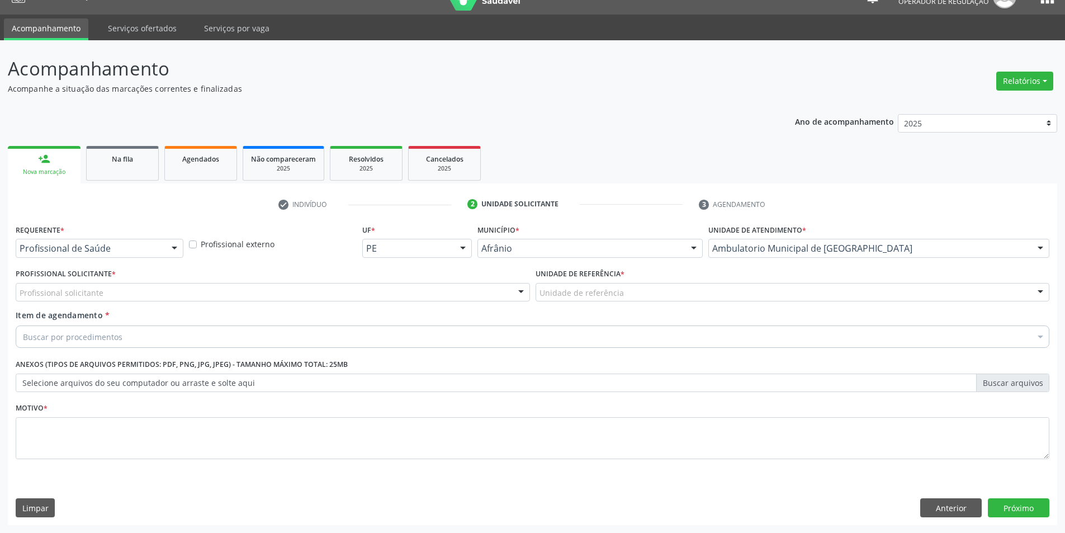
click at [479, 295] on div "Profissional solicitante" at bounding box center [273, 292] width 514 height 19
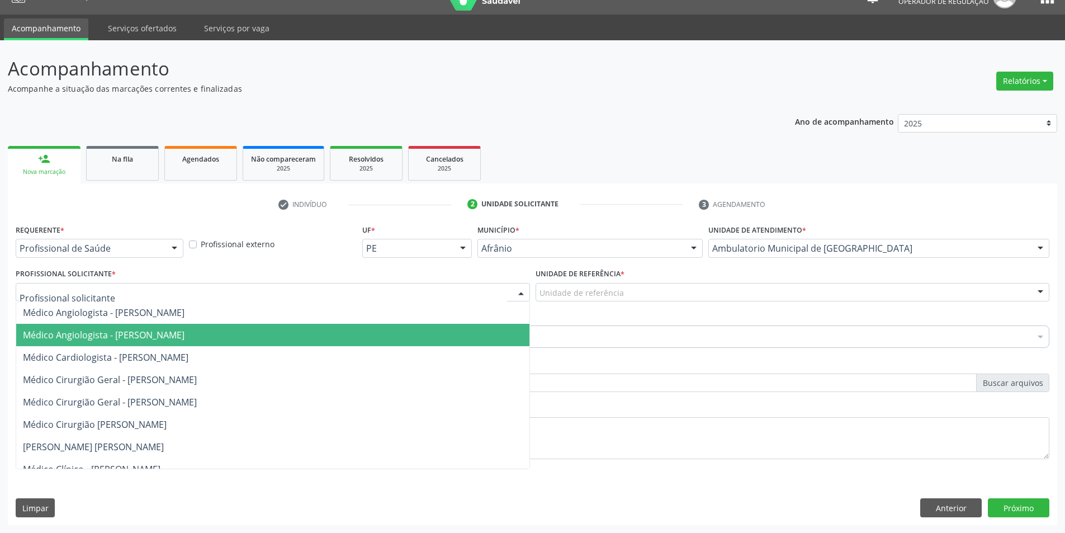
click at [476, 355] on span "Médico Cardiologista - [PERSON_NAME]" at bounding box center [272, 357] width 513 height 22
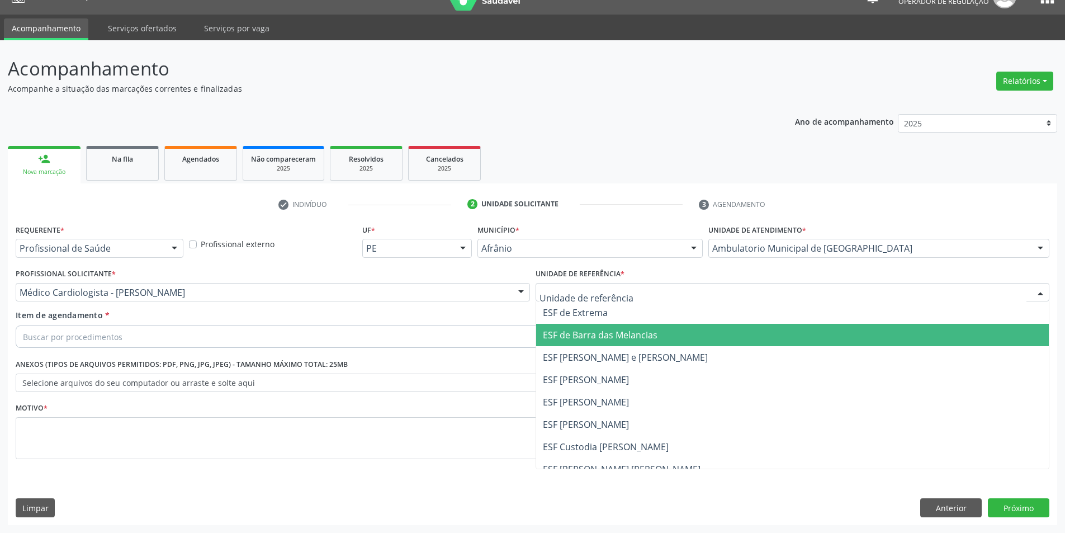
click at [575, 332] on span "ESF de Barra das Melancias" at bounding box center [600, 335] width 115 height 12
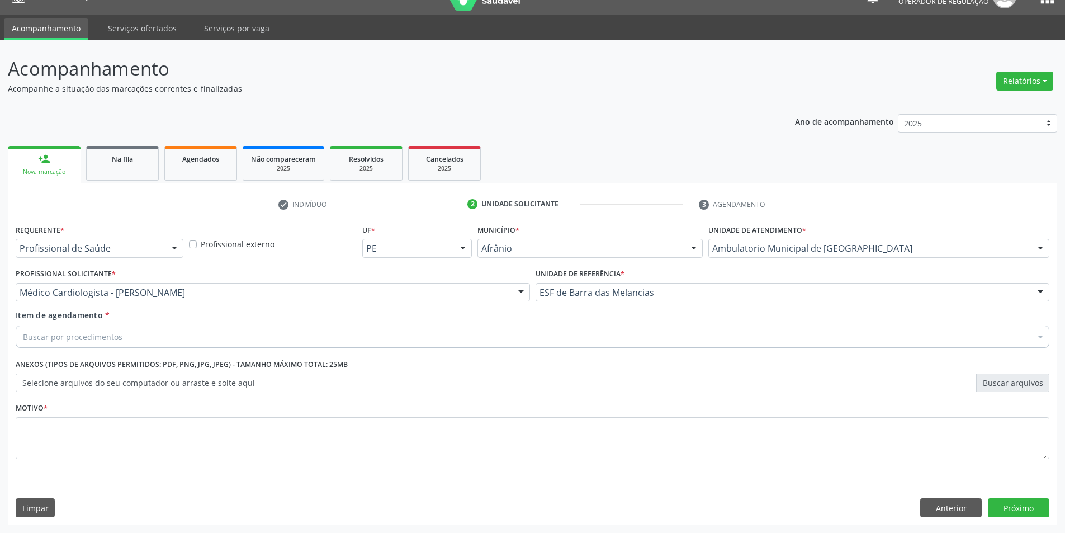
click at [582, 329] on div "Buscar por procedimentos" at bounding box center [533, 336] width 1034 height 22
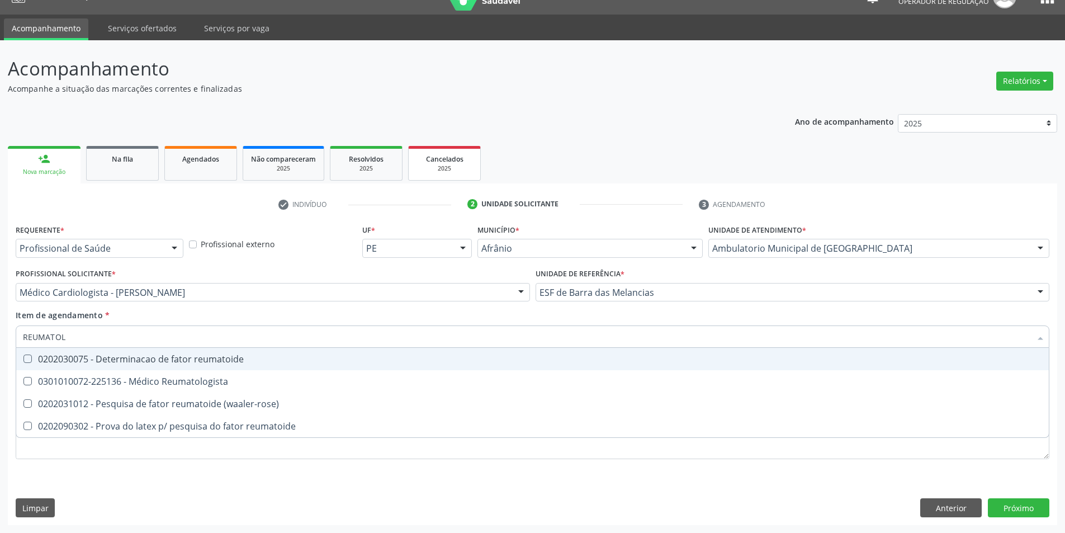
type input "REUMATOLO"
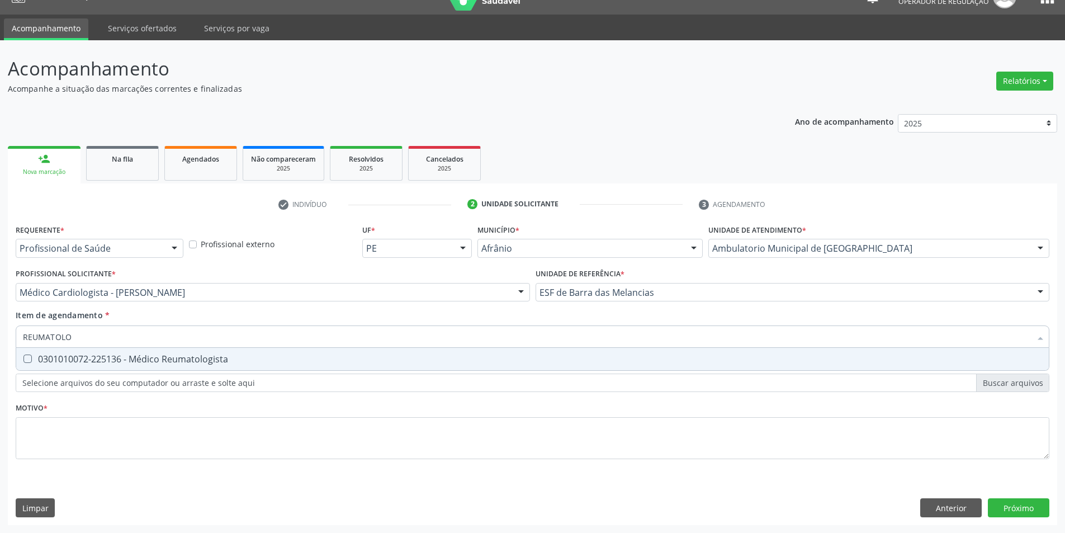
click at [370, 358] on div "0301010072-225136 - Médico Reumatologista" at bounding box center [532, 358] width 1019 height 9
checkbox Reumatologista "true"
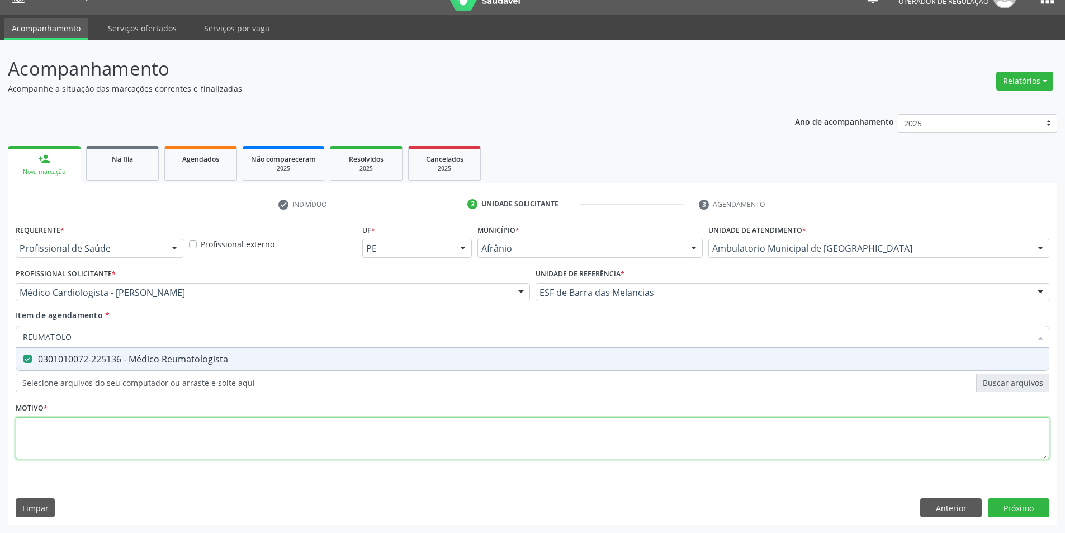
click at [371, 440] on div "Requerente * Profissional de Saúde Profissional de Saúde Paciente Nenhum result…" at bounding box center [533, 347] width 1034 height 253
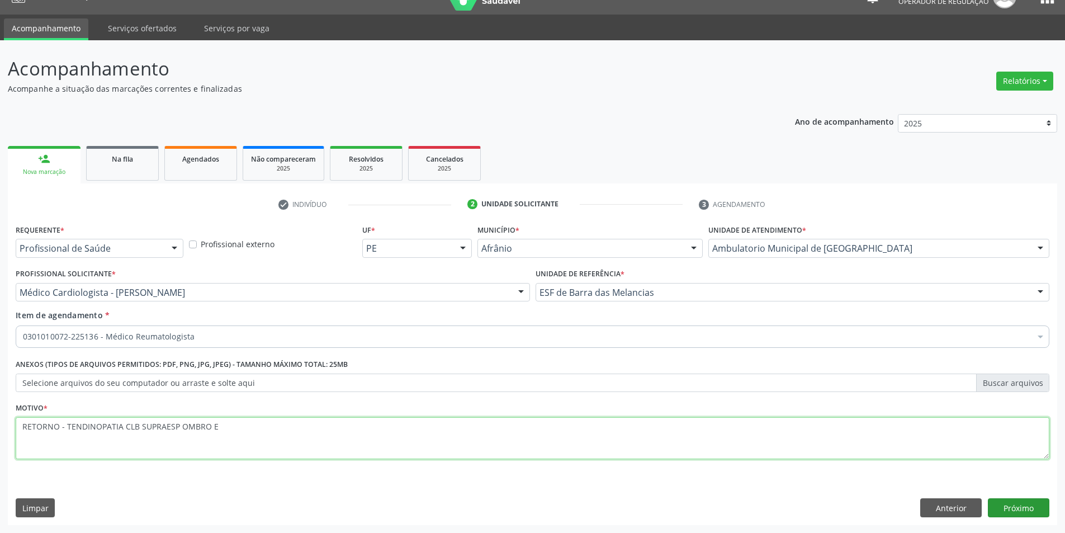
type textarea "RETORNO - TENDINOPATIA CLB SUPRAESP OMBRO E"
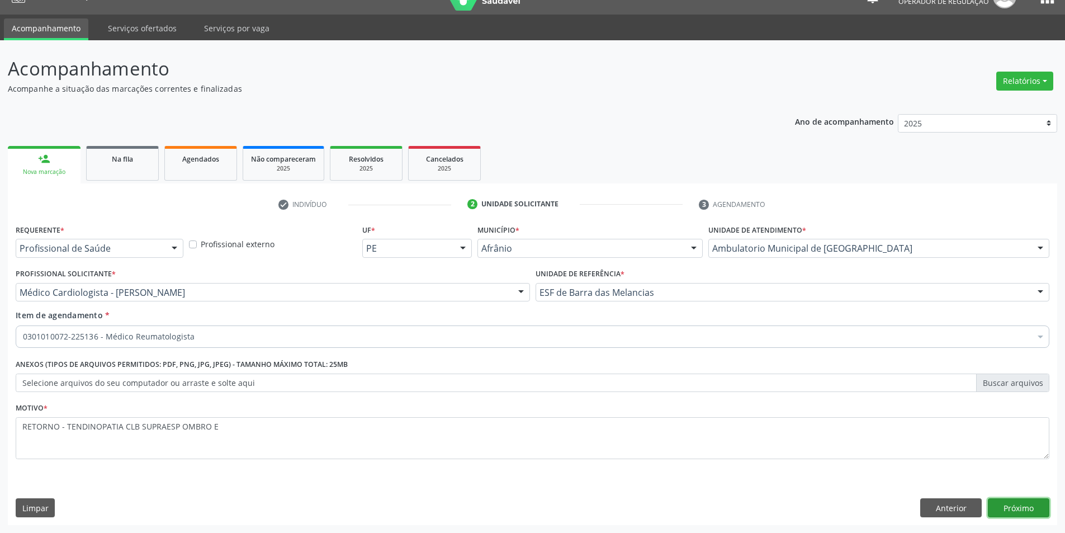
click at [999, 502] on button "Próximo" at bounding box center [1018, 507] width 61 height 19
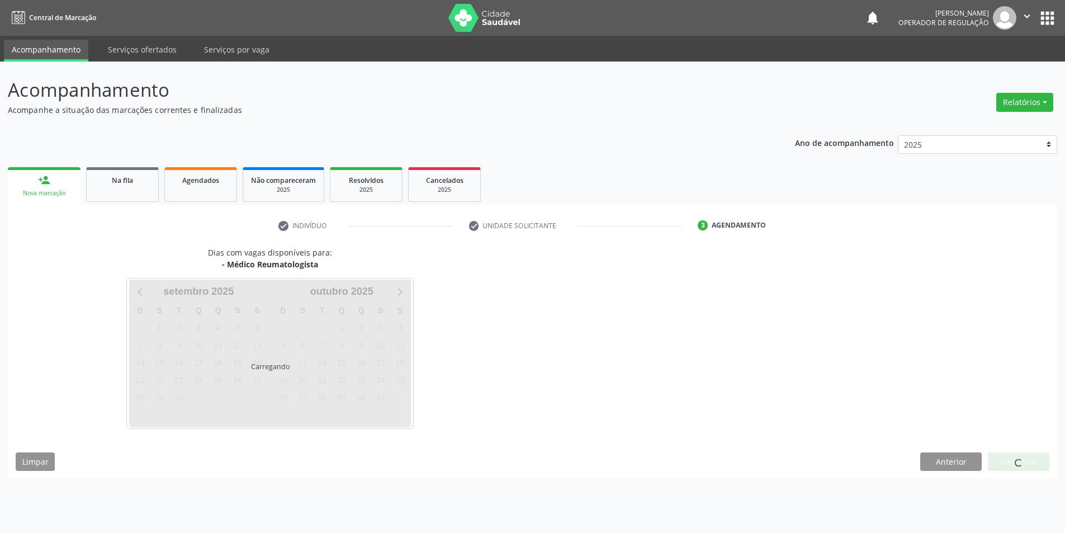
scroll to position [0, 0]
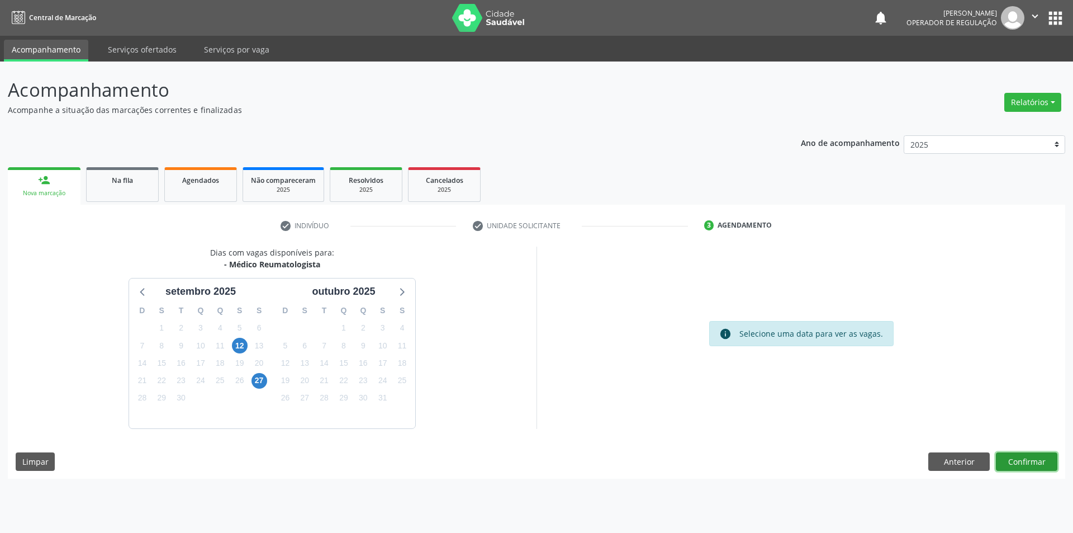
click at [1028, 461] on button "Confirmar" at bounding box center [1026, 461] width 61 height 19
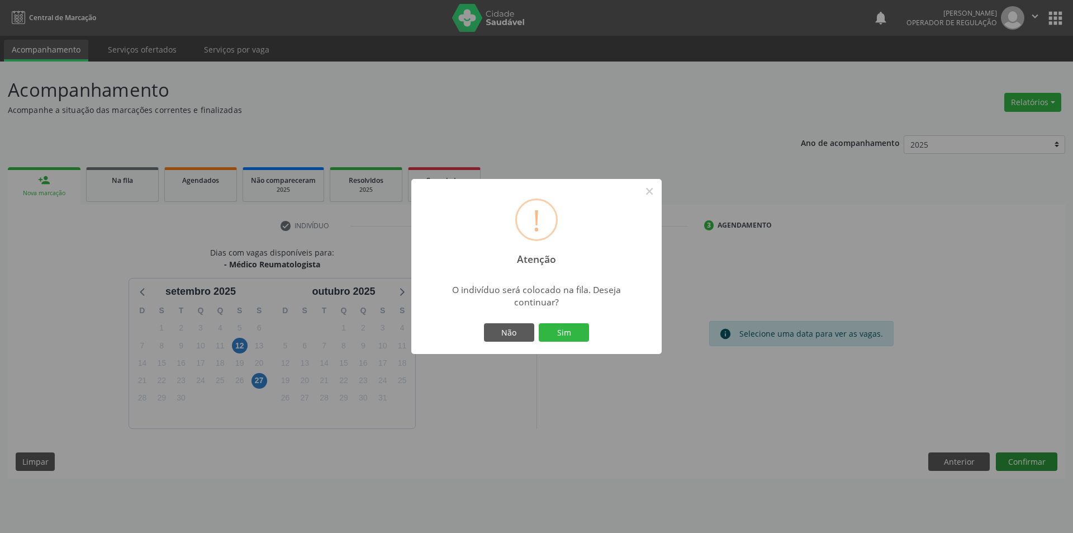
click at [539, 323] on button "Sim" at bounding box center [564, 332] width 50 height 19
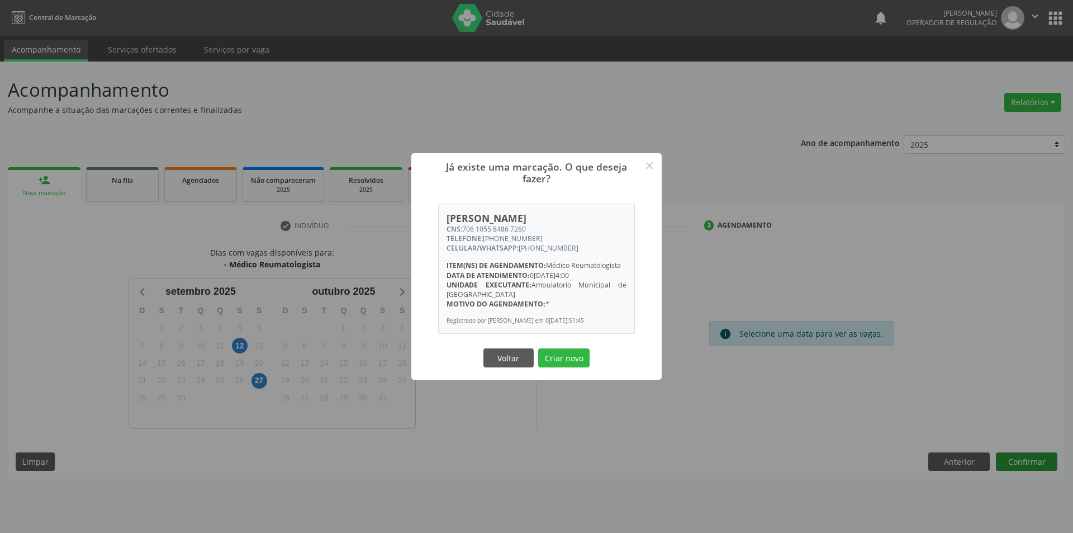
click at [538, 348] on button "Criar novo" at bounding box center [563, 357] width 51 height 19
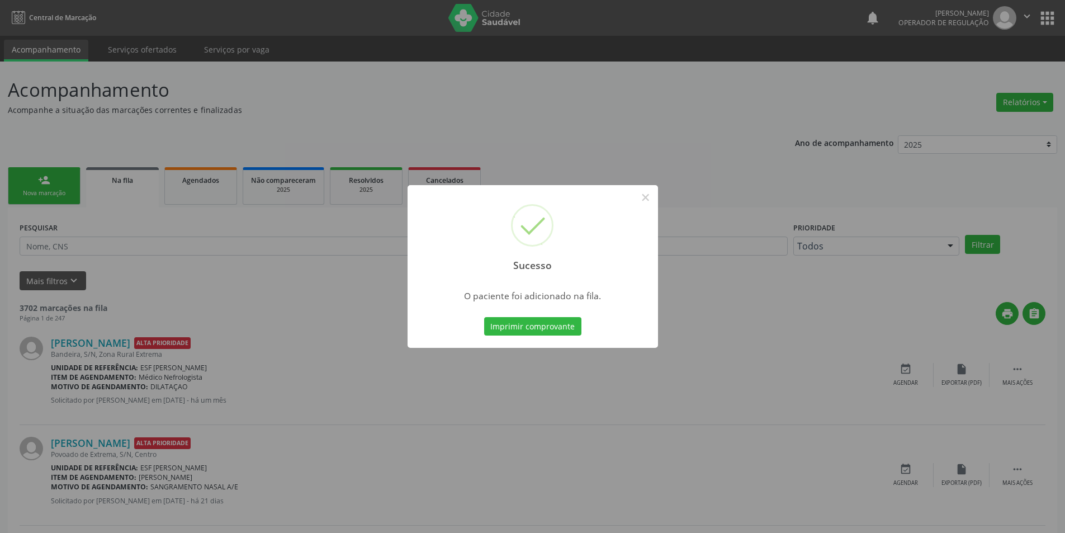
click at [656, 196] on div "Sucesso ×" at bounding box center [532, 233] width 250 height 96
click at [639, 199] on button "×" at bounding box center [645, 197] width 19 height 19
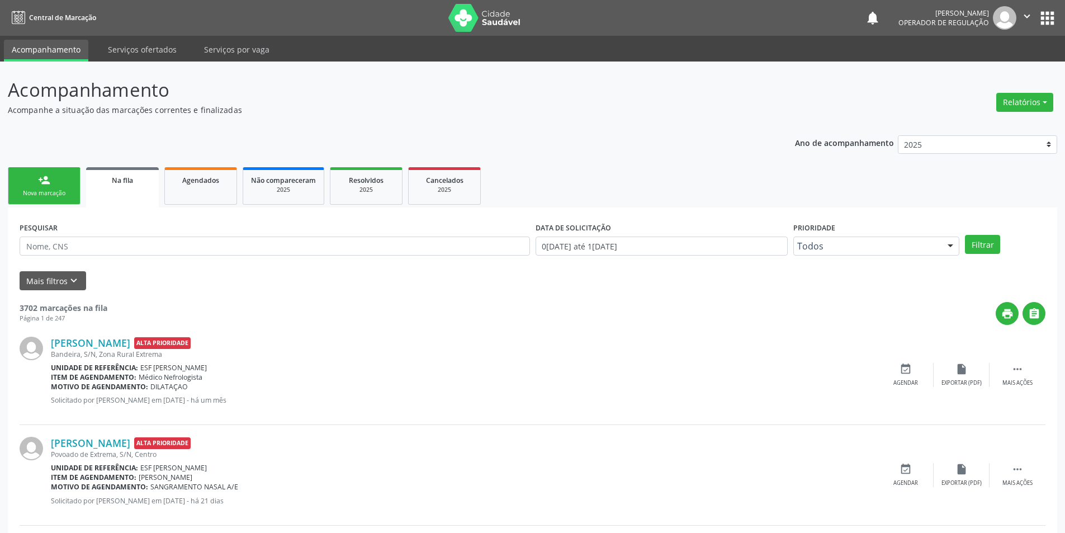
click at [51, 198] on link "person_add Nova marcação" at bounding box center [44, 185] width 73 height 37
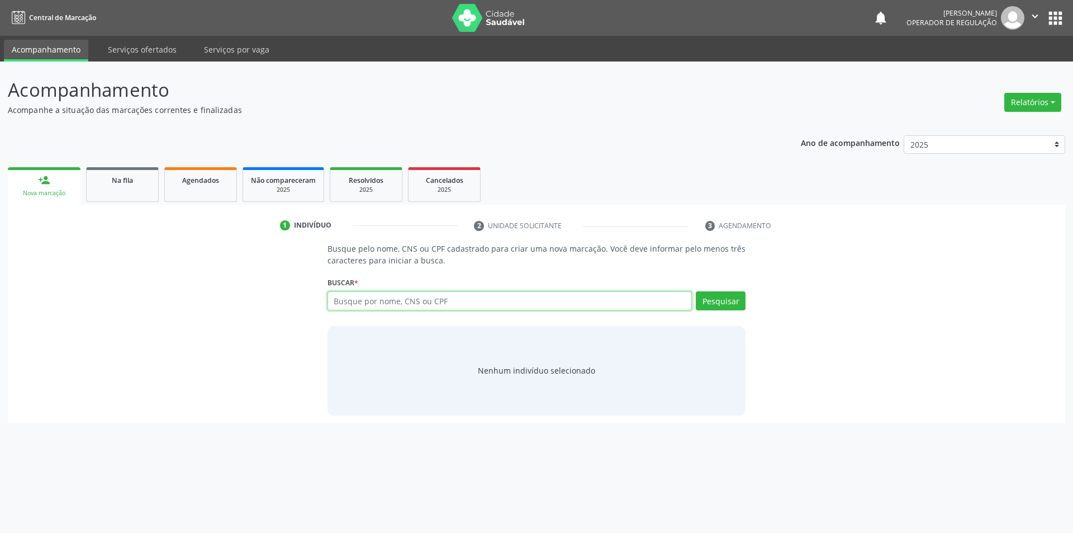
click at [422, 297] on input "text" at bounding box center [510, 300] width 365 height 19
type input "706105584867260"
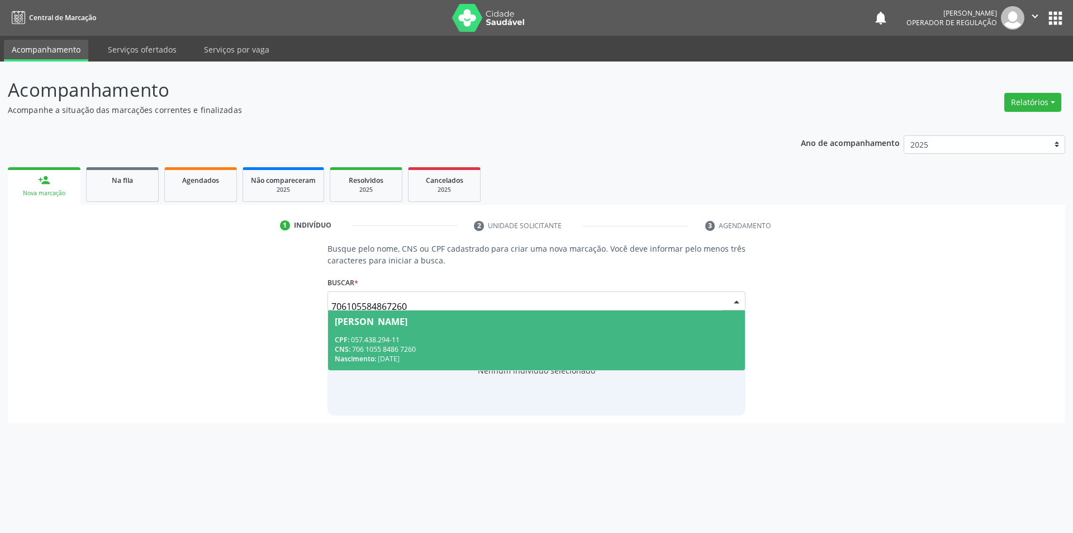
click at [512, 325] on span "Carmencelia Lucas da Silva CPF: 057.438.294-11 CNS: 706 1055 8486 7260 Nascimen…" at bounding box center [537, 340] width 418 height 60
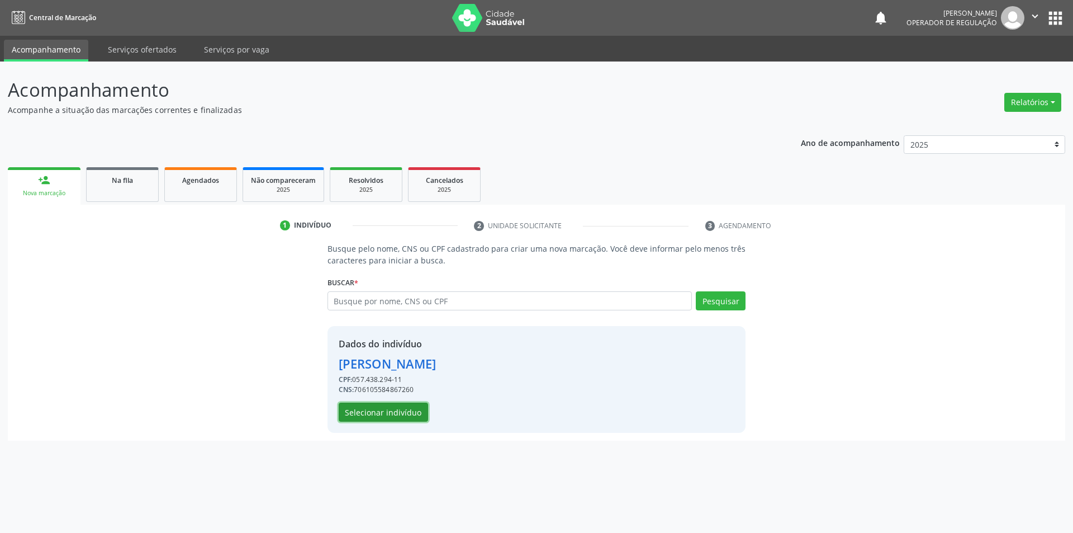
click at [388, 408] on button "Selecionar indivíduo" at bounding box center [383, 411] width 89 height 19
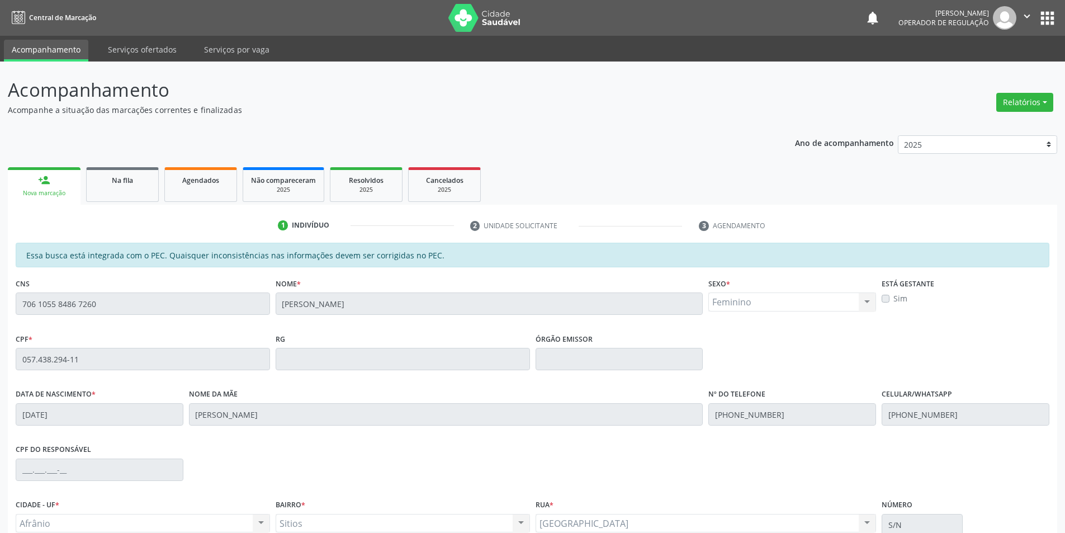
scroll to position [106, 0]
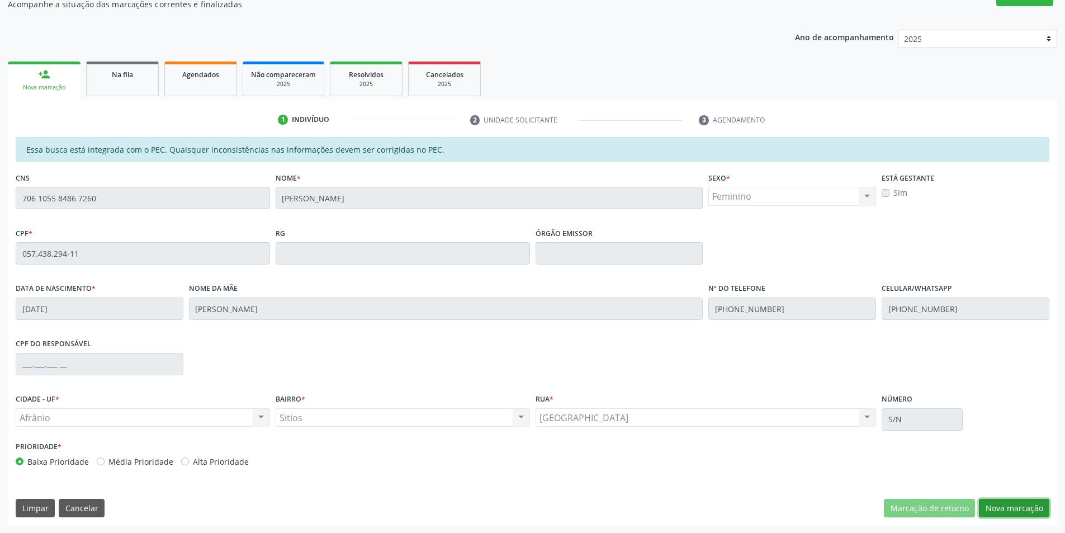
click at [1043, 514] on button "Nova marcação" at bounding box center [1014, 508] width 70 height 19
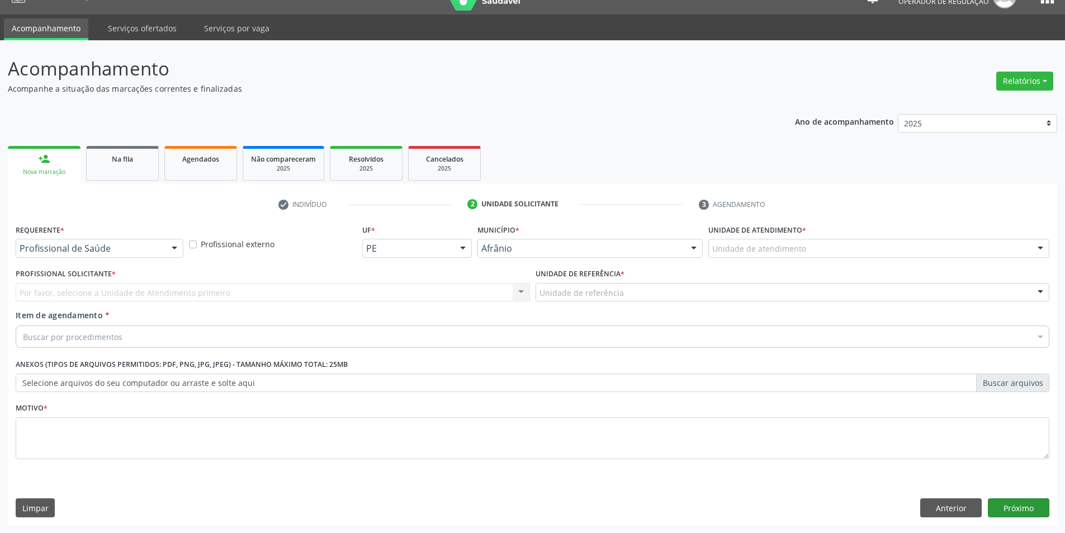
scroll to position [21, 0]
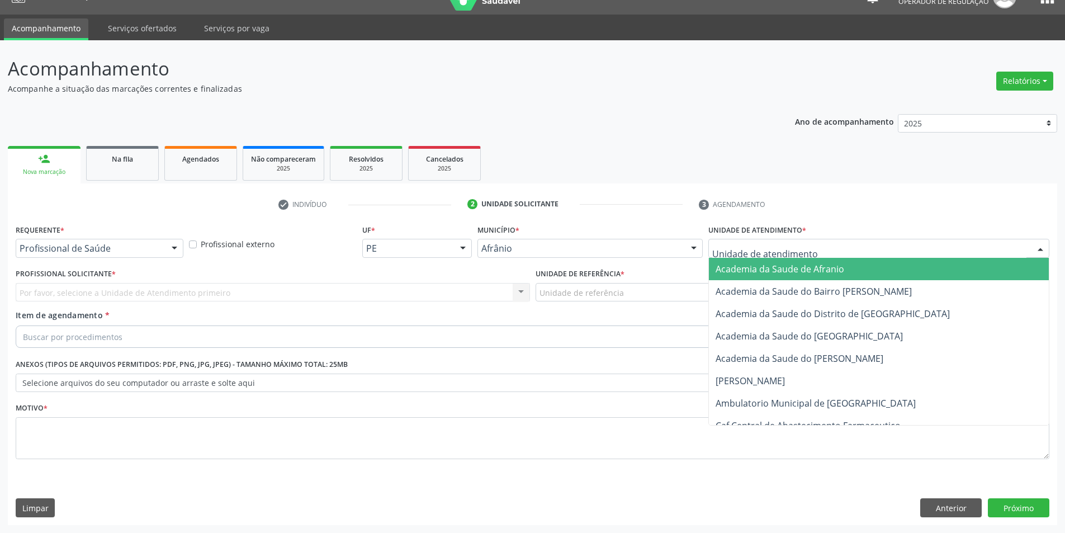
click at [913, 248] on div at bounding box center [878, 248] width 341 height 19
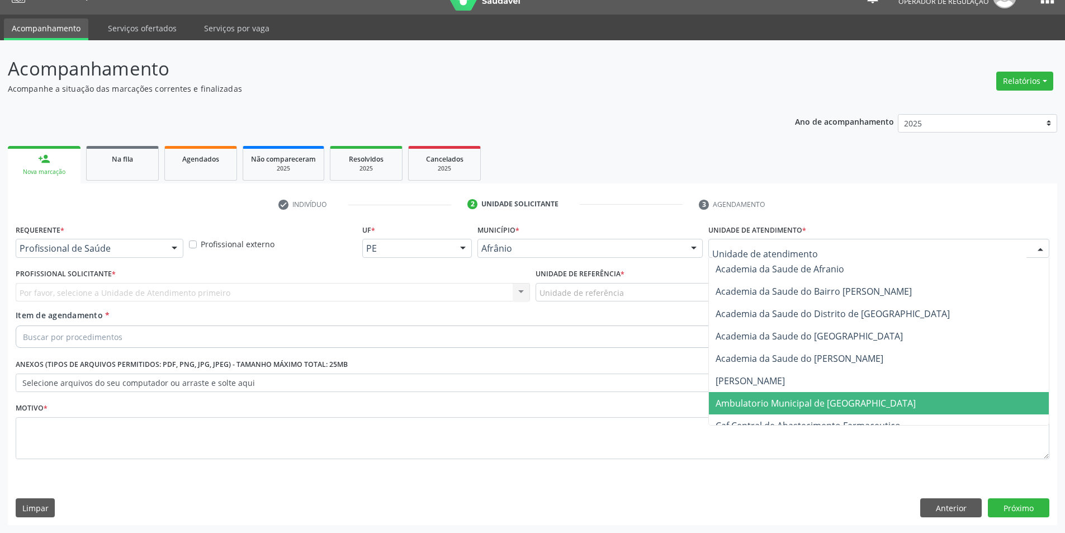
click at [858, 405] on span "Ambulatorio Municipal de [GEOGRAPHIC_DATA]" at bounding box center [879, 403] width 340 height 22
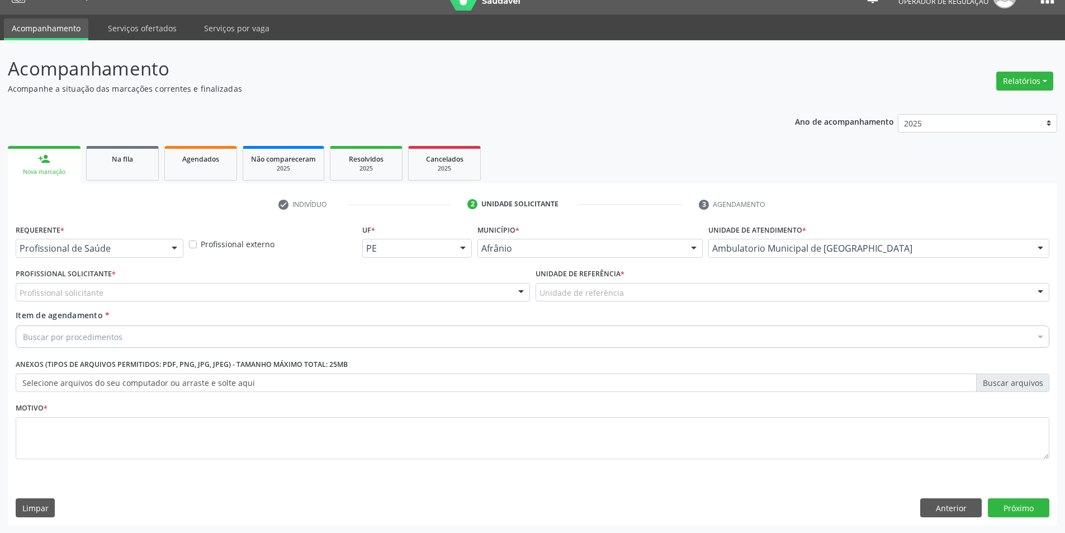
click at [294, 288] on div "Profissional solicitante" at bounding box center [273, 292] width 514 height 19
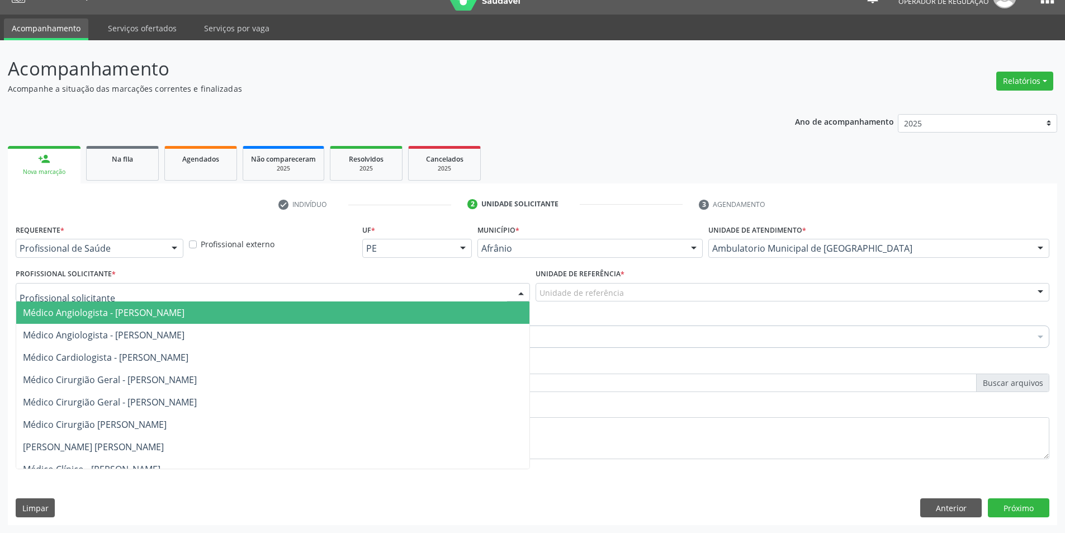
drag, startPoint x: 320, startPoint y: 361, endPoint x: 372, endPoint y: 349, distance: 53.2
click at [331, 361] on span "Médico Cardiologista - [PERSON_NAME]" at bounding box center [272, 357] width 513 height 22
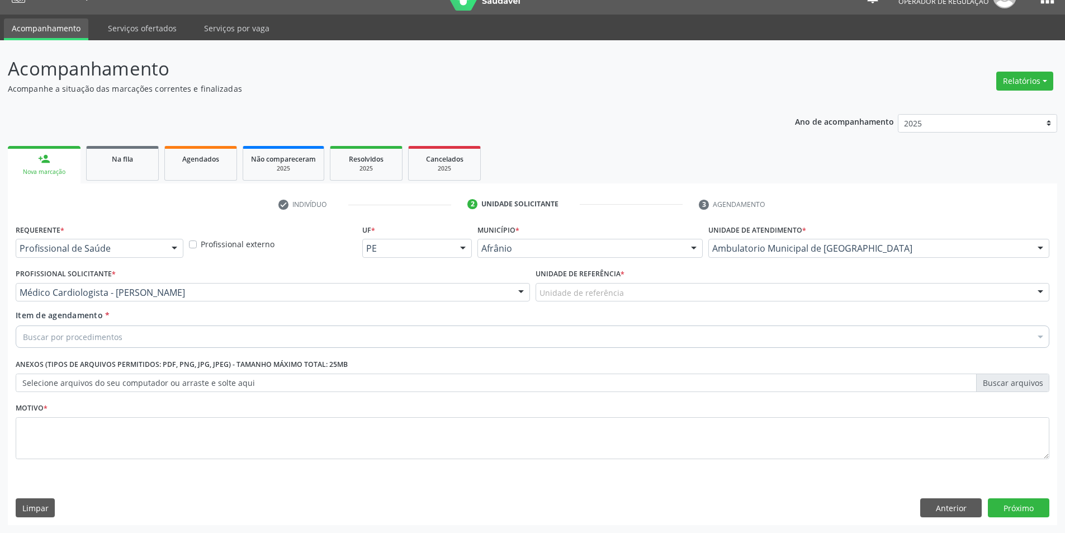
click at [587, 300] on div "Unidade de referência" at bounding box center [792, 292] width 514 height 19
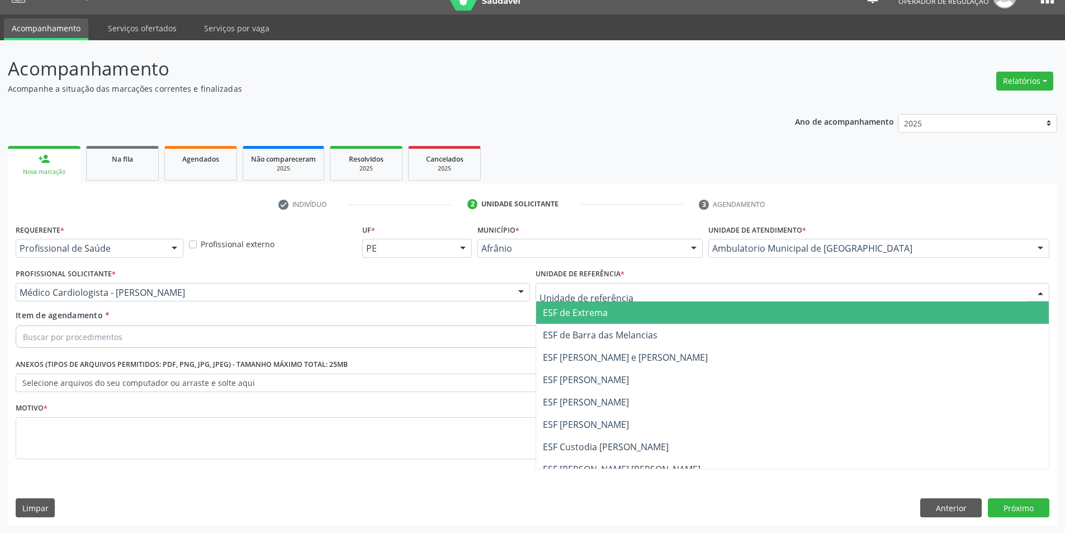
click at [590, 338] on span "ESF de Barra das Melancias" at bounding box center [600, 335] width 115 height 12
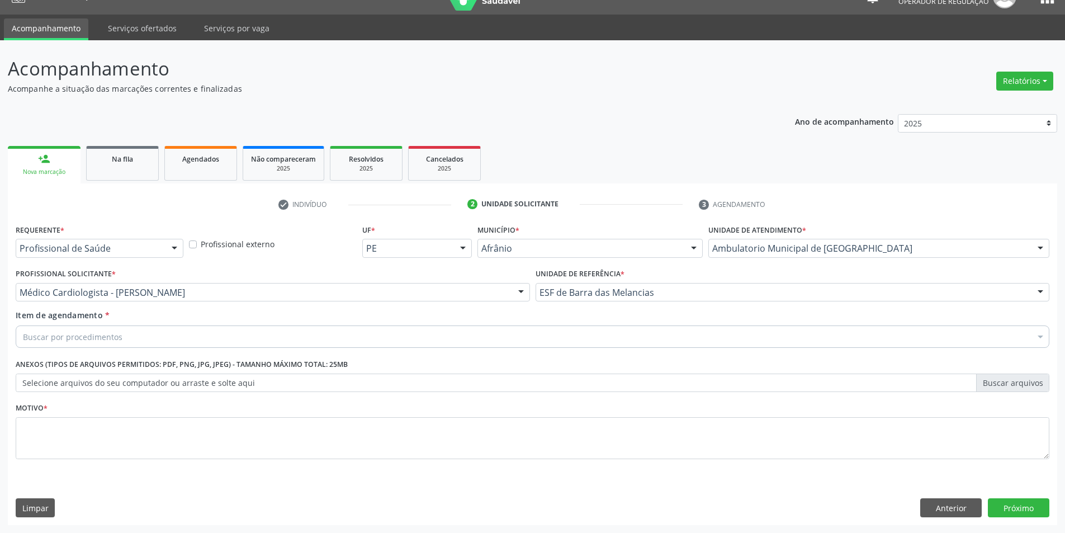
click at [581, 333] on div "Buscar por procedimentos" at bounding box center [533, 336] width 1034 height 22
type input "INFIL"
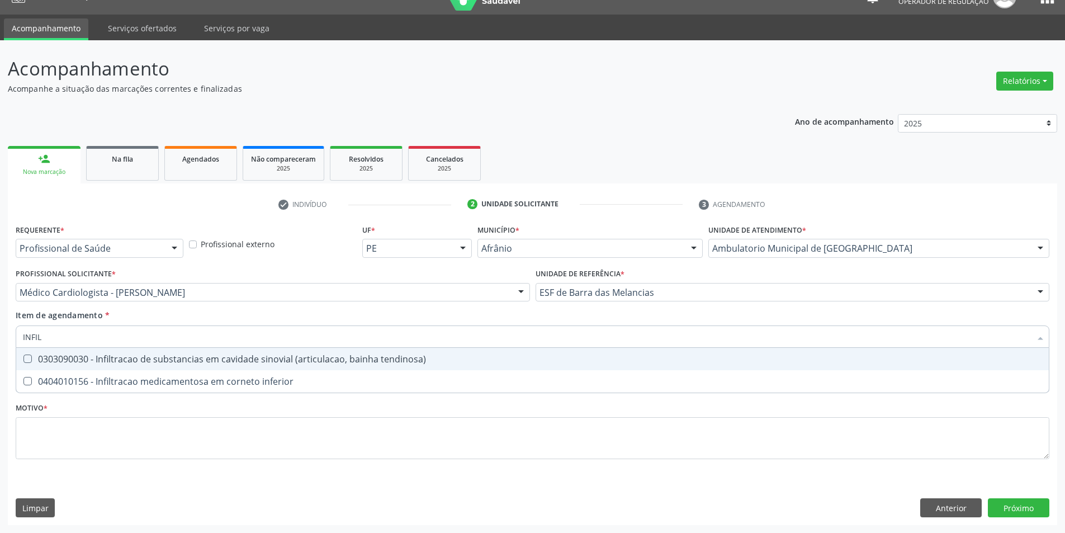
click at [302, 354] on div "0303090030 - Infiltracao de substancias em cavidade sinovial (articulacao, bain…" at bounding box center [532, 358] width 1019 height 9
checkbox tendinosa\) "true"
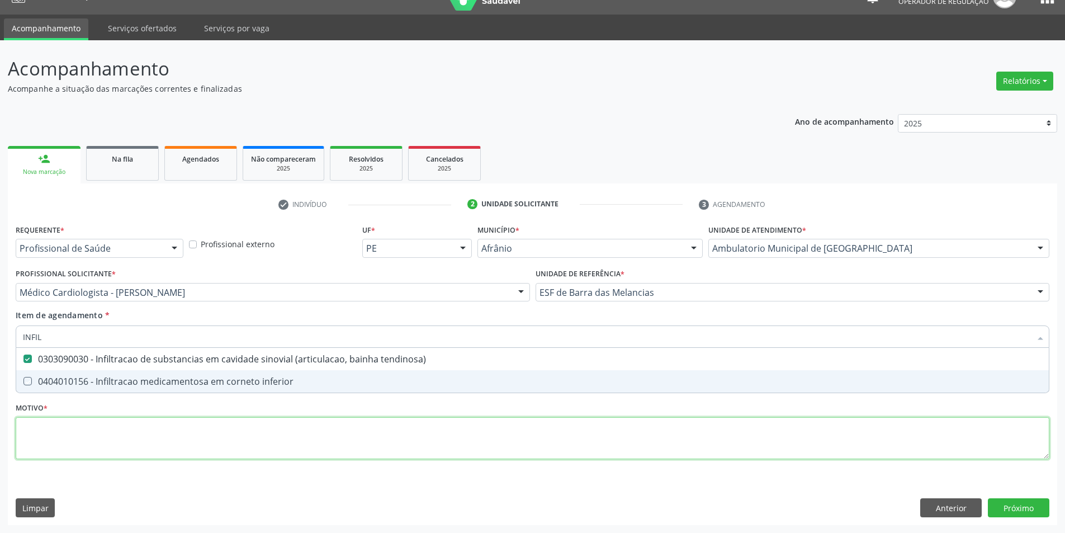
click at [310, 452] on div "Requerente * Profissional de Saúde Profissional de Saúde Paciente Nenhum result…" at bounding box center [533, 347] width 1034 height 253
checkbox inferior "true"
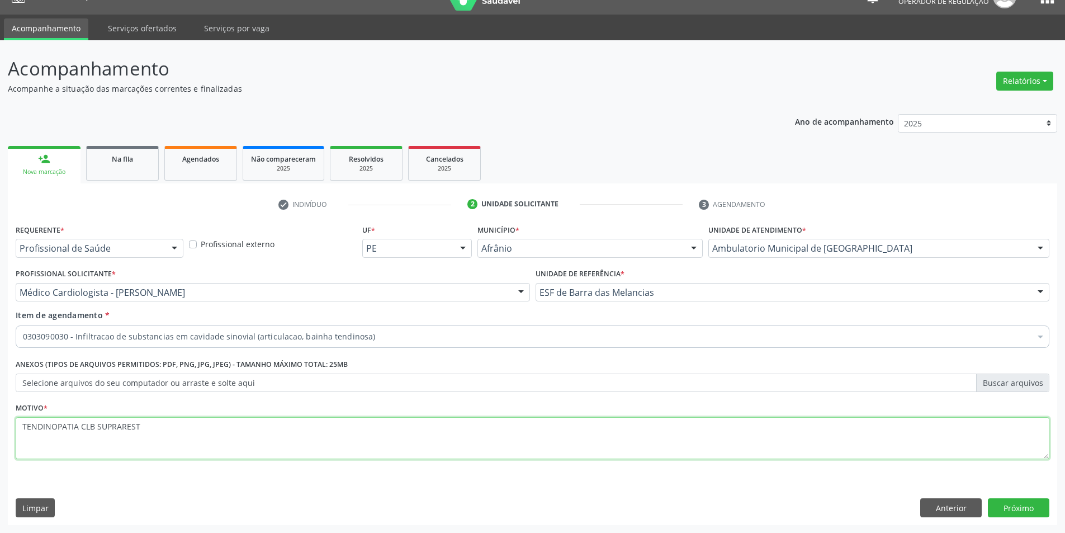
type textarea "TENDINOPATIA CLB SUPRAREST"
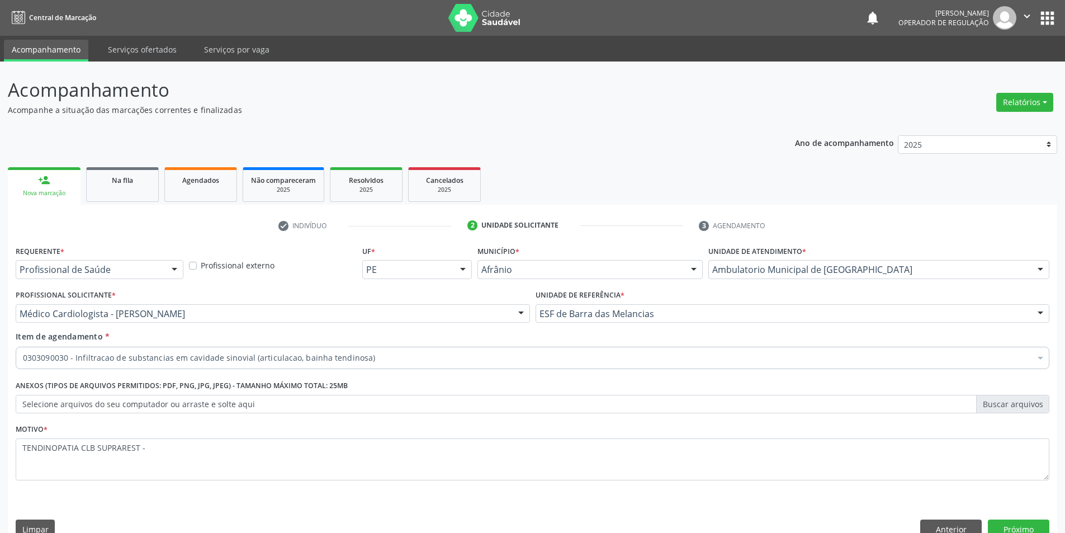
scroll to position [21, 0]
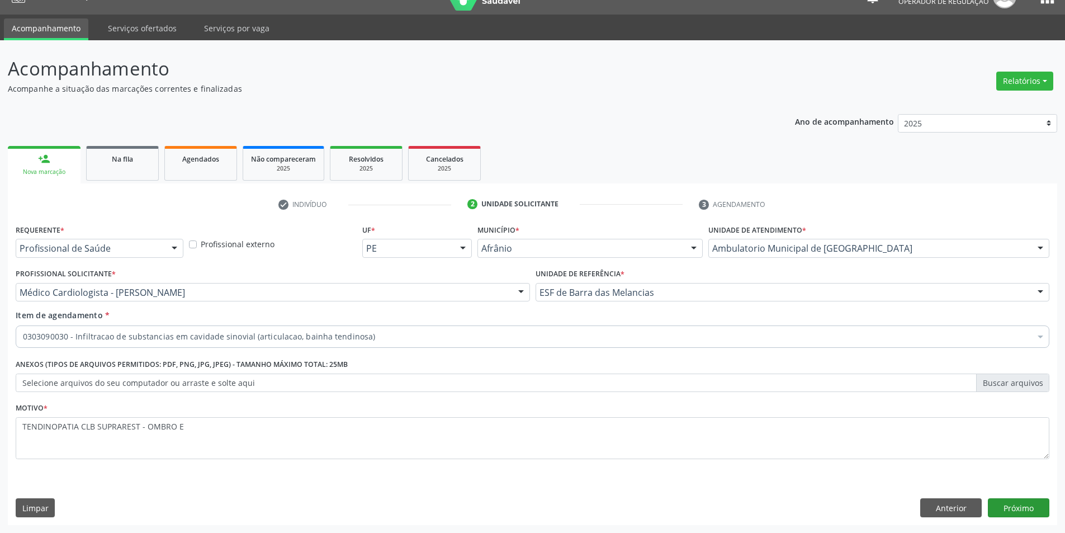
type textarea "TENDINOPATIA CLB SUPRAREST - OMBRO E"
click at [1021, 510] on button "Próximo" at bounding box center [1018, 507] width 61 height 19
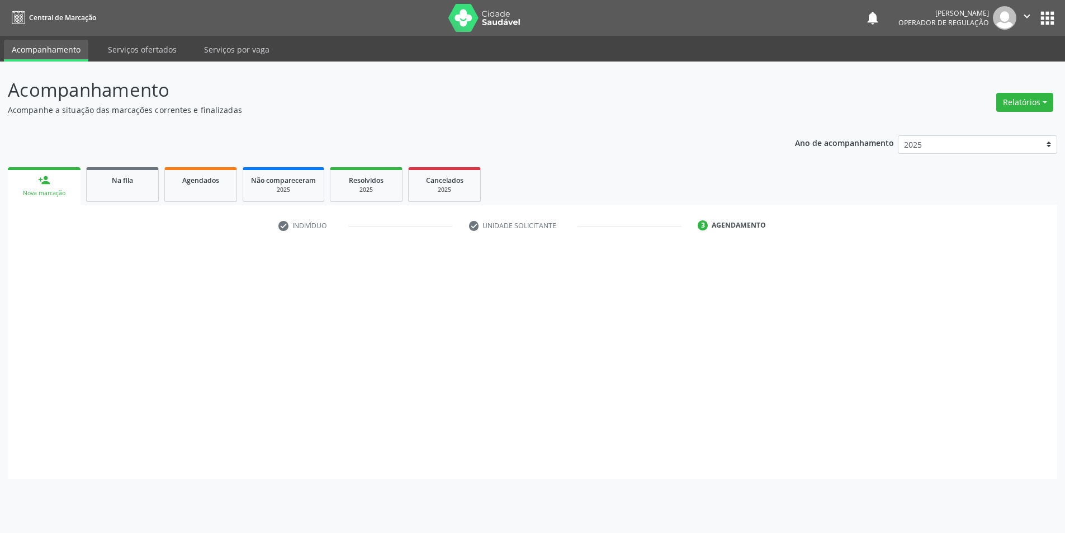
scroll to position [0, 0]
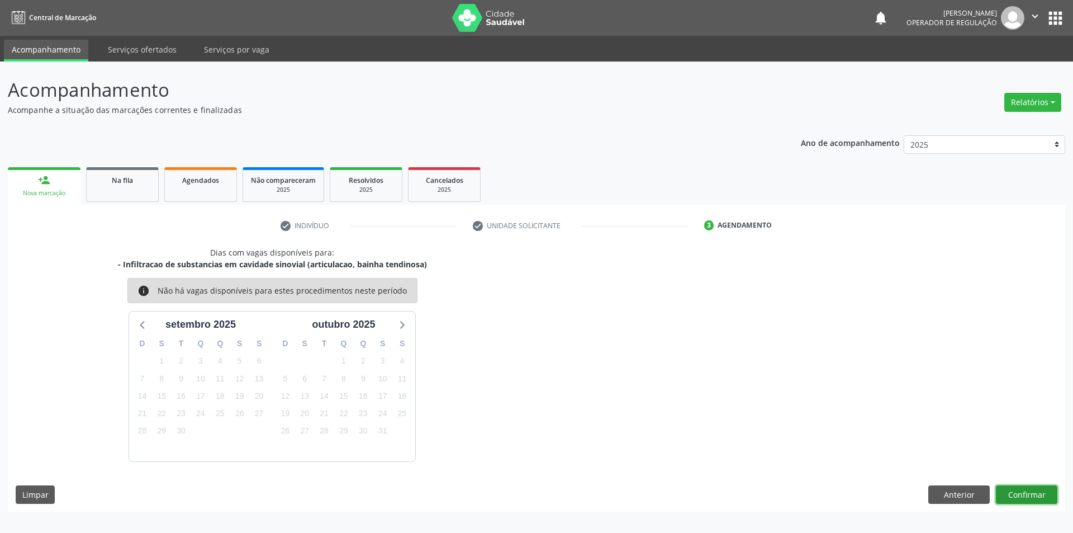
click at [1027, 487] on button "Confirmar" at bounding box center [1026, 494] width 61 height 19
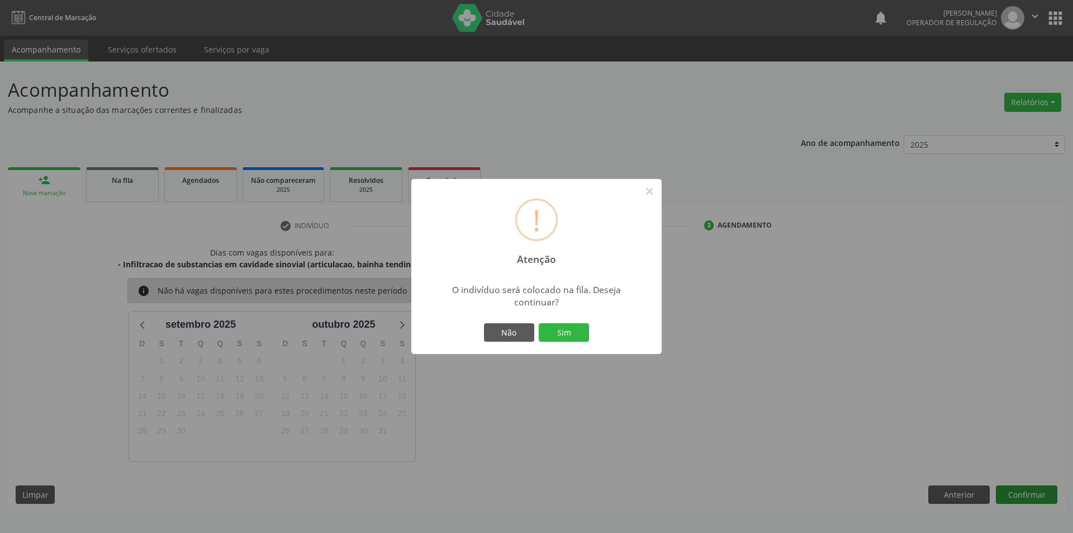
click at [539, 323] on button "Sim" at bounding box center [564, 332] width 50 height 19
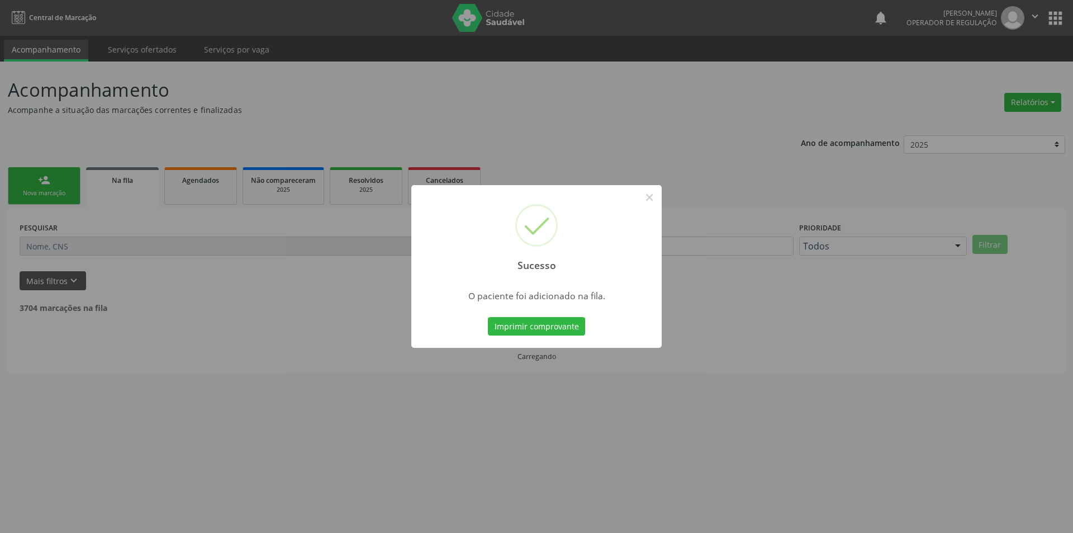
click at [321, 168] on div "Sucesso × O paciente foi adicionado na fila. Imprimir comprovante Cancel" at bounding box center [536, 266] width 1073 height 533
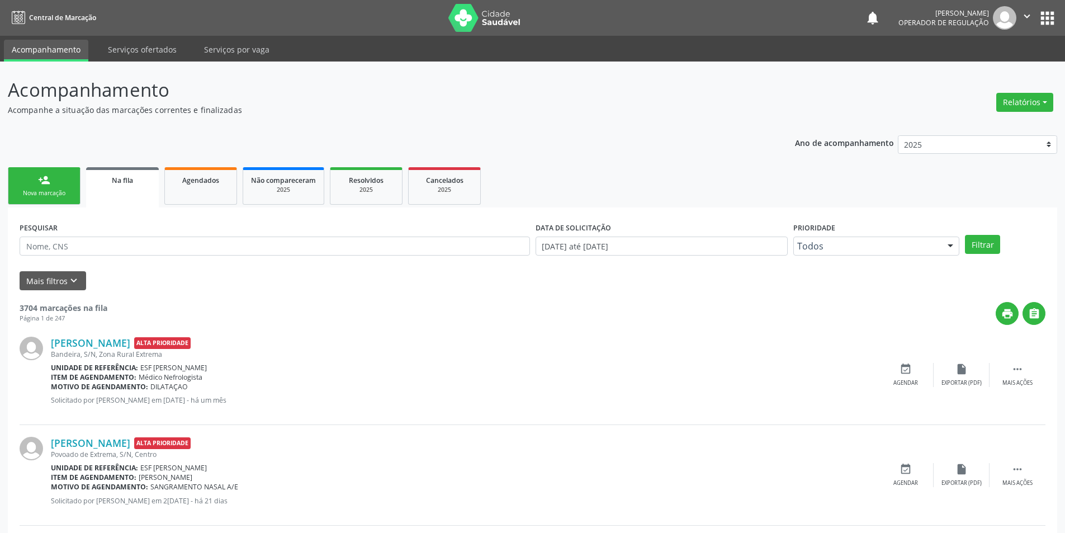
click at [67, 183] on link "person_add Nova marcação" at bounding box center [44, 185] width 73 height 37
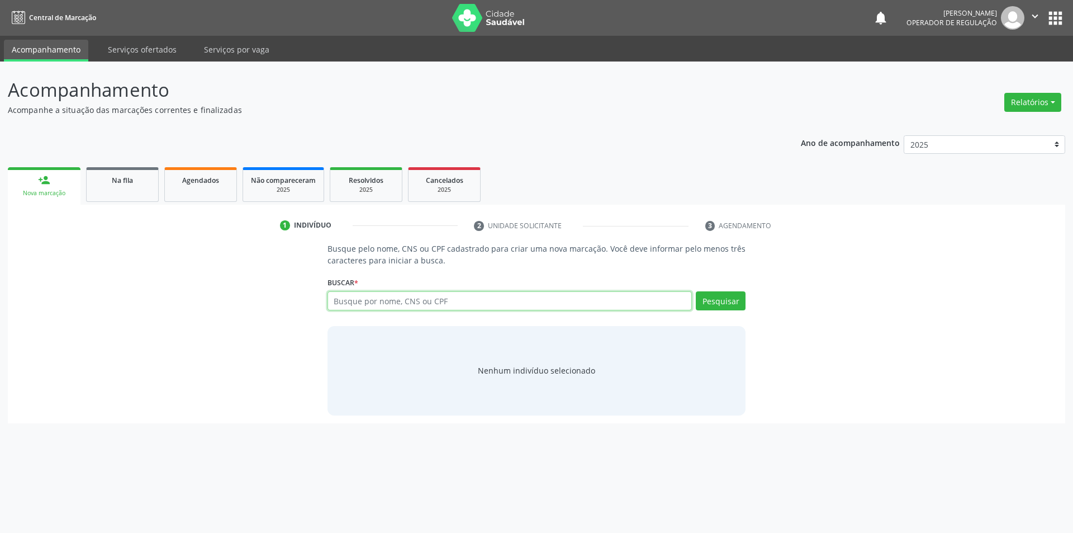
click at [422, 291] on input "text" at bounding box center [510, 300] width 365 height 19
type input "706105584867260"
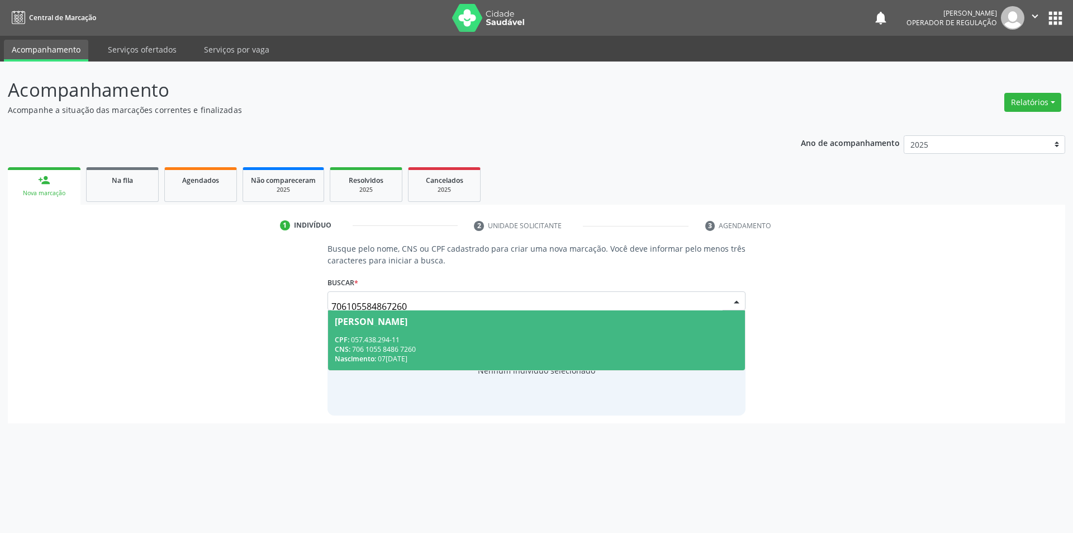
click at [456, 325] on div "[PERSON_NAME]" at bounding box center [537, 321] width 404 height 9
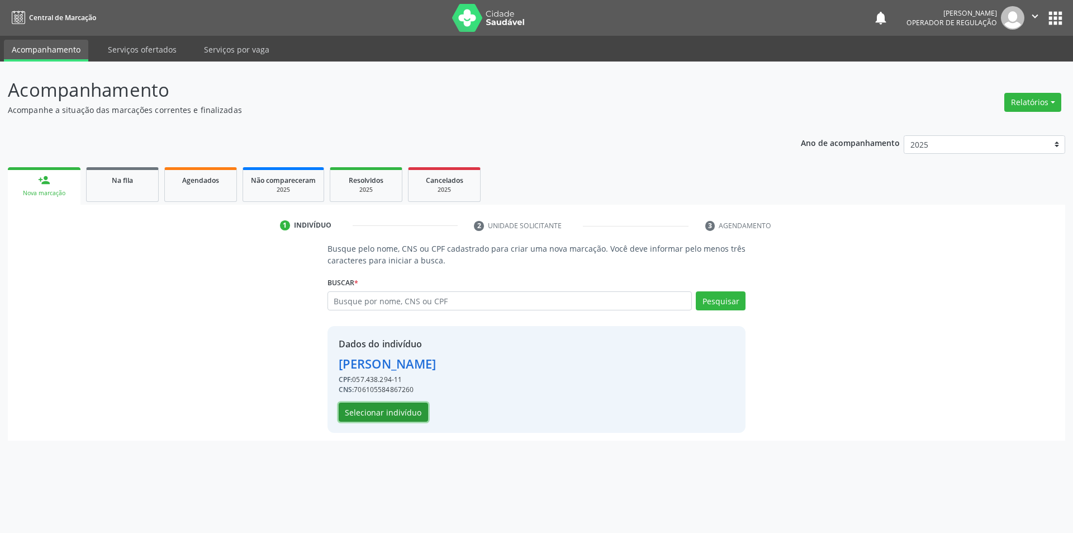
click at [386, 414] on button "Selecionar indivíduo" at bounding box center [383, 411] width 89 height 19
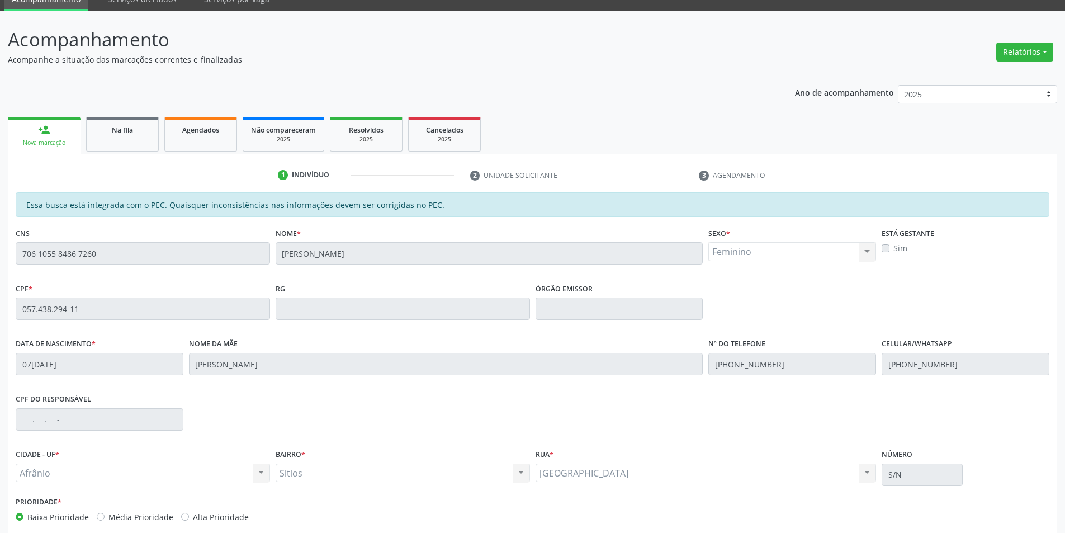
scroll to position [106, 0]
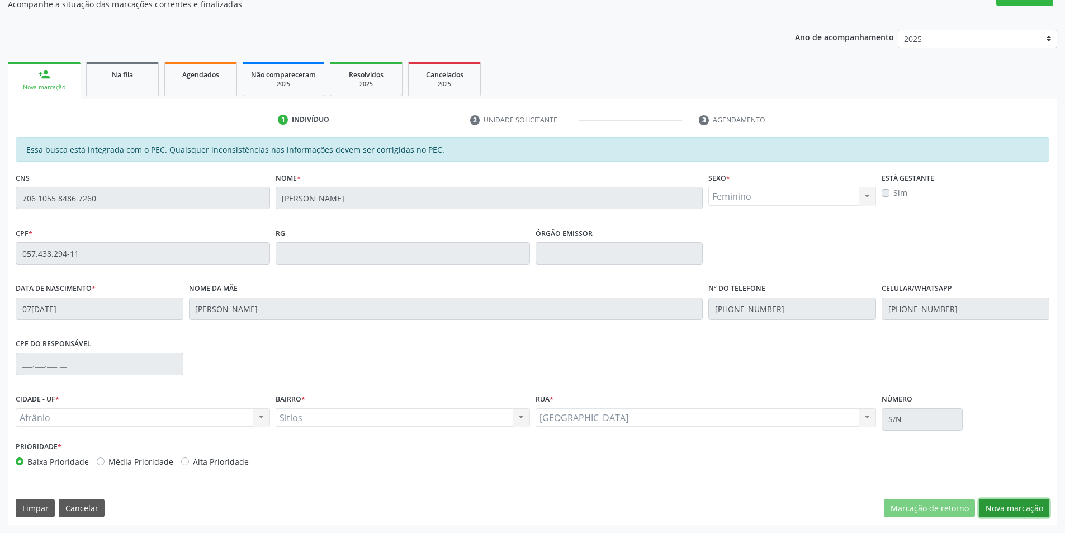
click at [1028, 502] on button "Nova marcação" at bounding box center [1014, 508] width 70 height 19
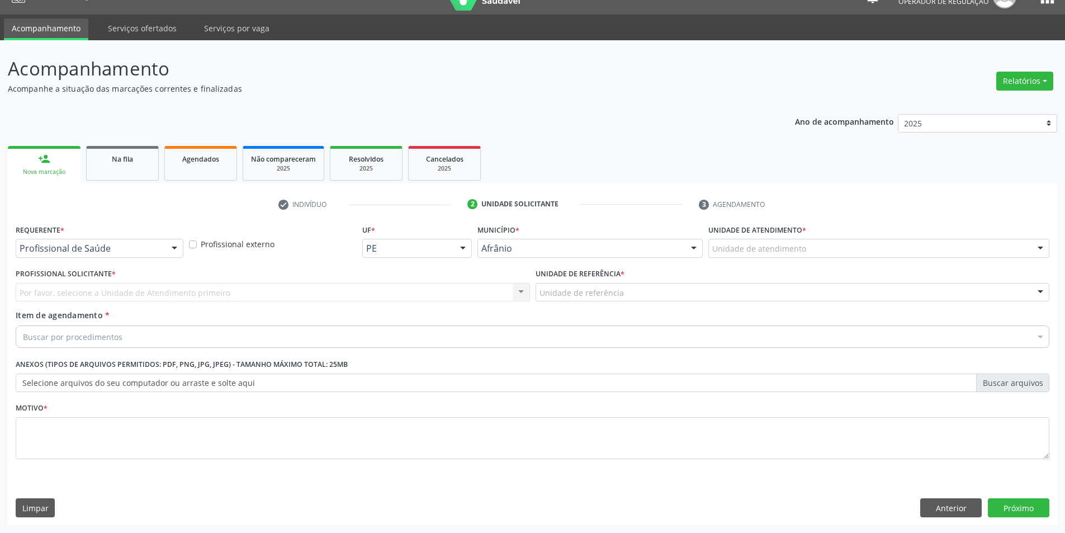
scroll to position [21, 0]
click at [1016, 247] on div "Unidade de atendimento" at bounding box center [878, 248] width 341 height 19
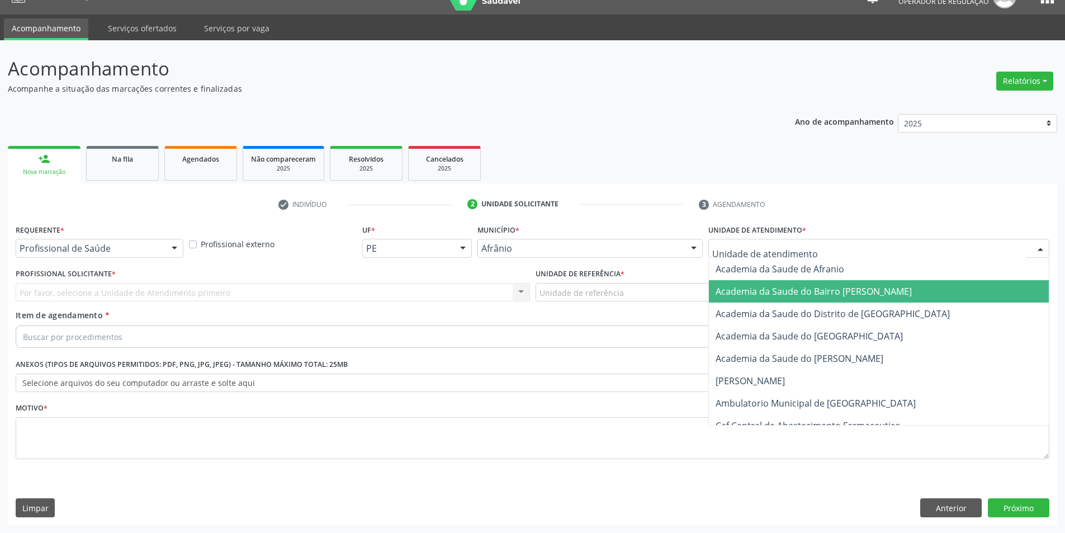
click at [990, 284] on span "Academia da Saude do Bairro [PERSON_NAME]" at bounding box center [879, 291] width 340 height 22
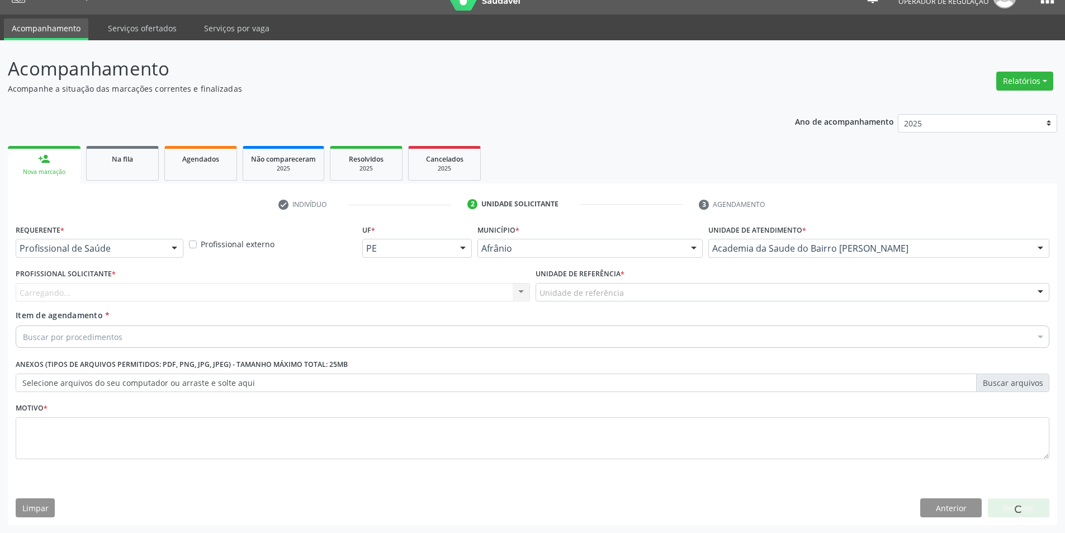
click at [782, 227] on label "Unidade de atendimento *" at bounding box center [757, 229] width 98 height 17
click at [778, 236] on label "Unidade de atendimento *" at bounding box center [757, 229] width 98 height 17
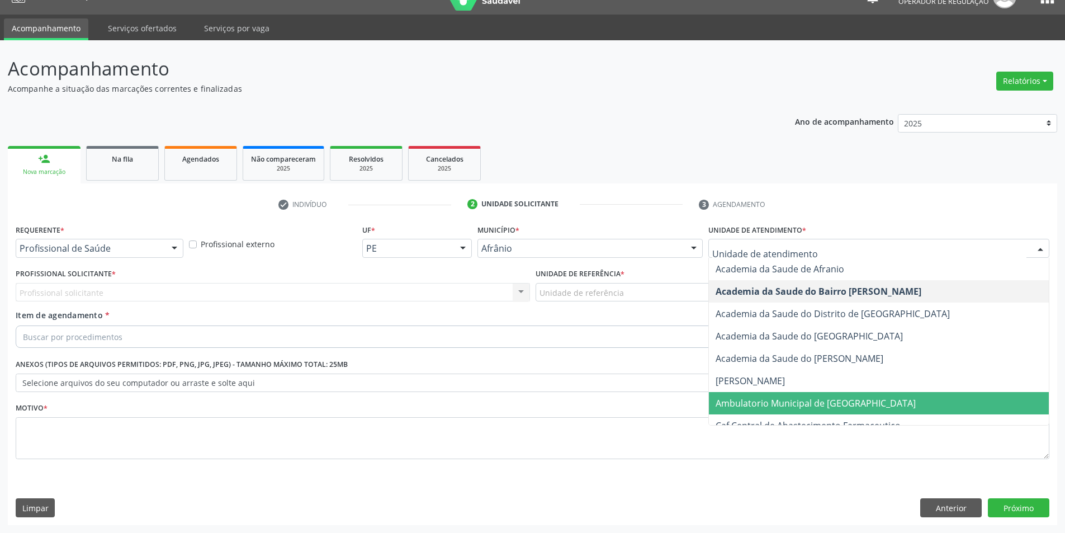
click at [738, 398] on span "Ambulatorio Municipal de [GEOGRAPHIC_DATA]" at bounding box center [815, 403] width 200 height 12
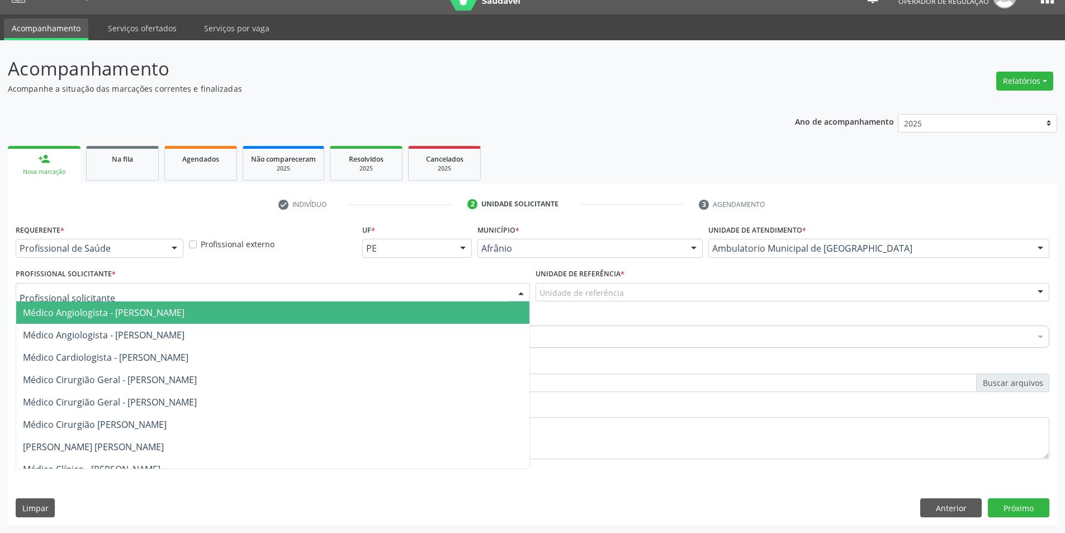
click at [454, 287] on div at bounding box center [273, 292] width 514 height 19
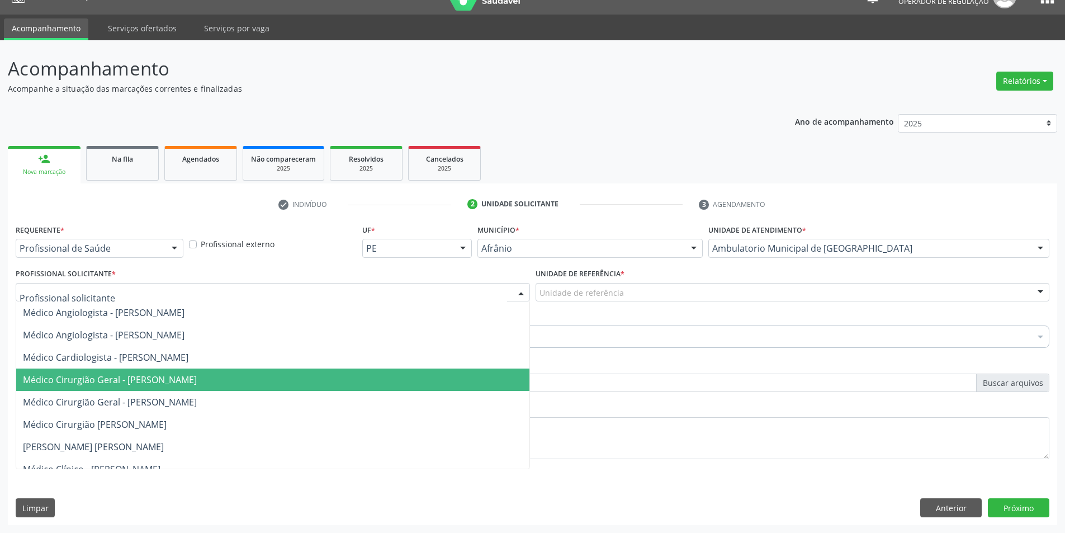
click at [457, 385] on span "Médico Cirurgião Geral - [PERSON_NAME]" at bounding box center [272, 379] width 513 height 22
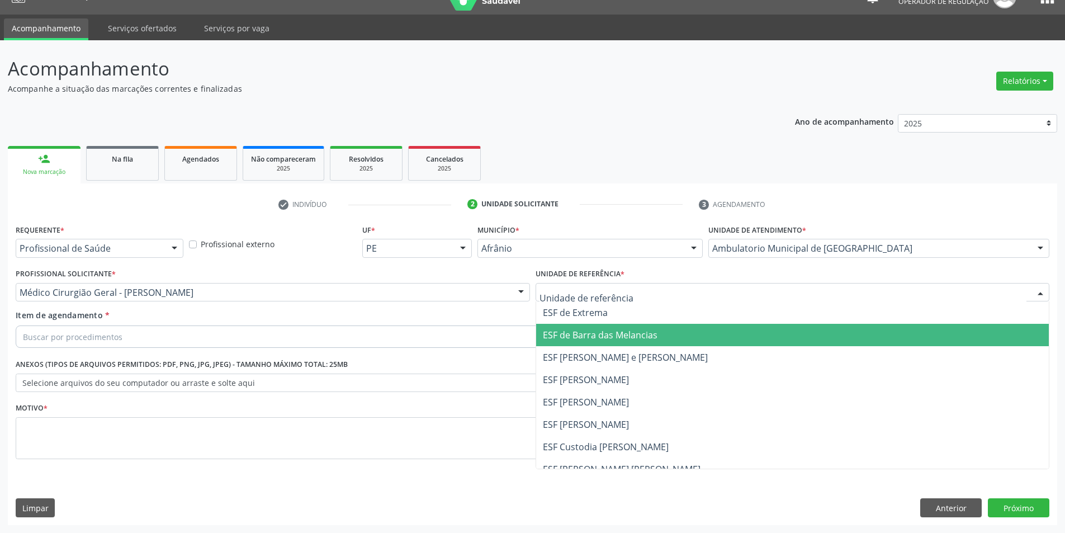
click at [592, 373] on span "ESF [PERSON_NAME]" at bounding box center [792, 379] width 513 height 22
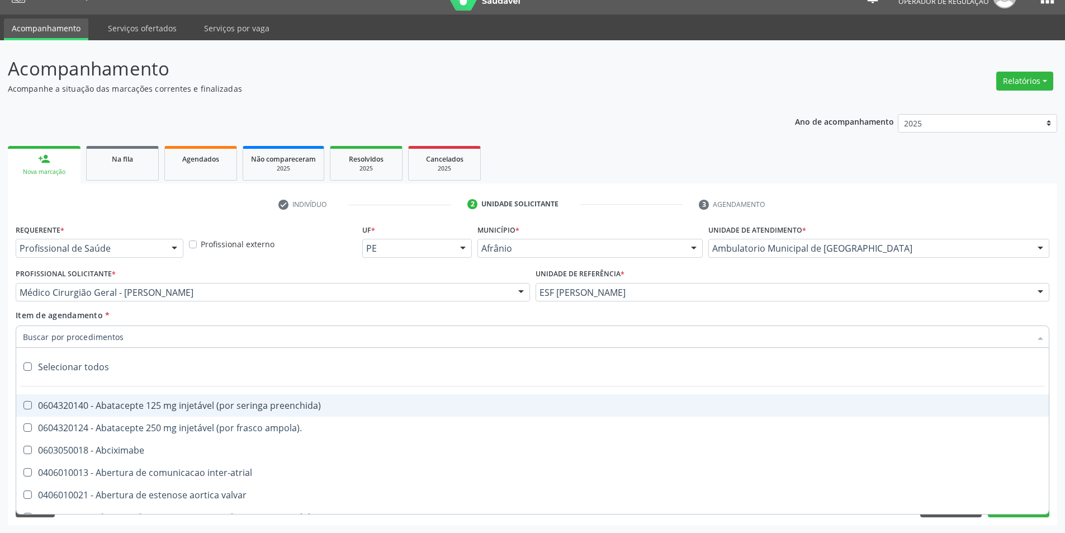
click at [635, 340] on div at bounding box center [533, 336] width 1034 height 22
drag, startPoint x: 429, startPoint y: 395, endPoint x: 365, endPoint y: 407, distance: 65.4
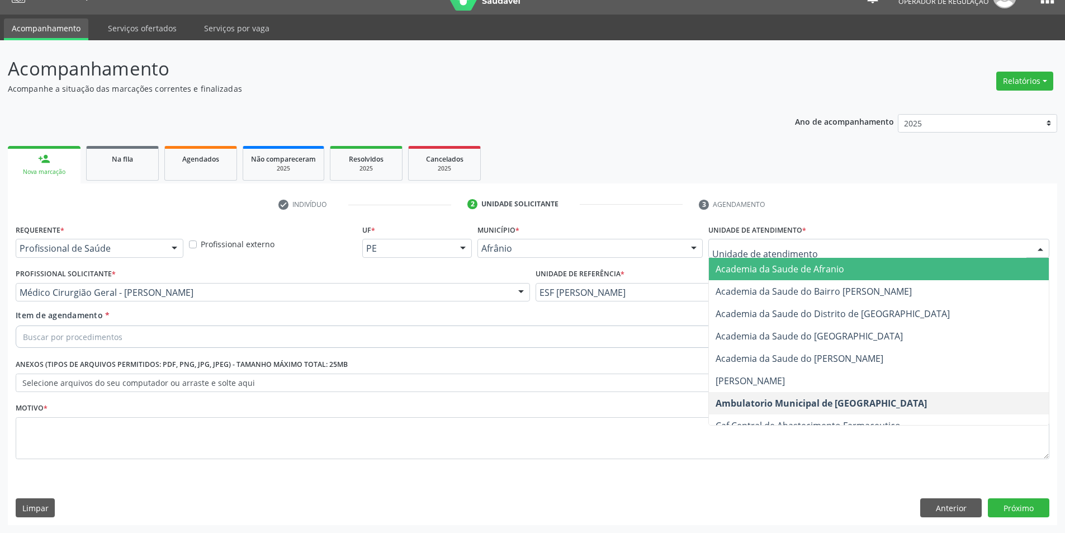
click at [562, 341] on div "Buscar por procedimentos" at bounding box center [533, 336] width 1034 height 22
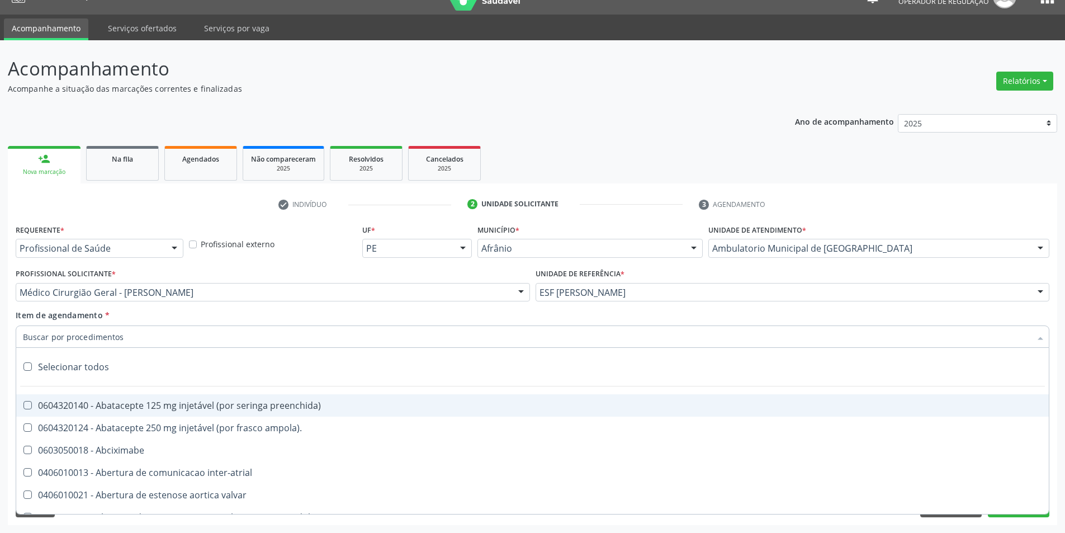
click at [149, 338] on input "Item de agendamento *" at bounding box center [527, 336] width 1008 height 22
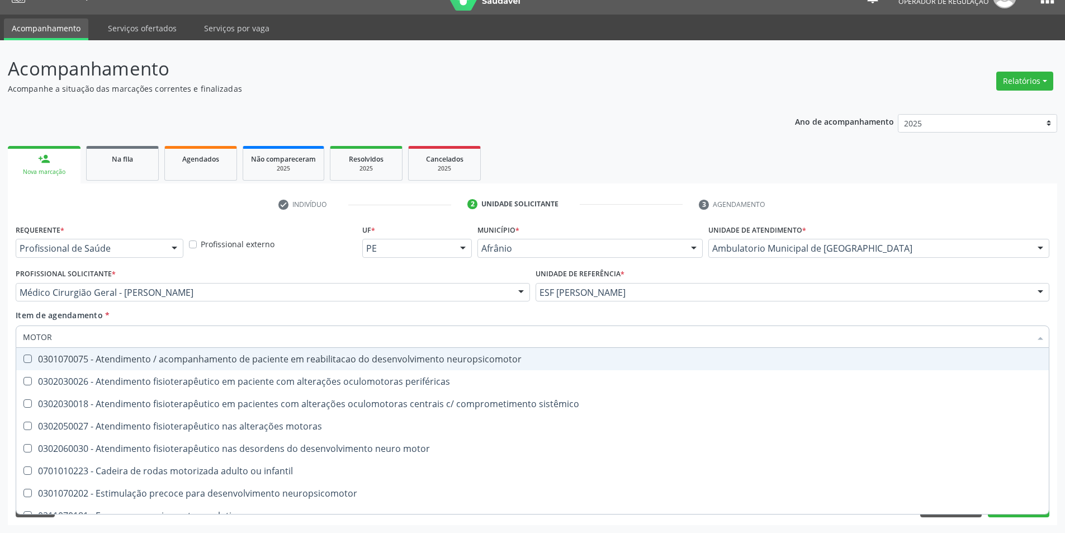
type input "MOTORA"
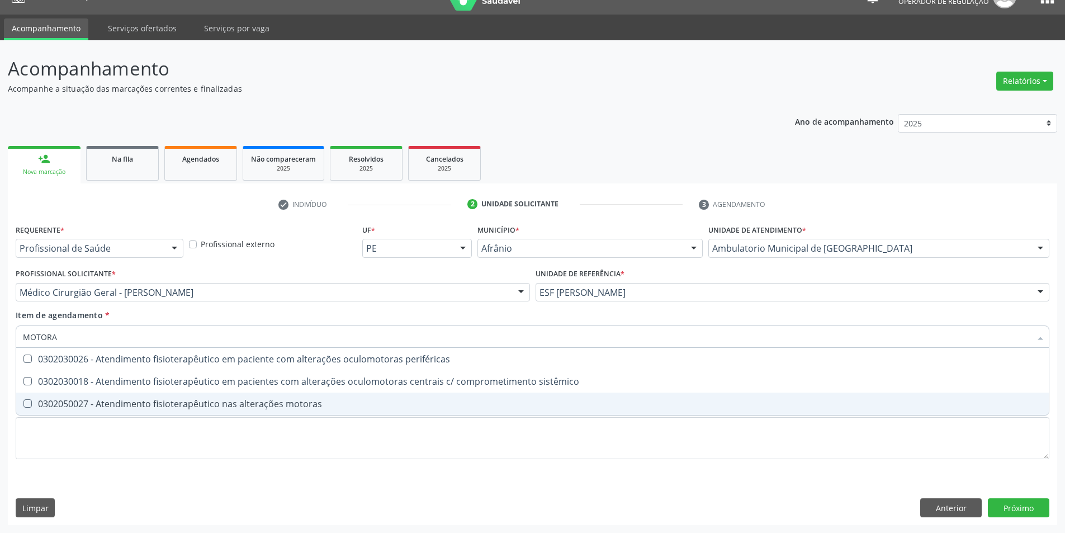
click at [317, 407] on div "0302050027 - Atendimento fisioterapêutico nas alterações motoras" at bounding box center [532, 403] width 1019 height 9
checkbox motoras "true"
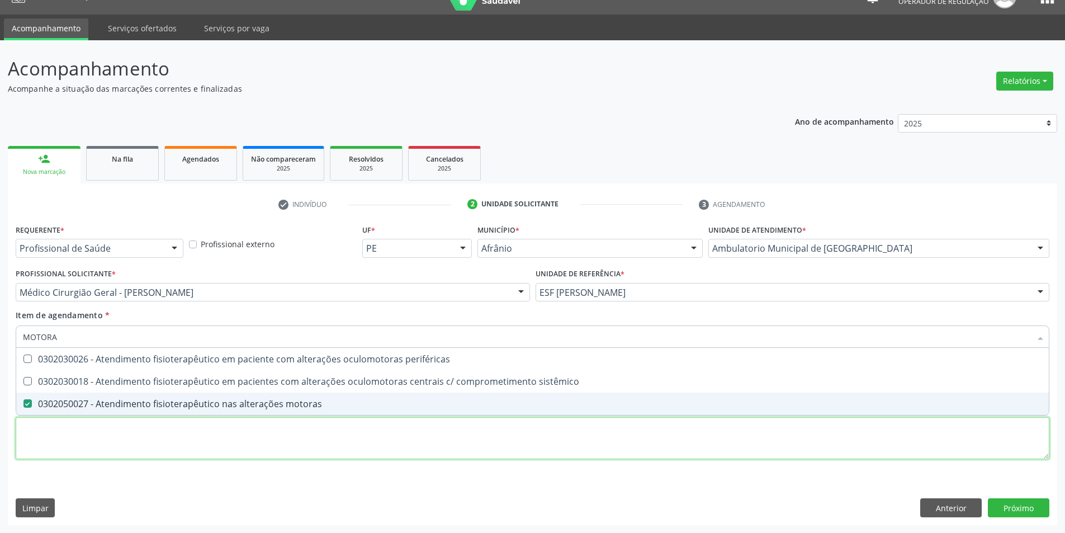
click at [311, 435] on div "Requerente * Profissional de Saúde Profissional de Saúde Paciente Nenhum result…" at bounding box center [533, 347] width 1034 height 253
checkbox sistêmico "true"
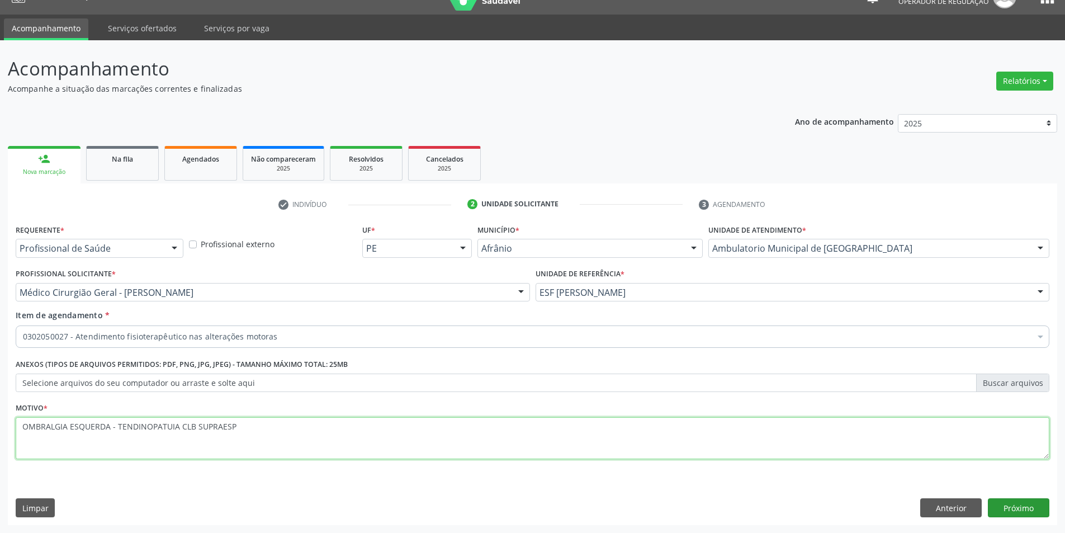
type textarea "OMBRALGIA ESQUERDA - TENDINOPATUIA CLB SUPRAESP"
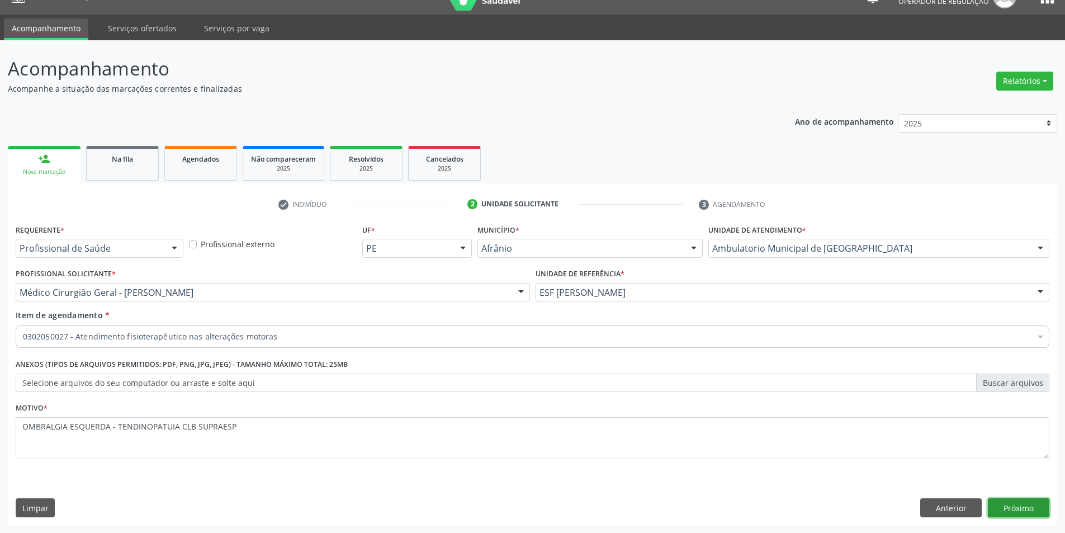
click at [1040, 504] on button "Próximo" at bounding box center [1018, 507] width 61 height 19
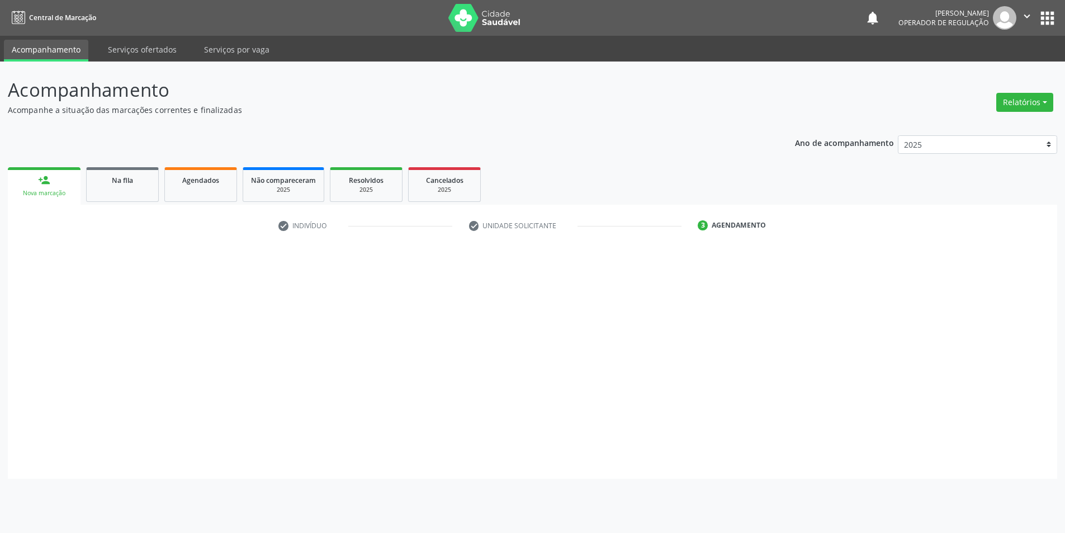
scroll to position [0, 0]
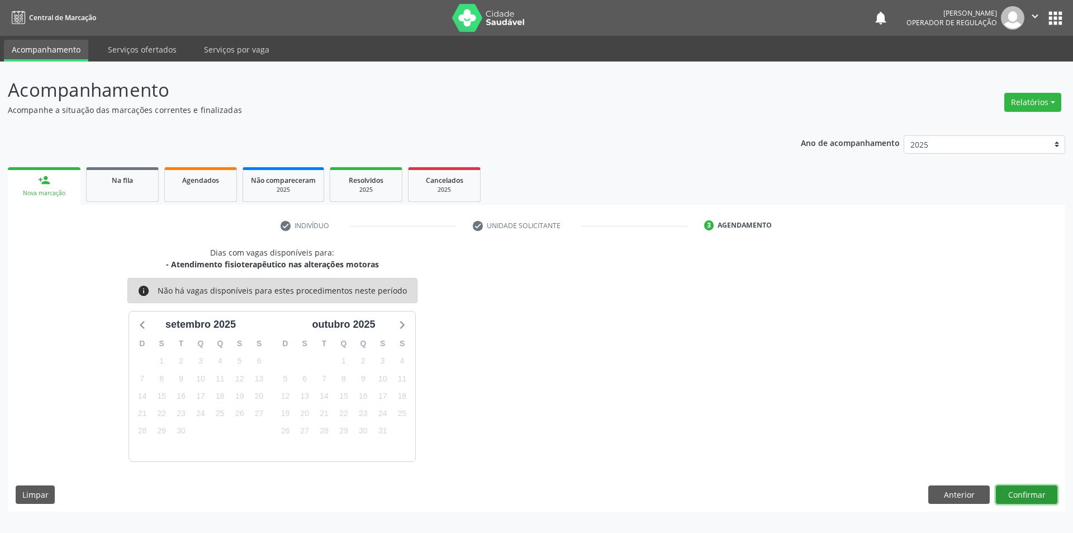
click at [1036, 495] on button "Confirmar" at bounding box center [1026, 494] width 61 height 19
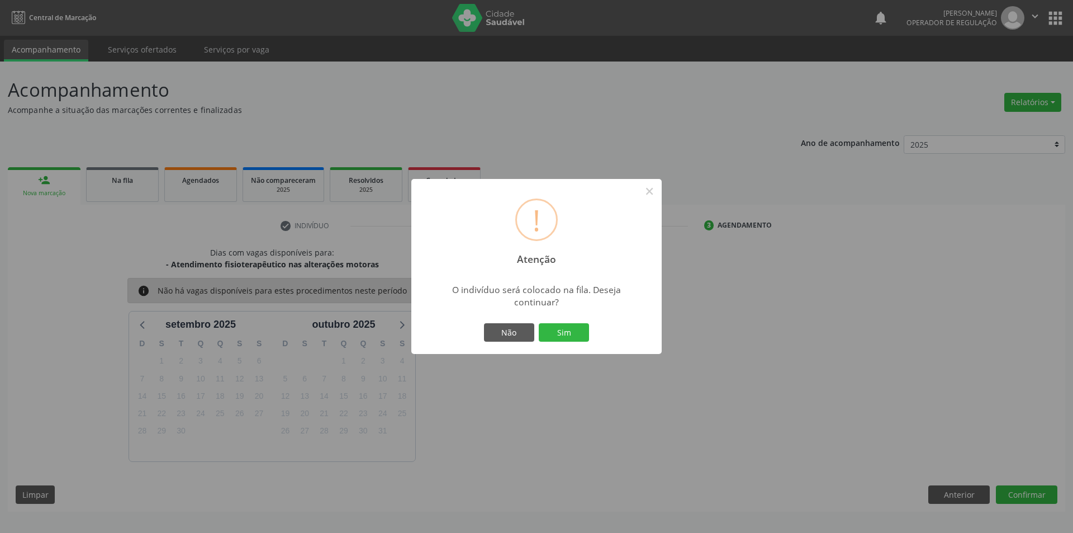
click at [539, 323] on button "Sim" at bounding box center [564, 332] width 50 height 19
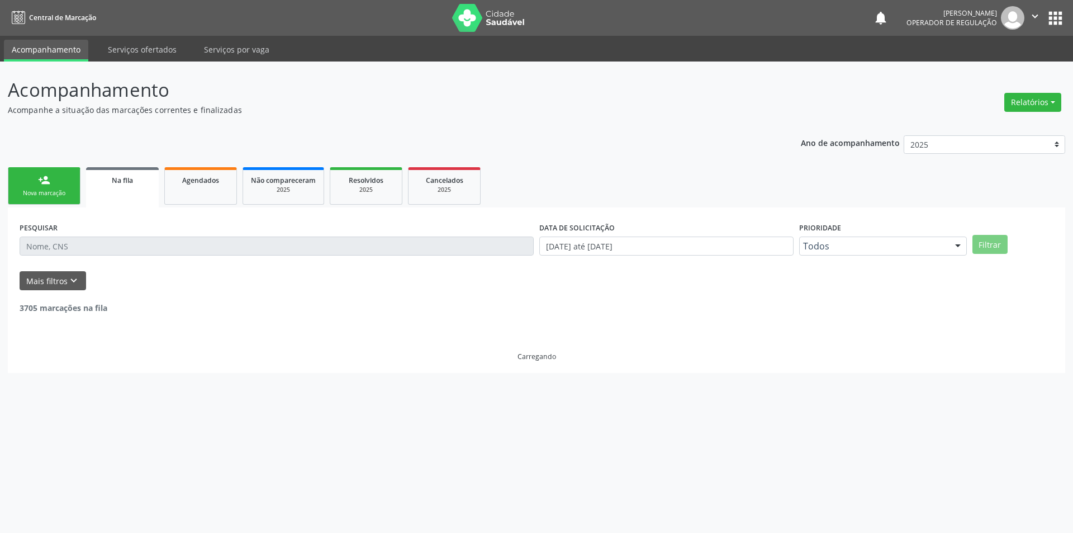
click at [34, 181] on link "person_add Nova marcação" at bounding box center [44, 185] width 73 height 37
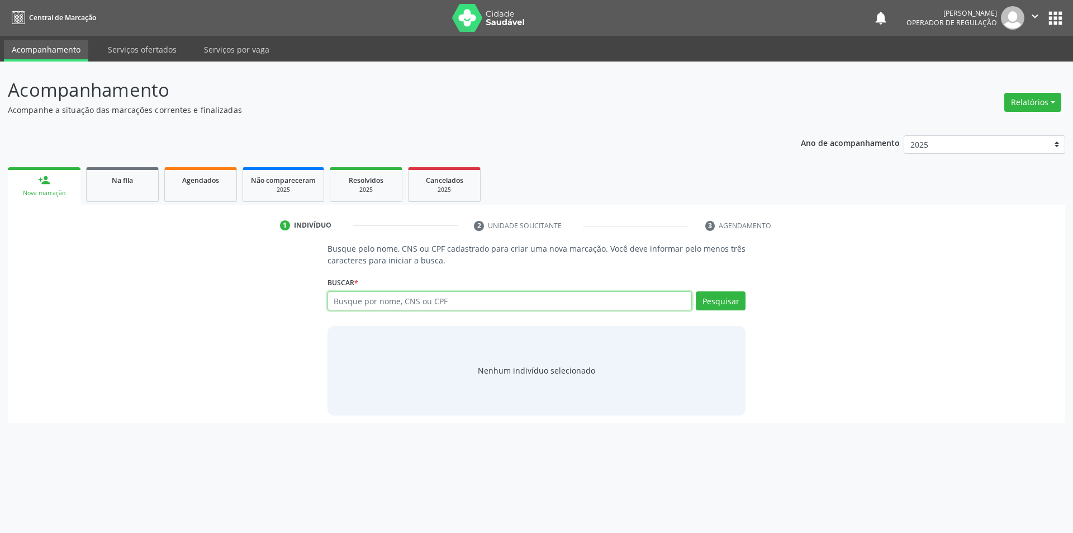
click at [396, 299] on input "text" at bounding box center [510, 300] width 365 height 19
type input "706105584867260"
drag, startPoint x: 377, startPoint y: 304, endPoint x: 125, endPoint y: 287, distance: 252.1
click at [125, 287] on div "Busque pelo nome, CNS ou CPF cadastrado para criar uma nova marcação. Você deve…" at bounding box center [537, 329] width 1042 height 172
type input "708605518411884"
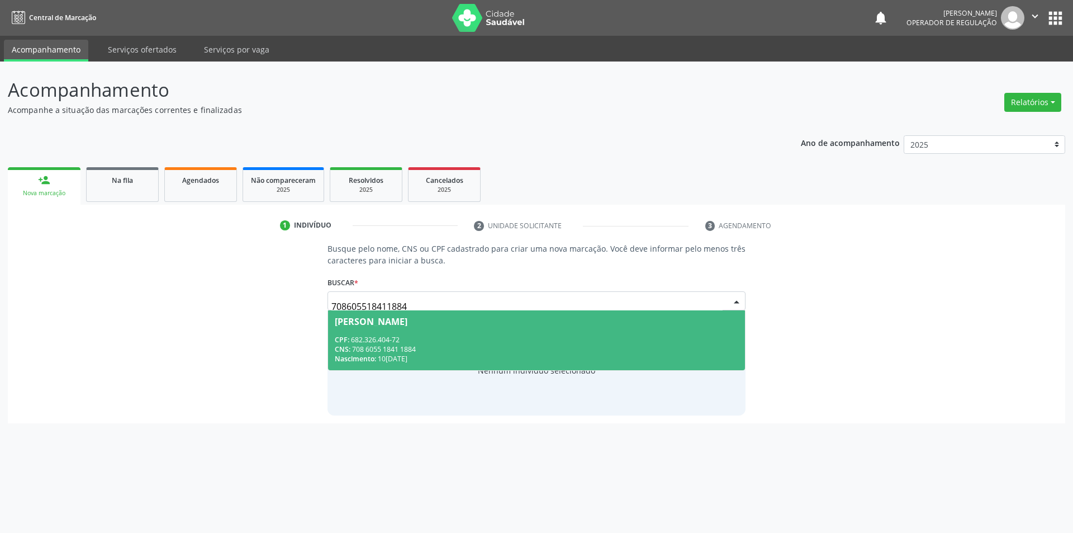
click at [543, 339] on div "CPF: 682.326.404-72" at bounding box center [537, 340] width 404 height 10
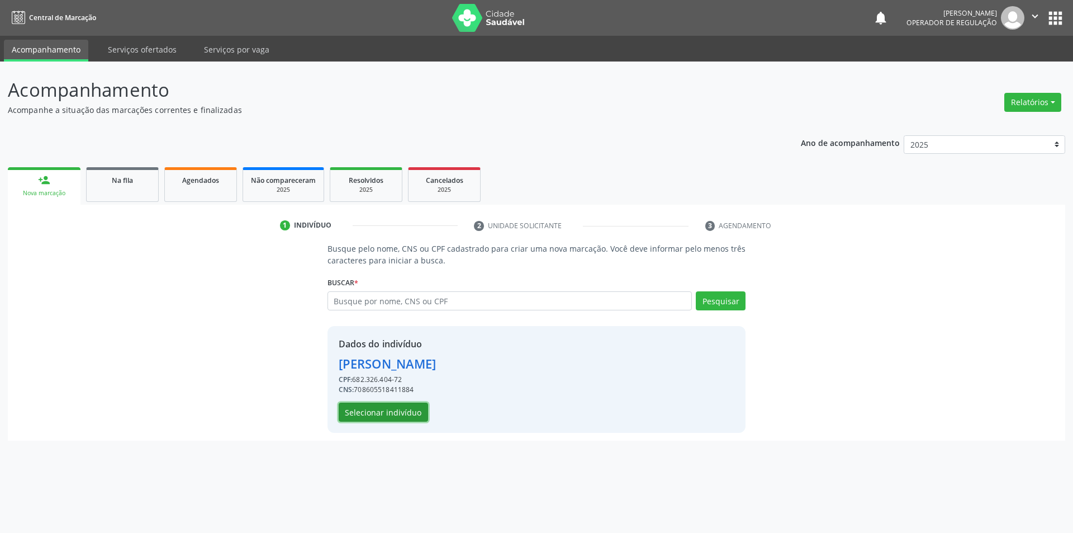
click at [408, 411] on button "Selecionar indivíduo" at bounding box center [383, 411] width 89 height 19
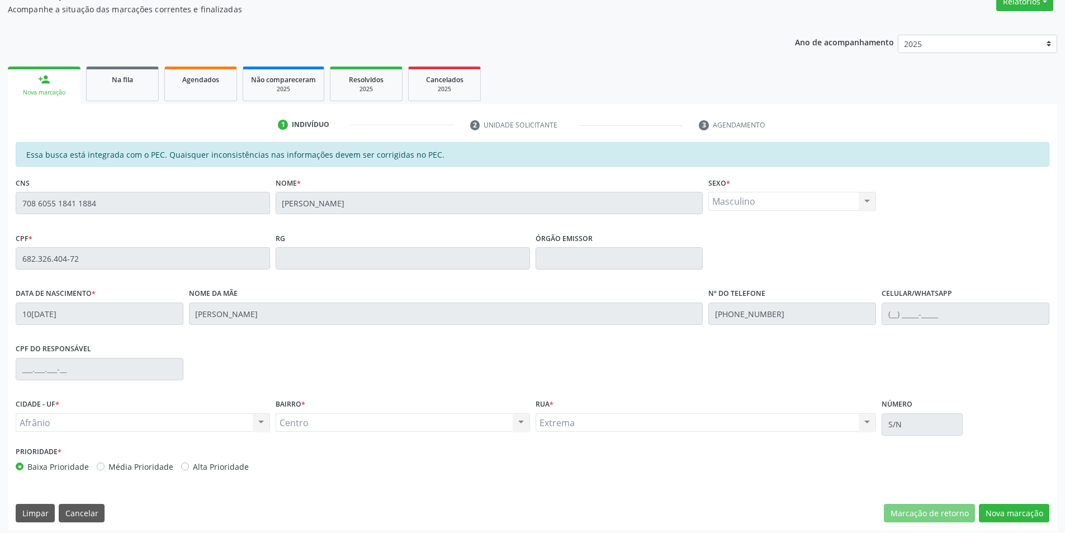
scroll to position [106, 0]
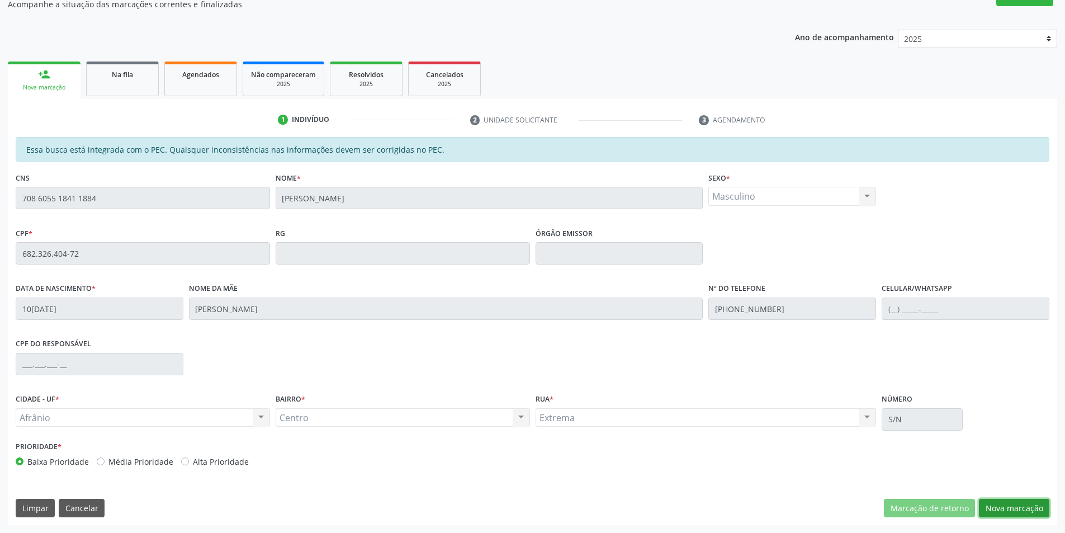
click at [1027, 508] on button "Nova marcação" at bounding box center [1014, 508] width 70 height 19
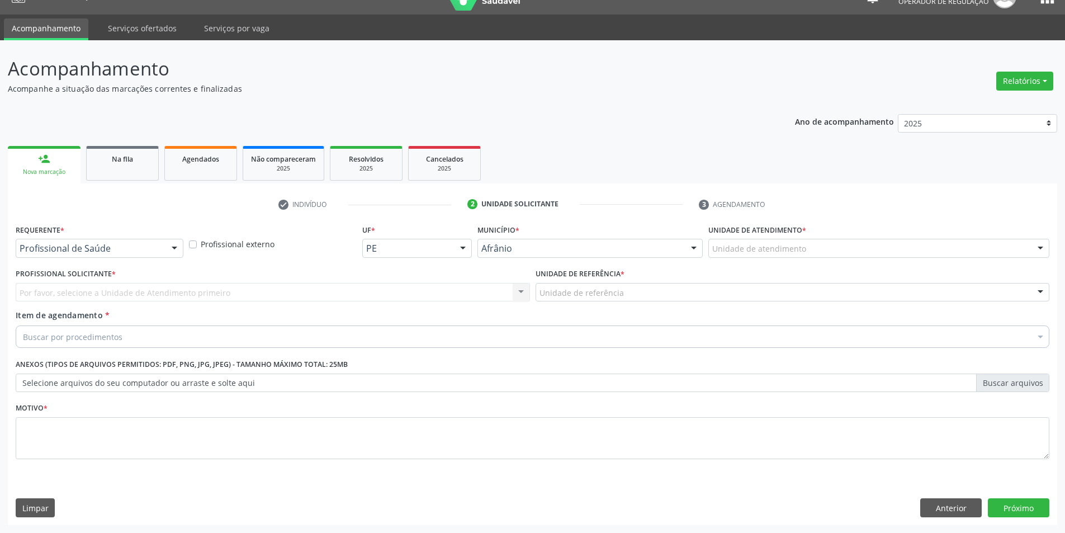
scroll to position [21, 0]
click at [913, 258] on div "Unidade de atendimento * Unidade de atendimento Academia da Saude de Afranio Ac…" at bounding box center [878, 243] width 347 height 44
click at [918, 250] on div "Unidade de atendimento" at bounding box center [878, 248] width 341 height 19
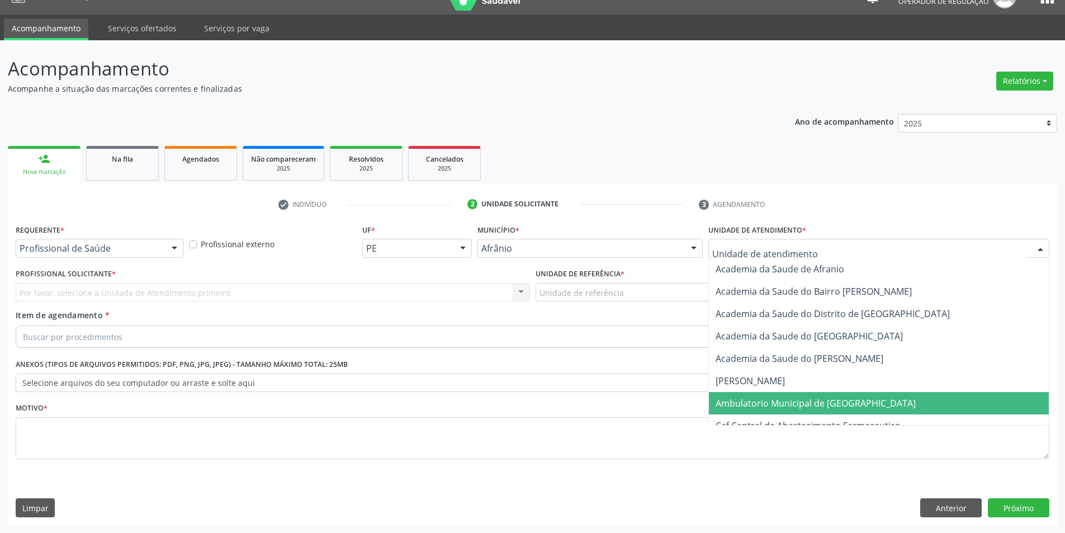
click at [875, 412] on span "Ambulatorio Municipal de [GEOGRAPHIC_DATA]" at bounding box center [879, 403] width 340 height 22
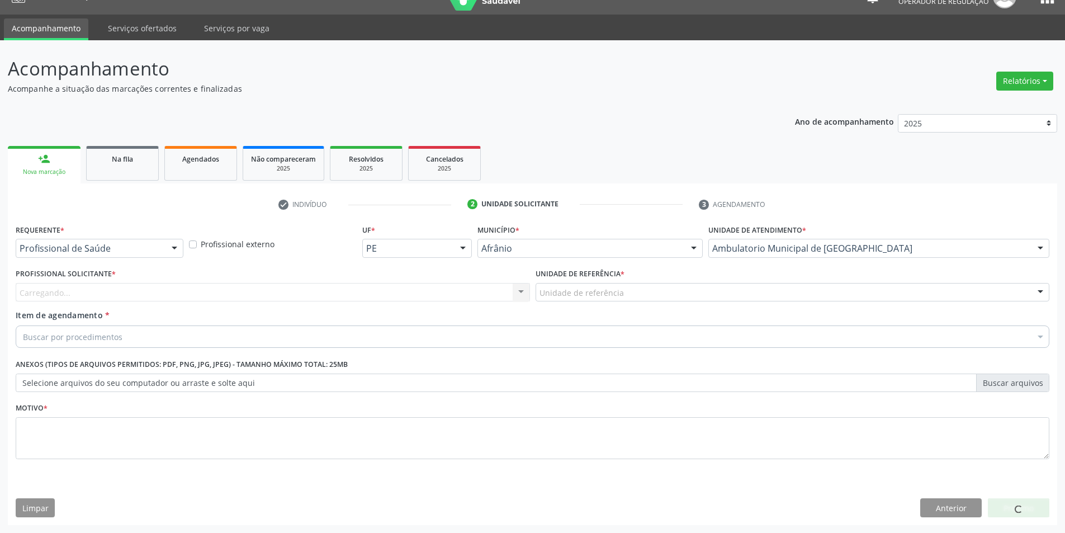
click at [490, 299] on div "Carregando... Nenhum resultado encontrado para: " " Não há nenhuma opção para s…" at bounding box center [273, 292] width 514 height 19
click at [490, 299] on div at bounding box center [273, 292] width 514 height 19
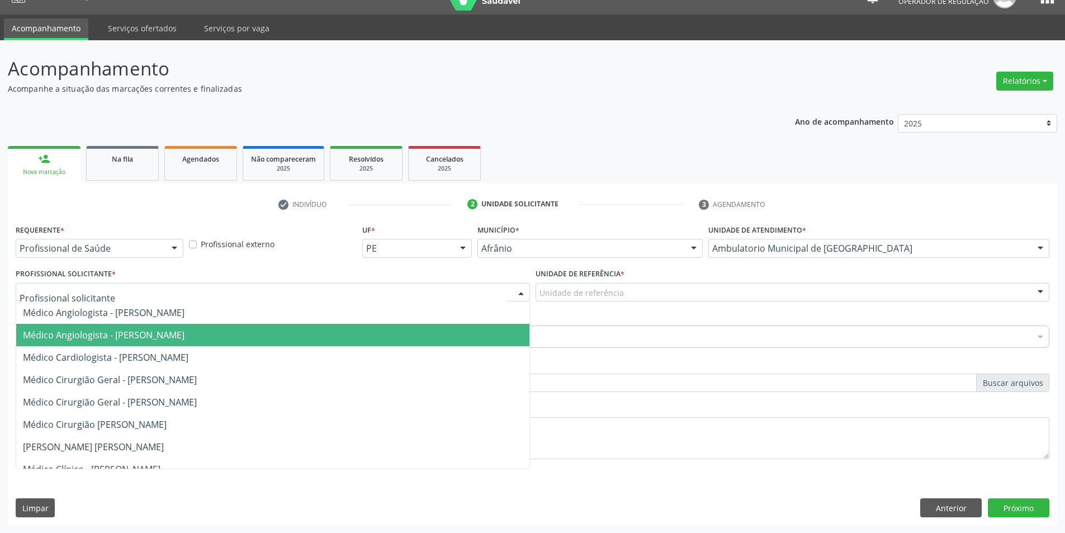
click at [476, 355] on span "Médico Cardiologista - [PERSON_NAME]" at bounding box center [272, 357] width 513 height 22
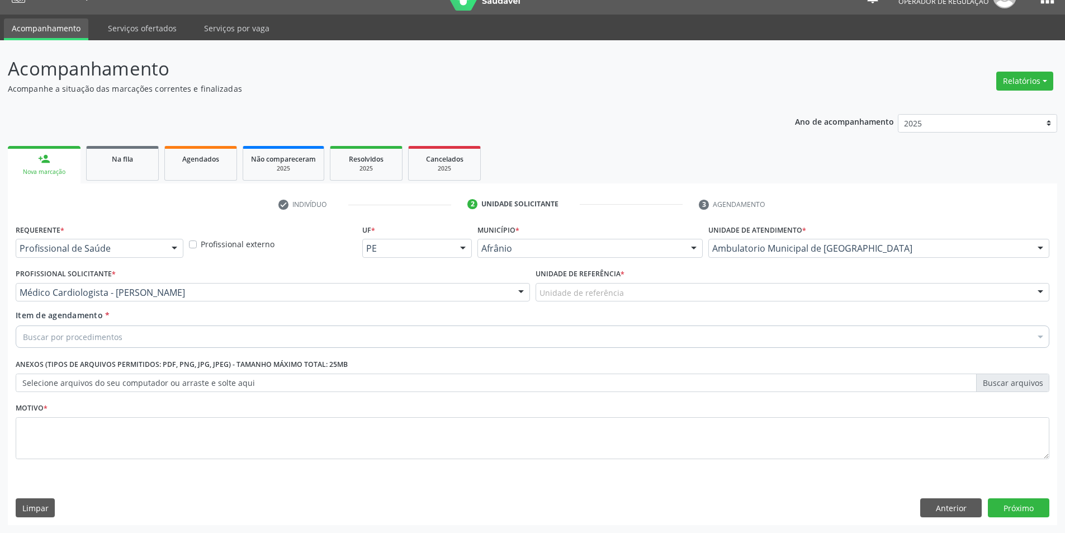
click at [677, 298] on div "Unidade de referência" at bounding box center [792, 292] width 514 height 19
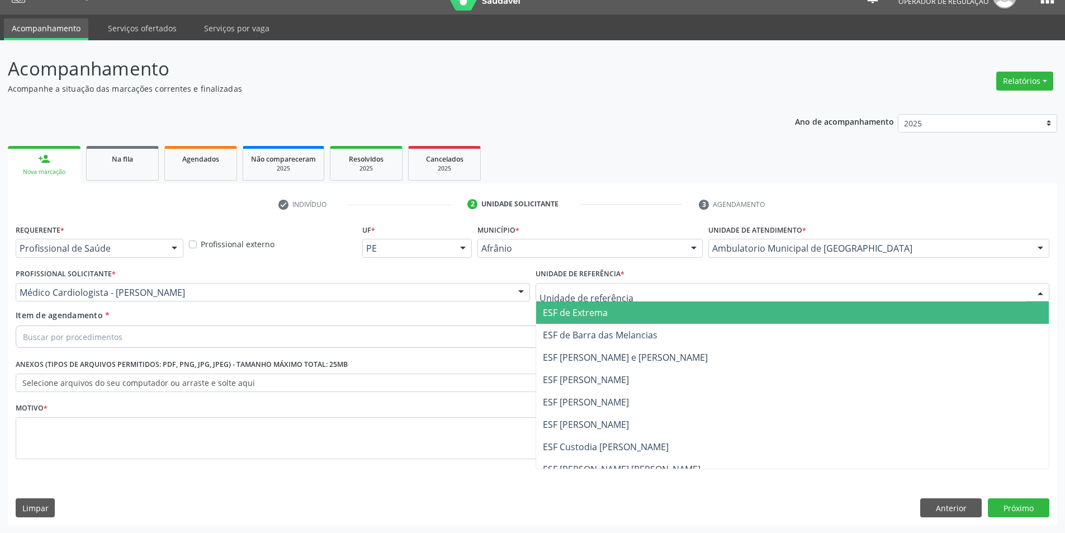
click at [665, 348] on ul "ESF de Extrema ESF de Barra das Melancias ESF [PERSON_NAME] e [PERSON_NAME] ESF…" at bounding box center [792, 413] width 513 height 224
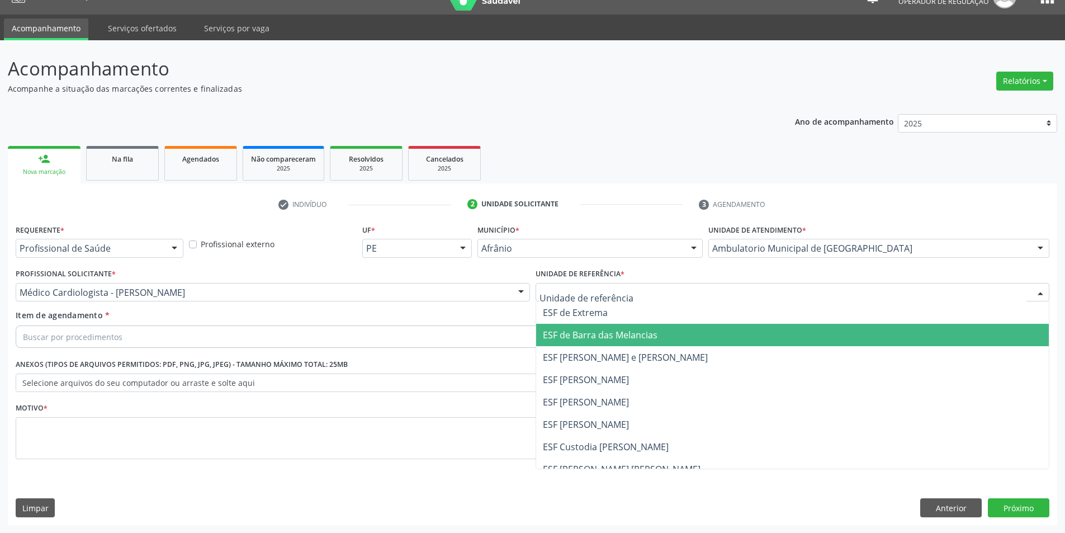
click at [666, 330] on span "ESF de Barra das Melancias" at bounding box center [792, 335] width 513 height 22
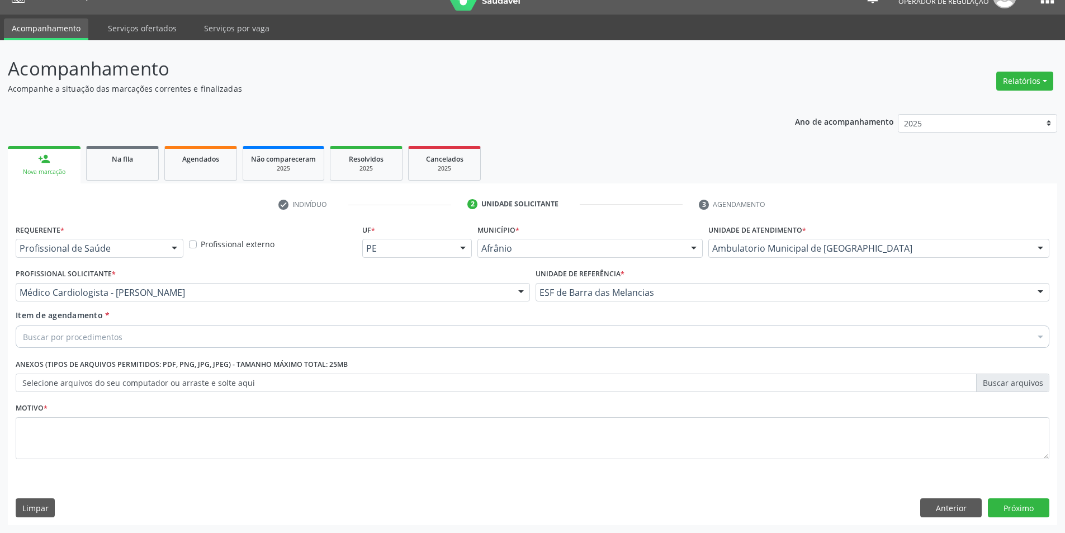
click at [674, 336] on div "Buscar por procedimentos" at bounding box center [533, 336] width 1034 height 22
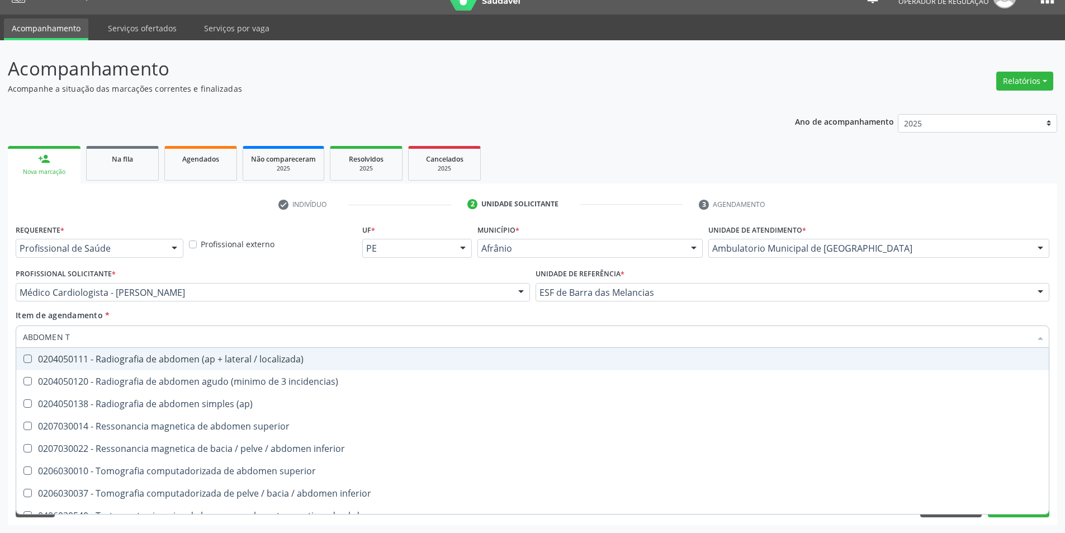
type input "ABDOMEN TO"
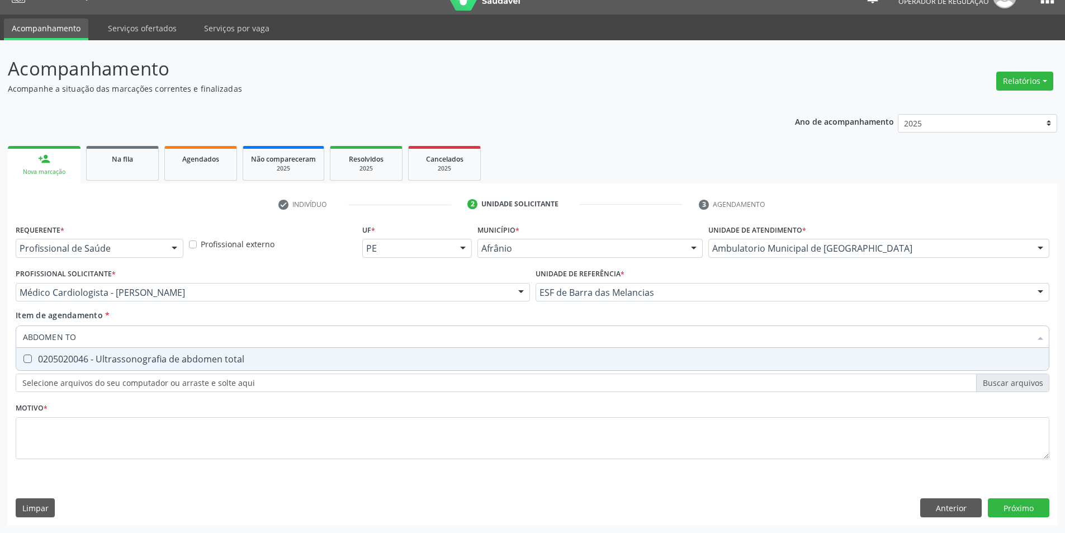
click at [614, 355] on div "0205020046 - Ultrassonografia de abdomen total" at bounding box center [532, 358] width 1019 height 9
checkbox total "true"
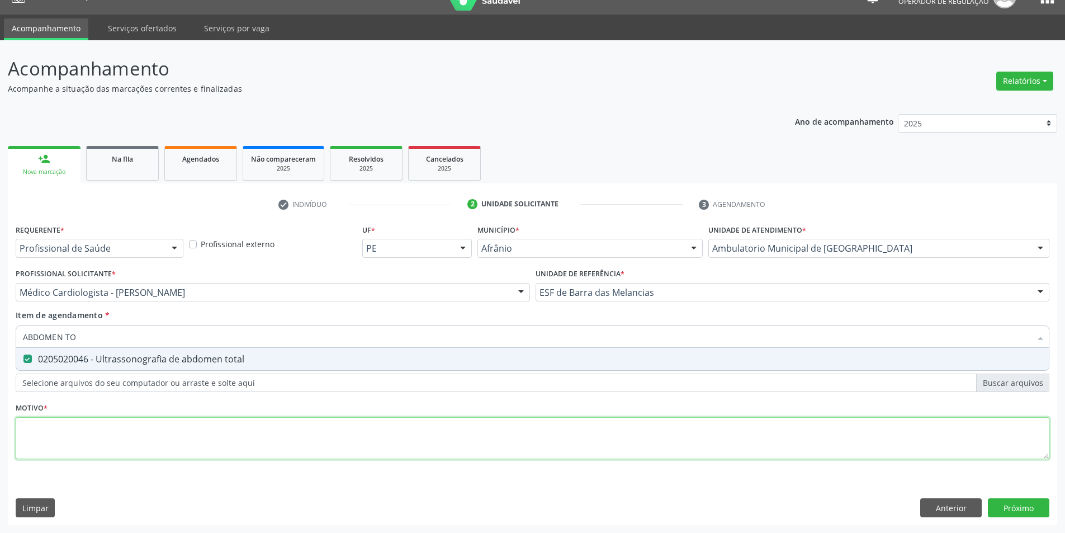
click at [575, 455] on div "Requerente * Profissional de Saúde Profissional de Saúde Paciente Nenhum result…" at bounding box center [533, 347] width 1034 height 253
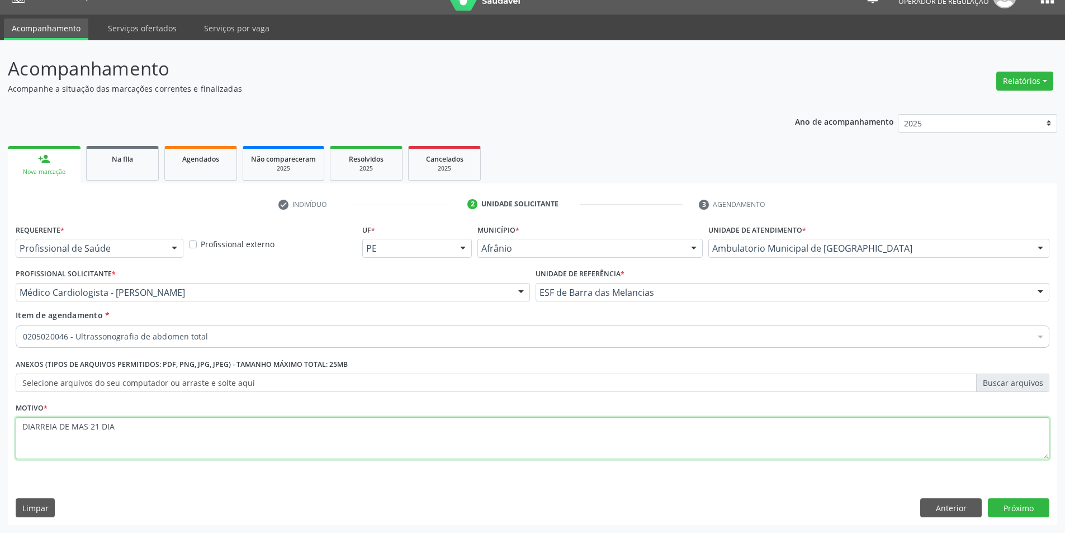
click at [83, 428] on textarea "DIARREIA DE MAS 21 DIA" at bounding box center [533, 438] width 1034 height 42
type textarea "DIARREIA DE MAIS DE 21 DIAS"
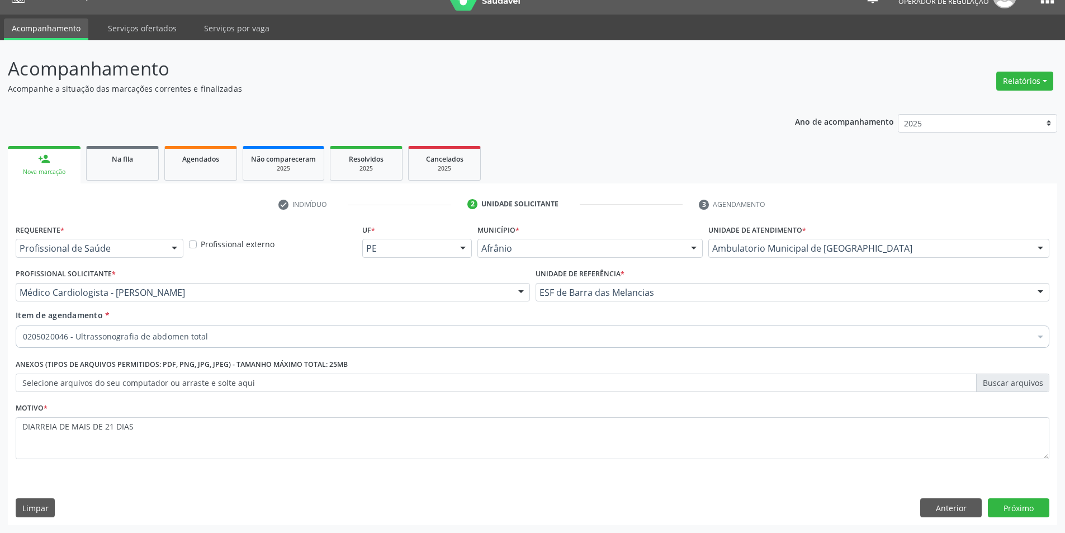
click at [1003, 495] on div "Requerente * Profissional de Saúde Profissional de Saúde Paciente Nenhum result…" at bounding box center [532, 373] width 1049 height 304
click at [1003, 502] on button "Próximo" at bounding box center [1018, 507] width 61 height 19
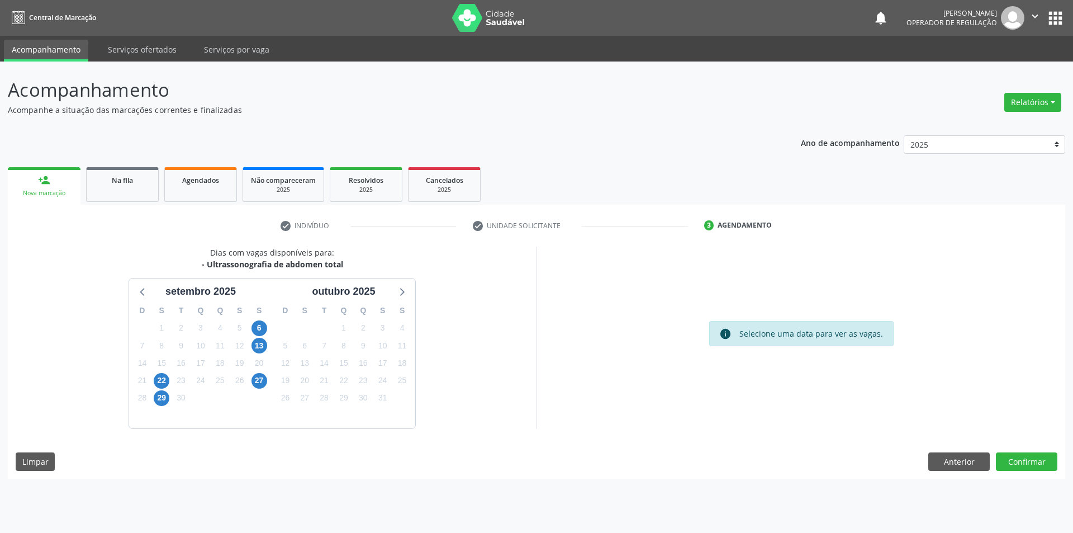
click at [1021, 448] on div "Dias com vagas disponíveis para: - Ultrassonografia de abdomen total [DATE] D S…" at bounding box center [537, 362] width 1058 height 232
click at [1018, 459] on button "Confirmar" at bounding box center [1026, 461] width 61 height 19
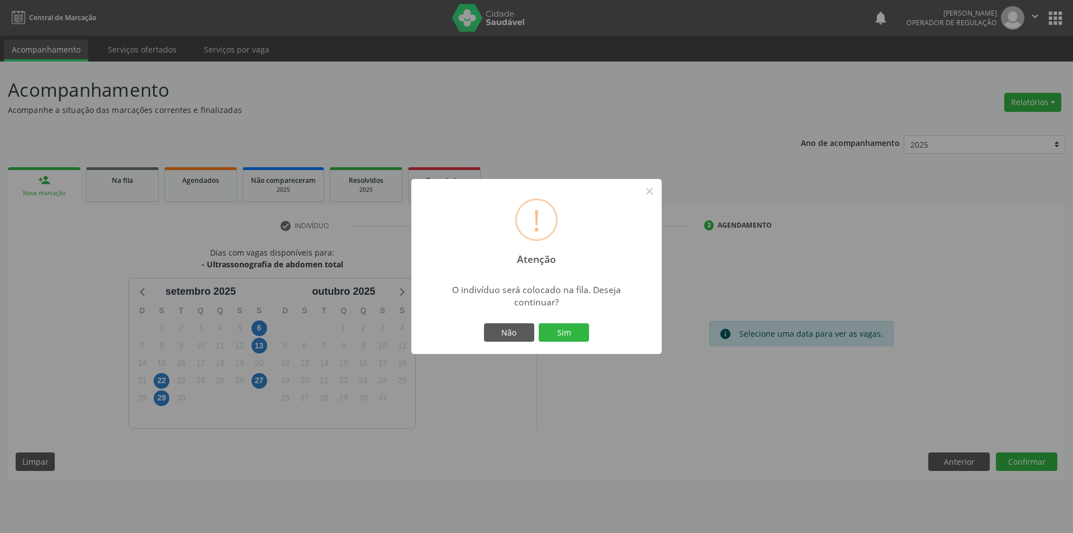
click at [539, 323] on button "Sim" at bounding box center [564, 332] width 50 height 19
